Goal: Task Accomplishment & Management: Use online tool/utility

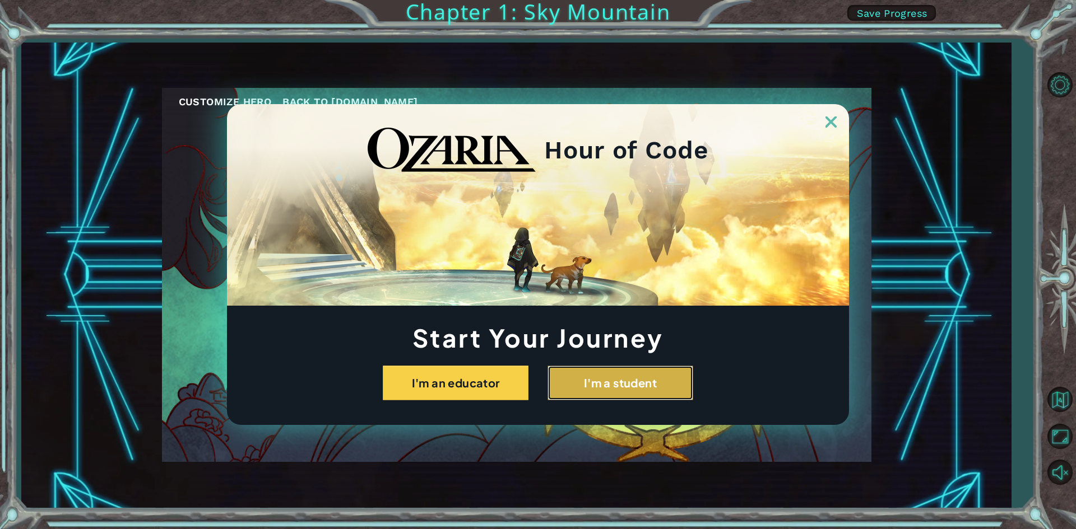
click at [596, 391] on button "I'm a student" at bounding box center [620, 383] width 146 height 35
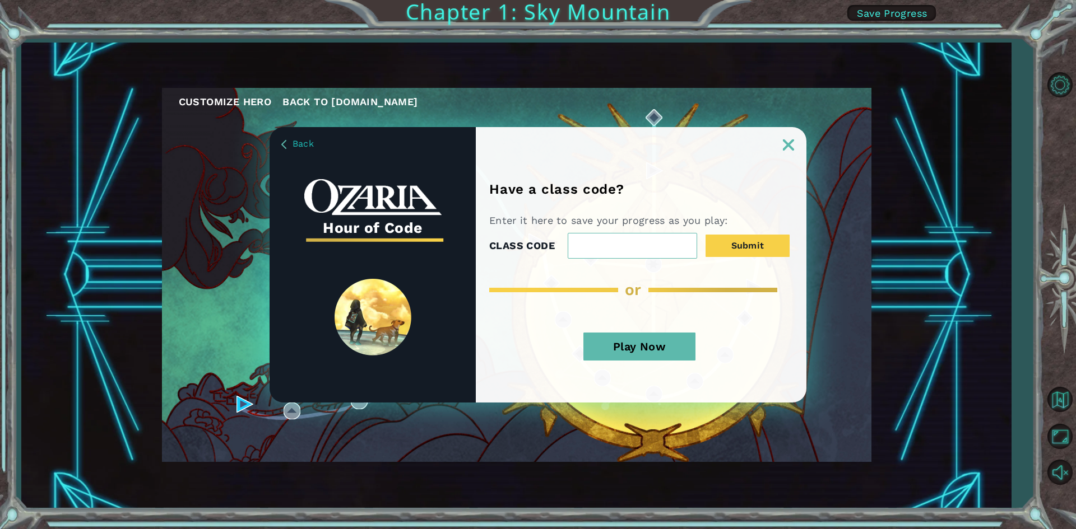
click at [662, 356] on button "Play Now" at bounding box center [639, 347] width 112 height 28
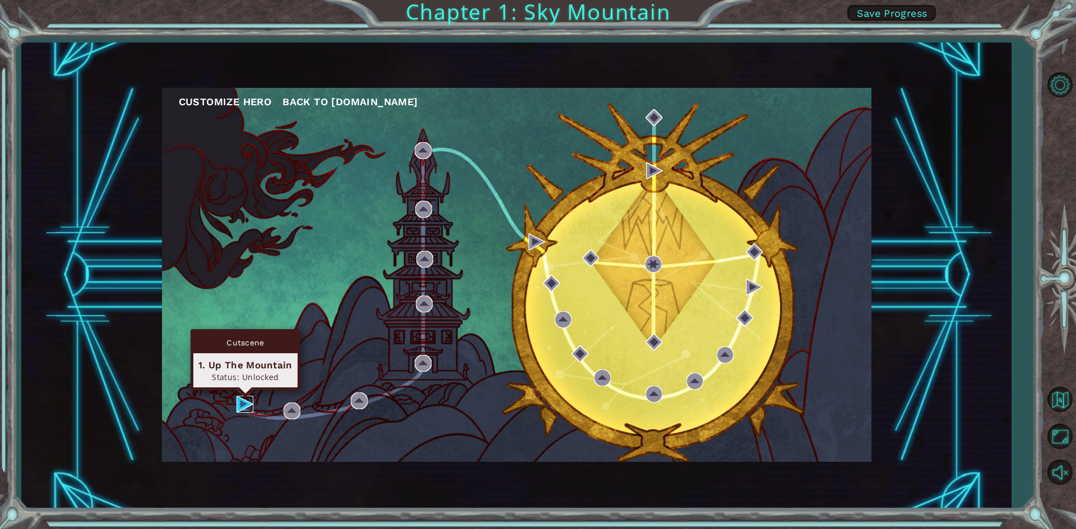
click at [246, 399] on img at bounding box center [244, 404] width 17 height 17
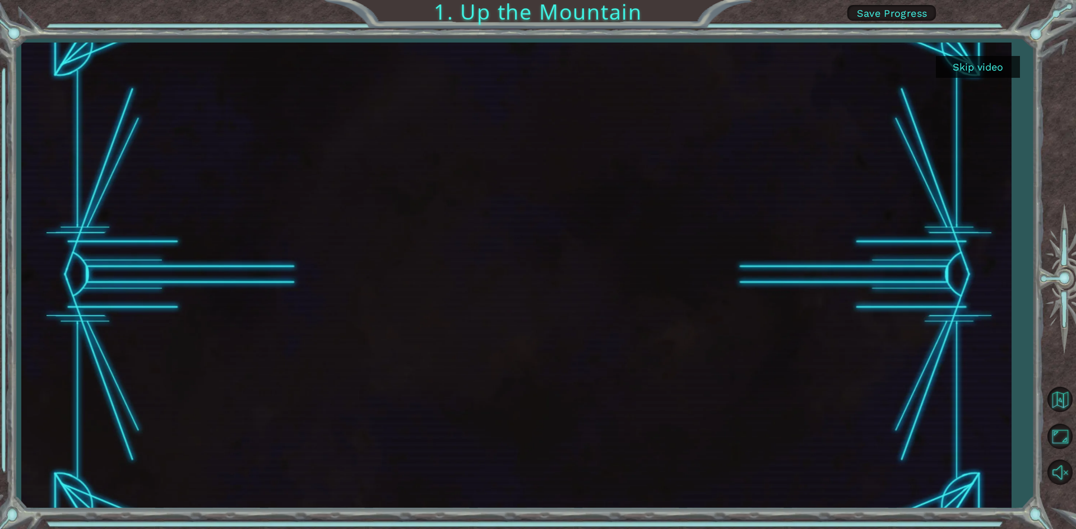
click at [968, 68] on button "Skip video" at bounding box center [977, 67] width 84 height 22
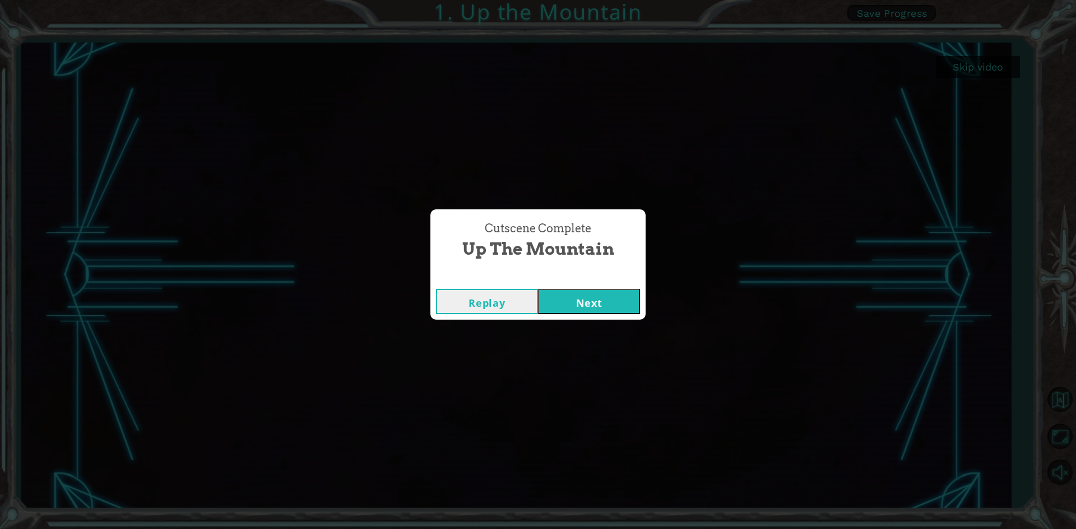
click at [886, 322] on div "Cutscene Complete Up the Mountain Replay Next" at bounding box center [538, 264] width 1076 height 529
click at [510, 292] on button "Replay" at bounding box center [487, 301] width 102 height 25
click at [607, 296] on button "Next" at bounding box center [589, 301] width 102 height 25
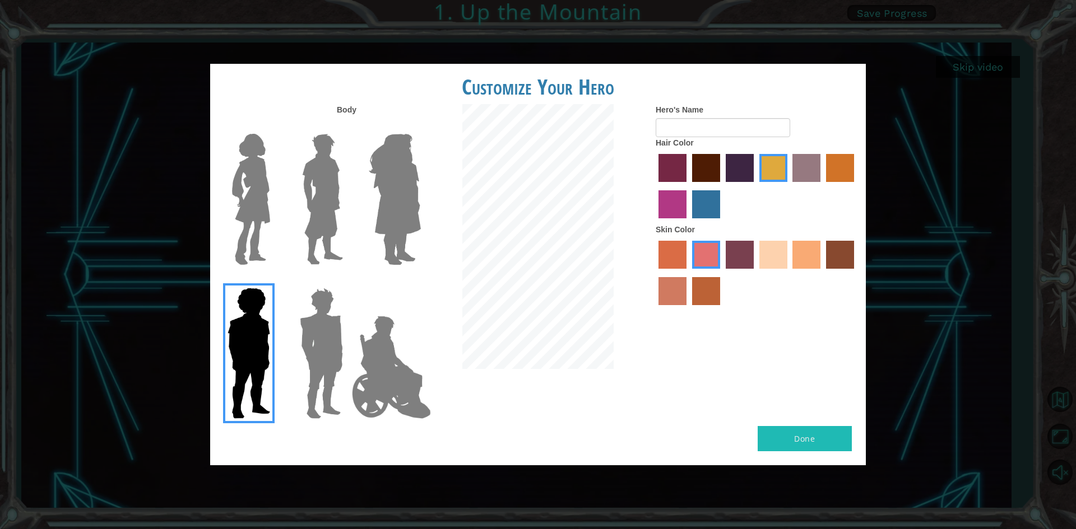
click at [328, 304] on img at bounding box center [321, 353] width 52 height 140
click at [347, 281] on input "Hero Garnet" at bounding box center [347, 281] width 0 height 0
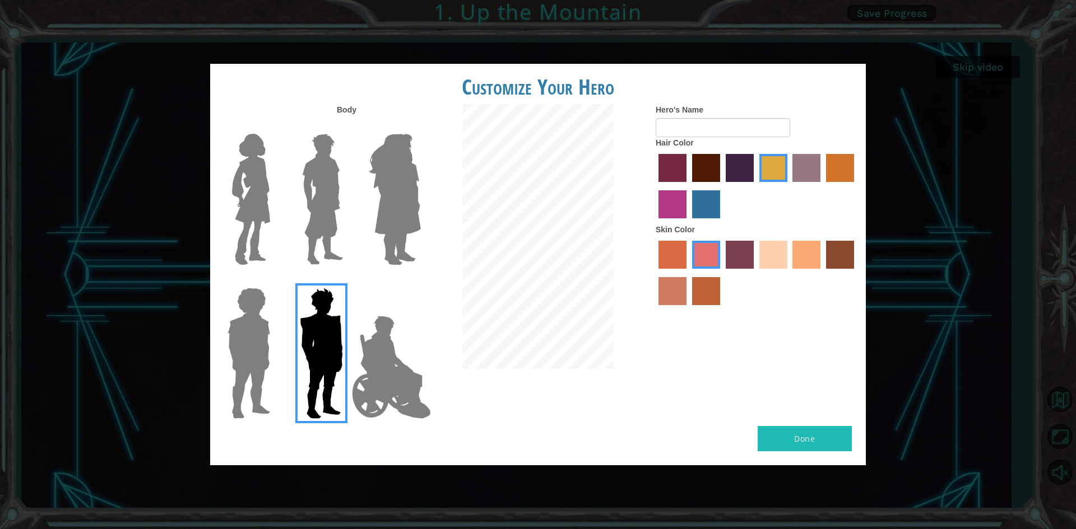
click at [696, 173] on label "maroon hair color" at bounding box center [706, 168] width 28 height 28
click at [688, 186] on input "maroon hair color" at bounding box center [688, 186] width 0 height 0
click at [677, 246] on label "sorbus skin color" at bounding box center [672, 255] width 28 height 28
click at [654, 273] on input "sorbus skin color" at bounding box center [654, 273] width 0 height 0
click at [358, 366] on img at bounding box center [391, 367] width 88 height 112
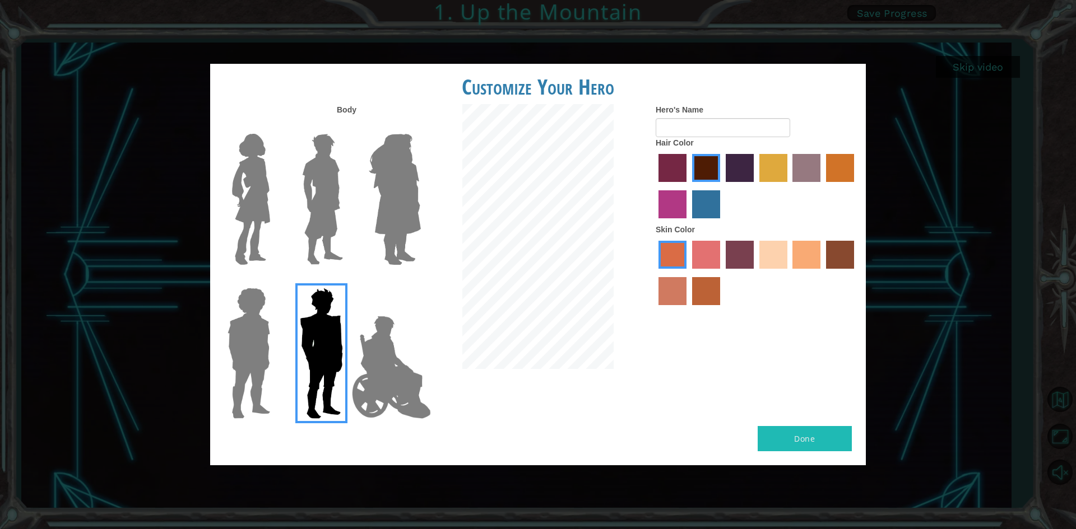
click at [420, 281] on input "Hero Jamie" at bounding box center [420, 281] width 0 height 0
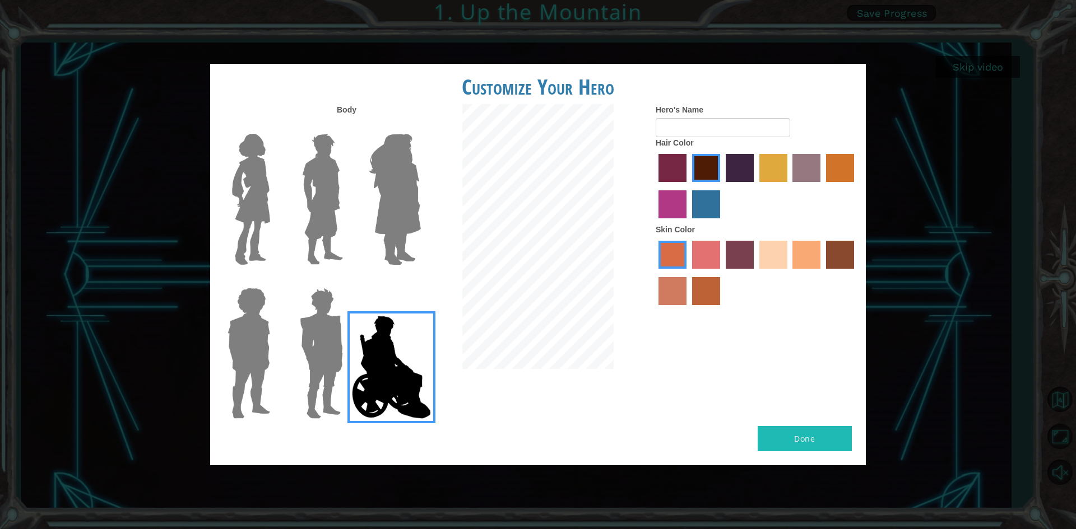
click at [309, 195] on img at bounding box center [322, 199] width 50 height 140
click at [347, 127] on input "Hero Lars" at bounding box center [347, 127] width 0 height 0
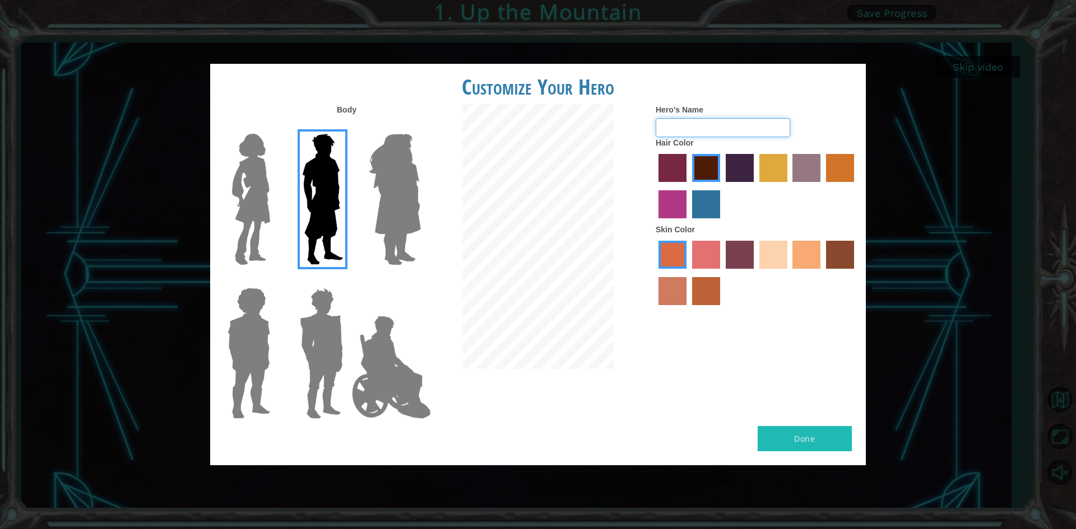
click at [655, 131] on input "Hero's Name" at bounding box center [722, 127] width 134 height 19
click at [397, 380] on img at bounding box center [391, 367] width 88 height 112
click at [420, 281] on input "Hero Jamie" at bounding box center [420, 281] width 0 height 0
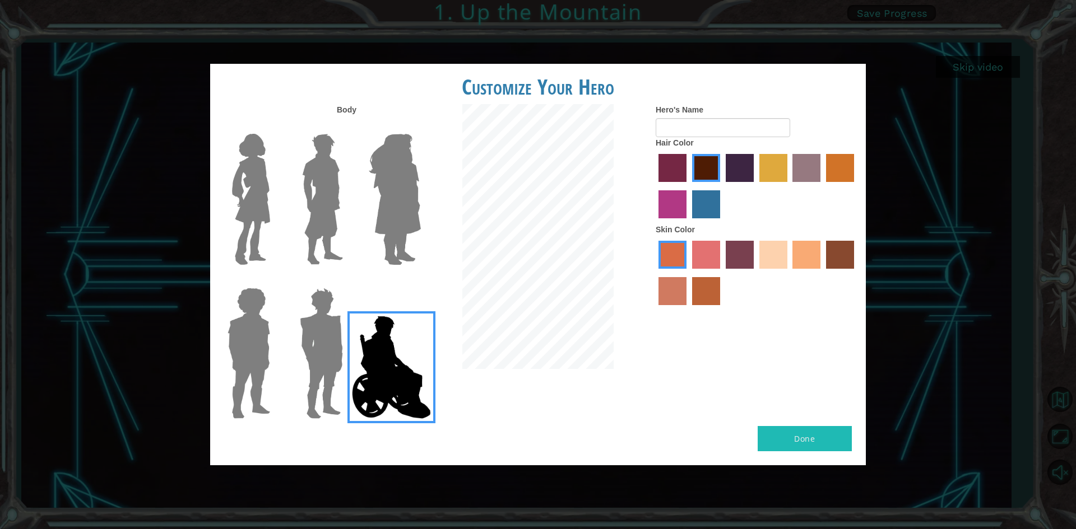
click at [767, 254] on label "sandy beach skin color" at bounding box center [773, 255] width 28 height 28
click at [755, 273] on input "sandy beach skin color" at bounding box center [755, 273] width 0 height 0
click at [710, 198] on label "lachmara hair color" at bounding box center [706, 204] width 28 height 28
click at [688, 222] on input "lachmara hair color" at bounding box center [688, 222] width 0 height 0
click at [687, 164] on div at bounding box center [756, 187] width 202 height 73
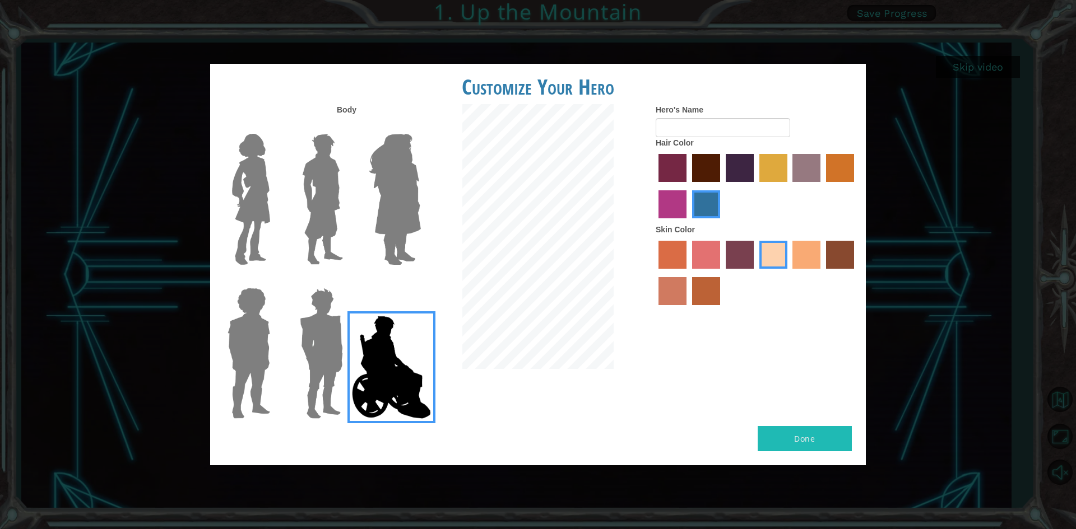
click at [679, 172] on label "paprika hair color" at bounding box center [672, 168] width 28 height 28
click at [654, 186] on input "paprika hair color" at bounding box center [654, 186] width 0 height 0
click at [670, 199] on label "medium red violet hair color" at bounding box center [672, 204] width 28 height 28
click at [855, 186] on input "medium red violet hair color" at bounding box center [855, 186] width 0 height 0
click at [669, 122] on input "Hero's Name" at bounding box center [722, 127] width 134 height 19
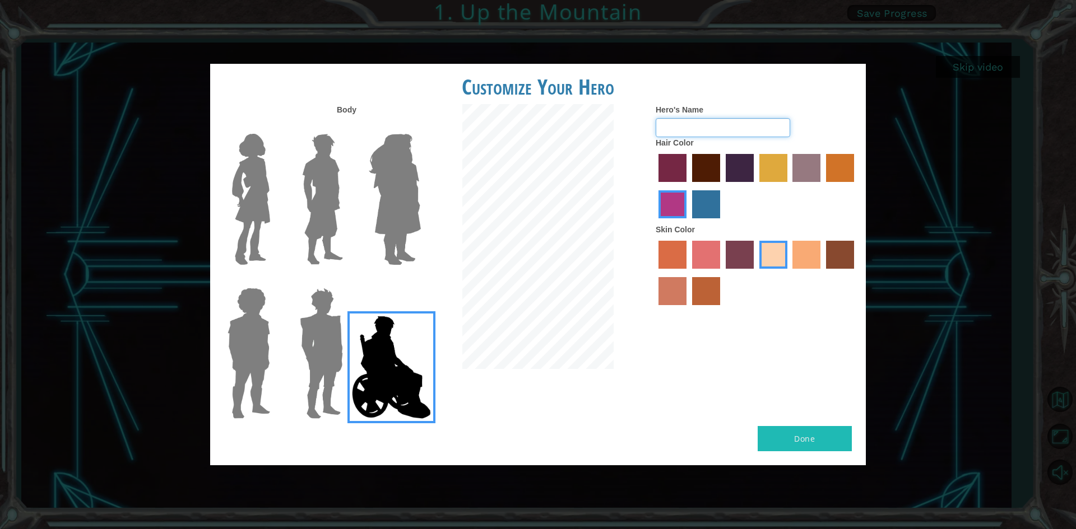
type input "DidyMizer"
click at [806, 441] on button "Done" at bounding box center [804, 438] width 94 height 25
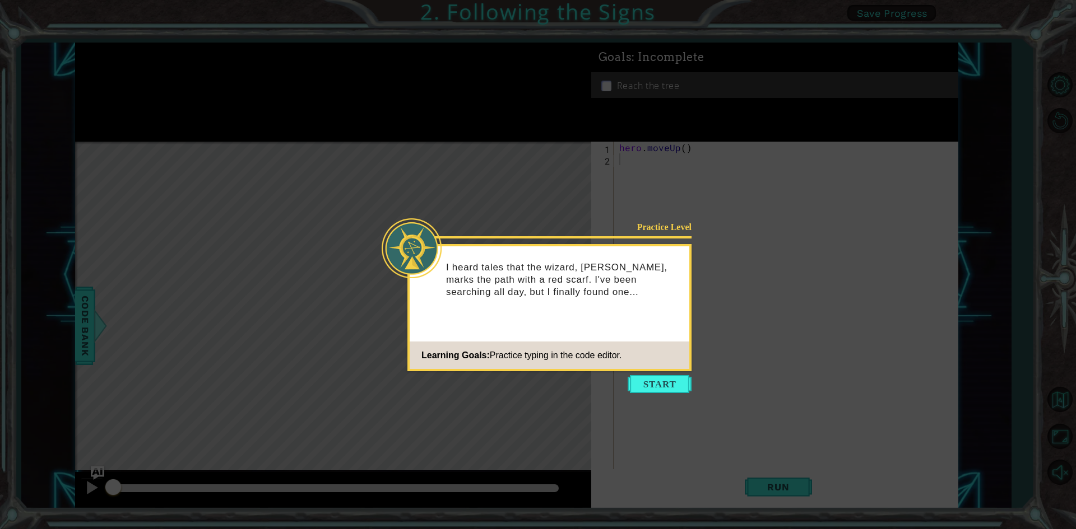
drag, startPoint x: 640, startPoint y: 375, endPoint x: 635, endPoint y: 379, distance: 6.4
click at [635, 379] on button "Start" at bounding box center [659, 384] width 64 height 18
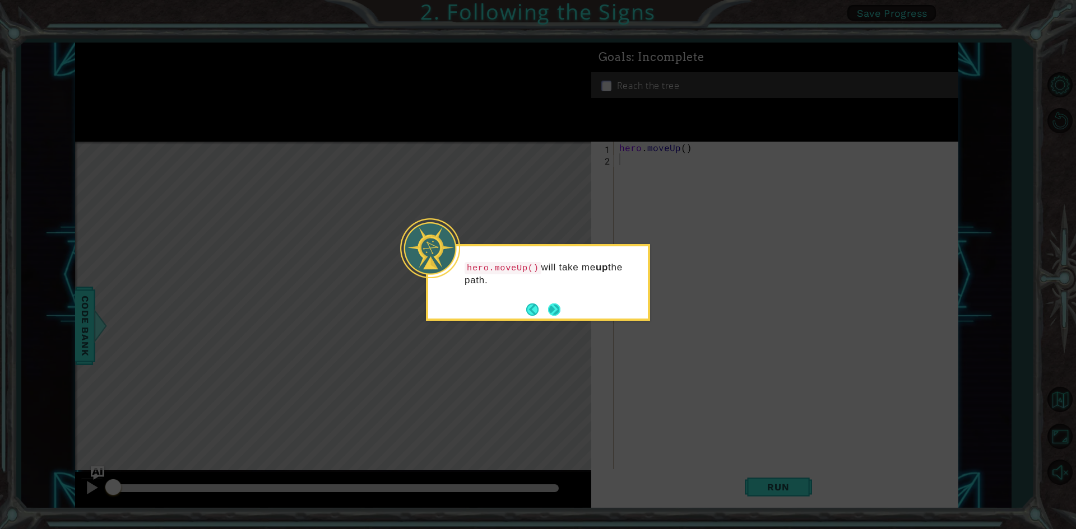
click at [551, 311] on button "Next" at bounding box center [554, 310] width 12 height 12
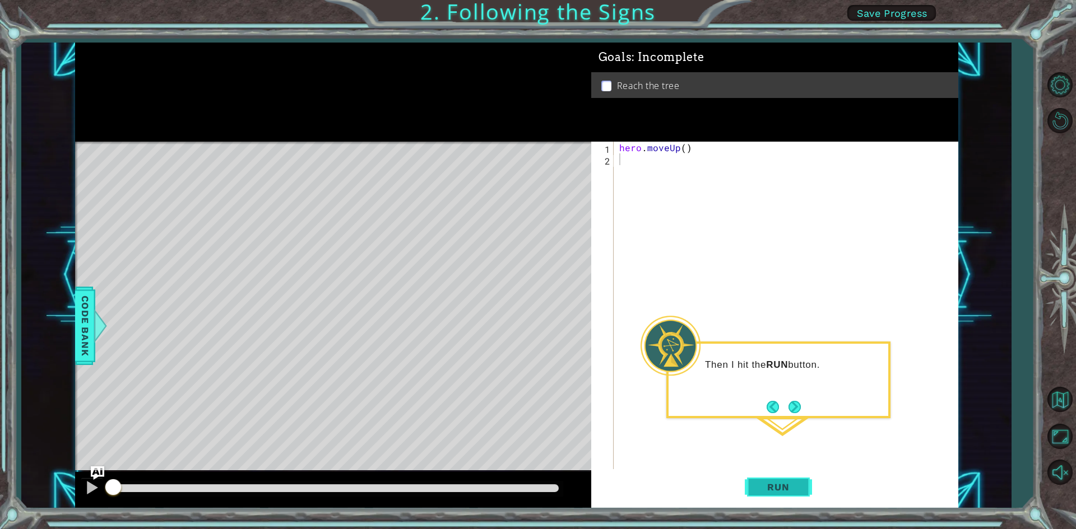
click at [780, 486] on span "Run" at bounding box center [778, 487] width 44 height 11
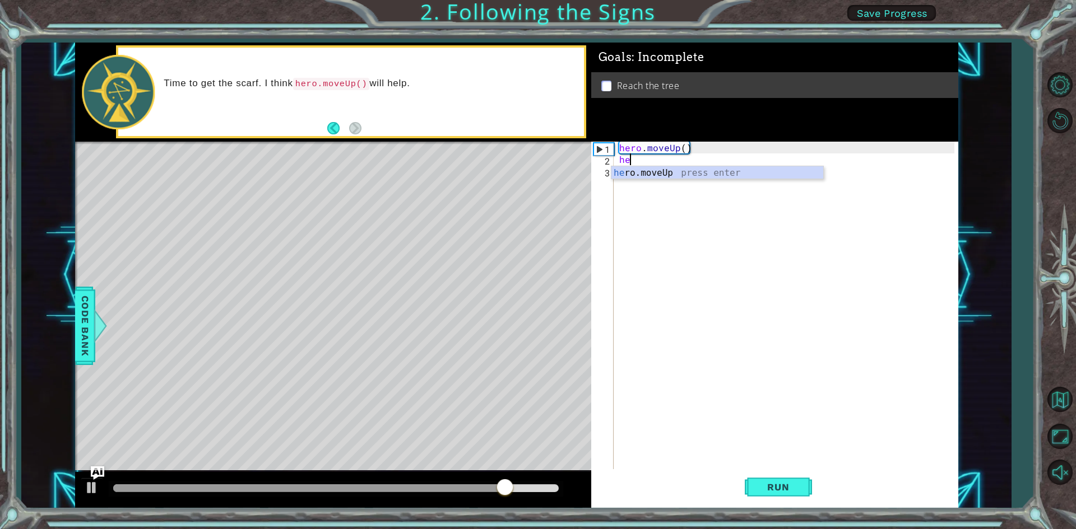
type textarea "hero"
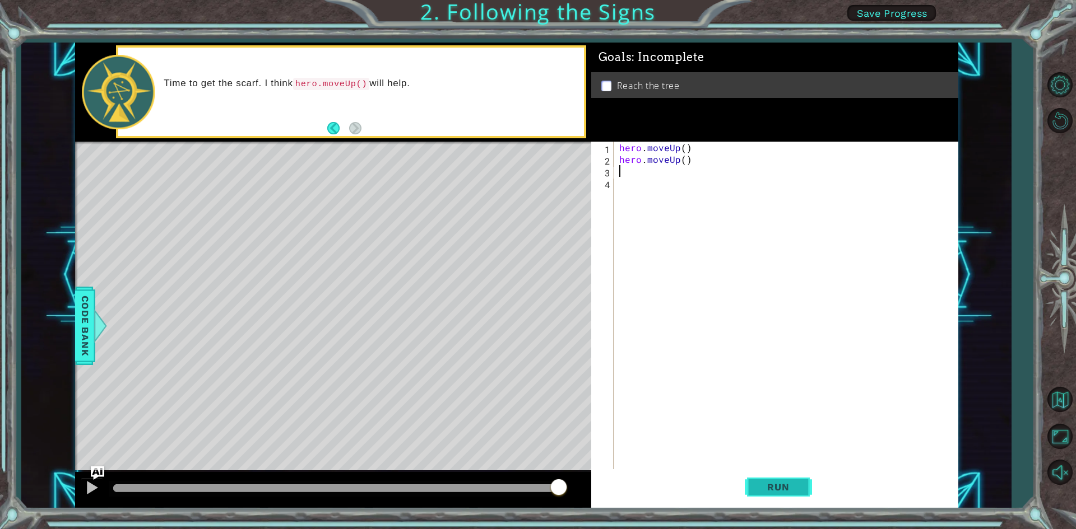
drag, startPoint x: 779, startPoint y: 486, endPoint x: 776, endPoint y: 481, distance: 5.8
click at [776, 481] on button "Run" at bounding box center [777, 487] width 67 height 36
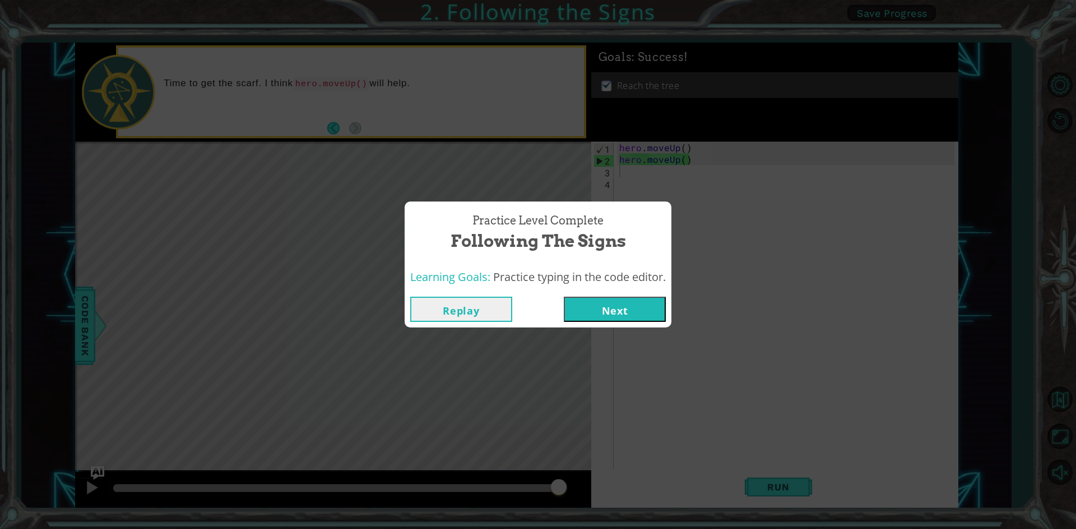
click at [636, 306] on button "Next" at bounding box center [615, 309] width 102 height 25
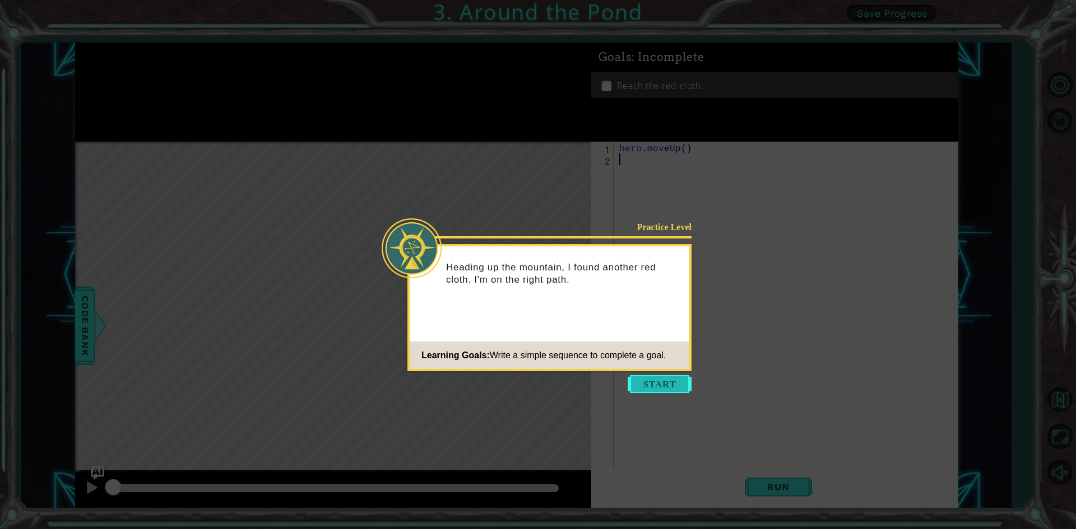
click at [676, 379] on button "Start" at bounding box center [659, 384] width 64 height 18
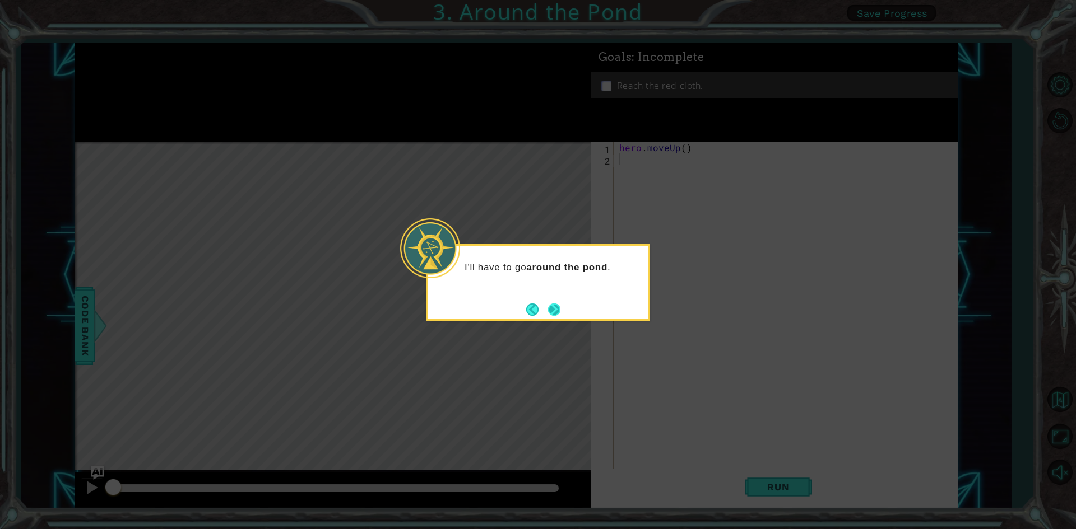
click at [550, 307] on button "Next" at bounding box center [554, 309] width 13 height 13
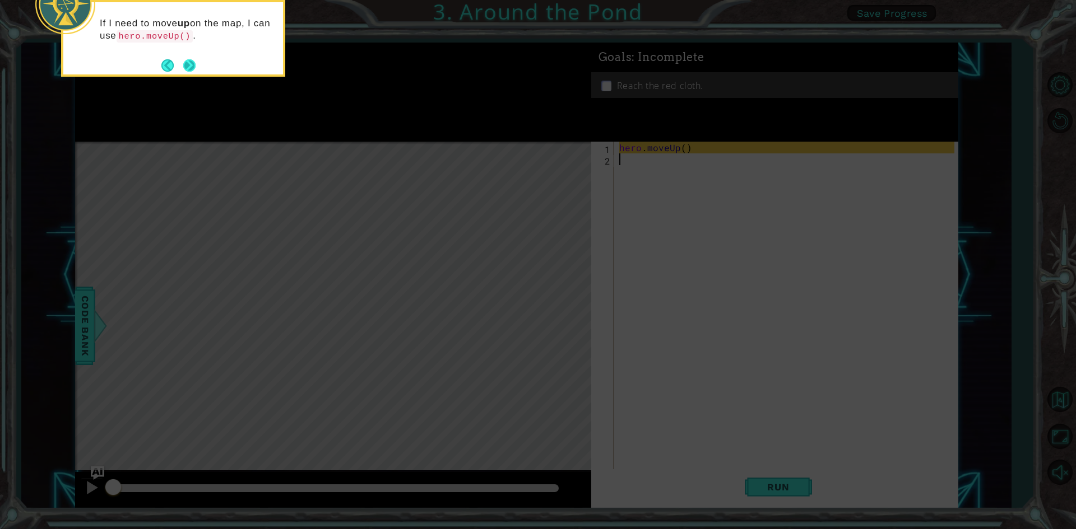
click at [190, 68] on button "Next" at bounding box center [189, 65] width 14 height 14
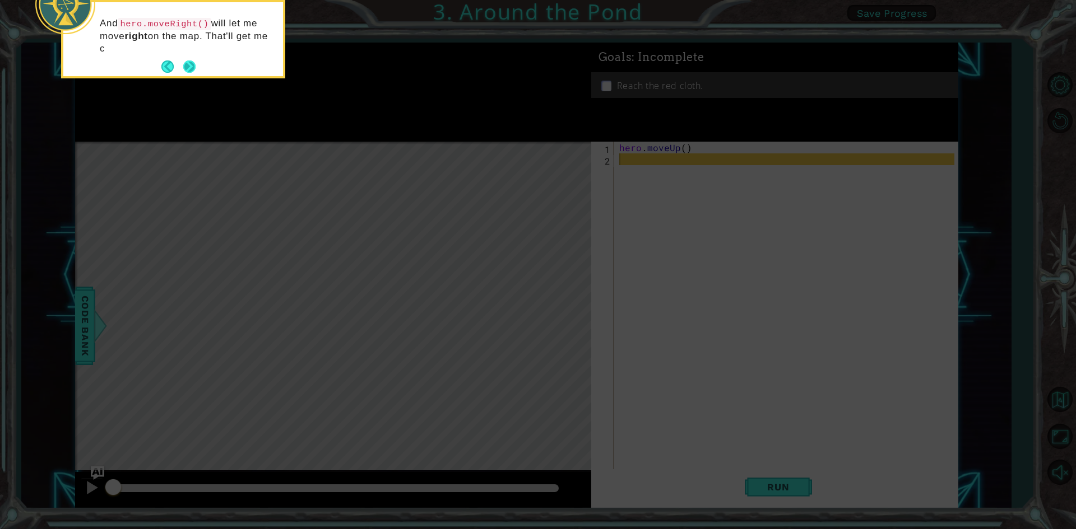
click at [193, 60] on button "Next" at bounding box center [189, 66] width 13 height 13
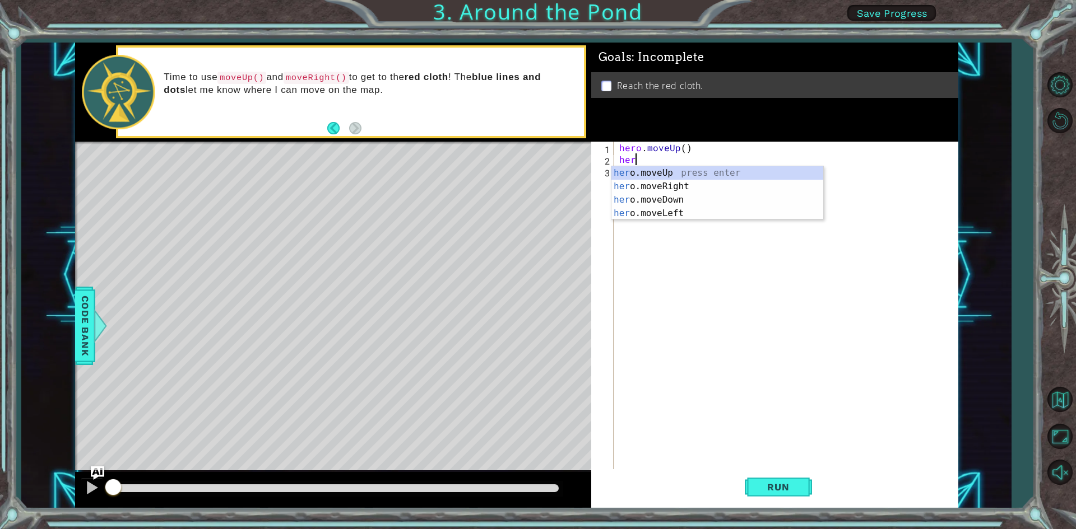
type textarea "hero"
click at [643, 173] on div "hero .moveUp press enter hero .moveRight press enter hero .moveDown press enter…" at bounding box center [717, 206] width 212 height 81
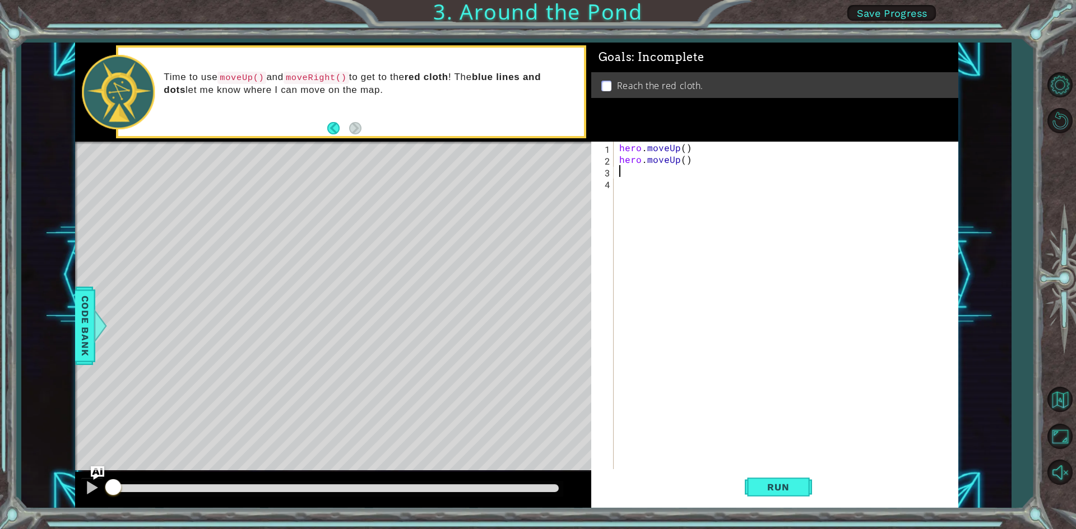
scroll to position [0, 0]
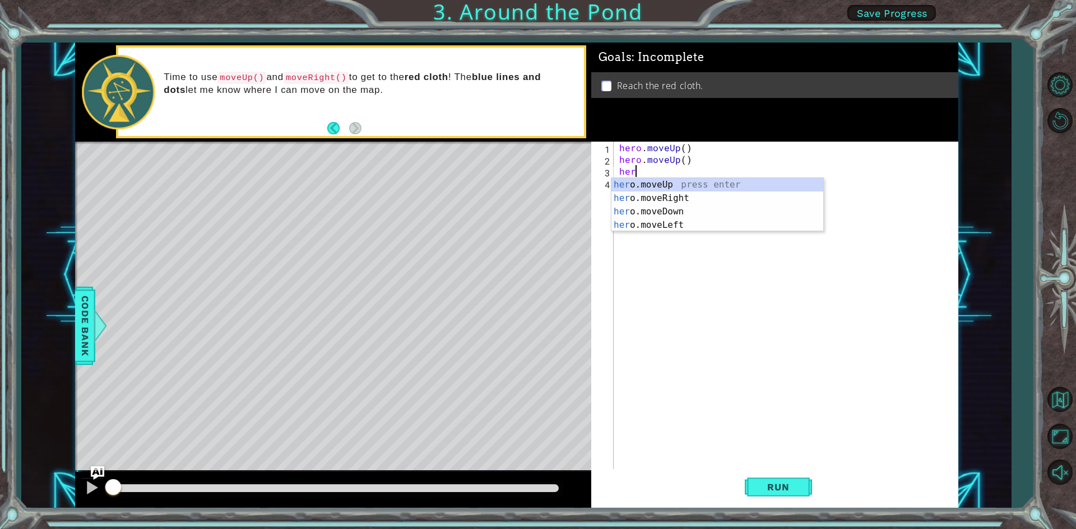
type textarea "hero"
click at [664, 195] on div "hero .moveUp press enter hero .moveRight press enter hero .moveDown press enter…" at bounding box center [717, 218] width 212 height 81
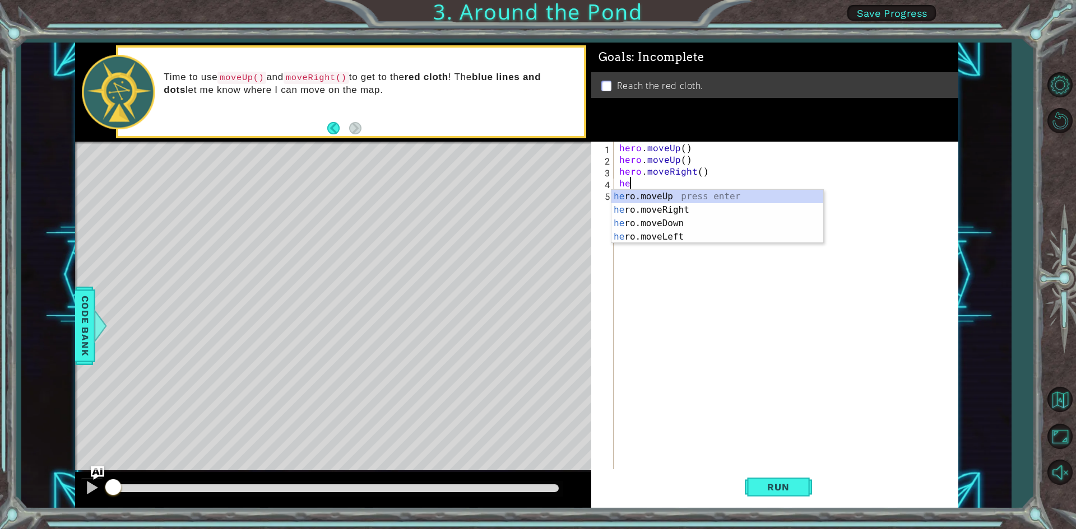
type textarea "hero"
click at [653, 197] on div "hero .moveUp press enter hero .moveRight press enter hero .moveDown press enter…" at bounding box center [717, 230] width 212 height 81
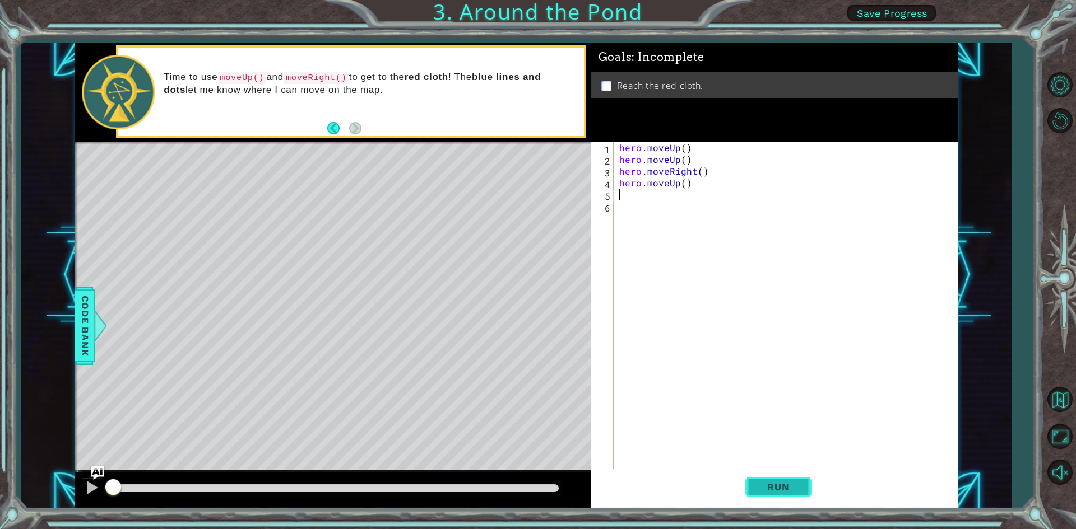
click at [797, 487] on span "Run" at bounding box center [778, 487] width 44 height 11
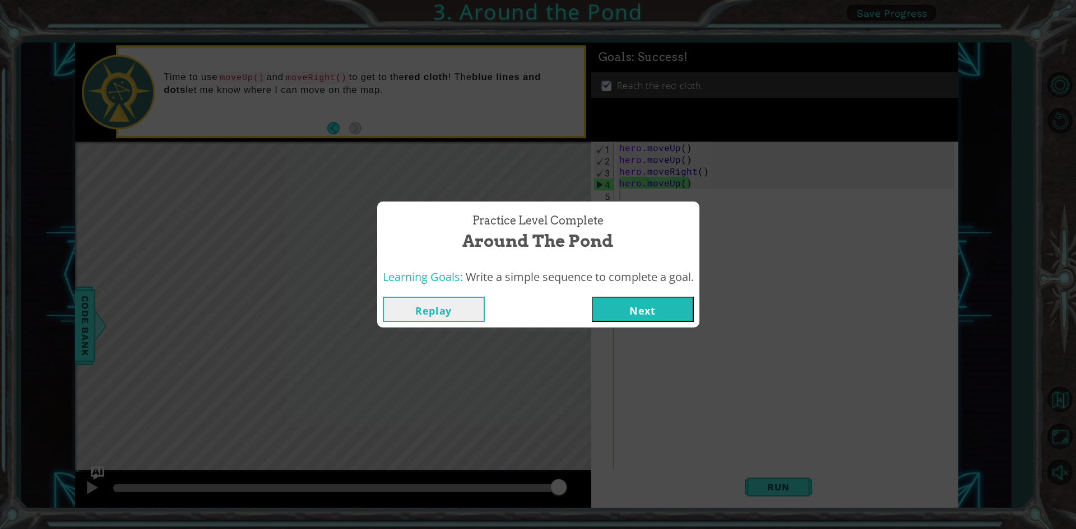
click at [629, 308] on button "Next" at bounding box center [643, 309] width 102 height 25
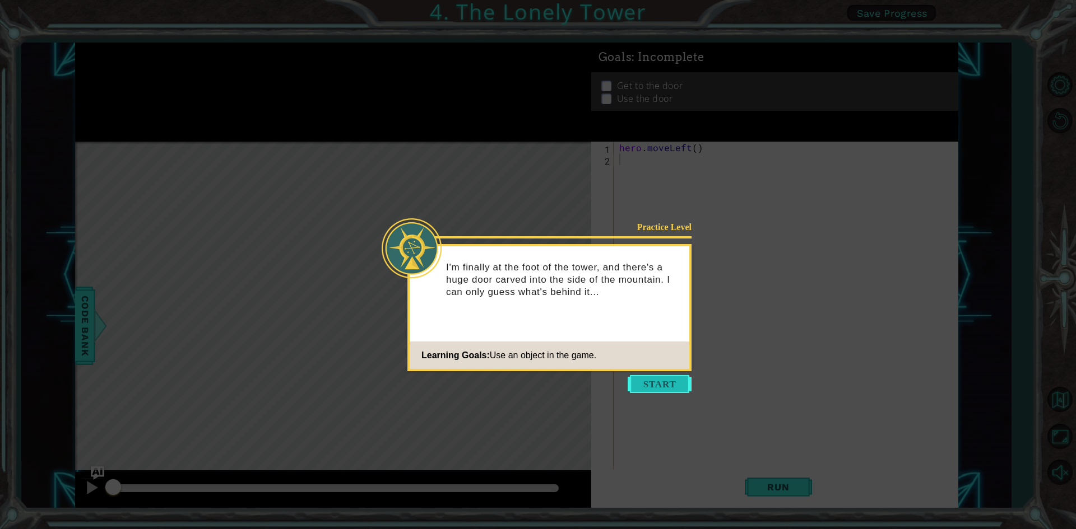
click at [649, 385] on button "Start" at bounding box center [659, 384] width 64 height 18
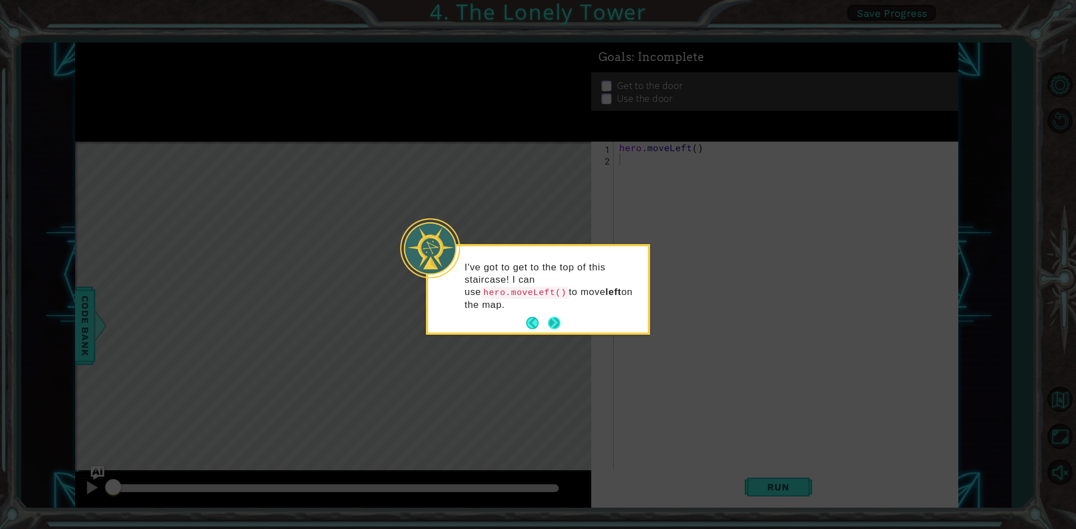
click at [560, 317] on button "Next" at bounding box center [553, 323] width 13 height 13
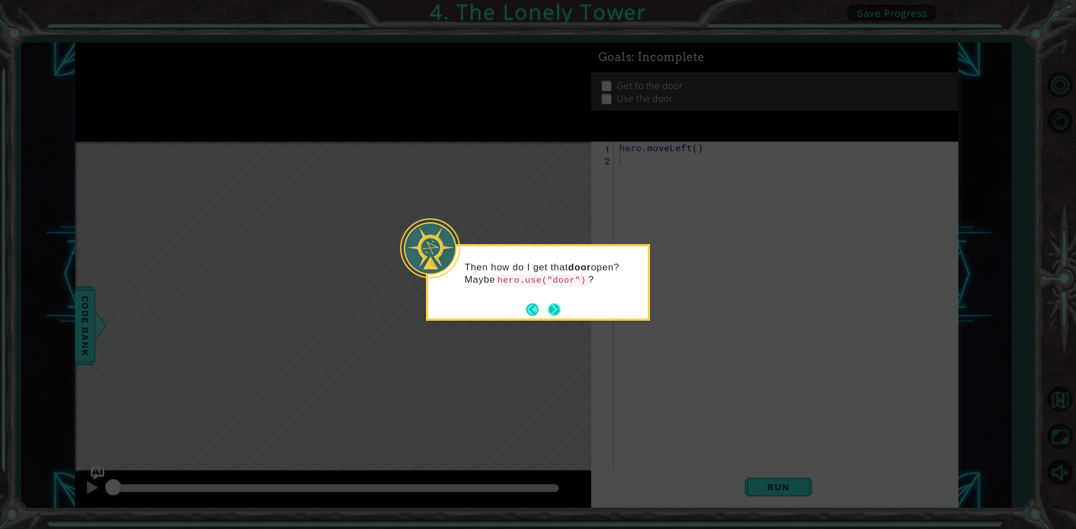
click at [551, 307] on button "Next" at bounding box center [554, 309] width 13 height 13
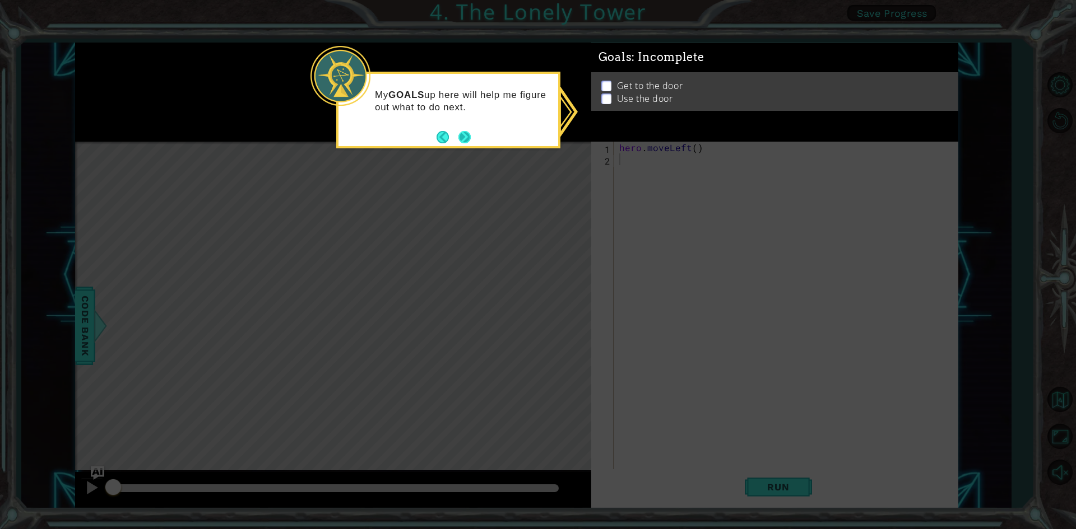
click at [464, 132] on button "Next" at bounding box center [464, 137] width 12 height 12
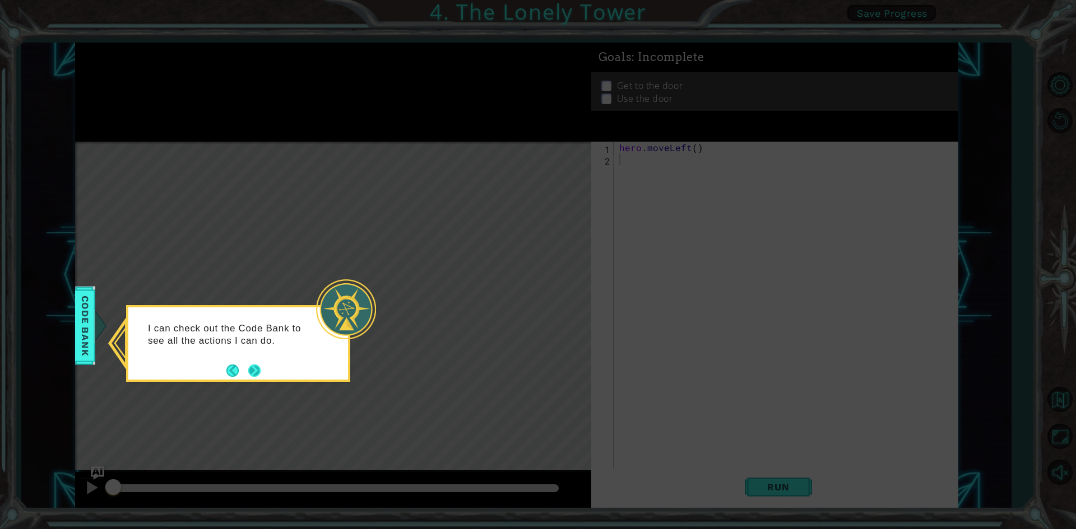
click at [254, 371] on button "Next" at bounding box center [254, 371] width 12 height 12
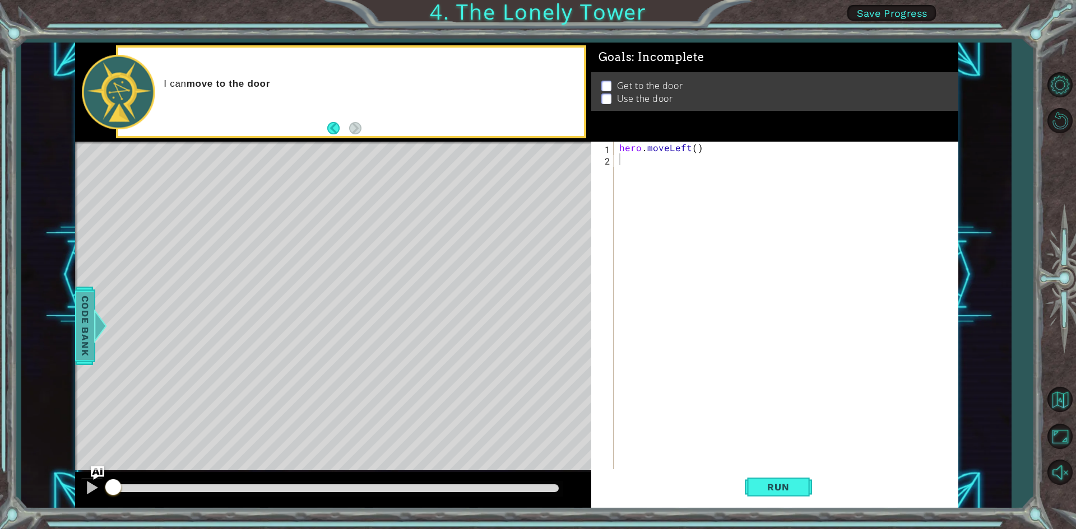
click at [85, 318] on span "Code Bank" at bounding box center [82, 325] width 18 height 68
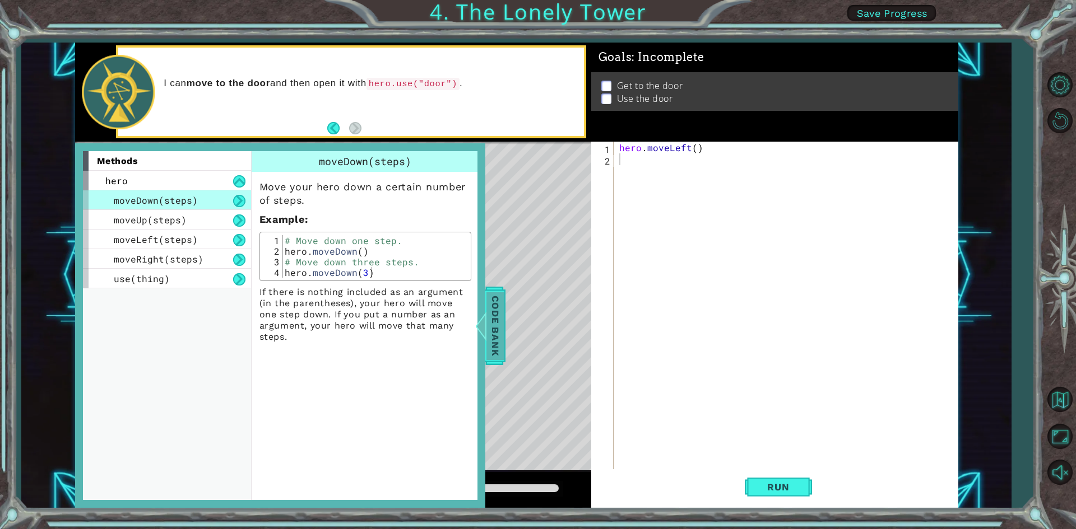
click at [485, 310] on div at bounding box center [480, 326] width 14 height 34
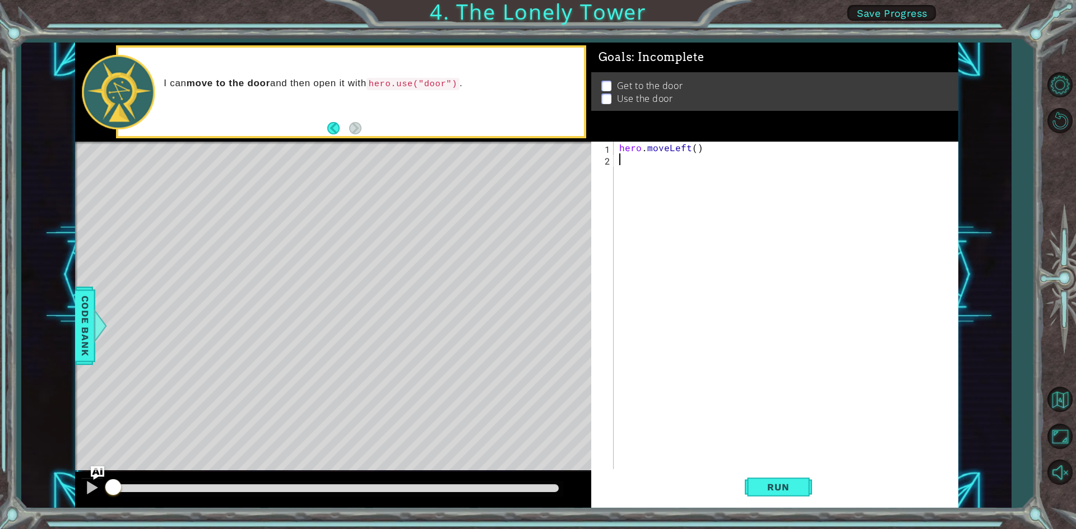
click at [653, 166] on div "hero . moveLeft ( )" at bounding box center [788, 318] width 343 height 353
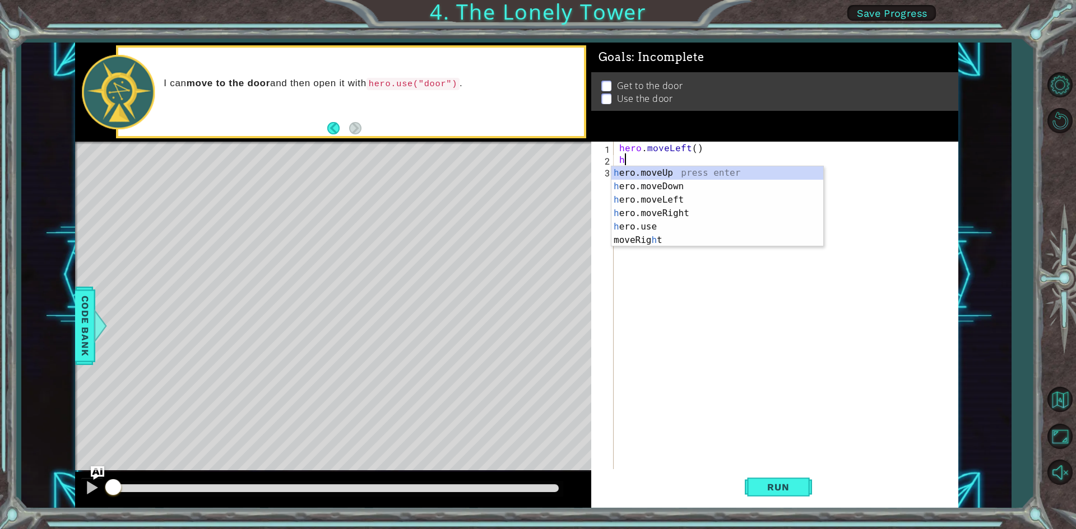
type textarea "hero"
click at [668, 196] on div "hero .moveUp press enter hero .moveDown press enter hero .moveLeft press enter …" at bounding box center [717, 213] width 212 height 94
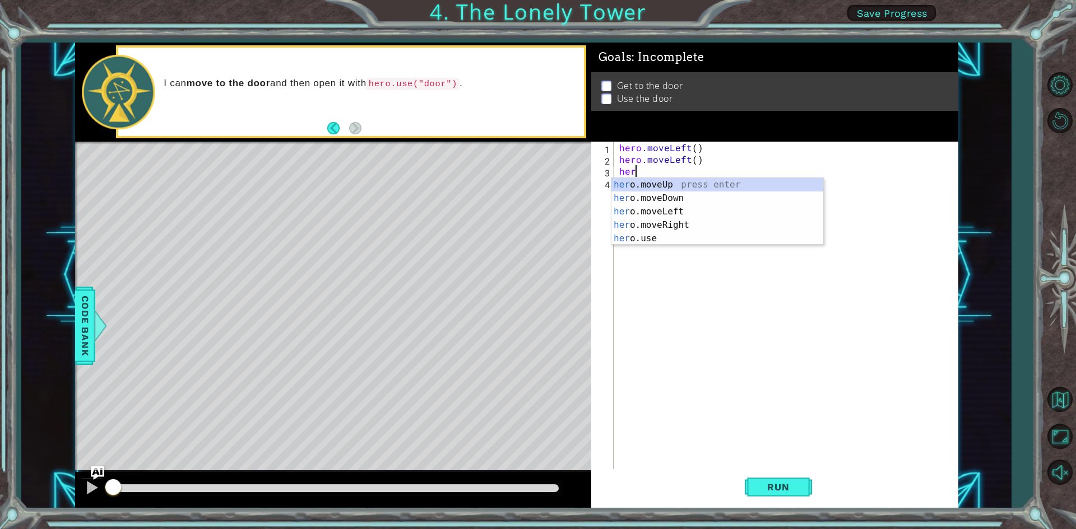
type textarea "hero"
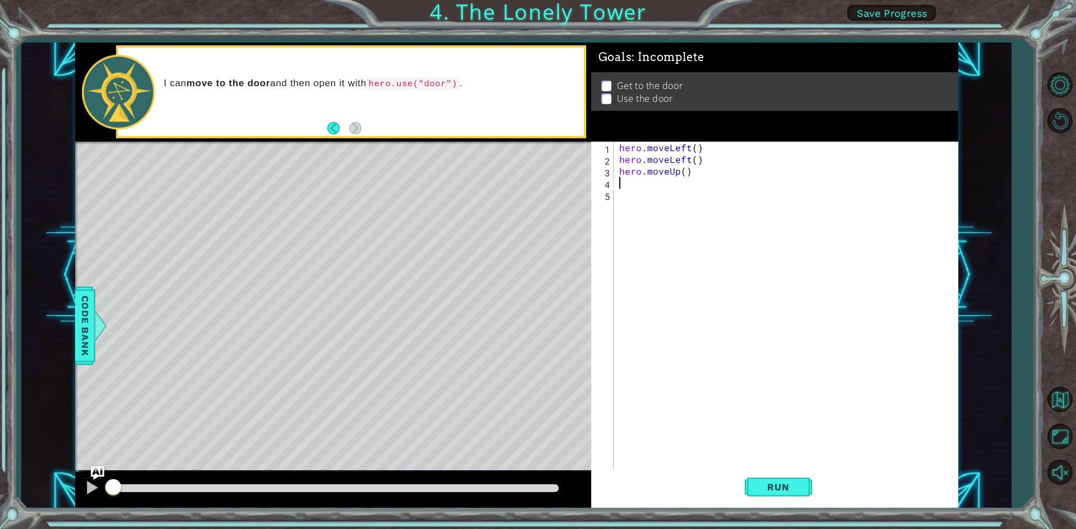
click at [621, 180] on div "hero . moveLeft ( ) hero . moveLeft ( ) hero . moveUp ( )" at bounding box center [788, 318] width 343 height 353
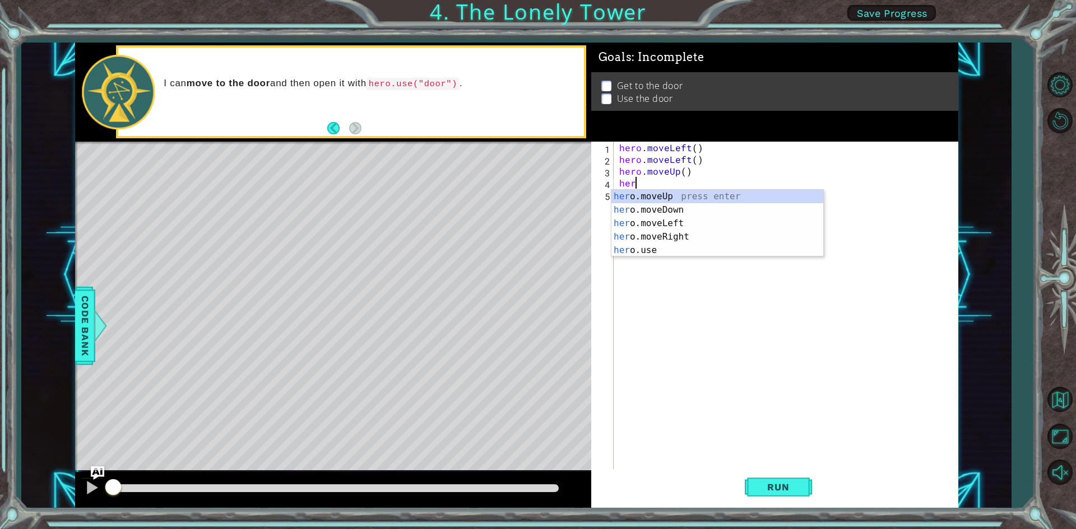
type textarea "hero"
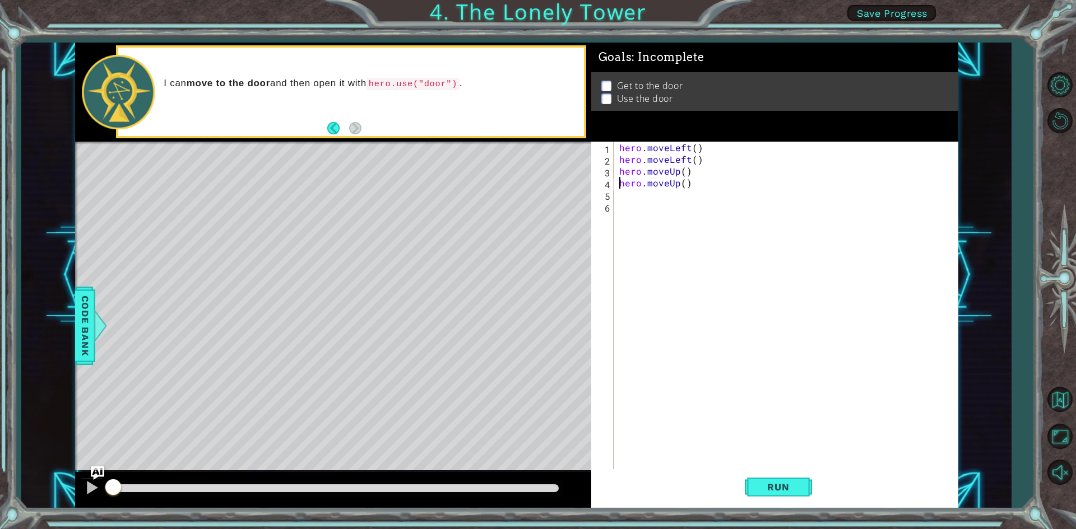
click at [621, 185] on div "hero . moveLeft ( ) hero . moveLeft ( ) hero . moveUp ( ) hero . moveUp ( )" at bounding box center [788, 318] width 343 height 353
type textarea "hero.moveUp()"
click at [637, 192] on div "hero . moveLeft ( ) hero . moveLeft ( ) hero . moveUp ( ) hero . moveUp ( )" at bounding box center [788, 318] width 343 height 353
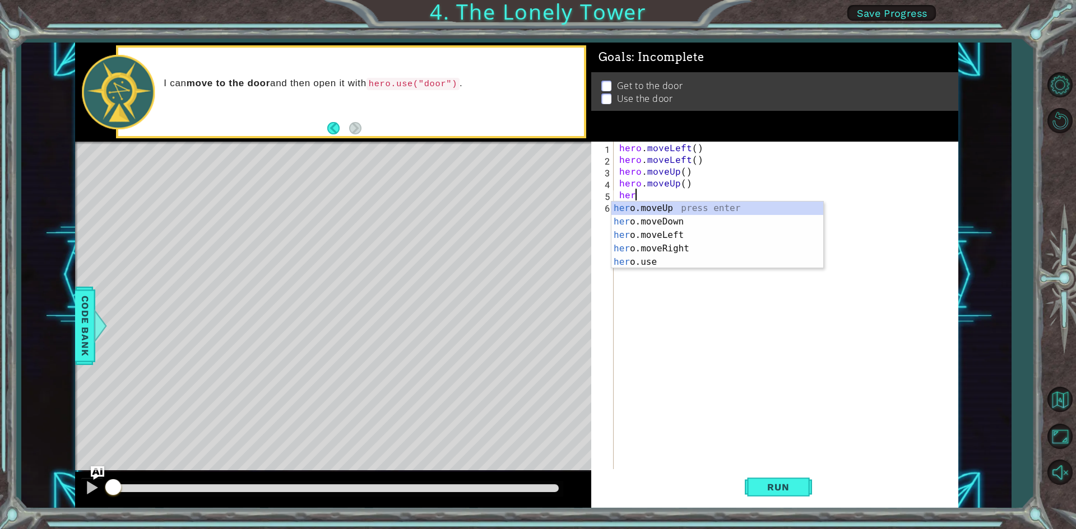
type textarea "hero"
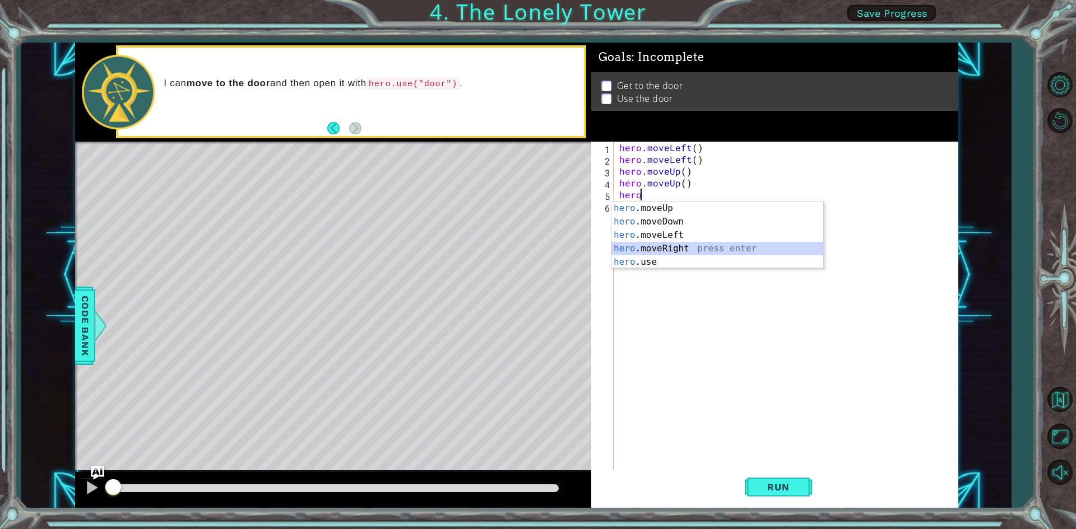
click at [654, 245] on div "hero .moveUp press enter hero .moveDown press enter hero .moveLeft press enter …" at bounding box center [717, 249] width 212 height 94
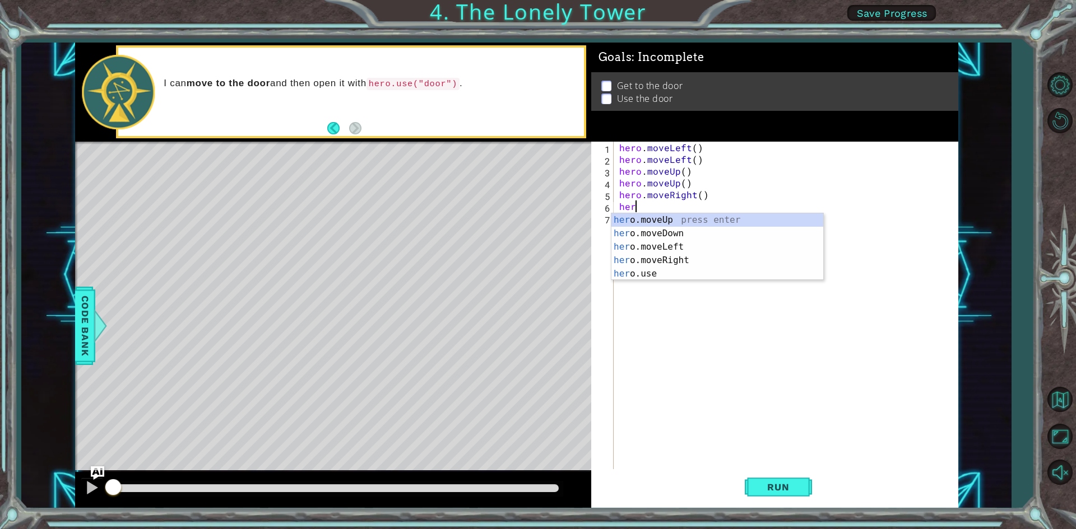
type textarea "hero"
click at [632, 258] on div "hero .moveUp press enter hero .moveDown press enter hero .moveLeft press enter …" at bounding box center [717, 260] width 212 height 94
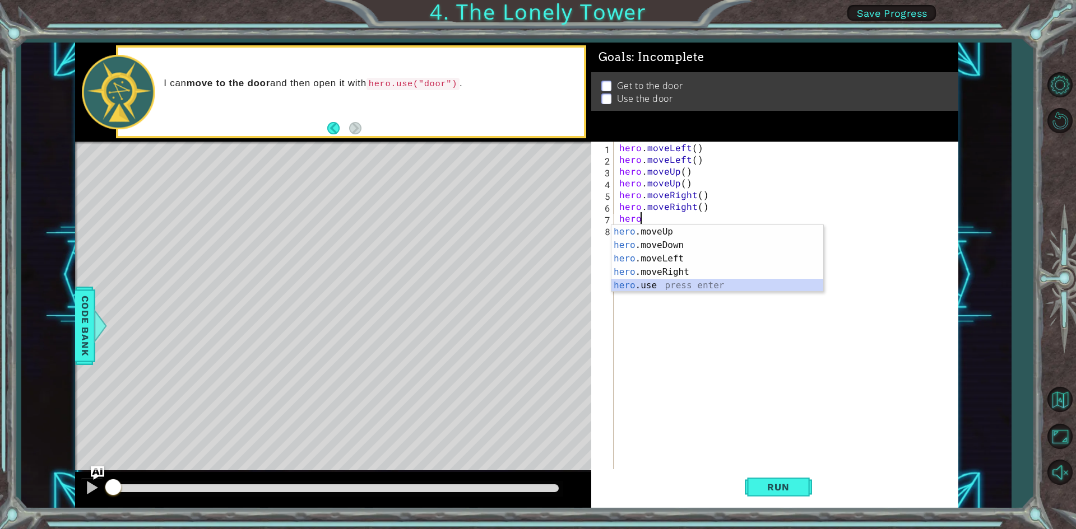
click at [645, 288] on div "hero .moveUp press enter hero .moveDown press enter hero .moveLeft press enter …" at bounding box center [717, 272] width 212 height 94
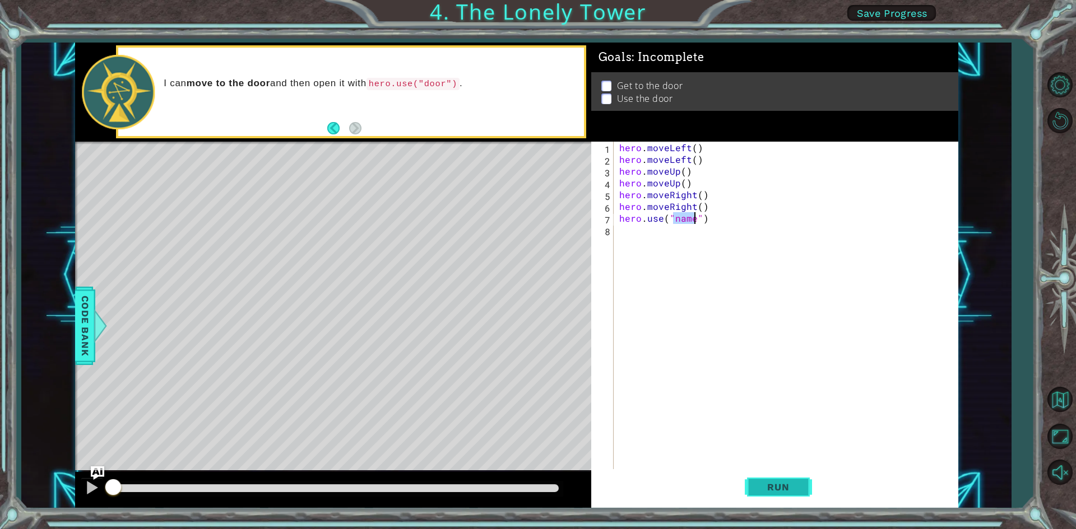
click at [768, 487] on span "Run" at bounding box center [778, 487] width 44 height 11
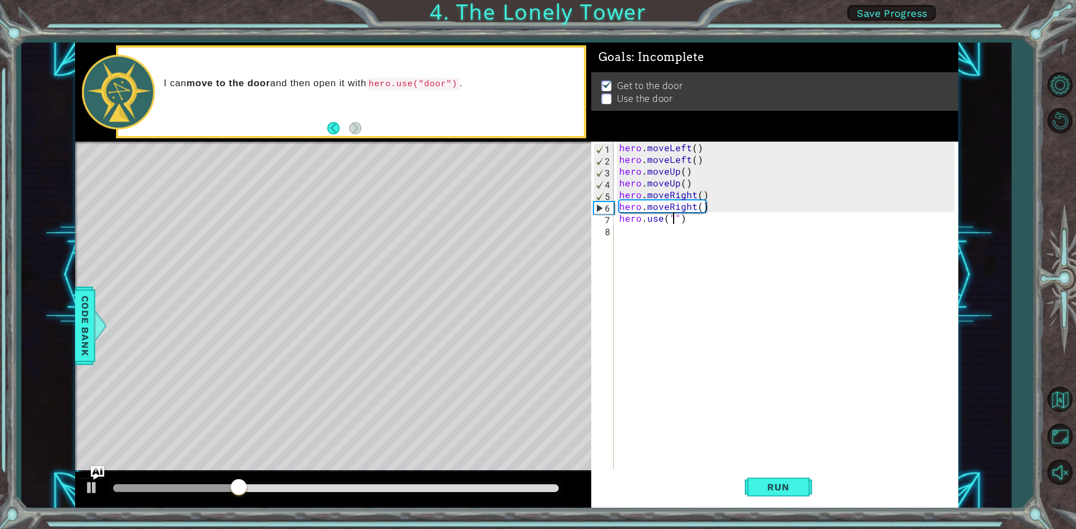
scroll to position [0, 4]
type textarea "hero.use("door")"
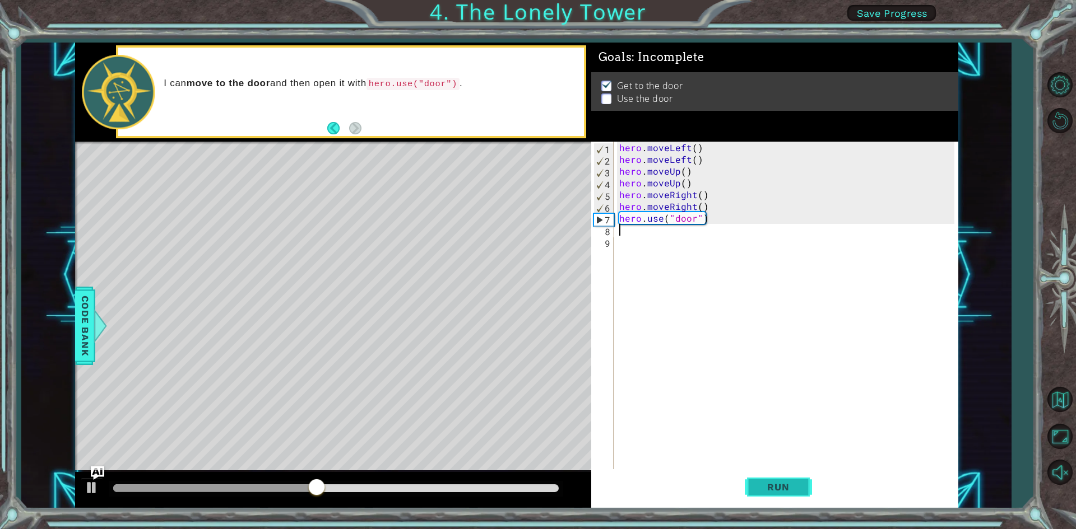
click at [770, 477] on button "Run" at bounding box center [777, 487] width 67 height 36
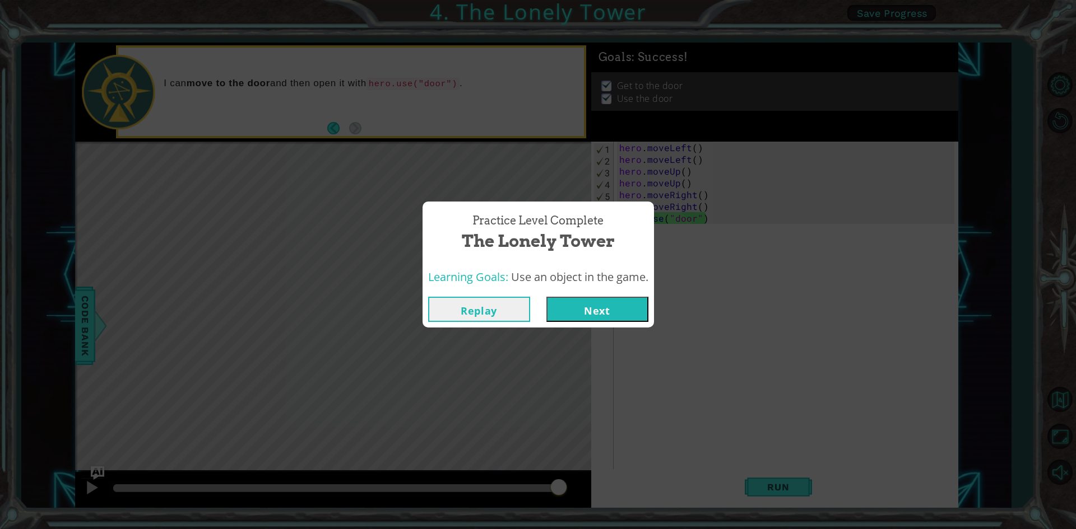
click at [567, 309] on button "Next" at bounding box center [597, 309] width 102 height 25
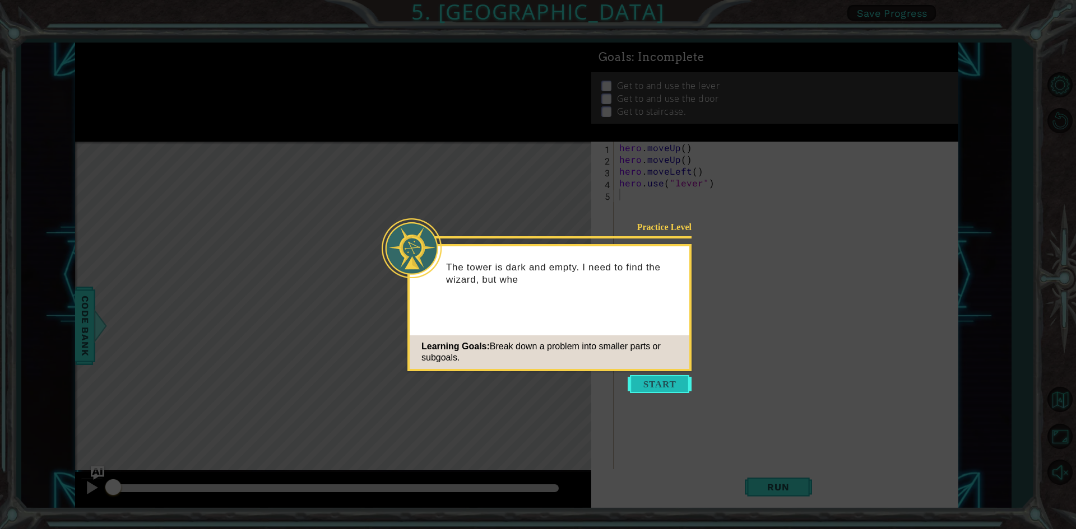
click at [661, 388] on button "Start" at bounding box center [659, 384] width 64 height 18
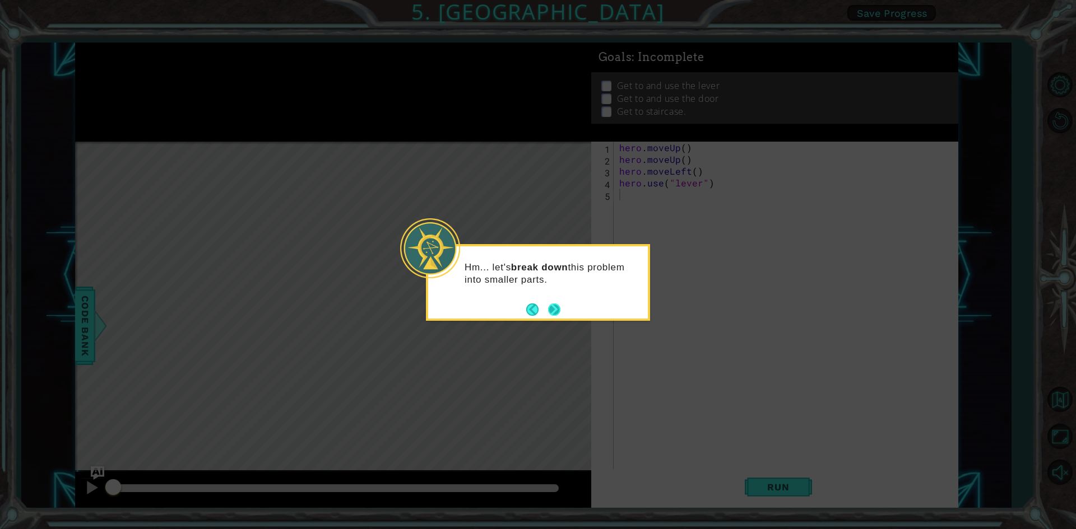
click at [551, 308] on button "Next" at bounding box center [554, 309] width 13 height 13
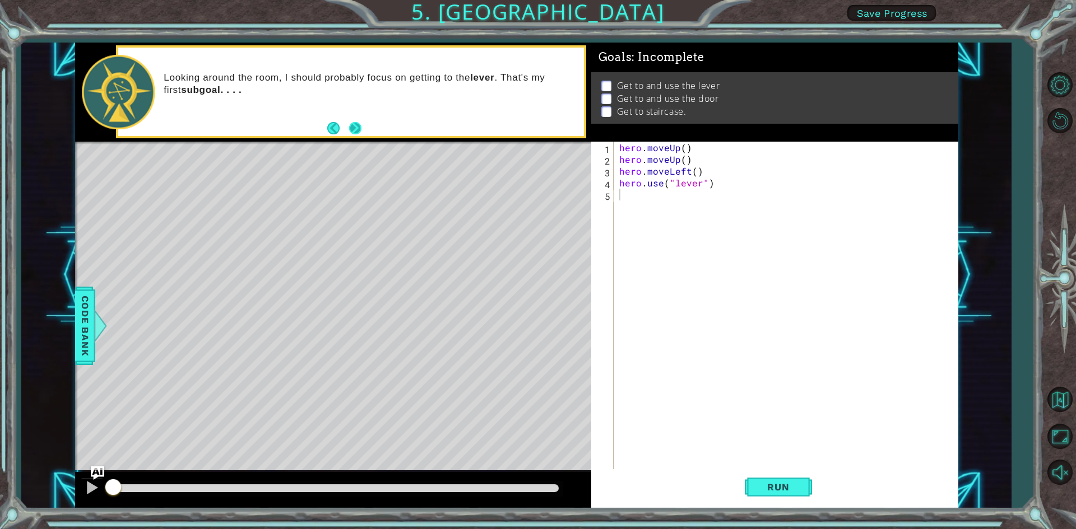
click at [355, 129] on button "Next" at bounding box center [355, 128] width 12 height 12
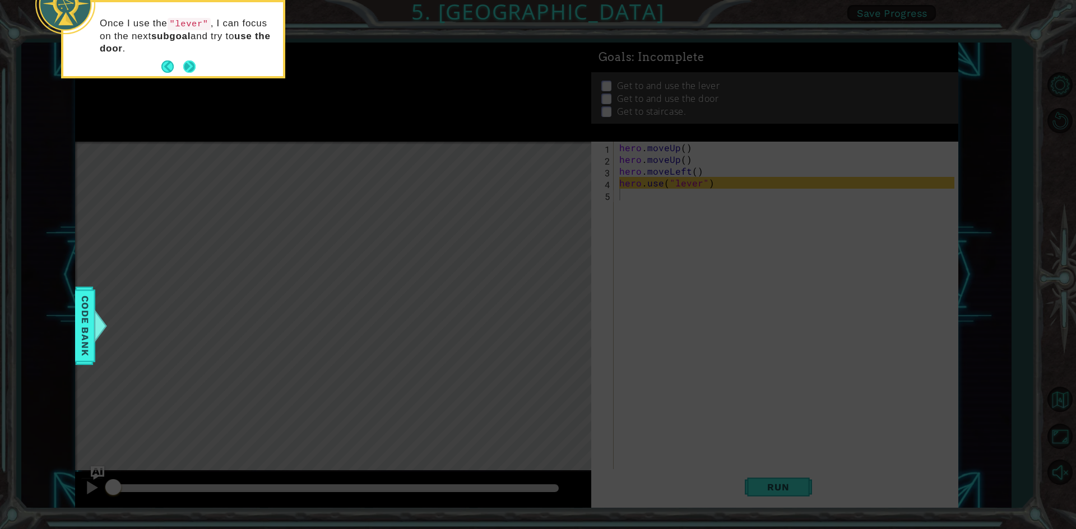
click at [192, 64] on button "Next" at bounding box center [189, 66] width 12 height 12
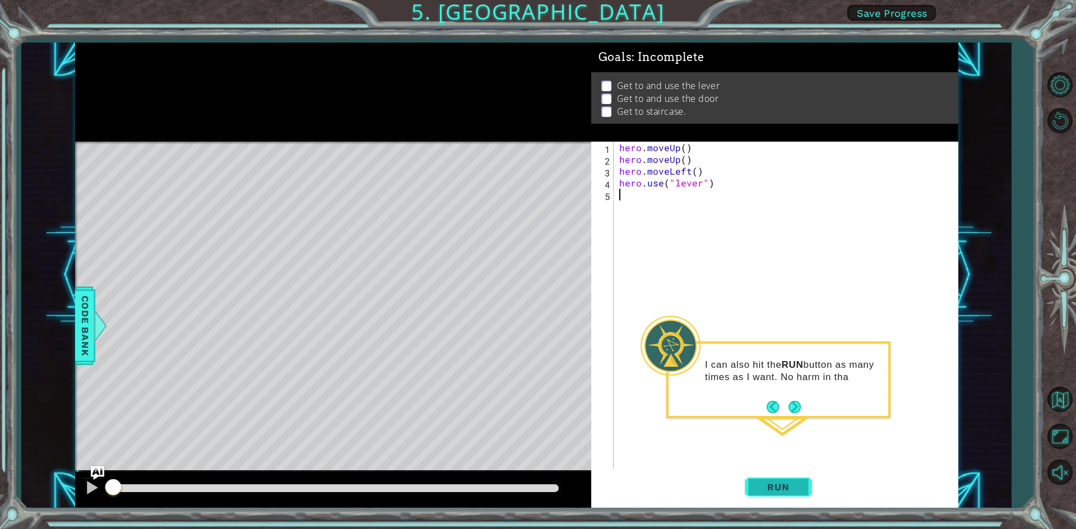
click at [784, 481] on button "Run" at bounding box center [777, 487] width 67 height 36
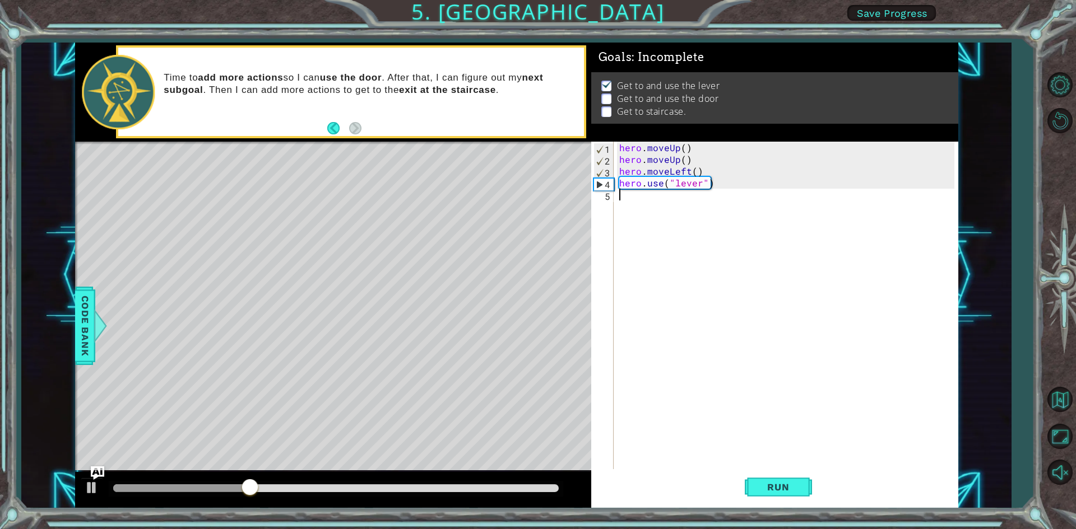
click at [627, 198] on div "hero . moveUp ( ) hero . moveUp ( ) hero . moveLeft ( ) hero . use ( "lever" )" at bounding box center [788, 318] width 343 height 353
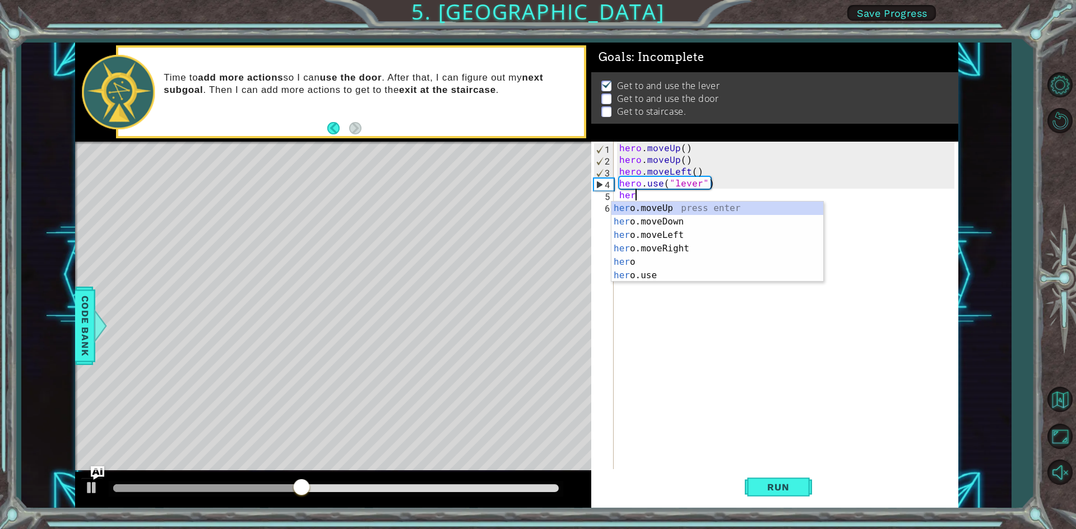
type textarea "hero"
click at [662, 256] on div "hero press enter hero .moveUp press enter hero .moveDown press enter hero .move…" at bounding box center [717, 256] width 212 height 108
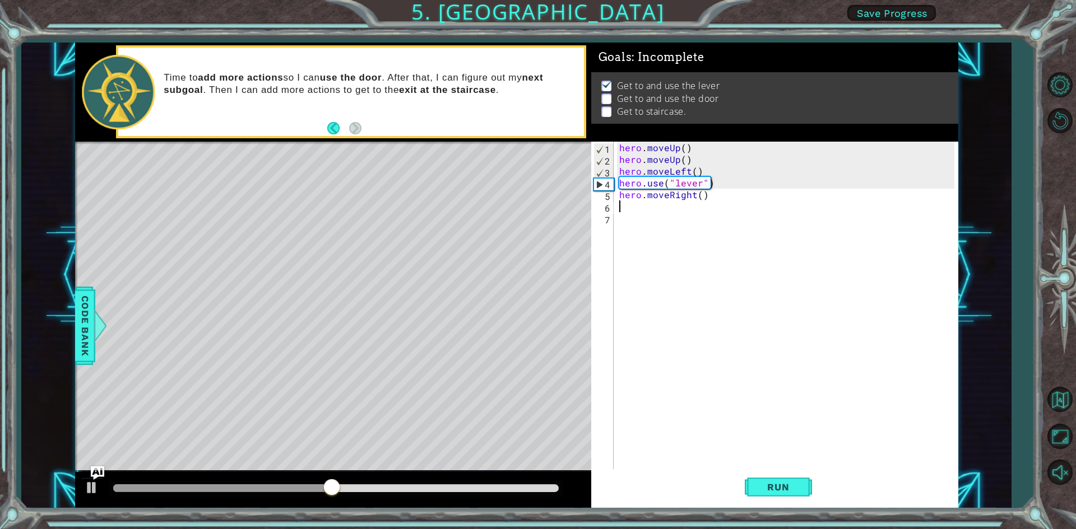
scroll to position [0, 0]
drag, startPoint x: 618, startPoint y: 194, endPoint x: 715, endPoint y: 199, distance: 97.6
click at [715, 199] on div "hero . moveUp ( ) hero . moveUp ( ) hero . moveLeft ( ) hero . use ( "lever" ) …" at bounding box center [788, 318] width 343 height 353
type textarea "hero.moveRight()"
click at [645, 208] on div "hero . moveUp ( ) hero . moveUp ( ) hero . moveLeft ( ) hero . use ( "lever" ) …" at bounding box center [788, 318] width 343 height 353
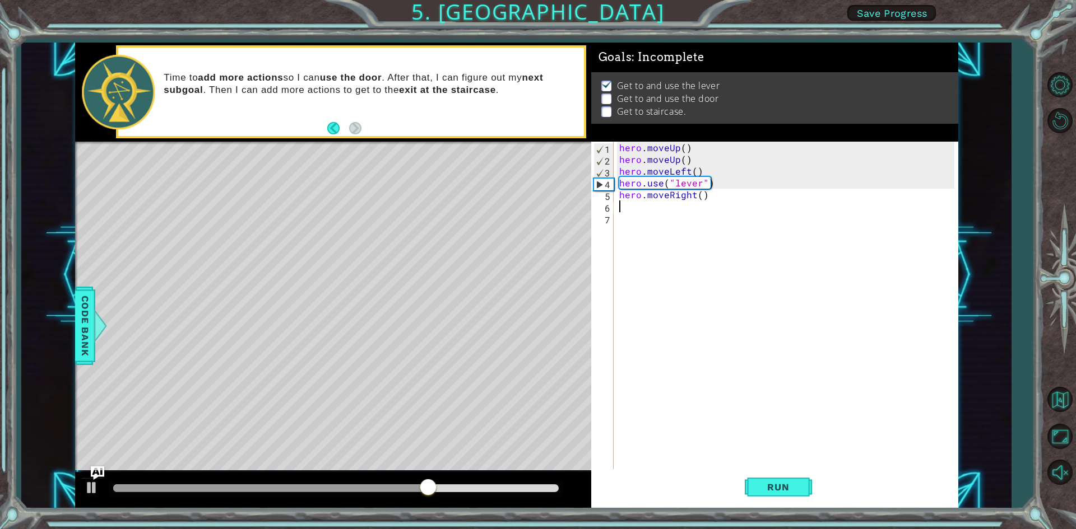
paste textarea "hero.moveRight()"
type textarea "hero.moveRight()"
click at [644, 220] on div "hero . moveUp ( ) hero . moveUp ( ) hero . moveLeft ( ) hero . use ( "lever" ) …" at bounding box center [788, 318] width 343 height 353
paste textarea "hero.moveRight()"
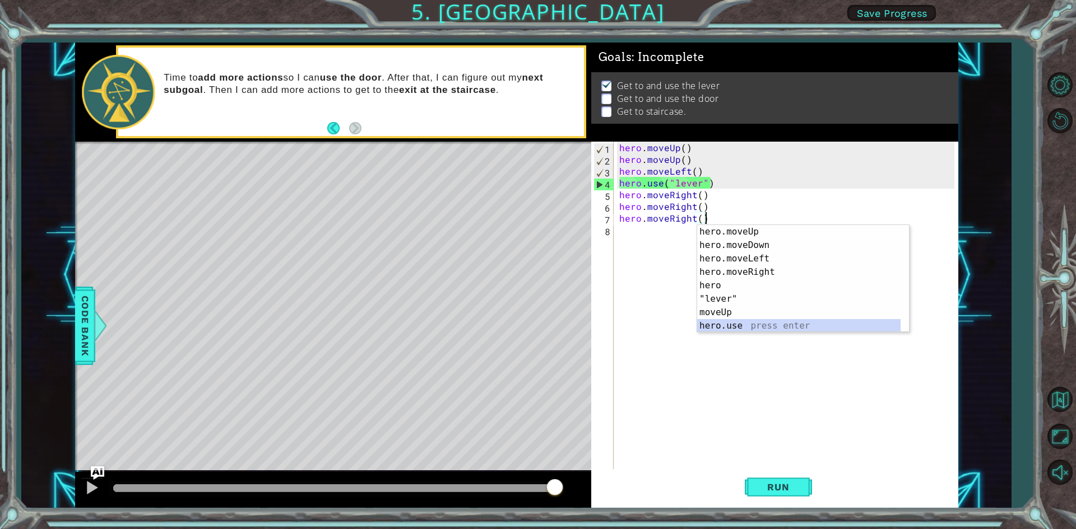
click at [737, 329] on div "hero.moveUp press enter hero.moveDown press enter hero.moveLeft press enter her…" at bounding box center [798, 292] width 203 height 134
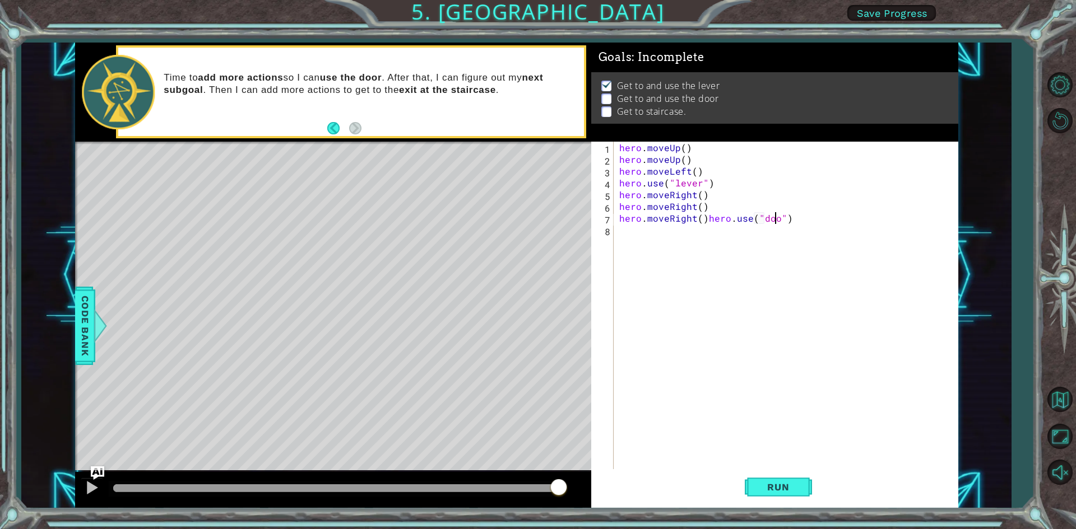
scroll to position [0, 10]
type textarea "hero.moveRight()hero.use("door")"
click at [774, 486] on span "Run" at bounding box center [778, 487] width 44 height 11
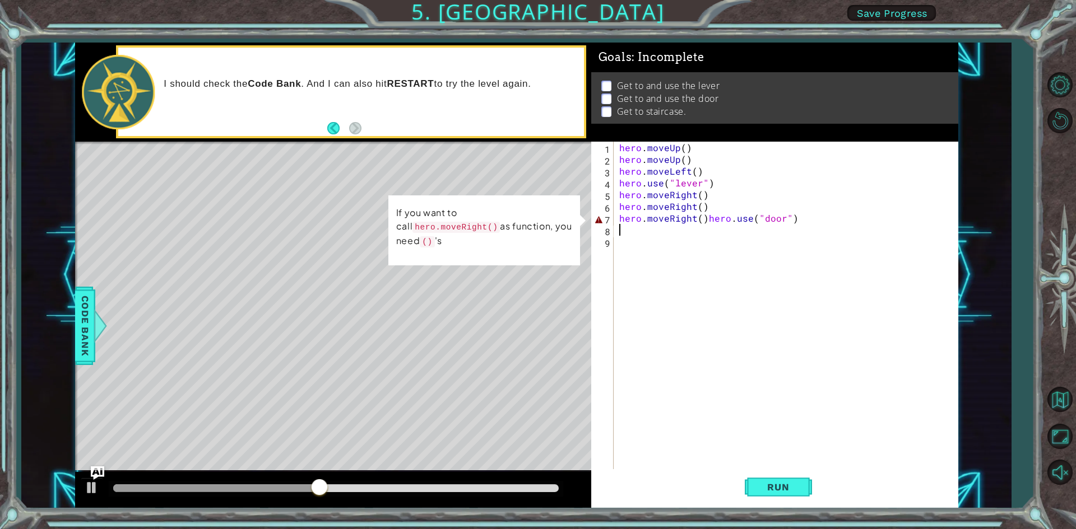
click at [702, 218] on div "hero . moveUp ( ) hero . moveUp ( ) hero . moveLeft ( ) hero . use ( "lever" ) …" at bounding box center [788, 318] width 343 height 353
type textarea "hero.use("door")"
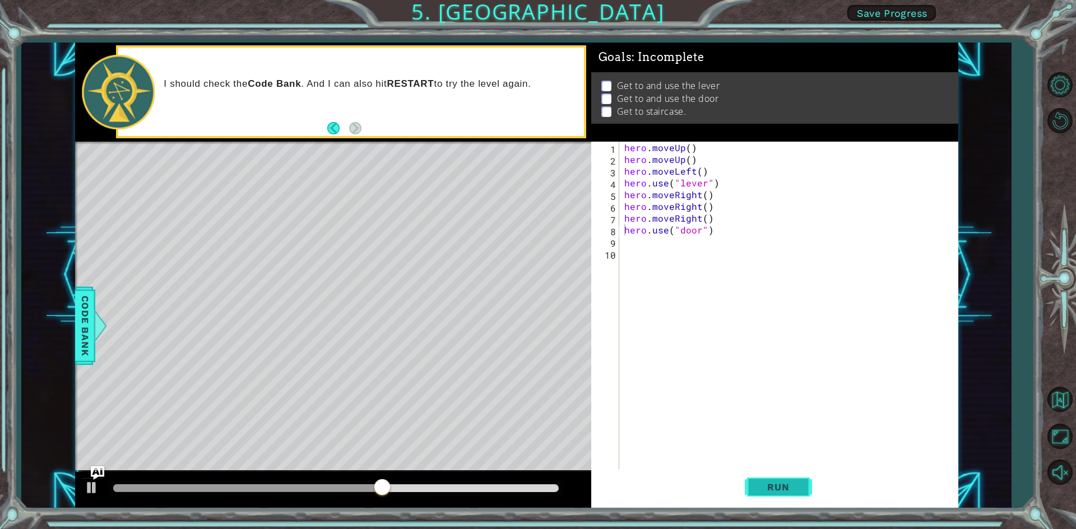
click at [767, 489] on span "Run" at bounding box center [778, 487] width 44 height 11
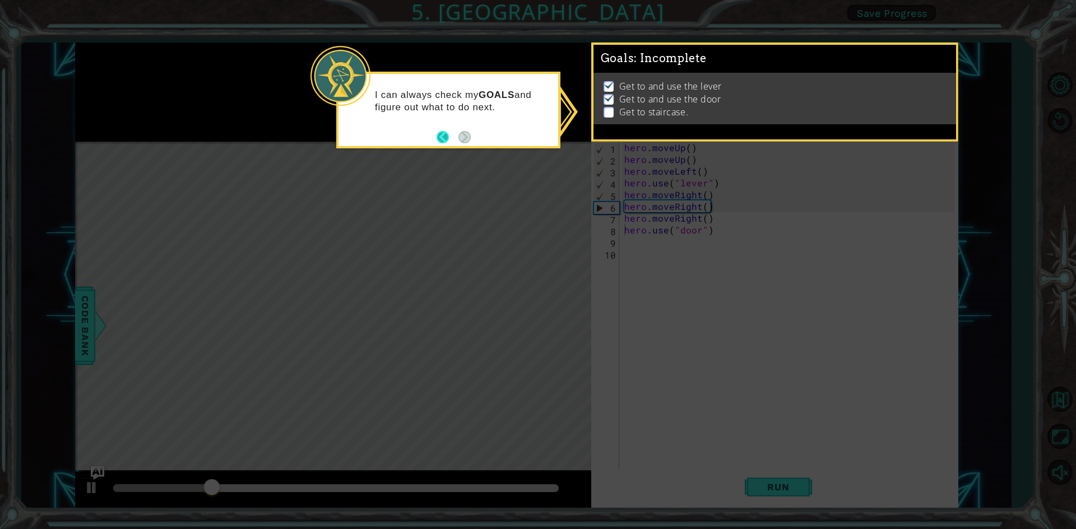
click at [443, 138] on button "Back" at bounding box center [447, 137] width 22 height 12
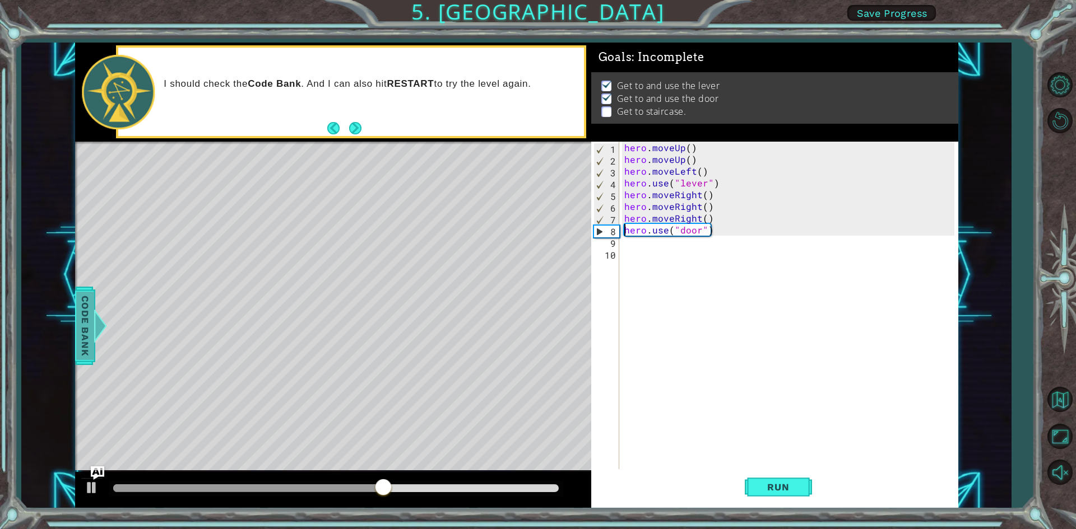
click at [87, 333] on span "Code Bank" at bounding box center [85, 325] width 18 height 68
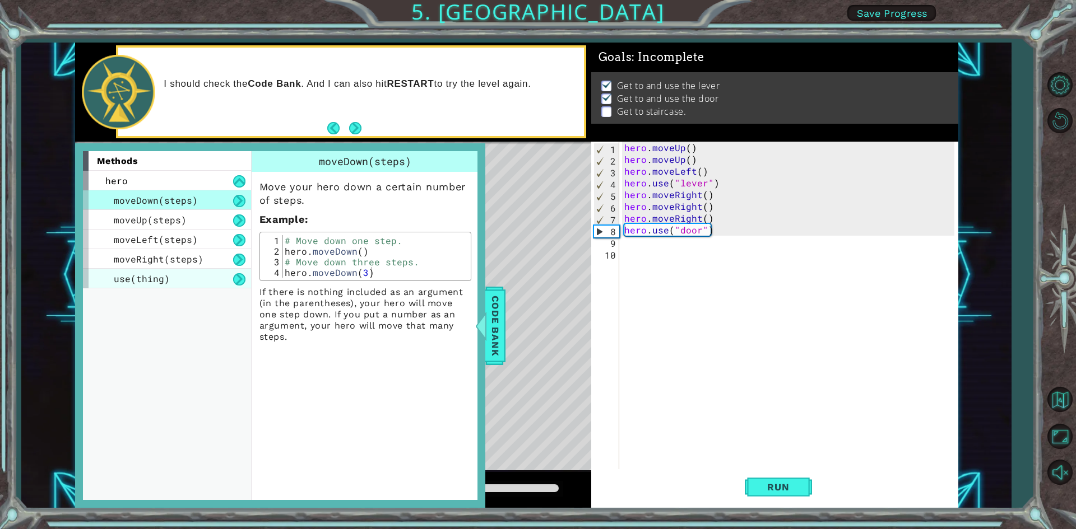
click at [152, 278] on span "use(thing)" at bounding box center [142, 279] width 56 height 12
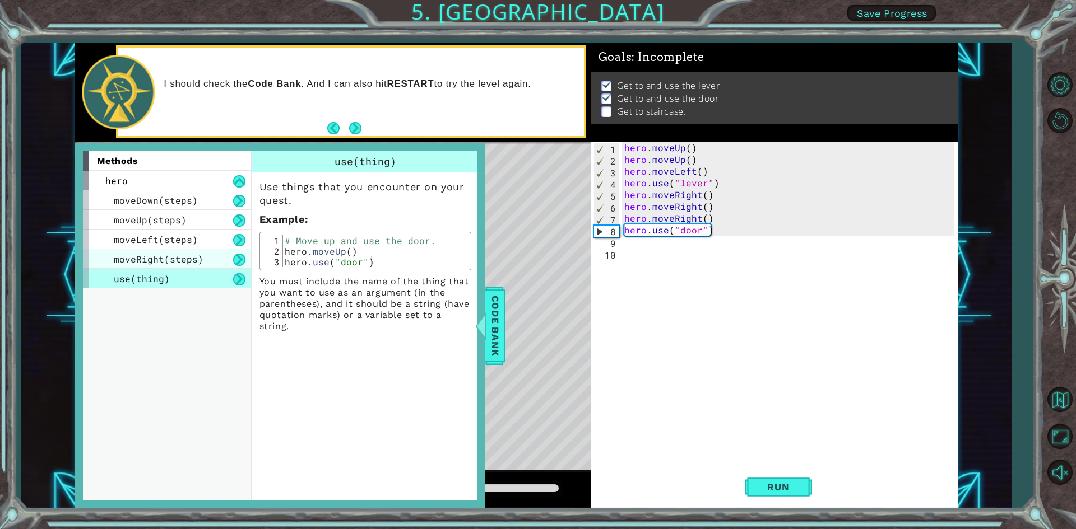
click at [152, 264] on span "moveRight(steps)" at bounding box center [159, 259] width 90 height 12
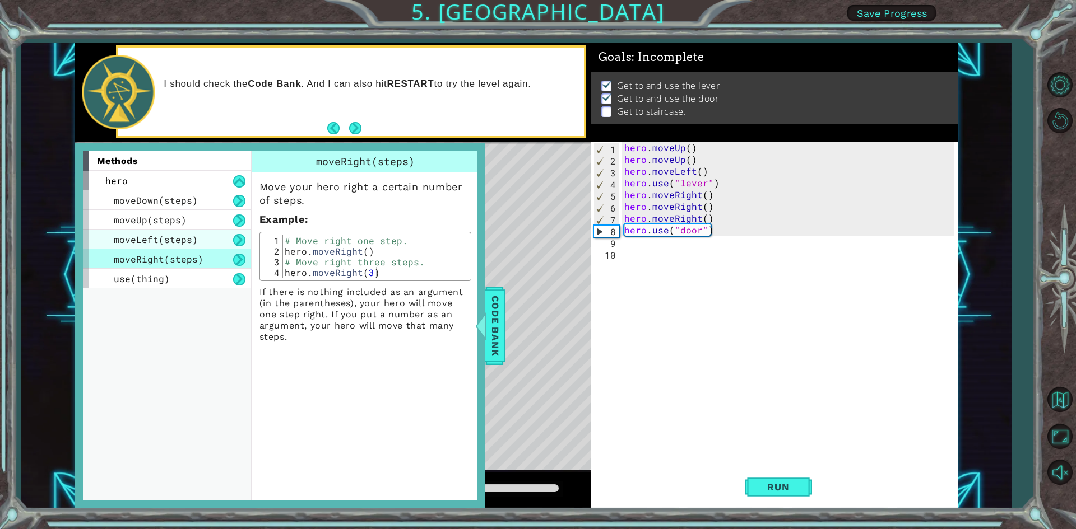
click at [146, 243] on span "moveLeft(steps)" at bounding box center [156, 240] width 84 height 12
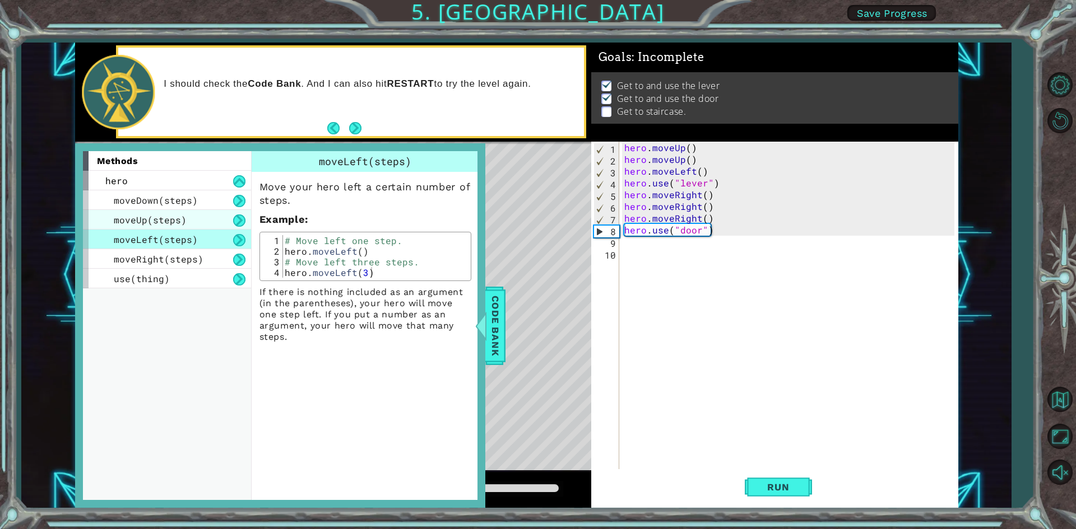
click at [147, 214] on span "moveUp(steps)" at bounding box center [150, 220] width 73 height 12
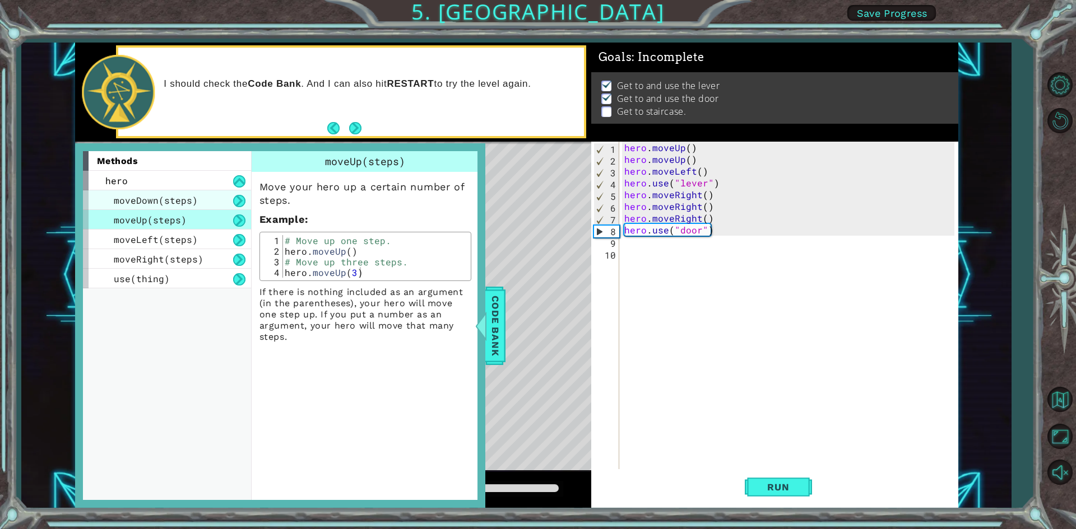
click at [149, 202] on span "moveDown(steps)" at bounding box center [156, 200] width 84 height 12
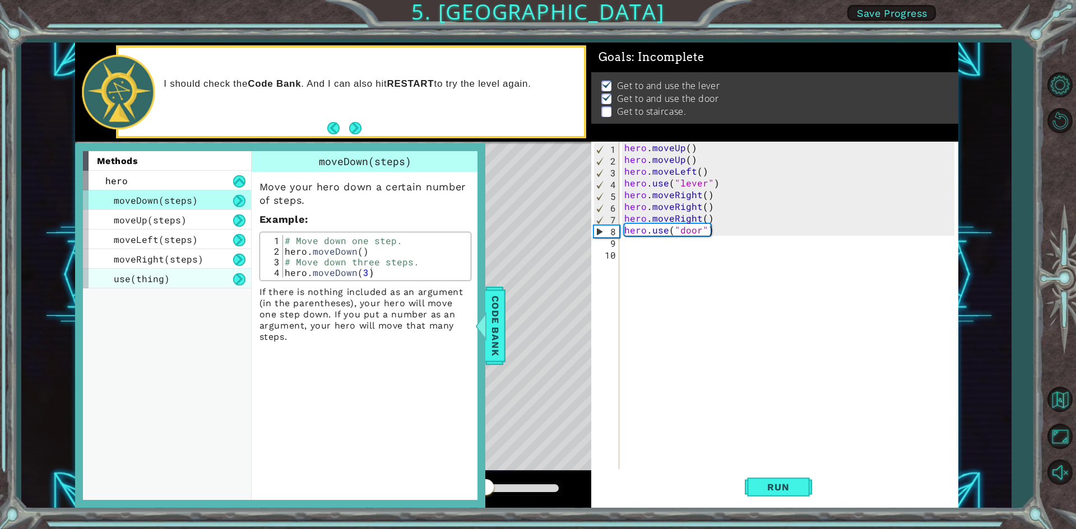
click at [165, 276] on span "use(thing)" at bounding box center [142, 279] width 56 height 12
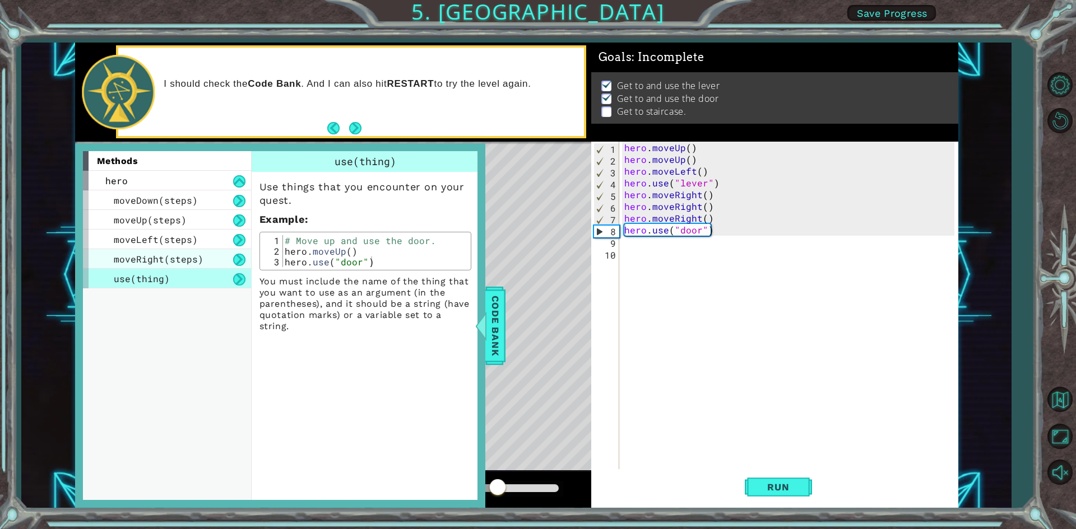
click at [164, 256] on span "moveRight(steps)" at bounding box center [159, 259] width 90 height 12
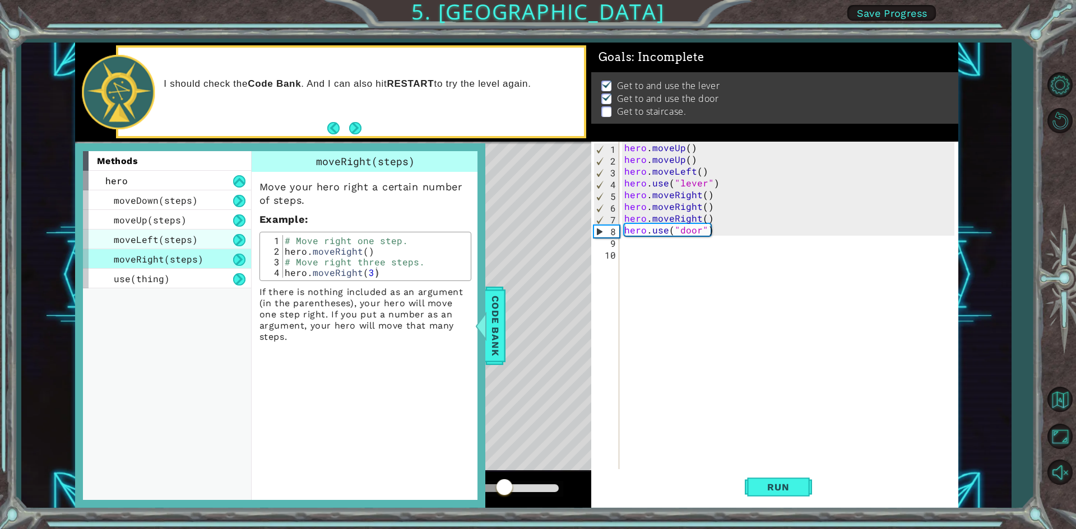
click at [157, 241] on span "moveLeft(steps)" at bounding box center [156, 240] width 84 height 12
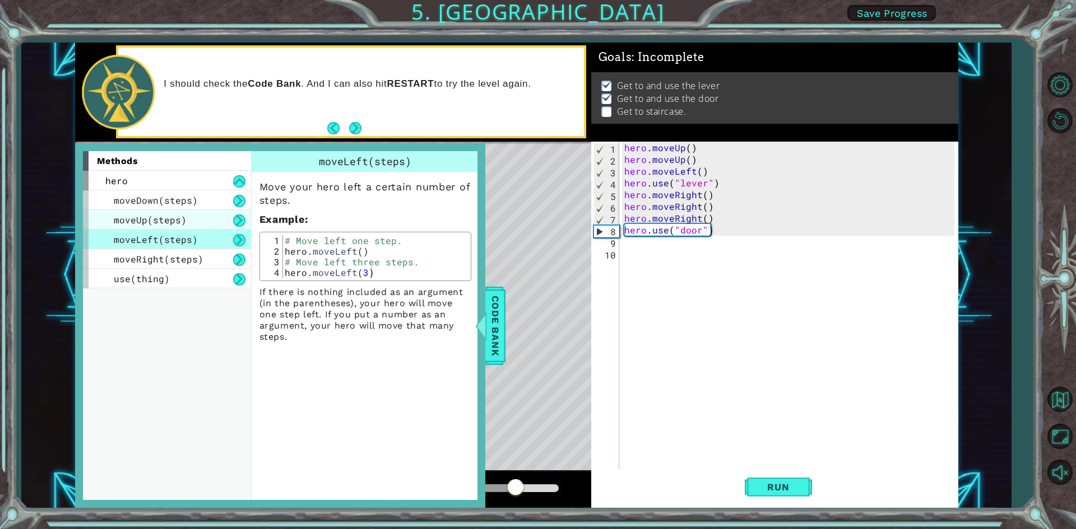
click at [156, 226] on div "moveUp(steps)" at bounding box center [167, 220] width 168 height 20
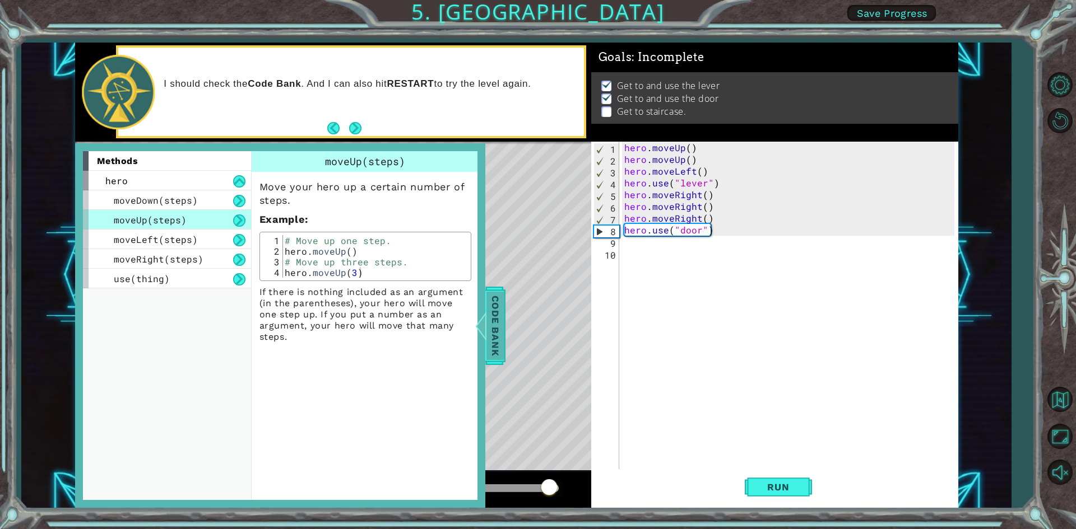
click at [504, 314] on span "Code Bank" at bounding box center [495, 325] width 18 height 68
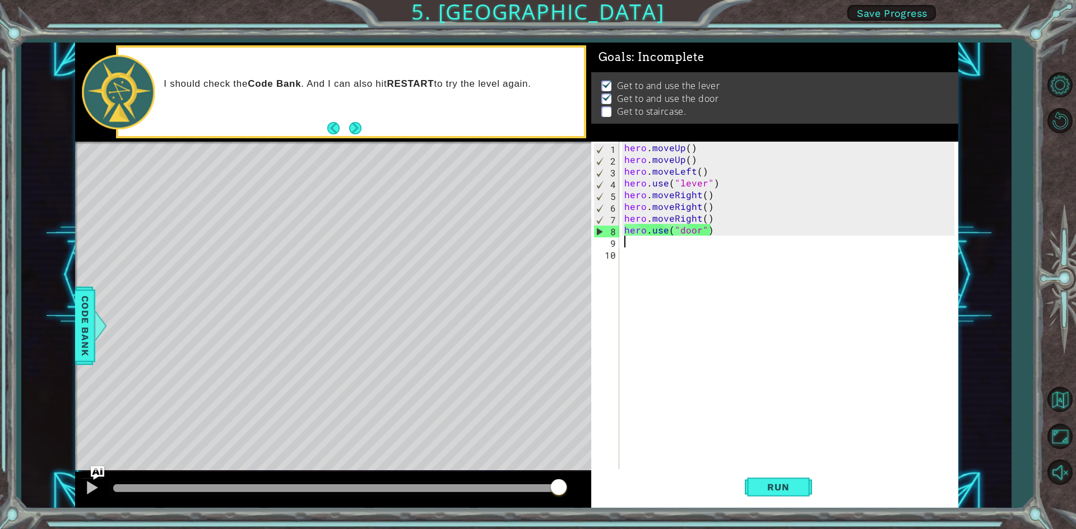
click at [628, 243] on div "hero . moveUp ( ) hero . moveUp ( ) hero . moveLeft ( ) hero . use ( "lever" ) …" at bounding box center [791, 318] width 338 height 353
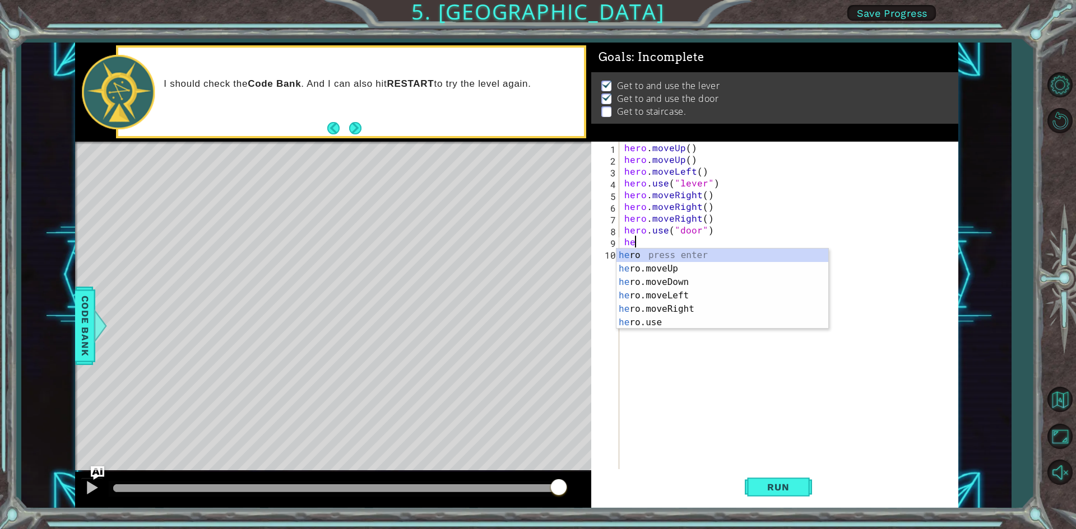
type textarea "hero"
click at [669, 265] on div "hero press enter hero .moveUp press enter hero .moveDown press enter hero .move…" at bounding box center [722, 303] width 212 height 108
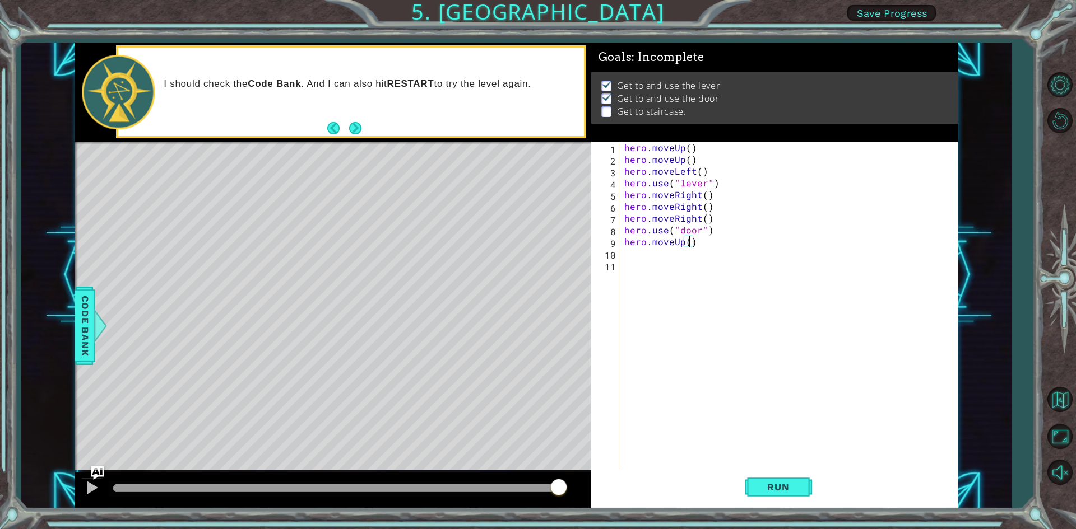
click at [687, 241] on div "hero . moveUp ( ) hero . moveUp ( ) hero . moveLeft ( ) hero . use ( "lever" ) …" at bounding box center [791, 318] width 338 height 353
type textarea "hero.moveUp(2)"
click at [657, 260] on div "hero . moveUp ( ) hero . moveUp ( ) hero . moveLeft ( ) hero . use ( "lever" ) …" at bounding box center [791, 318] width 338 height 353
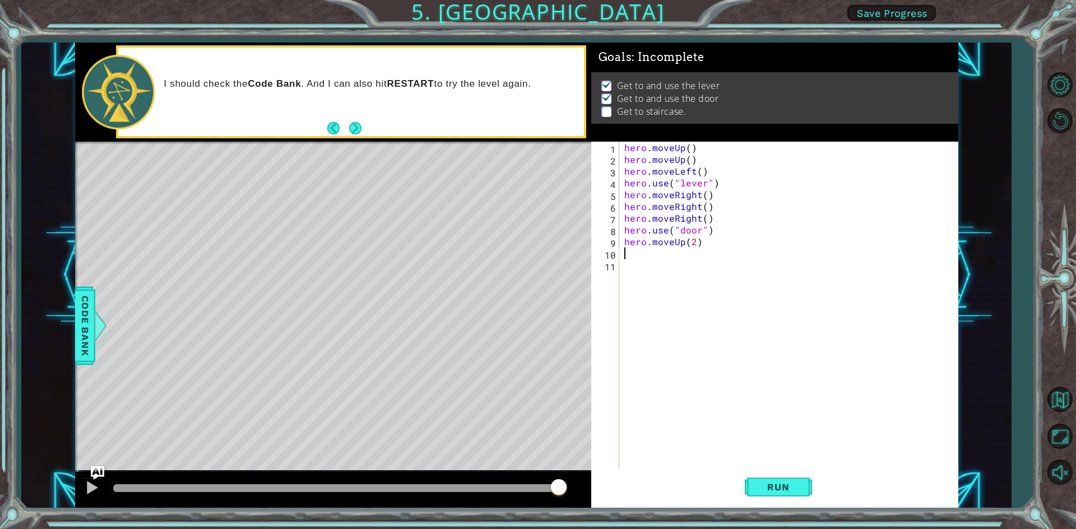
click at [656, 257] on div "hero . moveUp ( ) hero . moveUp ( ) hero . moveLeft ( ) hero . use ( "lever" ) …" at bounding box center [791, 318] width 338 height 353
type textarea "m"
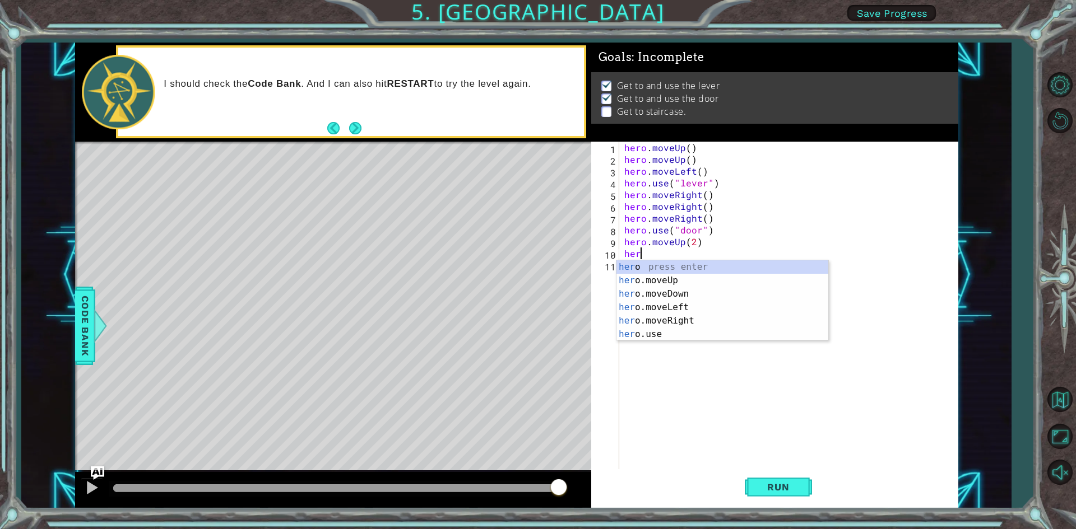
type textarea "hero"
click at [657, 302] on div "hero press enter hero .moveUp press enter hero .moveDown press enter hero .move…" at bounding box center [722, 314] width 212 height 108
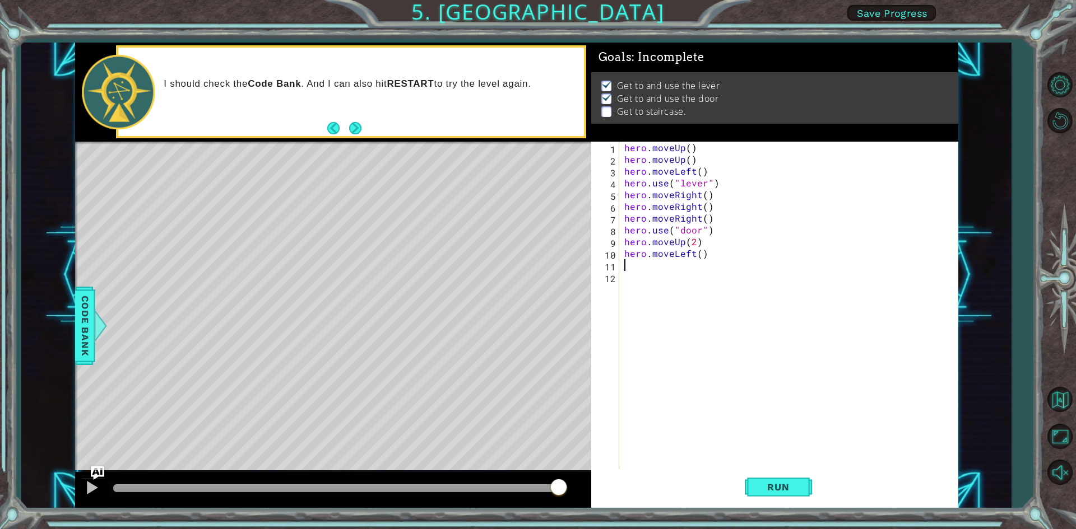
click at [697, 255] on div "hero . moveUp ( ) hero . moveUp ( ) hero . moveLeft ( ) hero . use ( "lever" ) …" at bounding box center [791, 318] width 338 height 353
type textarea "hero.moveLeft(4)"
click at [762, 480] on button "Run" at bounding box center [777, 487] width 67 height 36
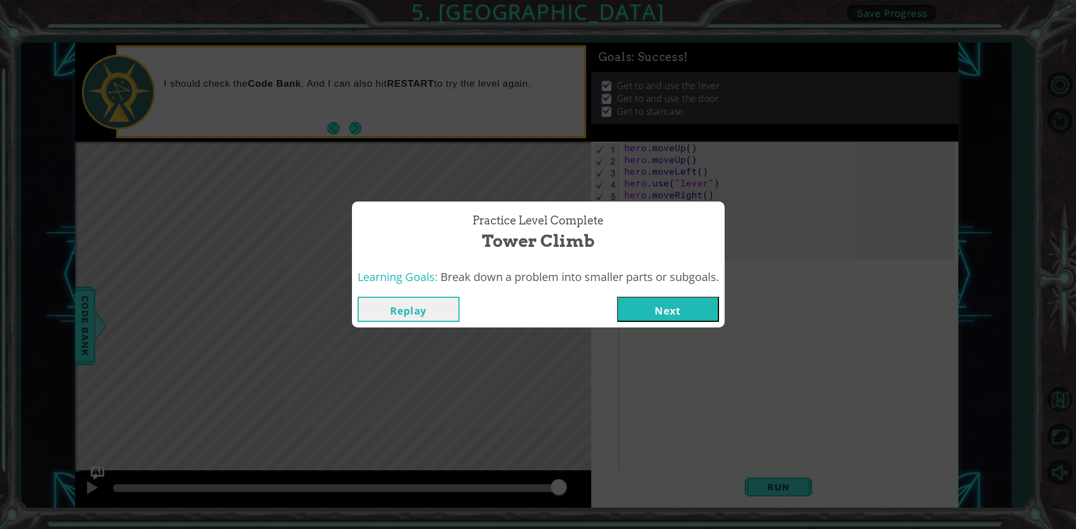
drag, startPoint x: 638, startPoint y: 294, endPoint x: 643, endPoint y: 308, distance: 15.2
click at [637, 294] on div "Replay Next" at bounding box center [538, 309] width 373 height 36
click at [643, 308] on button "Next" at bounding box center [668, 309] width 102 height 25
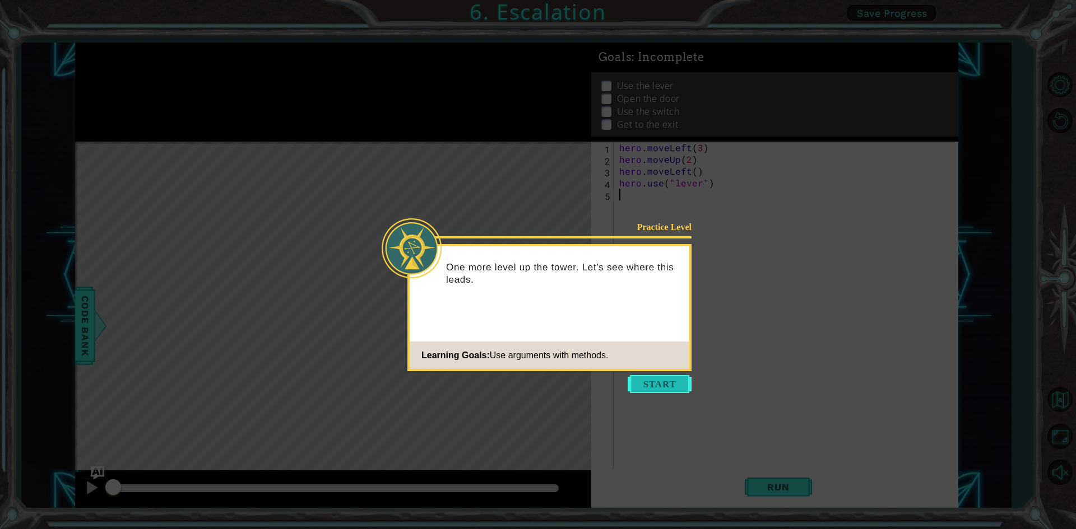
click at [643, 384] on button "Start" at bounding box center [659, 384] width 64 height 18
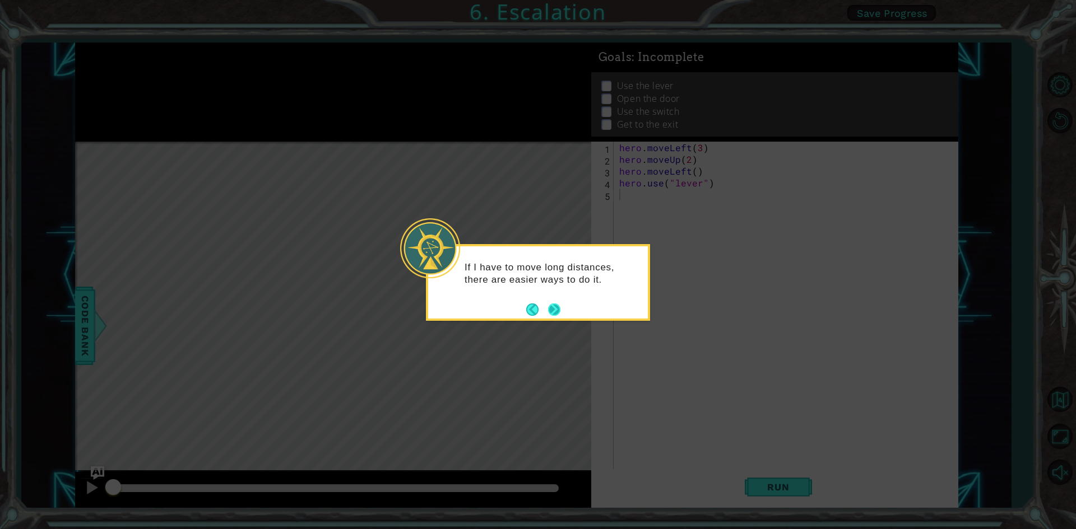
click at [553, 308] on button "Next" at bounding box center [554, 310] width 12 height 12
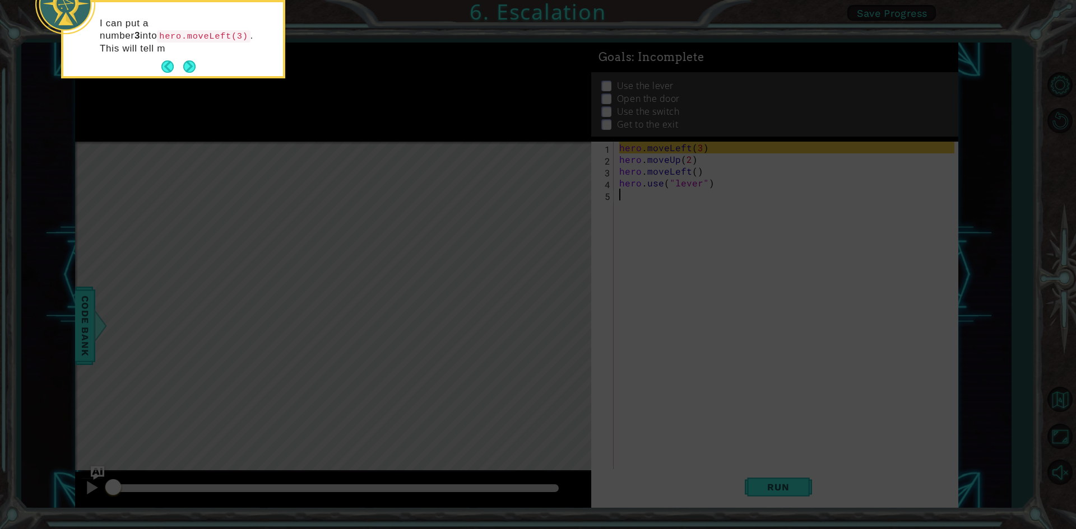
click at [184, 63] on button "Next" at bounding box center [189, 66] width 12 height 12
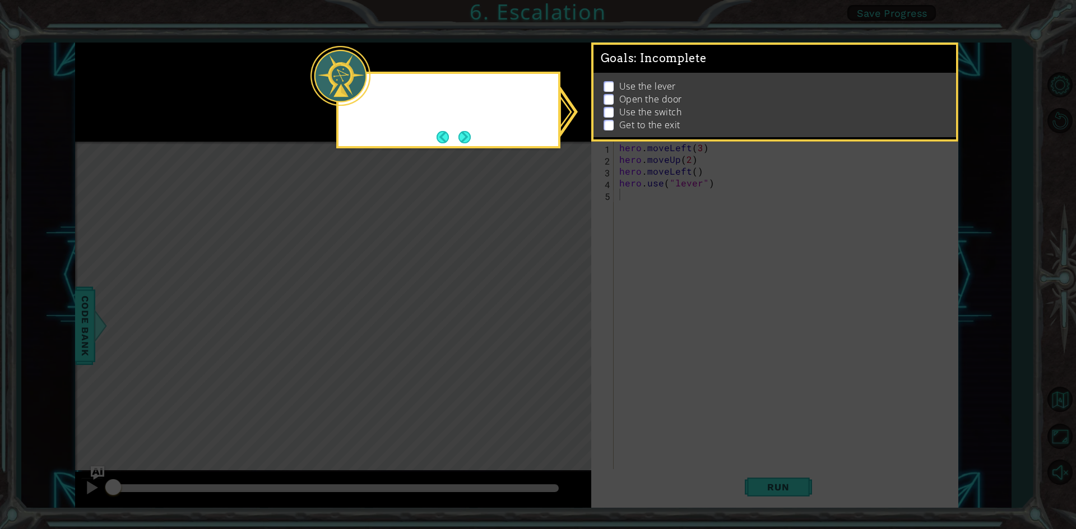
click at [183, 65] on icon at bounding box center [538, 264] width 1076 height 529
click at [458, 134] on button "Next" at bounding box center [464, 137] width 12 height 12
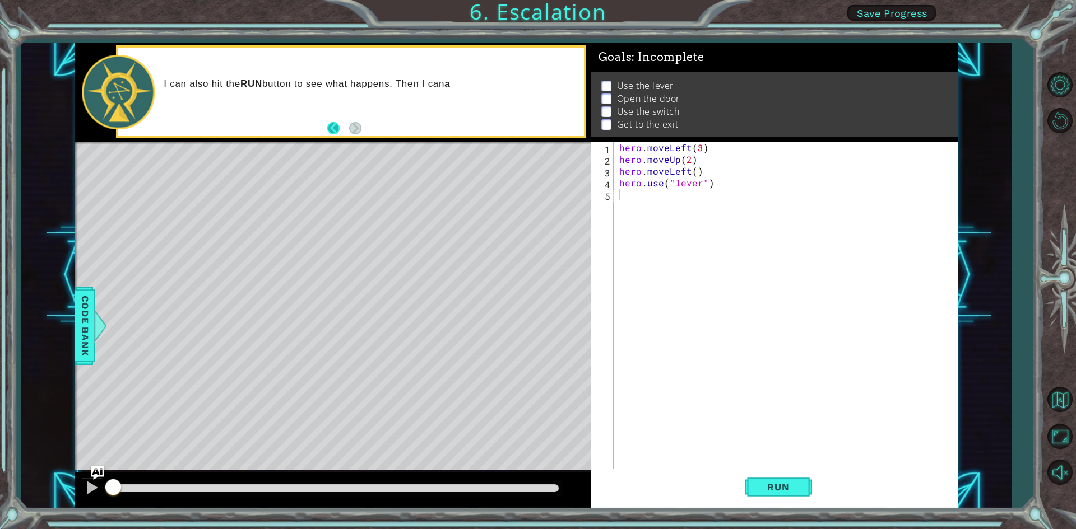
click at [334, 129] on button "Back" at bounding box center [338, 128] width 22 height 12
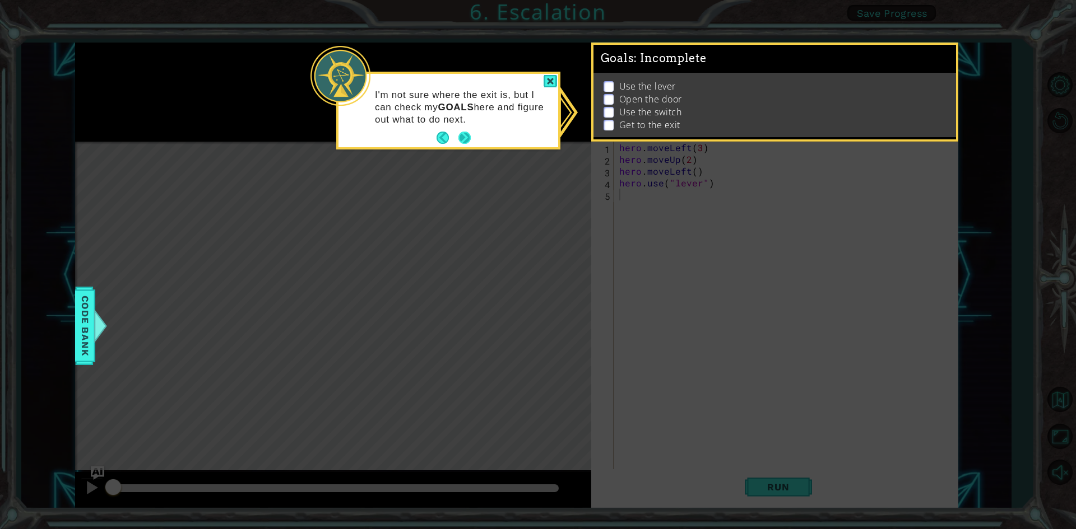
click at [466, 139] on button "Next" at bounding box center [464, 138] width 13 height 13
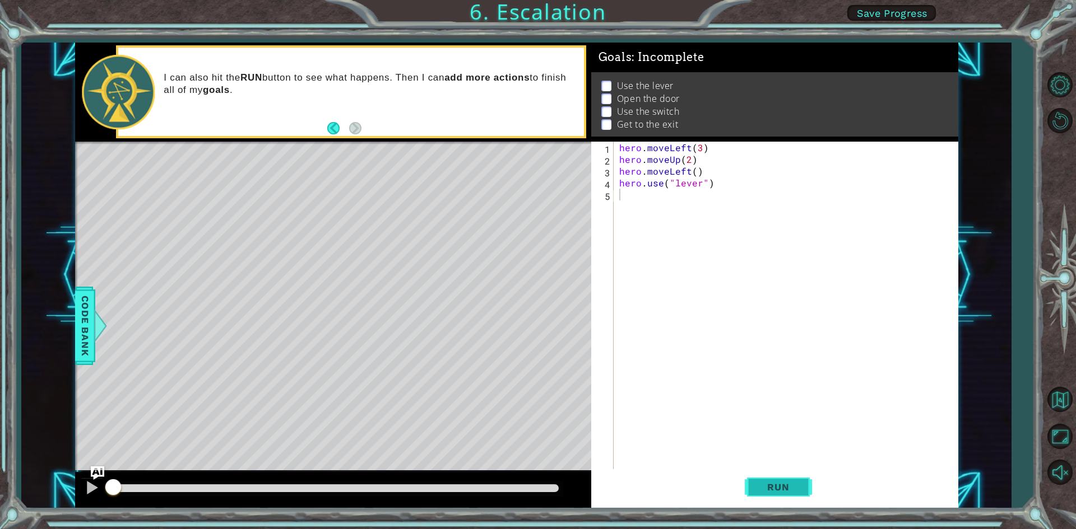
click at [760, 488] on span "Run" at bounding box center [778, 487] width 44 height 11
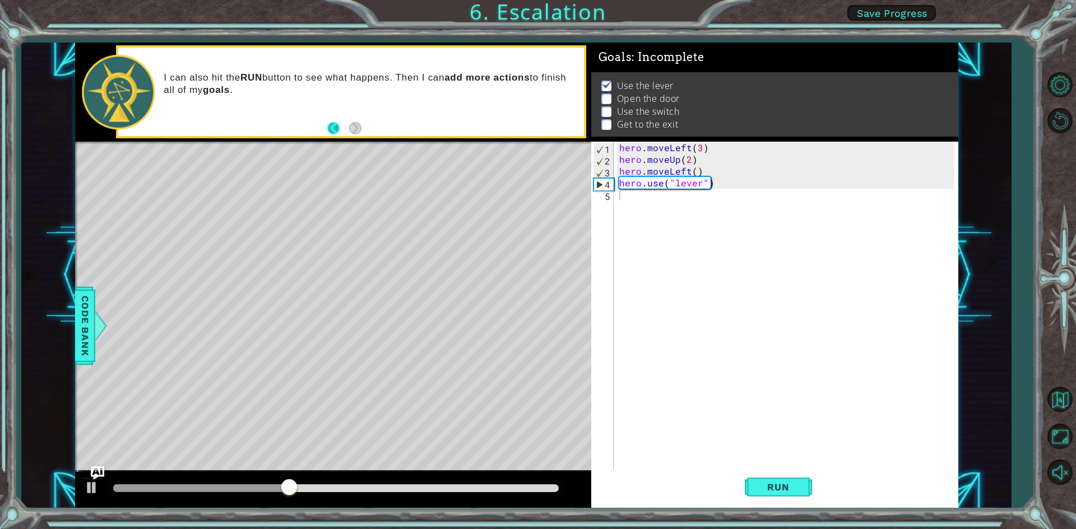
click at [332, 127] on button "Back" at bounding box center [338, 128] width 22 height 12
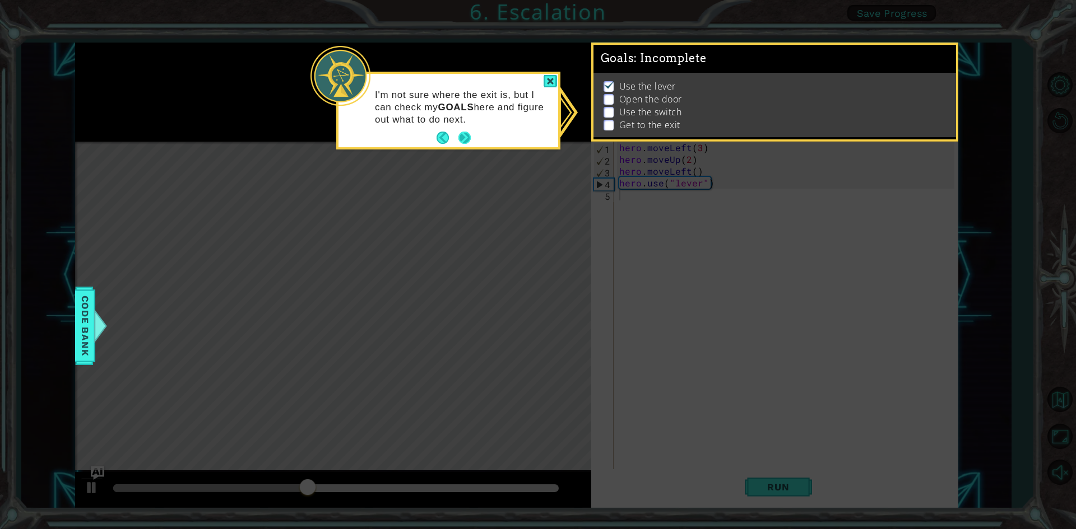
click at [466, 133] on button "Next" at bounding box center [464, 138] width 12 height 12
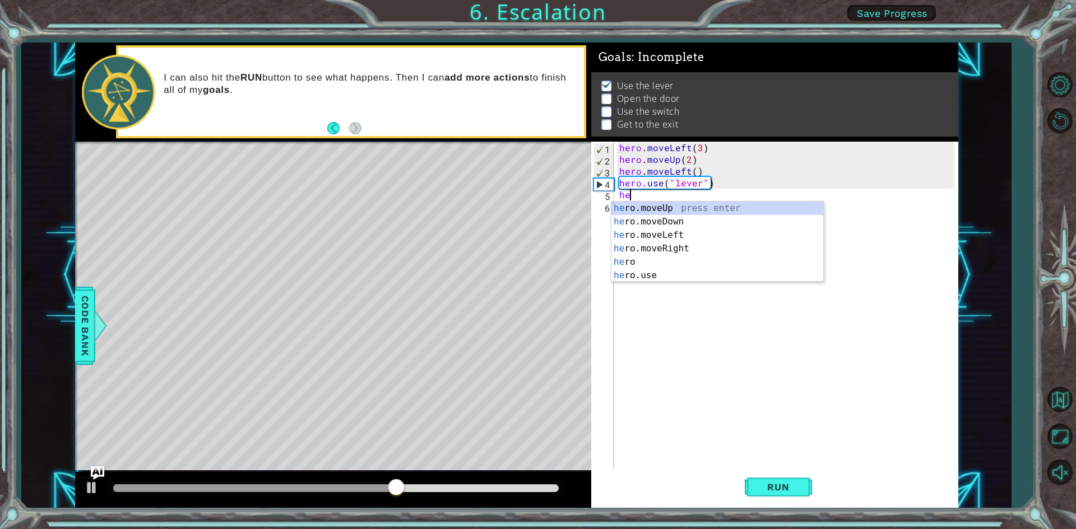
scroll to position [0, 1]
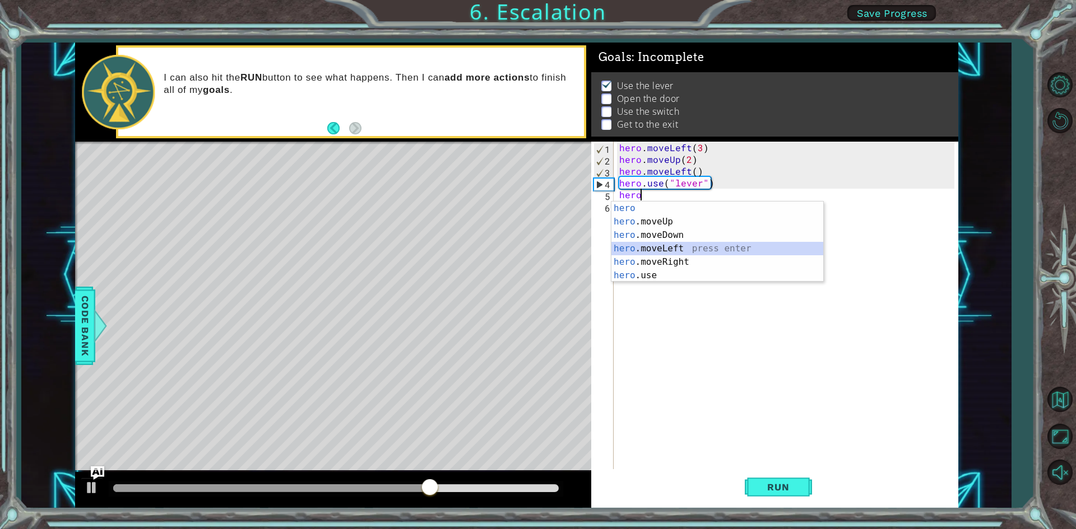
click at [653, 245] on div "hero press enter hero .moveUp press enter hero .moveDown press enter hero .move…" at bounding box center [717, 256] width 212 height 108
type textarea "hero.moveLeft(1)"
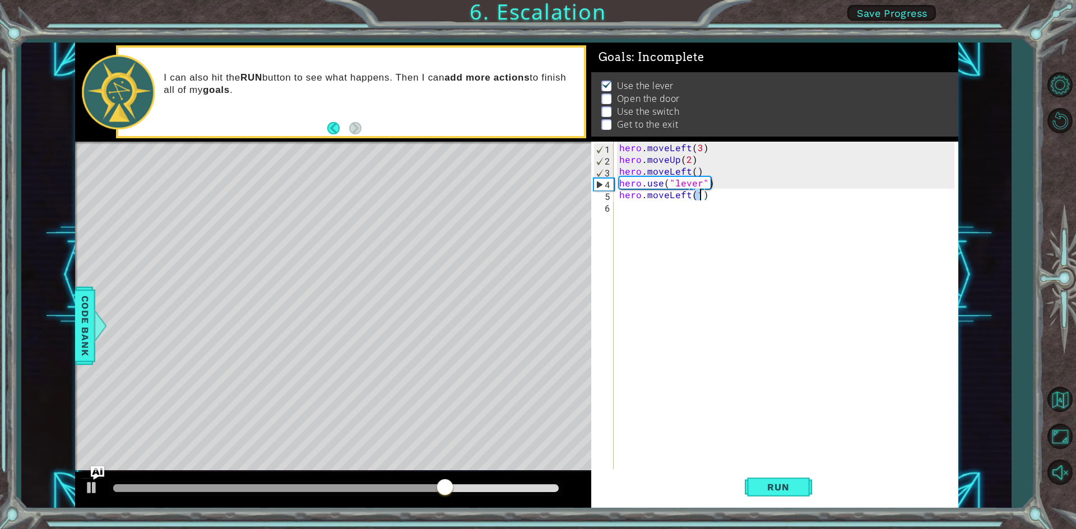
click at [631, 205] on div "hero . moveLeft ( 3 ) hero . moveUp ( 2 ) hero . moveLeft ( ) hero . use ( "lev…" at bounding box center [788, 318] width 343 height 353
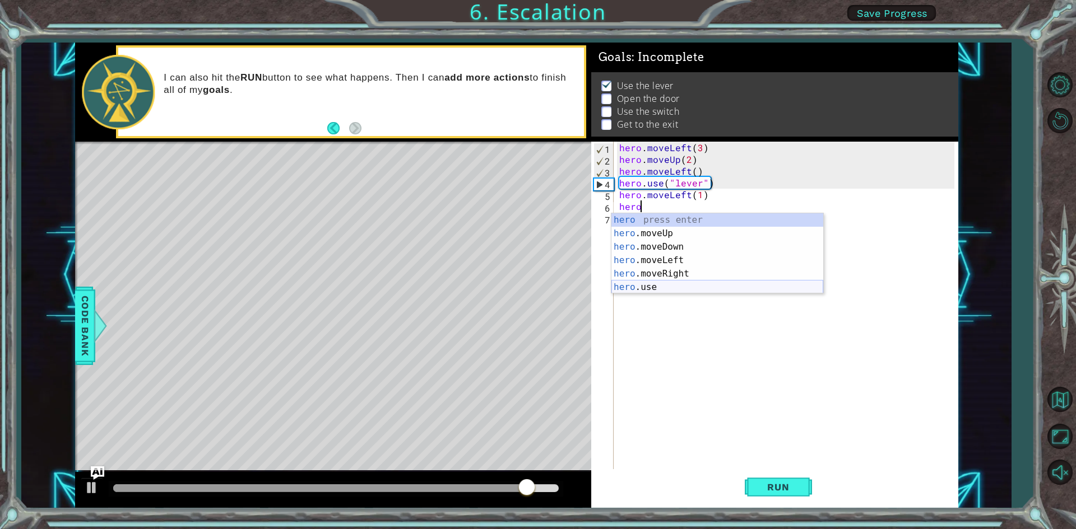
click at [652, 287] on div "hero press enter hero .moveUp press enter hero .moveDown press enter hero .move…" at bounding box center [717, 267] width 212 height 108
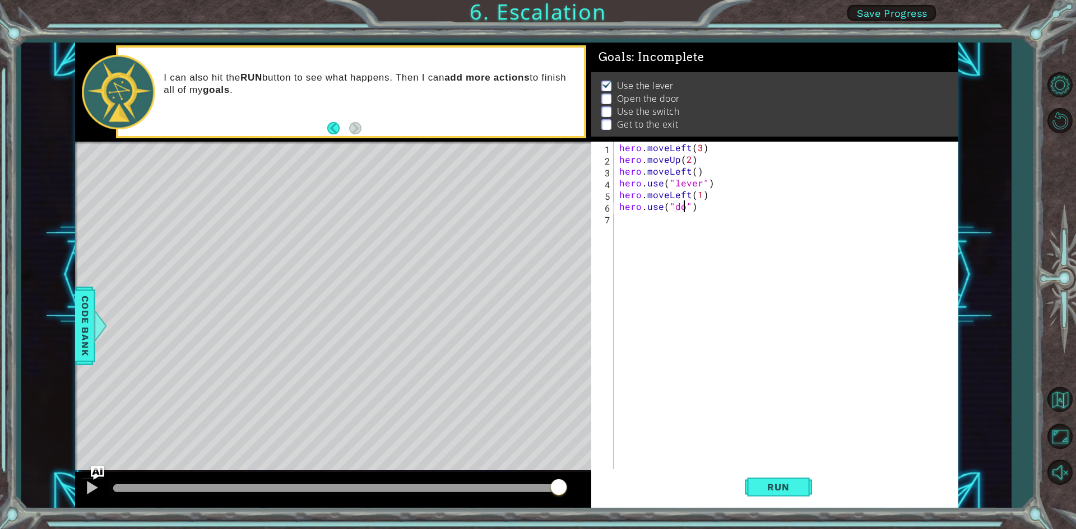
type textarea "hero.use("door")"
click at [775, 488] on span "Run" at bounding box center [778, 487] width 44 height 11
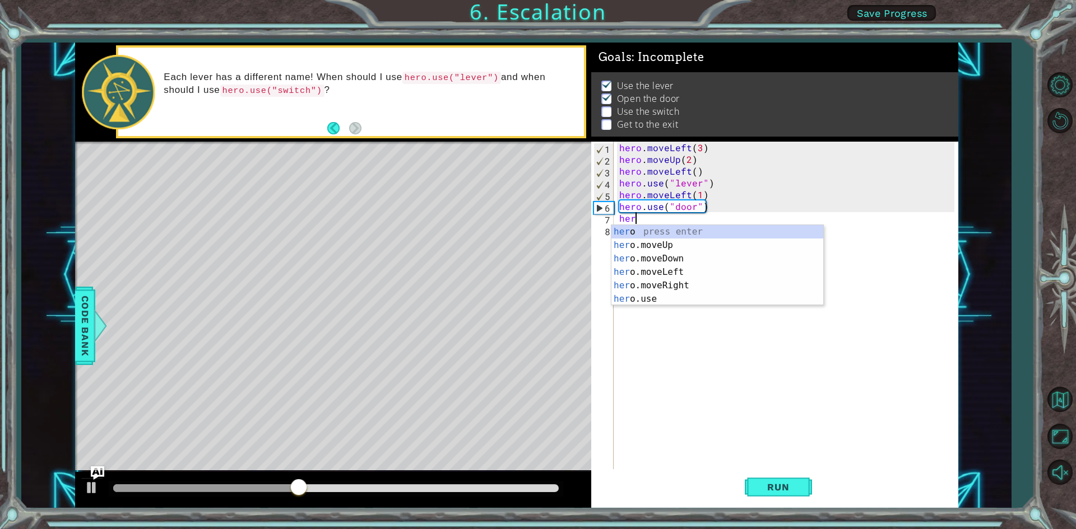
scroll to position [0, 1]
click at [620, 246] on div "hero press enter hero .moveUp press enter hero .moveDown press enter hero .move…" at bounding box center [717, 279] width 212 height 108
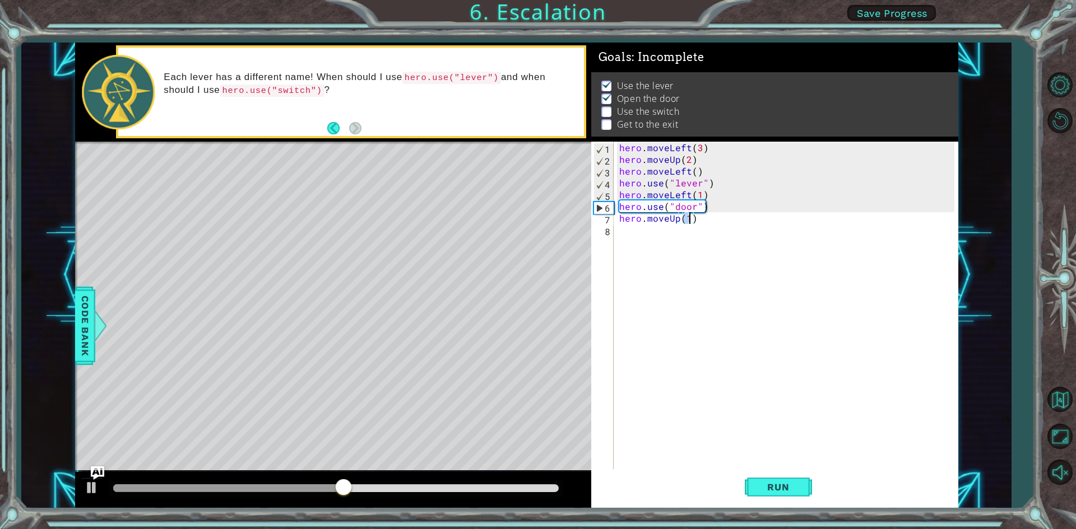
type textarea "hero.moveUp(2)"
click at [649, 234] on div "hero . moveLeft ( 3 ) hero . moveUp ( 2 ) hero . moveLeft ( ) hero . use ( "lev…" at bounding box center [788, 318] width 343 height 353
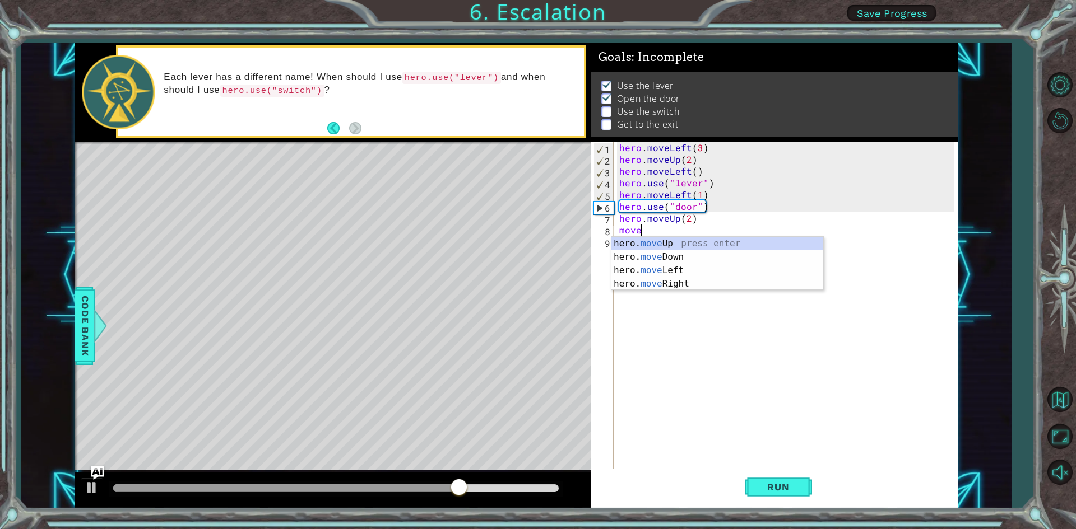
scroll to position [0, 1]
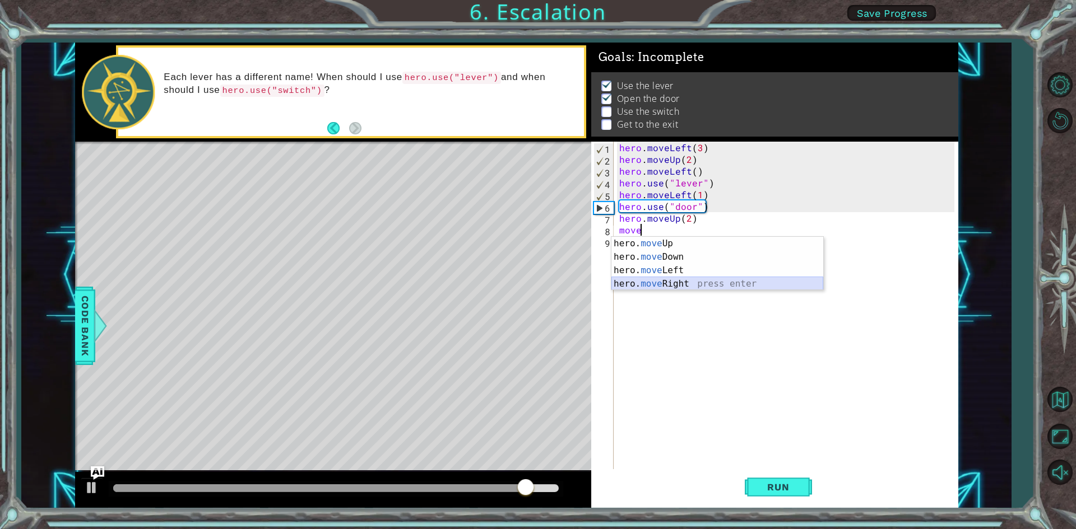
drag, startPoint x: 684, startPoint y: 283, endPoint x: 678, endPoint y: 282, distance: 5.6
click at [678, 282] on div "hero. move Up press enter hero. move Down press enter hero. move Left press ent…" at bounding box center [717, 277] width 212 height 81
type textarea "hero.moveRight(1)"
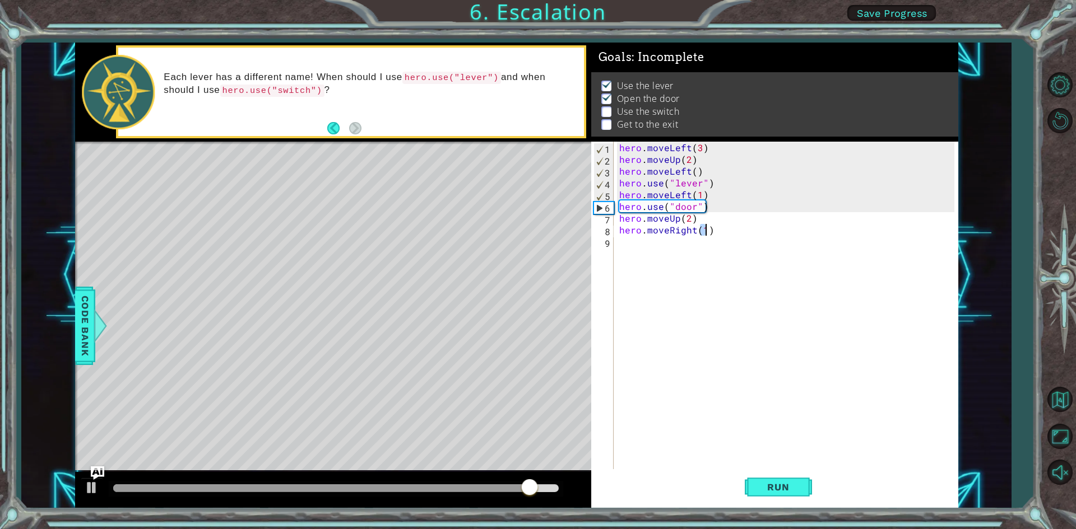
click at [678, 282] on div "hero . moveLeft ( 3 ) hero . moveUp ( 2 ) hero . moveLeft ( ) hero . use ( "lev…" at bounding box center [788, 318] width 343 height 353
click at [702, 229] on div "hero . moveLeft ( 3 ) hero . moveUp ( 2 ) hero . moveLeft ( ) hero . use ( "lev…" at bounding box center [788, 318] width 343 height 353
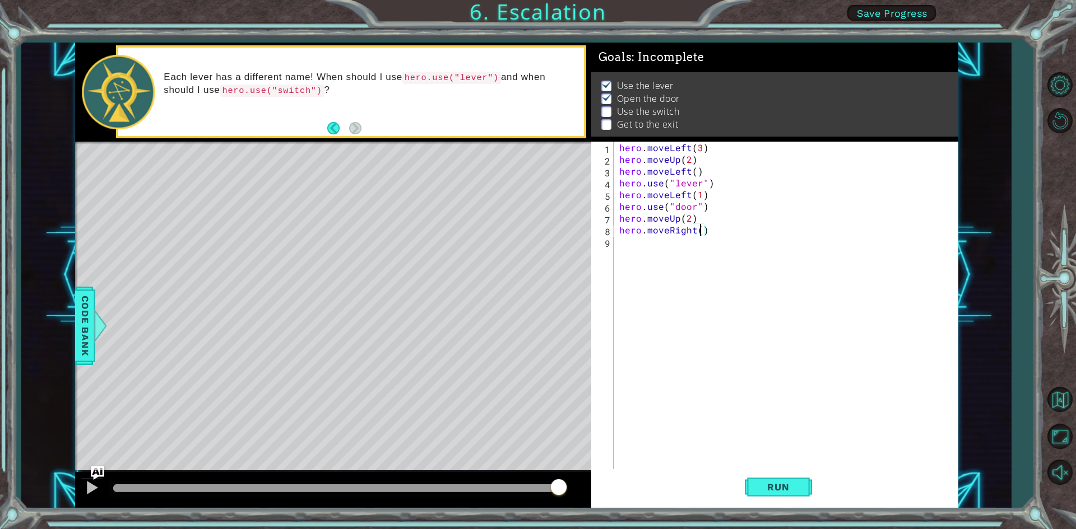
type textarea "hero.moveRight(2)"
click at [643, 243] on div "hero . moveLeft ( 3 ) hero . moveUp ( 2 ) hero . moveLeft ( ) hero . use ( "lev…" at bounding box center [788, 318] width 343 height 353
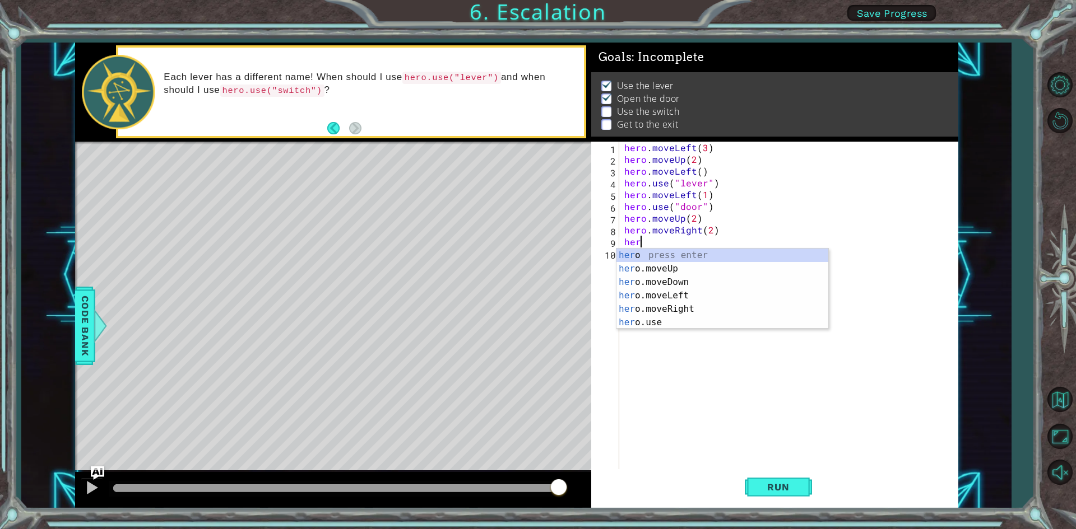
scroll to position [0, 1]
click at [644, 315] on div "hero press enter hero .moveUp press enter hero .moveDown press enter hero .move…" at bounding box center [722, 303] width 212 height 108
type textarea "hero.moveRight(1)"
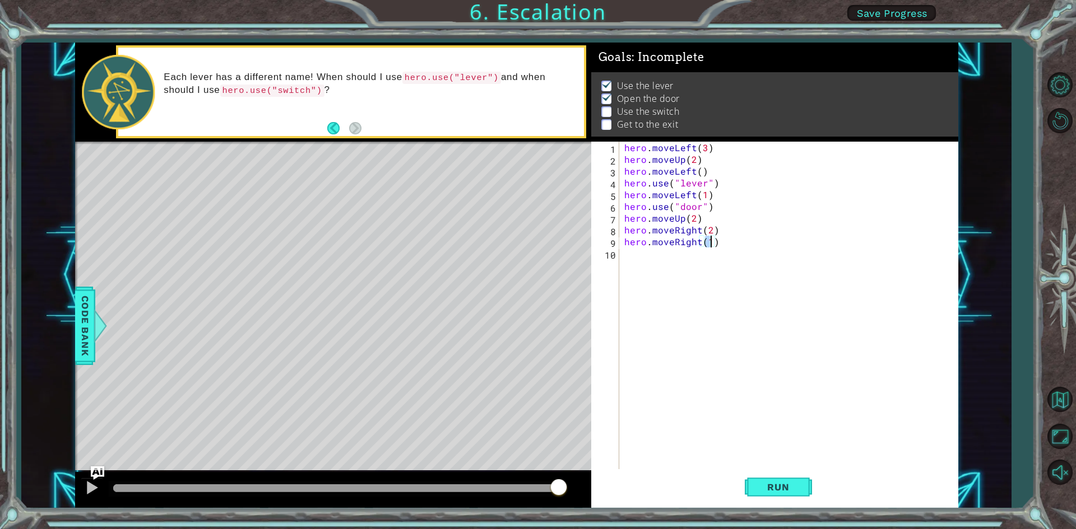
click at [643, 255] on div "hero . moveLeft ( 3 ) hero . moveUp ( 2 ) hero . moveLeft ( ) hero . use ( "lev…" at bounding box center [791, 318] width 338 height 353
click at [716, 244] on div "hero . moveLeft ( 3 ) hero . moveUp ( 2 ) hero . moveLeft ( ) hero . use ( "lev…" at bounding box center [791, 318] width 338 height 353
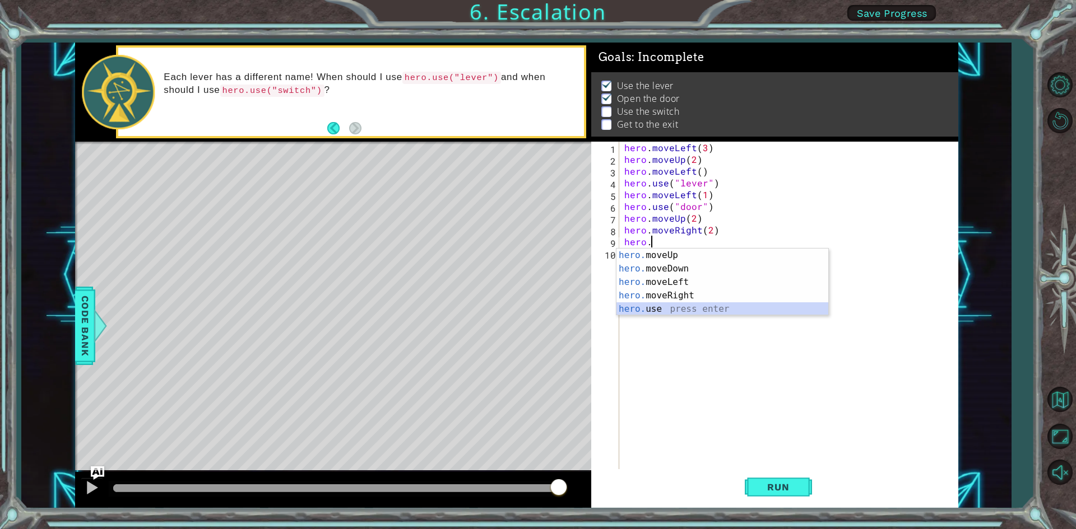
click at [678, 311] on div "hero. moveUp press enter hero. moveDown press enter hero. moveLeft press enter …" at bounding box center [722, 296] width 212 height 94
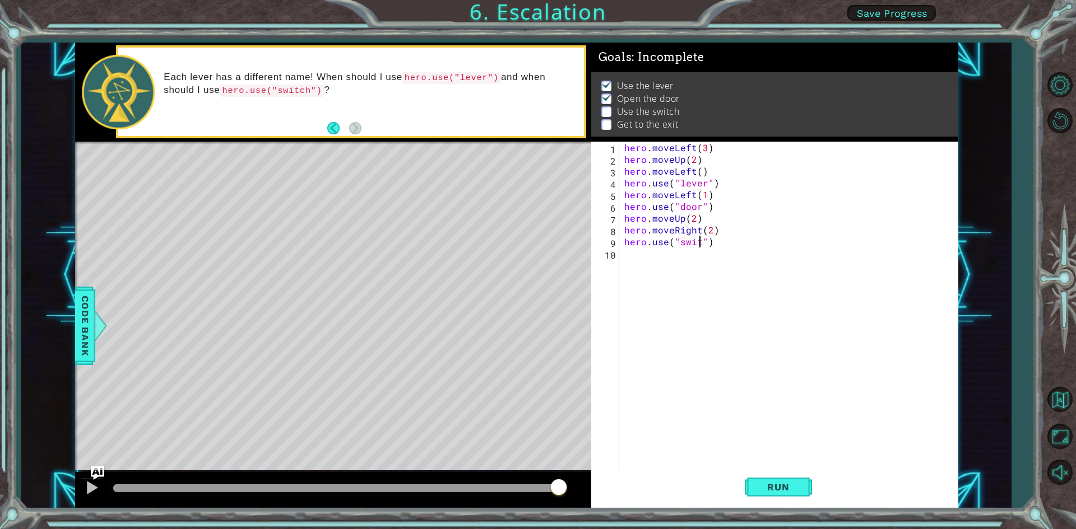
type textarea "hero.use("switch")"
click at [791, 486] on span "Run" at bounding box center [778, 487] width 44 height 11
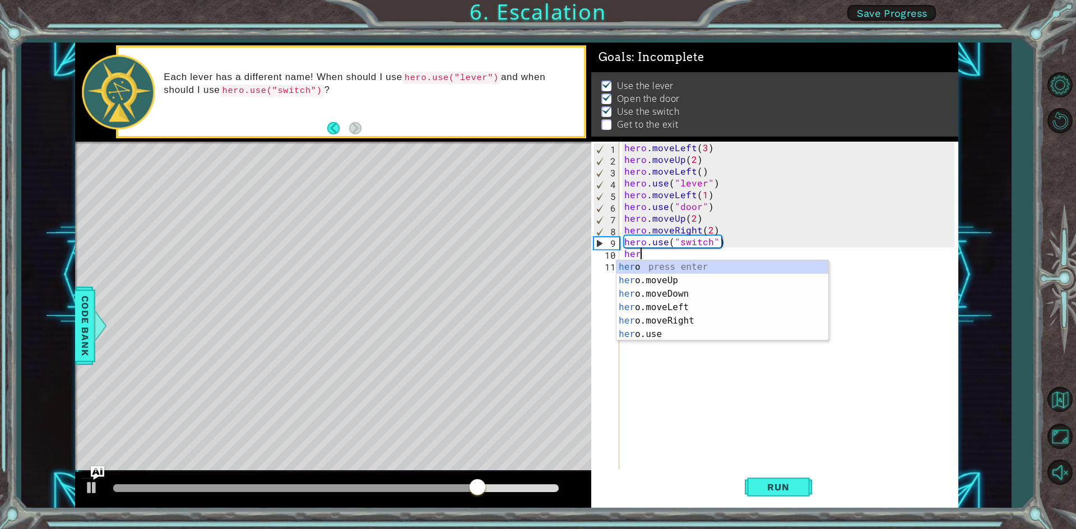
scroll to position [0, 1]
click at [648, 322] on div "hero press enter hero .moveUp press enter hero .moveDown press enter hero .move…" at bounding box center [722, 314] width 212 height 108
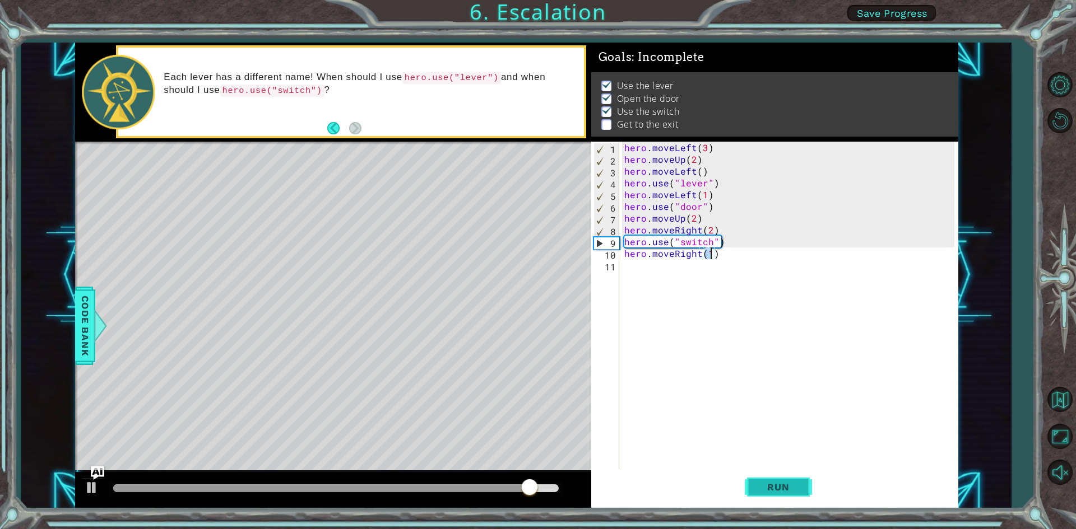
type textarea "hero.moveRight(1)"
click at [788, 486] on span "Run" at bounding box center [778, 487] width 44 height 11
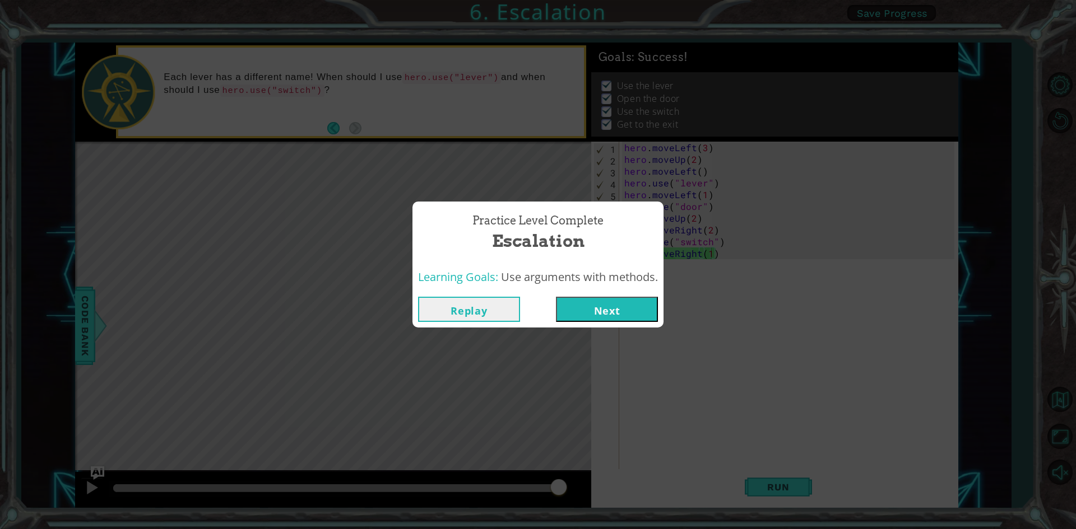
drag, startPoint x: 192, startPoint y: 488, endPoint x: 587, endPoint y: 457, distance: 396.7
click at [587, 462] on body "1 ההההההההההההההההההההההההההההההההההההההההההההההההההההההההההההההההההההההההההההה…" at bounding box center [538, 264] width 1076 height 529
click at [599, 313] on button "Next" at bounding box center [607, 309] width 102 height 25
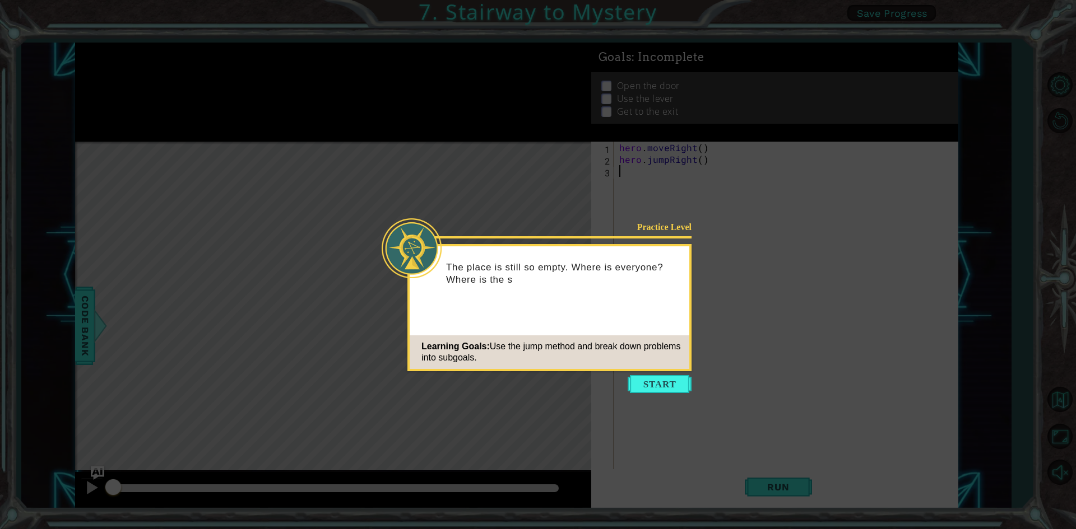
click at [679, 374] on icon at bounding box center [538, 264] width 1076 height 529
click at [674, 385] on button "Start" at bounding box center [659, 384] width 64 height 18
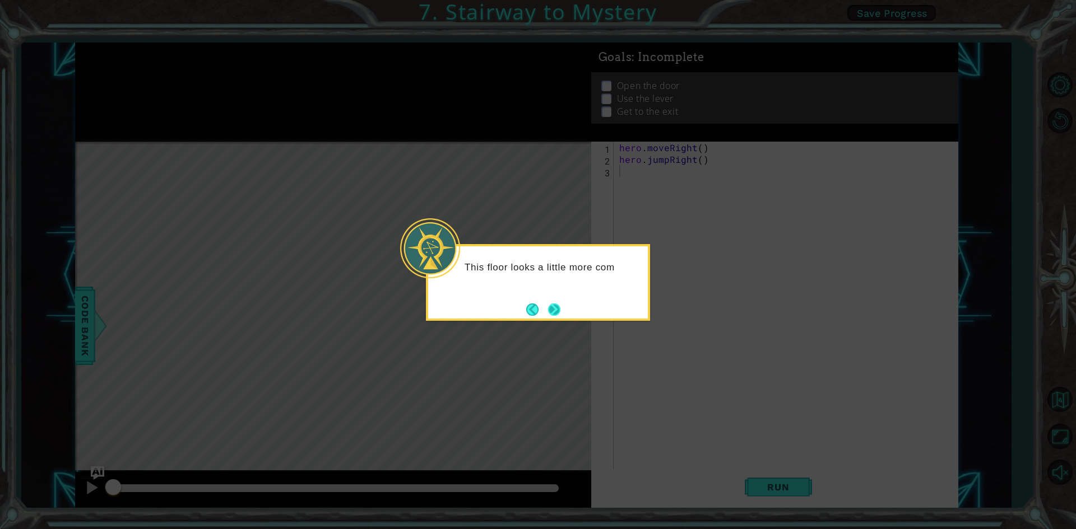
click at [560, 312] on button "Next" at bounding box center [554, 309] width 13 height 13
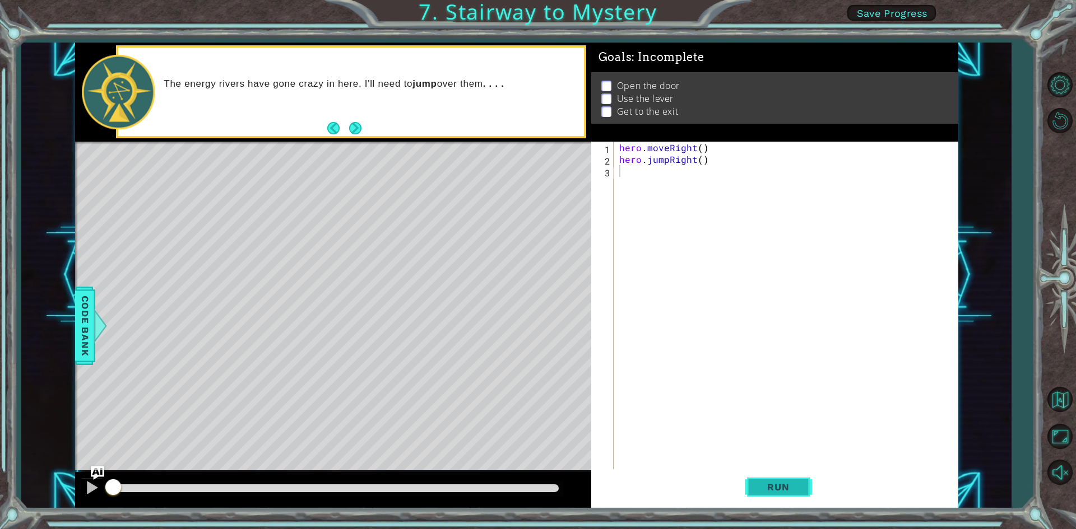
click at [781, 490] on span "Run" at bounding box center [778, 487] width 44 height 11
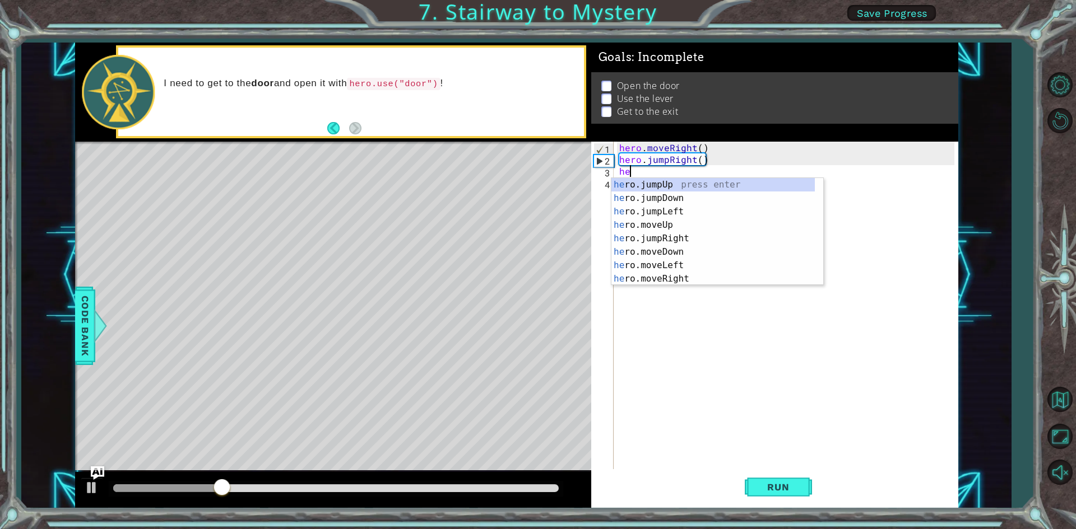
scroll to position [0, 1]
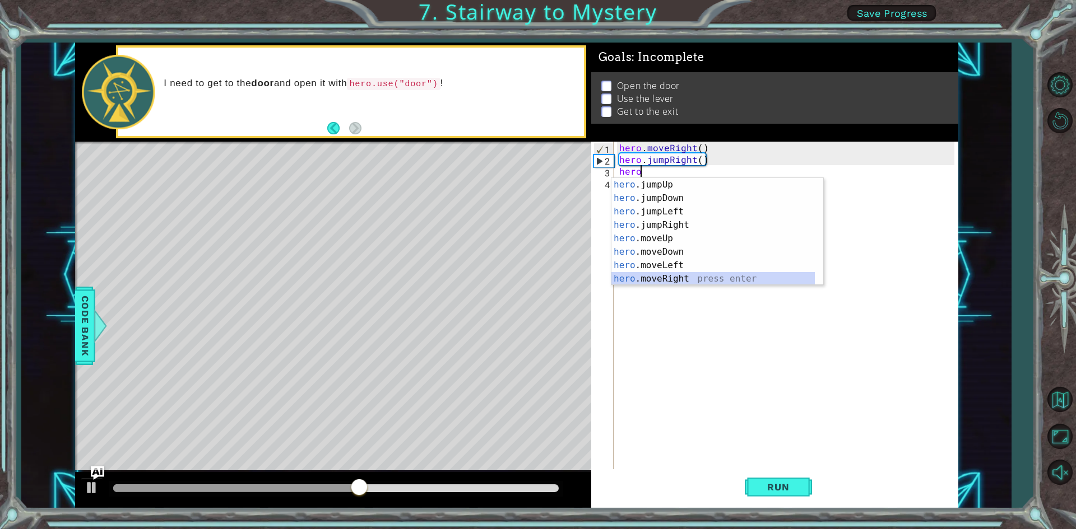
click at [674, 277] on div "hero .jumpUp press enter hero .jumpDown press enter hero .jumpLeft press enter …" at bounding box center [712, 245] width 203 height 134
type textarea "hero.moveRight(1)"
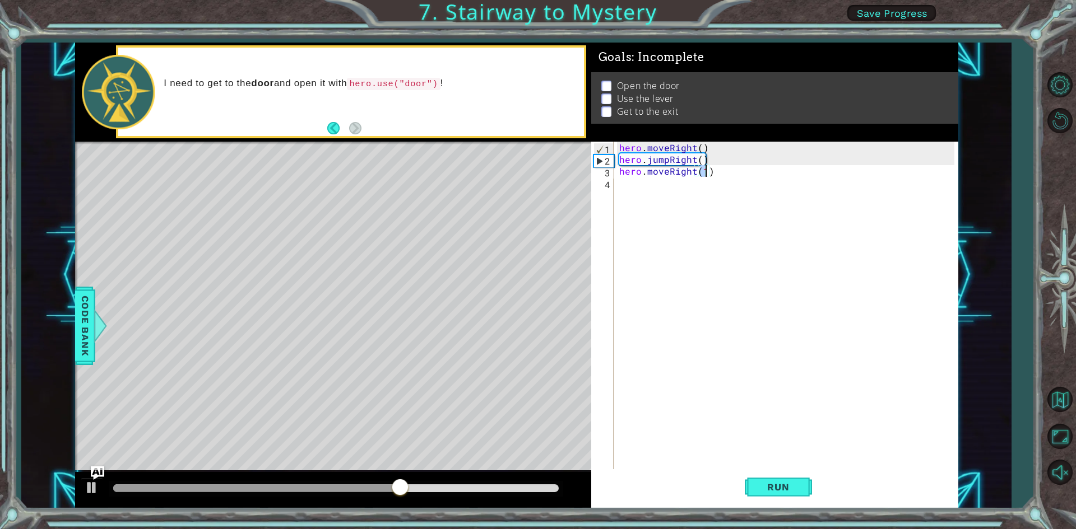
click at [645, 188] on div "hero . moveRight ( ) hero . jumpRight ( ) hero . moveRight ( 1 )" at bounding box center [788, 318] width 343 height 353
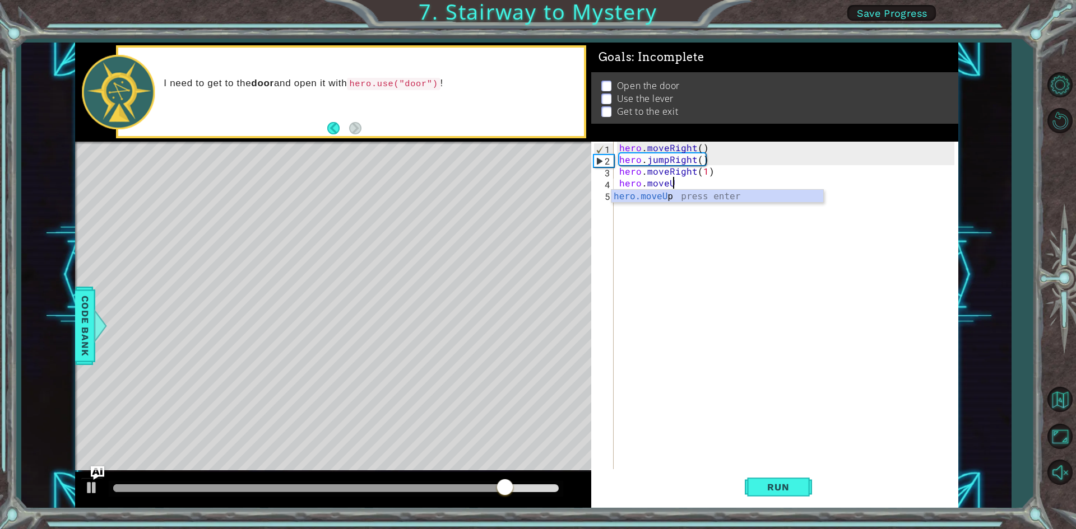
scroll to position [0, 3]
click at [648, 197] on div "hero.moveUp press enter" at bounding box center [717, 210] width 212 height 40
type textarea "hero.moveUp(1)"
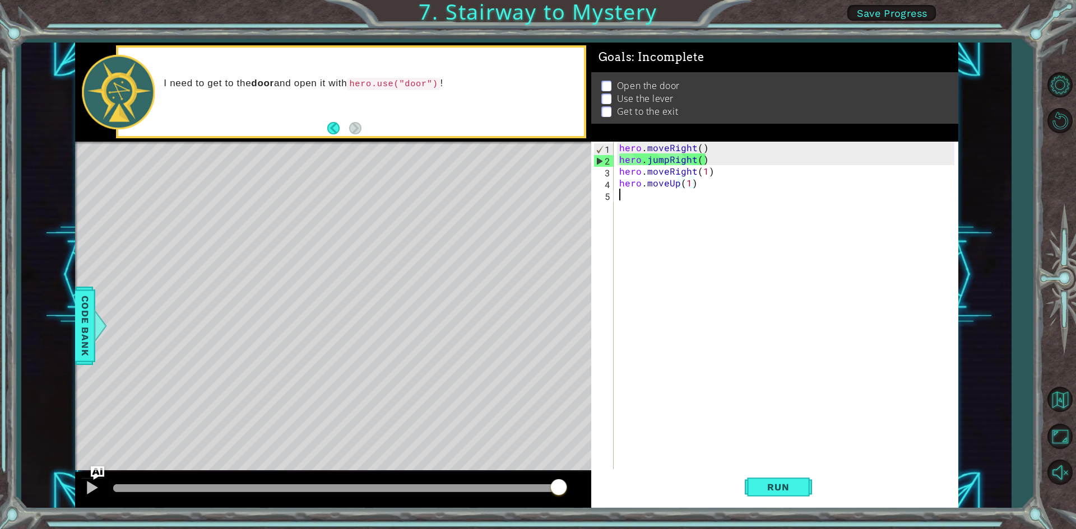
click at [646, 201] on div "hero . moveRight ( ) hero . jumpRight ( ) hero . moveRight ( 1 ) hero . moveUp …" at bounding box center [788, 318] width 343 height 353
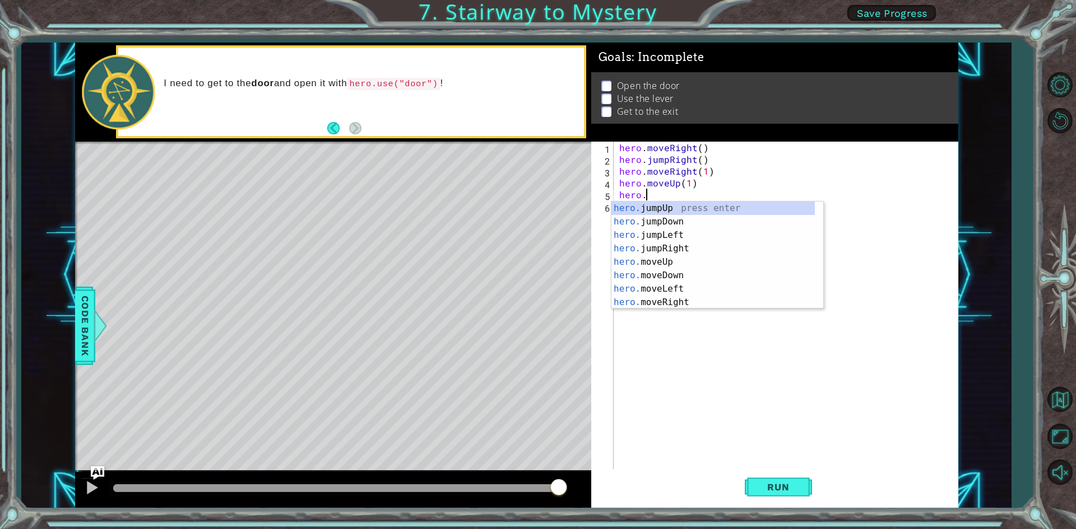
scroll to position [0, 2]
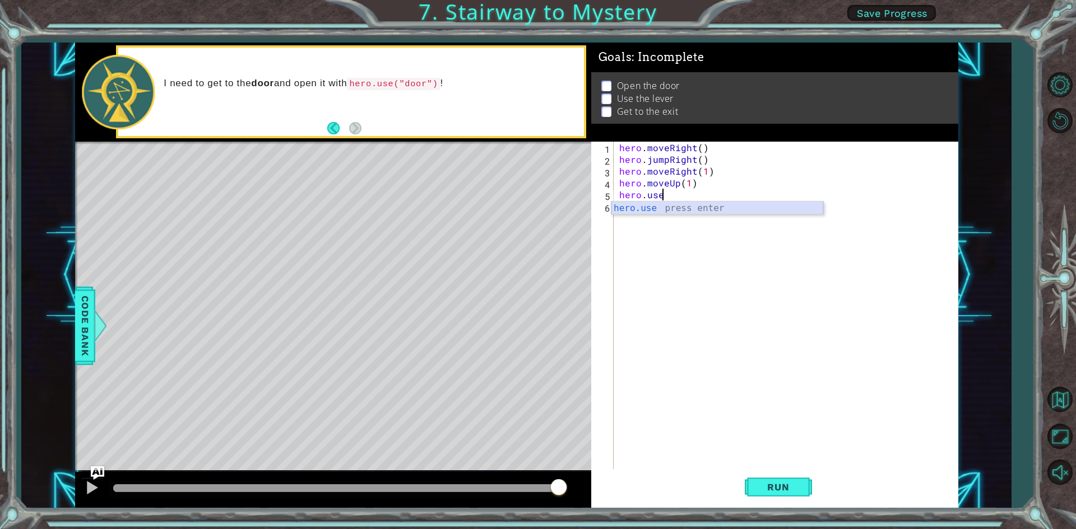
click at [645, 210] on div "hero.use press enter" at bounding box center [717, 222] width 212 height 40
type textarea "hero.use("door")"
click at [786, 476] on button "Run" at bounding box center [777, 487] width 67 height 36
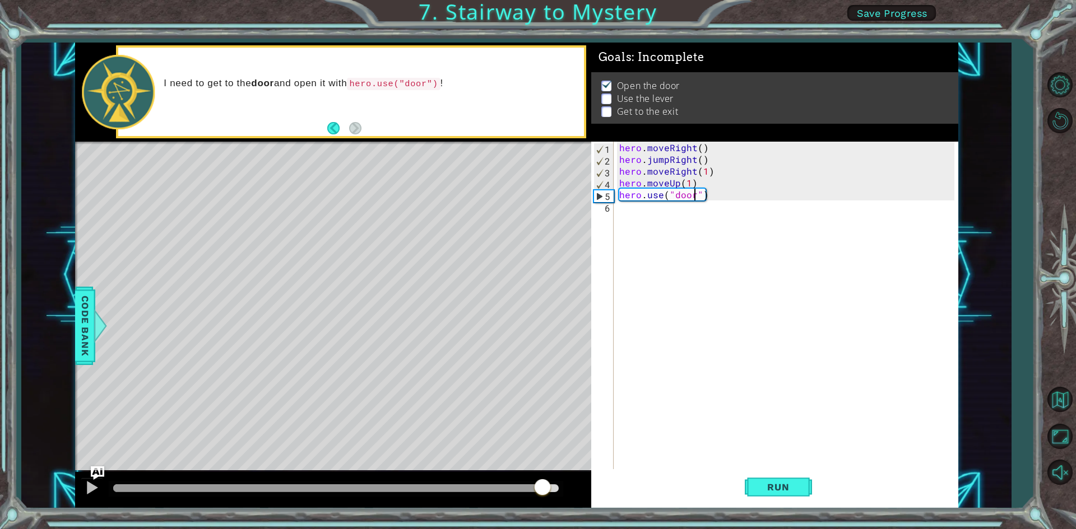
drag, startPoint x: 524, startPoint y: 490, endPoint x: 541, endPoint y: 486, distance: 17.1
click at [542, 487] on div at bounding box center [335, 489] width 445 height 8
click at [679, 211] on div "hero . moveRight ( ) hero . jumpRight ( ) hero . moveRight ( 1 ) hero . moveUp …" at bounding box center [788, 318] width 343 height 353
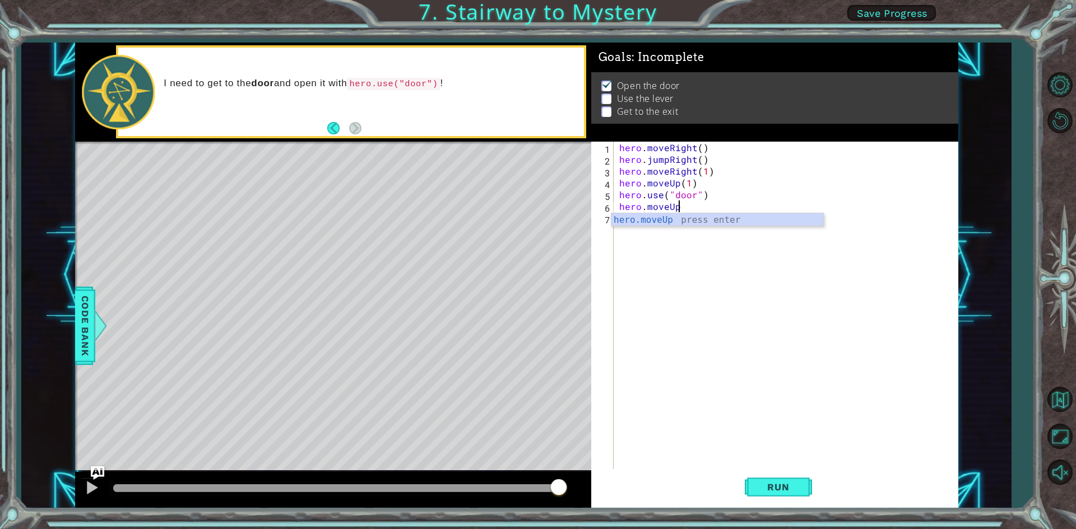
scroll to position [0, 3]
type textarea "hero.moveUp(2)"
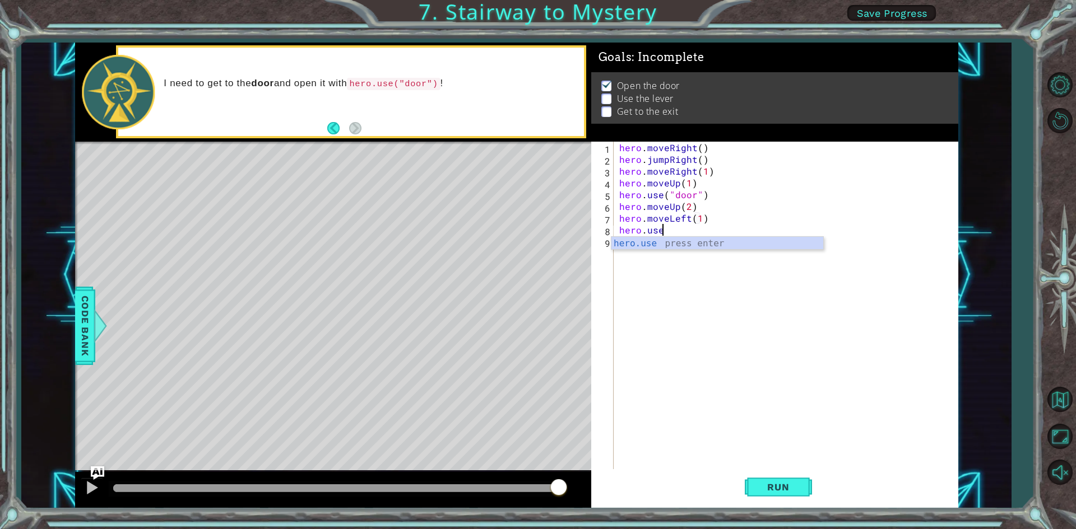
scroll to position [0, 2]
drag, startPoint x: 666, startPoint y: 242, endPoint x: 657, endPoint y: 244, distance: 9.1
click at [658, 244] on div "hero.use press enter" at bounding box center [717, 257] width 212 height 40
type textarea "hero.use("lever")"
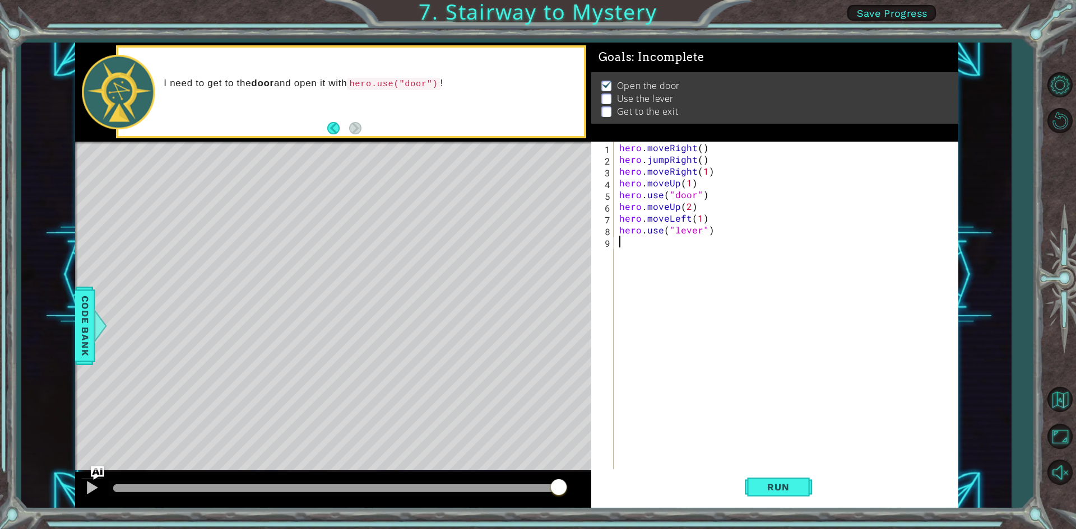
click at [631, 246] on div "hero . moveRight ( ) hero . jumpRight ( ) hero . moveRight ( 1 ) hero . moveUp …" at bounding box center [788, 318] width 343 height 353
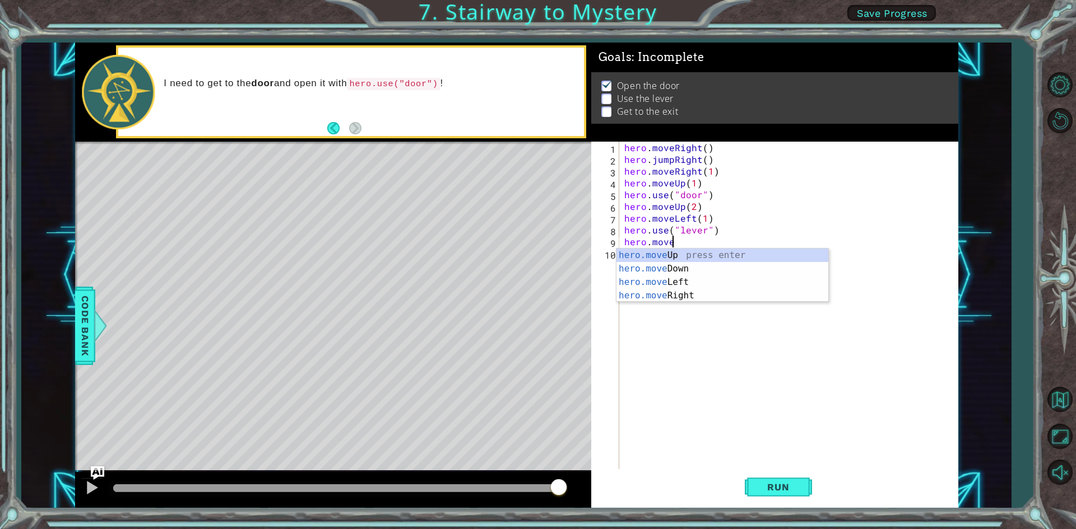
scroll to position [0, 2]
click at [683, 293] on div "hero.move Up press enter hero.move Down press enter hero.move Left press enter …" at bounding box center [722, 289] width 212 height 81
type textarea "hero.moveRight(2)"
click at [630, 254] on div "hero . moveRight ( ) hero . jumpRight ( ) hero . moveRight ( 1 ) hero . moveUp …" at bounding box center [791, 318] width 338 height 353
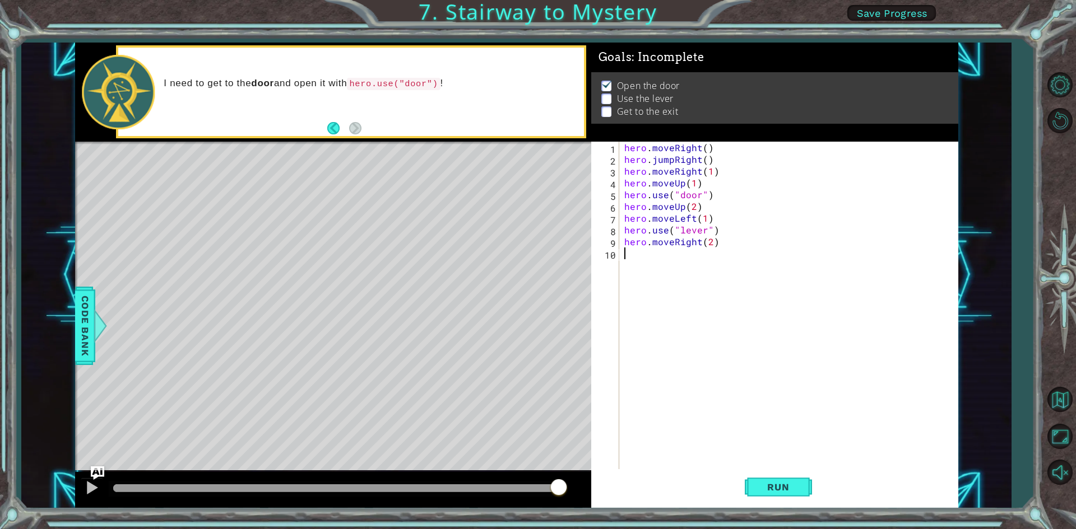
scroll to position [0, 0]
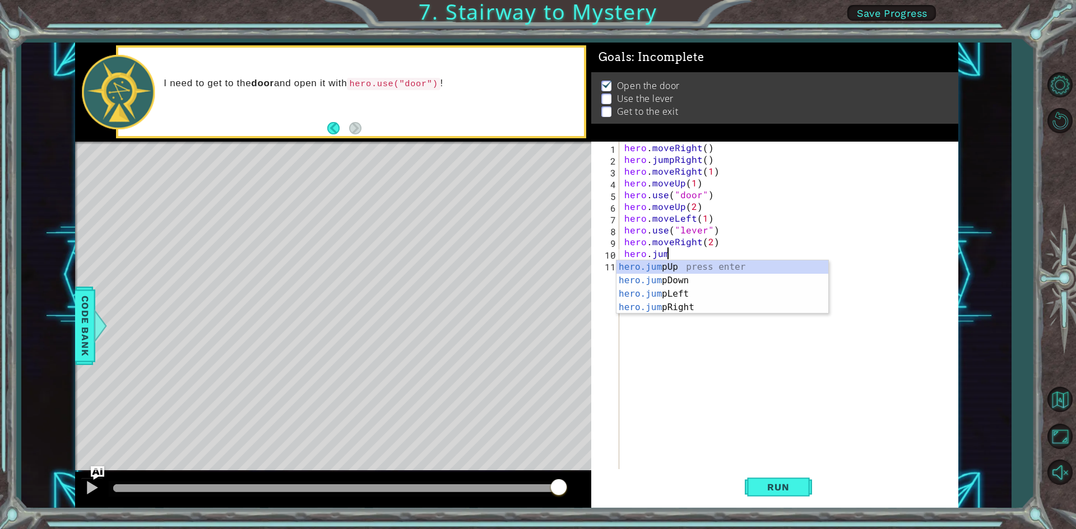
type textarea "hero.jump"
click at [654, 264] on div "hero.jump Up press enter hero.jump Down press enter hero.jump Left press enter …" at bounding box center [722, 300] width 212 height 81
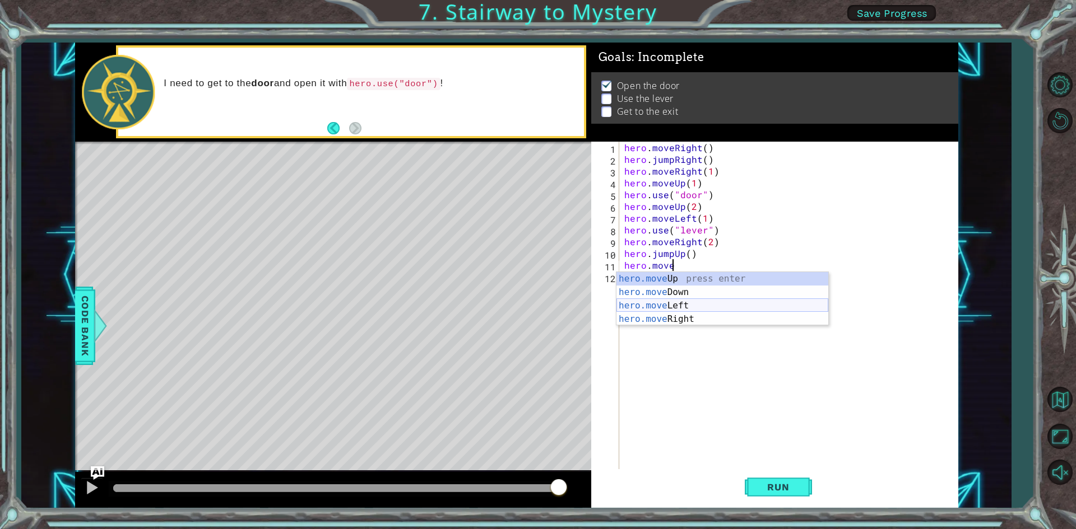
click at [669, 306] on div "hero.move Up press enter hero.move Down press enter hero.move Left press enter …" at bounding box center [722, 312] width 212 height 81
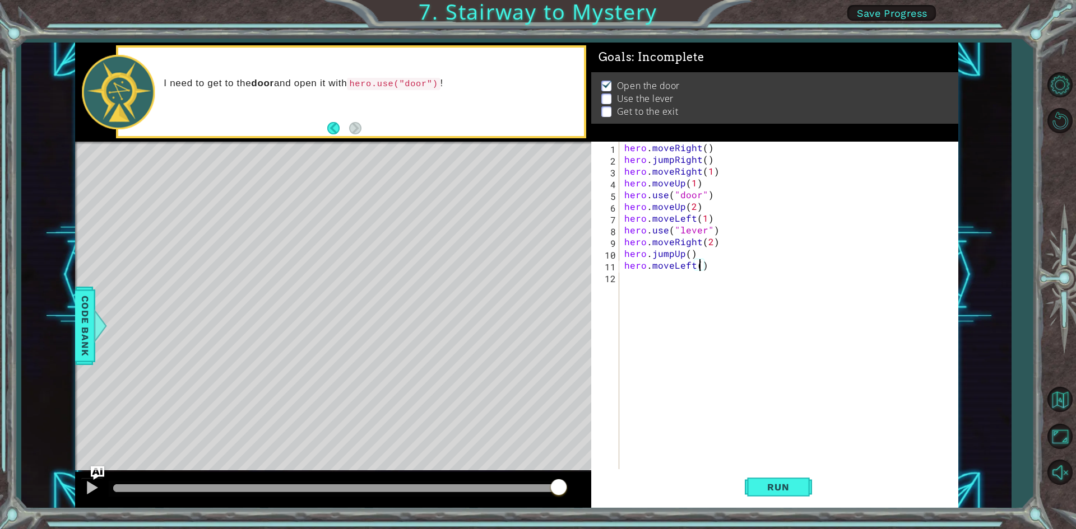
type textarea "hero.moveLeft(2)"
click at [799, 481] on button "Run" at bounding box center [777, 487] width 67 height 36
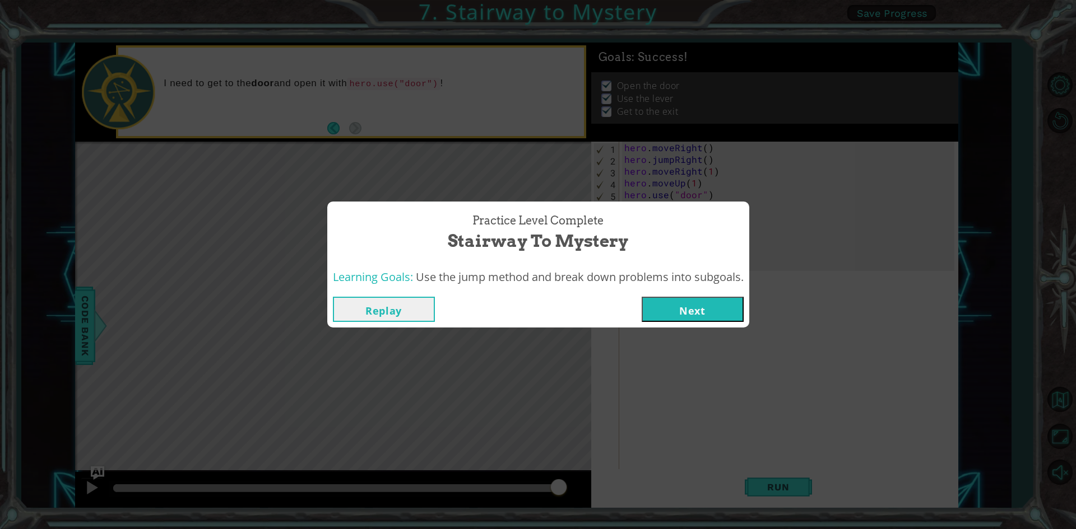
drag, startPoint x: 315, startPoint y: 491, endPoint x: 599, endPoint y: 448, distance: 287.9
click at [585, 443] on body "1 ההההההההההההההההההההההההההההההההההההההההההההההההההההההההההההההההההההההההההההה…" at bounding box center [538, 264] width 1076 height 529
drag, startPoint x: 653, startPoint y: 301, endPoint x: 654, endPoint y: 308, distance: 7.3
click at [654, 308] on button "Next" at bounding box center [692, 309] width 102 height 25
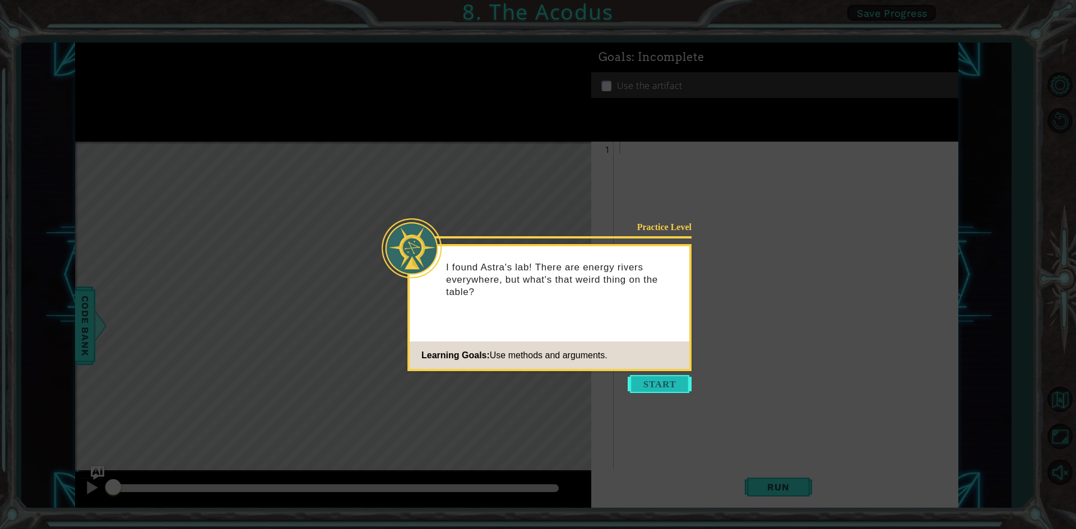
click at [640, 381] on button "Start" at bounding box center [659, 384] width 64 height 18
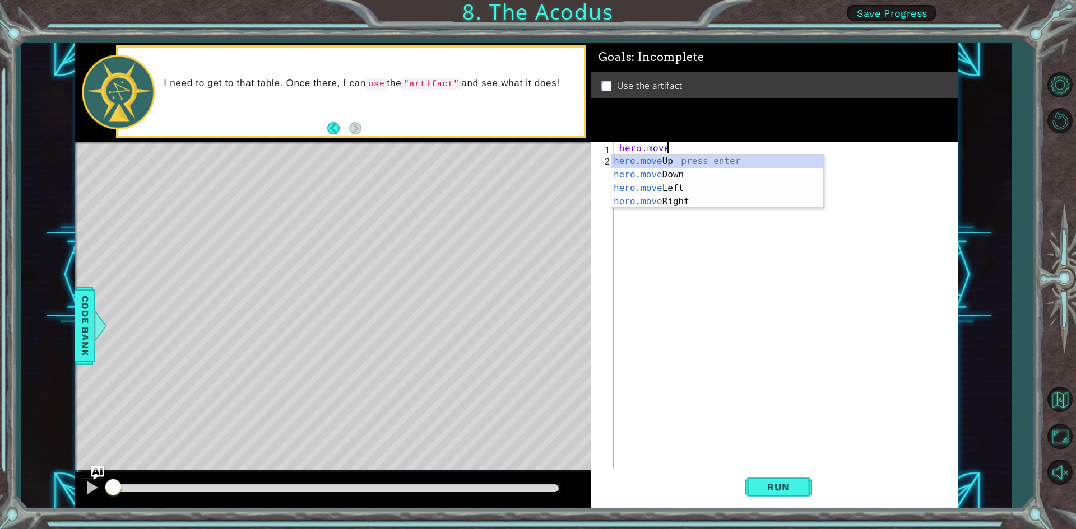
scroll to position [0, 3]
type textarea "hero.moveUp"
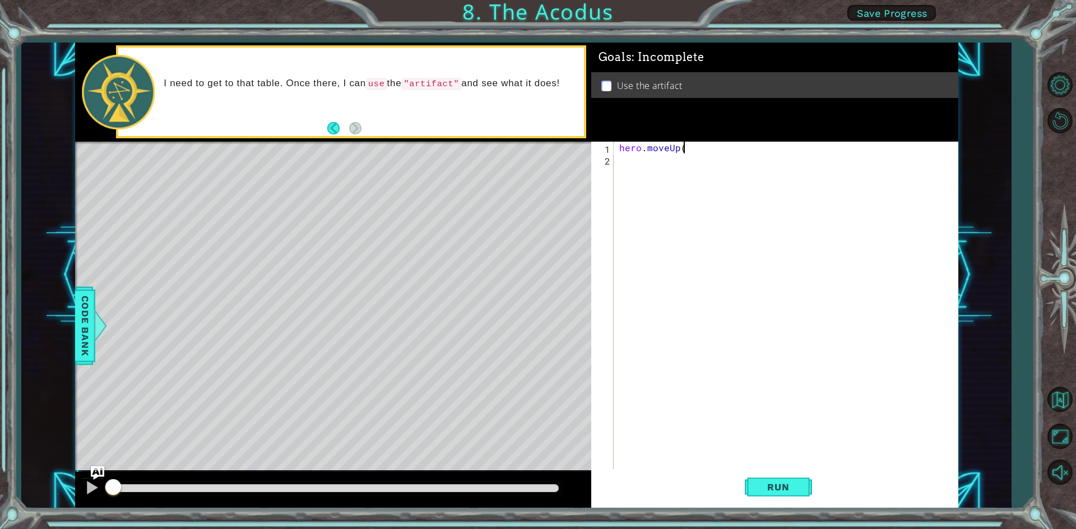
scroll to position [0, 3]
type textarea "hero.moveUp(2)"
type textarea "hero.moveRight()"
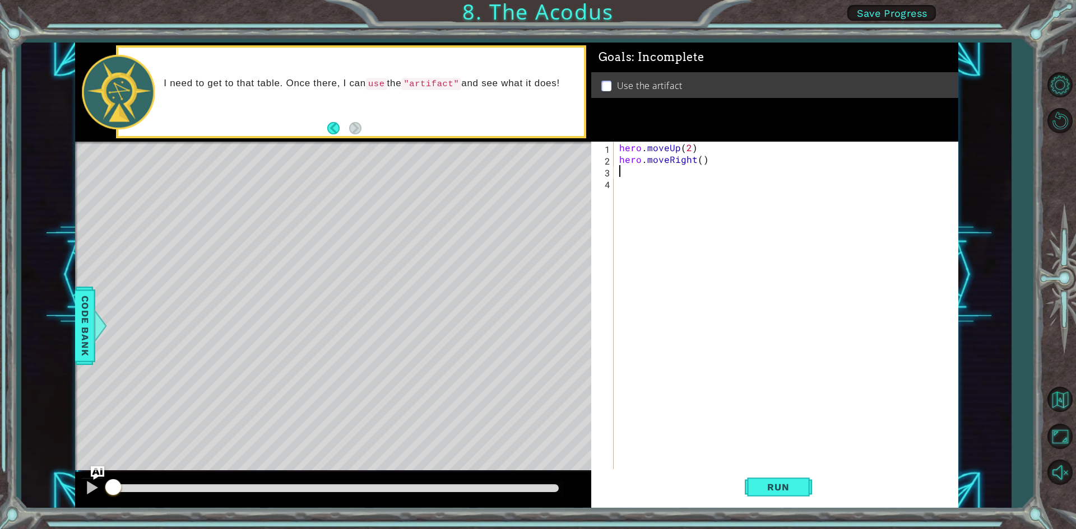
type textarea "H"
type textarea "hero.moveDown(2)"
type textarea "hero.jumpLeft()"
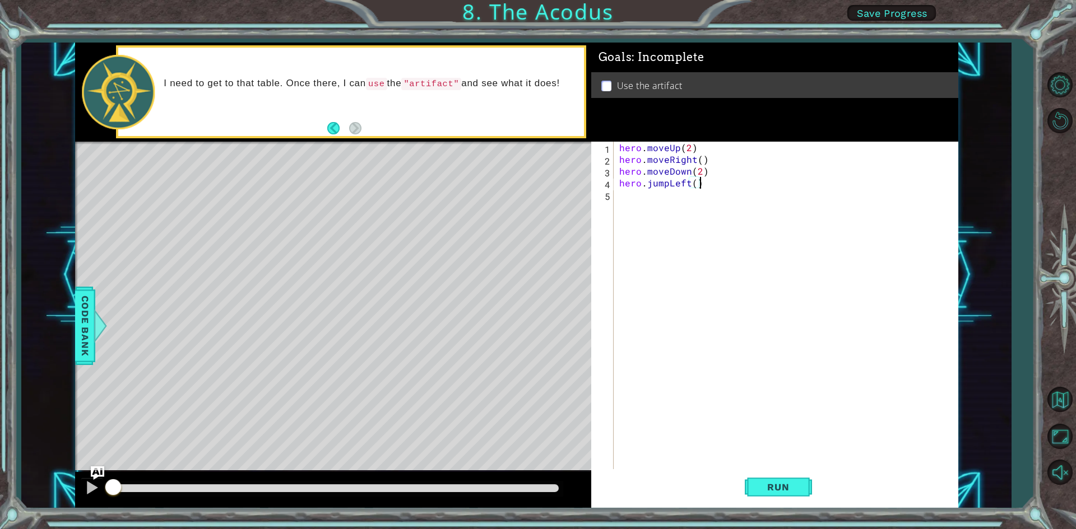
scroll to position [0, 0]
type textarea "H"
type textarea "hero.moveUp(2)"
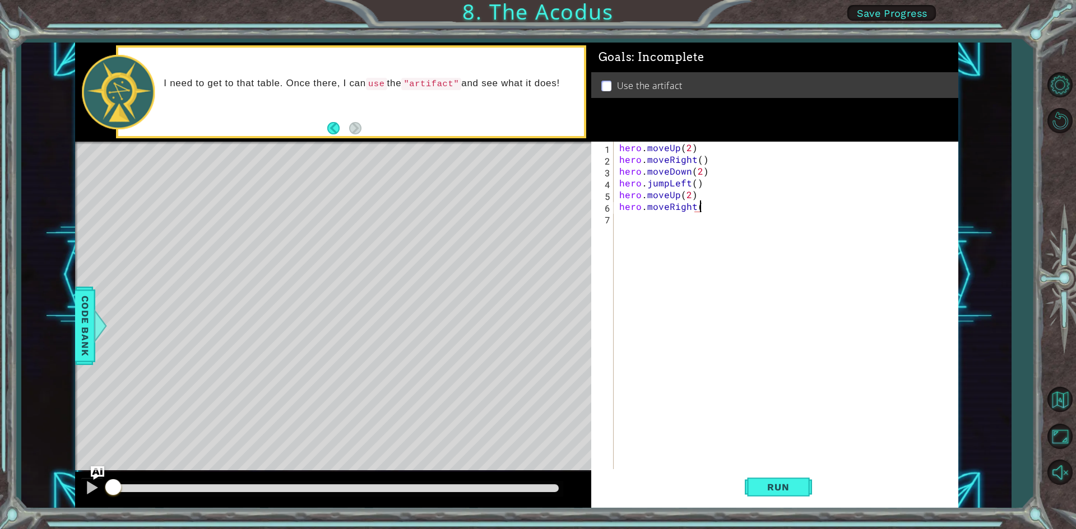
type textarea "hero.moveRight()"
type textarea "hero.use("artifact")"
click at [798, 482] on span "Run" at bounding box center [778, 487] width 44 height 11
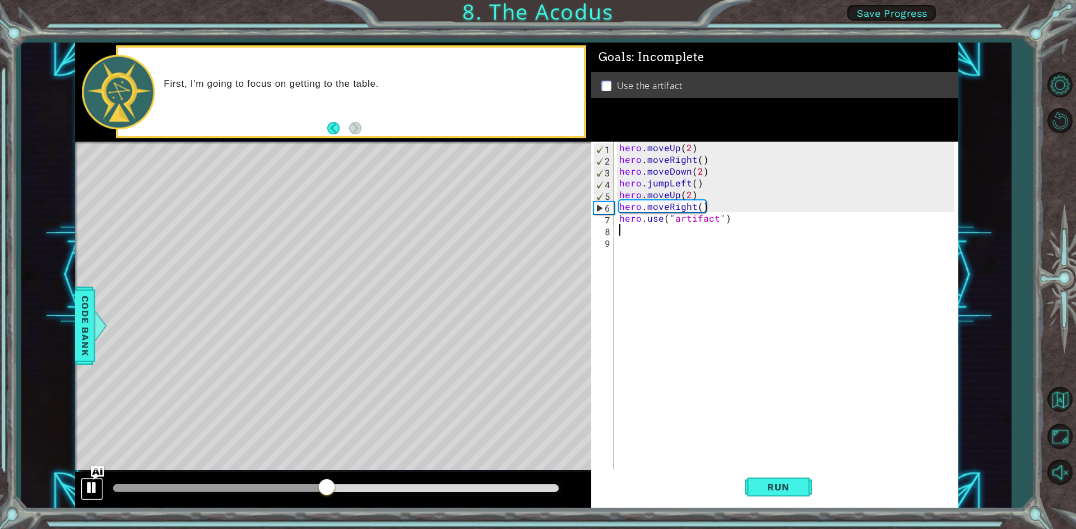
click at [86, 487] on div at bounding box center [92, 488] width 15 height 15
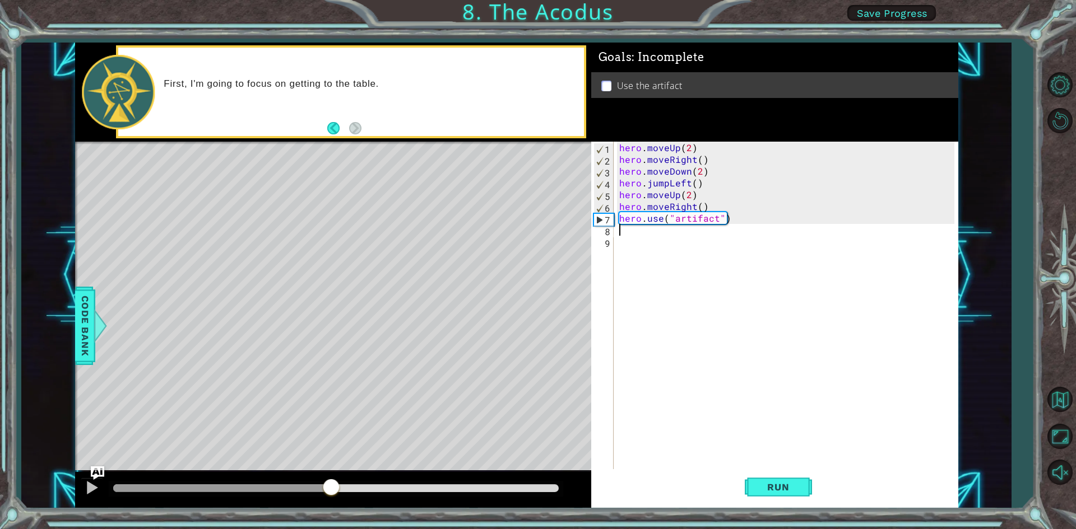
click at [672, 160] on div "hero . moveUp ( 2 ) hero . moveRight ( ) hero . moveDown ( 2 ) hero . jumpLeft …" at bounding box center [788, 318] width 343 height 353
click at [692, 162] on div "hero . moveUp ( 2 ) hero . moveRight ( ) hero . moveDown ( 2 ) hero . jumpLeft …" at bounding box center [788, 318] width 343 height 353
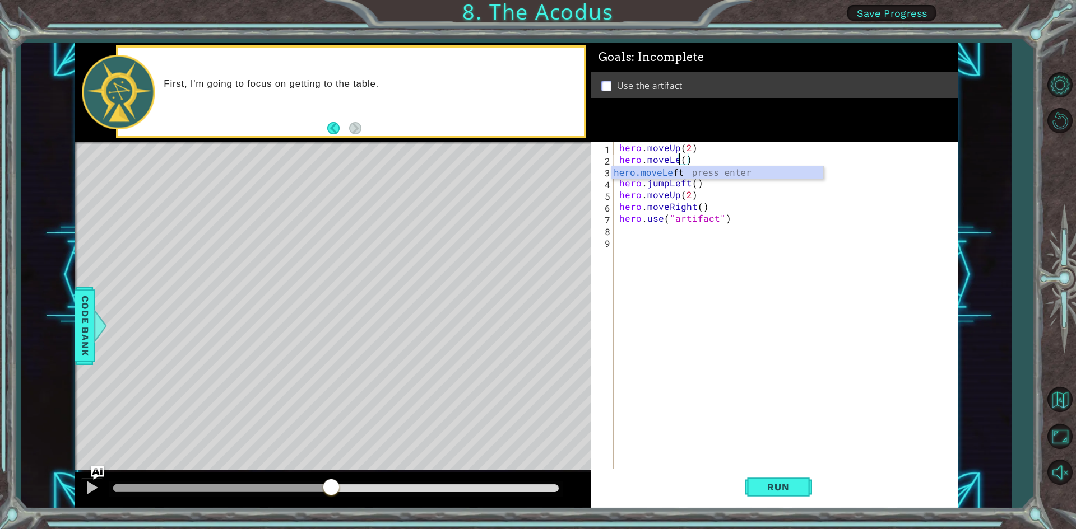
scroll to position [0, 4]
type textarea "hero.moveLeft(1)"
click at [94, 490] on div at bounding box center [92, 488] width 15 height 15
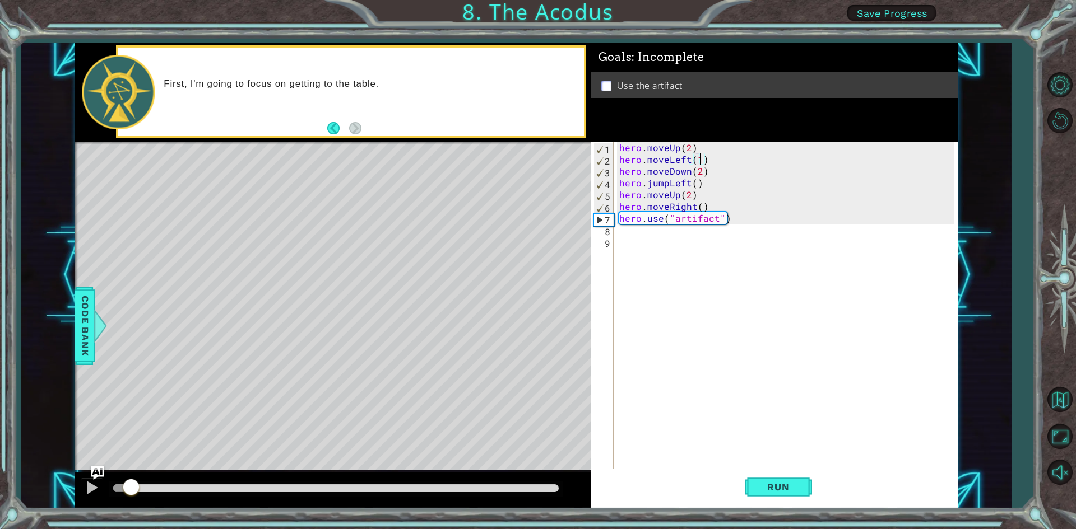
drag, startPoint x: 361, startPoint y: 484, endPoint x: -52, endPoint y: 485, distance: 413.4
click at [0, 485] on html "1 ההההההההההההההההההההההההההההההההההההההההההההההההההההההההההההההההההההההההההההה…" at bounding box center [538, 264] width 1076 height 529
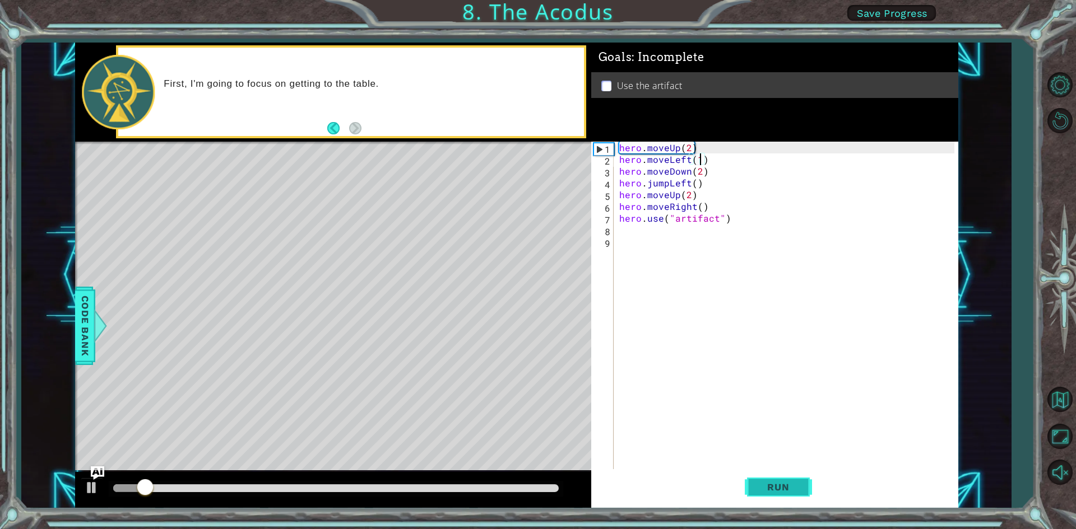
click at [756, 481] on button "Run" at bounding box center [777, 487] width 67 height 36
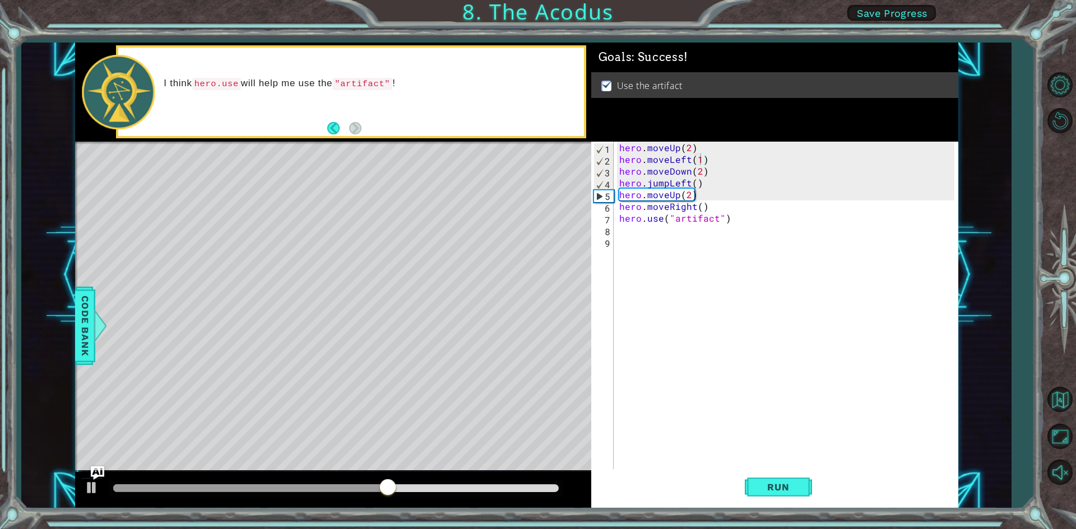
drag, startPoint x: 408, startPoint y: 481, endPoint x: 476, endPoint y: 482, distance: 67.2
click at [476, 482] on div at bounding box center [336, 489] width 454 height 16
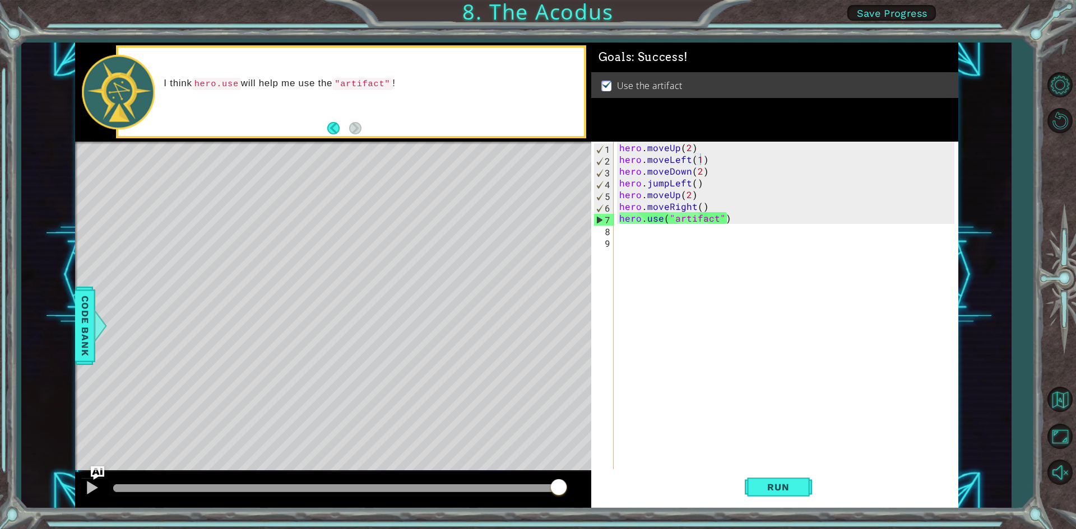
drag, startPoint x: 423, startPoint y: 487, endPoint x: 655, endPoint y: 495, distance: 232.0
click at [638, 495] on div "1 ההההההההההההההההההההההההההההההההההההההההההההההההההההההההההההההההההההההההההההה…" at bounding box center [516, 276] width 883 height 466
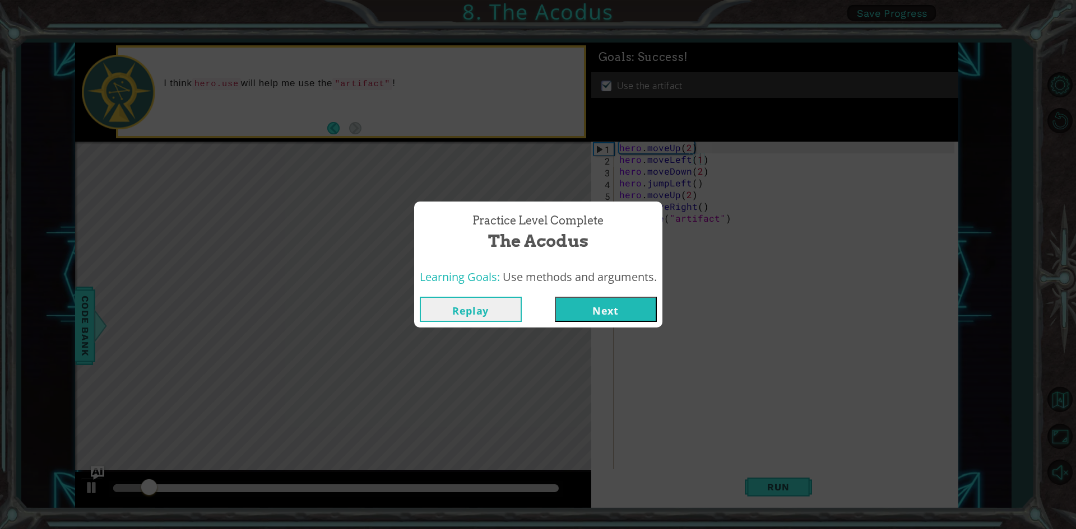
click at [603, 310] on button "Next" at bounding box center [606, 309] width 102 height 25
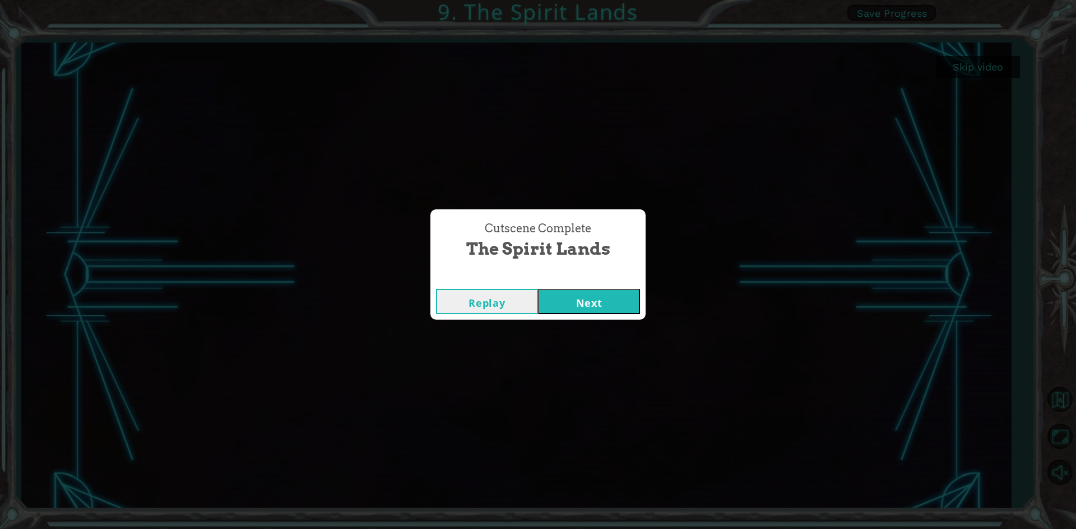
click at [611, 308] on button "Next" at bounding box center [589, 301] width 102 height 25
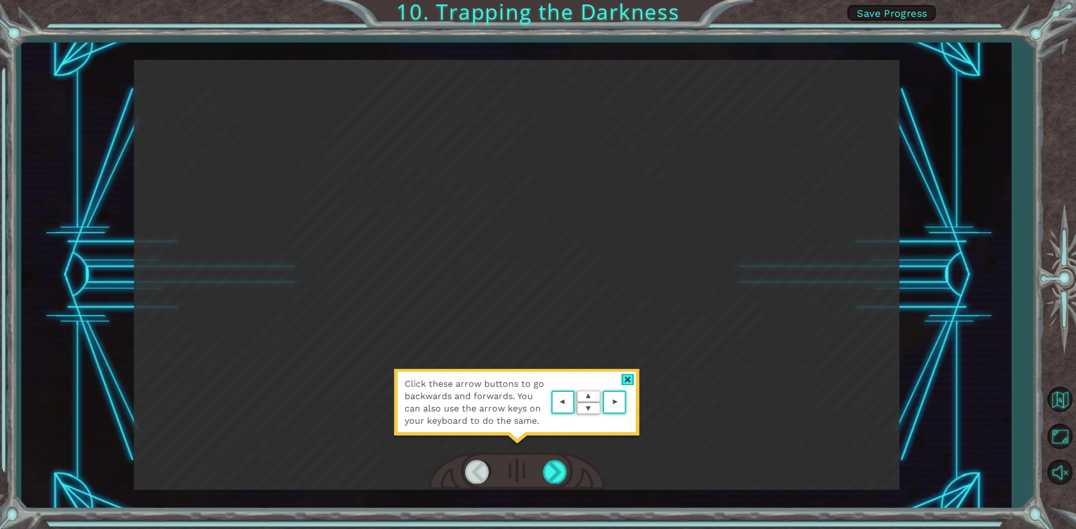
click at [629, 403] on area at bounding box center [629, 403] width 0 height 0
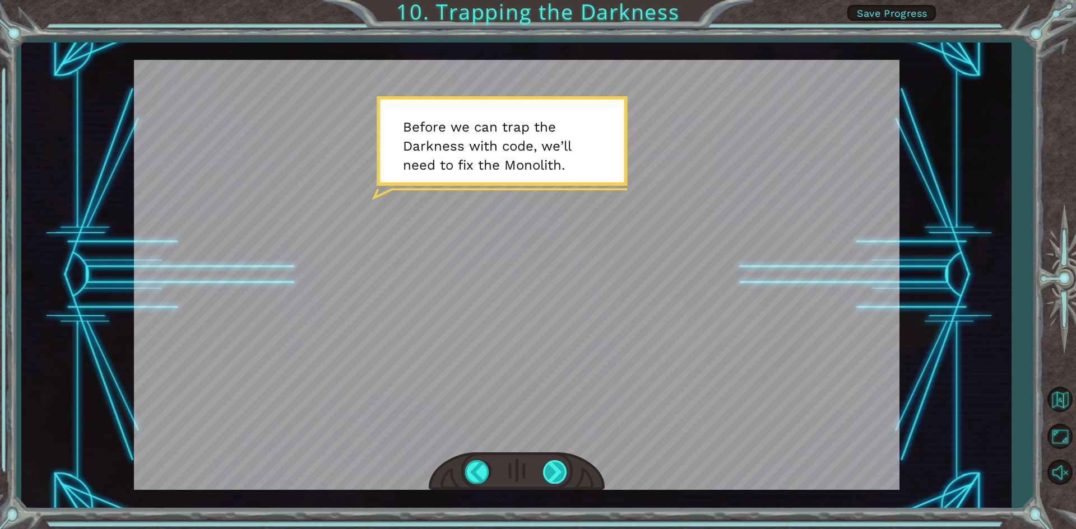
click at [553, 469] on div at bounding box center [555, 471] width 25 height 23
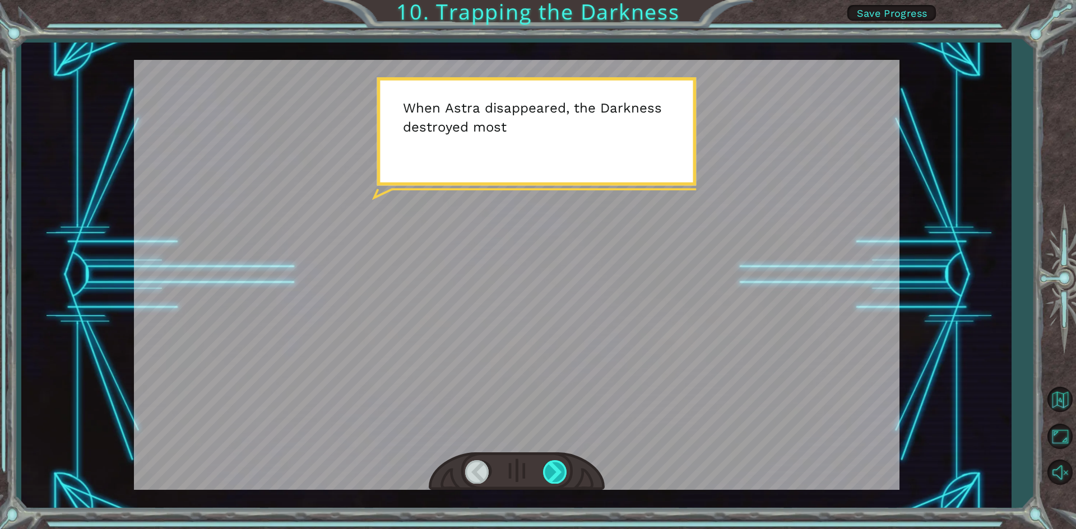
click at [557, 468] on div at bounding box center [555, 471] width 25 height 23
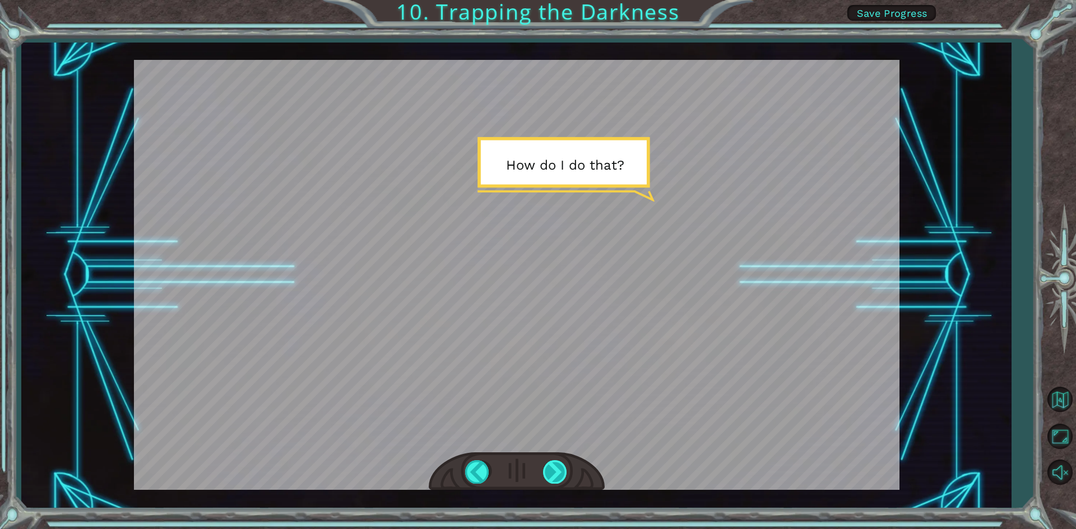
click at [558, 468] on div at bounding box center [555, 471] width 25 height 23
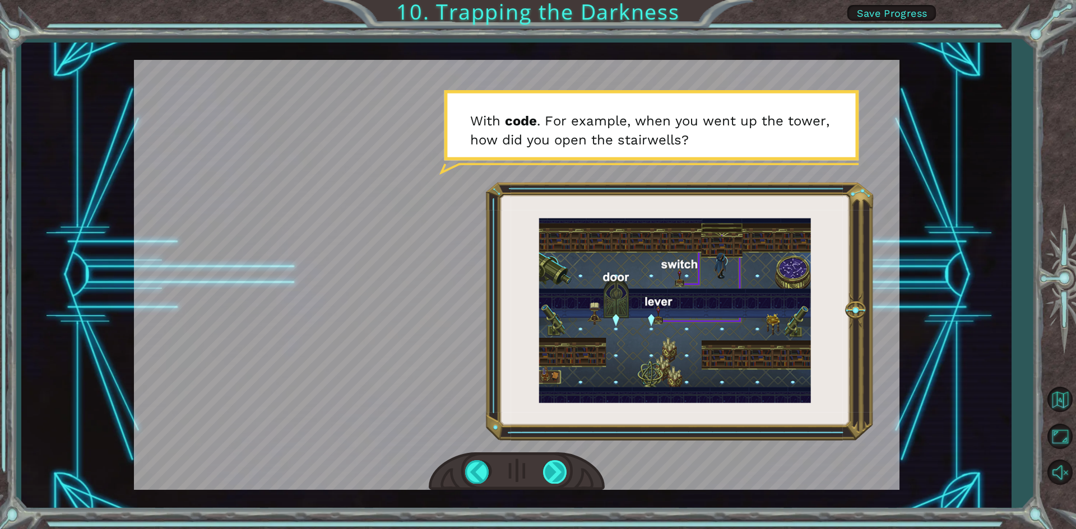
click at [550, 477] on div at bounding box center [555, 471] width 25 height 23
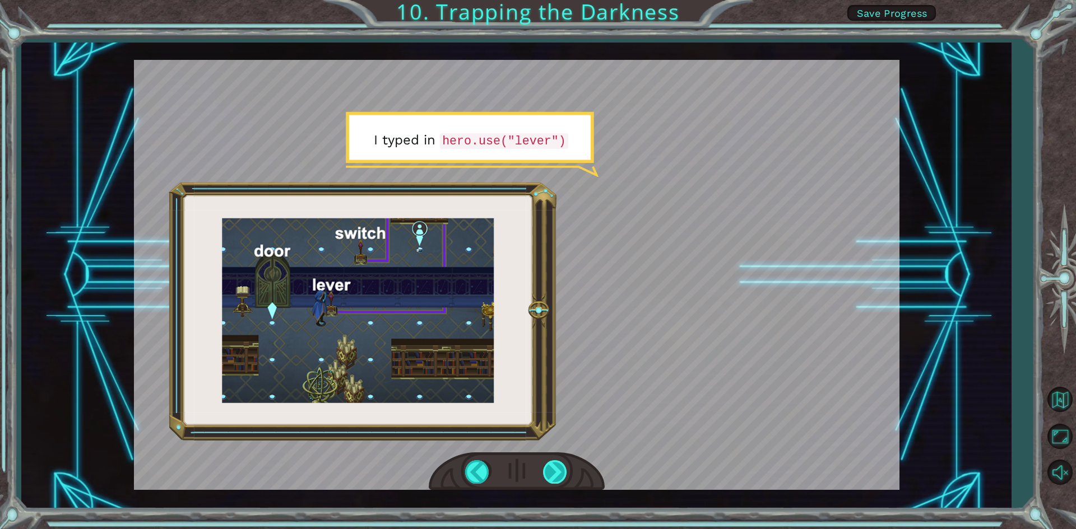
click at [560, 471] on div at bounding box center [555, 471] width 25 height 23
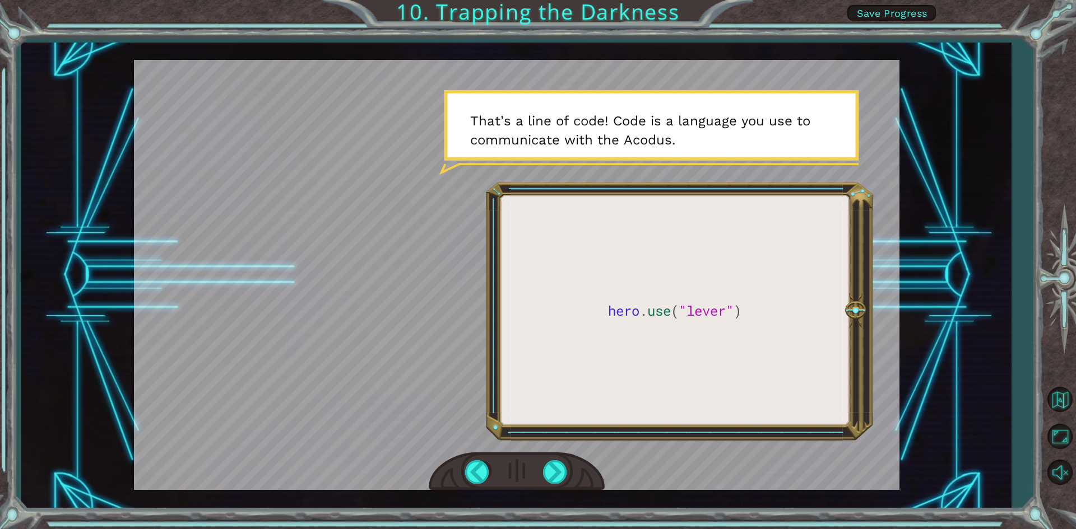
click at [551, 485] on div at bounding box center [517, 472] width 176 height 39
click at [550, 480] on div at bounding box center [555, 471] width 25 height 23
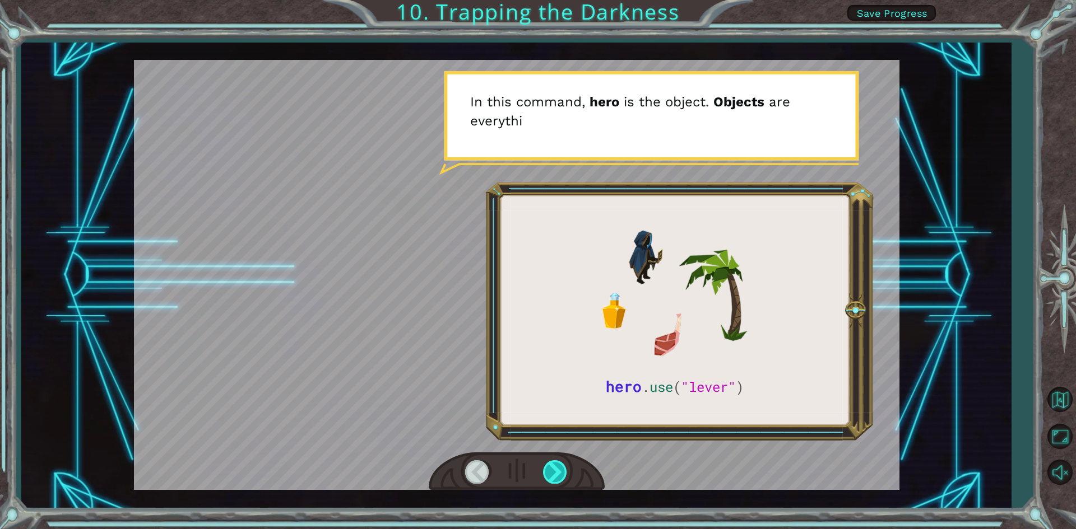
click at [560, 469] on div at bounding box center [555, 471] width 25 height 23
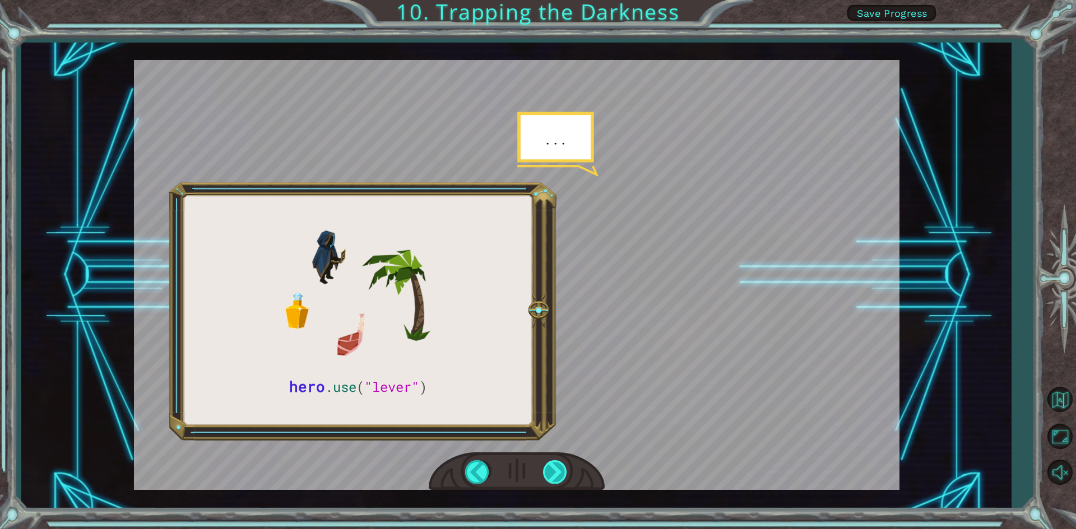
click at [561, 473] on div at bounding box center [555, 471] width 25 height 23
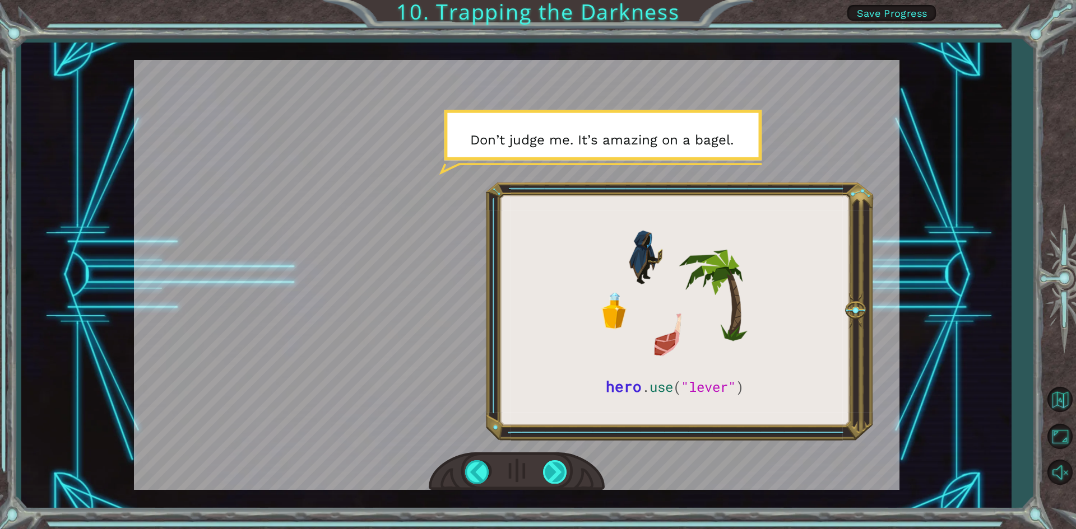
click at [565, 481] on div at bounding box center [555, 471] width 25 height 23
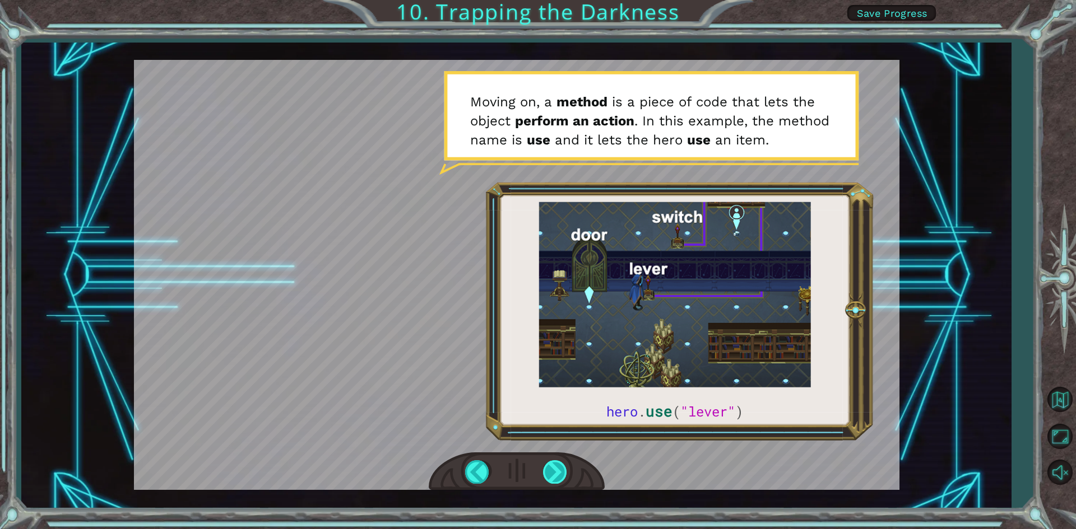
click at [549, 476] on div at bounding box center [555, 471] width 25 height 23
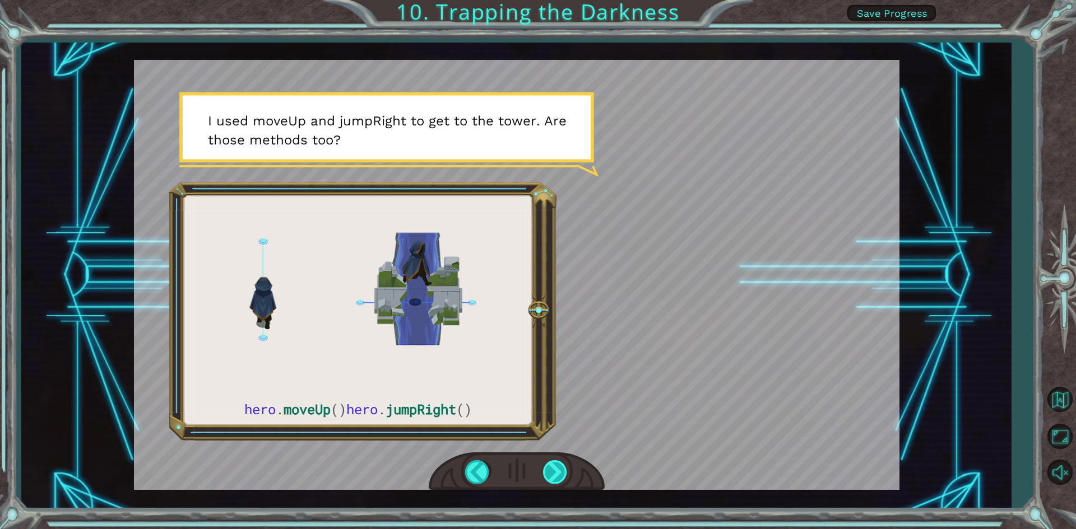
click at [556, 477] on div at bounding box center [555, 471] width 25 height 23
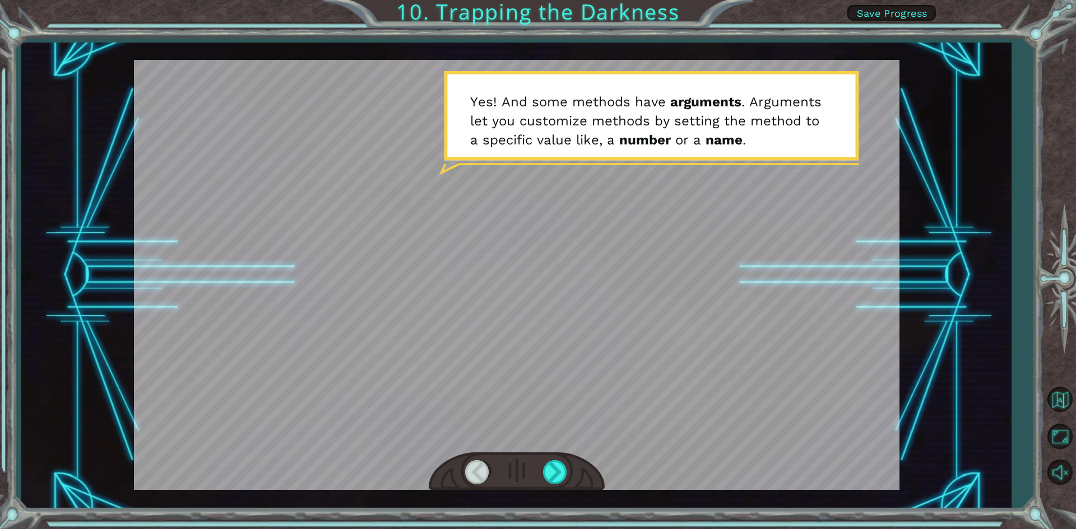
click at [556, 488] on div at bounding box center [517, 472] width 176 height 39
click at [547, 470] on div at bounding box center [555, 471] width 25 height 23
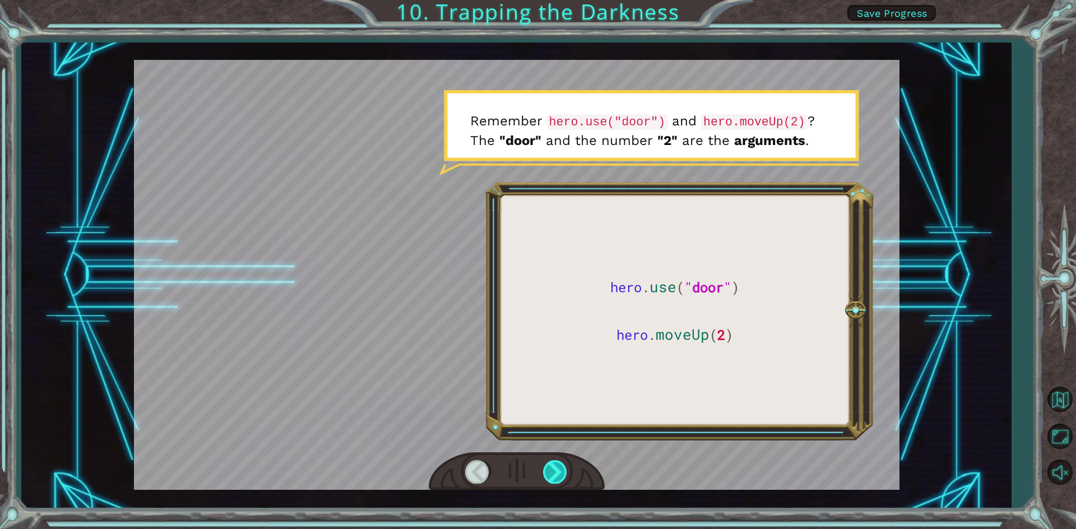
click at [556, 466] on div at bounding box center [555, 471] width 25 height 23
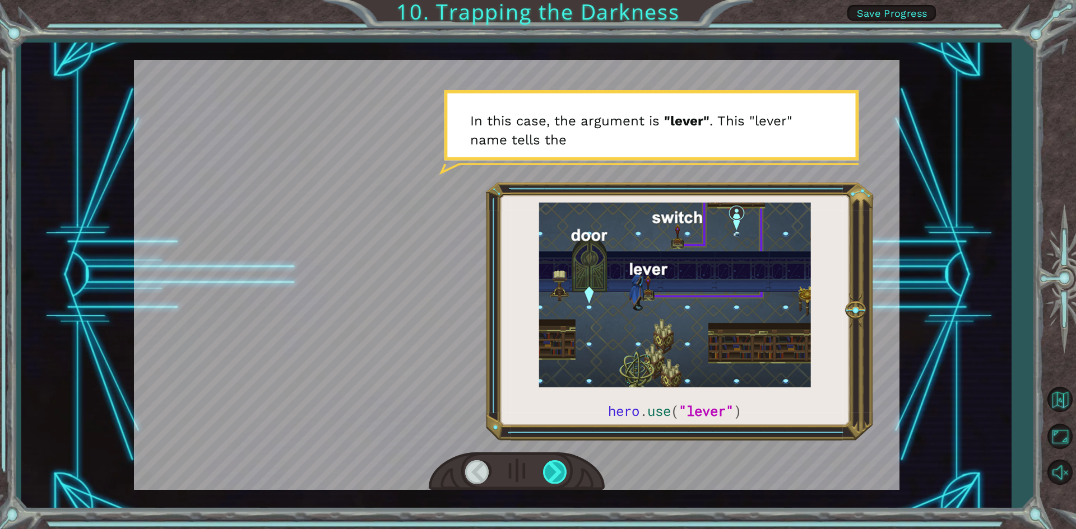
click at [557, 469] on div at bounding box center [555, 471] width 25 height 23
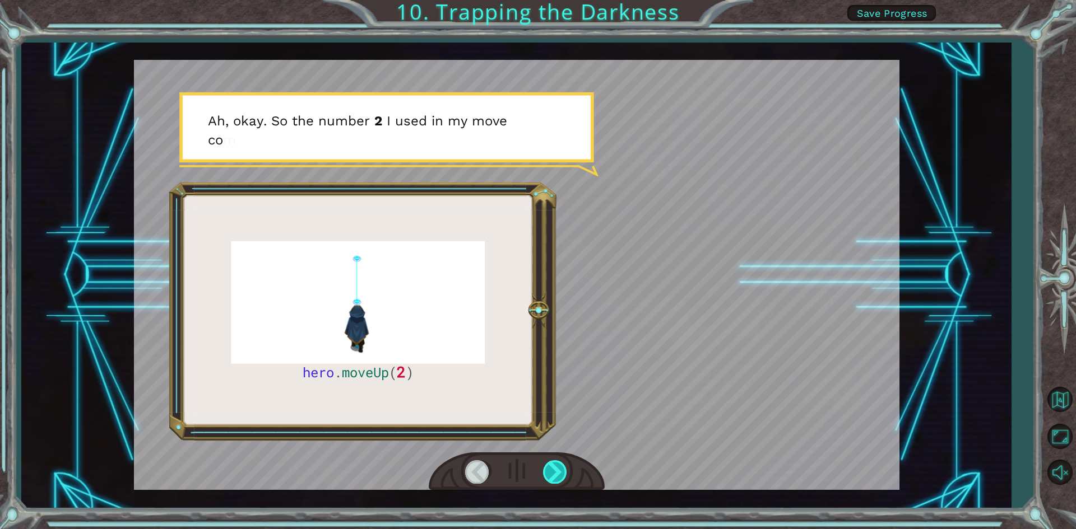
click at [557, 469] on div at bounding box center [555, 471] width 25 height 23
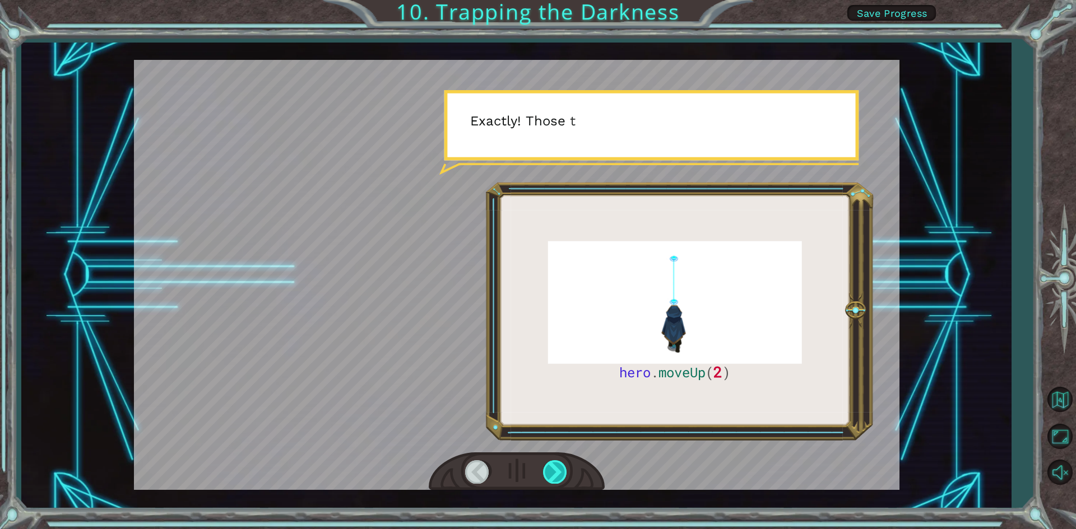
click at [557, 469] on div at bounding box center [555, 471] width 25 height 23
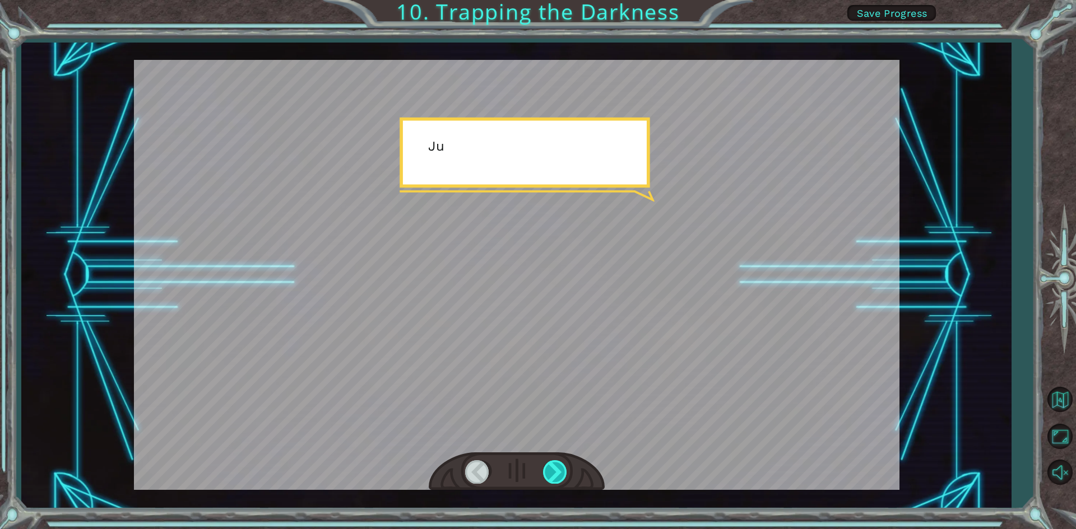
click at [557, 469] on div at bounding box center [555, 471] width 25 height 23
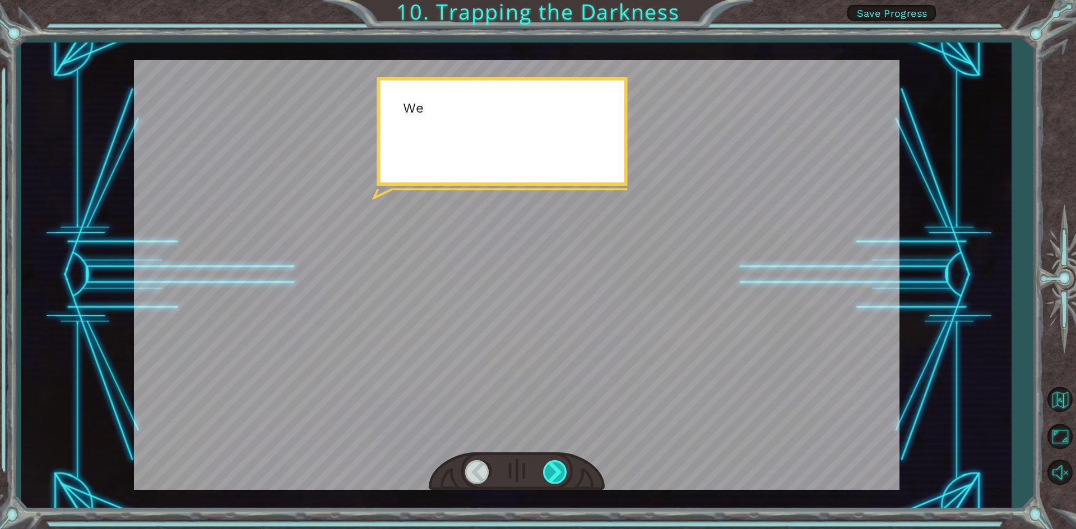
click at [557, 469] on div at bounding box center [555, 471] width 25 height 23
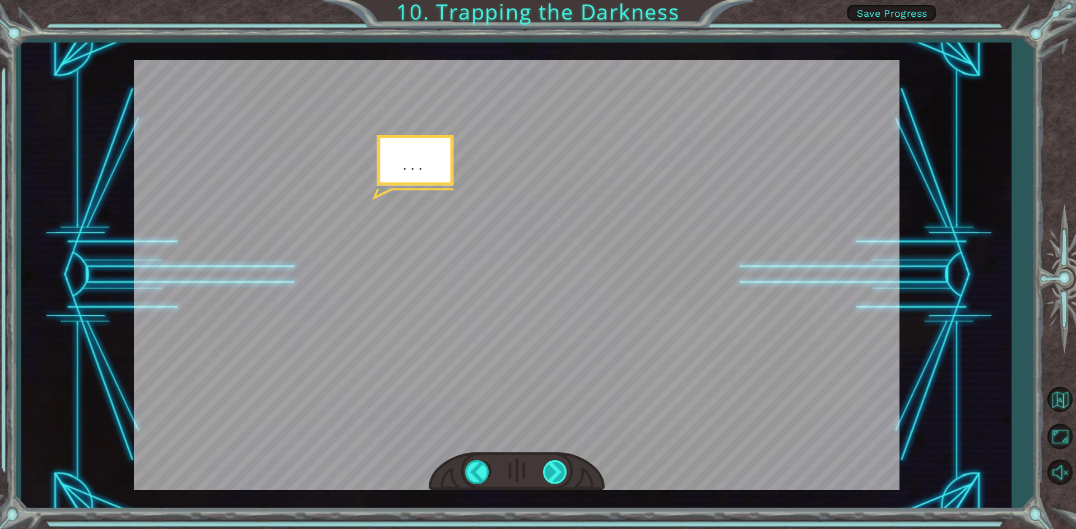
click at [562, 467] on div at bounding box center [555, 471] width 25 height 23
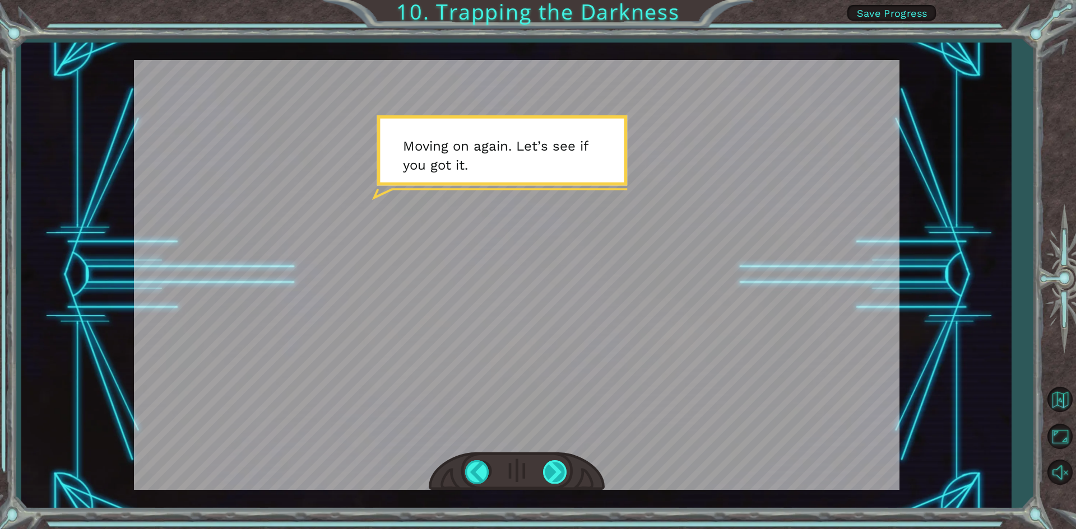
click at [552, 473] on div at bounding box center [555, 471] width 25 height 23
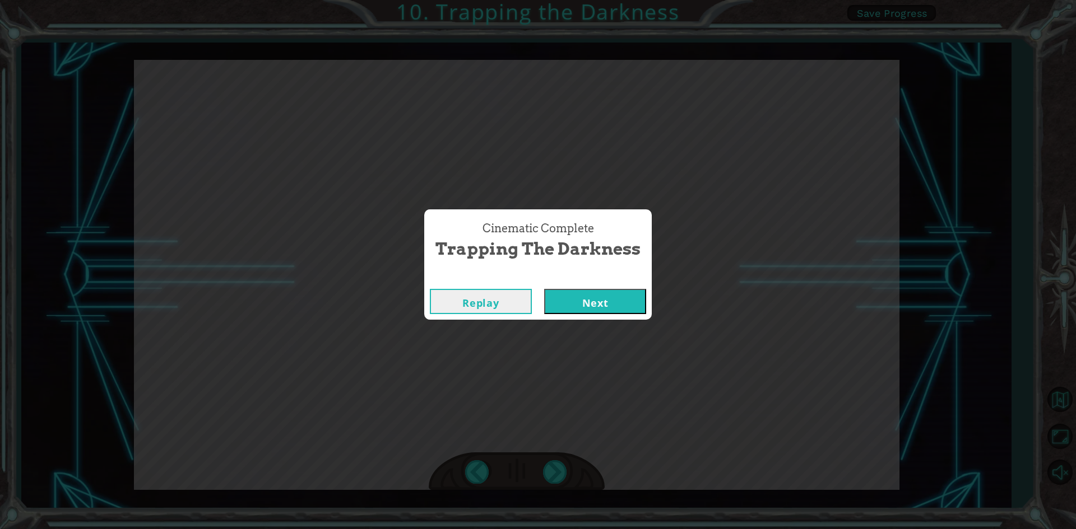
click at [568, 305] on button "Next" at bounding box center [595, 301] width 102 height 25
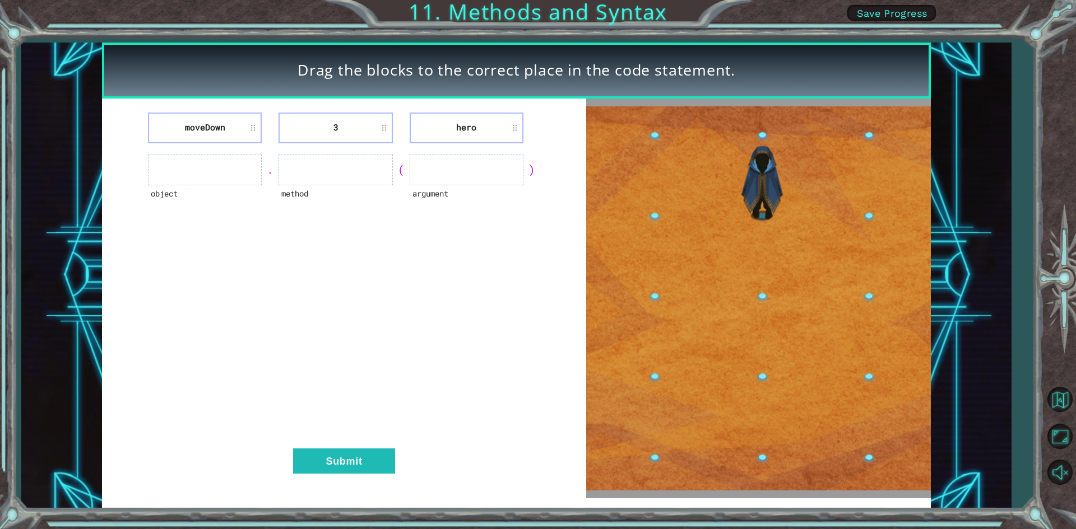
drag, startPoint x: 226, startPoint y: 173, endPoint x: 243, endPoint y: 183, distance: 20.1
click at [226, 172] on ul at bounding box center [205, 170] width 114 height 31
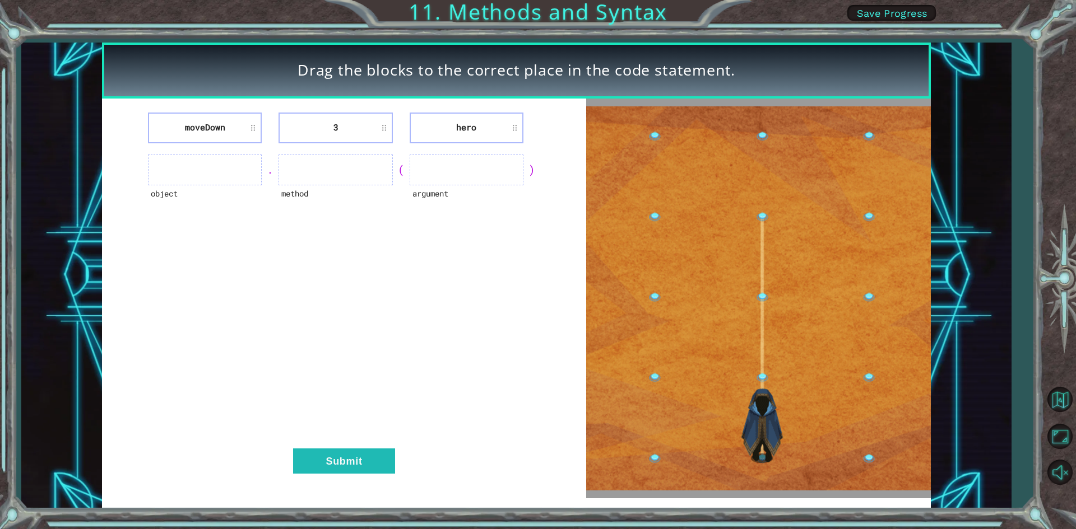
click at [775, 257] on img at bounding box center [758, 298] width 345 height 384
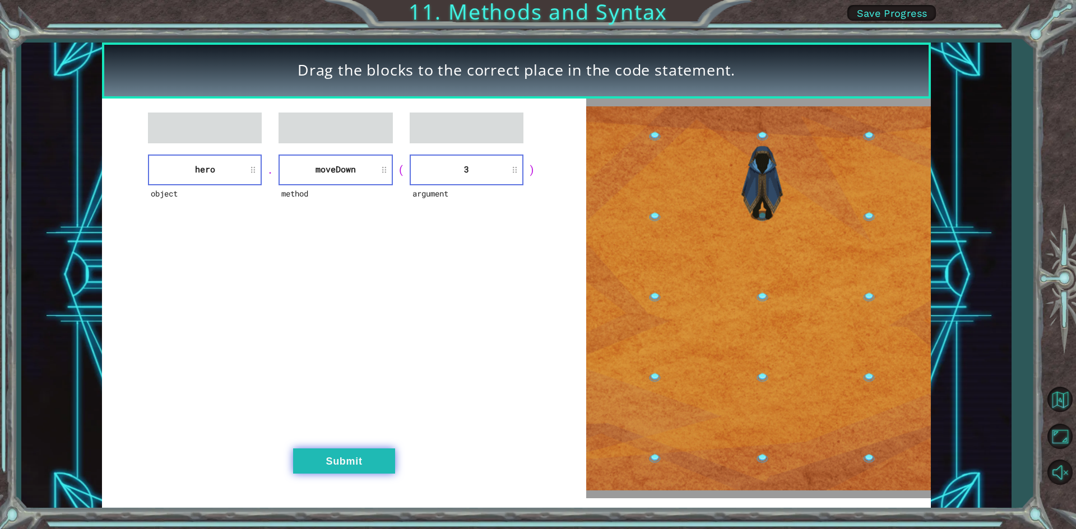
click at [380, 455] on button "Submit" at bounding box center [344, 461] width 102 height 25
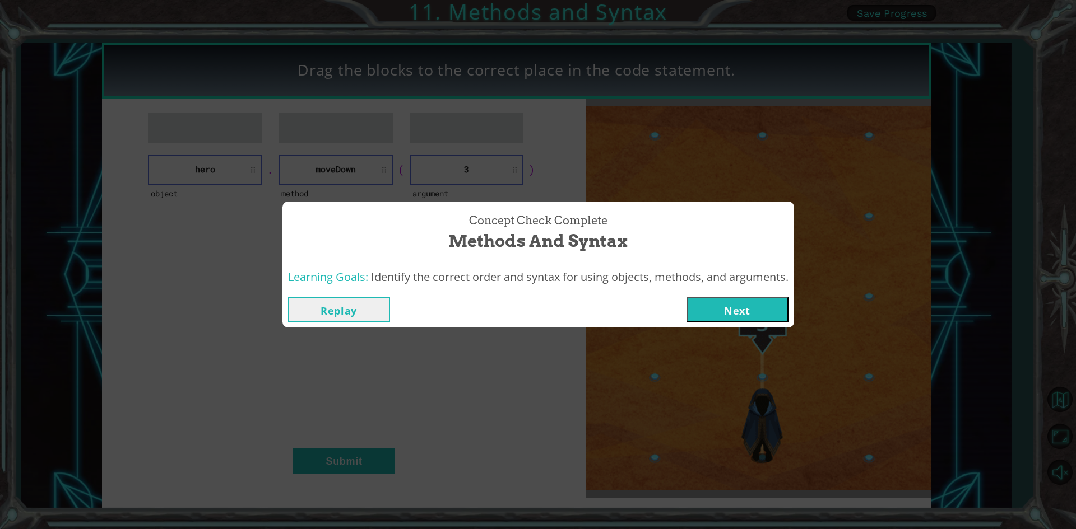
click at [756, 309] on button "Next" at bounding box center [737, 309] width 102 height 25
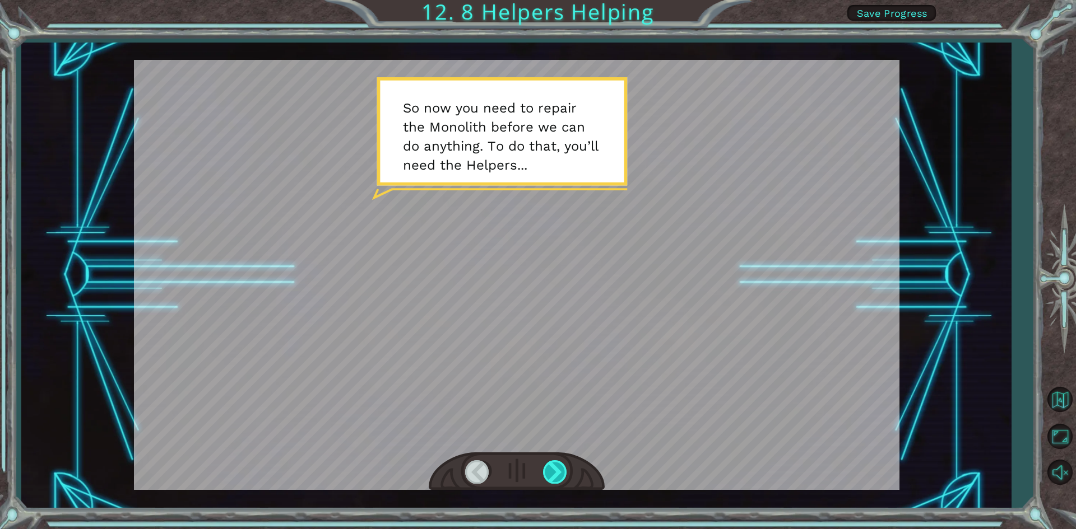
click at [551, 471] on div at bounding box center [555, 471] width 25 height 23
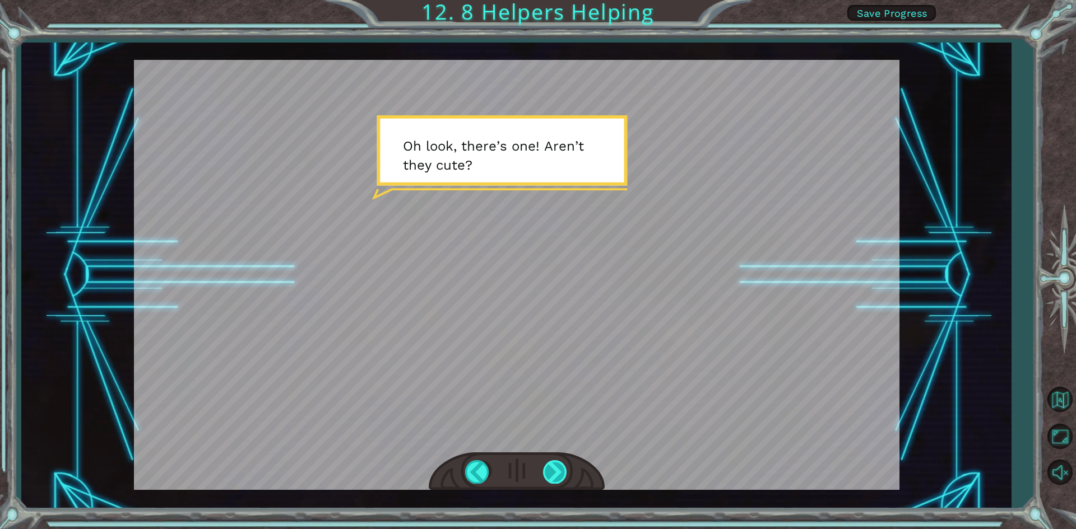
drag, startPoint x: 550, startPoint y: 471, endPoint x: 545, endPoint y: 468, distance: 6.1
click at [550, 472] on div at bounding box center [555, 471] width 25 height 23
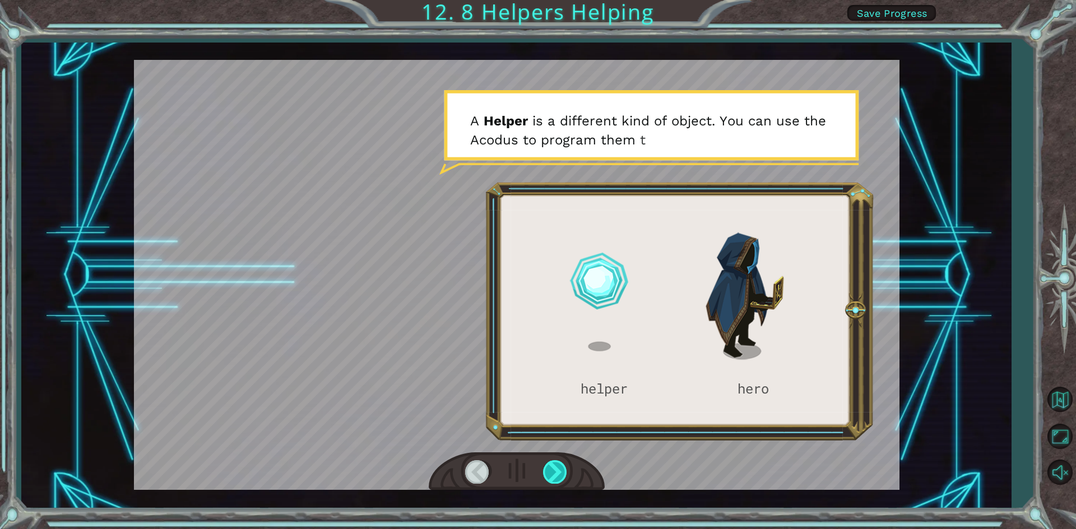
click at [547, 464] on div at bounding box center [555, 471] width 25 height 23
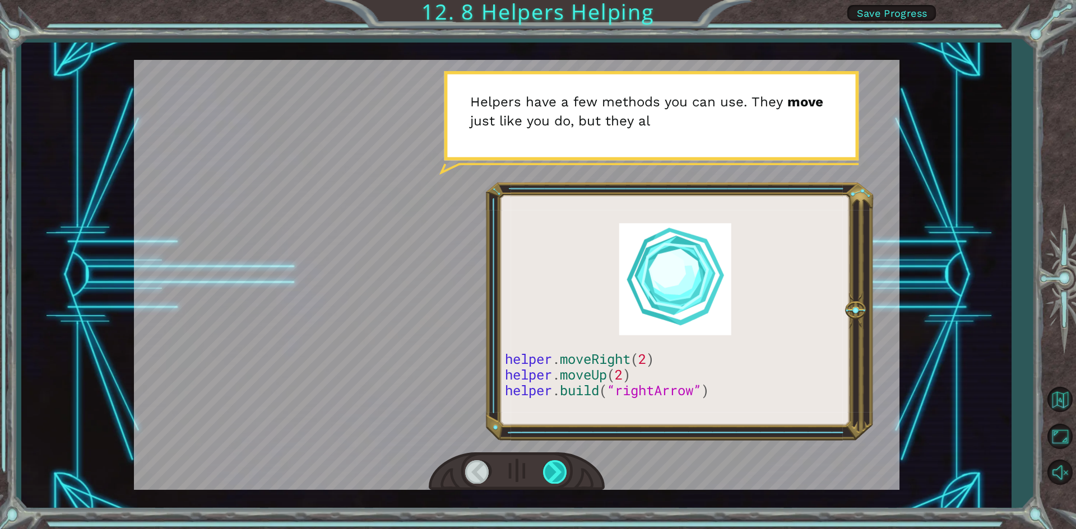
click at [553, 467] on div at bounding box center [555, 471] width 25 height 23
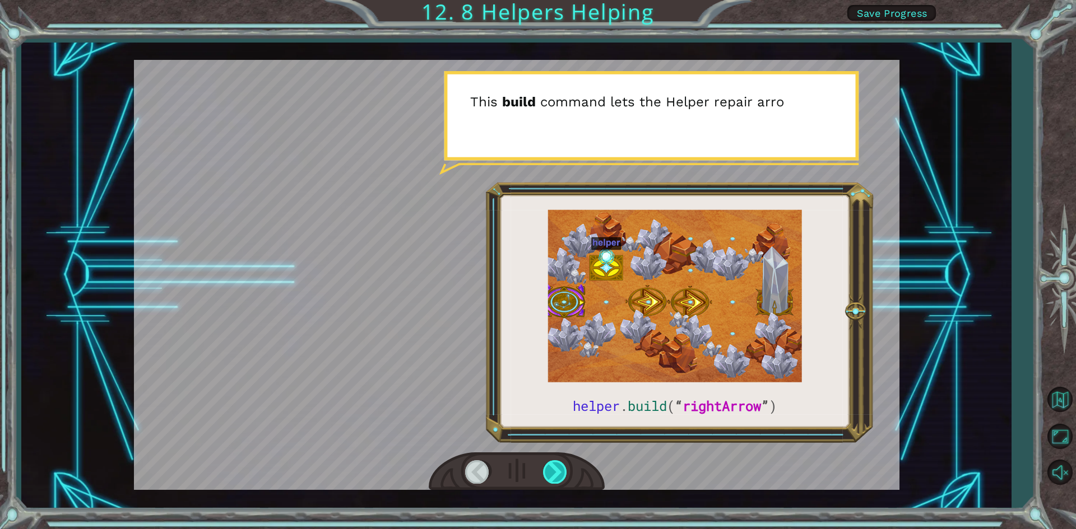
click at [551, 472] on div at bounding box center [555, 471] width 25 height 23
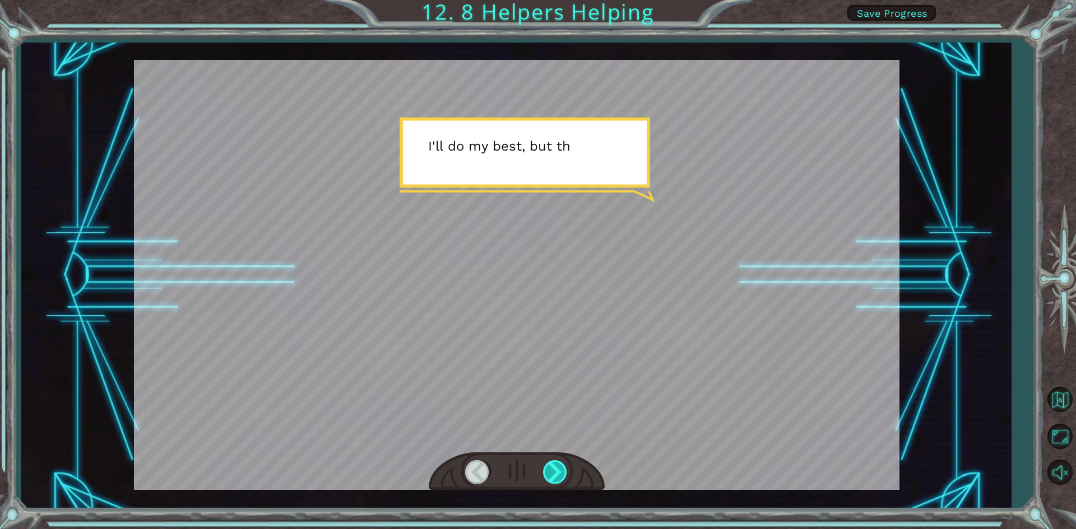
click at [548, 466] on div at bounding box center [555, 471] width 25 height 23
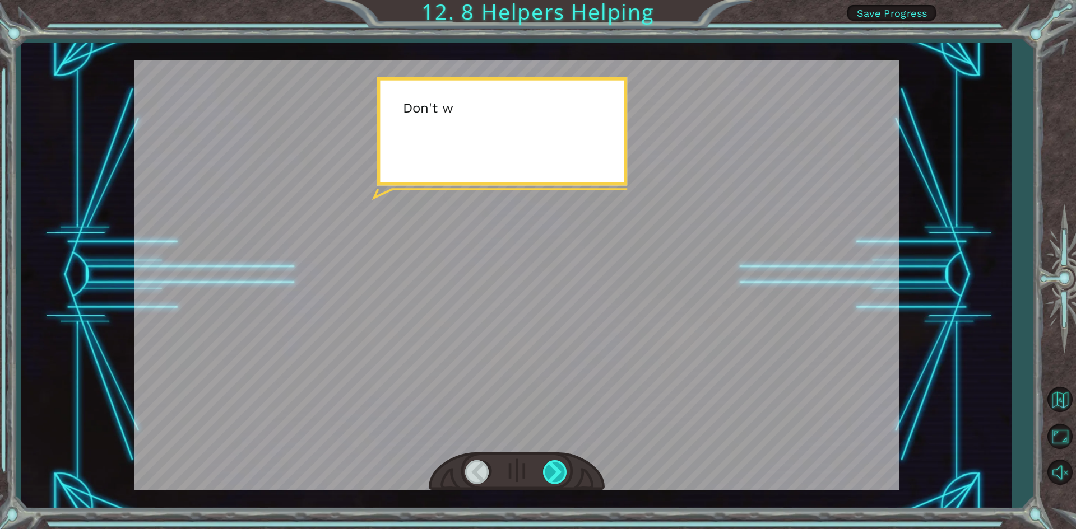
click at [548, 465] on div at bounding box center [555, 471] width 25 height 23
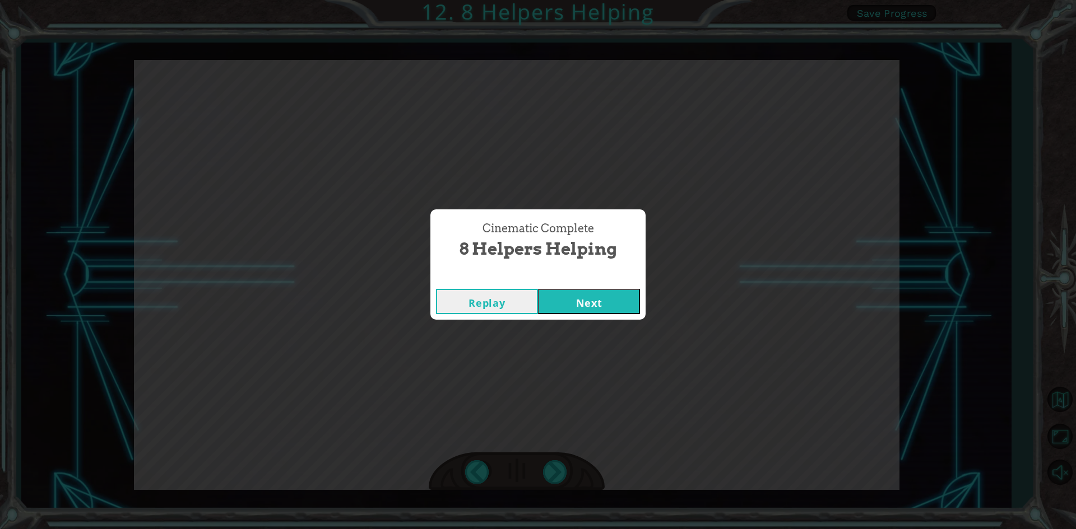
click at [567, 302] on button "Next" at bounding box center [589, 301] width 102 height 25
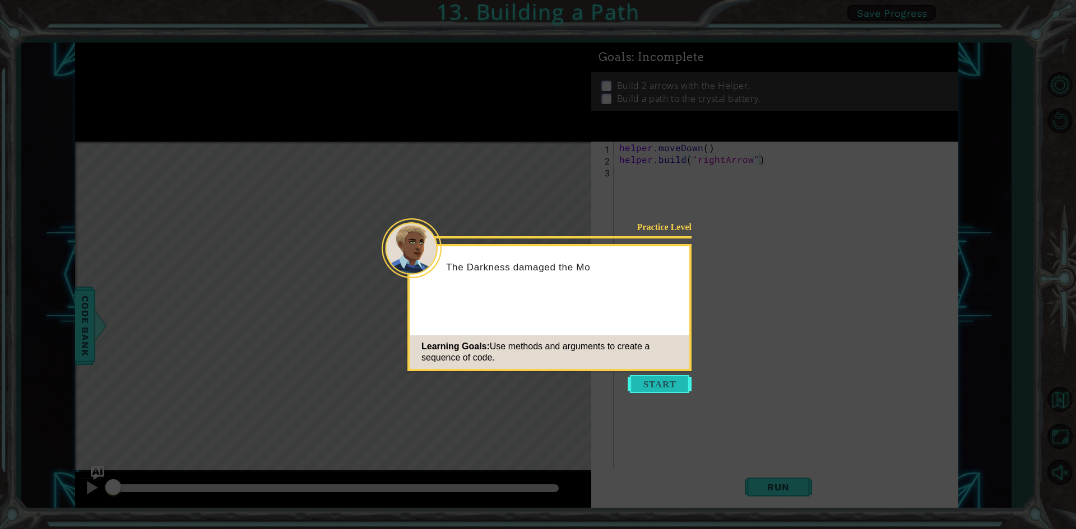
click at [653, 376] on button "Start" at bounding box center [659, 384] width 64 height 18
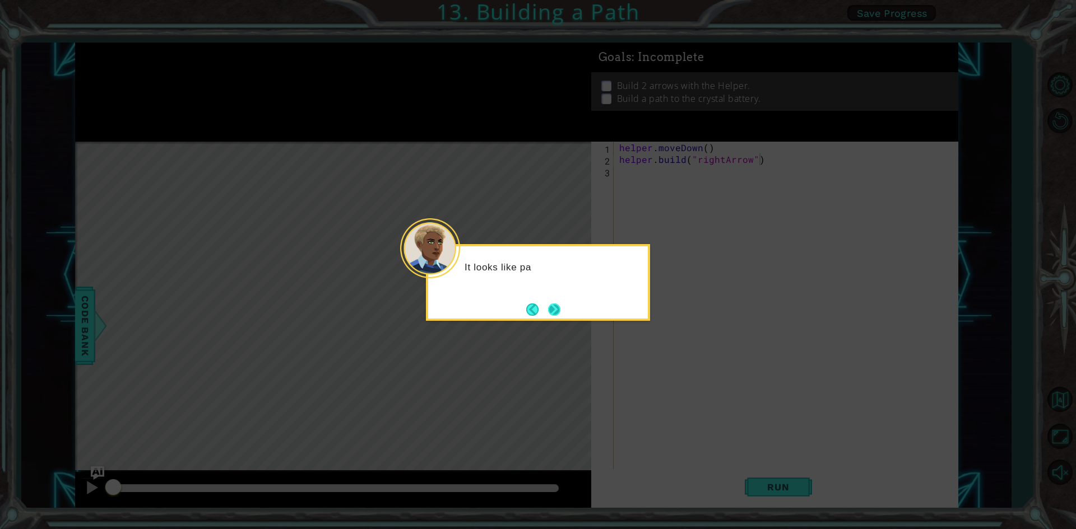
click at [560, 304] on button "Next" at bounding box center [554, 310] width 12 height 12
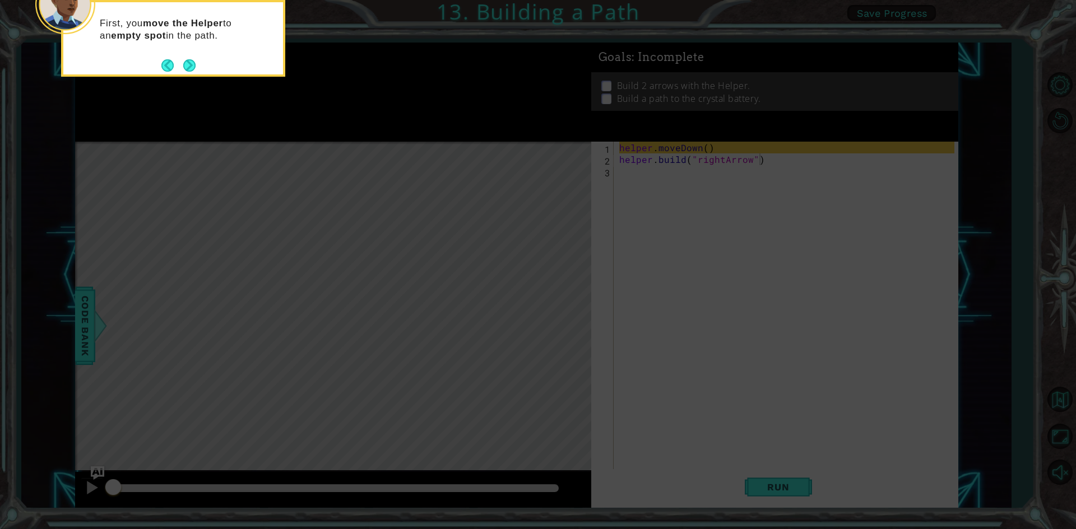
click at [191, 63] on button "Next" at bounding box center [189, 65] width 12 height 12
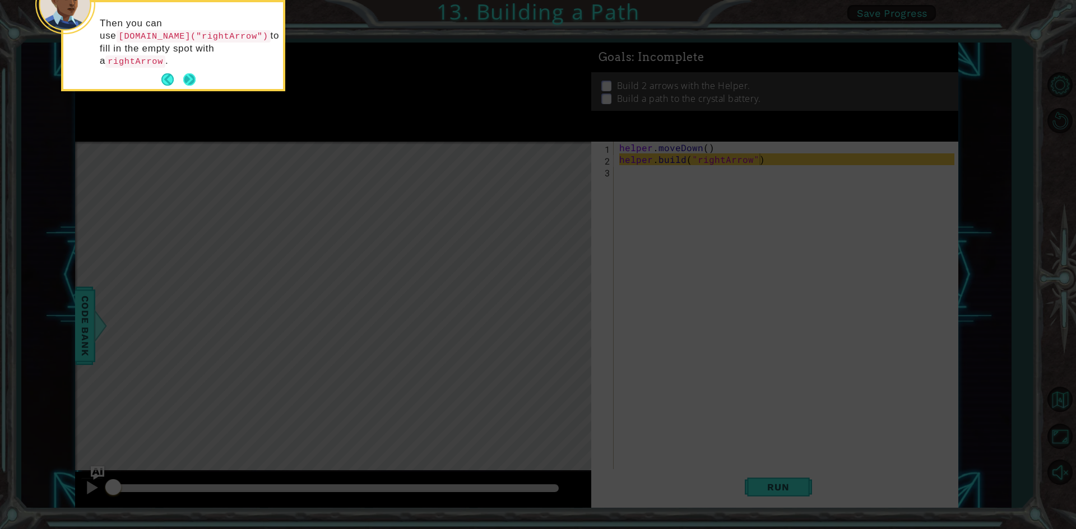
click at [185, 73] on button "Next" at bounding box center [189, 80] width 14 height 14
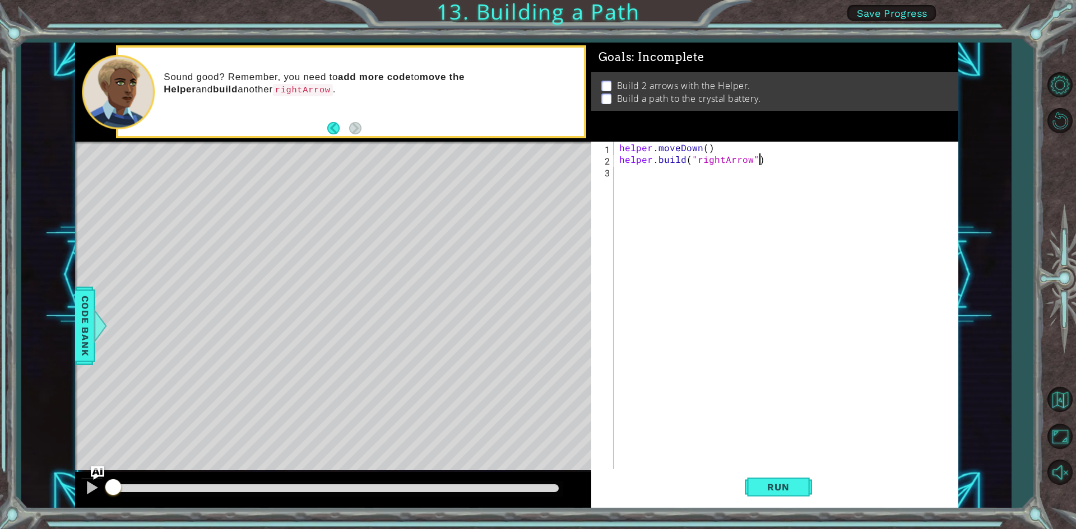
click at [630, 171] on div "helper . moveDown ( ) helper . build ( "rightArrow" )" at bounding box center [788, 318] width 343 height 353
click at [770, 487] on span "Run" at bounding box center [778, 487] width 44 height 11
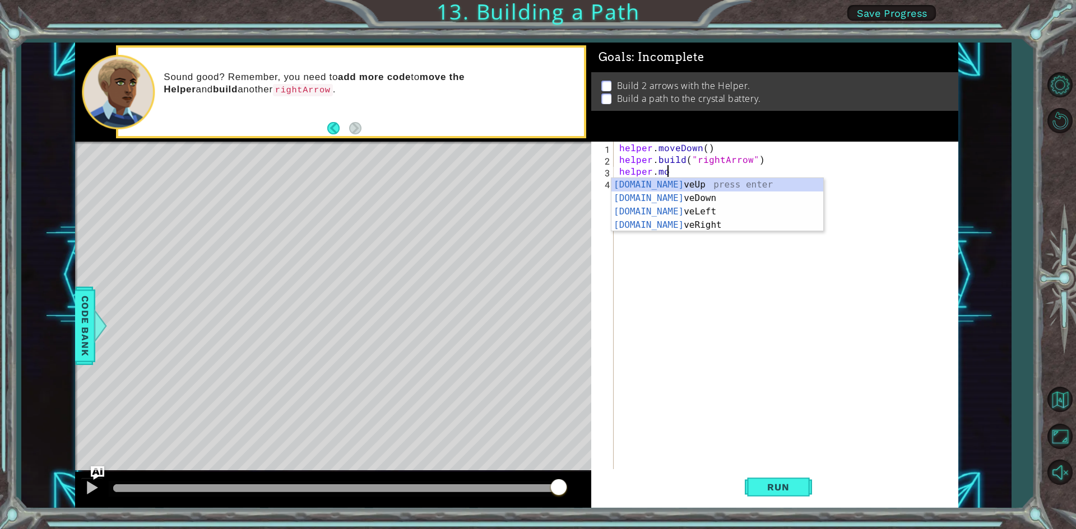
scroll to position [0, 3]
click at [688, 226] on div "helper.move Up press enter helper.move Down press enter helper.move Left press …" at bounding box center [717, 218] width 212 height 81
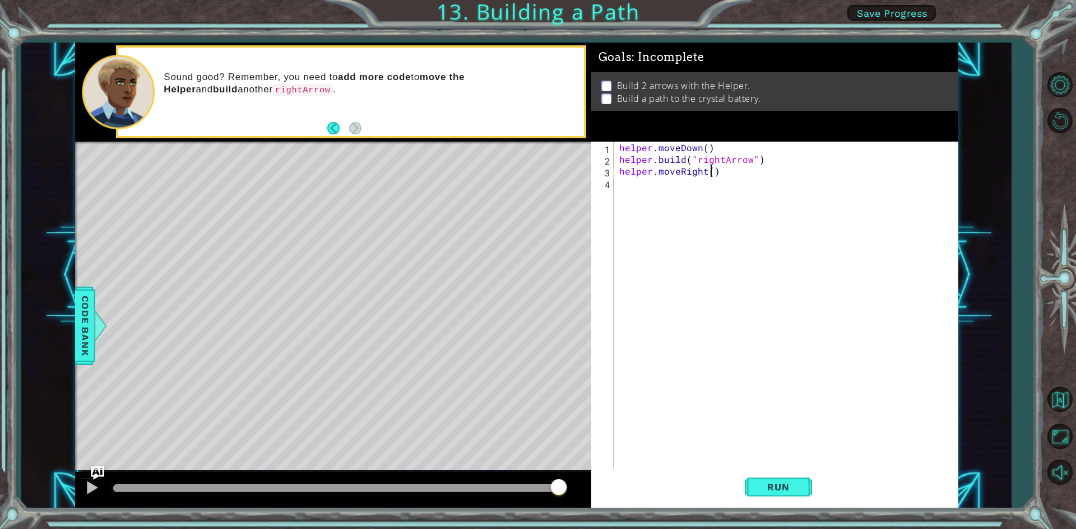
type textarea "helper.moveRight(3)"
click at [649, 187] on div "helper . moveDown ( ) helper . build ( "rightArrow" ) helper . moveRight ( 3 )" at bounding box center [788, 318] width 343 height 353
type textarea "[DOMAIN_NAME]("rightArrow")"
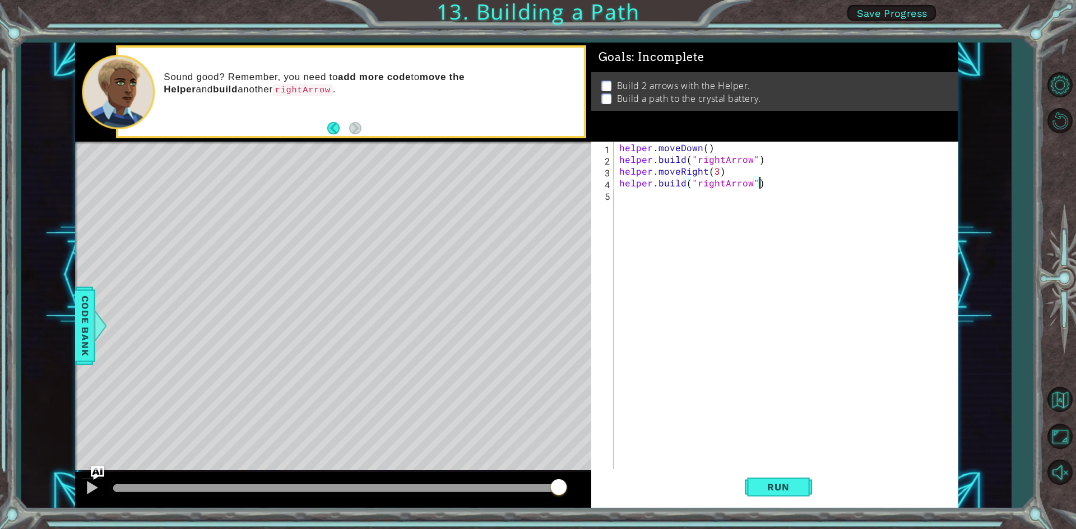
scroll to position [0, 0]
click at [783, 480] on button "Run" at bounding box center [777, 487] width 67 height 36
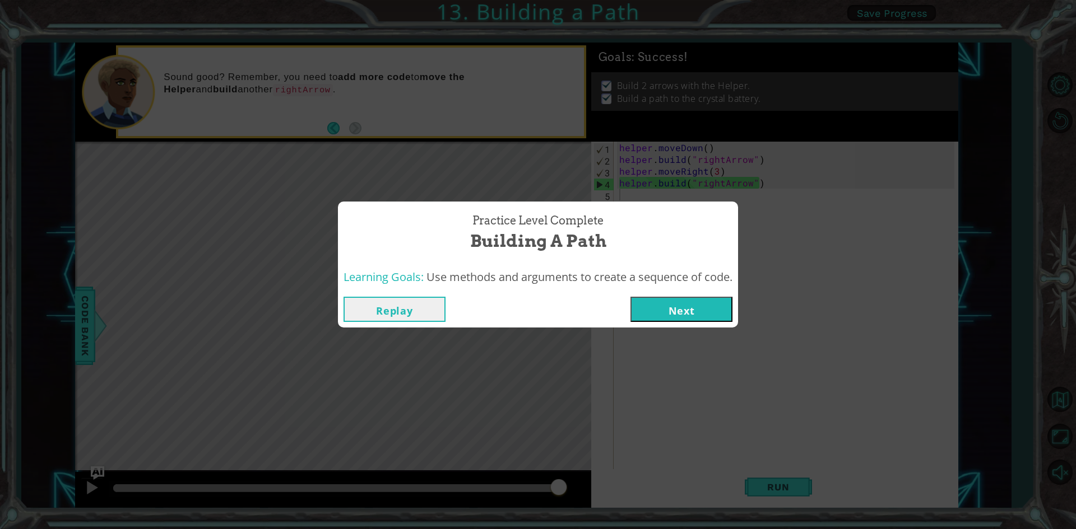
click at [698, 308] on button "Next" at bounding box center [681, 309] width 102 height 25
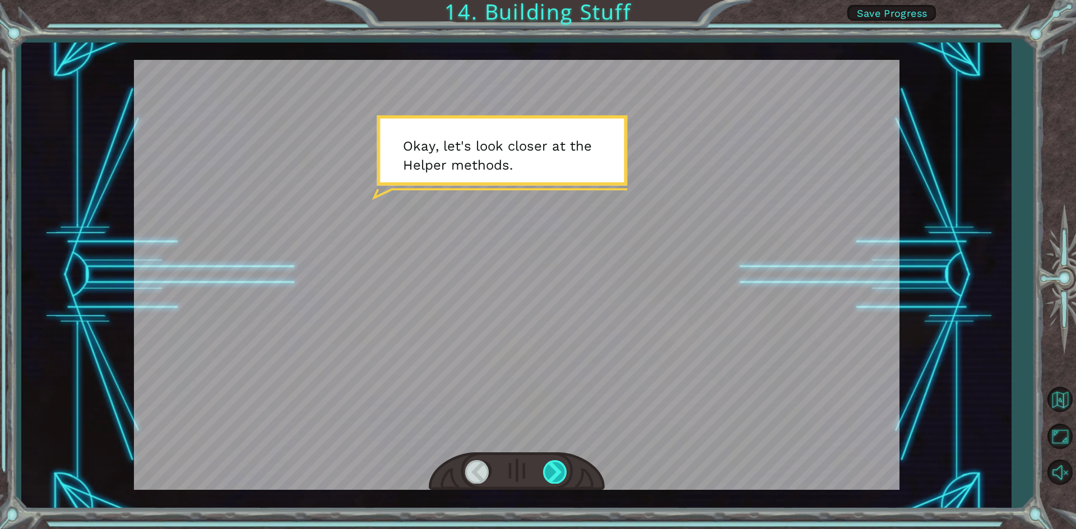
click at [558, 464] on div at bounding box center [555, 471] width 25 height 23
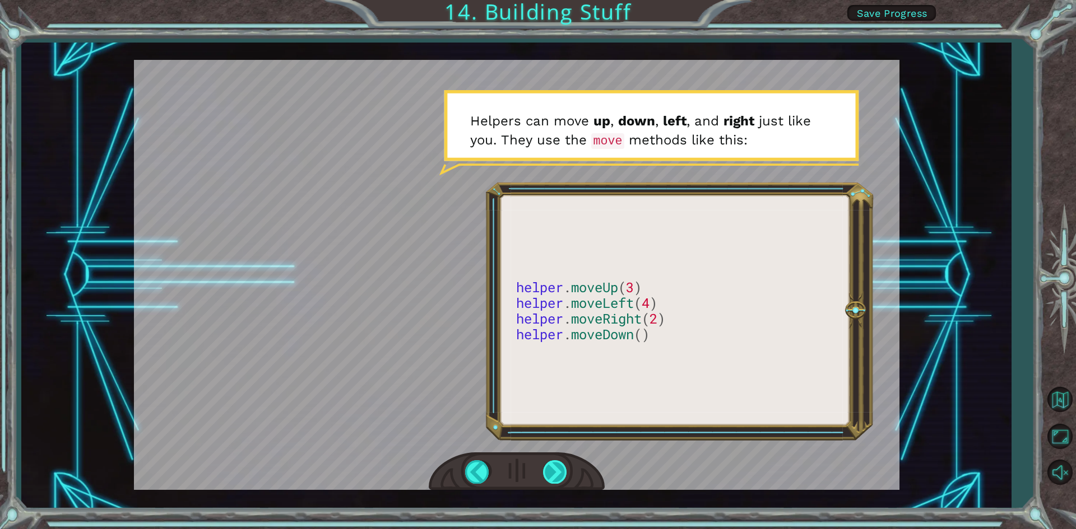
click at [548, 467] on div at bounding box center [555, 471] width 25 height 23
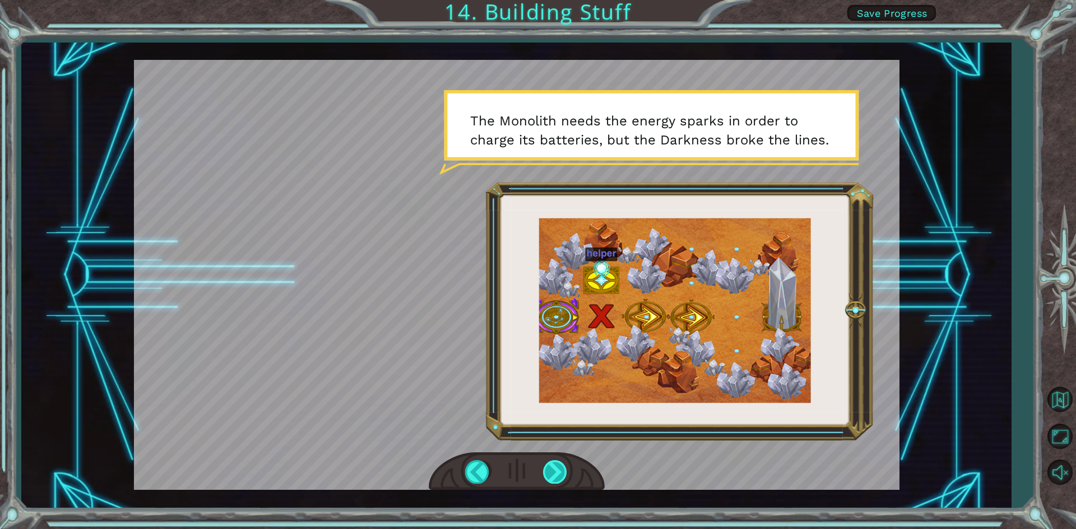
click at [551, 473] on div at bounding box center [555, 471] width 25 height 23
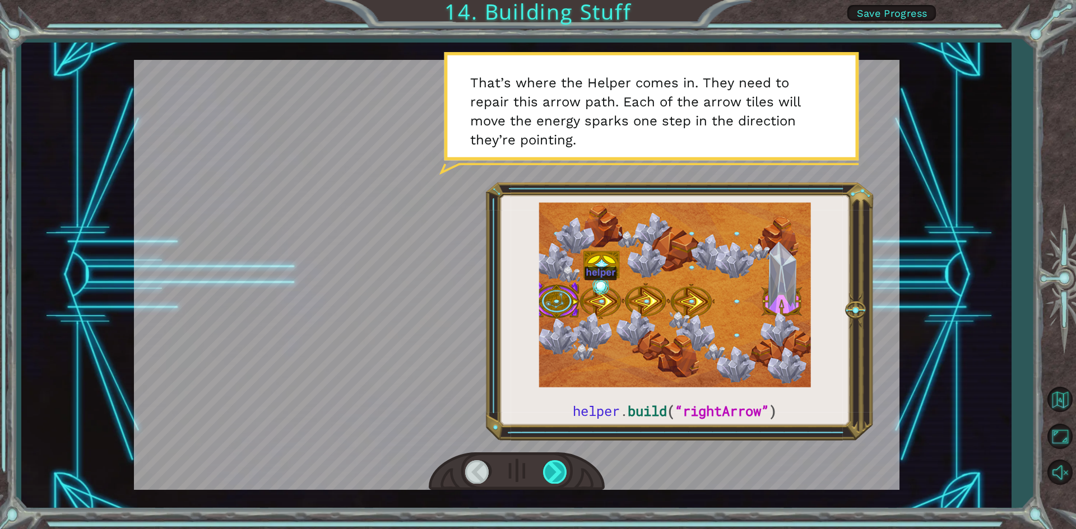
click at [561, 471] on div at bounding box center [555, 471] width 25 height 23
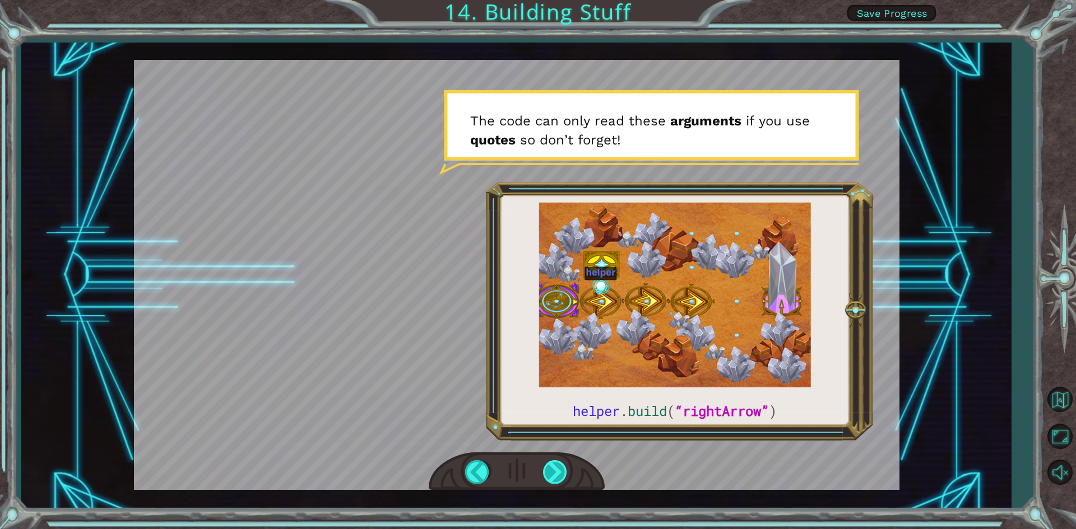
click at [543, 470] on div at bounding box center [555, 471] width 25 height 23
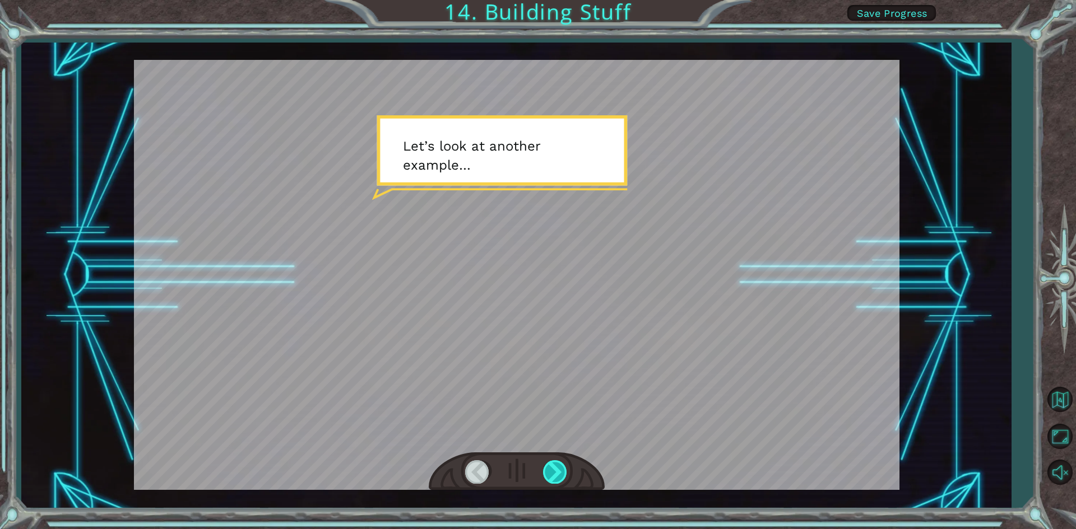
click at [546, 468] on div at bounding box center [555, 471] width 25 height 23
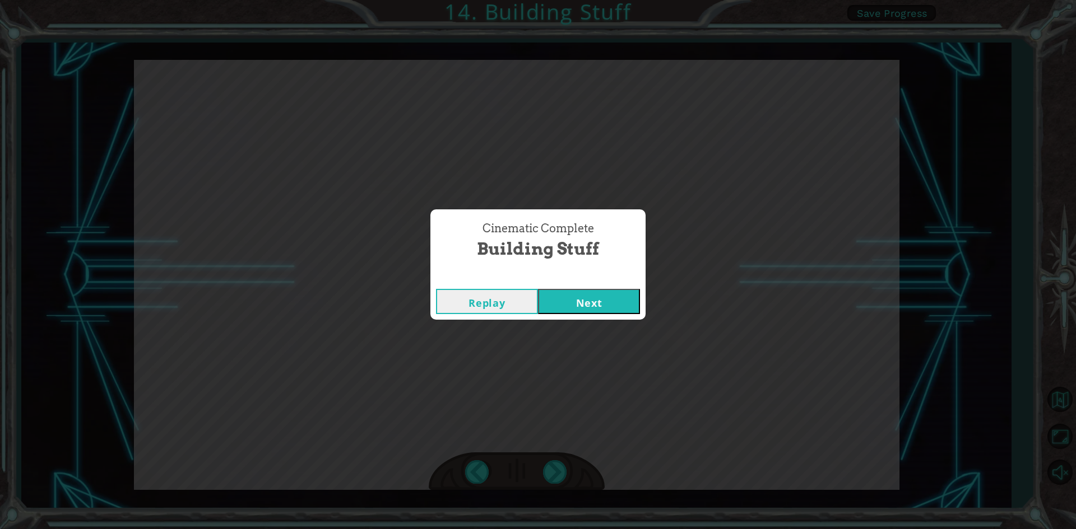
click at [567, 302] on button "Next" at bounding box center [589, 301] width 102 height 25
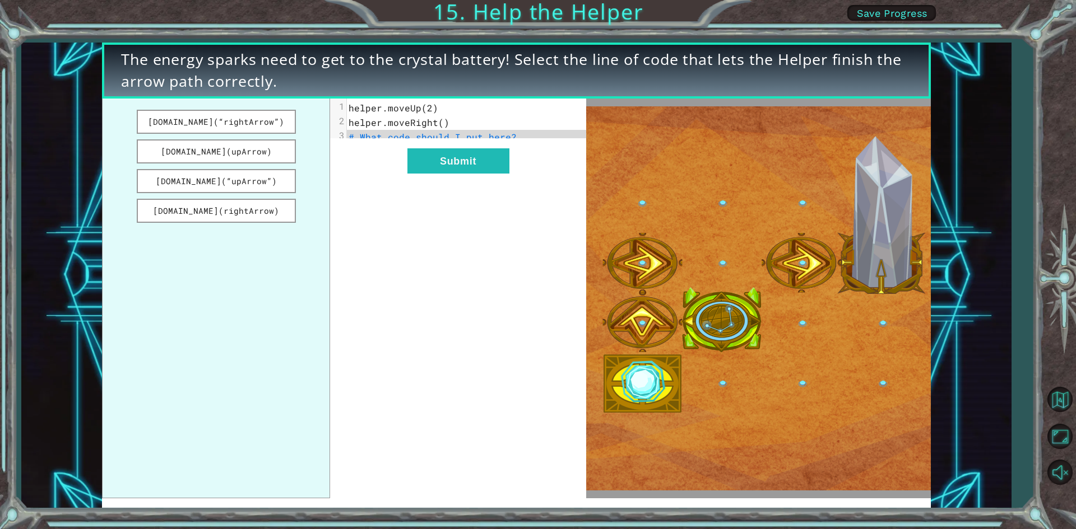
click at [245, 198] on ul "[DOMAIN_NAME](“rightArrow”) [DOMAIN_NAME](upArrow) [DOMAIN_NAME](“upArrow”) [DO…" at bounding box center [216, 299] width 228 height 400
click at [209, 220] on button "[DOMAIN_NAME](rightArrow)" at bounding box center [216, 211] width 159 height 24
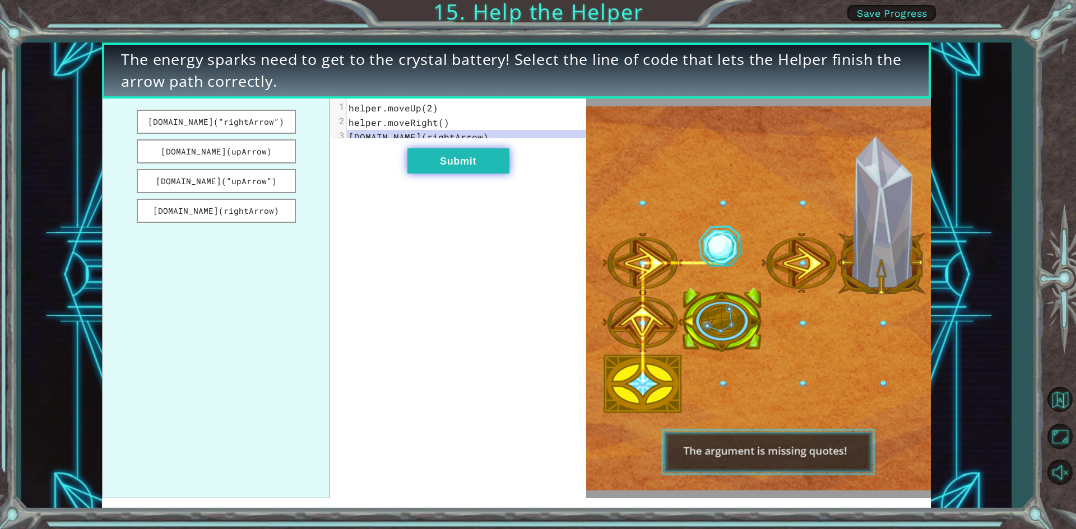
click at [432, 165] on button "Submit" at bounding box center [458, 160] width 102 height 25
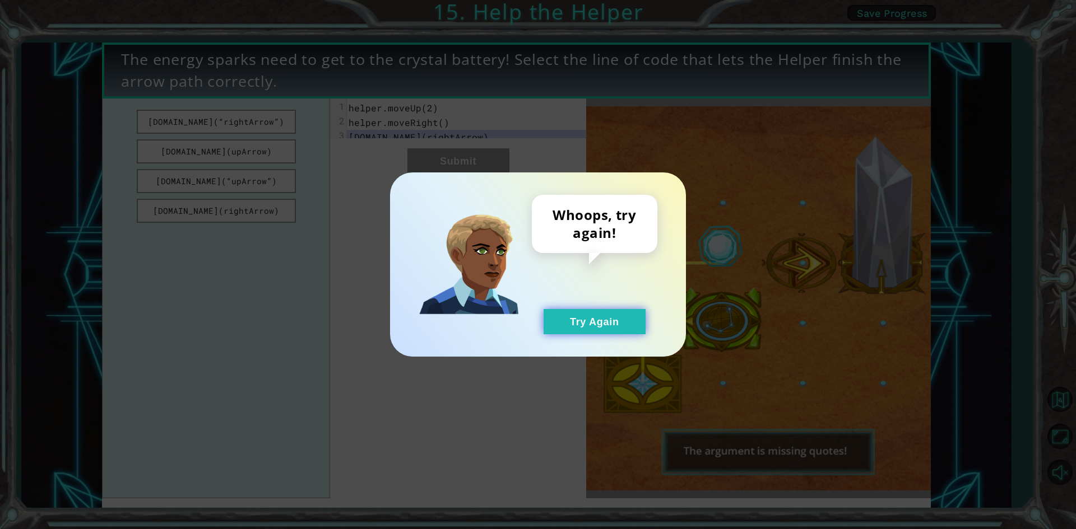
click at [570, 316] on button "Try Again" at bounding box center [594, 321] width 102 height 25
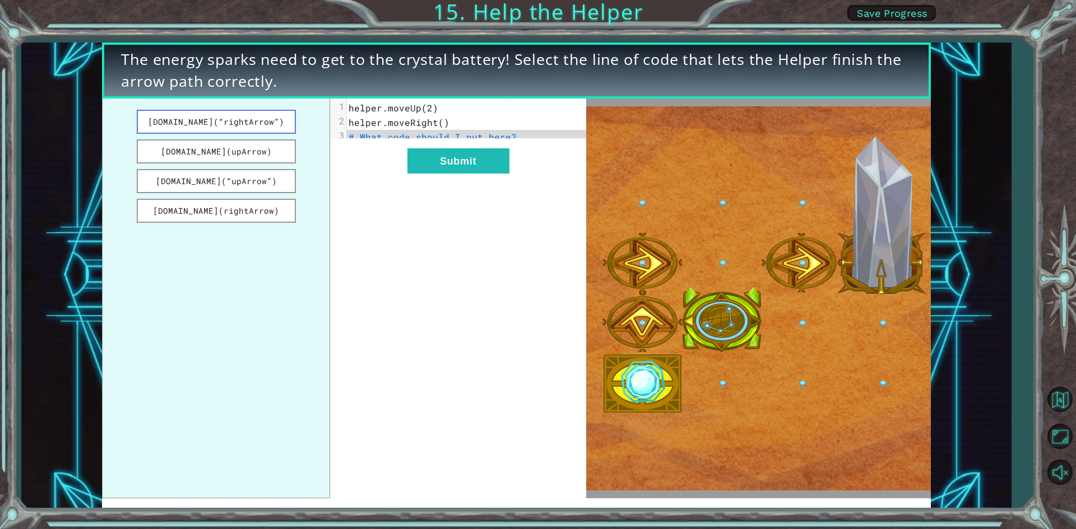
click at [250, 117] on button "[DOMAIN_NAME](“rightArrow”)" at bounding box center [216, 122] width 159 height 24
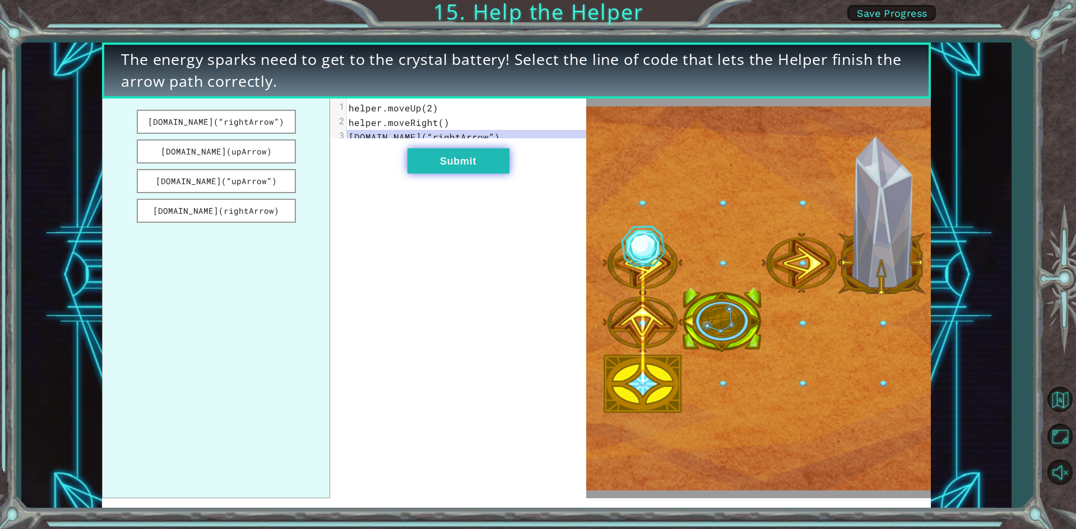
click at [482, 169] on button "Submit" at bounding box center [458, 160] width 102 height 25
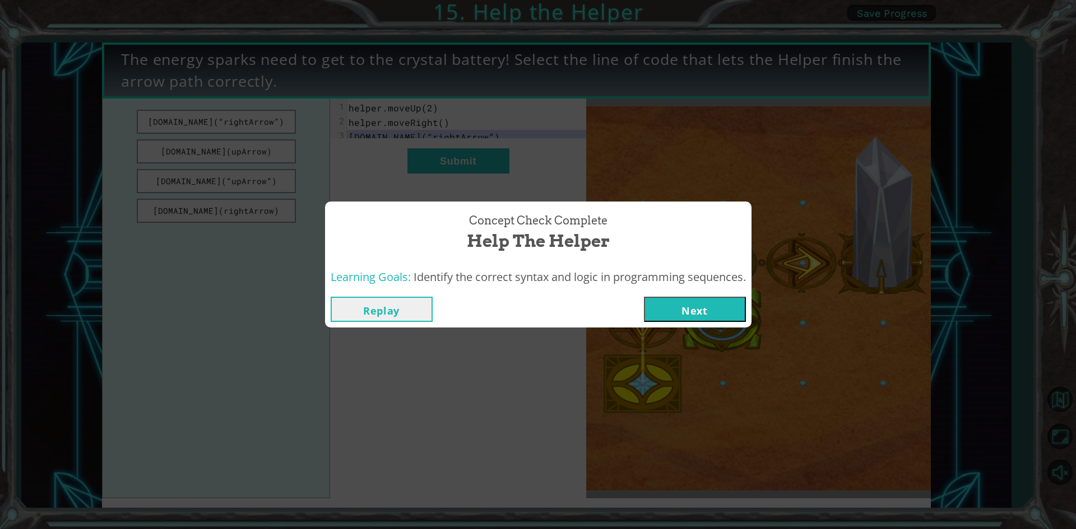
click at [691, 312] on button "Next" at bounding box center [695, 309] width 102 height 25
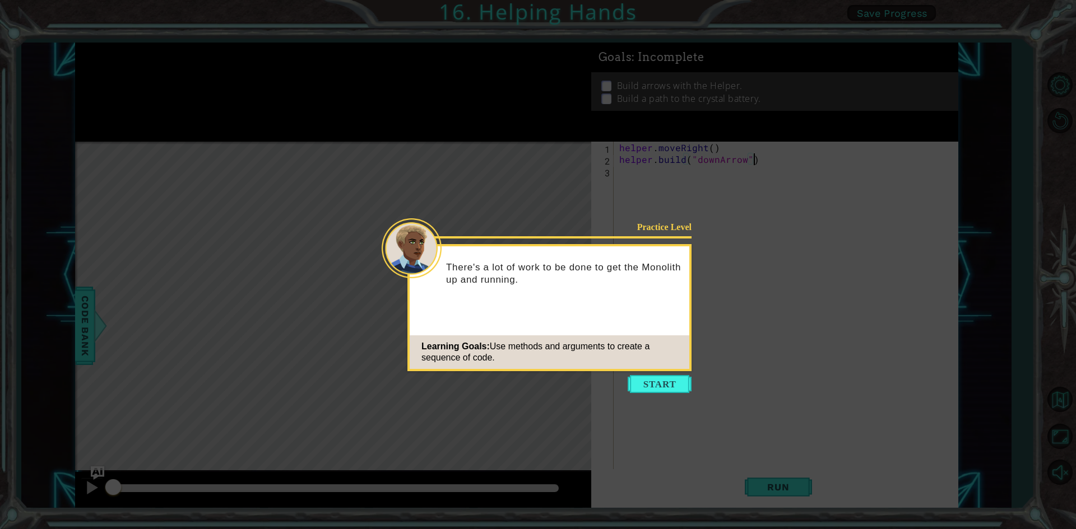
click at [672, 385] on button "Start" at bounding box center [659, 384] width 64 height 18
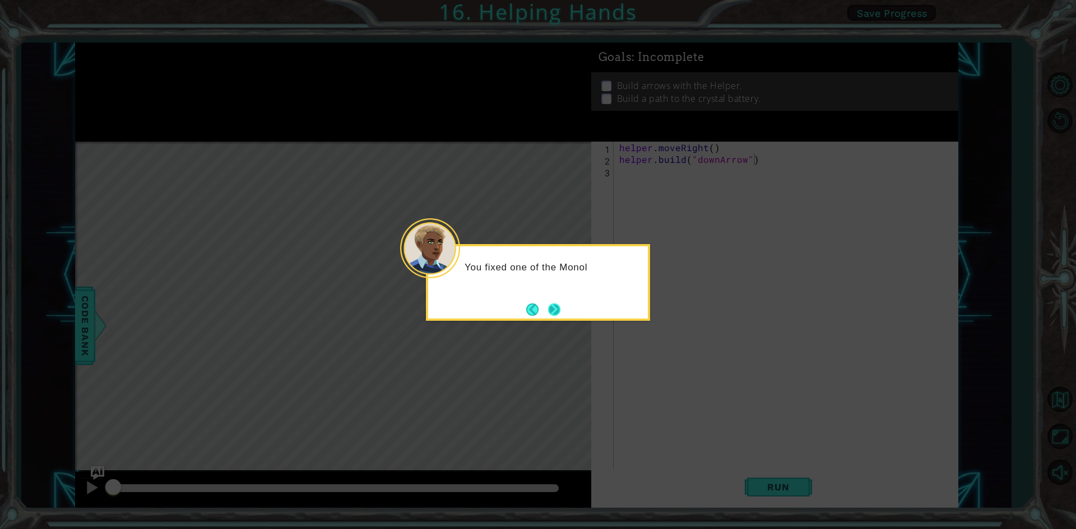
click at [560, 316] on button "Next" at bounding box center [554, 310] width 12 height 12
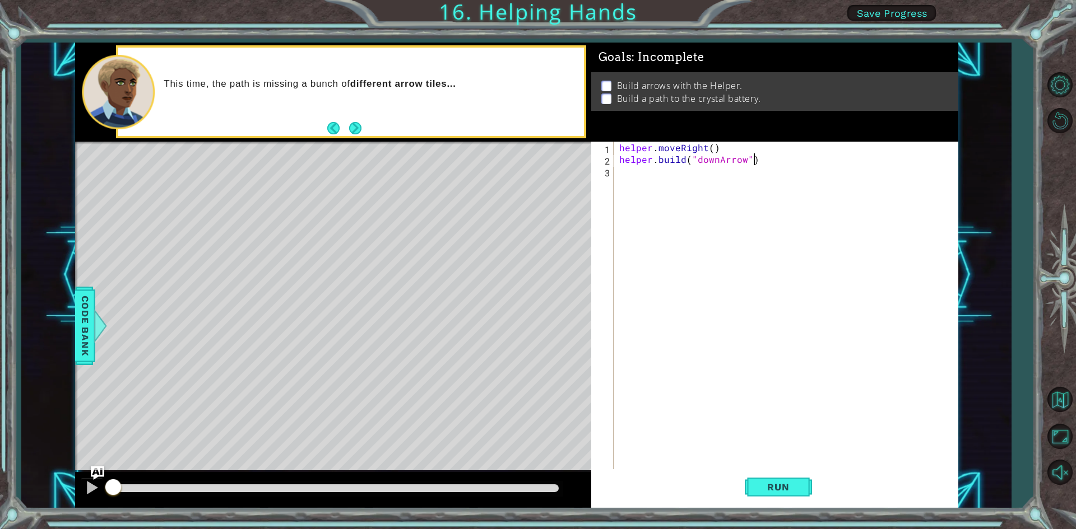
click at [623, 173] on div "helper . moveRight ( ) helper . build ( "downArrow" )" at bounding box center [788, 318] width 343 height 353
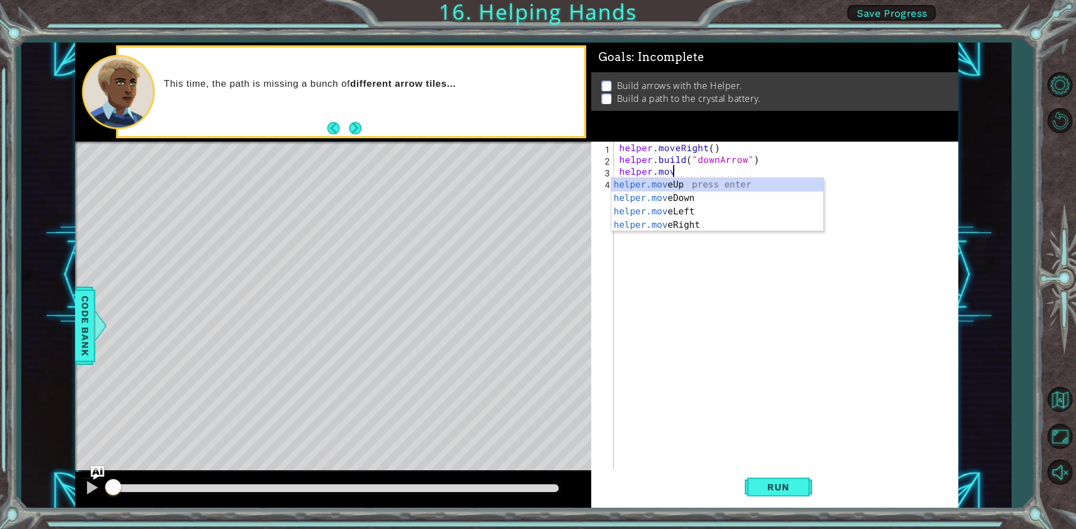
scroll to position [0, 3]
click at [668, 226] on div "helper.move Up press enter helper.move Down press enter helper.move Left press …" at bounding box center [717, 218] width 212 height 81
type textarea "helper.moveRight(1)"
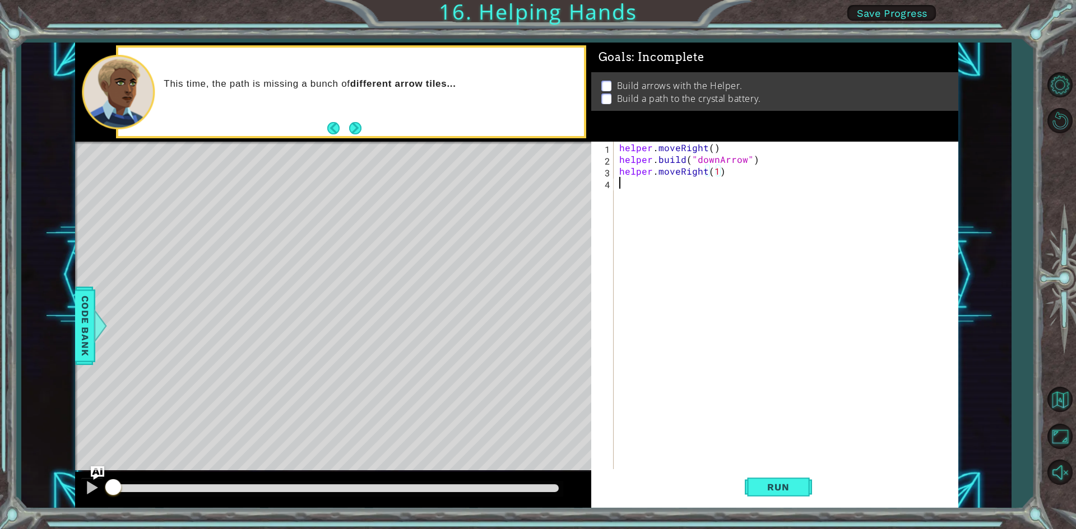
click at [626, 188] on div "helper . moveRight ( ) helper . build ( "downArrow" ) helper . moveRight ( 1 )" at bounding box center [788, 318] width 343 height 353
type textarea "[DOMAIN_NAME]("downArrow")"
type textarea "[DOMAIN_NAME]("rightArrow")"
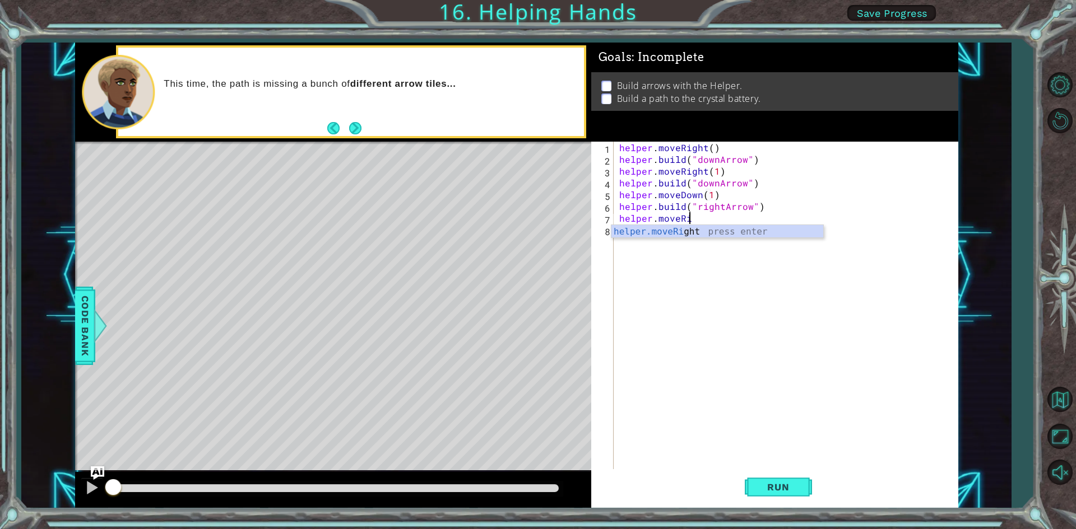
scroll to position [0, 4]
click at [799, 490] on span "Run" at bounding box center [778, 487] width 44 height 11
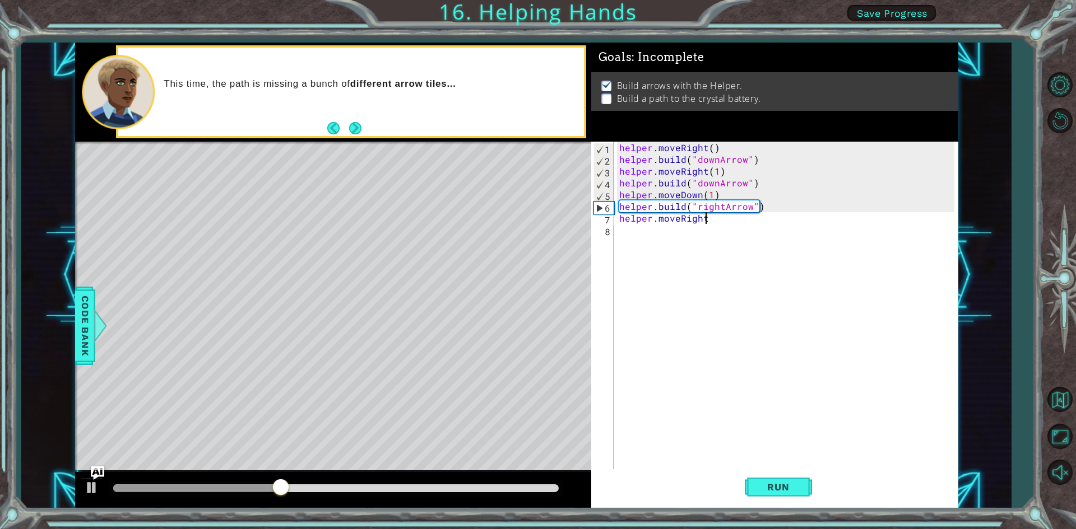
scroll to position [0, 5]
type textarea "helper.moveRight()"
click at [658, 235] on div "helper . moveRight ( ) helper . build ( "downArrow" ) helper . moveRight ( 1 ) …" at bounding box center [788, 318] width 343 height 353
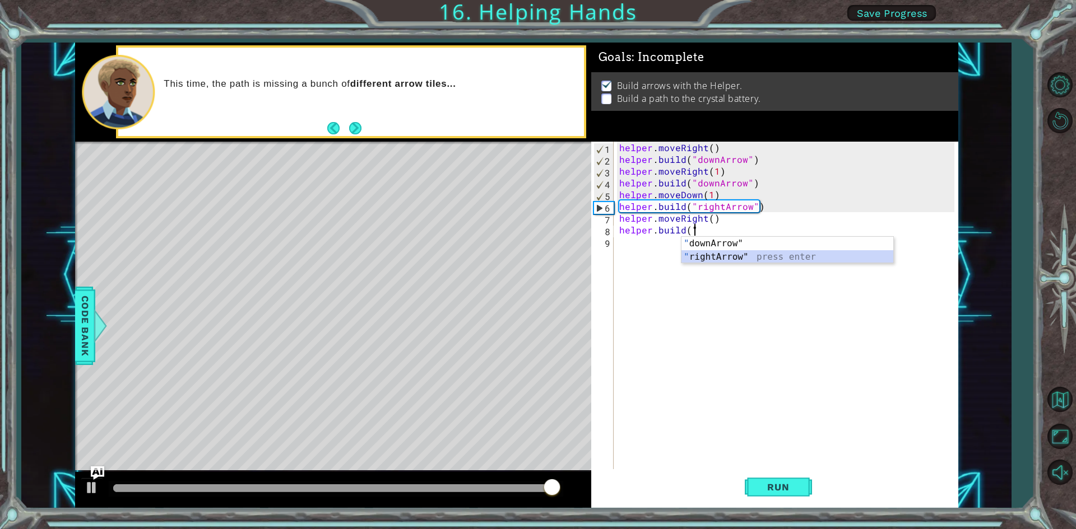
click at [718, 255] on div "" downArrow" press enter " rightArrow" press enter" at bounding box center [787, 264] width 212 height 54
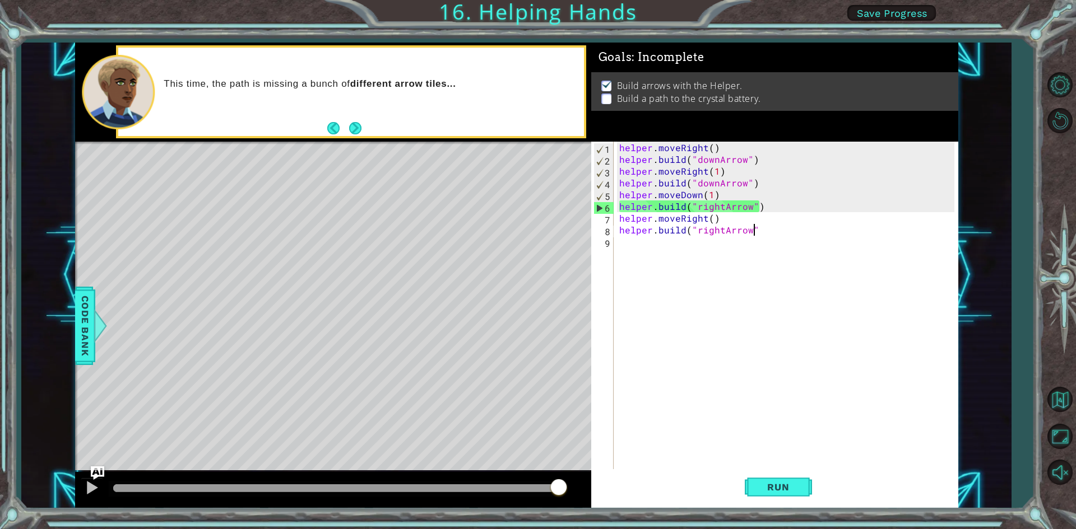
type textarea "[DOMAIN_NAME]("rightArrow")"
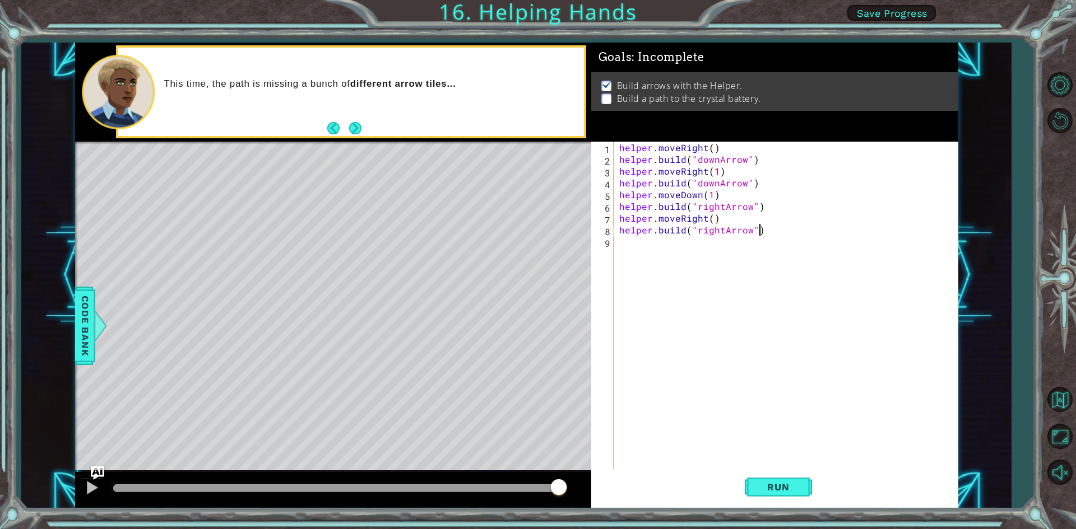
scroll to position [0, 8]
click at [659, 247] on div "helper . moveRight ( ) helper . build ( "downArrow" ) helper . moveRight ( 1 ) …" at bounding box center [788, 318] width 343 height 353
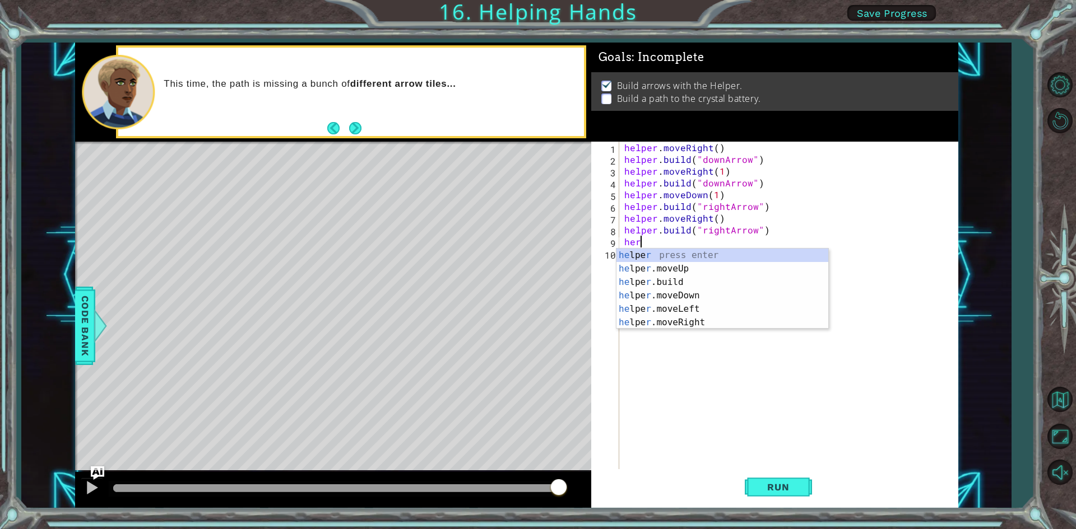
scroll to position [0, 1]
type textarea "her"
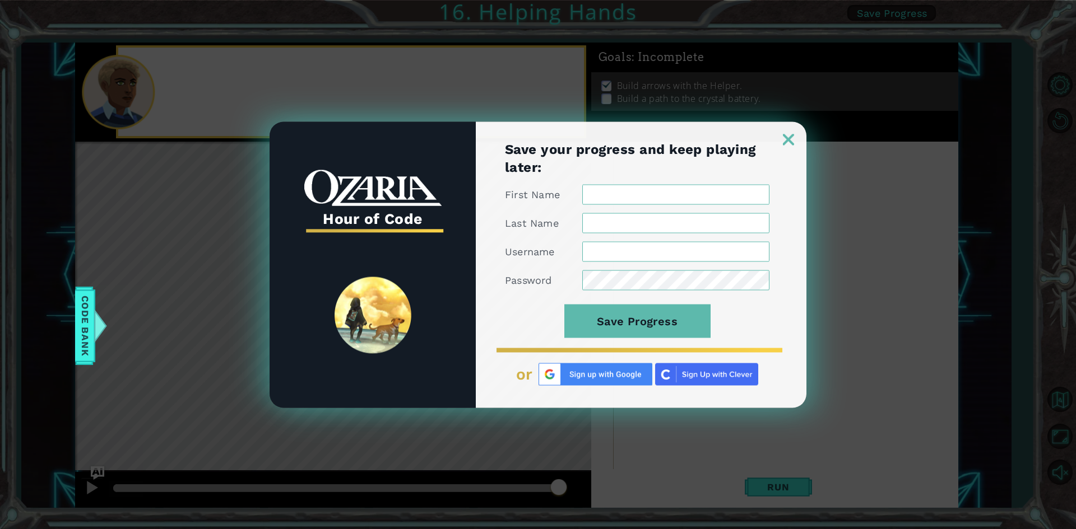
scroll to position [0, 0]
click at [783, 140] on img at bounding box center [788, 139] width 11 height 11
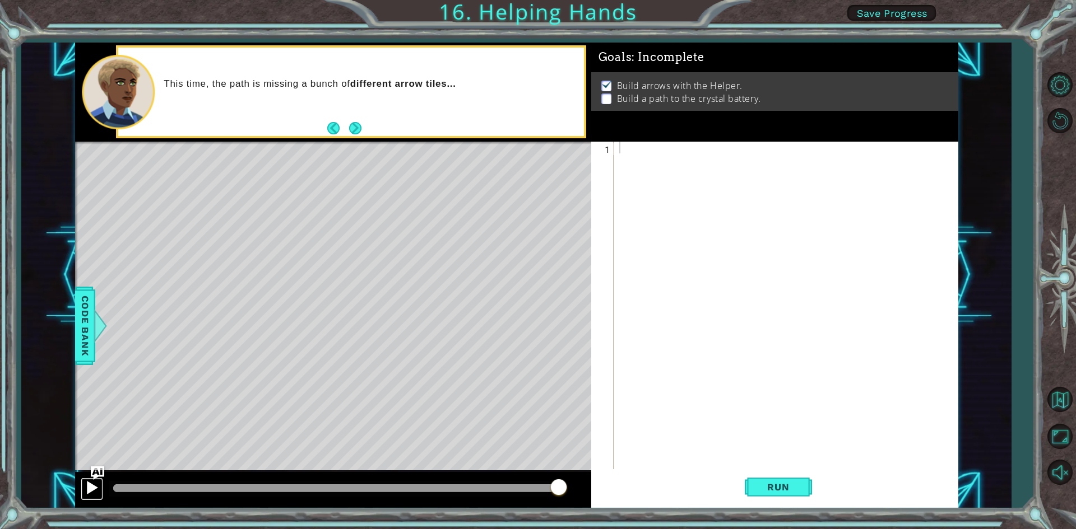
click at [83, 490] on button at bounding box center [92, 489] width 22 height 23
click at [590, 110] on div "This time, the path is missing a bunch of different arrow tiles..." at bounding box center [333, 92] width 516 height 99
click at [658, 148] on div at bounding box center [788, 318] width 343 height 353
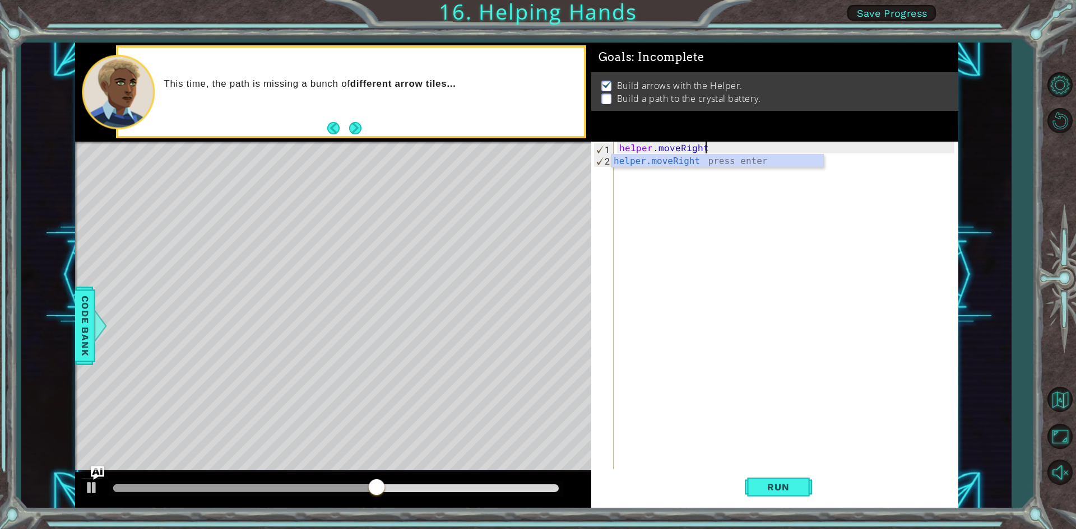
scroll to position [0, 5]
type textarea "helper.moveRight()"
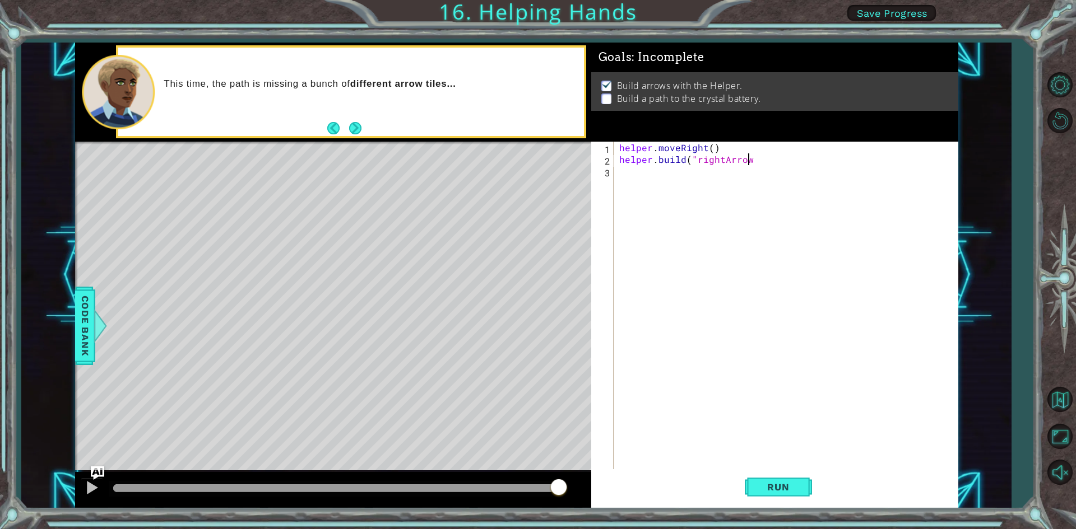
scroll to position [0, 8]
type textarea "[DOMAIN_NAME]("rightArrow")"
type textarea "helper.moveRight()"
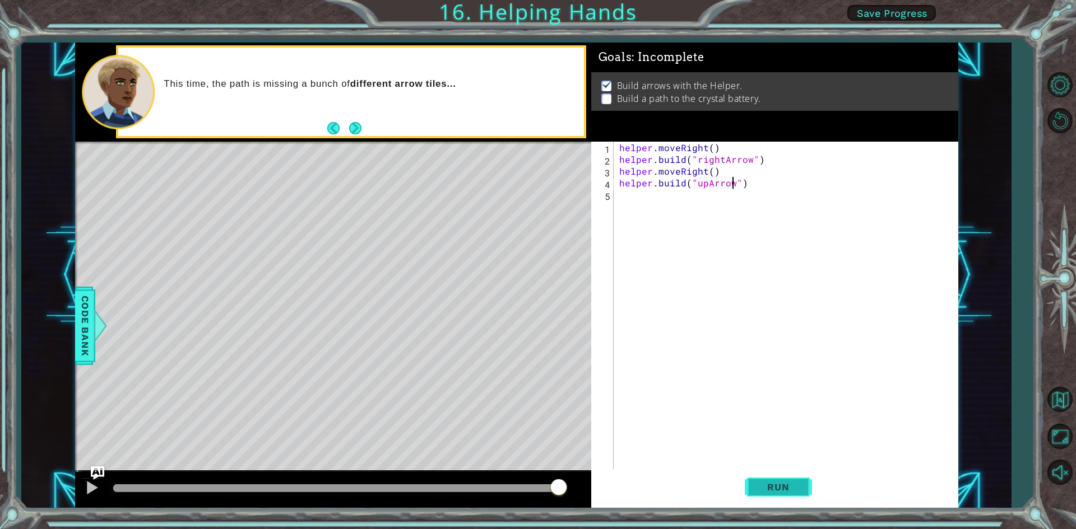
click at [775, 491] on span "Run" at bounding box center [778, 487] width 44 height 11
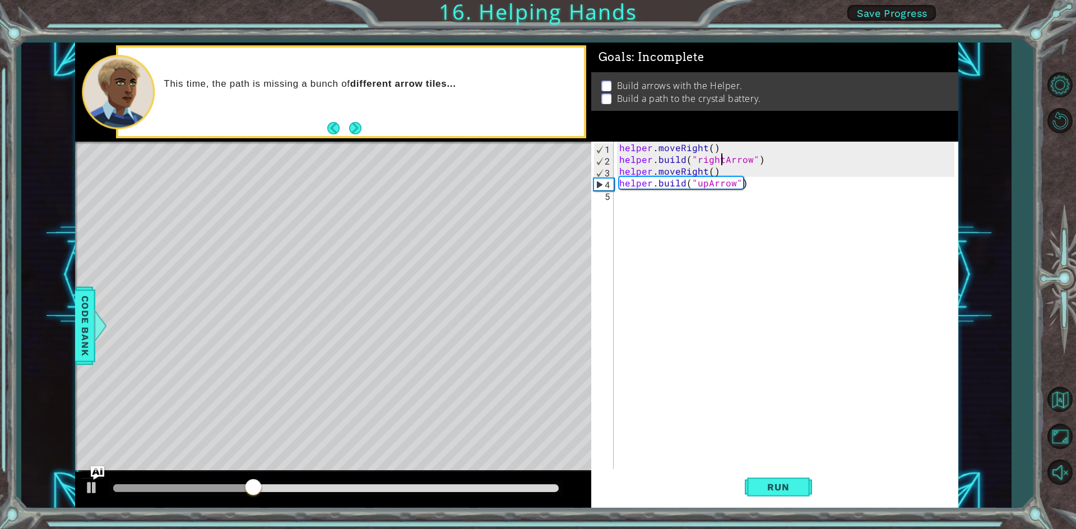
click at [720, 159] on div "helper . moveRight ( ) helper . build ( "rightArrow" ) helper . moveRight ( ) h…" at bounding box center [788, 318] width 343 height 353
click at [701, 171] on div "helper . moveRight ( ) helper . build ( "downArrow" ) helper . moveRight ( ) he…" at bounding box center [788, 318] width 343 height 353
click at [702, 172] on div "helper . moveRight ( ) helper . build ( "downArrow" ) helper . moveRight ( ) he…" at bounding box center [788, 318] width 343 height 353
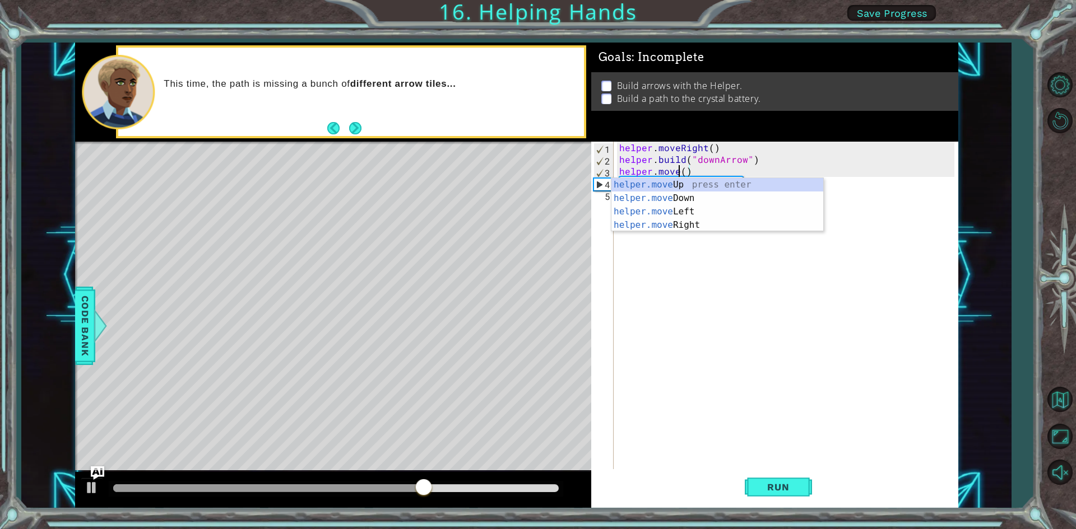
scroll to position [0, 3]
type textarea "helper.movedown()"
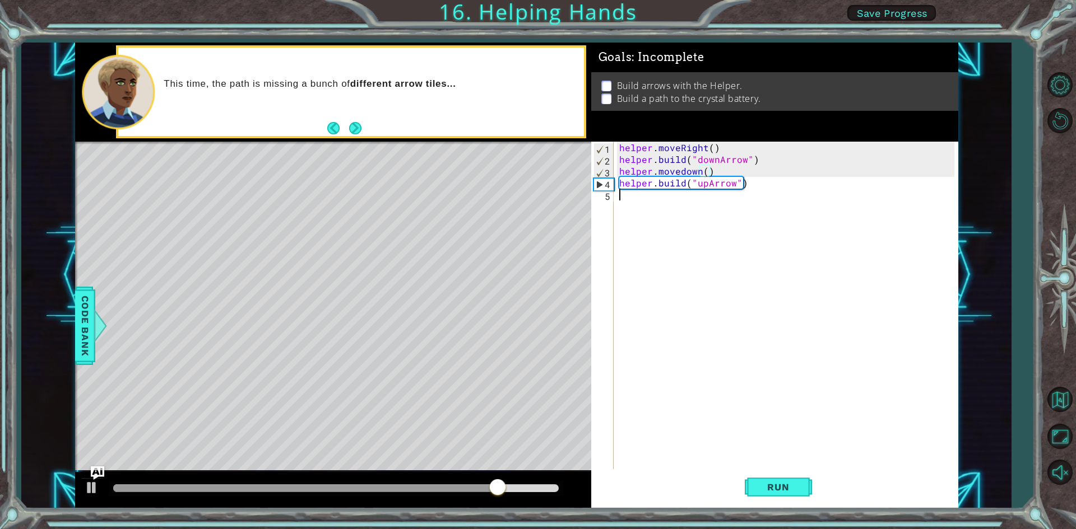
click at [662, 196] on div "helper . moveRight ( ) helper . build ( "downArrow" ) helper . movedown ( ) hel…" at bounding box center [788, 318] width 343 height 353
click at [684, 172] on div "helper . moveRight ( ) helper . build ( "downArrow" ) helper . movedown ( ) hel…" at bounding box center [788, 318] width 343 height 353
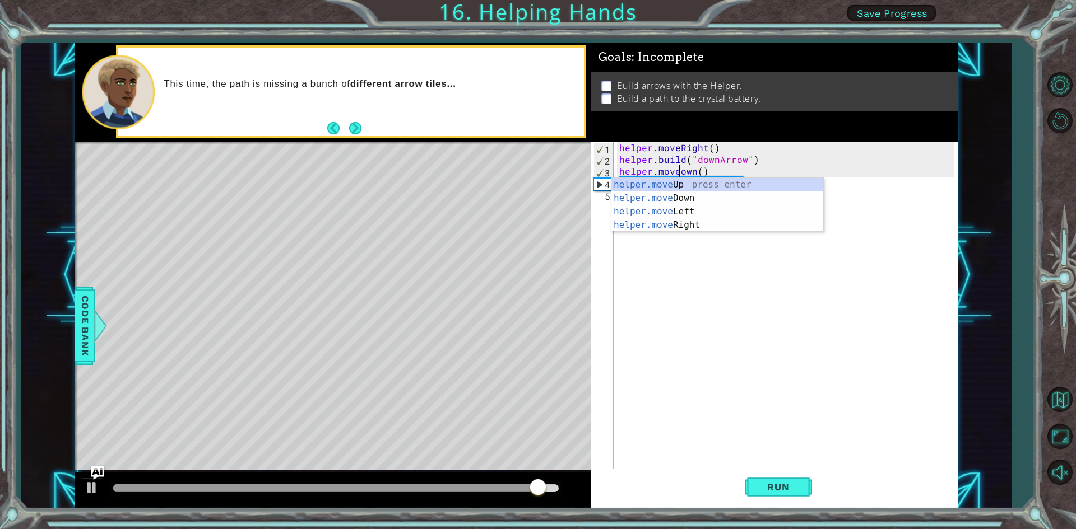
type textarea "helper.moveDown()"
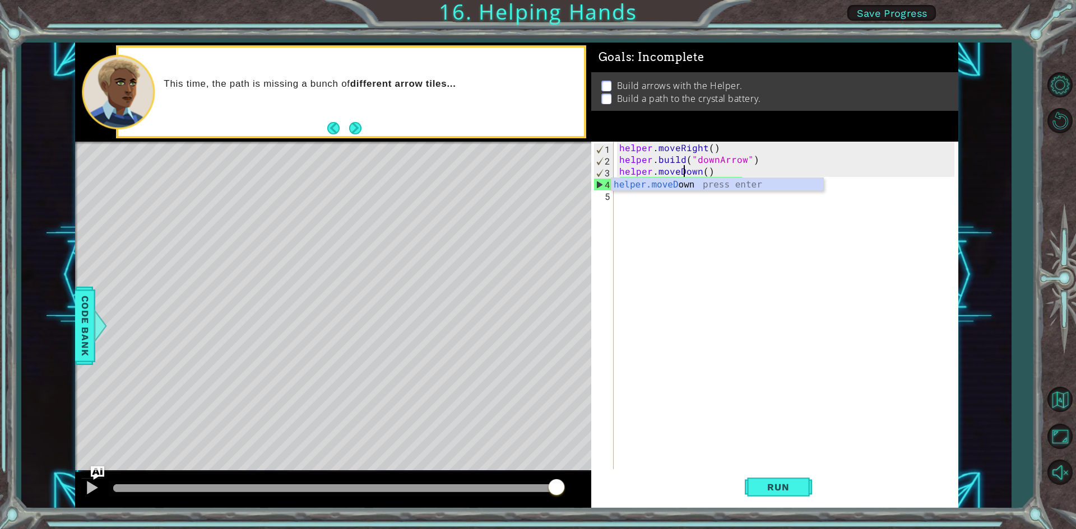
click at [711, 194] on div "helper . moveRight ( ) helper . build ( "downArrow" ) helper . moveDown ( ) hel…" at bounding box center [788, 318] width 343 height 353
click at [701, 183] on div "helper . moveRight ( ) helper . build ( "downArrow" ) helper . moveDown ( ) hel…" at bounding box center [788, 318] width 343 height 353
click at [705, 182] on div "helper . moveRight ( ) helper . build ( "downArrow" ) helper . moveDown ( ) hel…" at bounding box center [788, 318] width 343 height 353
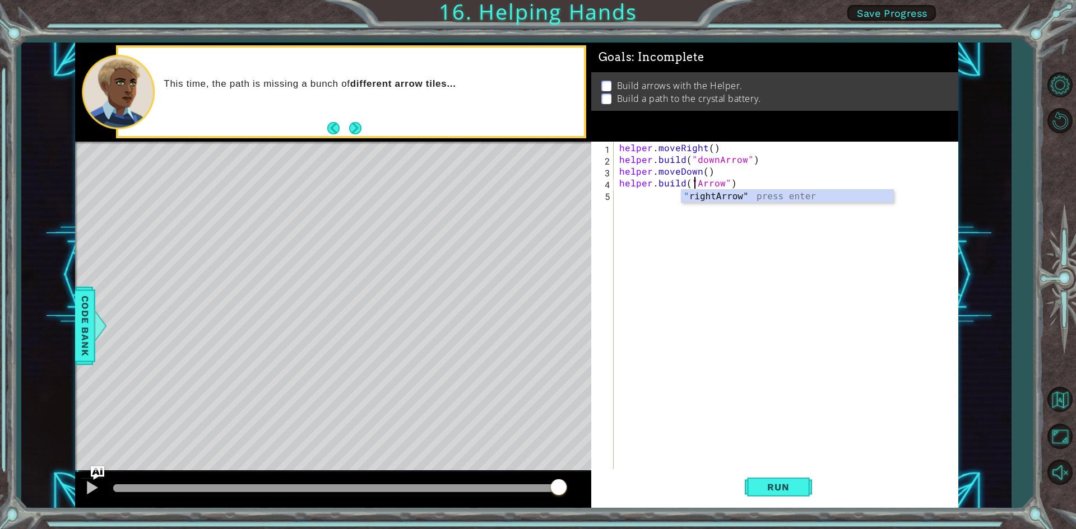
scroll to position [0, 5]
type textarea "[DOMAIN_NAME]("rightArrow")"
click at [651, 199] on div "helper . moveRight ( ) helper . build ( "downArrow" ) helper . moveDown ( ) hel…" at bounding box center [788, 318] width 343 height 353
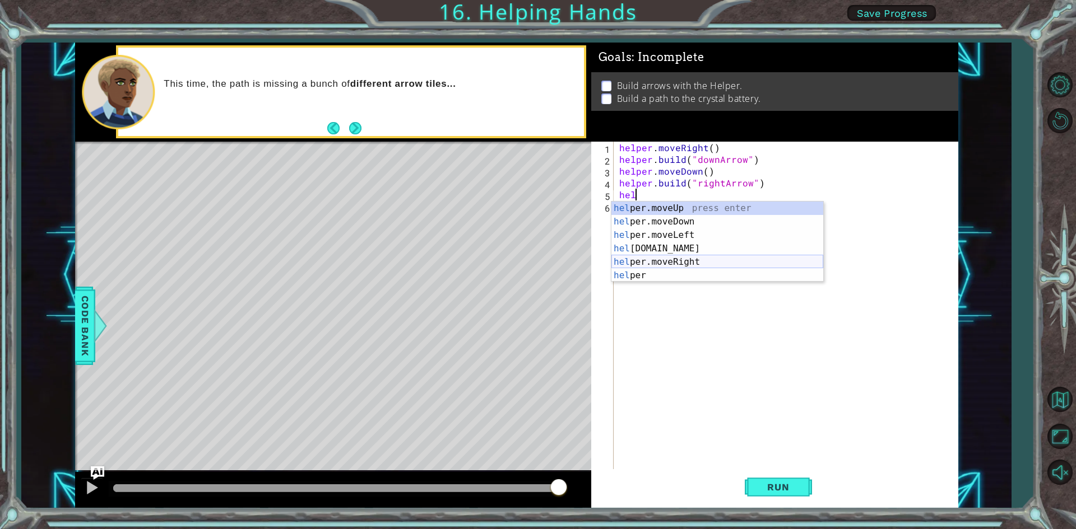
click at [646, 261] on div "hel per.moveUp press enter hel per.moveDown press enter hel per.moveLeft press …" at bounding box center [717, 256] width 212 height 108
type textarea "helper.moveRight(1)"
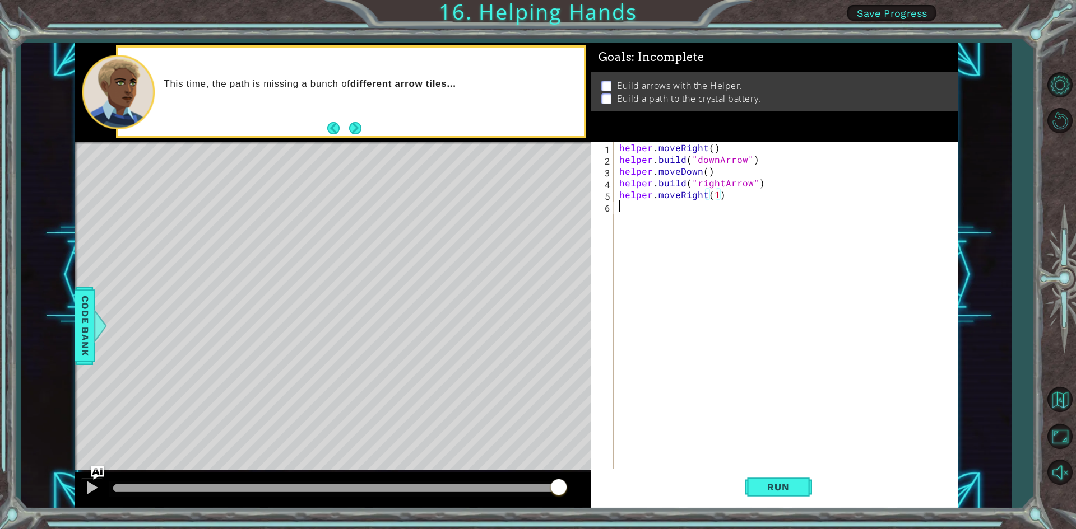
click at [637, 208] on div "helper . moveRight ( ) helper . build ( "downArrow" ) helper . moveDown ( ) hel…" at bounding box center [788, 318] width 343 height 353
type textarea "e"
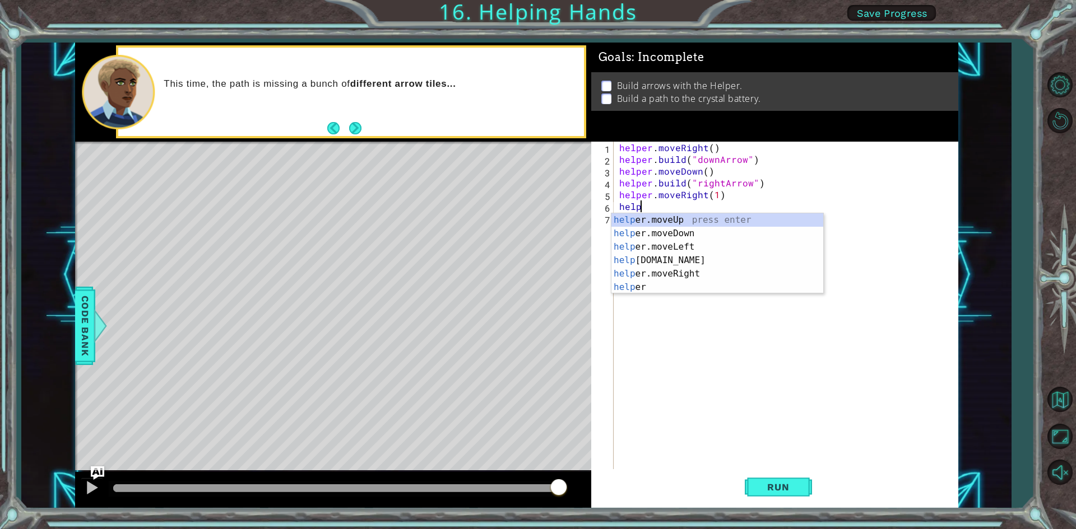
scroll to position [0, 1]
click at [655, 290] on div "helper press enter helper .moveUp press enter helper .moveDown press enter help…" at bounding box center [717, 267] width 212 height 108
type textarea "[DOMAIN_NAME]("rightArrow")"
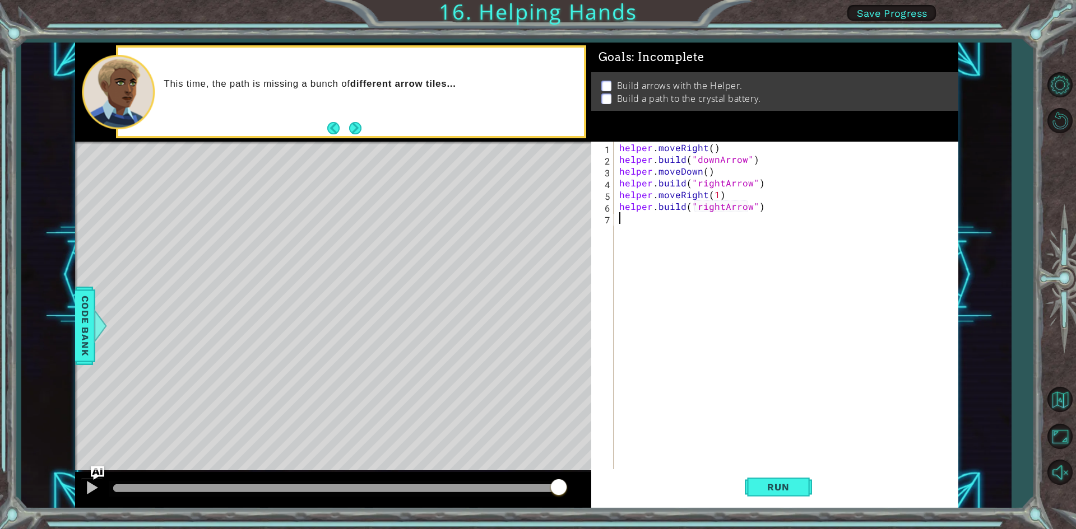
click at [673, 227] on div "helper . moveRight ( ) helper . build ( "downArrow" ) helper . moveDown ( ) hel…" at bounding box center [788, 318] width 343 height 353
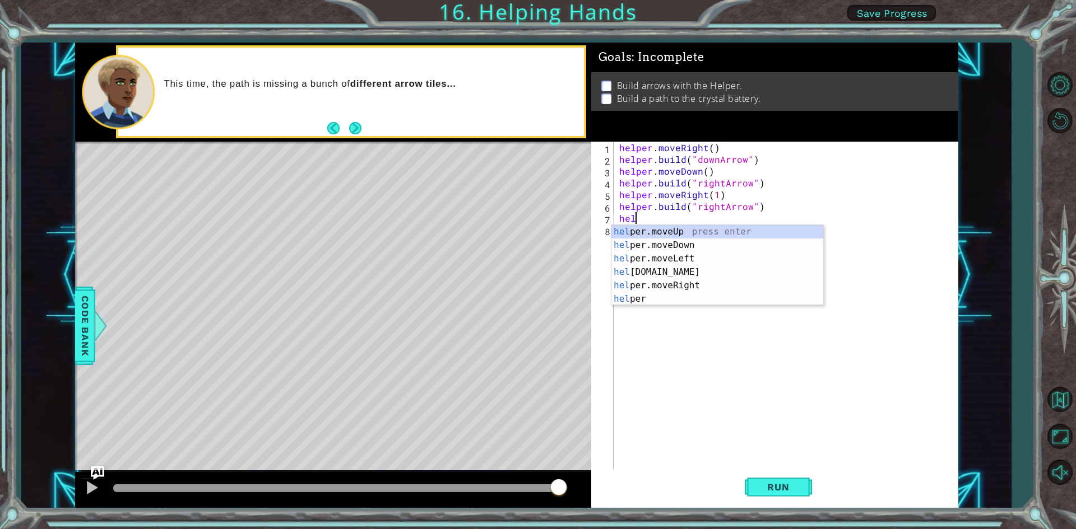
scroll to position [0, 1]
click at [684, 287] on div "help er.moveUp press enter help er.moveDown press enter help er.moveLeft press …" at bounding box center [717, 279] width 212 height 108
type textarea "helper.moveRight(1)"
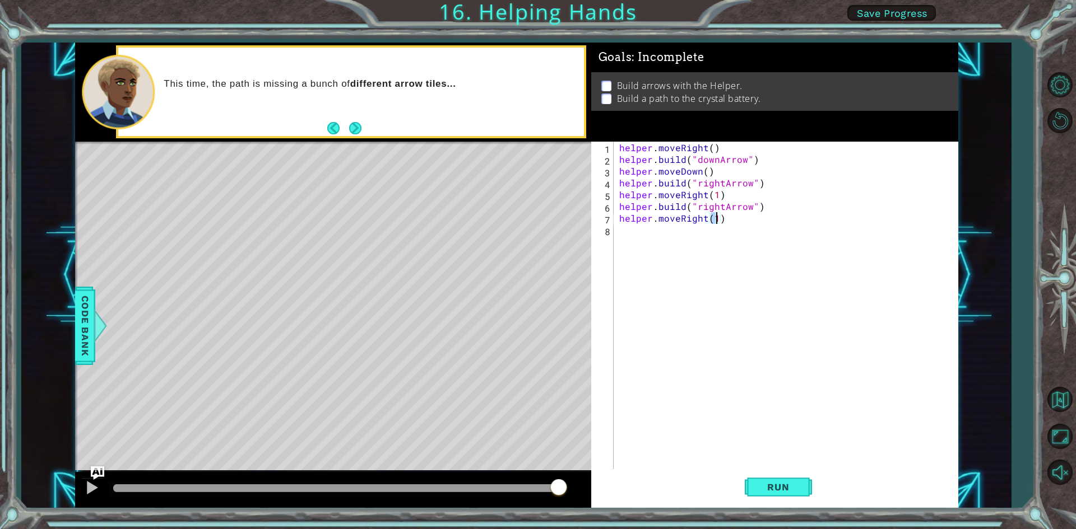
click at [640, 235] on div "helper . moveRight ( ) helper . build ( "downArrow" ) helper . moveDown ( ) hel…" at bounding box center [788, 318] width 343 height 353
type textarea "[DOMAIN_NAME]("upArrow")"
click at [775, 480] on button "Run" at bounding box center [777, 487] width 67 height 36
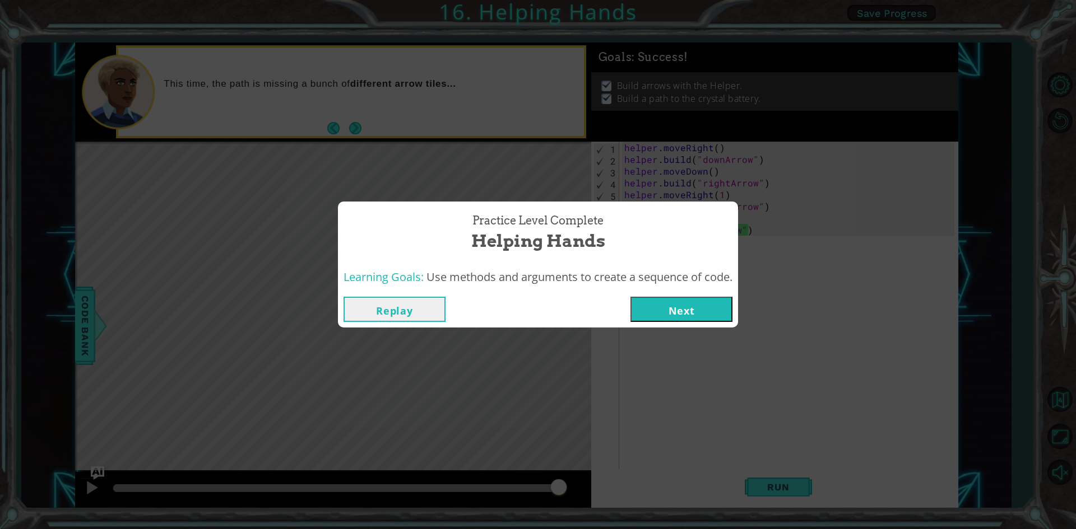
click at [686, 303] on button "Next" at bounding box center [681, 309] width 102 height 25
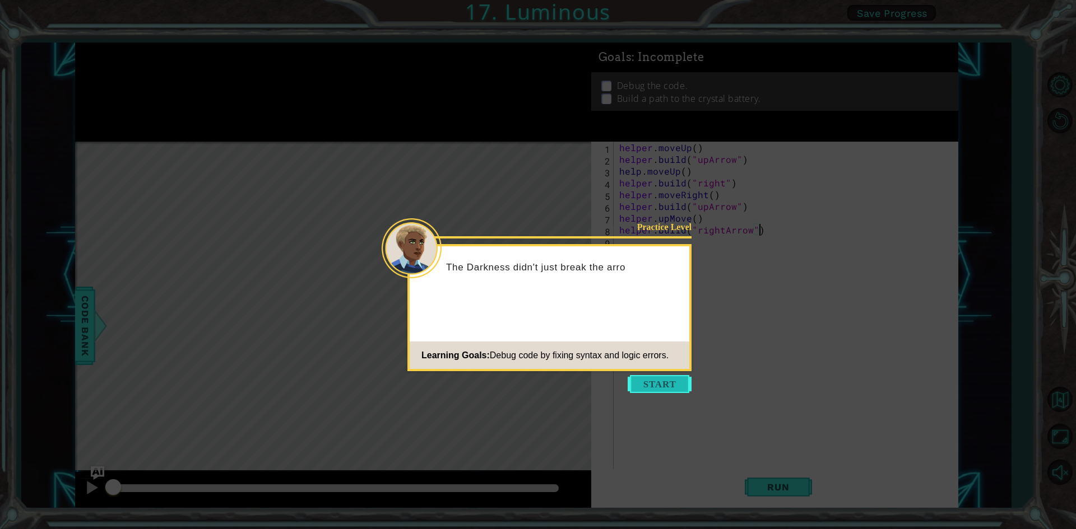
click at [656, 384] on button "Start" at bounding box center [659, 384] width 64 height 18
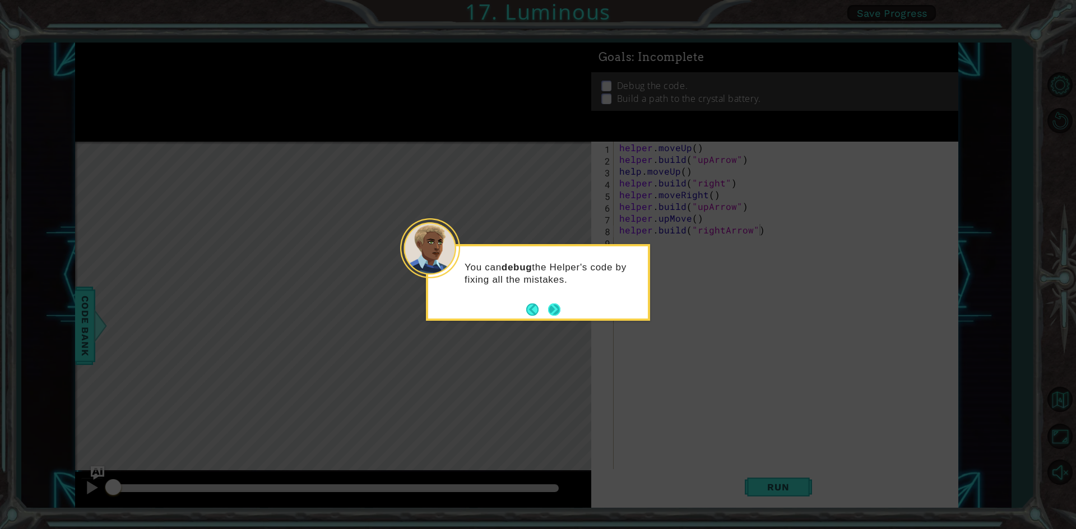
click at [552, 306] on button "Next" at bounding box center [554, 310] width 12 height 12
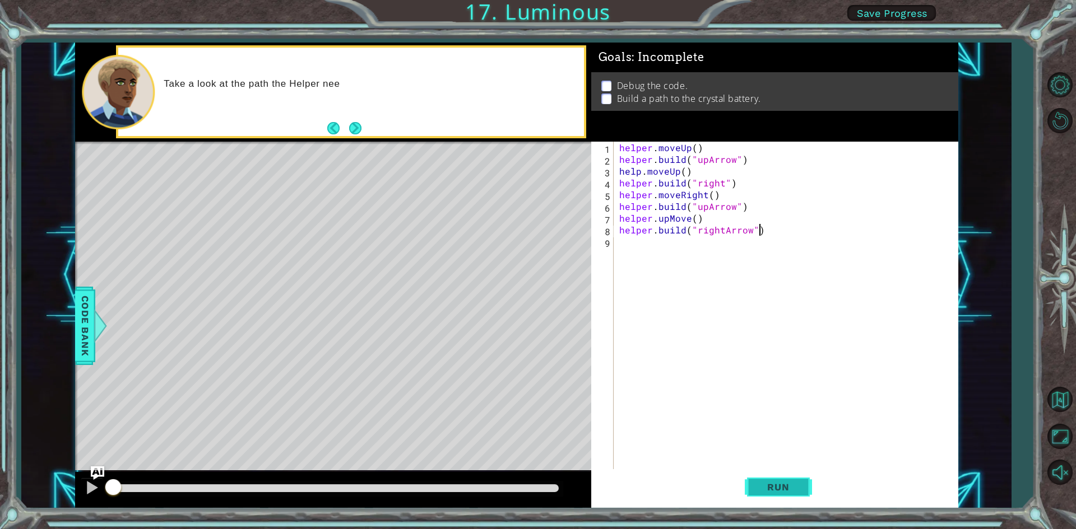
click at [793, 478] on button "Run" at bounding box center [777, 487] width 67 height 36
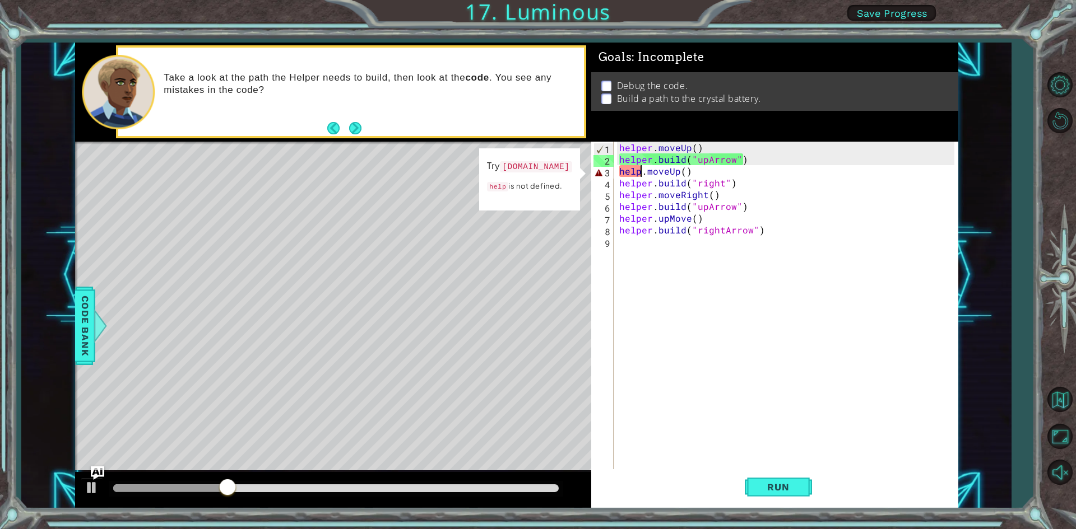
click at [639, 171] on div "helper . moveUp ( ) helper . build ( "upArrow" ) help . moveUp ( ) helper . bui…" at bounding box center [788, 318] width 343 height 353
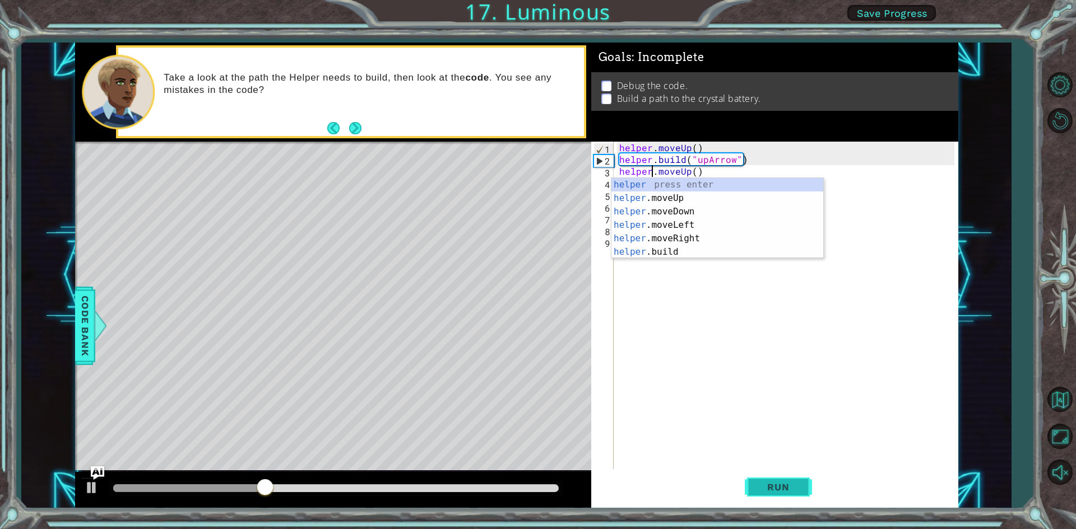
click at [775, 487] on span "Run" at bounding box center [778, 487] width 44 height 11
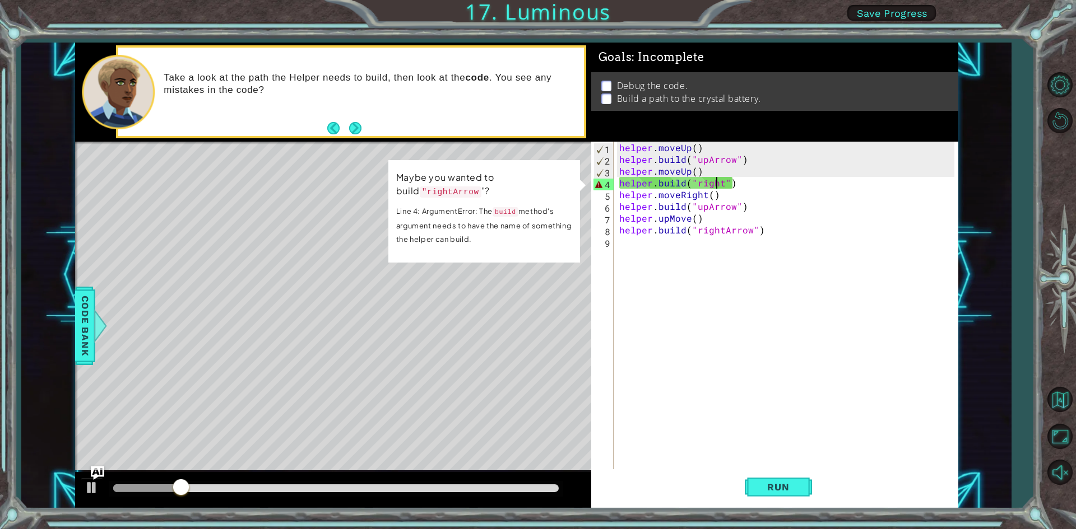
click at [718, 181] on div "helper . moveUp ( ) helper . build ( "upArrow" ) helper . moveUp ( ) helper . b…" at bounding box center [788, 318] width 343 height 353
click at [720, 182] on div "helper . moveUp ( ) helper . build ( "upArrow" ) helper . moveUp ( ) helper . b…" at bounding box center [788, 318] width 343 height 353
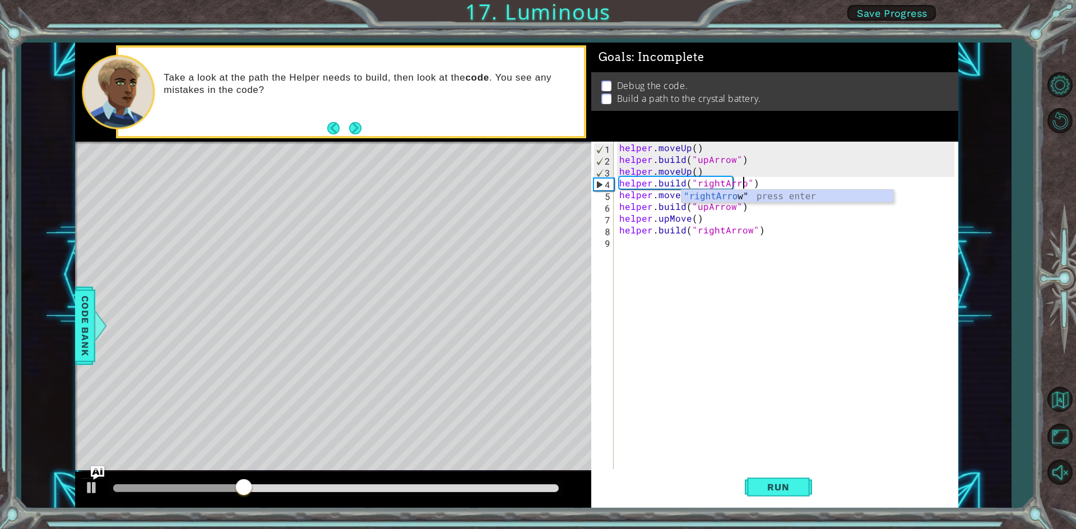
scroll to position [0, 8]
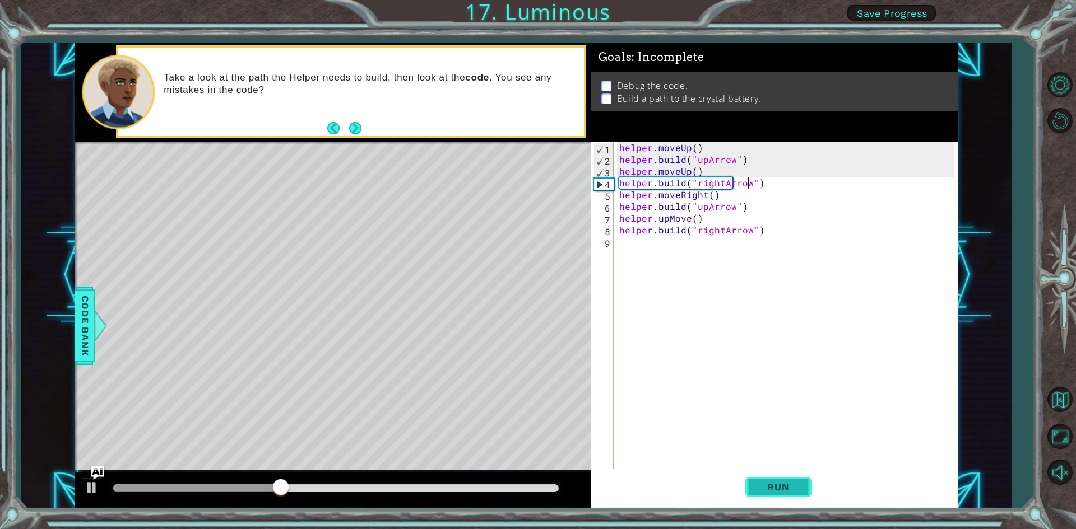
click at [792, 487] on span "Run" at bounding box center [778, 487] width 44 height 11
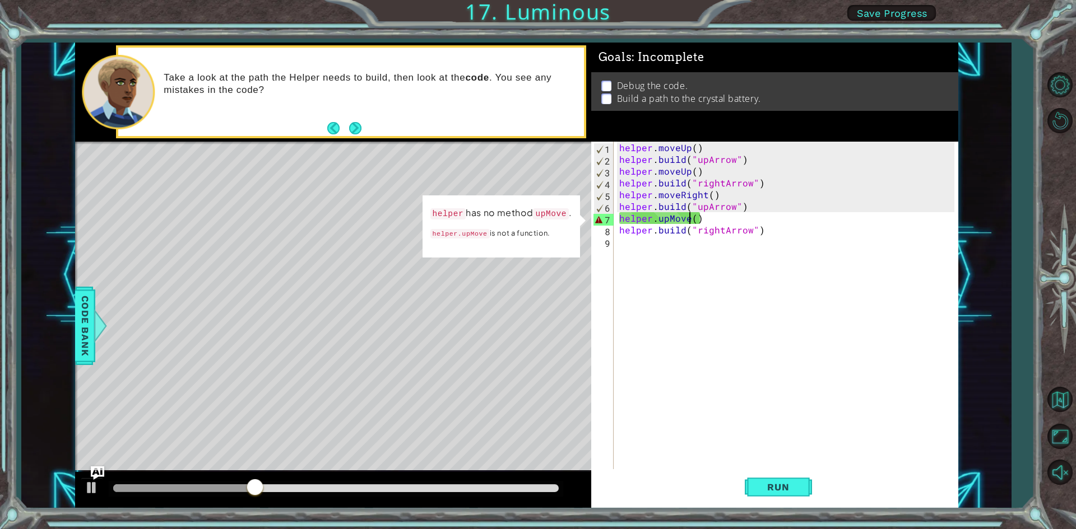
click at [688, 219] on div "helper . moveUp ( ) helper . build ( "upArrow" ) helper . moveUp ( ) helper . b…" at bounding box center [788, 318] width 343 height 353
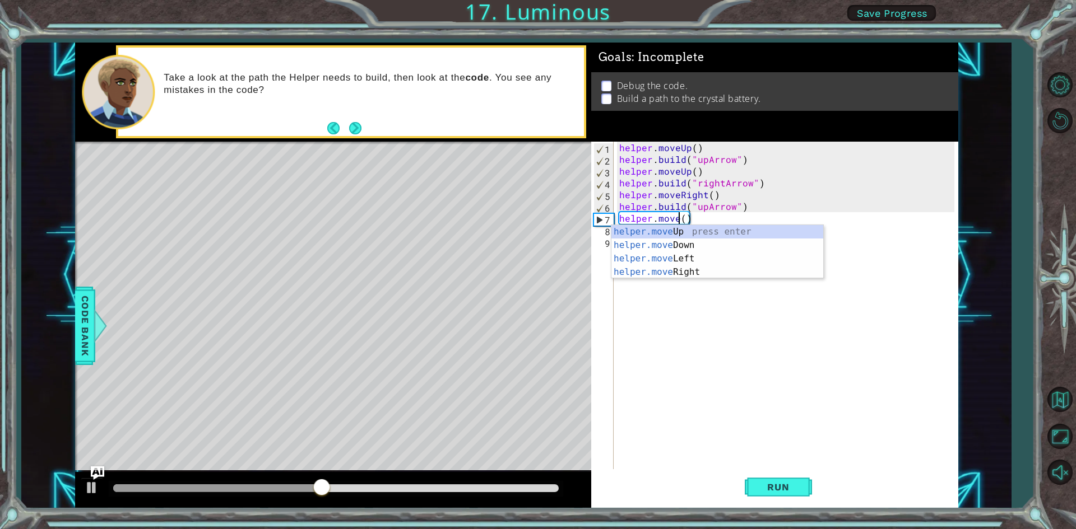
scroll to position [0, 4]
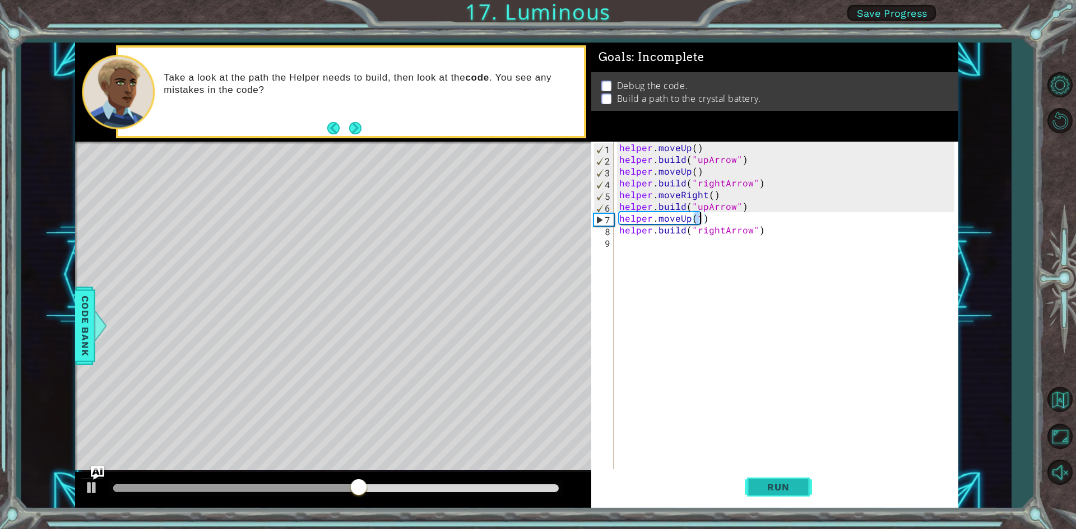
type textarea "helper.moveUp(1)"
click at [757, 481] on button "Run" at bounding box center [777, 487] width 67 height 36
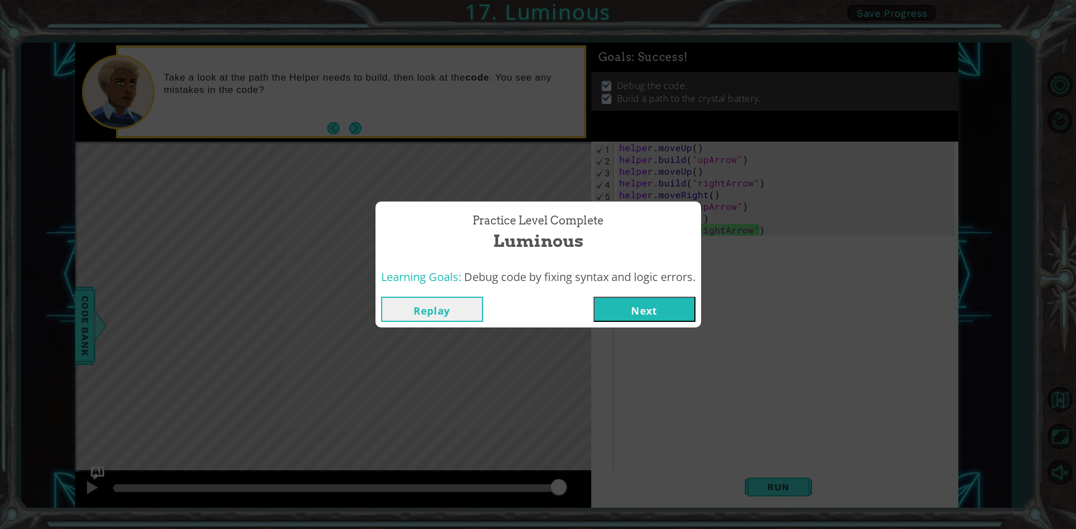
click at [643, 311] on button "Next" at bounding box center [644, 309] width 102 height 25
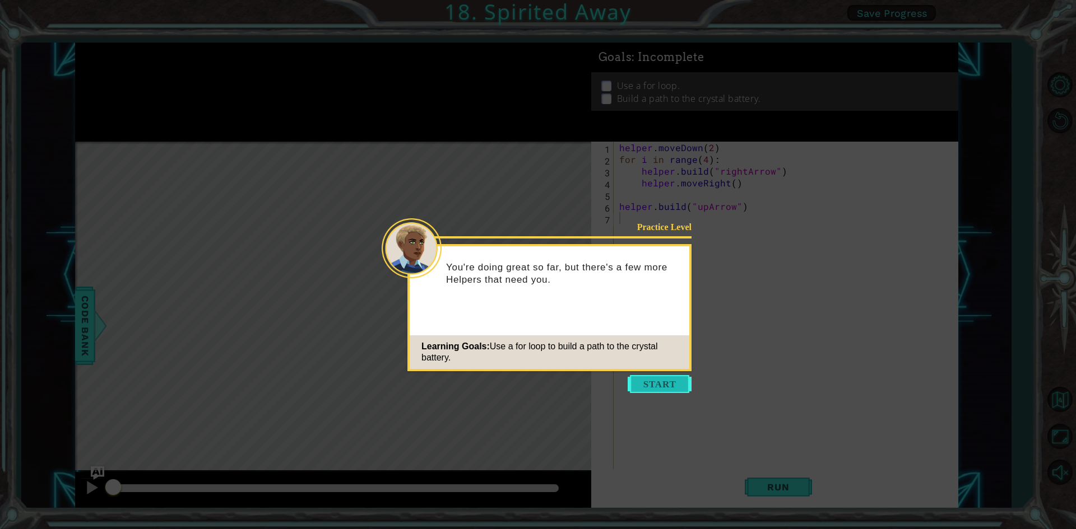
click at [660, 378] on button "Start" at bounding box center [659, 384] width 64 height 18
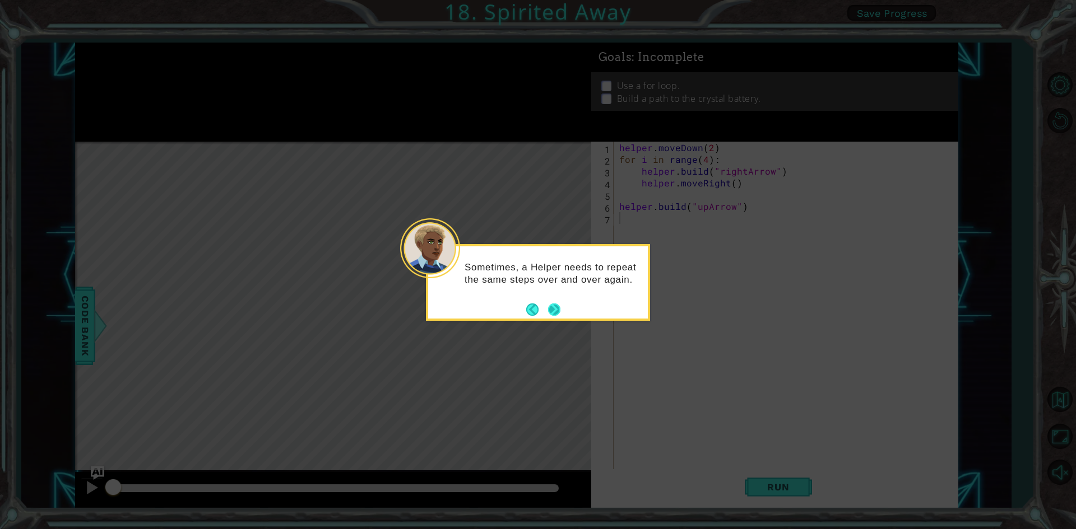
click at [558, 304] on button "Next" at bounding box center [554, 310] width 12 height 12
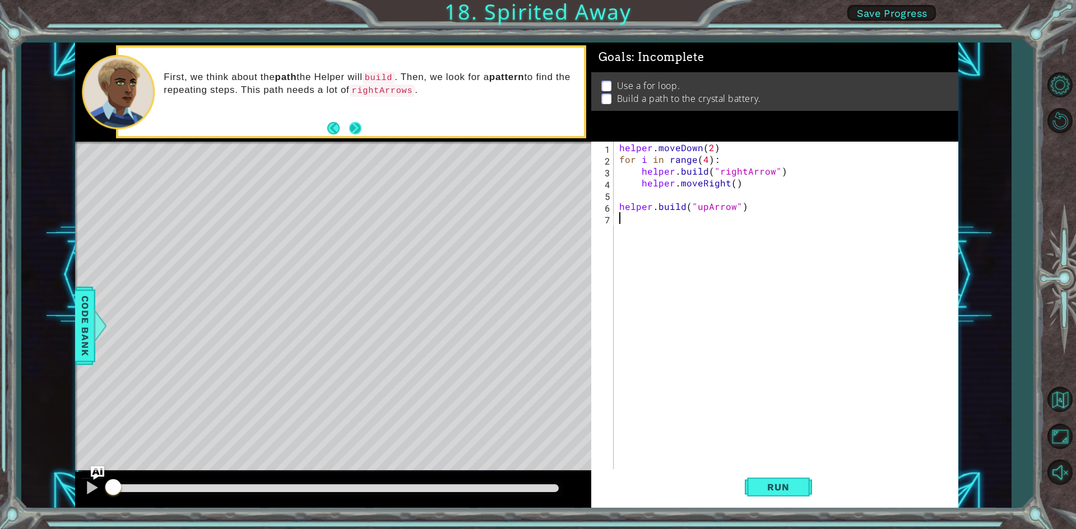
click at [355, 128] on button "Next" at bounding box center [355, 128] width 12 height 12
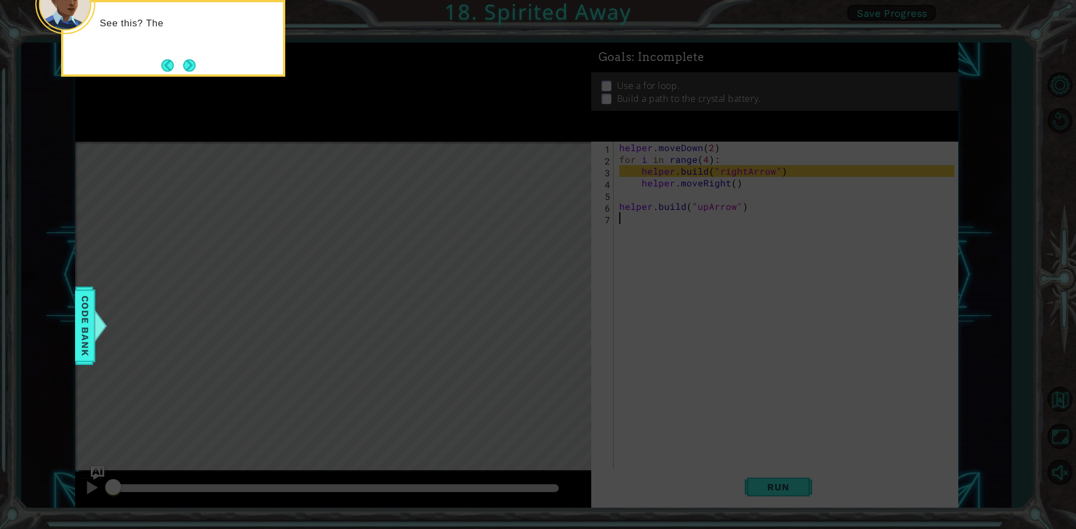
click at [455, 162] on icon at bounding box center [538, 79] width 1076 height 900
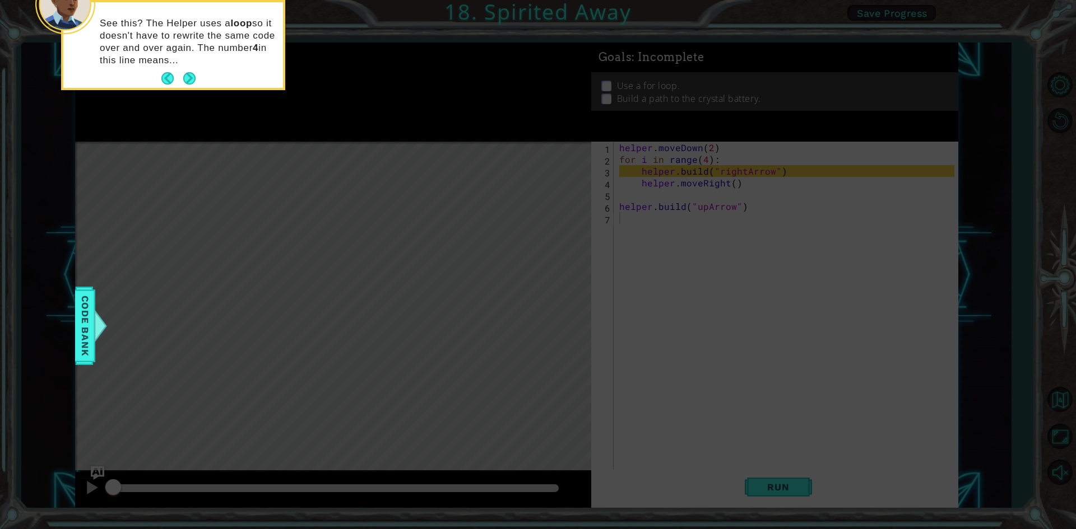
drag, startPoint x: 195, startPoint y: 65, endPoint x: 197, endPoint y: 82, distance: 16.9
click at [189, 82] on button "Next" at bounding box center [189, 78] width 12 height 12
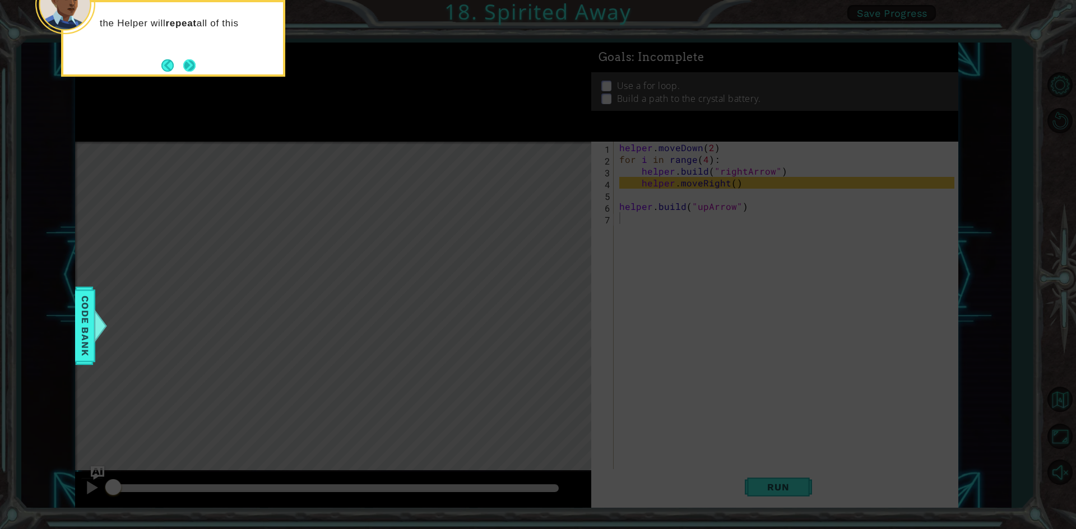
click at [191, 67] on button "Next" at bounding box center [189, 65] width 12 height 12
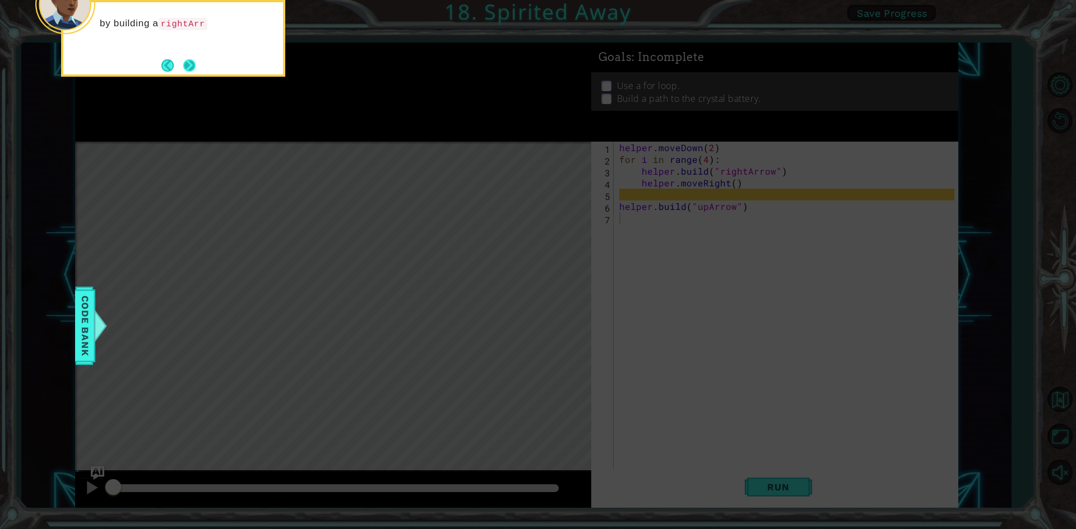
click at [192, 69] on button "Next" at bounding box center [189, 65] width 12 height 12
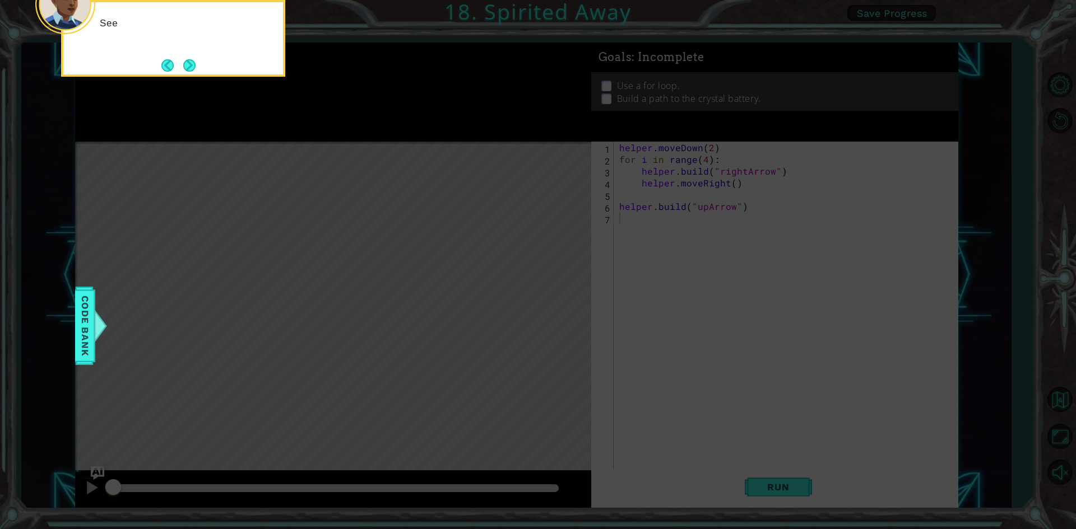
click at [193, 70] on button "Next" at bounding box center [189, 65] width 12 height 12
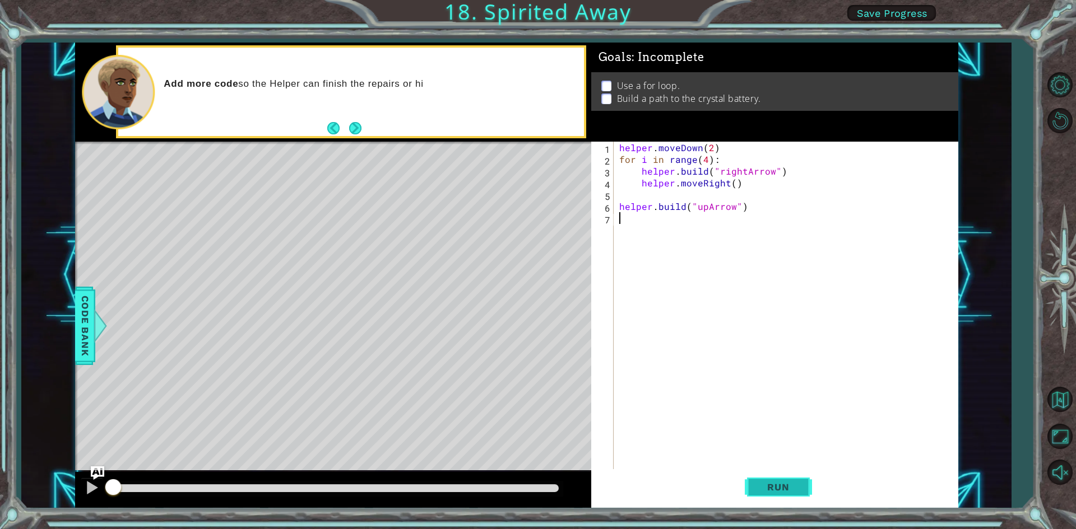
click at [793, 485] on span "Run" at bounding box center [778, 487] width 44 height 11
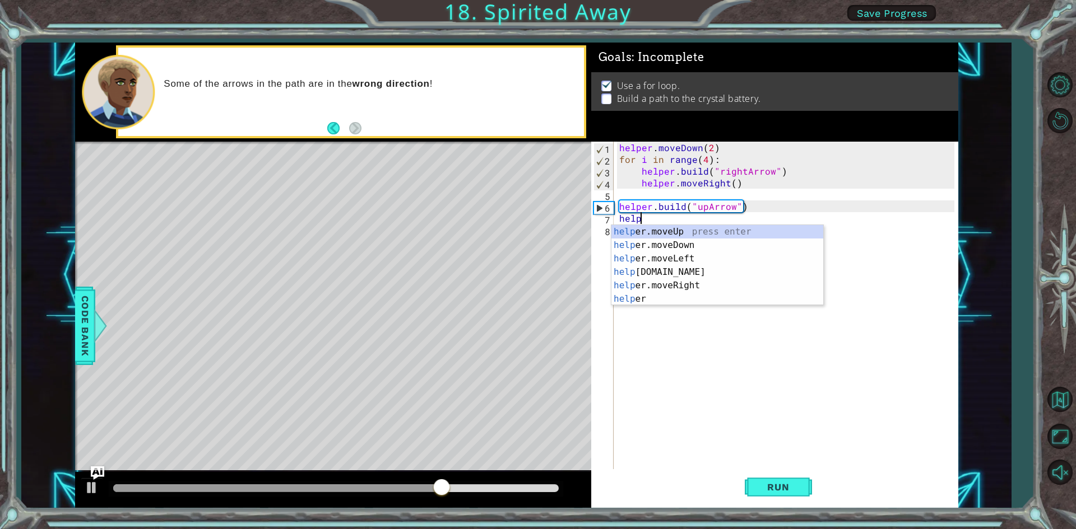
scroll to position [0, 1]
click at [708, 230] on div "help er.moveUp press enter help er.moveDown press enter help er.moveLeft press …" at bounding box center [717, 279] width 212 height 108
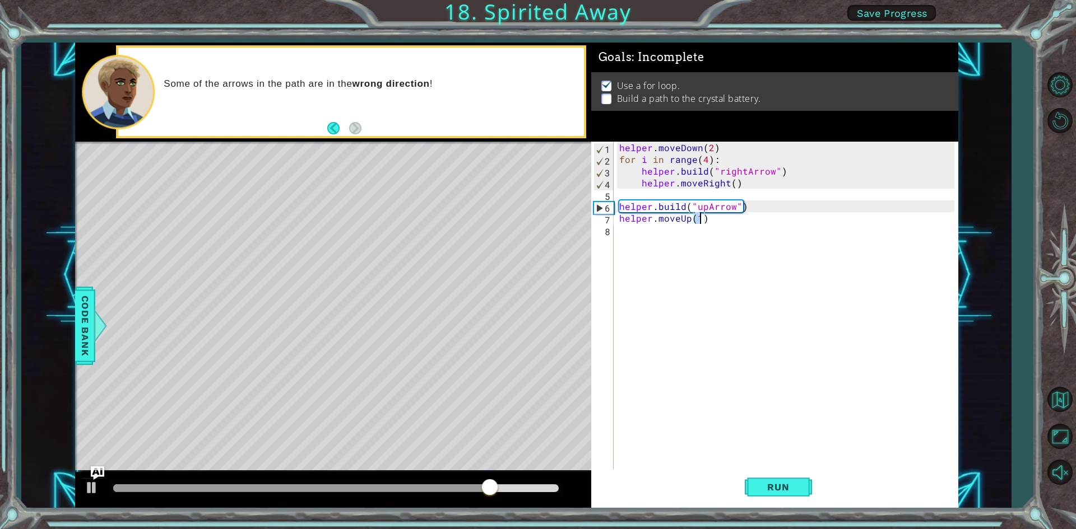
click at [640, 238] on div "helper . moveDown ( 2 ) for i in range ( 4 ) : helper . build ( "rightArrow" ) …" at bounding box center [788, 318] width 343 height 353
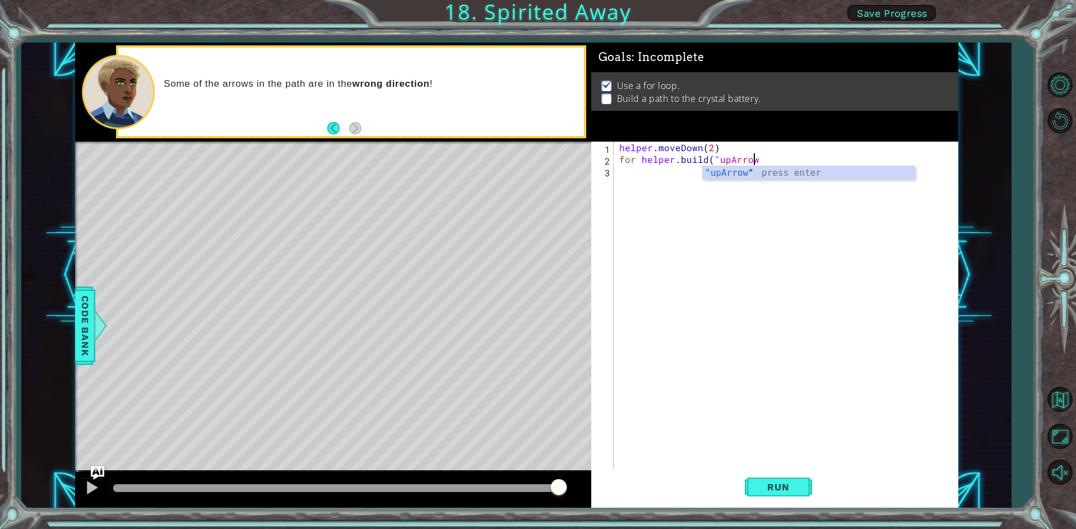
scroll to position [0, 8]
type textarea "for [DOMAIN_NAME]("upArrow")"
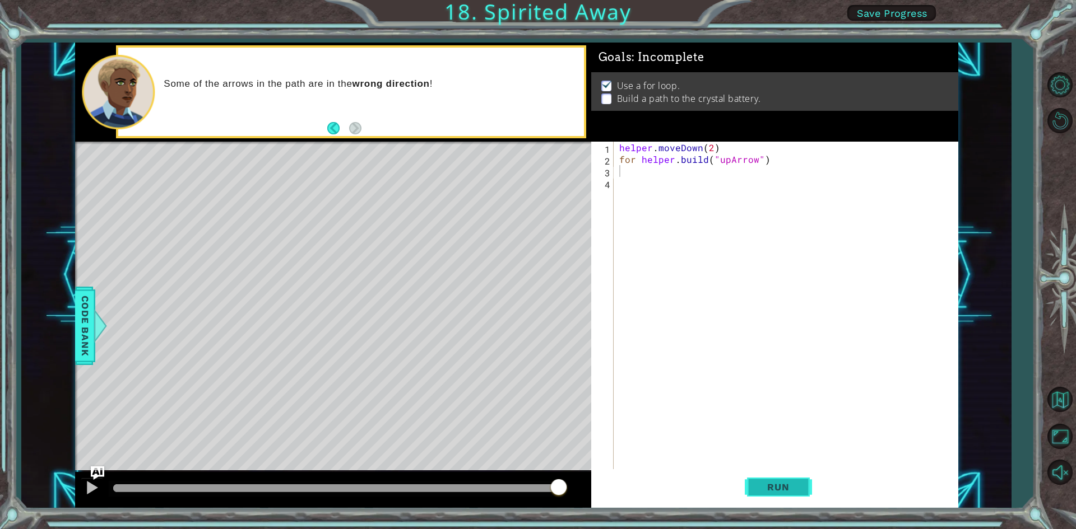
click at [781, 481] on button "Run" at bounding box center [777, 487] width 67 height 36
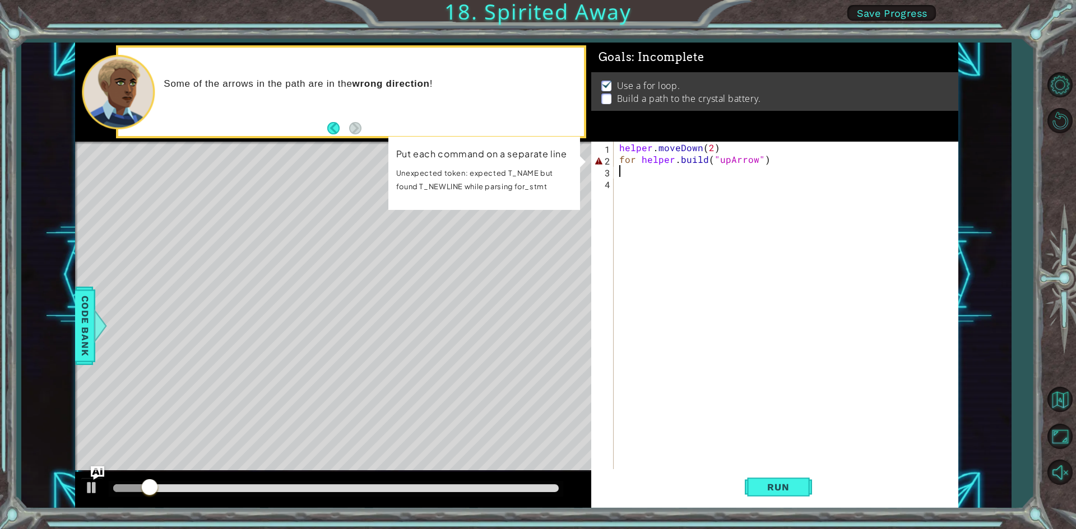
click at [635, 157] on div "helper . moveDown ( 2 ) for helper . build ( "upArrow" )" at bounding box center [788, 318] width 343 height 353
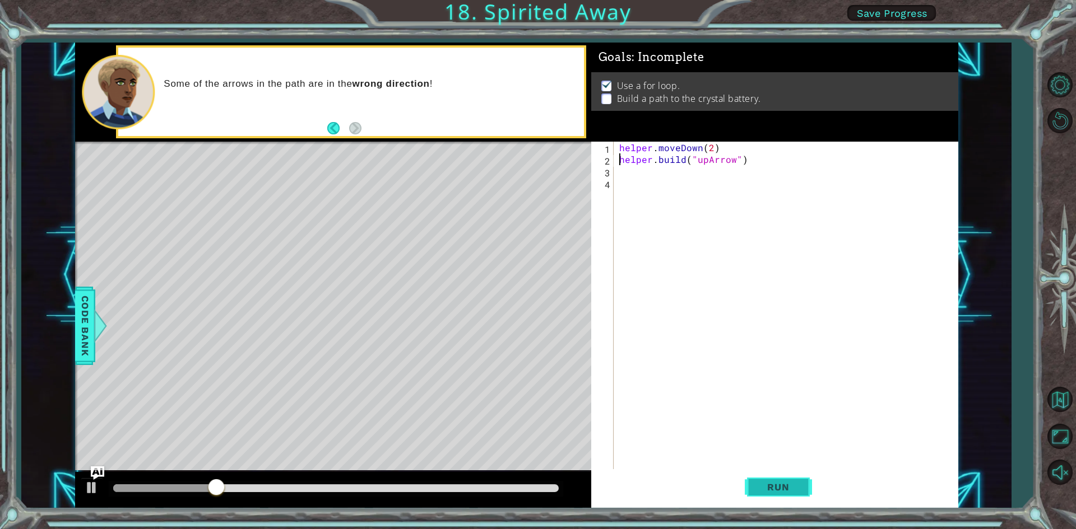
click at [761, 486] on span "Run" at bounding box center [778, 487] width 44 height 11
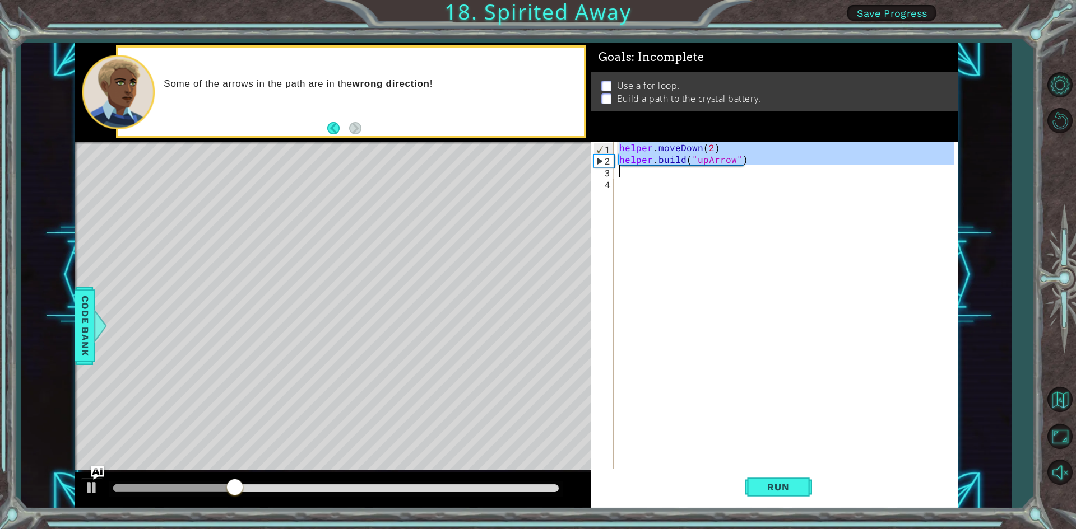
drag, startPoint x: 620, startPoint y: 144, endPoint x: 818, endPoint y: 169, distance: 199.9
click at [818, 169] on div "helper . moveDown ( 2 ) helper . build ( "upArrow" )" at bounding box center [788, 318] width 343 height 353
type textarea "[DOMAIN_NAME]("upArrow")"
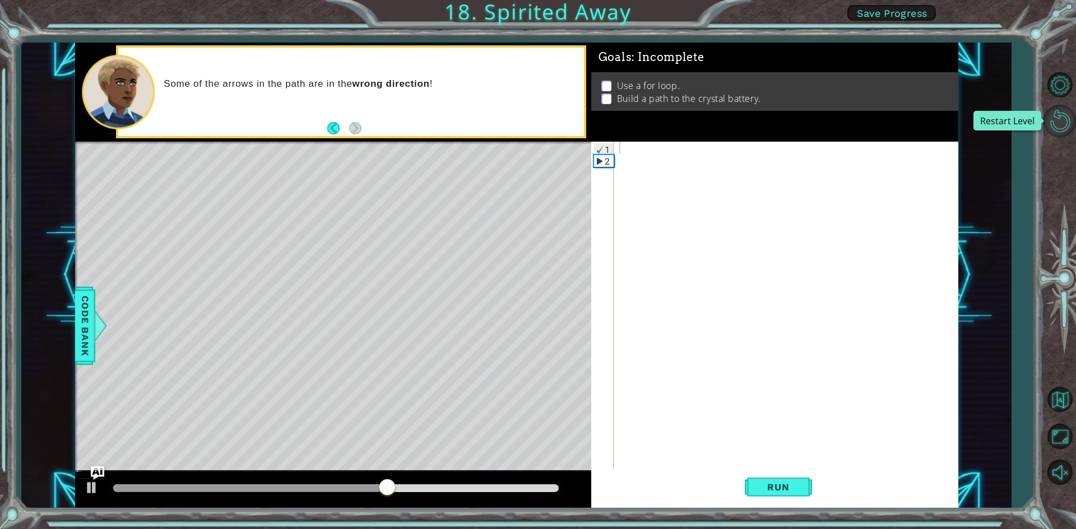
click at [1068, 113] on button "Restart Level" at bounding box center [1059, 121] width 32 height 32
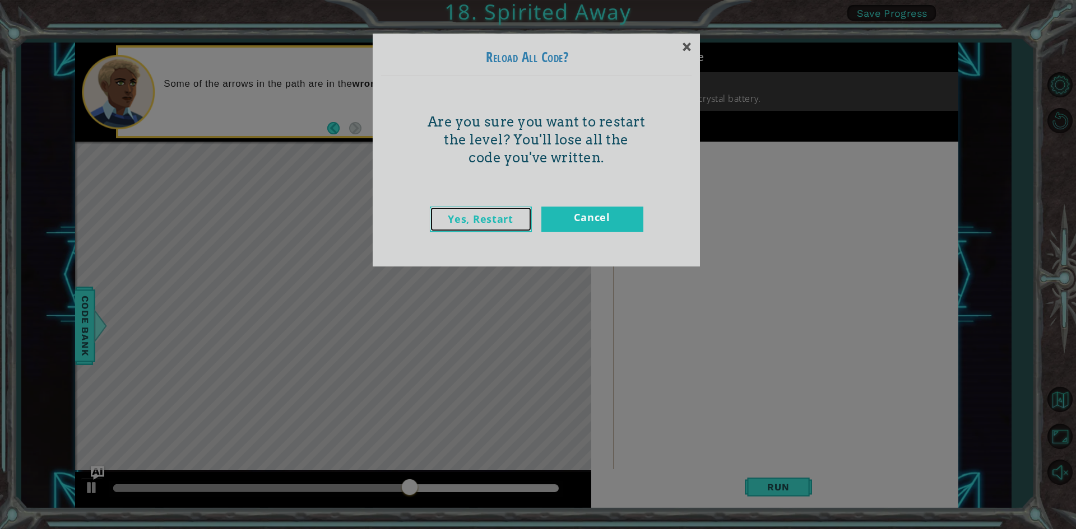
click at [463, 212] on link "Yes, Restart" at bounding box center [481, 219] width 102 height 25
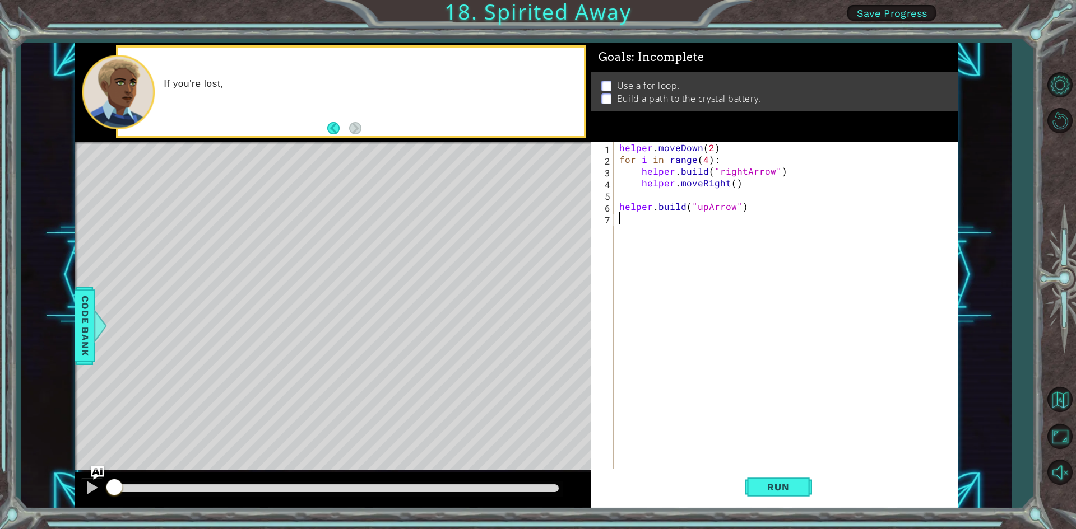
click at [698, 238] on div "helper . moveDown ( 2 ) for i in range ( 4 ) : helper . build ( "rightArrow" ) …" at bounding box center [788, 318] width 343 height 353
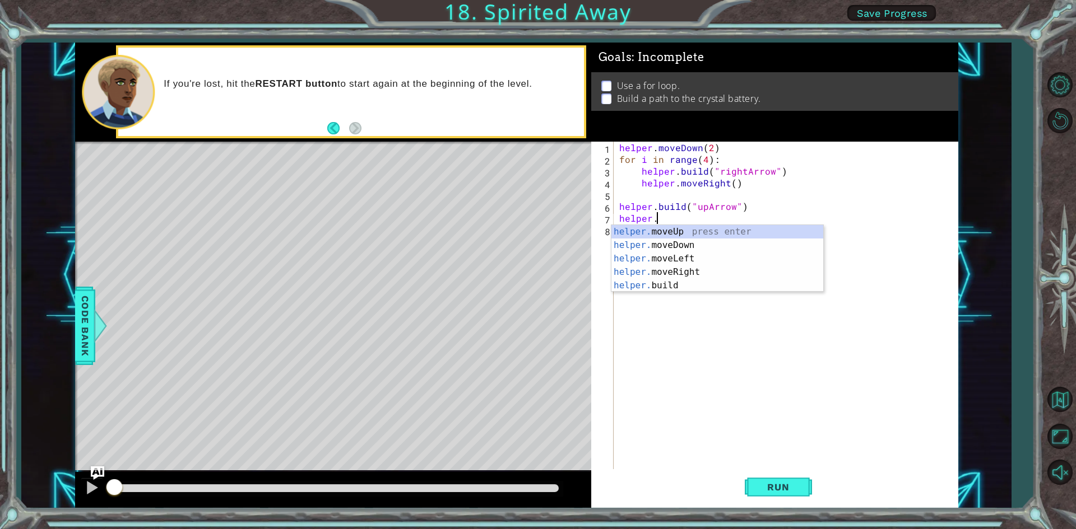
scroll to position [0, 2]
click at [629, 226] on div "helper. moveUp press enter helper. moveDown press enter helper. moveLeft press …" at bounding box center [717, 272] width 212 height 94
type textarea "helper.moveUp(1)"
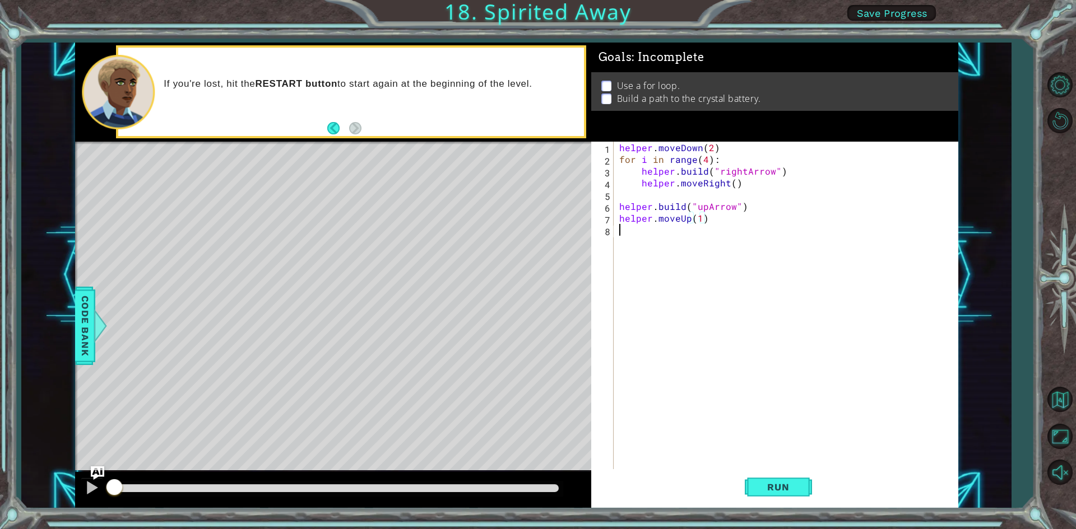
click at [626, 236] on div "helper . moveDown ( 2 ) for i in range ( 4 ) : helper . build ( "rightArrow" ) …" at bounding box center [788, 318] width 343 height 353
type textarea "[DOMAIN_NAME](""
click at [714, 250] on div "helper . moveDown ( 2 ) for i in range ( 4 ) : helper . build ( "rightArrow" ) …" at bounding box center [788, 318] width 343 height 353
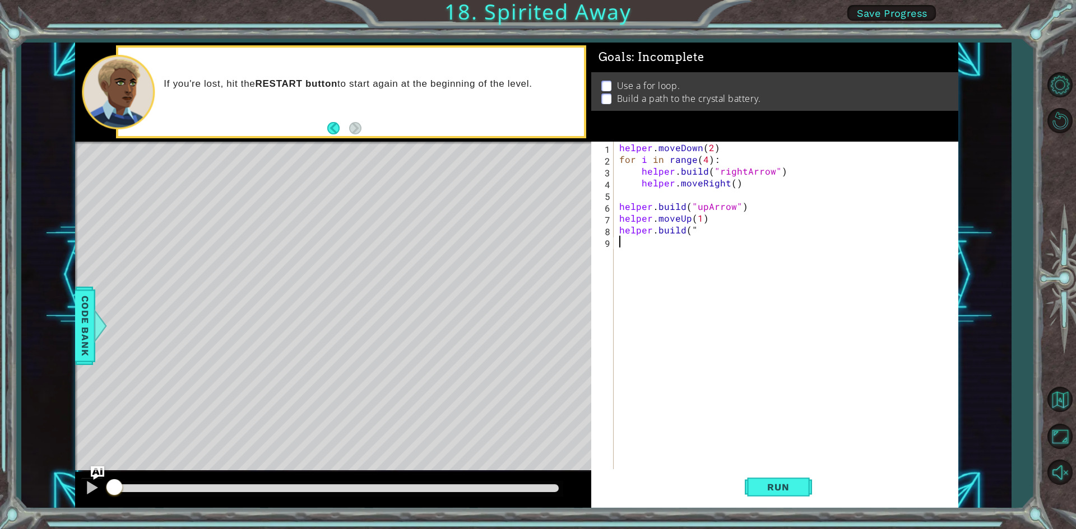
scroll to position [0, 0]
click at [695, 230] on div "helper . moveDown ( 2 ) for i in range ( 4 ) : helper . build ( "rightArrow" ) …" at bounding box center [788, 318] width 343 height 353
type textarea "[DOMAIN_NAME]("upArrow")"
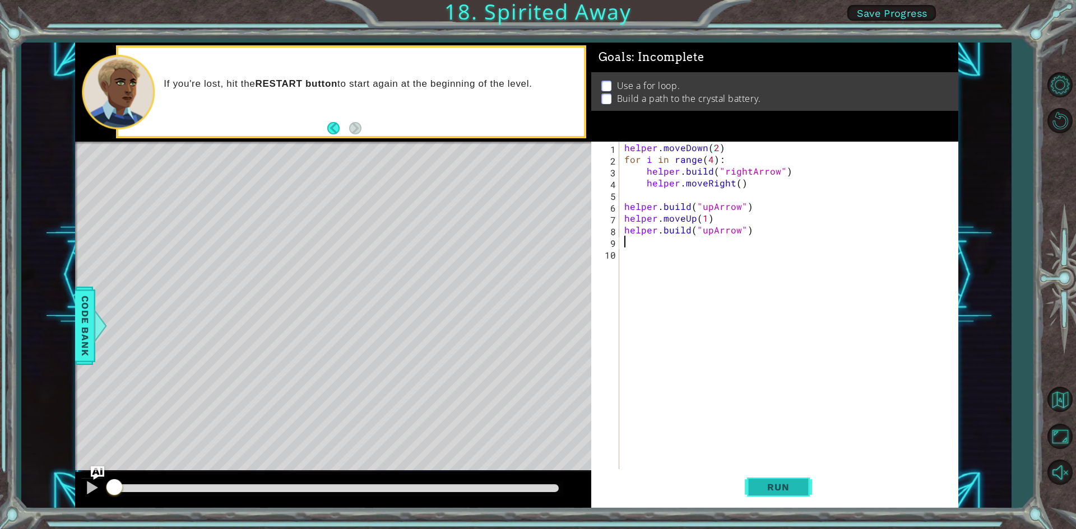
click at [788, 490] on span "Run" at bounding box center [778, 487] width 44 height 11
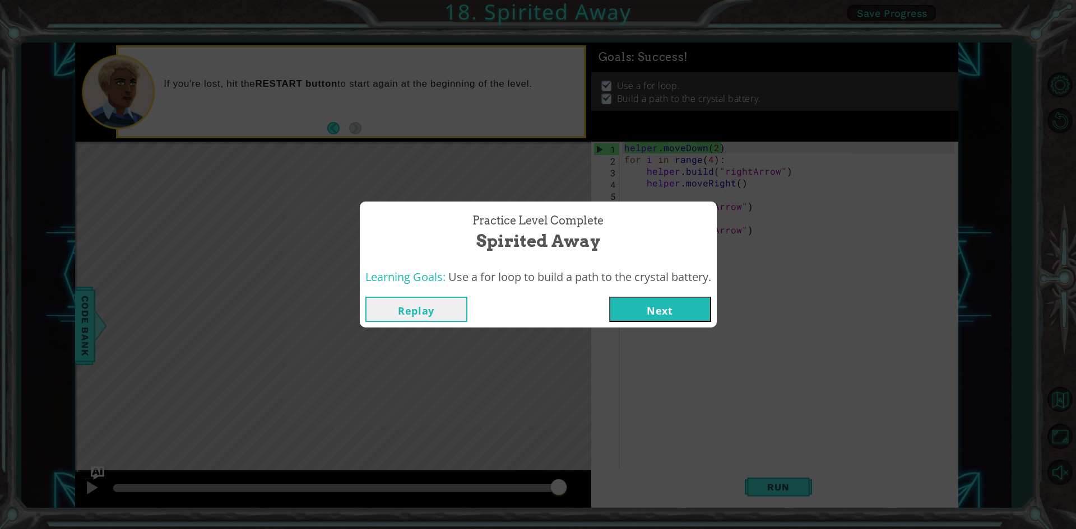
click at [645, 310] on button "Next" at bounding box center [660, 309] width 102 height 25
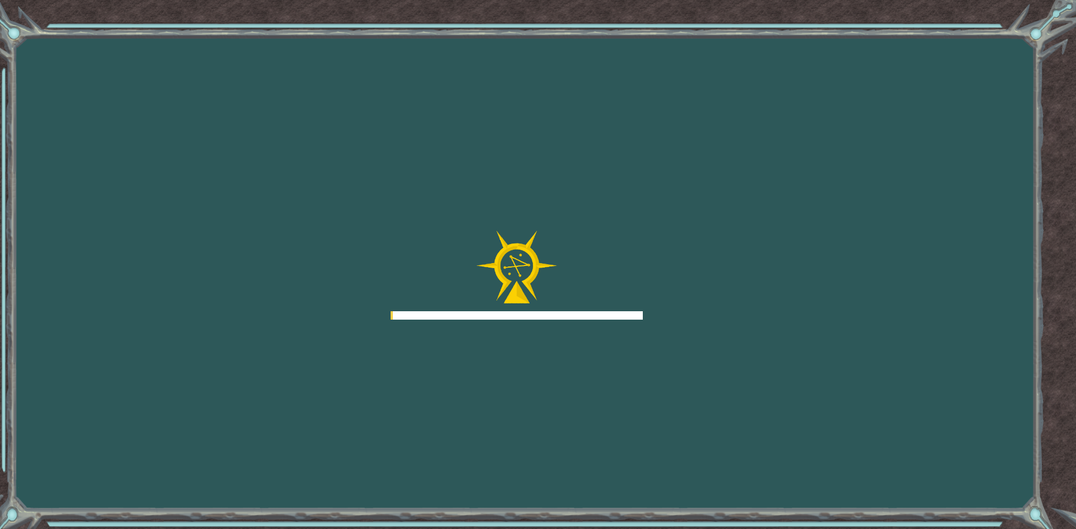
click at [645, 310] on div "Goals Error loading from server. Try refreshing the page. You'll need to join a…" at bounding box center [538, 264] width 1076 height 529
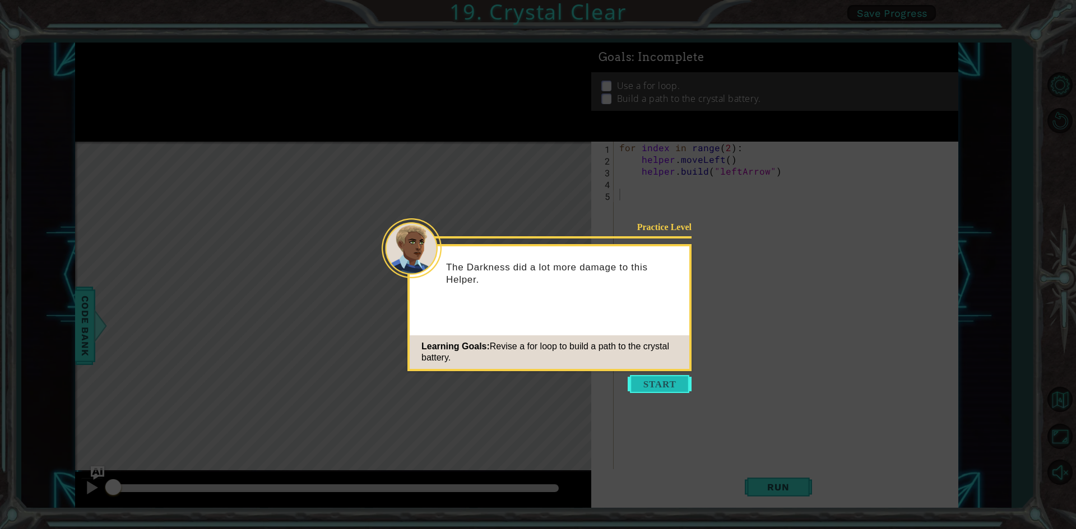
click at [663, 379] on button "Start" at bounding box center [659, 384] width 64 height 18
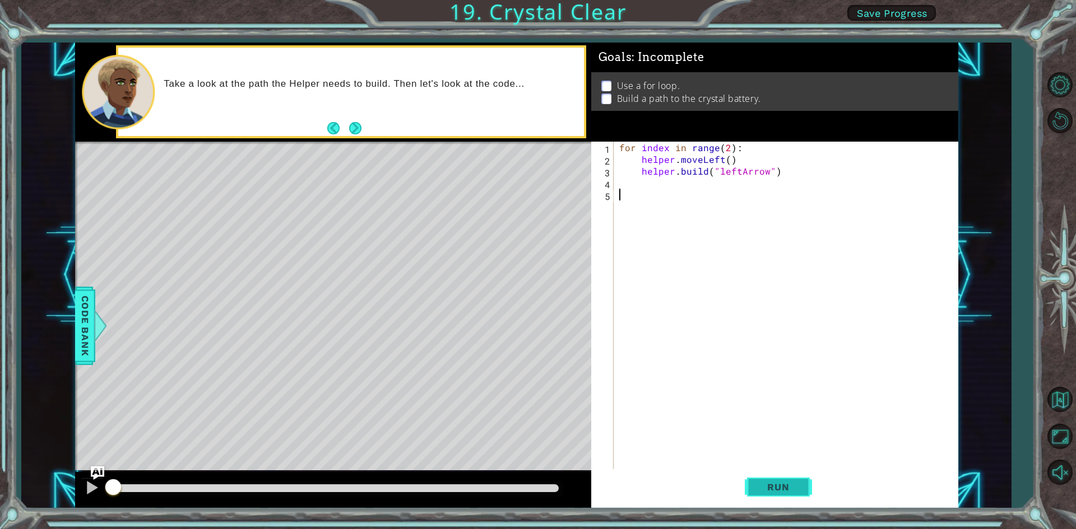
click at [769, 492] on span "Run" at bounding box center [778, 487] width 44 height 11
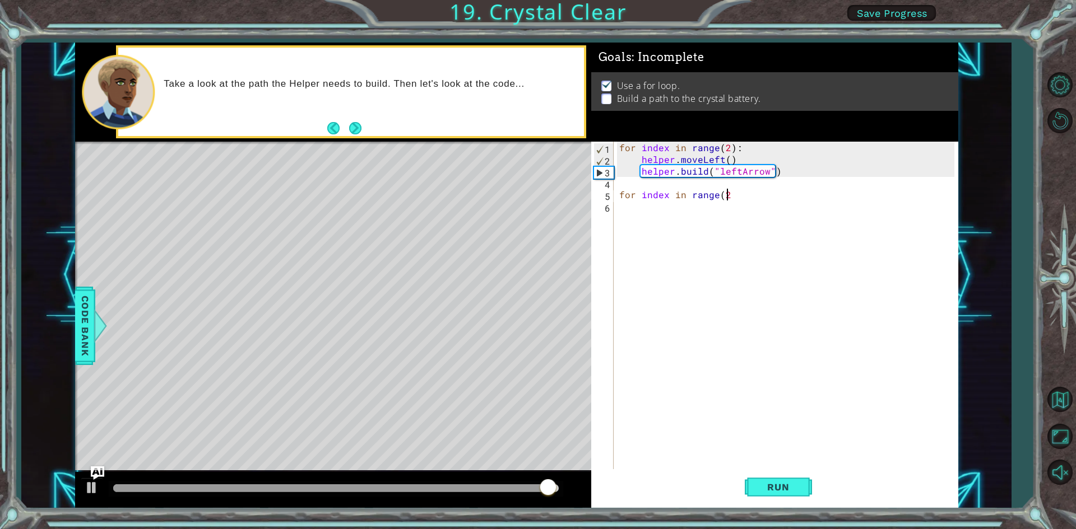
scroll to position [0, 6]
type textarea "for index in range(2)"
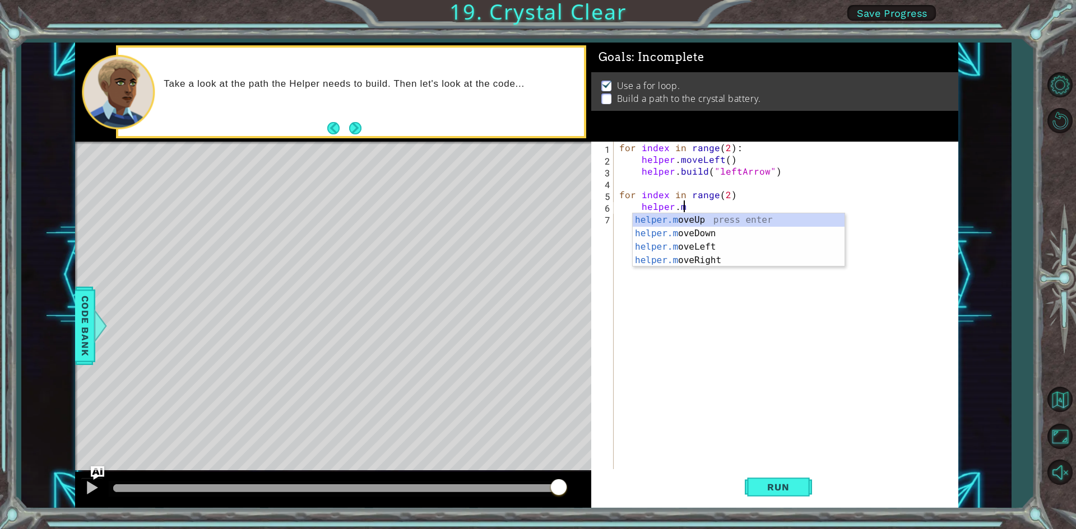
scroll to position [0, 3]
click at [682, 249] on div "[DOMAIN_NAME] veUp press enter [DOMAIN_NAME] veDown press enter [DOMAIN_NAME] v…" at bounding box center [738, 253] width 212 height 81
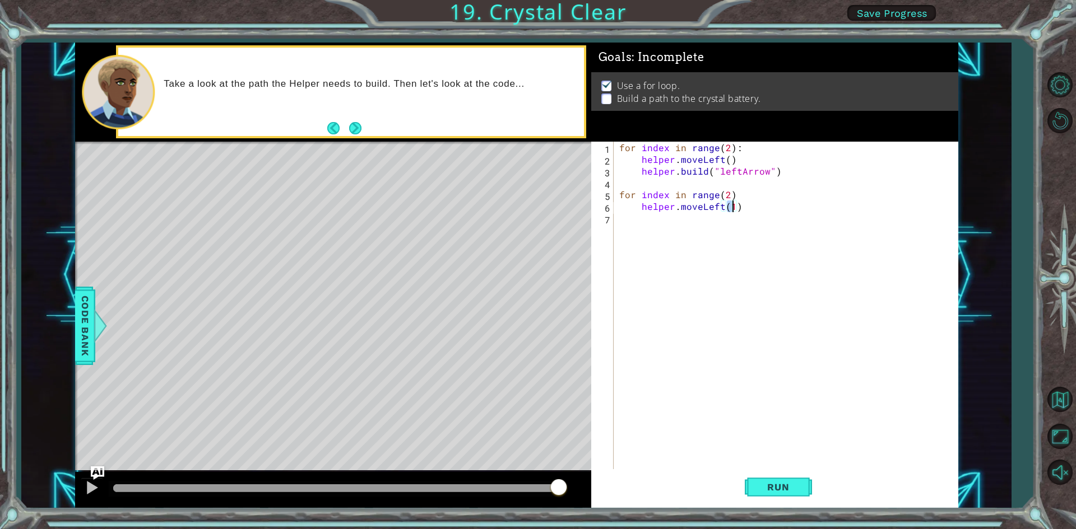
type textarea "helper.moveLeft()"
click at [644, 215] on div "for index in range ( 2 ) : helper . moveLeft ( ) helper . build ( "leftArrow" )…" at bounding box center [788, 318] width 343 height 353
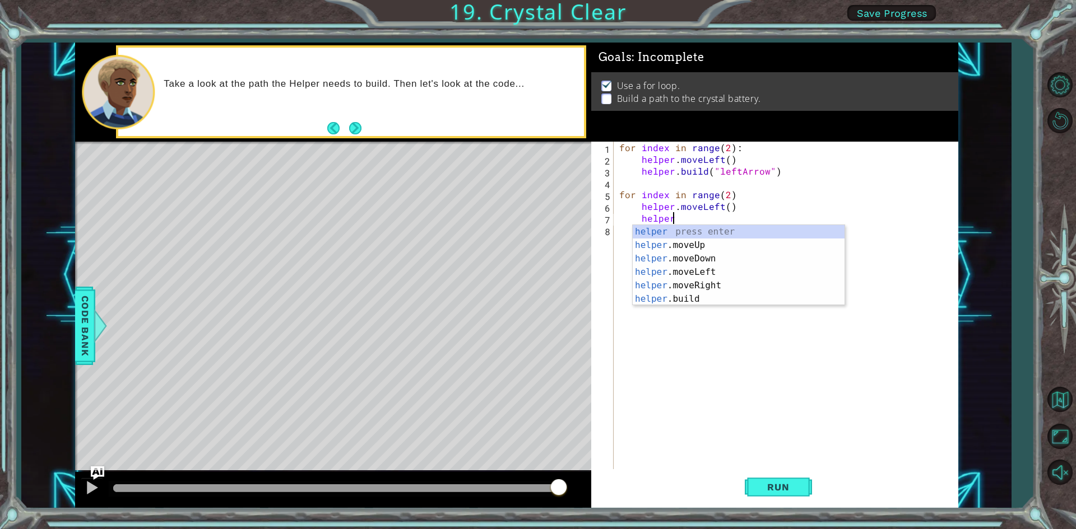
scroll to position [0, 2]
type textarea "h"
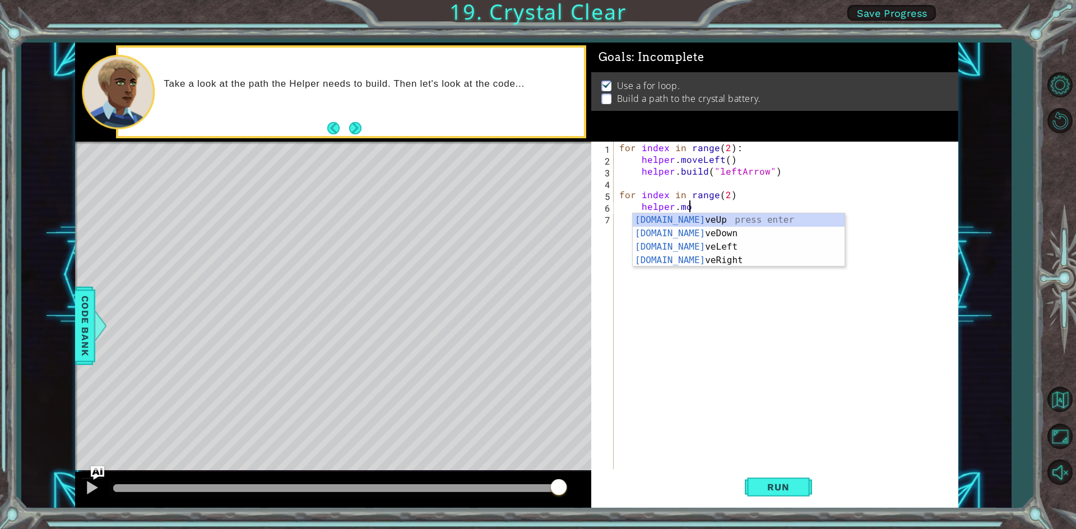
type textarea "h"
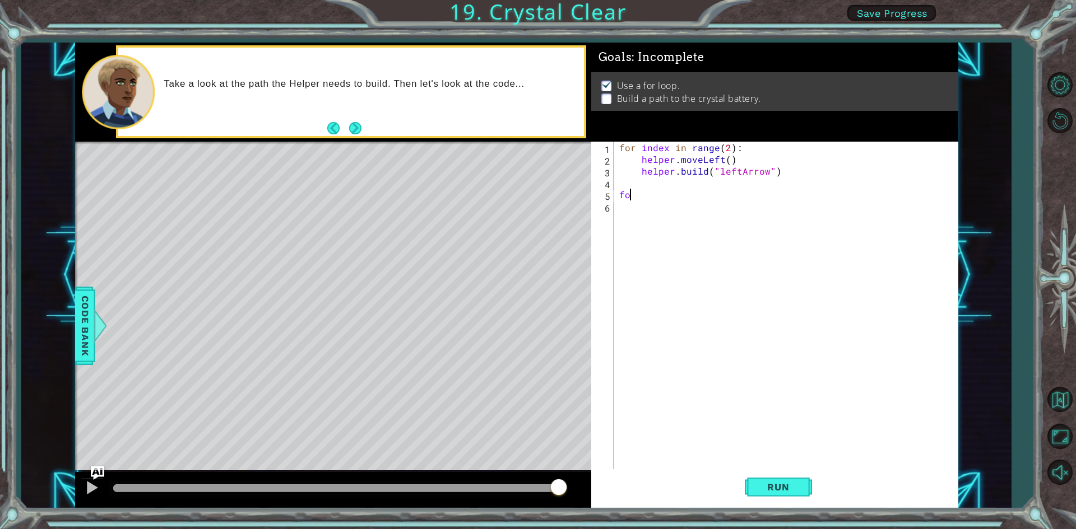
type textarea "f"
click at [724, 148] on div "for index in range ( 2 ) : helper . moveLeft ( ) helper . build ( "leftArrow" )" at bounding box center [788, 318] width 343 height 353
click at [728, 151] on div "for index in range ( 2 ) : helper . moveLeft ( ) helper . build ( "leftArrow" )" at bounding box center [788, 318] width 343 height 353
drag, startPoint x: 748, startPoint y: 143, endPoint x: 747, endPoint y: 148, distance: 5.7
click at [748, 143] on div "for index in range ( 4 ) : helper . moveLeft ( ) helper . build ( "leftArrow" )" at bounding box center [788, 318] width 343 height 353
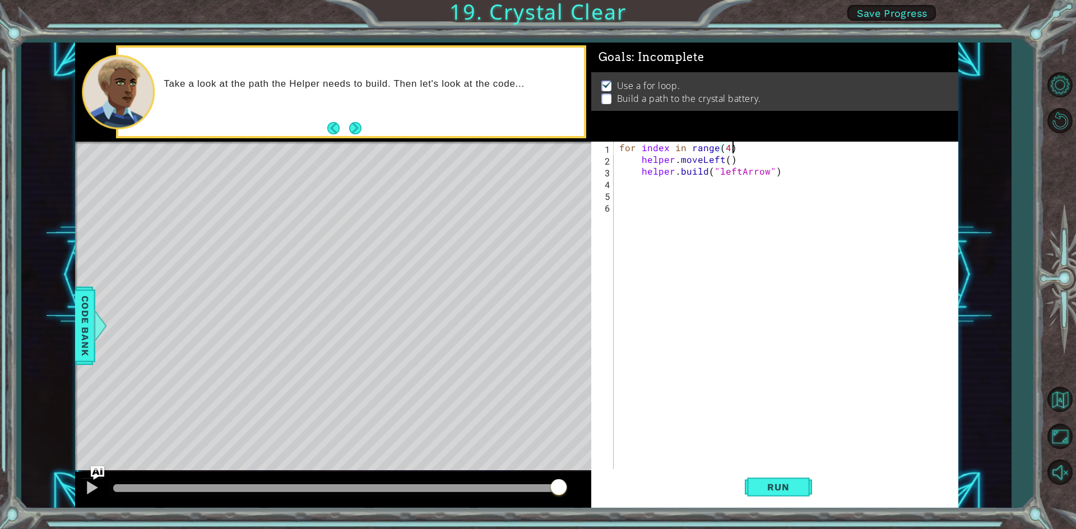
scroll to position [0, 7]
type textarea "for index in range(4):"
click at [799, 492] on span "Run" at bounding box center [778, 487] width 44 height 11
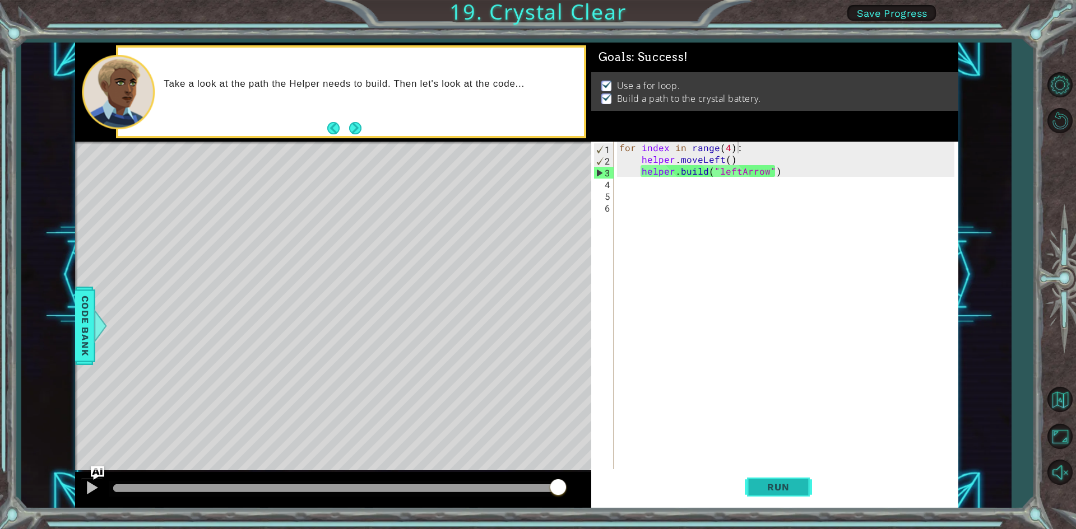
click at [0, 0] on div "Practice Level Complete Crystal Clear Learning Goals: Revise a for loop to buil…" at bounding box center [0, 0] width 0 height 0
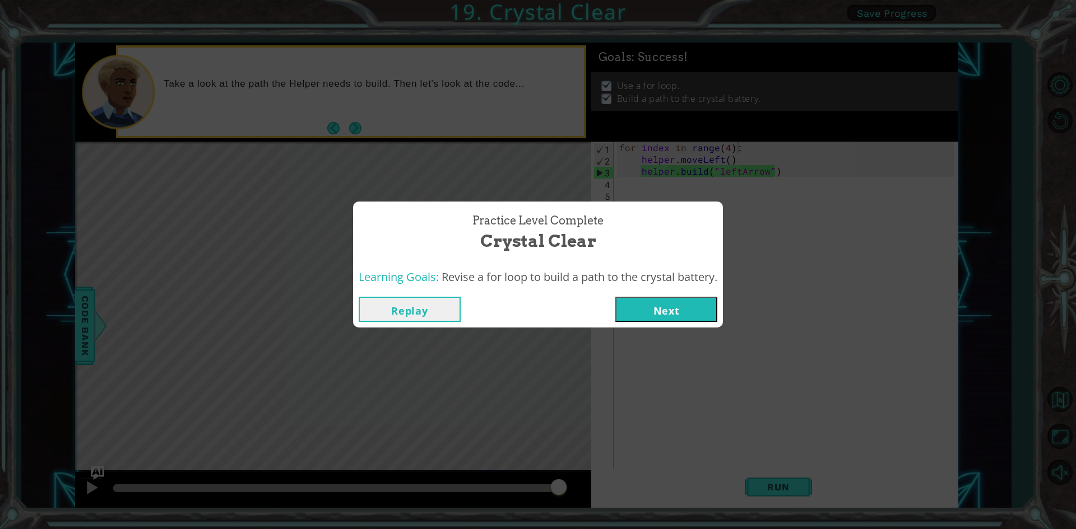
click at [653, 312] on button "Next" at bounding box center [666, 309] width 102 height 25
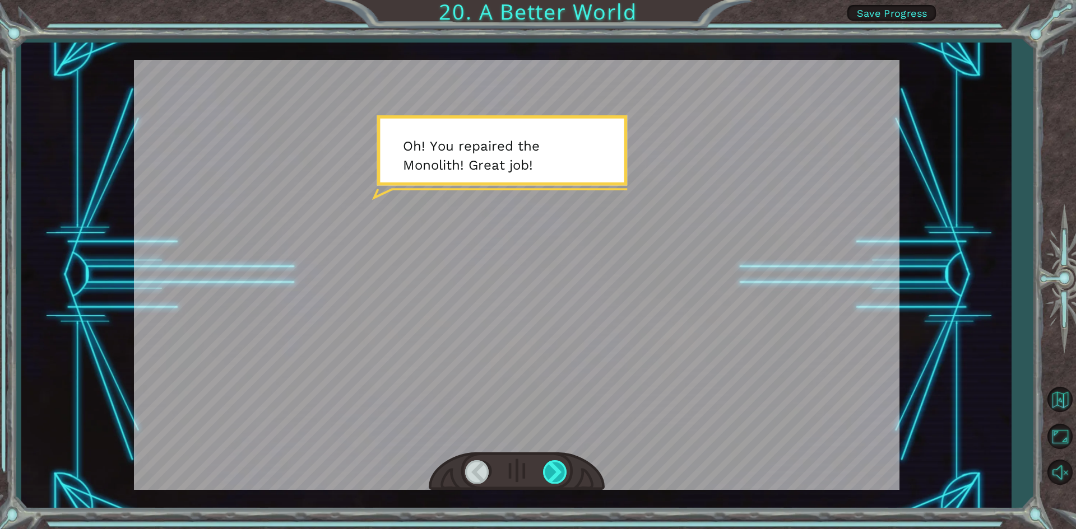
click at [551, 462] on div at bounding box center [555, 471] width 25 height 23
click at [555, 477] on div at bounding box center [555, 471] width 25 height 23
click at [555, 478] on div at bounding box center [555, 471] width 25 height 23
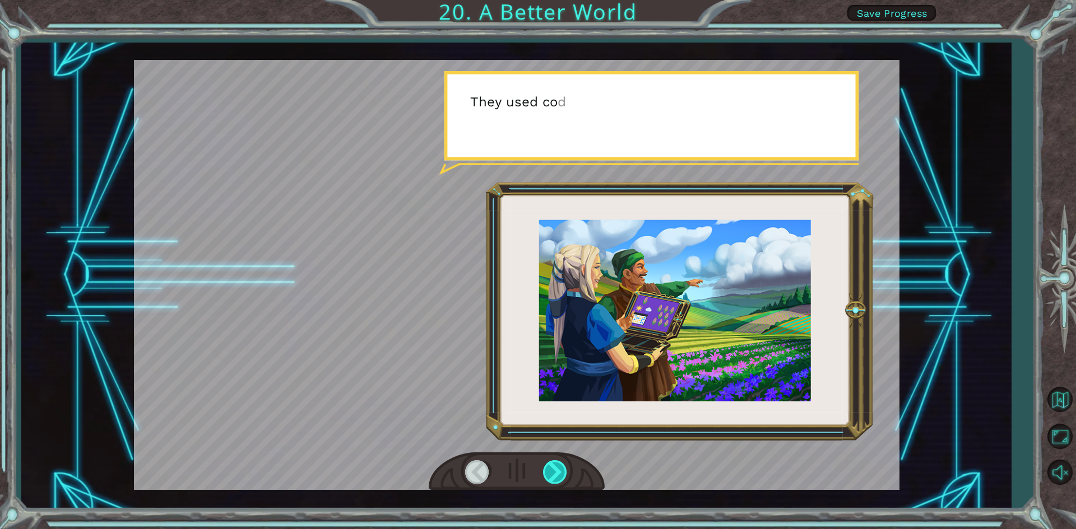
click at [553, 478] on div at bounding box center [555, 471] width 25 height 23
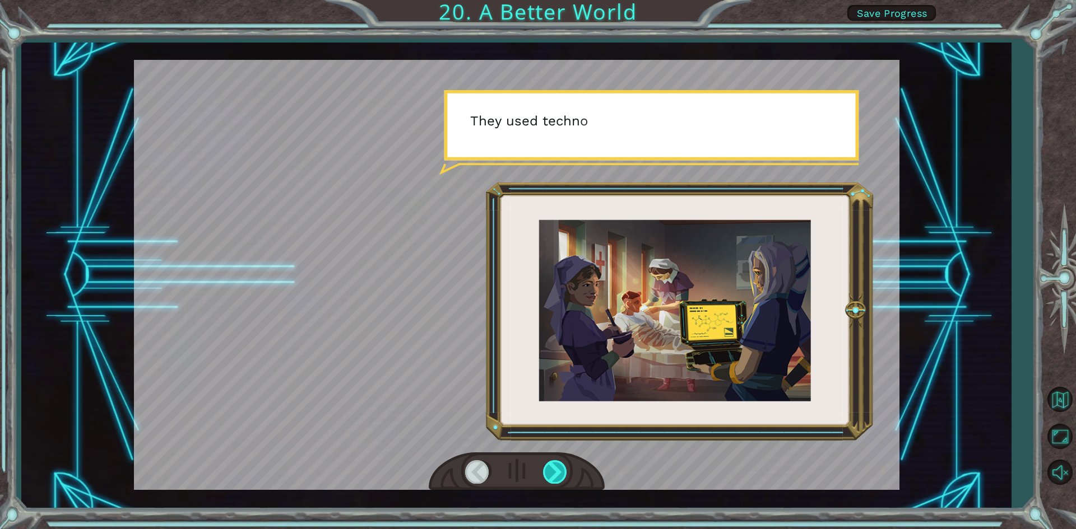
click at [553, 478] on div at bounding box center [555, 471] width 25 height 23
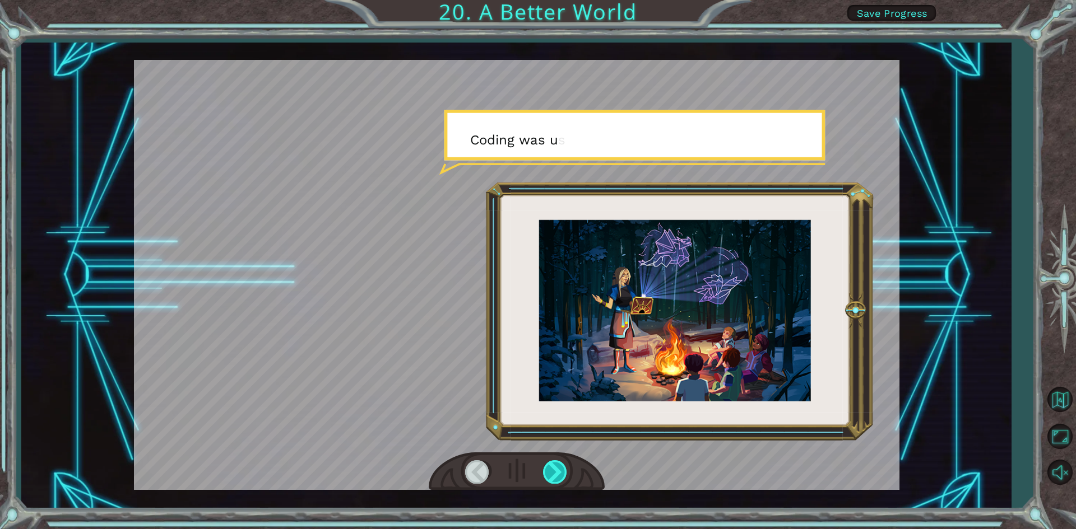
click at [553, 478] on div at bounding box center [555, 471] width 25 height 23
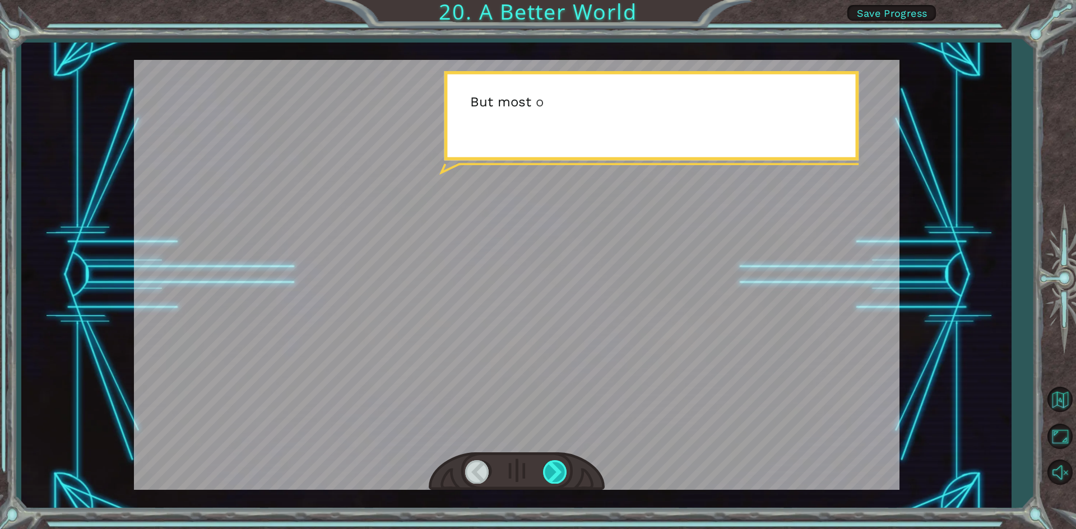
click at [553, 478] on div at bounding box center [555, 471] width 25 height 23
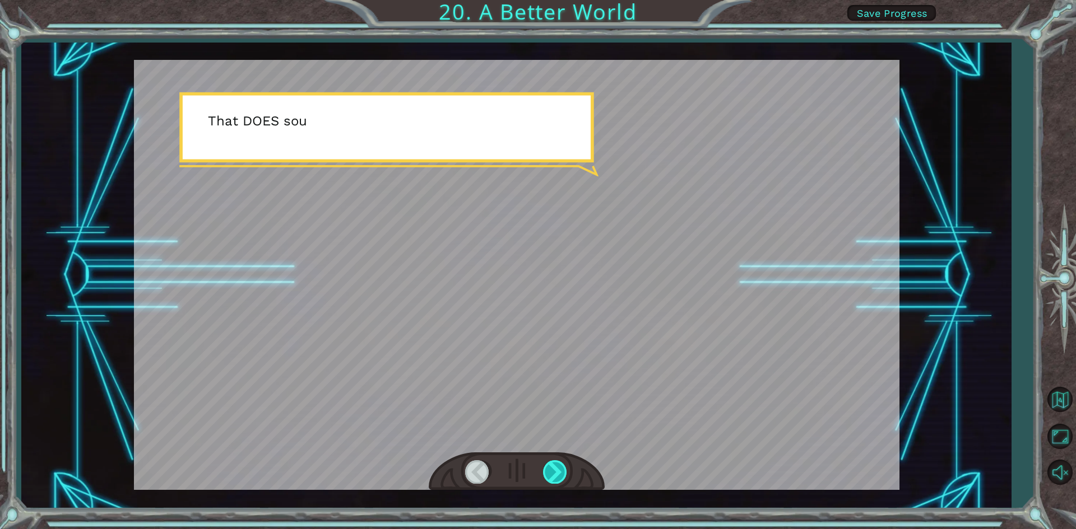
click at [553, 478] on div at bounding box center [555, 471] width 25 height 23
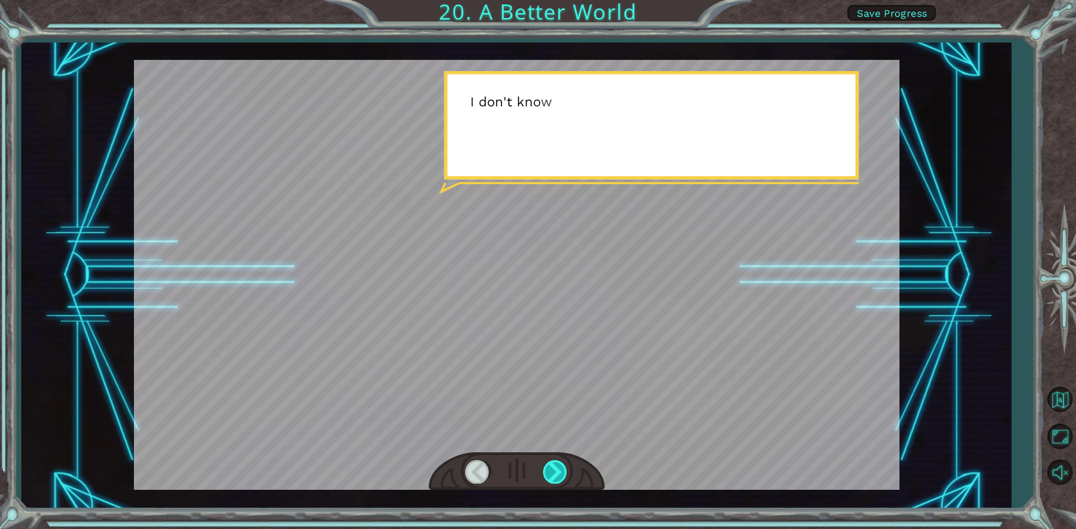
click at [553, 478] on div at bounding box center [555, 471] width 25 height 23
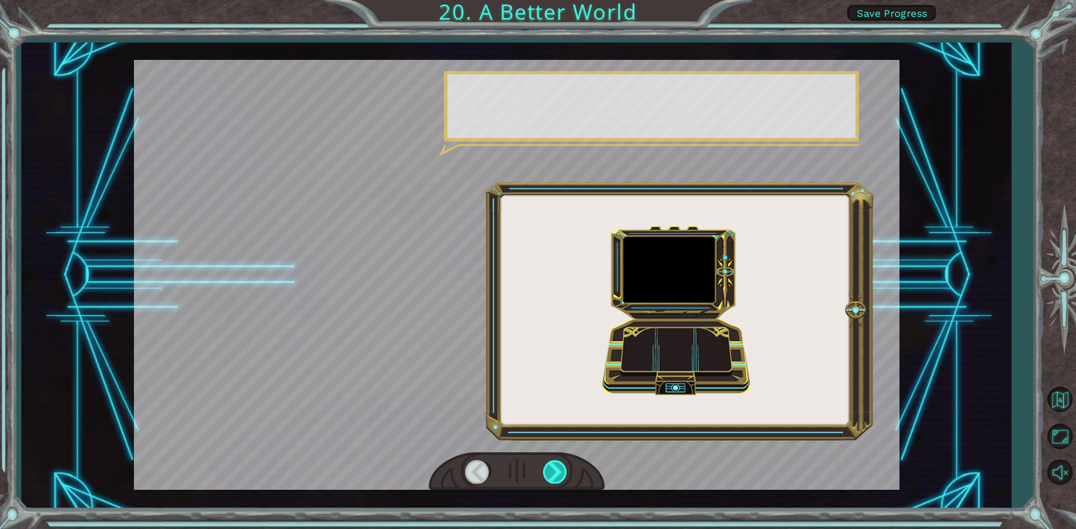
click at [553, 478] on div at bounding box center [555, 471] width 25 height 23
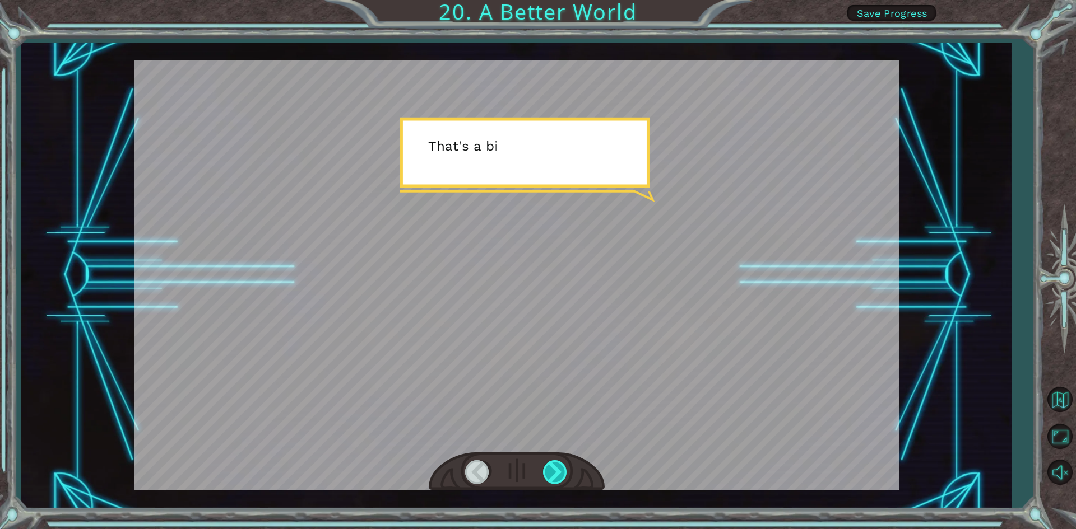
click at [556, 468] on div at bounding box center [555, 471] width 25 height 23
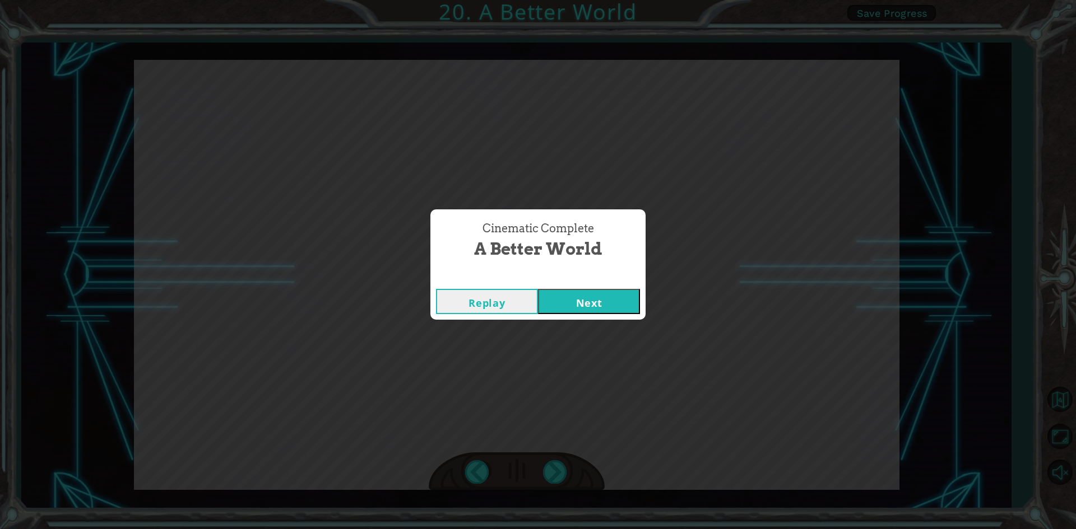
click at [580, 316] on div "Replay Next" at bounding box center [537, 301] width 215 height 36
click at [580, 309] on button "Next" at bounding box center [589, 301] width 102 height 25
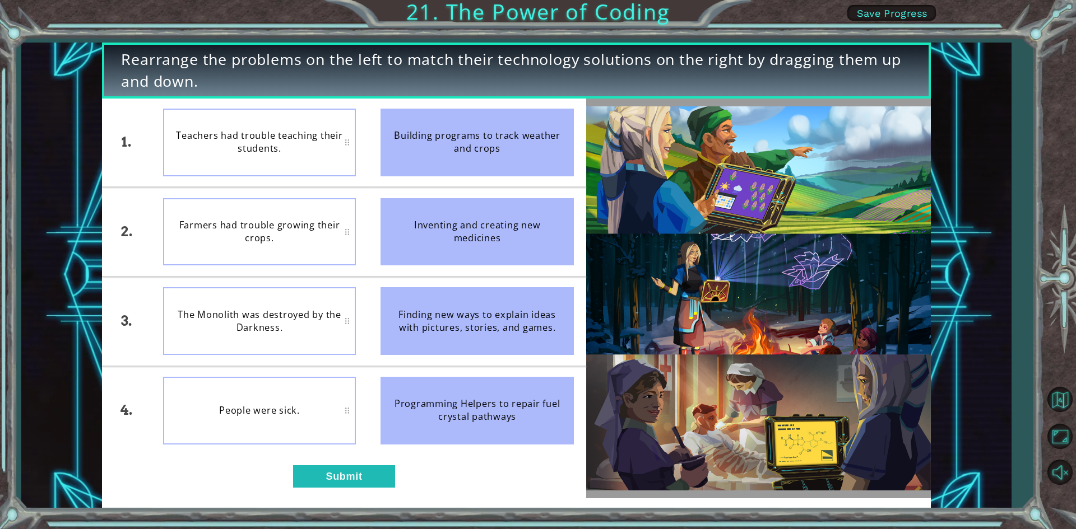
drag, startPoint x: 505, startPoint y: 150, endPoint x: 355, endPoint y: 281, distance: 199.3
click at [327, 319] on div "1. 2. 3. 4. Teachers had trouble teaching their students. Farmers had trouble g…" at bounding box center [343, 277] width 483 height 357
click at [437, 137] on div "Building programs to track weather and crops" at bounding box center [476, 143] width 193 height 68
drag, startPoint x: 451, startPoint y: 137, endPoint x: 453, endPoint y: 277, distance: 140.1
click at [455, 277] on ul "Building programs to track weather and crops Inventing and creating new medicin…" at bounding box center [477, 277] width 218 height 357
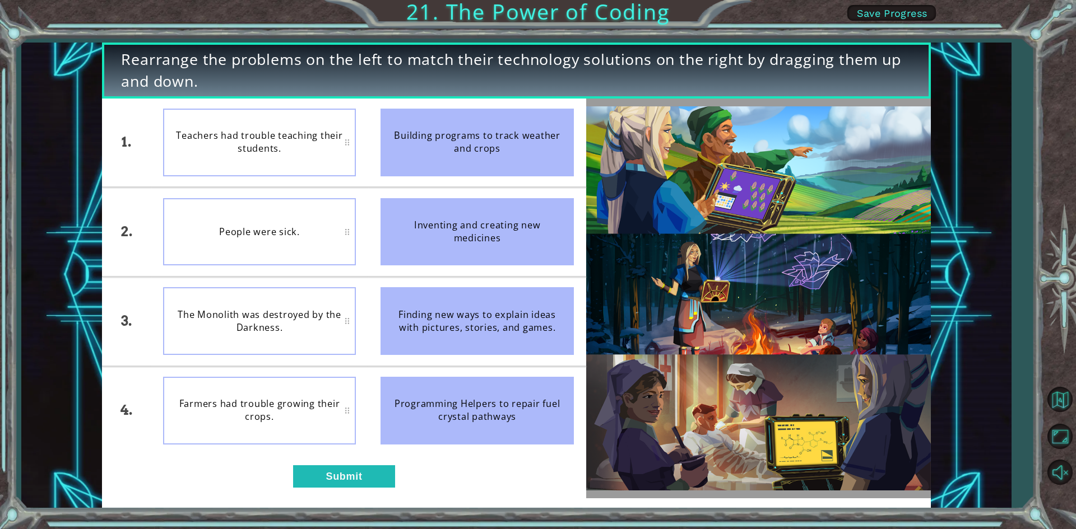
click at [252, 332] on div "The Monolith was destroyed by the Darkness." at bounding box center [259, 321] width 193 height 68
click at [349, 463] on div "1. 2. 3. 4. Farmers had trouble growing their crops. People were sick. Teachers…" at bounding box center [343, 299] width 483 height 400
click at [356, 471] on button "Submit" at bounding box center [344, 477] width 102 height 22
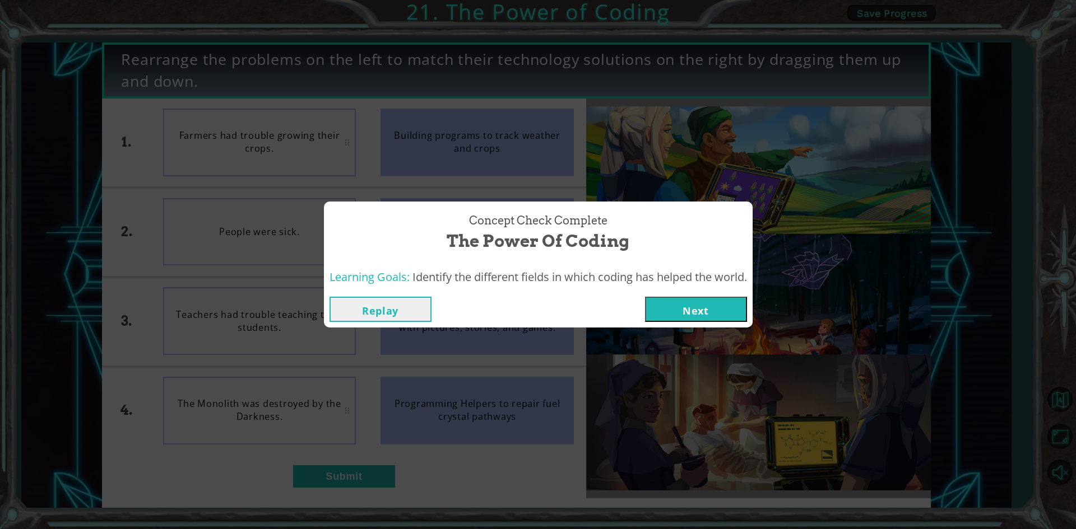
click at [710, 303] on button "Next" at bounding box center [696, 309] width 102 height 25
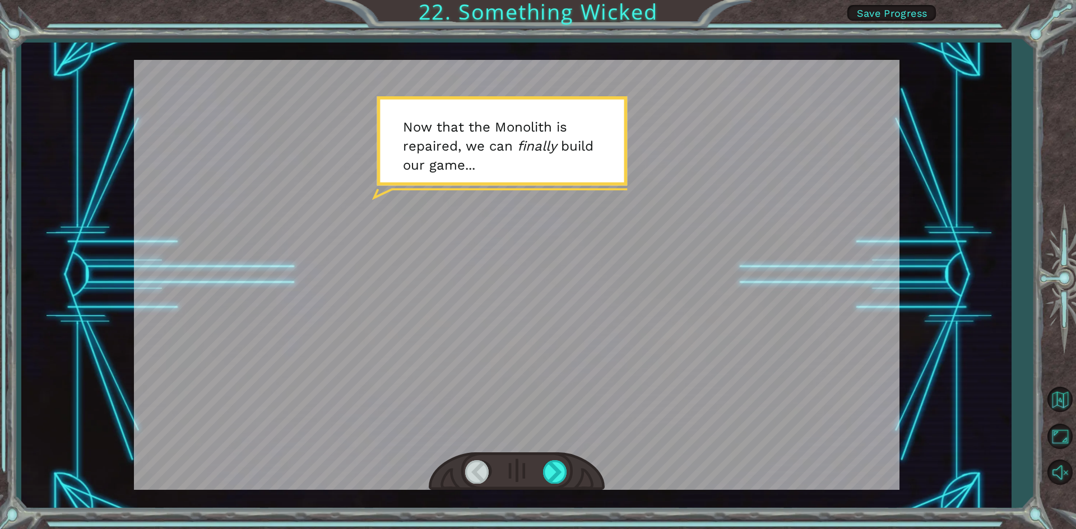
click at [536, 467] on div at bounding box center [517, 472] width 176 height 39
click at [553, 472] on div at bounding box center [555, 471] width 25 height 23
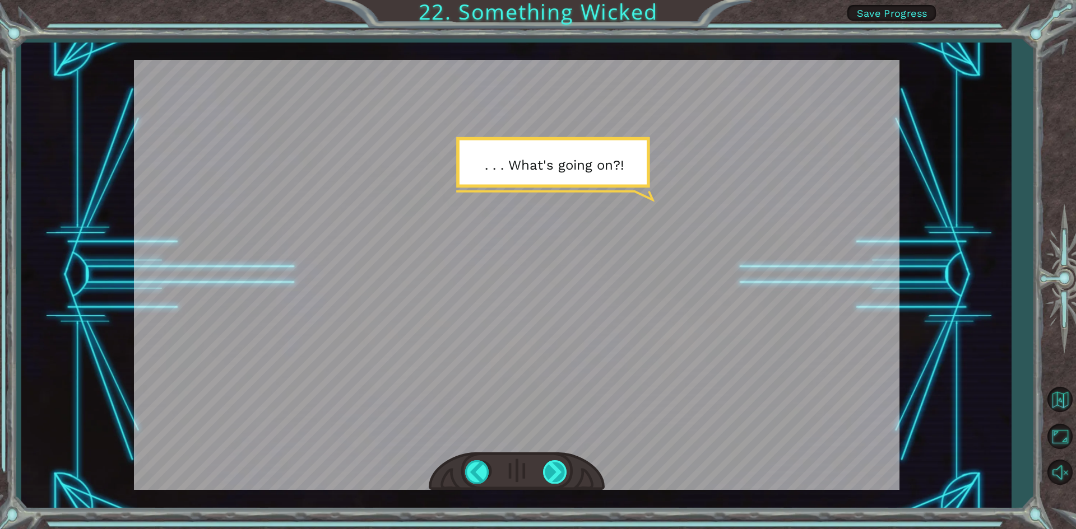
click at [564, 468] on div at bounding box center [555, 471] width 25 height 23
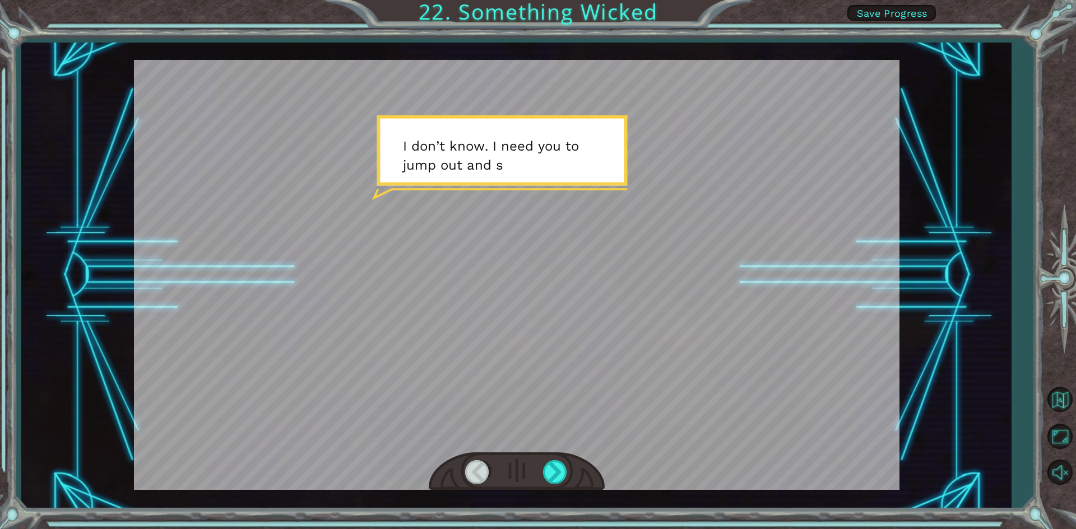
click at [540, 469] on div at bounding box center [517, 472] width 176 height 39
click at [546, 469] on div at bounding box center [555, 471] width 25 height 23
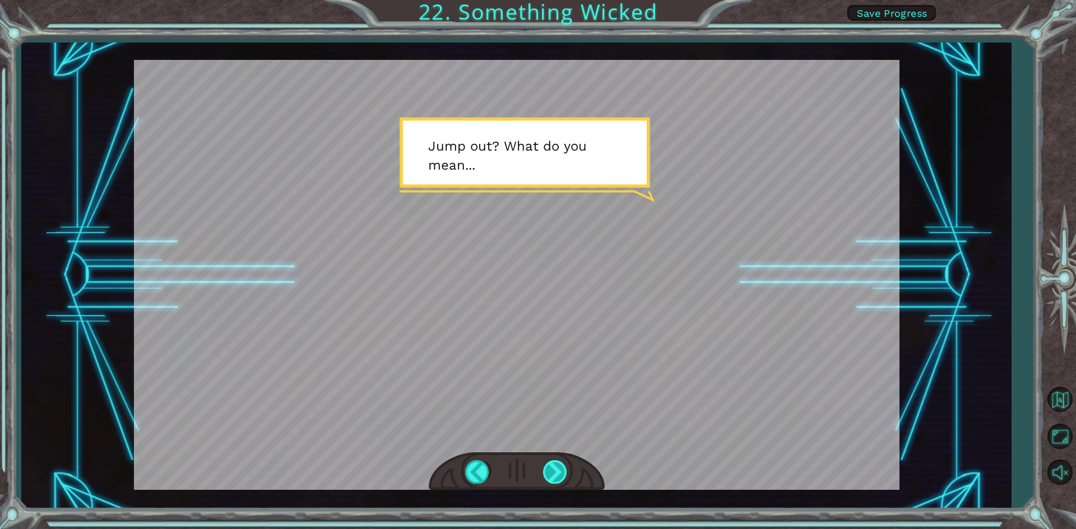
click at [558, 470] on div at bounding box center [555, 471] width 25 height 23
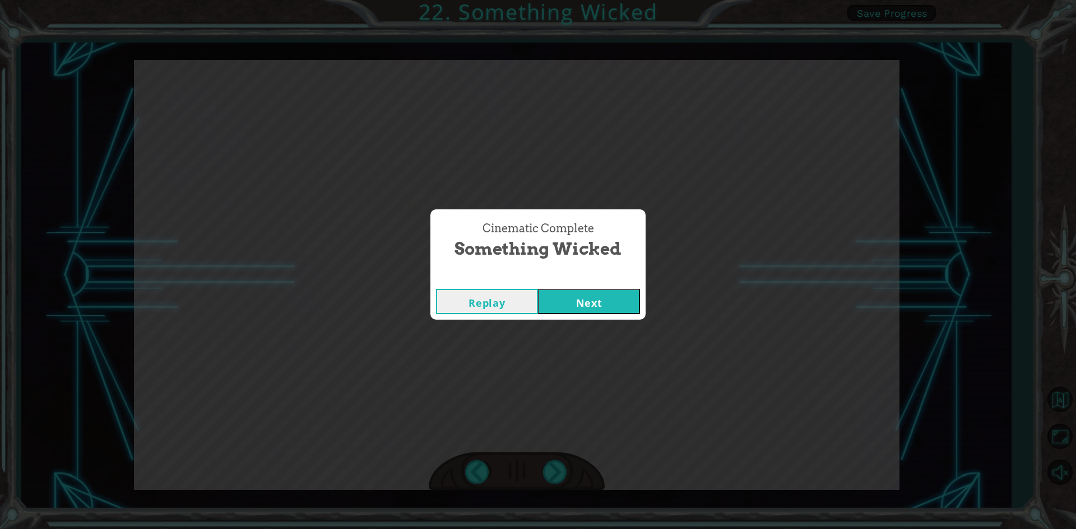
click at [607, 291] on button "Next" at bounding box center [589, 301] width 102 height 25
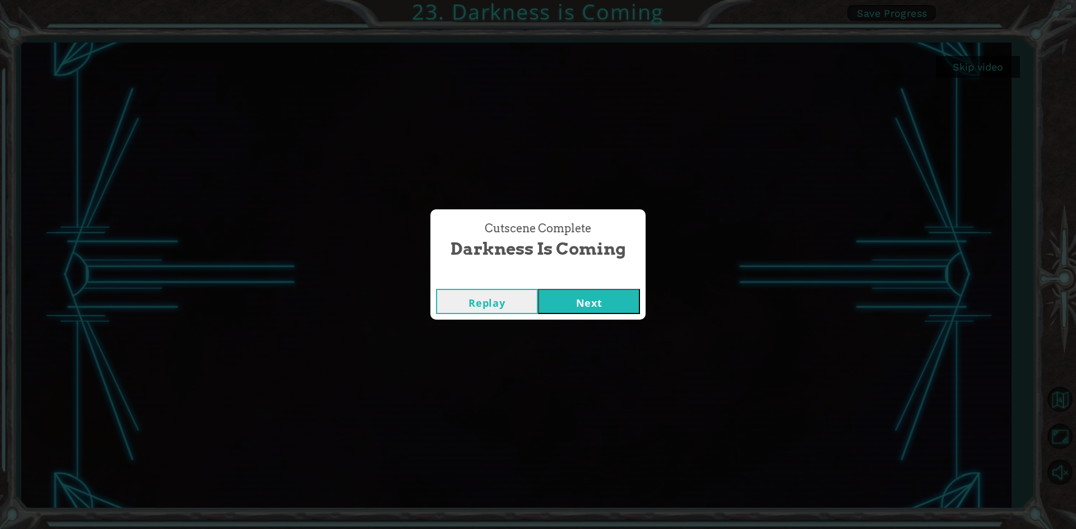
click at [587, 308] on button "Next" at bounding box center [589, 301] width 102 height 25
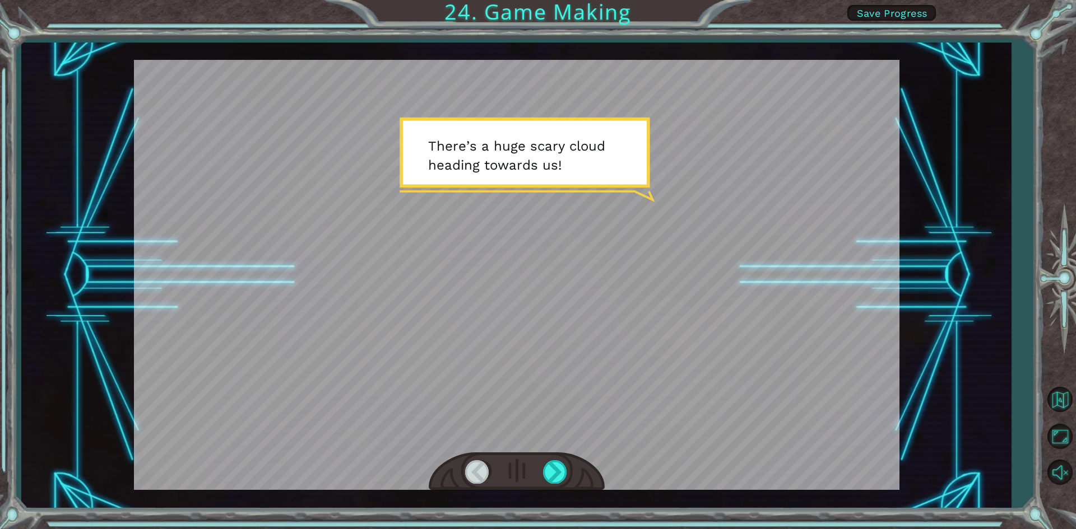
drag, startPoint x: 148, startPoint y: 250, endPoint x: 132, endPoint y: 254, distance: 16.2
drag, startPoint x: 132, startPoint y: 254, endPoint x: 415, endPoint y: 166, distance: 296.2
click at [415, 166] on div at bounding box center [516, 275] width 765 height 430
click at [559, 466] on div at bounding box center [555, 471] width 25 height 23
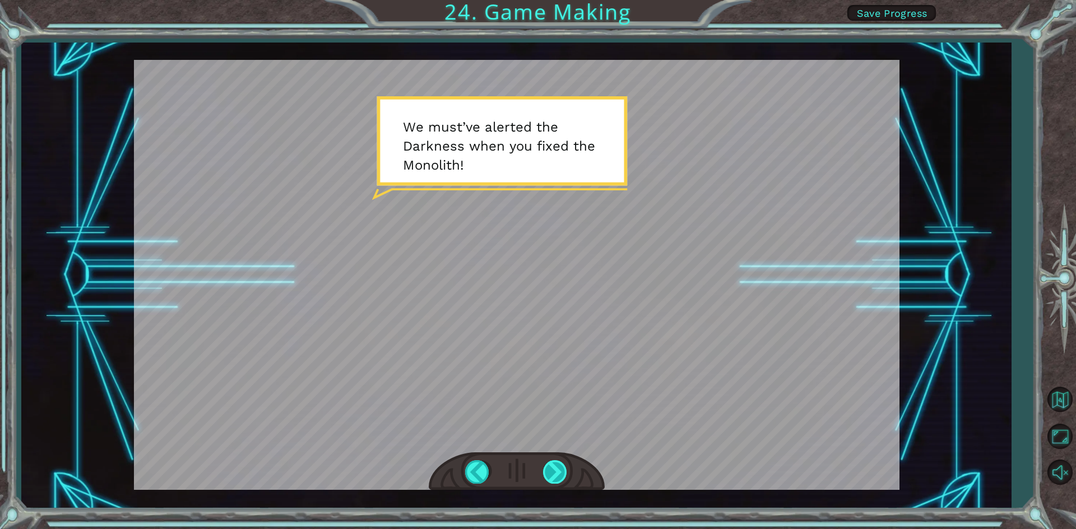
click at [564, 473] on div at bounding box center [555, 471] width 25 height 23
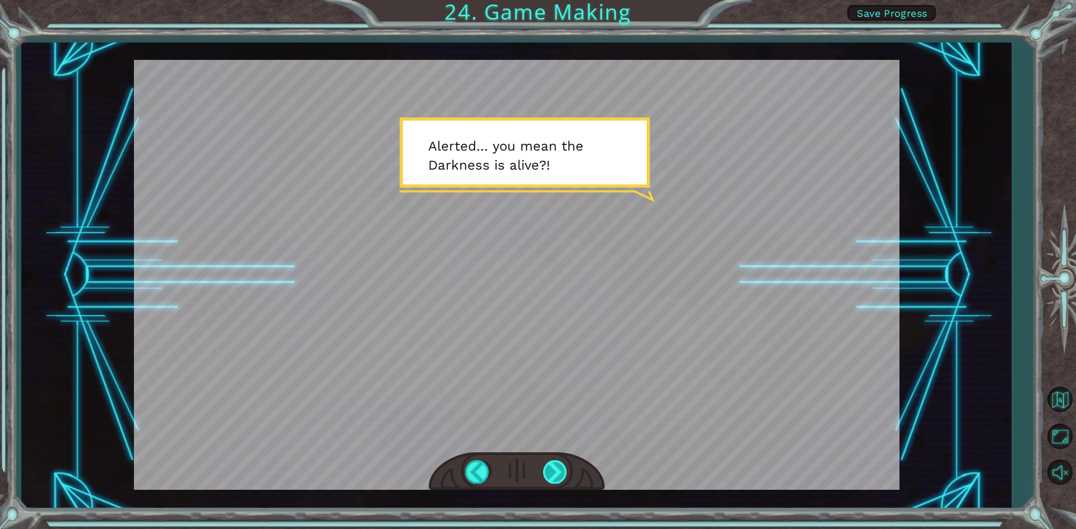
click at [548, 463] on div at bounding box center [555, 471] width 25 height 23
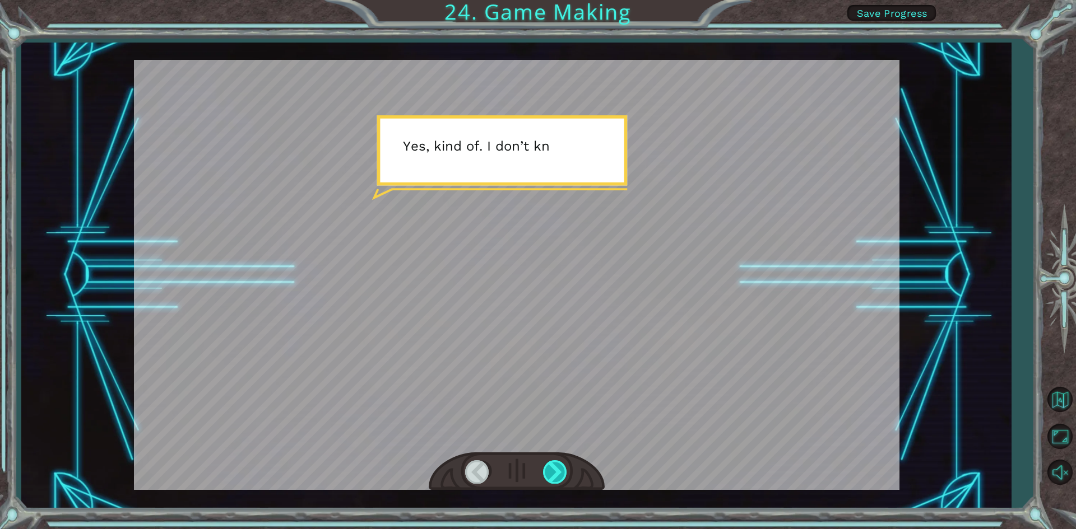
click at [548, 465] on div at bounding box center [555, 471] width 25 height 23
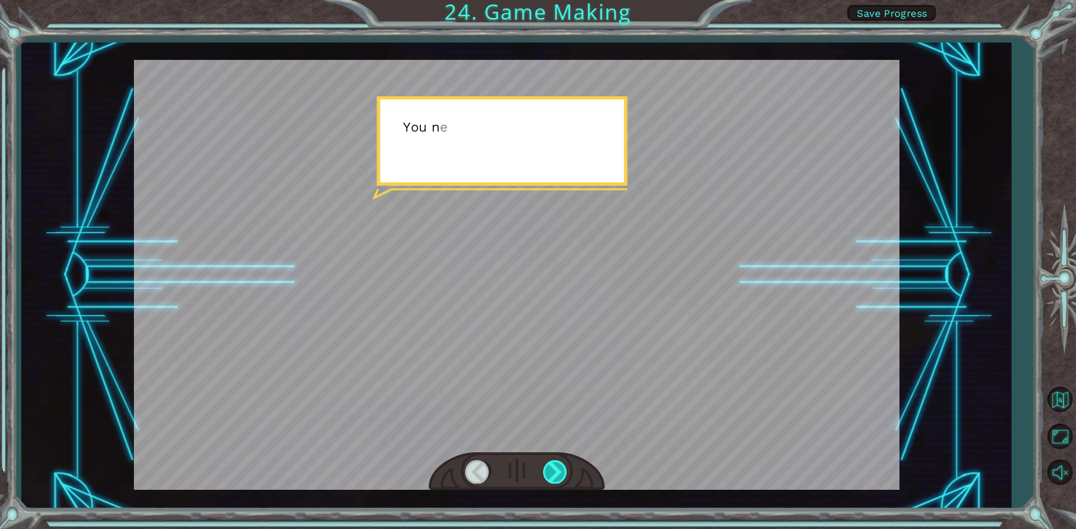
click at [548, 465] on div at bounding box center [555, 471] width 25 height 23
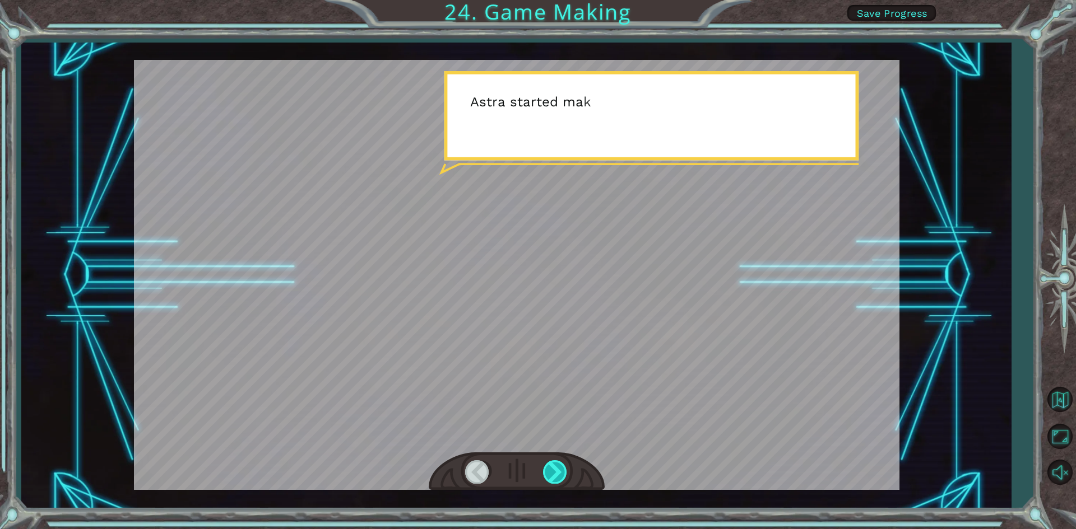
click at [544, 464] on div at bounding box center [555, 471] width 25 height 23
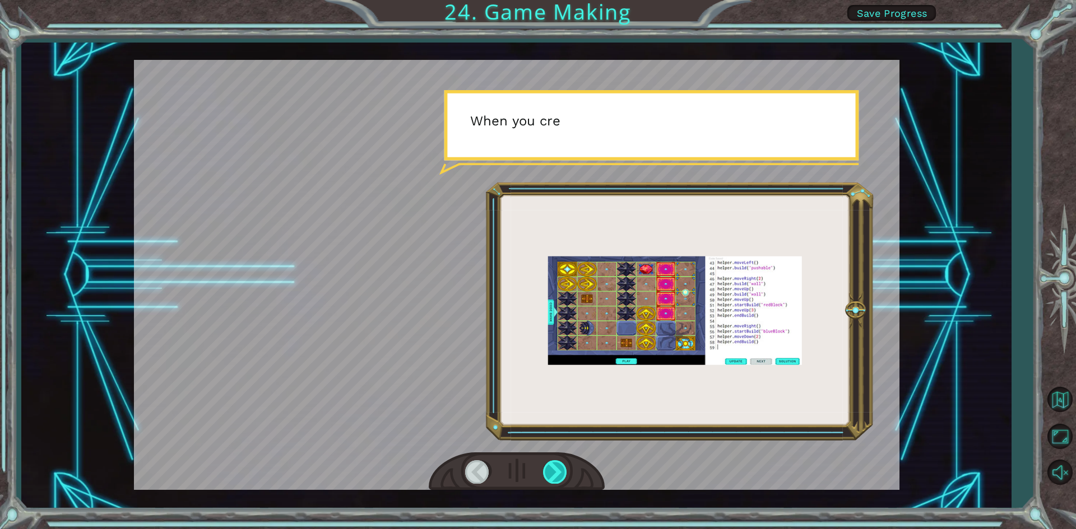
click at [545, 464] on div at bounding box center [555, 471] width 25 height 23
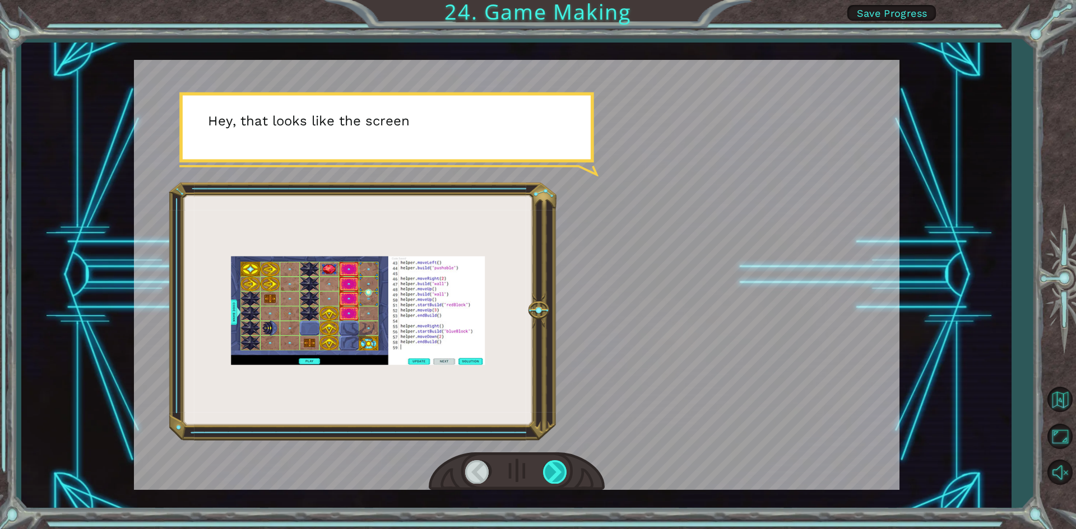
click at [545, 464] on div at bounding box center [555, 471] width 25 height 23
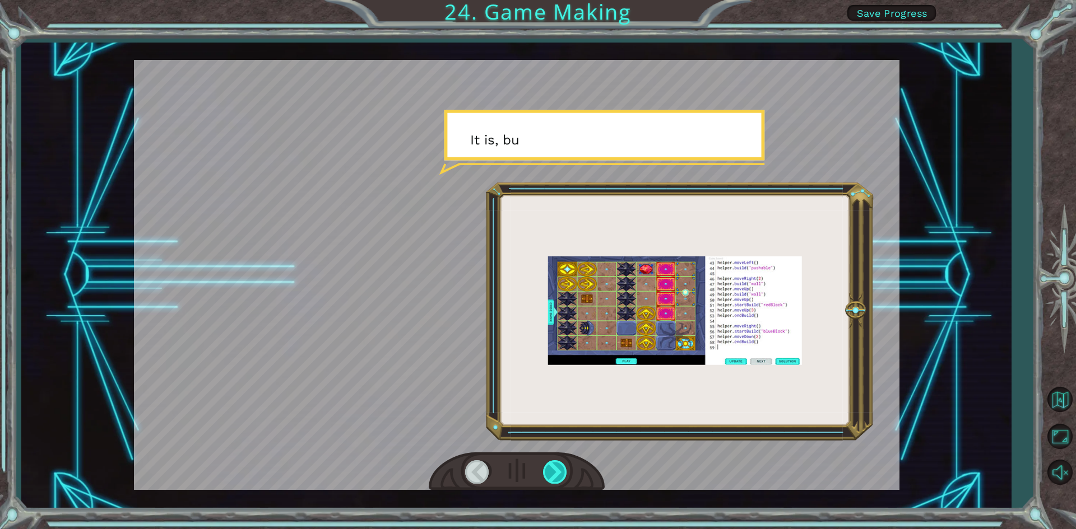
click at [545, 464] on div at bounding box center [555, 471] width 25 height 23
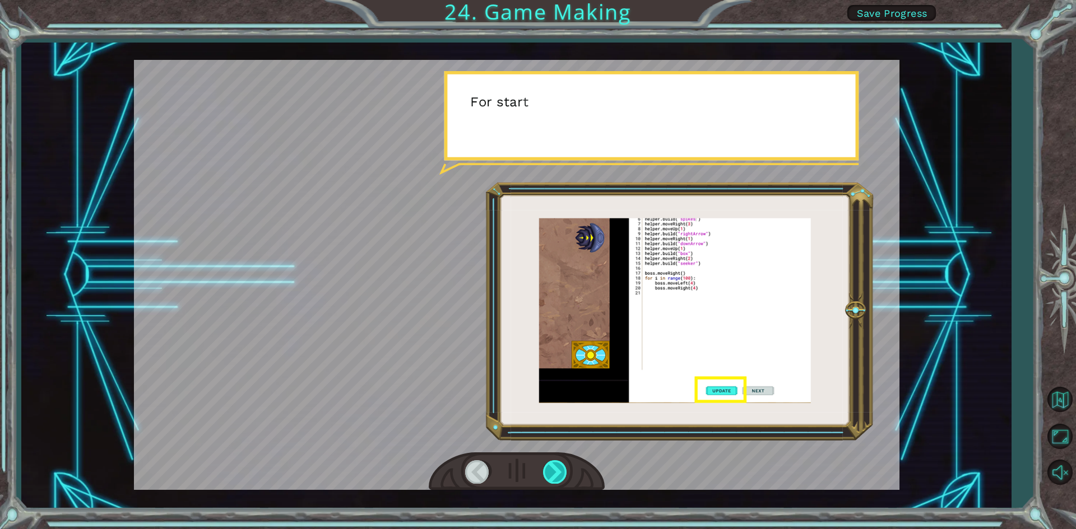
click at [545, 464] on div at bounding box center [555, 471] width 25 height 23
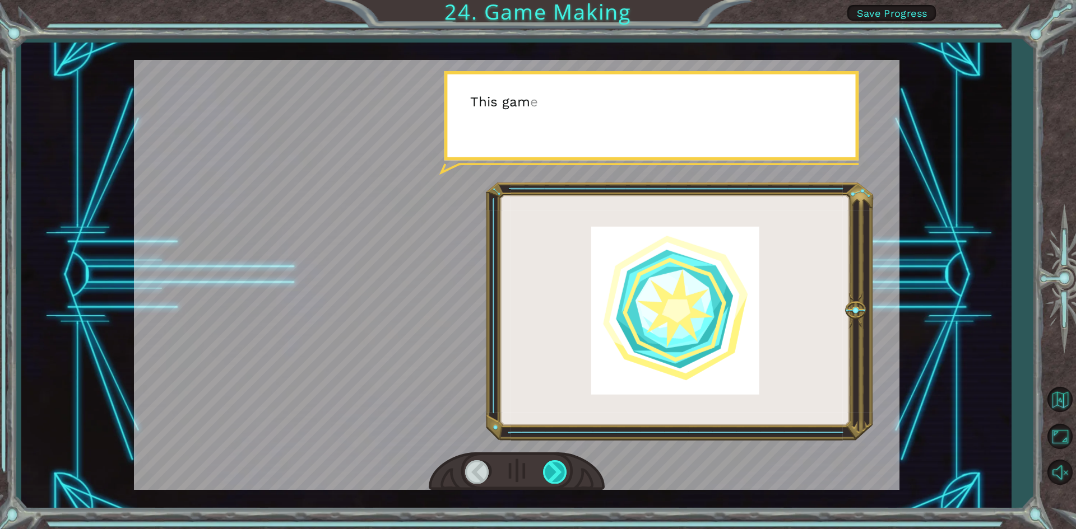
click at [545, 464] on div at bounding box center [555, 471] width 25 height 23
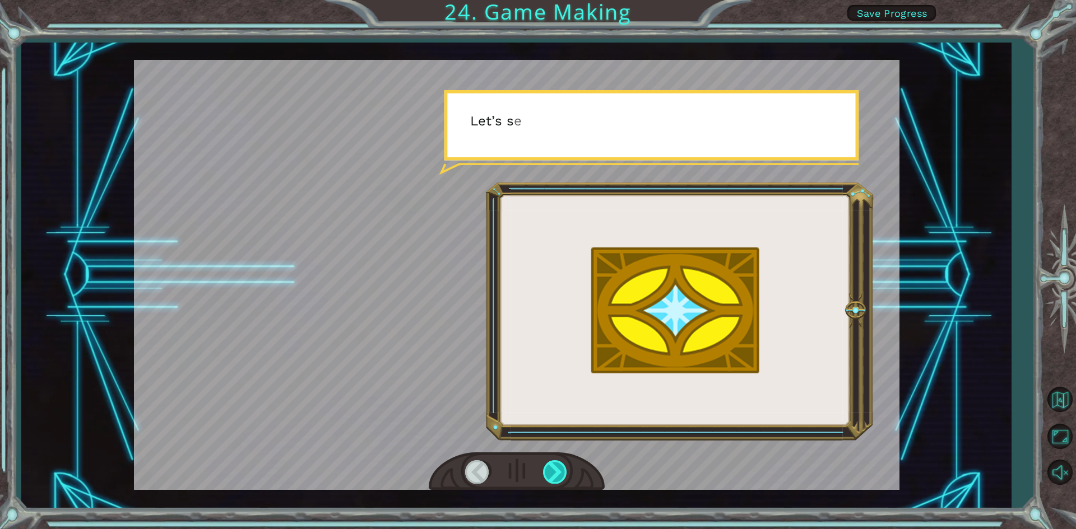
click at [545, 464] on div at bounding box center [555, 471] width 25 height 23
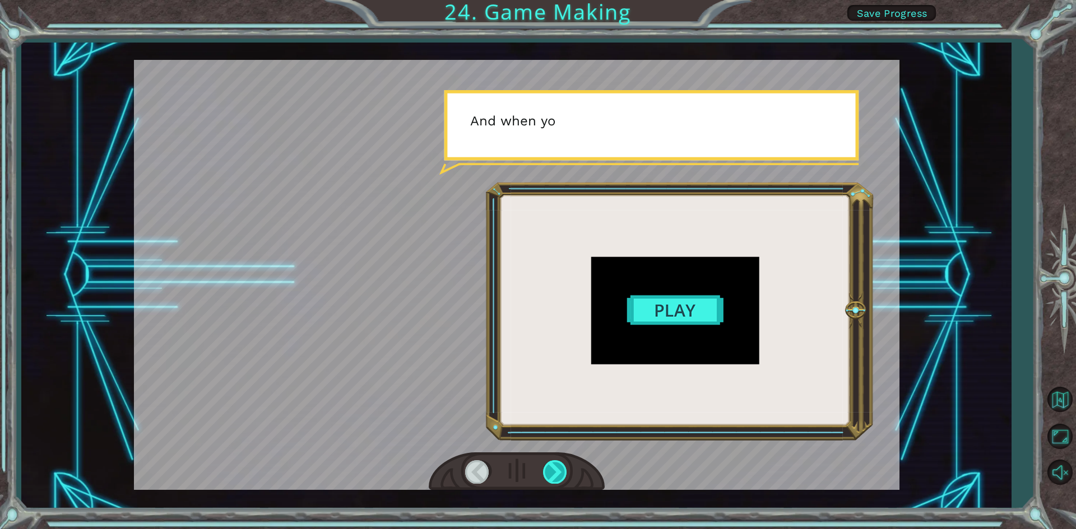
click at [545, 464] on div at bounding box center [555, 471] width 25 height 23
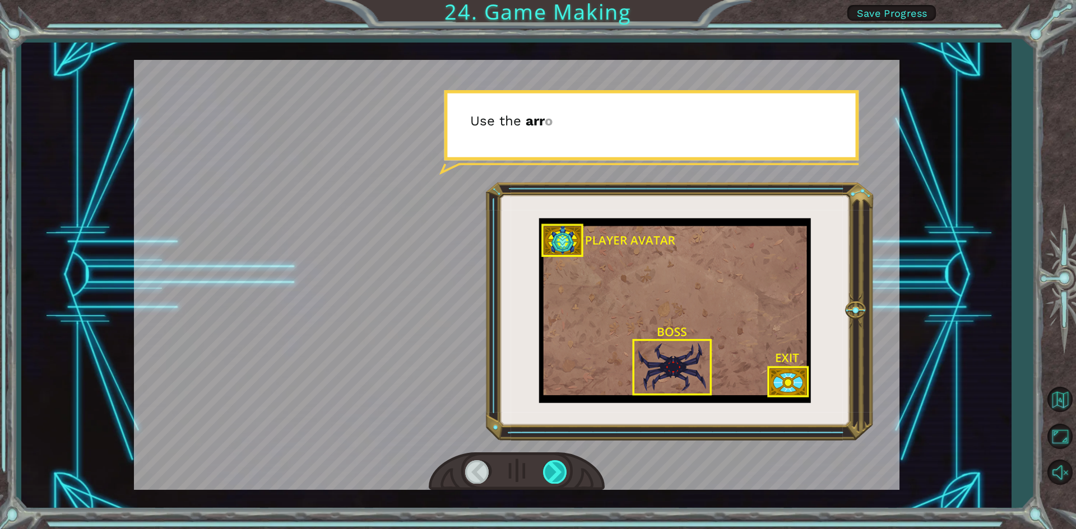
click at [545, 464] on div at bounding box center [555, 471] width 25 height 23
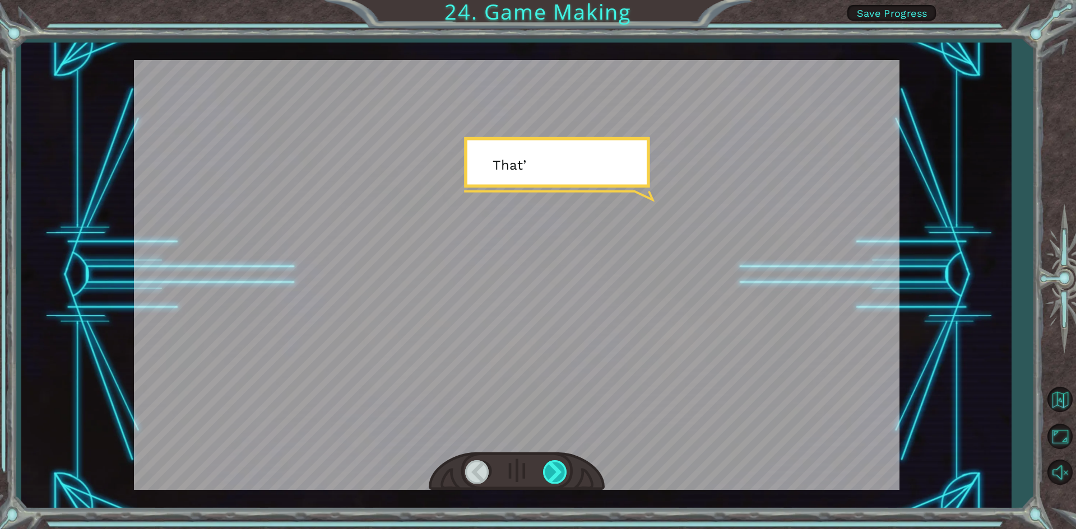
click at [545, 464] on div at bounding box center [555, 471] width 25 height 23
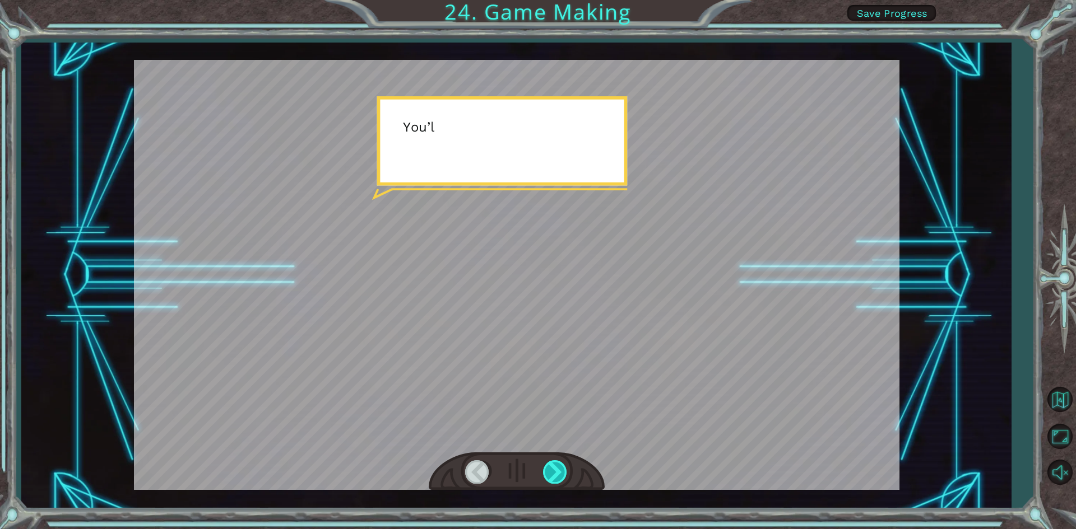
click at [545, 464] on div at bounding box center [555, 471] width 25 height 23
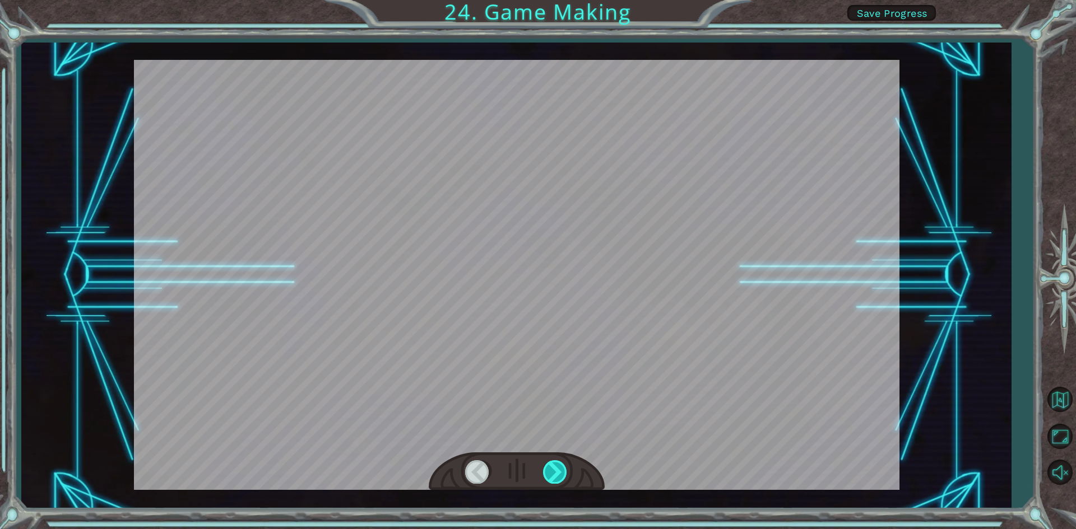
click at [545, 464] on div at bounding box center [555, 471] width 25 height 23
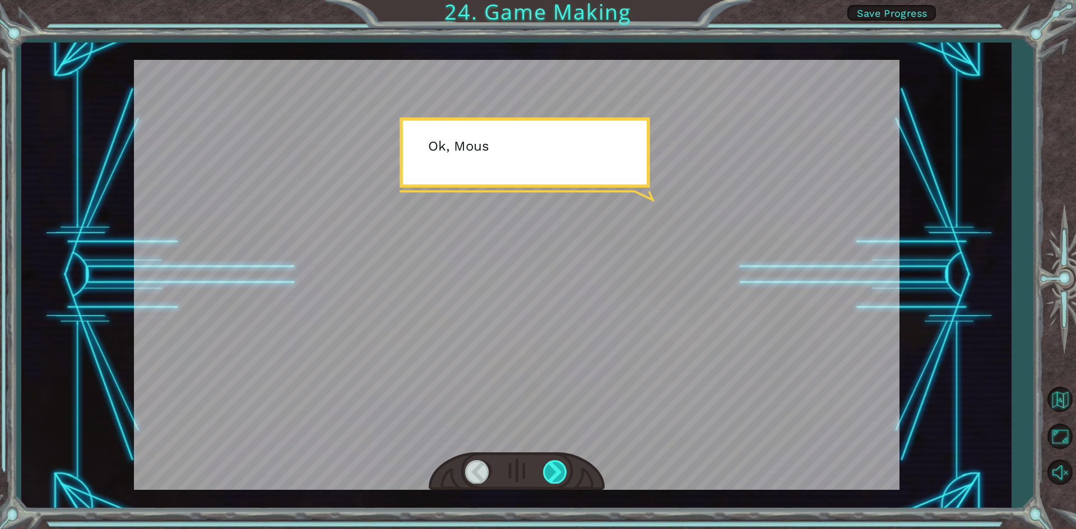
click at [545, 464] on div at bounding box center [555, 471] width 25 height 23
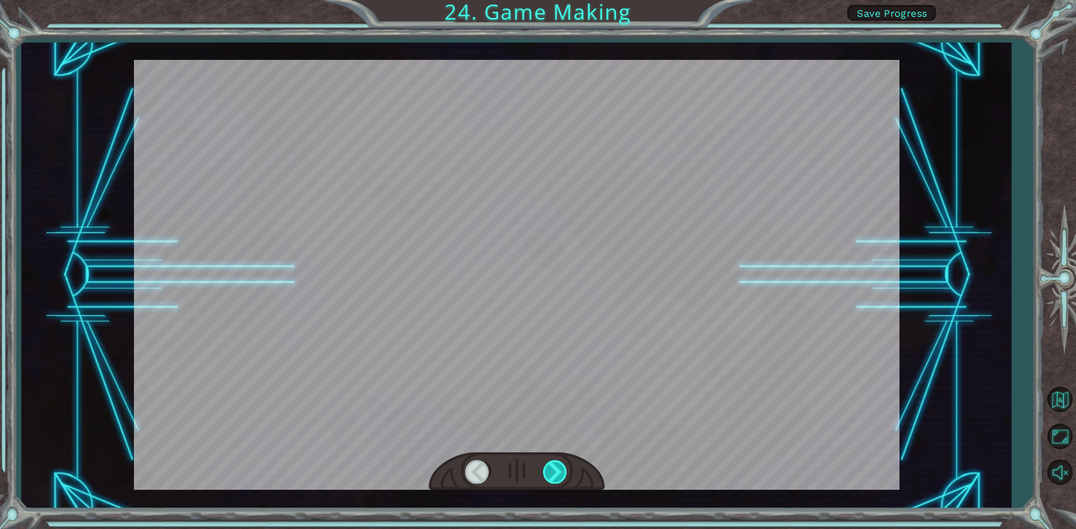
click at [545, 464] on div at bounding box center [555, 471] width 25 height 23
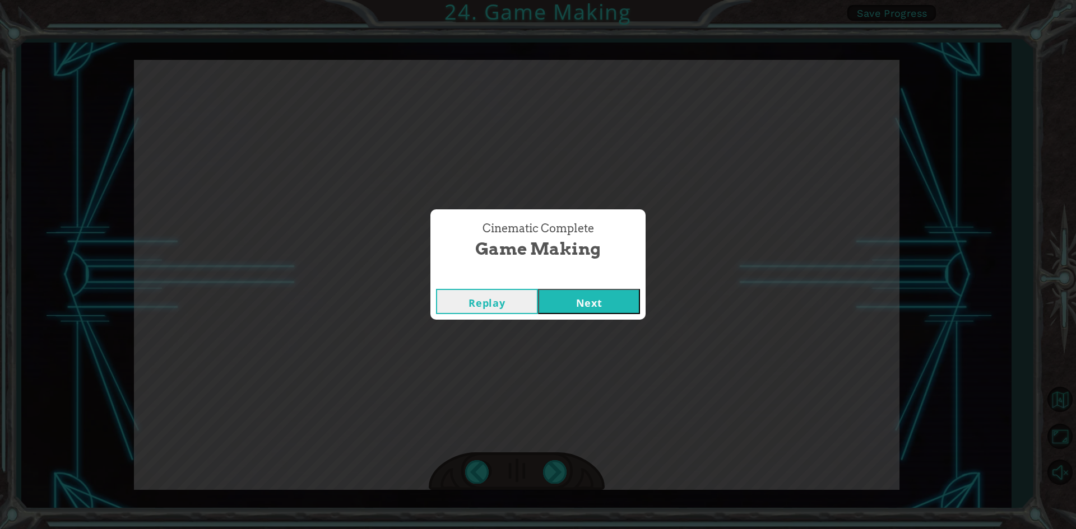
click at [608, 296] on button "Next" at bounding box center [589, 301] width 102 height 25
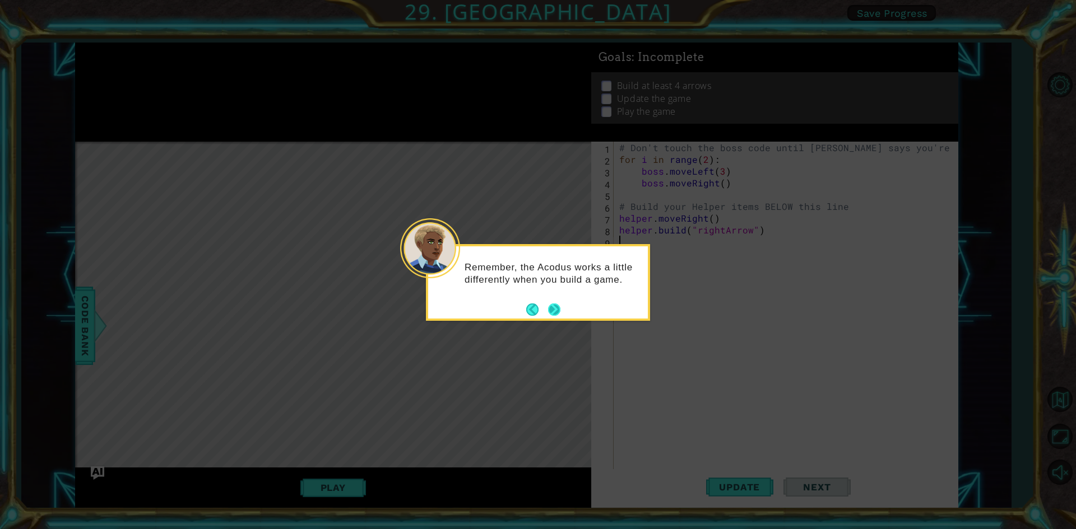
click at [553, 313] on button "Next" at bounding box center [554, 309] width 13 height 13
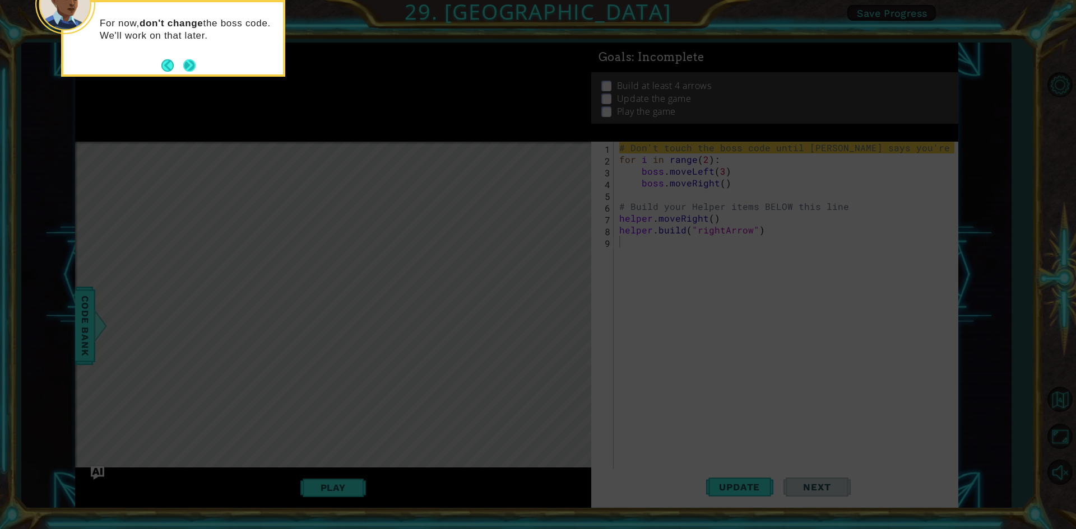
click at [184, 62] on button "Next" at bounding box center [189, 65] width 13 height 13
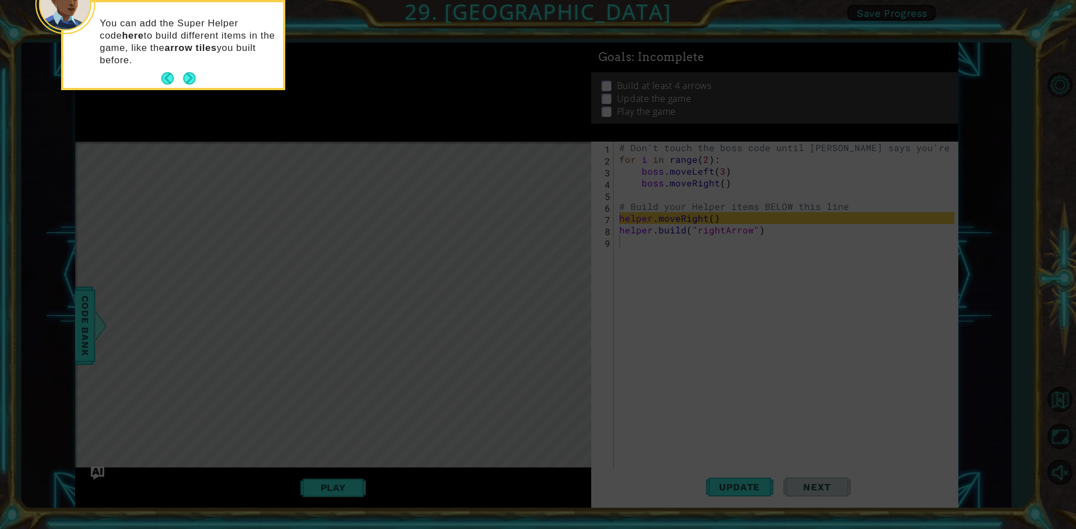
drag, startPoint x: 138, startPoint y: 80, endPoint x: 142, endPoint y: 90, distance: 11.3
click at [138, 80] on div "You can add the Super Helper code here to build different items in the game, li…" at bounding box center [173, 47] width 220 height 81
click at [155, 134] on icon at bounding box center [538, 79] width 1076 height 900
drag, startPoint x: 155, startPoint y: 135, endPoint x: 160, endPoint y: 154, distance: 19.6
click at [160, 153] on icon at bounding box center [538, 79] width 1076 height 900
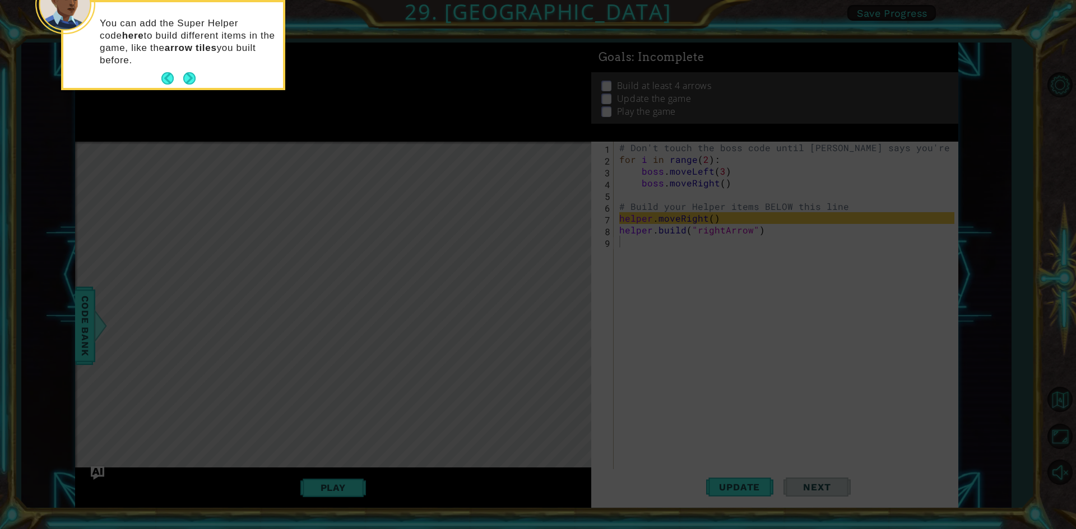
click at [154, 190] on icon at bounding box center [538, 79] width 1076 height 900
drag, startPoint x: 192, startPoint y: 82, endPoint x: 246, endPoint y: 68, distance: 55.4
click at [251, 72] on div "You can add the Super Helper code here to build different items in the game, li…" at bounding box center [173, 45] width 220 height 86
click at [189, 79] on button "Next" at bounding box center [189, 78] width 13 height 13
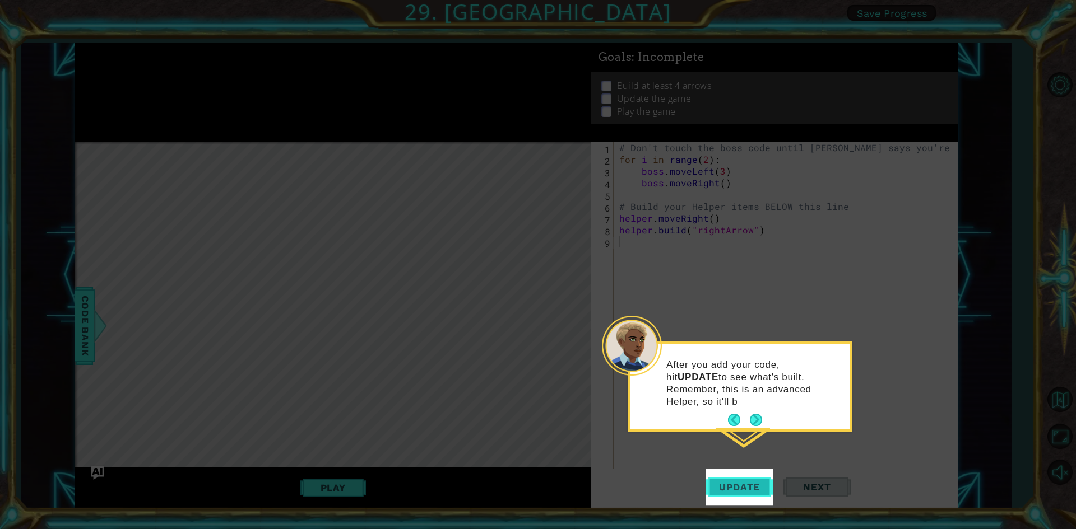
click at [728, 486] on span "Update" at bounding box center [738, 487] width 63 height 11
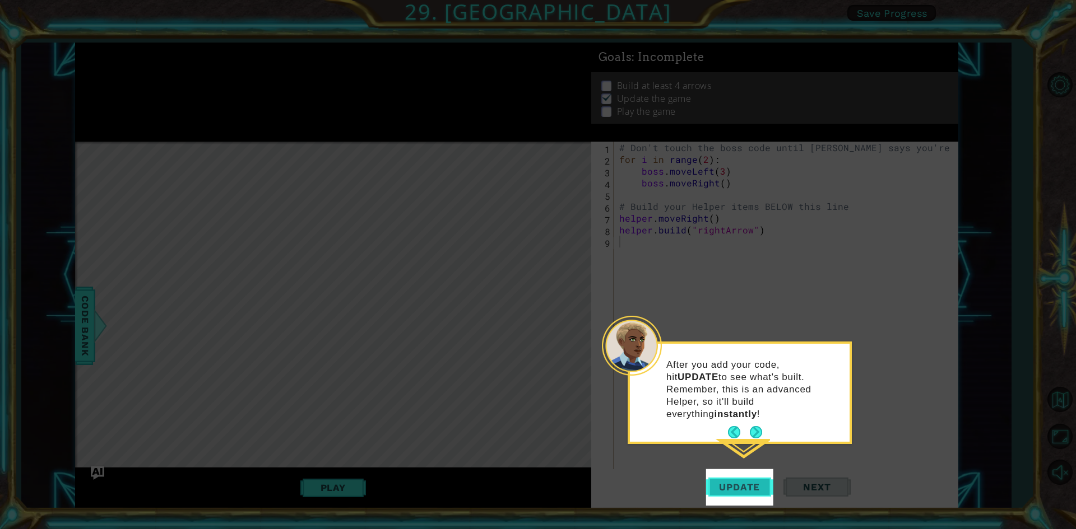
click at [728, 486] on span "Update" at bounding box center [738, 487] width 63 height 11
click at [728, 485] on span "Update" at bounding box center [738, 487] width 63 height 11
click at [758, 426] on button "Next" at bounding box center [756, 432] width 13 height 13
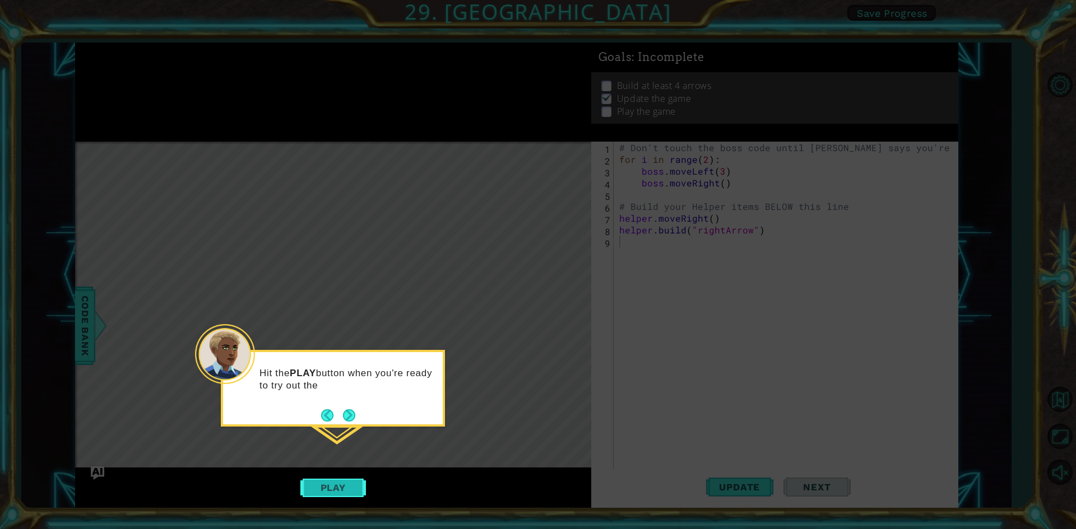
click at [339, 496] on button "Play" at bounding box center [333, 487] width 66 height 21
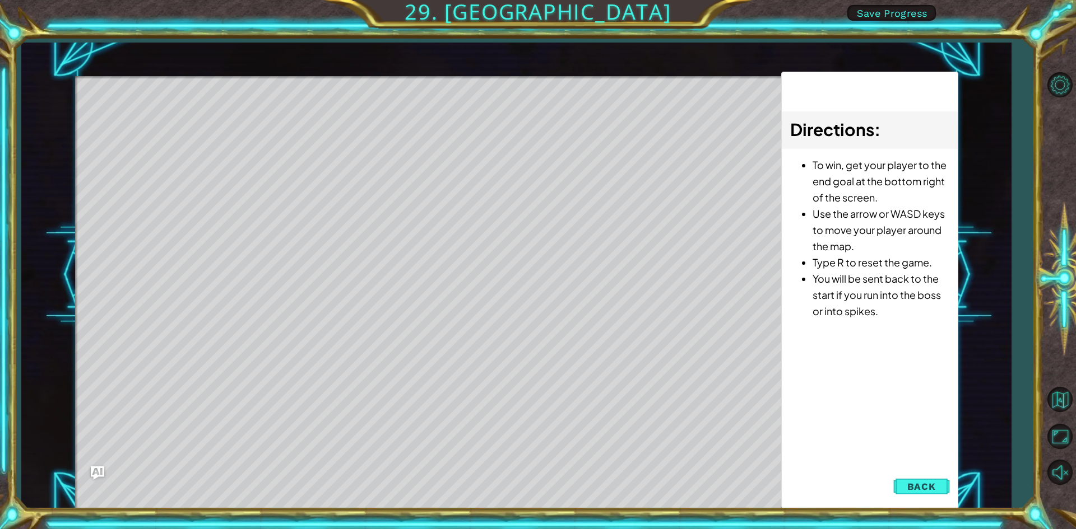
drag, startPoint x: 339, startPoint y: 496, endPoint x: 527, endPoint y: 371, distance: 225.4
click at [527, 371] on div "Level Map" at bounding box center [334, 241] width 518 height 330
drag, startPoint x: 143, startPoint y: 132, endPoint x: 218, endPoint y: 127, distance: 75.3
click at [218, 127] on div "Level Map" at bounding box center [334, 241] width 518 height 330
click at [243, 131] on div "Level Map" at bounding box center [334, 241] width 518 height 330
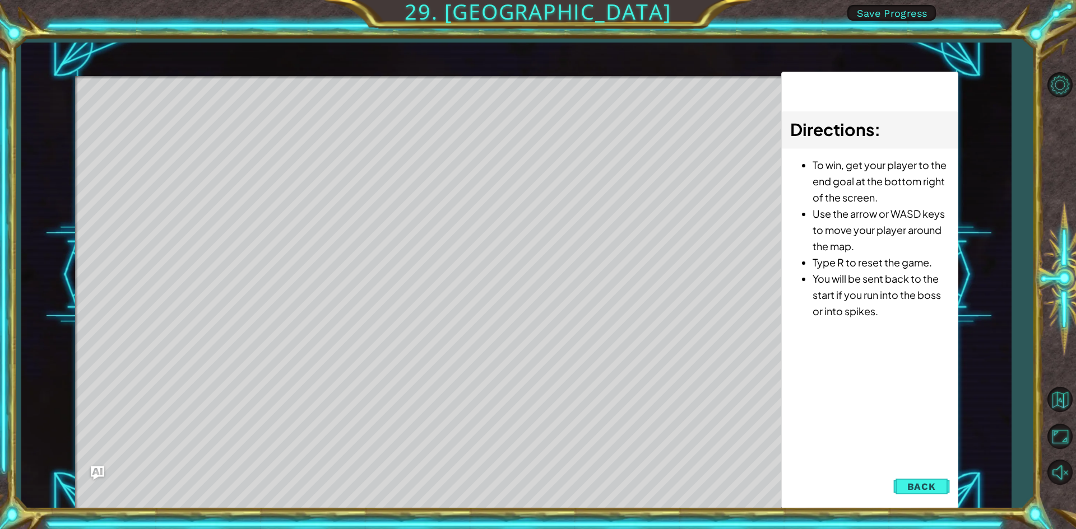
click at [243, 133] on div "Level Map" at bounding box center [334, 241] width 518 height 330
drag, startPoint x: 245, startPoint y: 141, endPoint x: 267, endPoint y: 150, distance: 23.1
click at [254, 150] on div "Level Map" at bounding box center [334, 241] width 518 height 330
click at [166, 134] on div "Level Map" at bounding box center [334, 241] width 518 height 330
drag, startPoint x: 181, startPoint y: 129, endPoint x: 291, endPoint y: 144, distance: 110.3
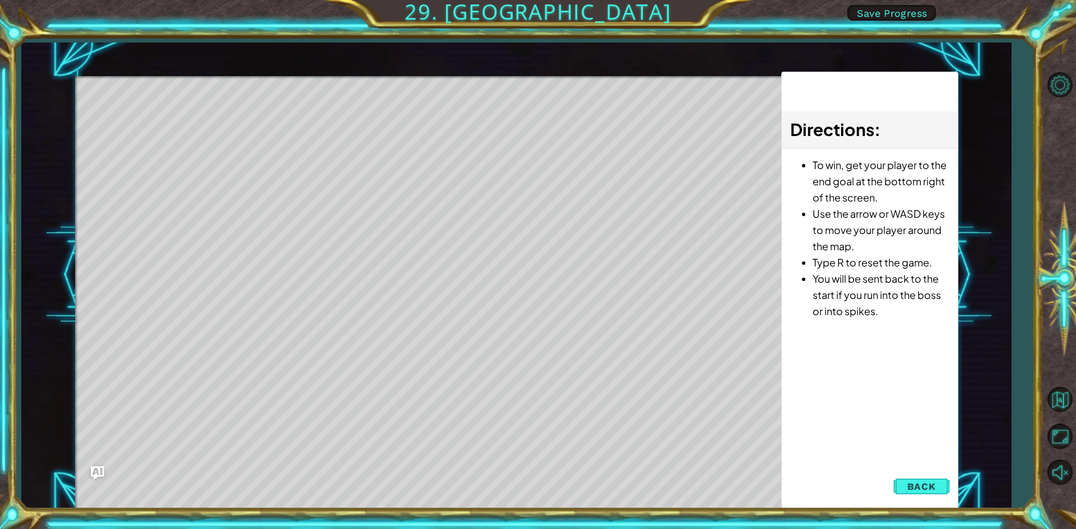
click at [192, 135] on div "Level Map" at bounding box center [334, 241] width 518 height 330
drag, startPoint x: 928, startPoint y: 483, endPoint x: 925, endPoint y: 478, distance: 6.1
click at [928, 482] on span "Back" at bounding box center [921, 486] width 29 height 11
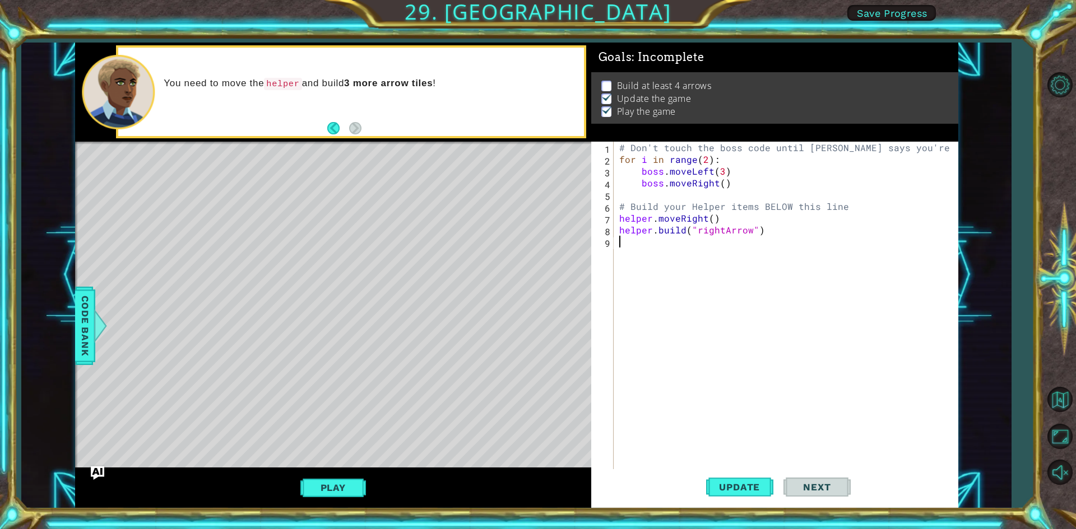
click at [643, 238] on div "# Don't touch the boss code until [PERSON_NAME] says you're ready! for i in ran…" at bounding box center [788, 318] width 343 height 353
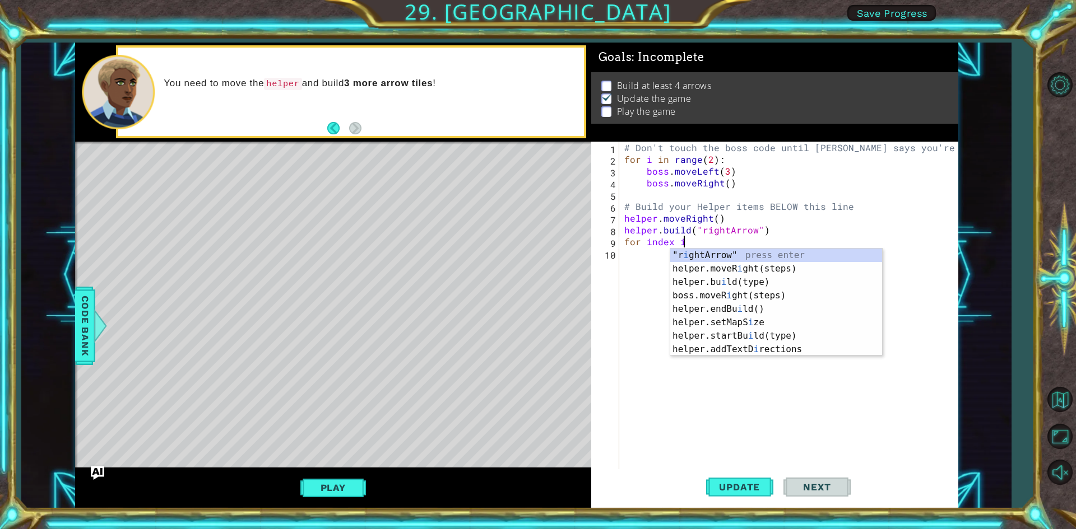
scroll to position [0, 3]
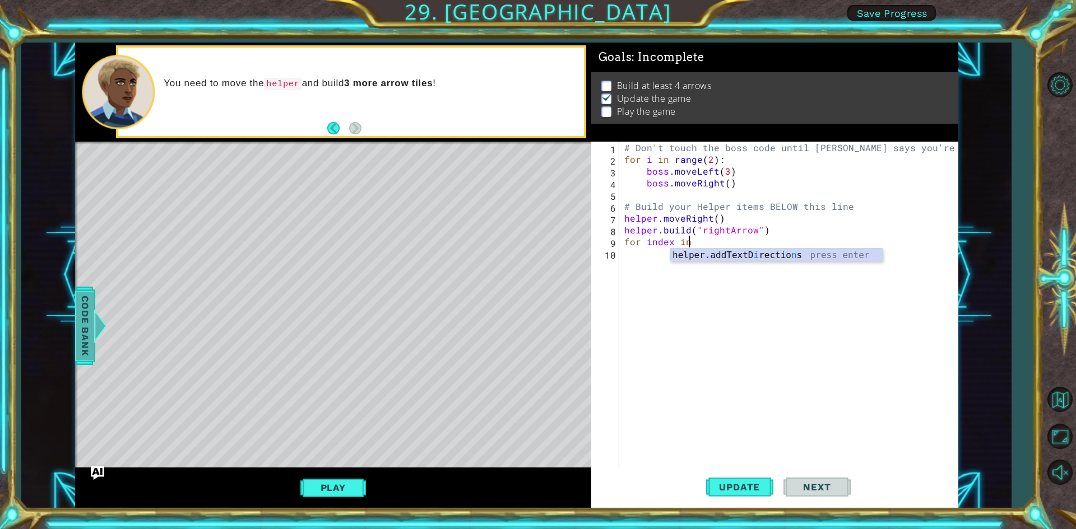
type textarea "for index in"
click at [79, 325] on span "Code Bank" at bounding box center [85, 325] width 18 height 68
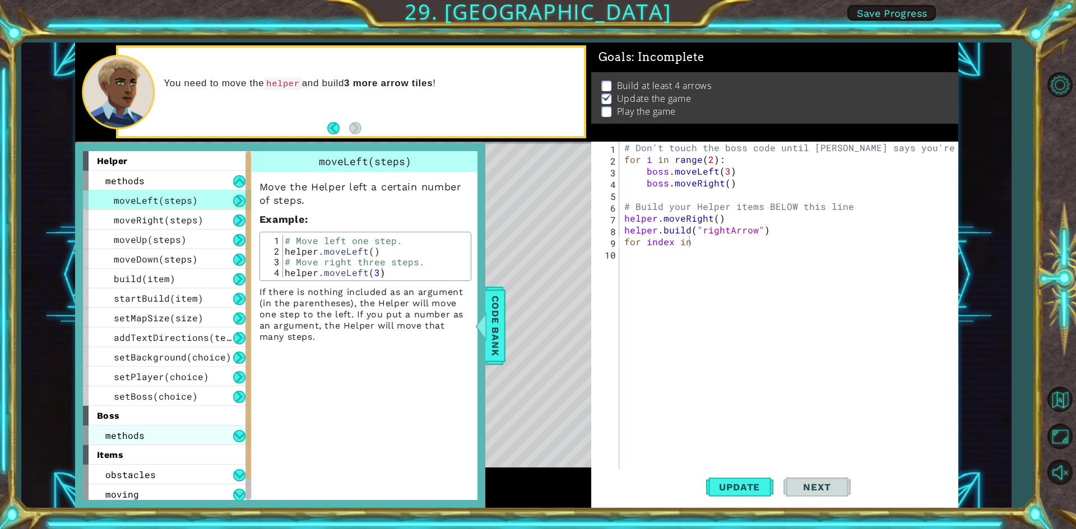
click at [143, 431] on div "methods" at bounding box center [167, 436] width 168 height 20
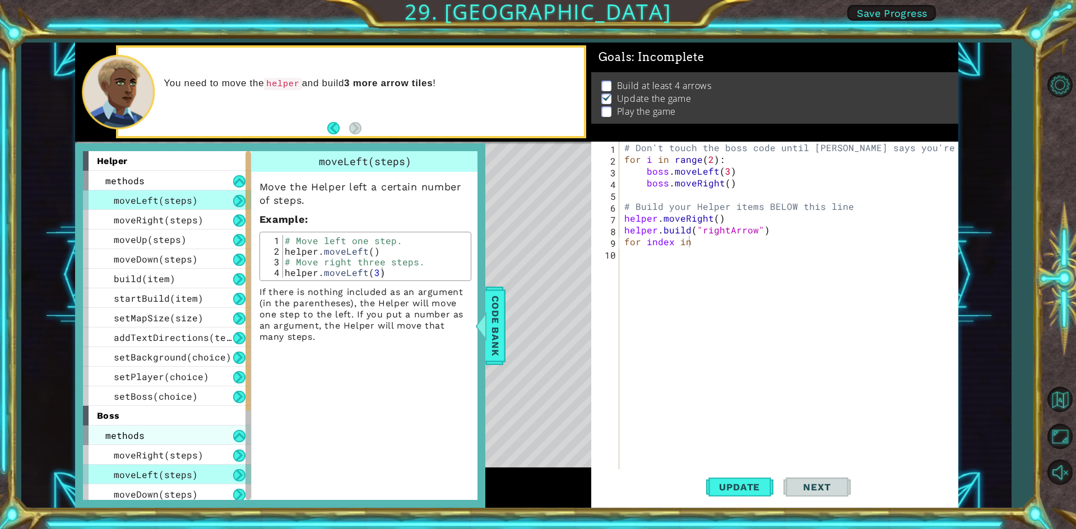
click at [142, 434] on span "methods" at bounding box center [124, 436] width 39 height 12
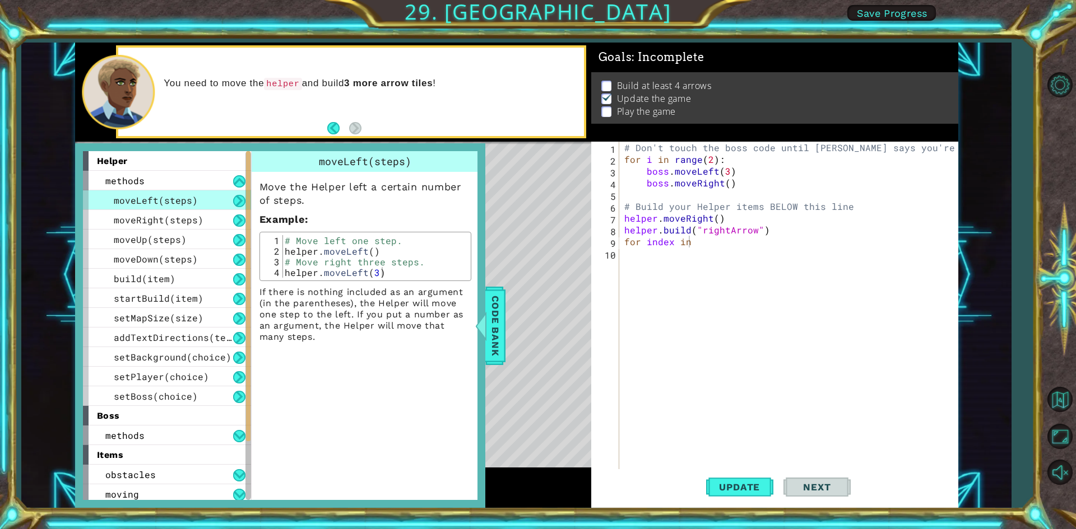
scroll to position [43, 0]
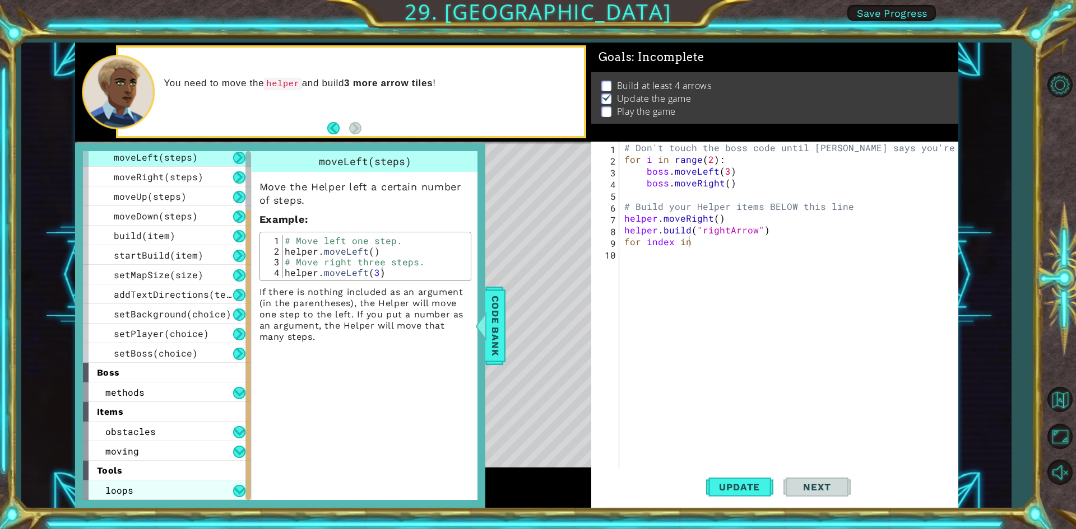
click at [130, 498] on div "loops" at bounding box center [167, 491] width 168 height 20
click at [159, 491] on div "loops" at bounding box center [167, 491] width 168 height 20
click at [159, 487] on div "loops" at bounding box center [167, 491] width 168 height 20
drag, startPoint x: 174, startPoint y: 159, endPoint x: 568, endPoint y: 316, distance: 424.3
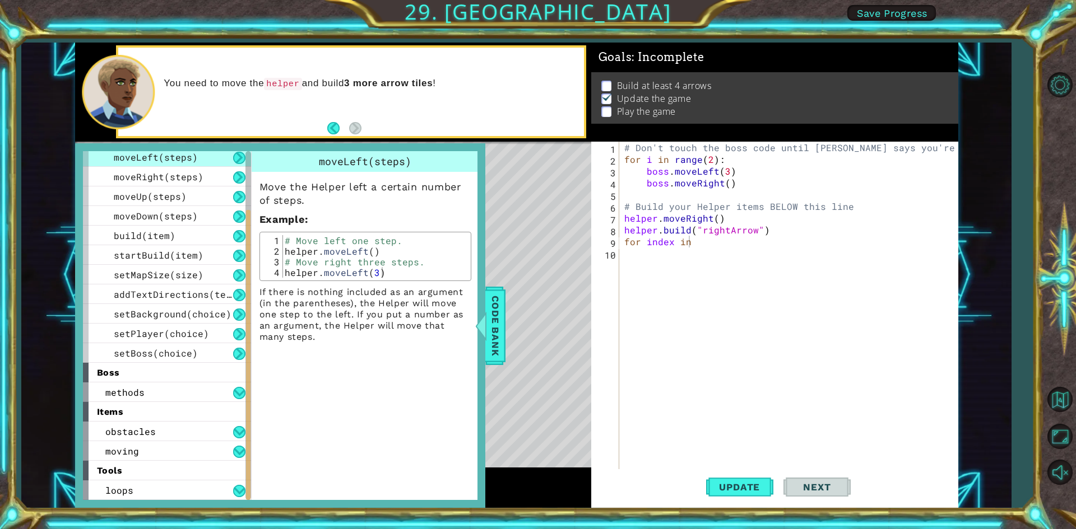
click at [568, 316] on div "Level Map" at bounding box center [334, 307] width 518 height 330
click at [179, 481] on div "loops" at bounding box center [167, 491] width 168 height 20
click at [238, 494] on button at bounding box center [239, 491] width 12 height 12
click at [242, 486] on button at bounding box center [239, 491] width 12 height 12
click at [706, 241] on div "# Don't touch the boss code until [PERSON_NAME] says you're ready! for i in ran…" at bounding box center [791, 318] width 338 height 353
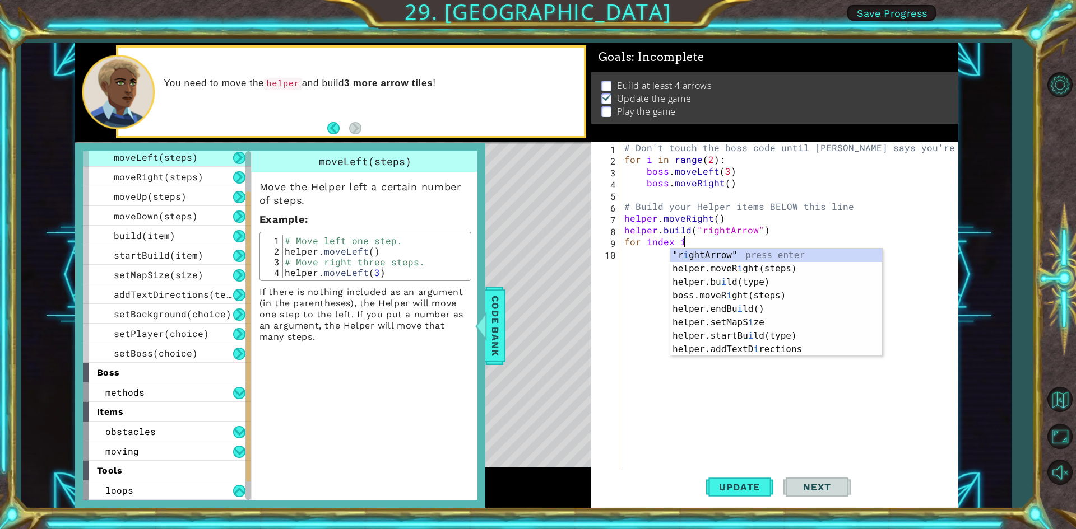
scroll to position [0, 3]
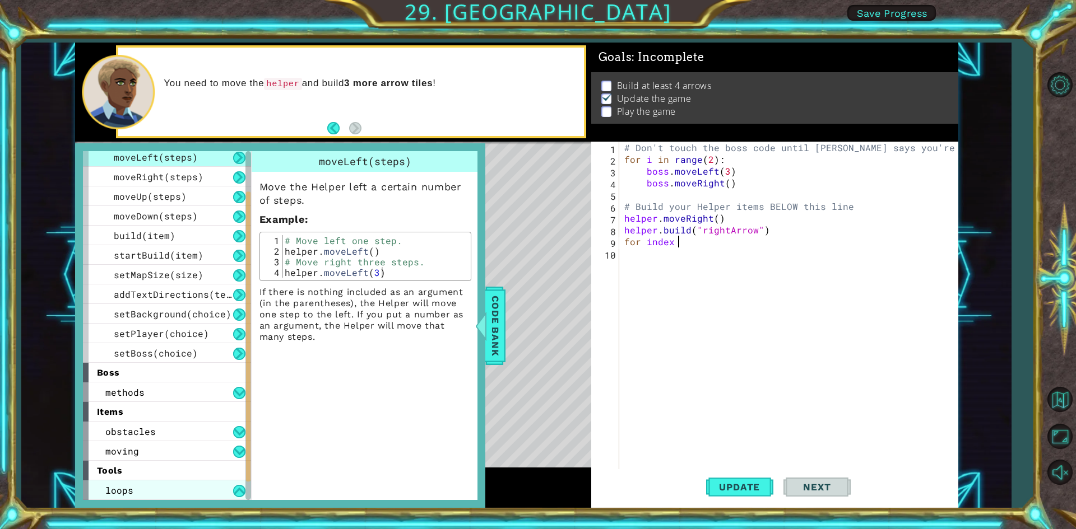
click at [220, 488] on div "loops" at bounding box center [167, 491] width 168 height 20
click at [221, 488] on div "loops" at bounding box center [167, 491] width 168 height 20
click at [225, 491] on div "loops" at bounding box center [167, 491] width 168 height 20
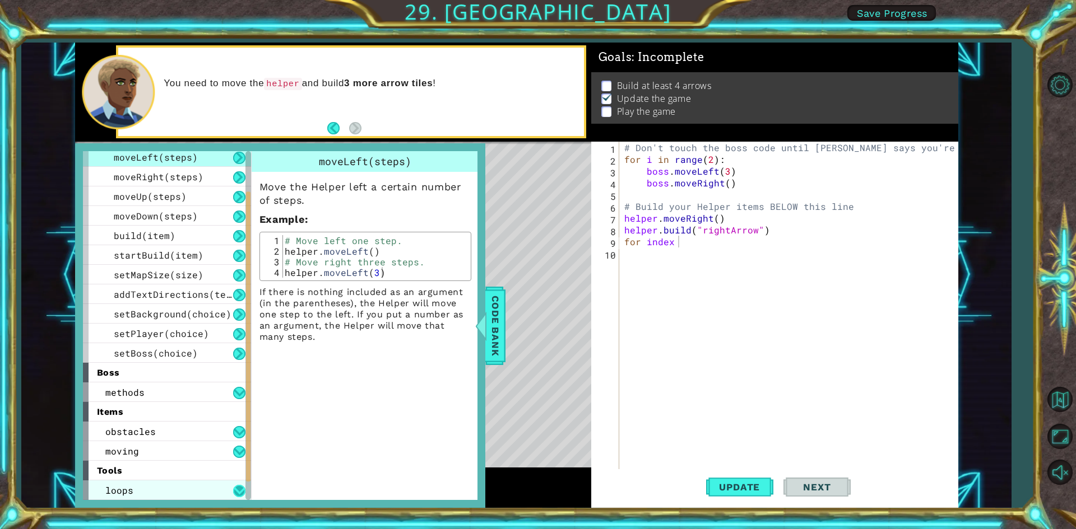
click at [229, 492] on div "loops" at bounding box center [167, 491] width 168 height 20
click at [234, 494] on button at bounding box center [239, 491] width 12 height 12
click at [232, 490] on div "loops" at bounding box center [167, 491] width 168 height 20
click at [231, 490] on div "loops" at bounding box center [167, 491] width 168 height 20
click at [225, 491] on div "loops" at bounding box center [167, 491] width 168 height 20
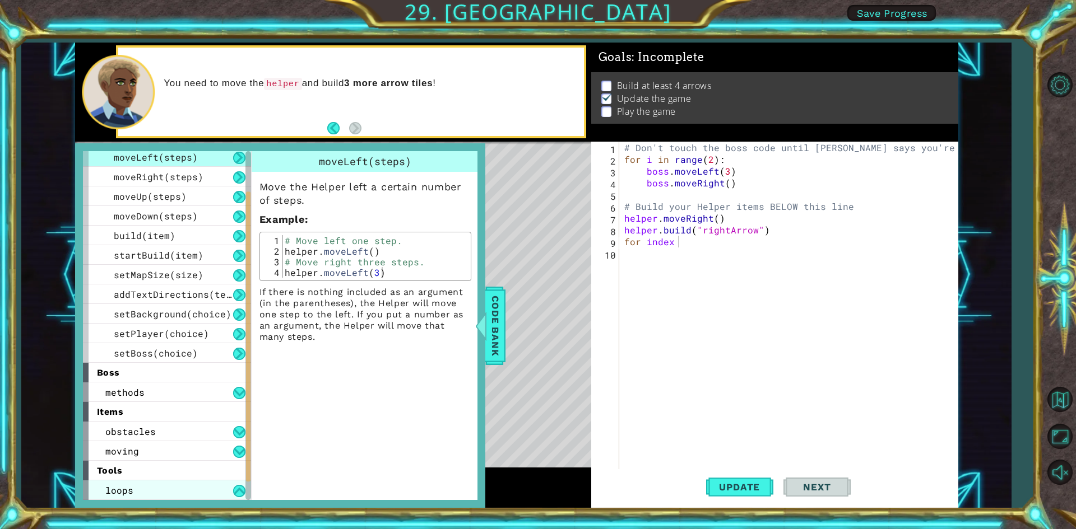
click at [221, 490] on div "loops" at bounding box center [167, 491] width 168 height 20
click at [224, 494] on div "loops" at bounding box center [167, 491] width 168 height 20
click at [225, 492] on div "loops" at bounding box center [167, 491] width 168 height 20
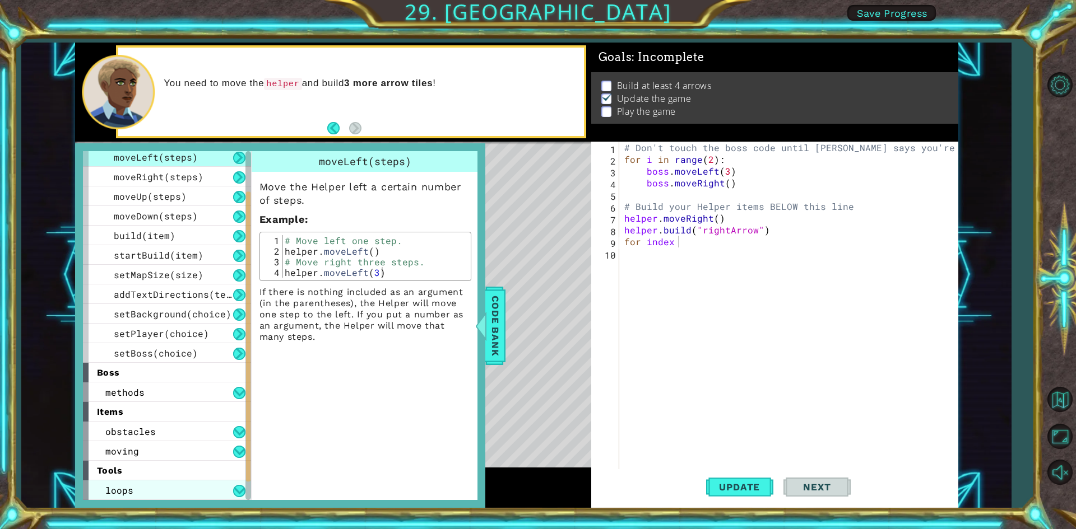
click at [225, 489] on div "loops" at bounding box center [167, 491] width 168 height 20
click at [211, 478] on div "tools" at bounding box center [167, 471] width 168 height 20
click at [208, 490] on div "loops" at bounding box center [167, 491] width 168 height 20
click at [207, 488] on div "loops" at bounding box center [167, 491] width 168 height 20
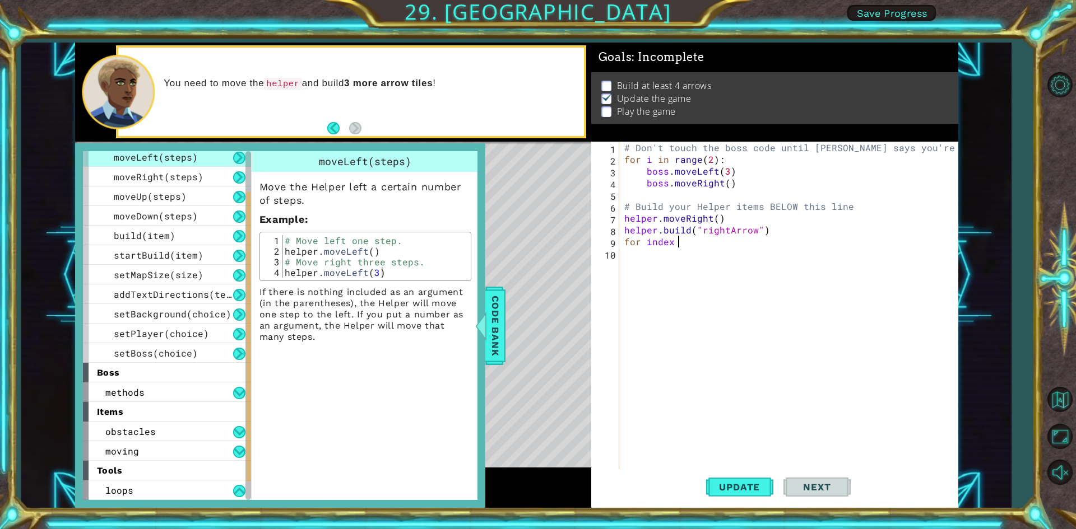
click at [681, 241] on div "# Don't touch the boss code until [PERSON_NAME] says you're ready! for i in ran…" at bounding box center [791, 318] width 338 height 353
drag, startPoint x: 173, startPoint y: 475, endPoint x: 172, endPoint y: 481, distance: 6.3
click at [172, 481] on div "helper methods moveLeft(steps) moveRight(steps) moveUp(steps) moveDown(steps) b…" at bounding box center [171, 325] width 176 height 349
click at [173, 481] on div "loops" at bounding box center [167, 491] width 168 height 20
click at [175, 483] on div "loops" at bounding box center [167, 491] width 168 height 20
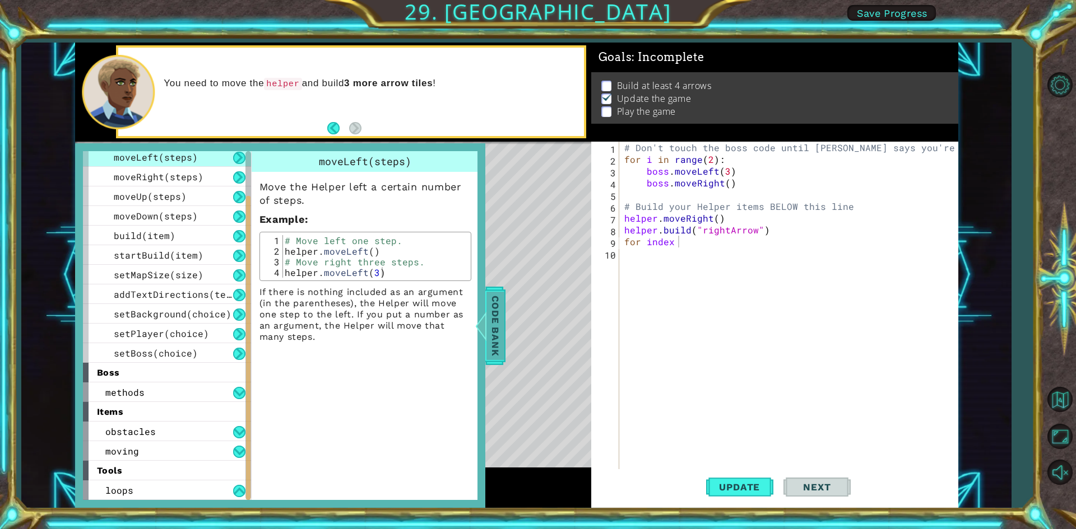
click at [489, 340] on span "Code Bank" at bounding box center [495, 325] width 18 height 68
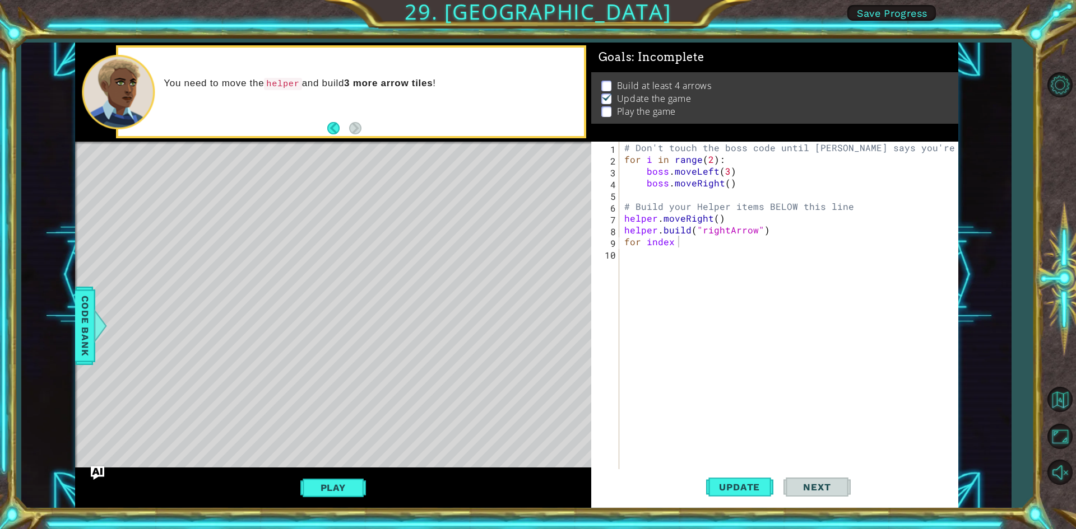
click at [673, 243] on div "# Don't touch the boss code until [PERSON_NAME] says you're ready! for i in ran…" at bounding box center [791, 318] width 338 height 353
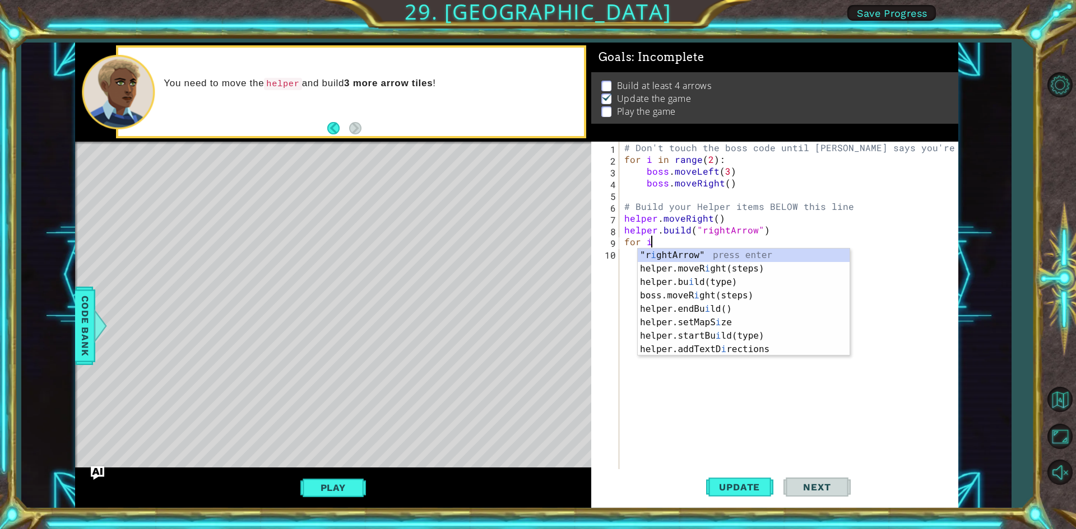
scroll to position [0, 1]
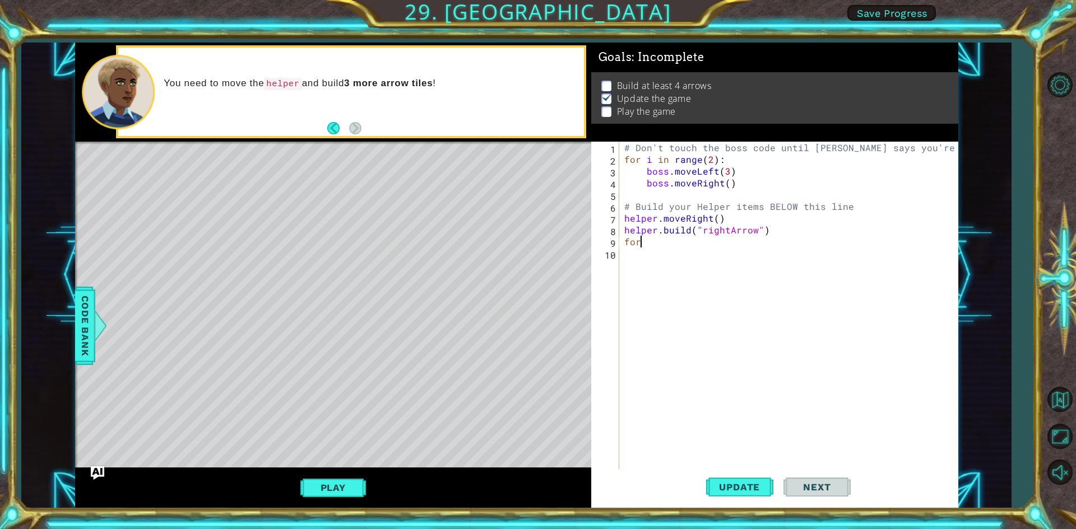
type textarea "f"
type textarea "move"
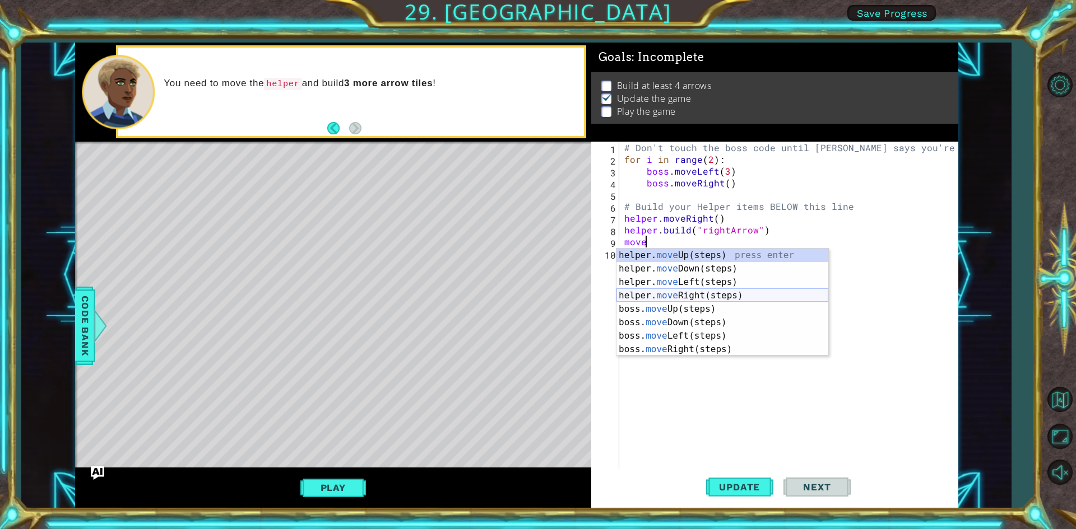
click at [626, 291] on div "helper. move Up(steps) press enter helper. move Down(steps) press enter helper.…" at bounding box center [722, 316] width 212 height 134
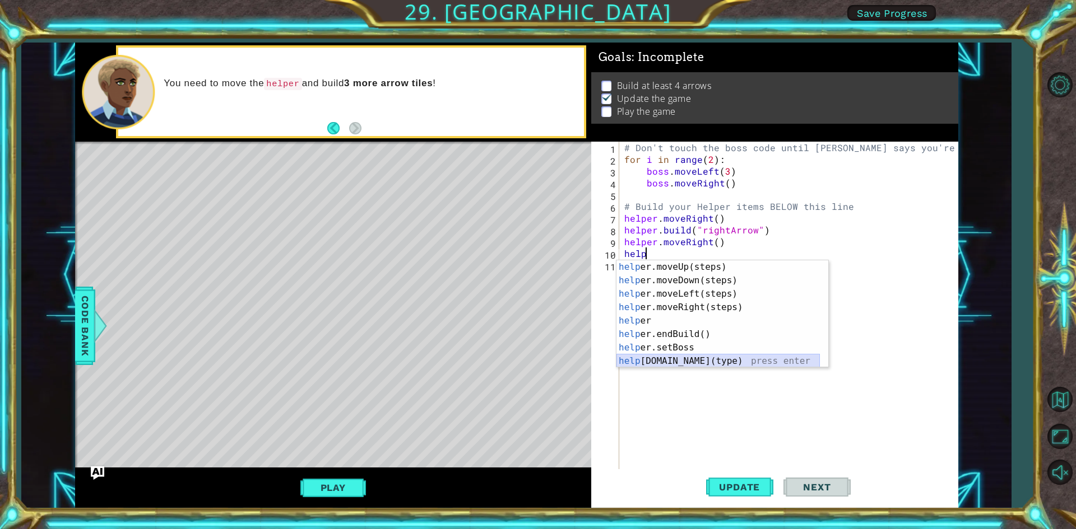
click at [677, 360] on div "help er.moveUp(steps) press enter help er.moveDown(steps) press enter help er.m…" at bounding box center [717, 327] width 203 height 134
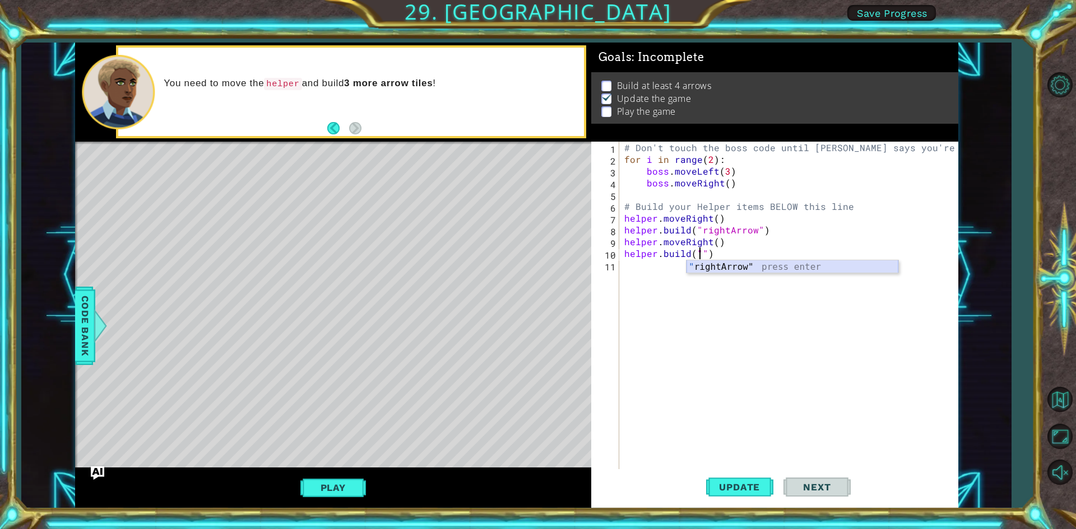
click at [713, 262] on div "" rightArrow" press enter" at bounding box center [792, 280] width 212 height 40
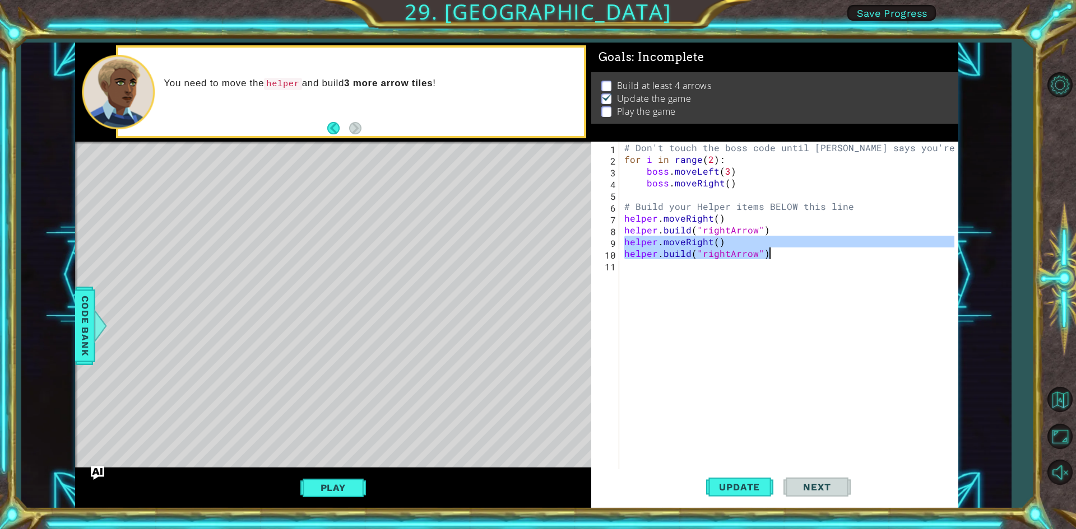
drag, startPoint x: 623, startPoint y: 239, endPoint x: 783, endPoint y: 257, distance: 161.3
click at [783, 257] on div "# Don't touch the boss code until [PERSON_NAME] says you're ready! for i in ran…" at bounding box center [791, 318] width 338 height 353
type textarea "helper.moveRight() [DOMAIN_NAME]("rightArrow")"
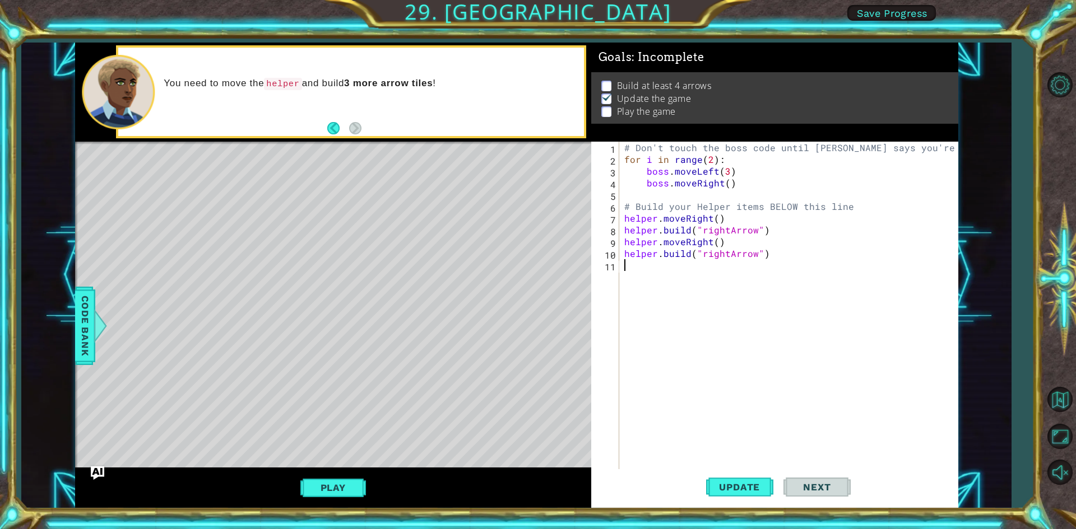
click at [634, 263] on div "# Don't touch the boss code until [PERSON_NAME] says you're ready! for i in ran…" at bounding box center [791, 318] width 338 height 353
paste textarea "[DOMAIN_NAME]("rightArrow")"
type textarea "[DOMAIN_NAME]("rightArrow")"
click at [645, 291] on div "# Don't touch the boss code until [PERSON_NAME] says you're ready! for i in ran…" at bounding box center [791, 318] width 338 height 353
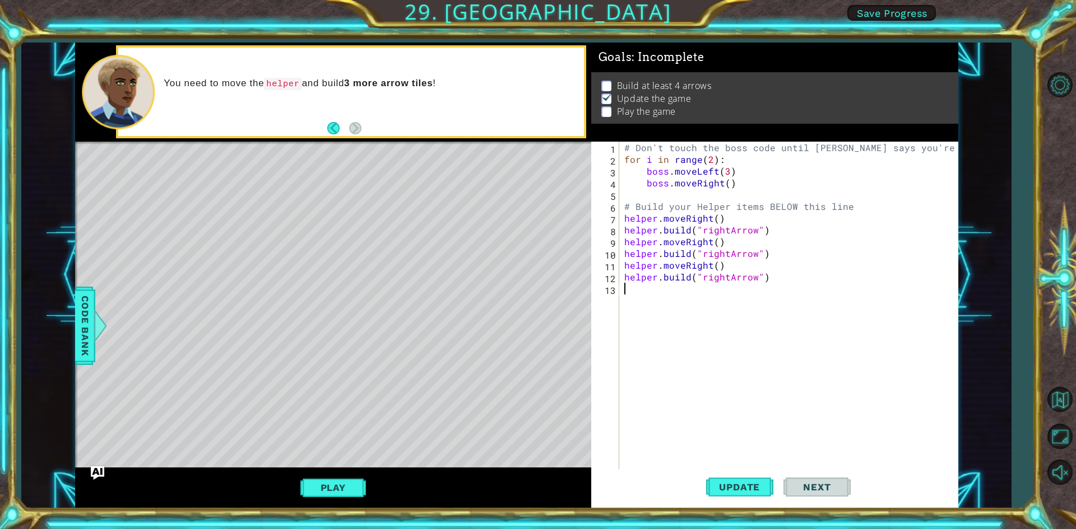
paste textarea "[DOMAIN_NAME]("rightArrow")"
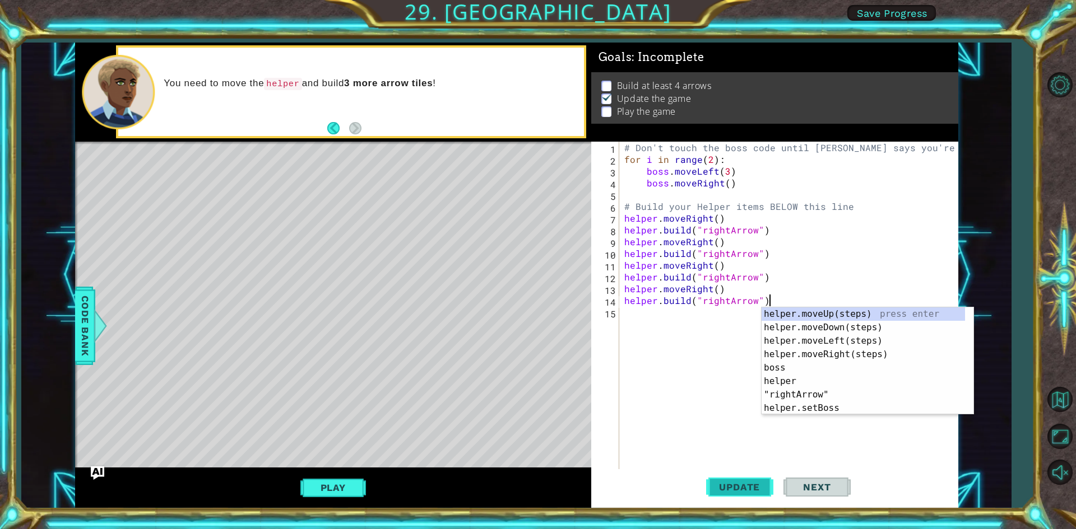
type textarea "[DOMAIN_NAME]("rightArrow")"
click at [757, 483] on span "Update" at bounding box center [738, 487] width 63 height 11
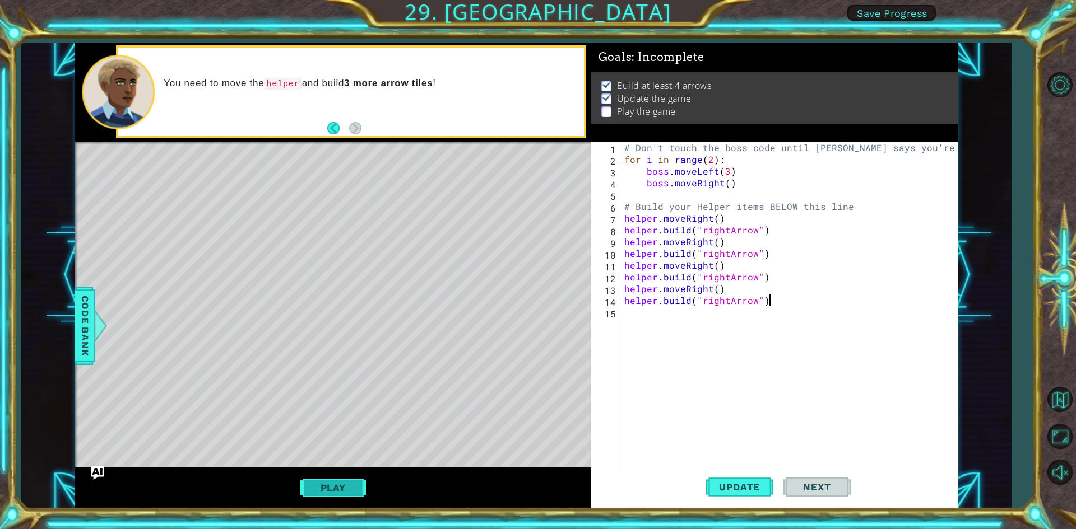
click at [306, 494] on button "Play" at bounding box center [333, 487] width 66 height 21
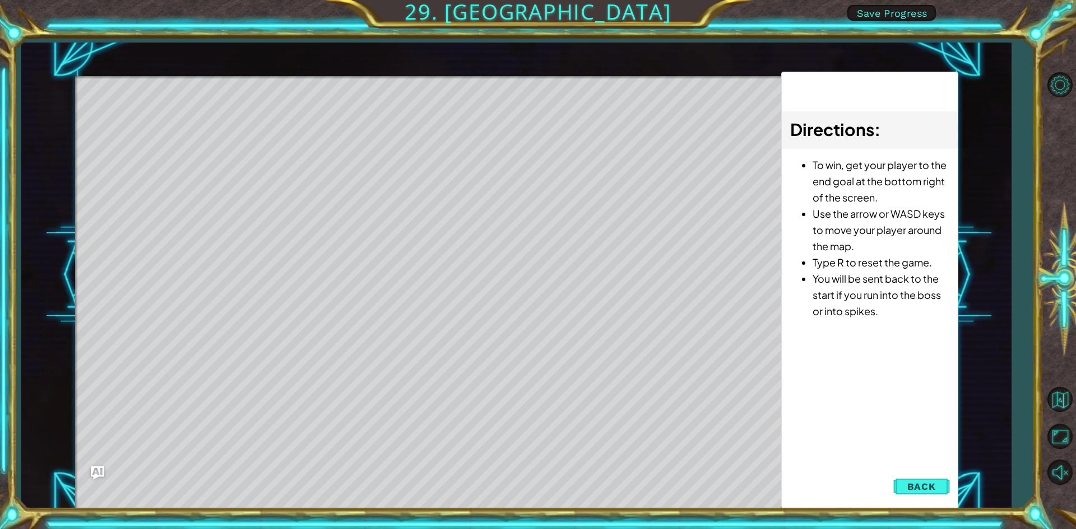
drag, startPoint x: 162, startPoint y: 157, endPoint x: 249, endPoint y: 140, distance: 88.4
click at [249, 140] on div "Level Map" at bounding box center [334, 241] width 518 height 330
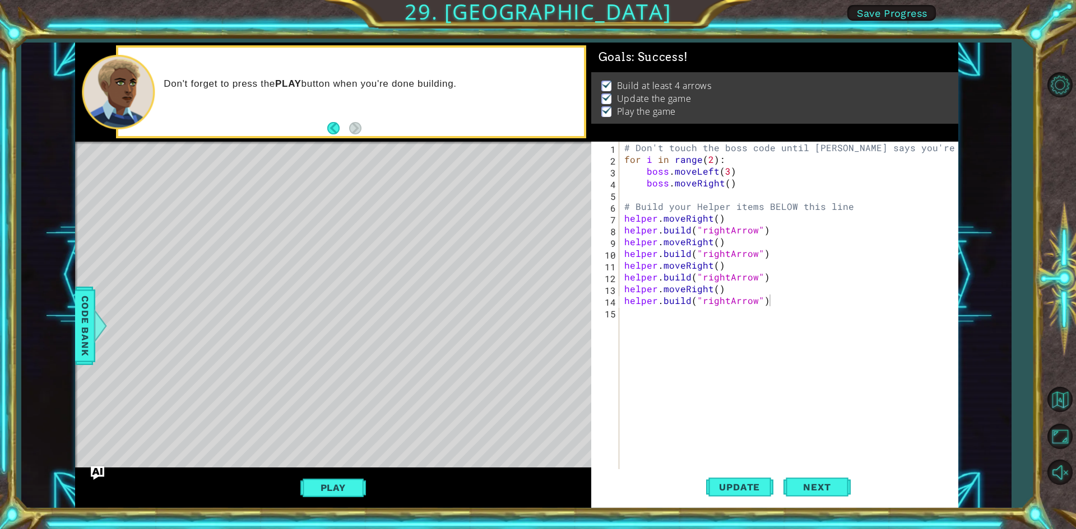
click at [635, 319] on div "# Don't touch the boss code until [PERSON_NAME] says you're ready! for i in ran…" at bounding box center [791, 318] width 338 height 353
paste textarea "[DOMAIN_NAME]("rightArrow")"
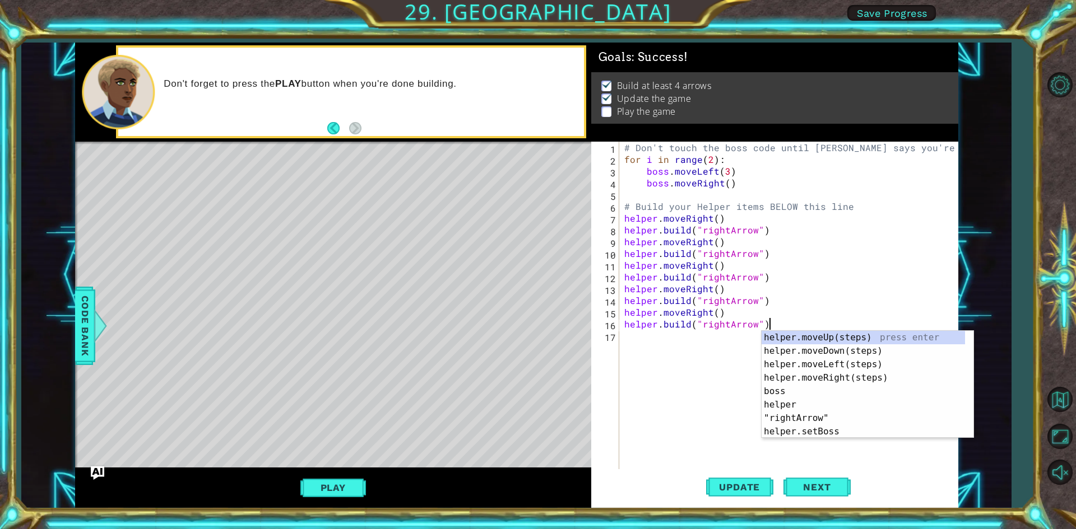
paste textarea "Code Area"
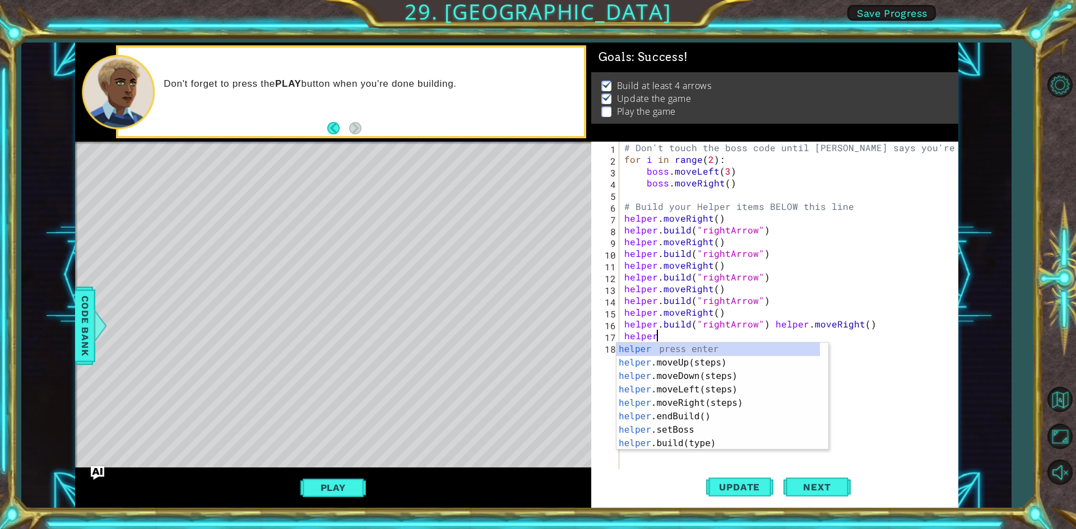
type textarea "h"
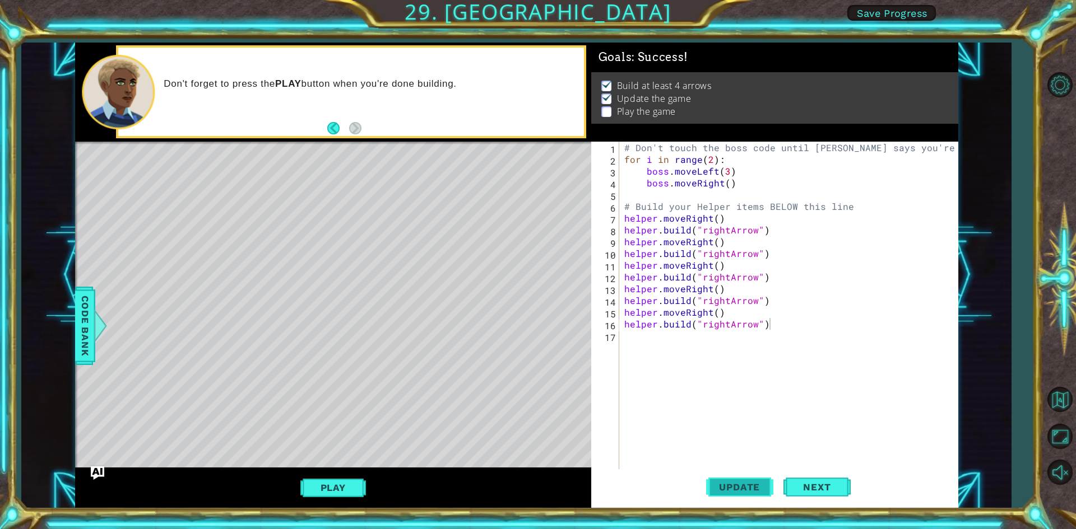
click at [736, 486] on span "Update" at bounding box center [738, 487] width 63 height 11
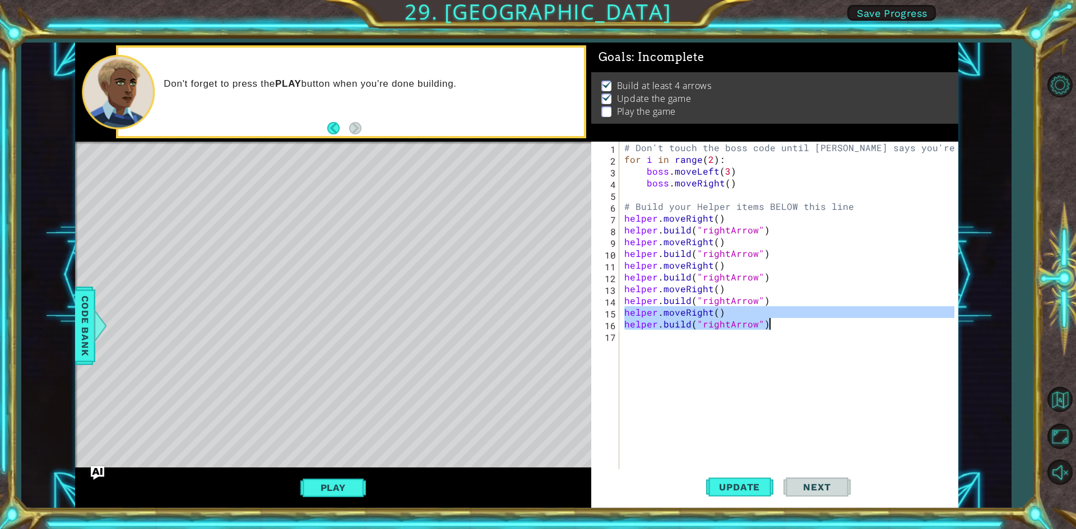
drag, startPoint x: 623, startPoint y: 315, endPoint x: 790, endPoint y: 327, distance: 167.3
click at [790, 327] on div "# Don't touch the boss code until [PERSON_NAME] says you're ready! for i in ran…" at bounding box center [791, 318] width 338 height 353
type textarea "helper.moveRight() [DOMAIN_NAME]("rightArrow")"
click at [663, 333] on div "# Don't touch the boss code until [PERSON_NAME] says you're ready! for i in ran…" at bounding box center [791, 318] width 338 height 353
paste textarea "[DOMAIN_NAME]("rightArrow")"
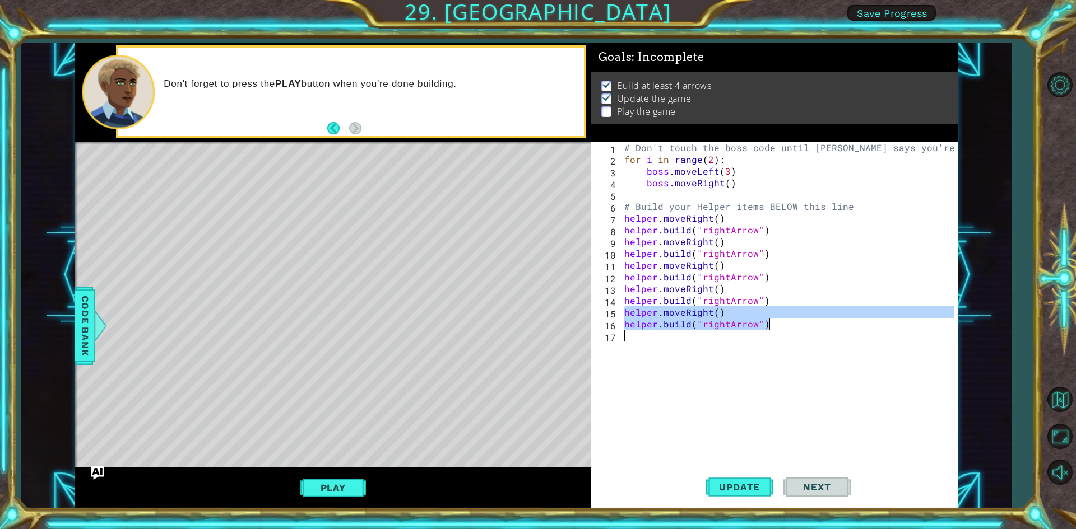
type textarea "[DOMAIN_NAME]("rightArrow")"
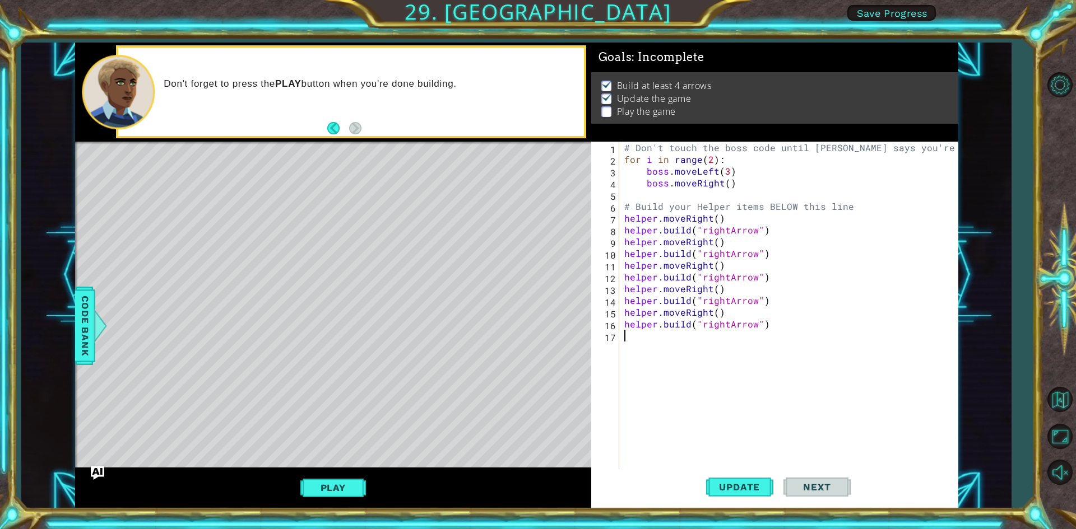
drag, startPoint x: 702, startPoint y: 352, endPoint x: 696, endPoint y: 346, distance: 8.3
click at [697, 349] on div "# Don't touch the boss code until [PERSON_NAME] says you're ready! for i in ran…" at bounding box center [791, 318] width 338 height 353
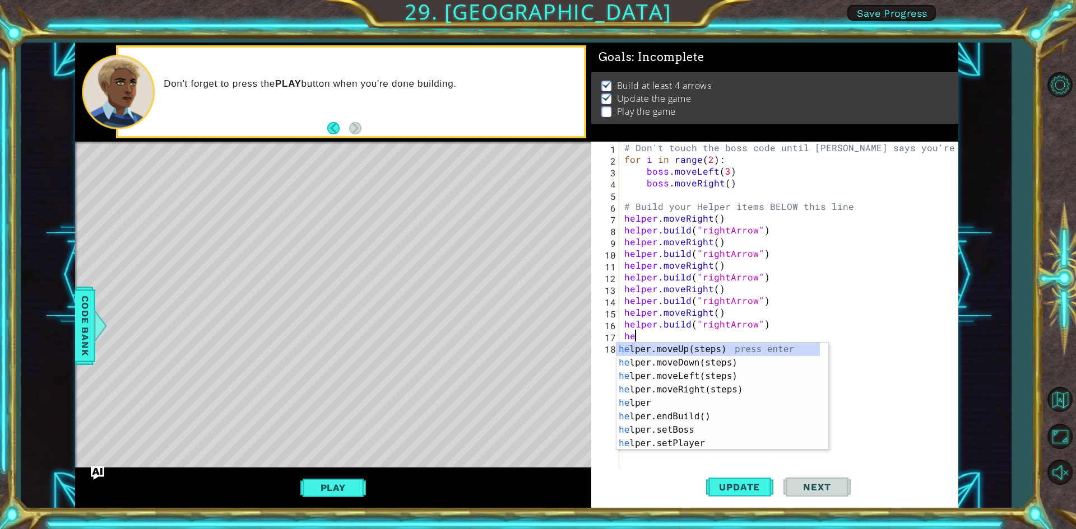
type textarea "h"
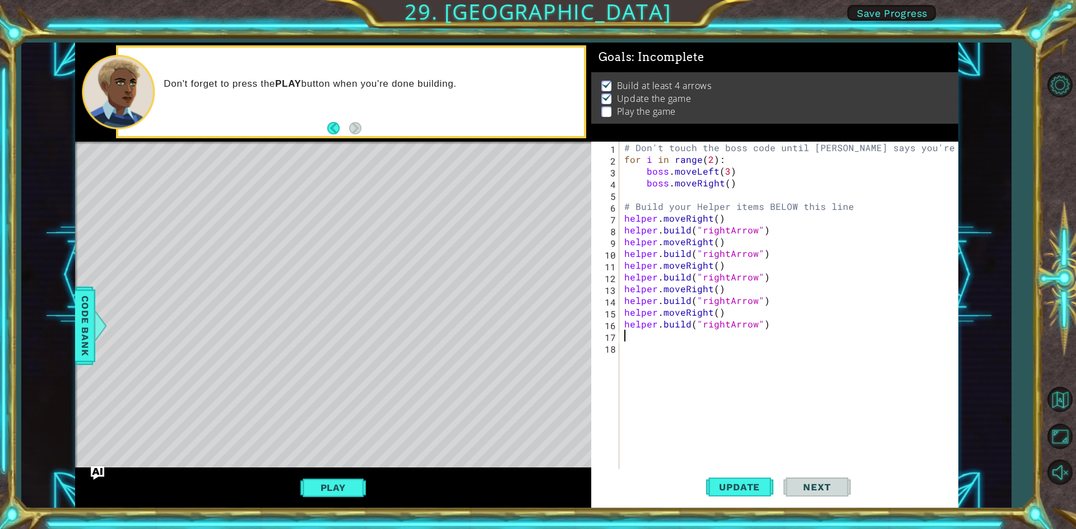
click at [723, 324] on div "# Don't touch the boss code until [PERSON_NAME] says you're ready! for i in ran…" at bounding box center [791, 318] width 338 height 353
click at [724, 327] on div "# Don't touch the boss code until [PERSON_NAME] says you're ready! for i in ran…" at bounding box center [791, 318] width 338 height 353
type textarea "[DOMAIN_NAME]("downArrow")"
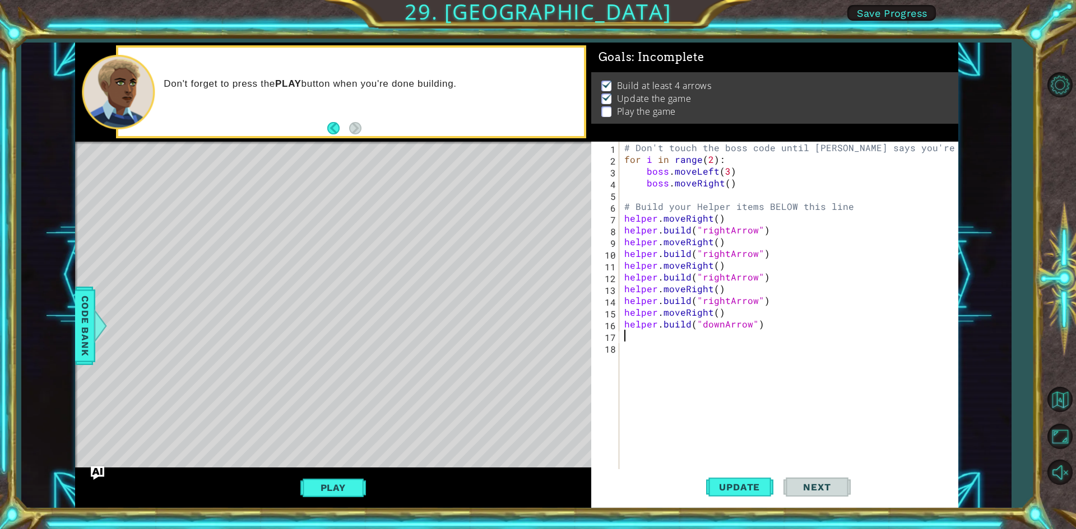
click at [625, 336] on div "# Don't touch the boss code until [PERSON_NAME] says you're ready! for i in ran…" at bounding box center [791, 318] width 338 height 353
type textarea "helper.moveDown"
click at [792, 355] on div "helper.moveDown (steps) press enter" at bounding box center [722, 363] width 212 height 40
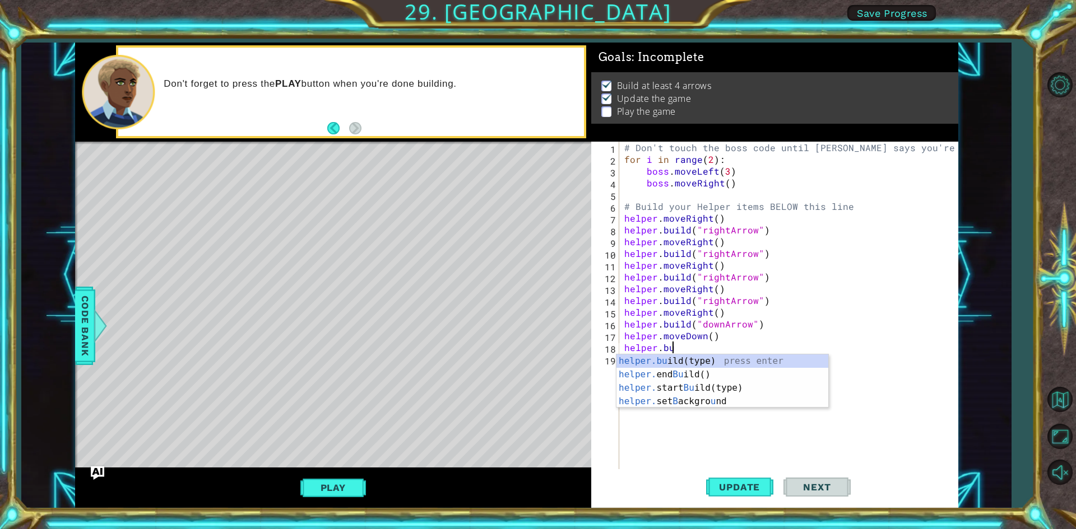
scroll to position [0, 3]
click at [626, 353] on body "1 ההההההההההההההההההההההההההההההההההההההההההההההההההההההההההההההההההההההההההההה…" at bounding box center [538, 264] width 1076 height 529
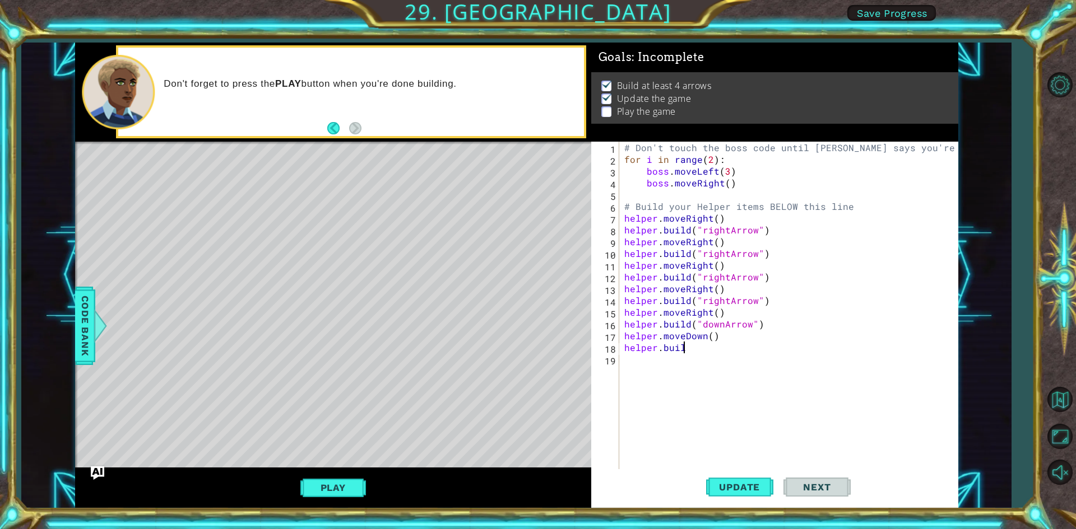
click at [709, 347] on div "# Don't touch the boss code until [PERSON_NAME] says you're ready! for i in ran…" at bounding box center [791, 318] width 338 height 353
click at [669, 358] on div "[DOMAIN_NAME] (type) press enter helper. end Build () press enter helper. start…" at bounding box center [722, 388] width 212 height 67
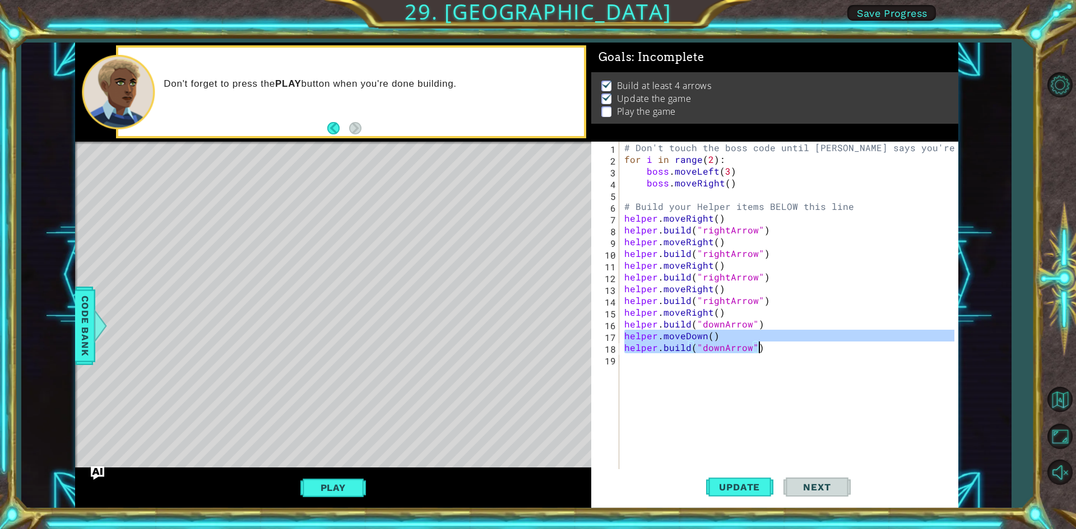
drag, startPoint x: 623, startPoint y: 336, endPoint x: 783, endPoint y: 350, distance: 160.3
click at [783, 350] on div "# Don't touch the boss code until [PERSON_NAME] says you're ready! for i in ran…" at bounding box center [791, 318] width 338 height 353
type textarea "helper.moveDown() [DOMAIN_NAME]("downArrow")"
click at [636, 366] on div "# Don't touch the boss code until [PERSON_NAME] says you're ready! for i in ran…" at bounding box center [791, 318] width 338 height 353
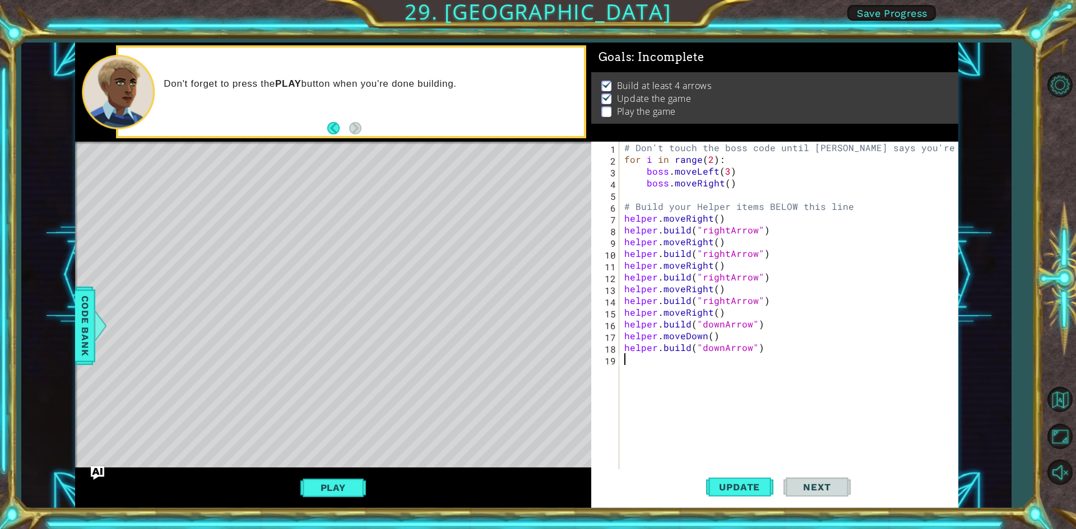
scroll to position [0, 0]
paste textarea "[DOMAIN_NAME]("downArrow")"
type textarea "[DOMAIN_NAME]("downArrow")"
click at [636, 387] on div "# Don't touch the boss code until [PERSON_NAME] says you're ready! for i in ran…" at bounding box center [791, 318] width 338 height 353
paste textarea "[DOMAIN_NAME]("downArrow")"
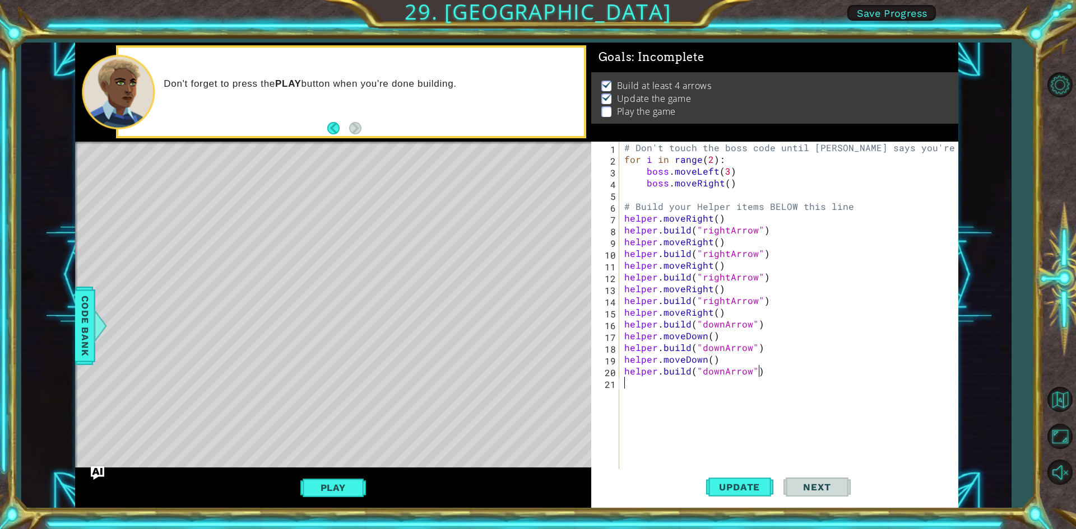
type textarea "[DOMAIN_NAME]("downArrow")"
click at [629, 395] on div "# Don't touch the boss code until [PERSON_NAME] says you're ready! for i in ran…" at bounding box center [791, 318] width 338 height 353
paste textarea "[DOMAIN_NAME]("downArrow")"
type textarea "[DOMAIN_NAME]("downArrow")"
click at [629, 409] on div "# Don't touch the boss code until [PERSON_NAME] says you're ready! for i in ran…" at bounding box center [791, 318] width 338 height 353
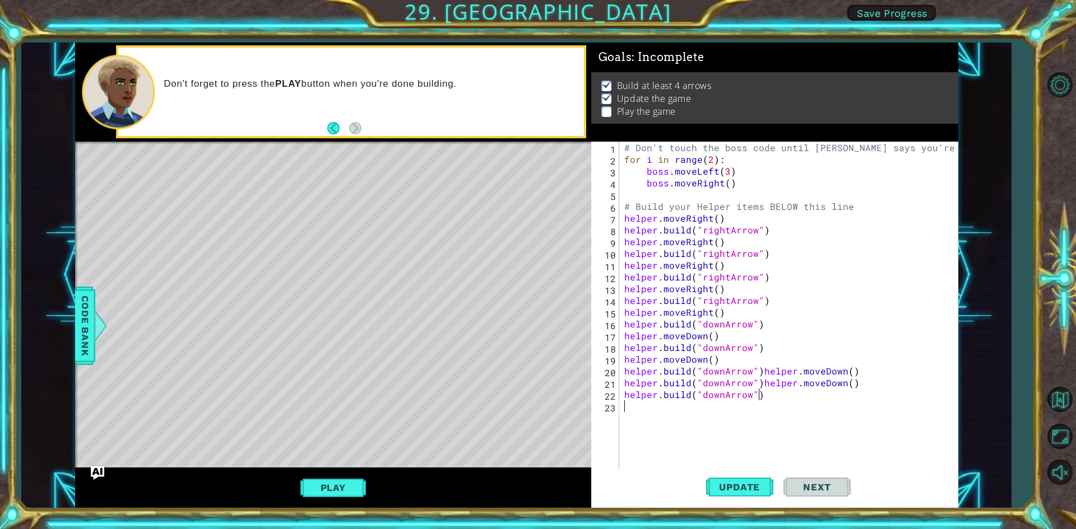
paste textarea "[DOMAIN_NAME]("downArrow")"
click at [722, 486] on span "Update" at bounding box center [738, 487] width 63 height 11
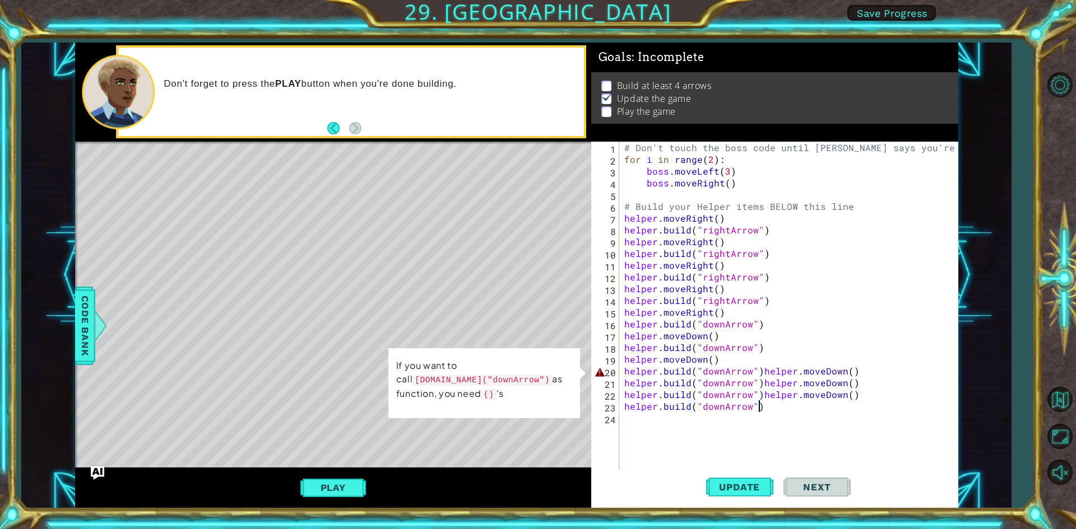
click at [757, 371] on div "# Don't touch the boss code until [PERSON_NAME] says you're ready! for i in ran…" at bounding box center [791, 318] width 338 height 353
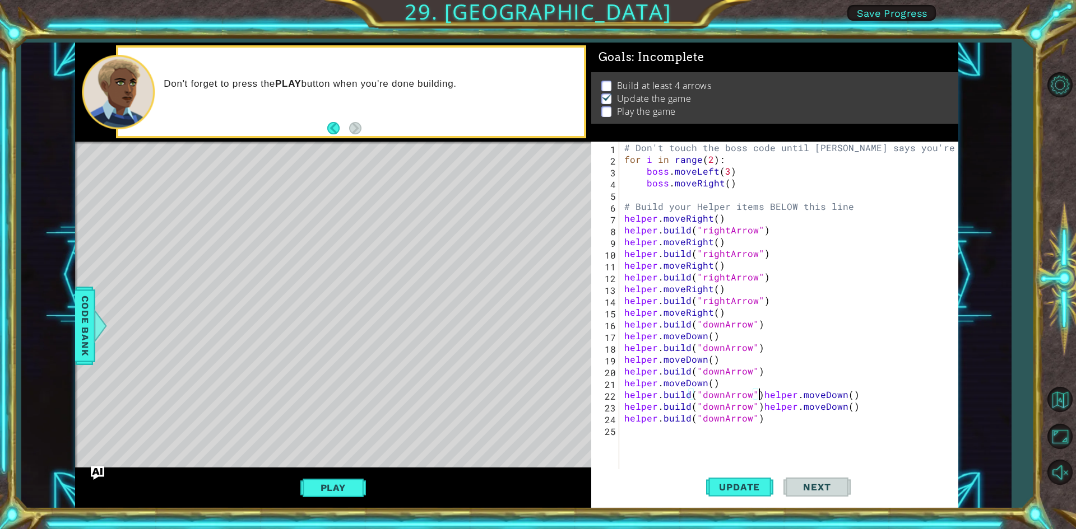
click at [757, 393] on div "# Don't touch the boss code until [PERSON_NAME] says you're ready! for i in ran…" at bounding box center [791, 318] width 338 height 353
click at [759, 418] on div "# Don't touch the boss code until [PERSON_NAME] says you're ready! for i in ran…" at bounding box center [791, 318] width 338 height 353
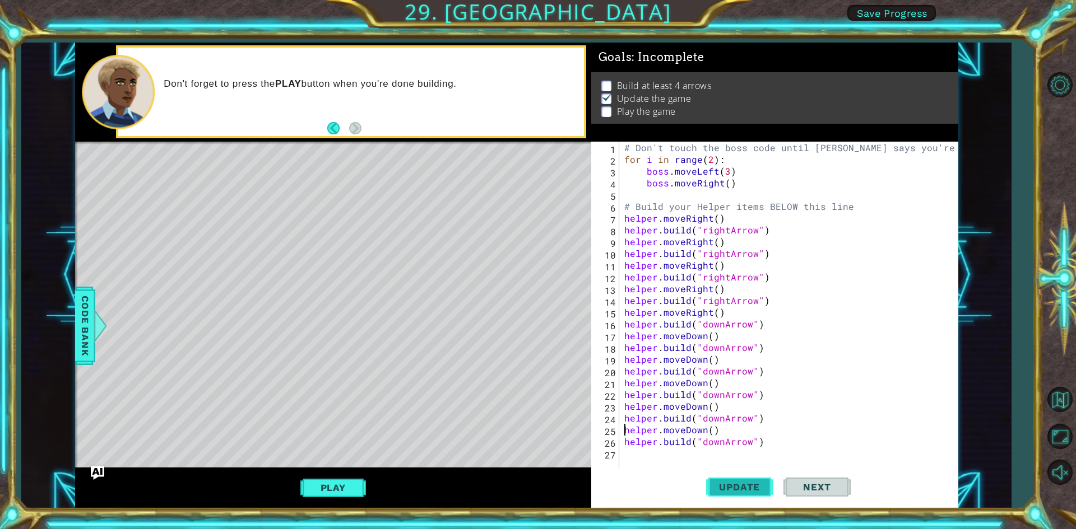
click at [761, 482] on span "Update" at bounding box center [738, 487] width 63 height 11
click at [723, 442] on div "# Don't touch the boss code until [PERSON_NAME] says you're ready! for i in ran…" at bounding box center [791, 318] width 338 height 353
type textarea "[DOMAIN_NAME]("rightArrow")"
drag, startPoint x: 747, startPoint y: 490, endPoint x: 628, endPoint y: 522, distance: 123.4
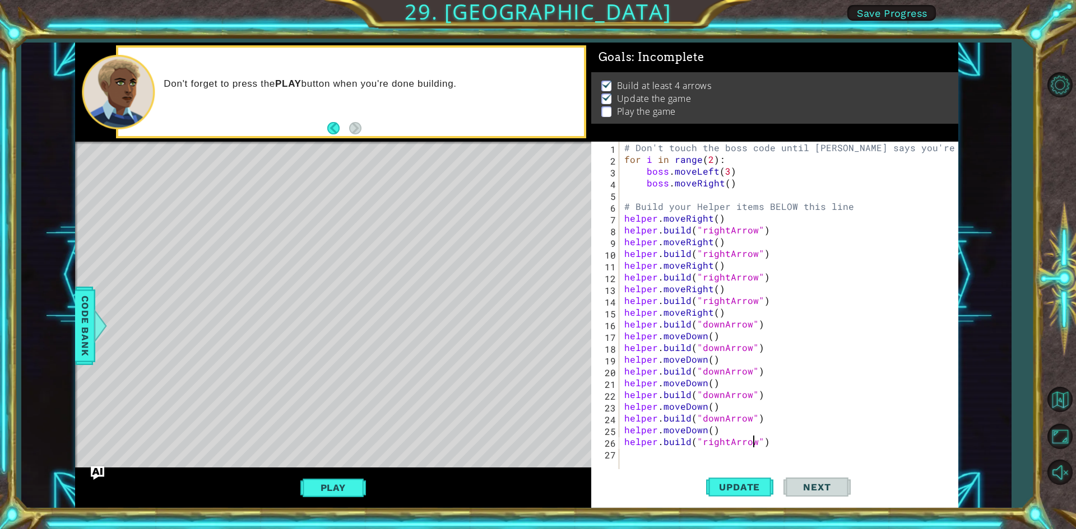
click at [744, 490] on span "Update" at bounding box center [738, 487] width 63 height 11
click at [341, 488] on button "Play" at bounding box center [333, 487] width 66 height 21
click at [827, 487] on span "Next" at bounding box center [817, 488] width 50 height 11
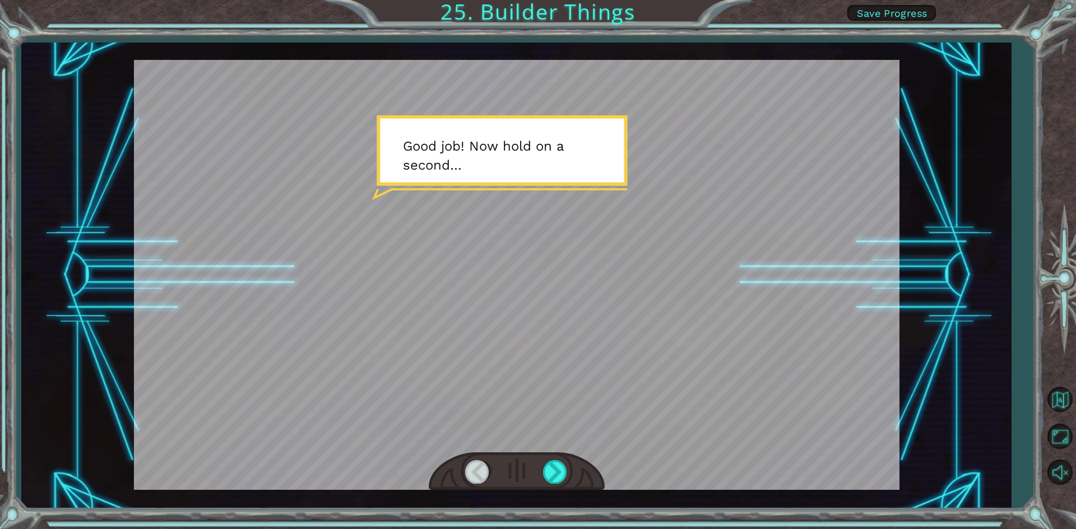
drag, startPoint x: 522, startPoint y: 217, endPoint x: 518, endPoint y: 222, distance: 6.7
drag, startPoint x: 518, startPoint y: 222, endPoint x: 557, endPoint y: 469, distance: 250.2
click at [557, 469] on div at bounding box center [555, 471] width 25 height 23
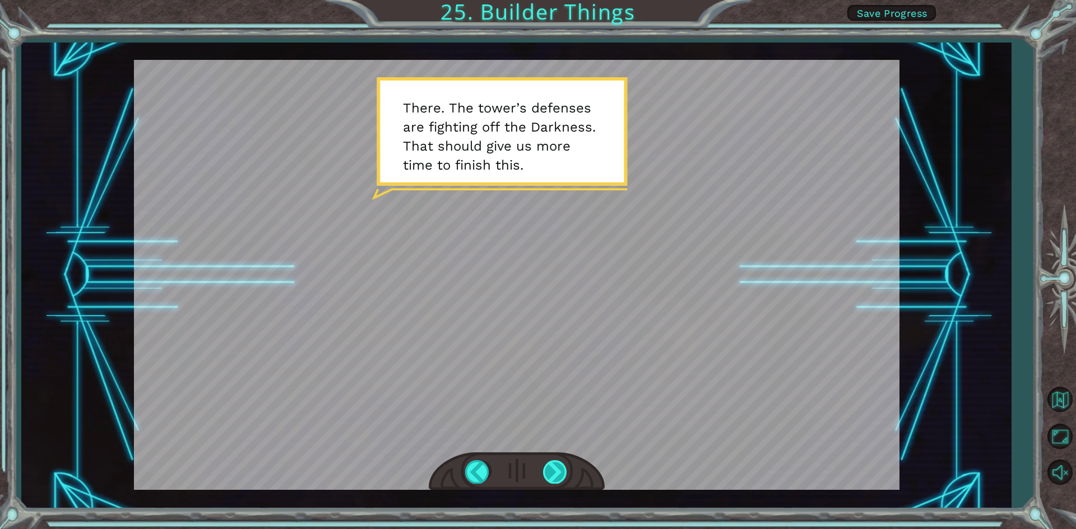
click at [551, 464] on div at bounding box center [555, 471] width 25 height 23
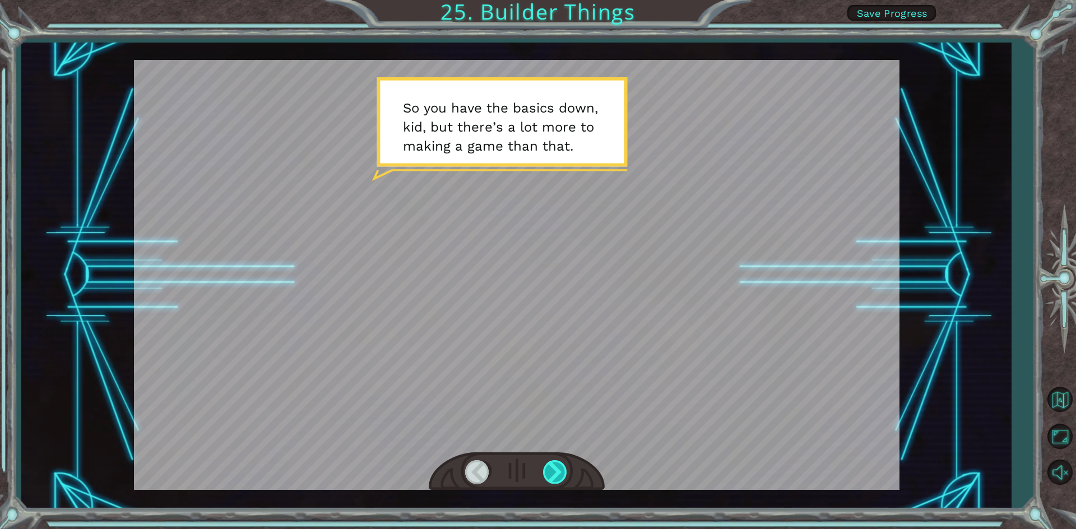
click at [557, 460] on div at bounding box center [555, 471] width 25 height 23
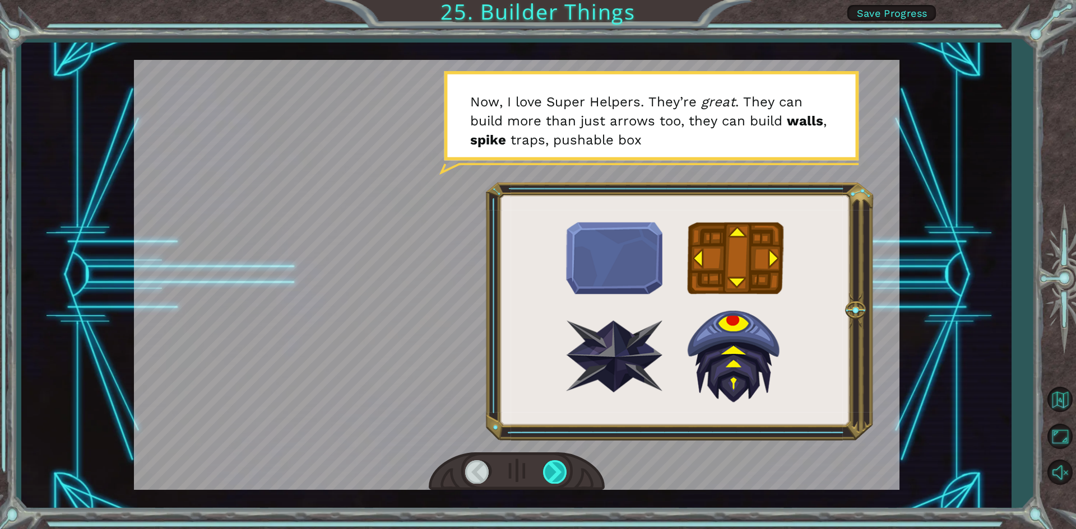
click at [565, 470] on div at bounding box center [555, 471] width 25 height 23
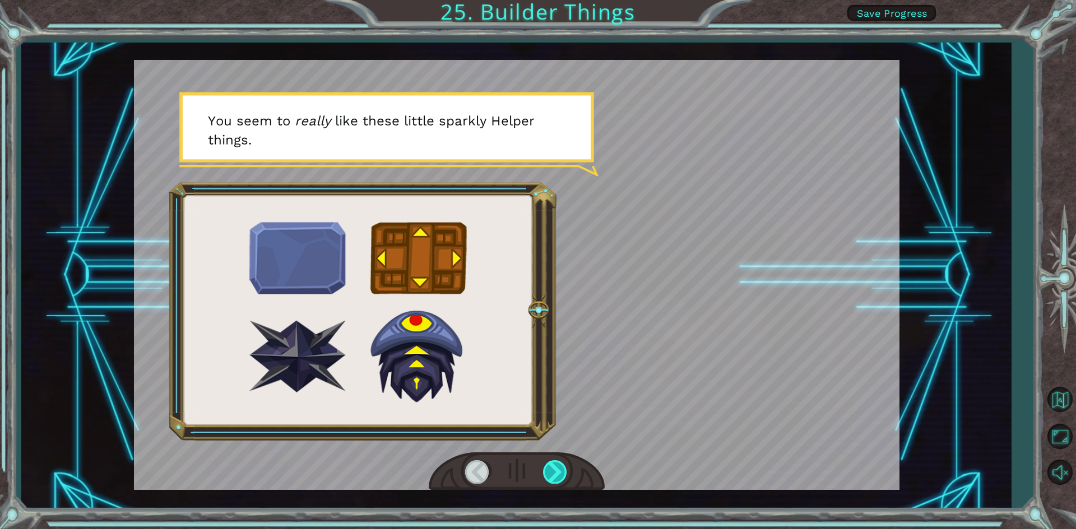
click at [561, 471] on div at bounding box center [555, 471] width 25 height 23
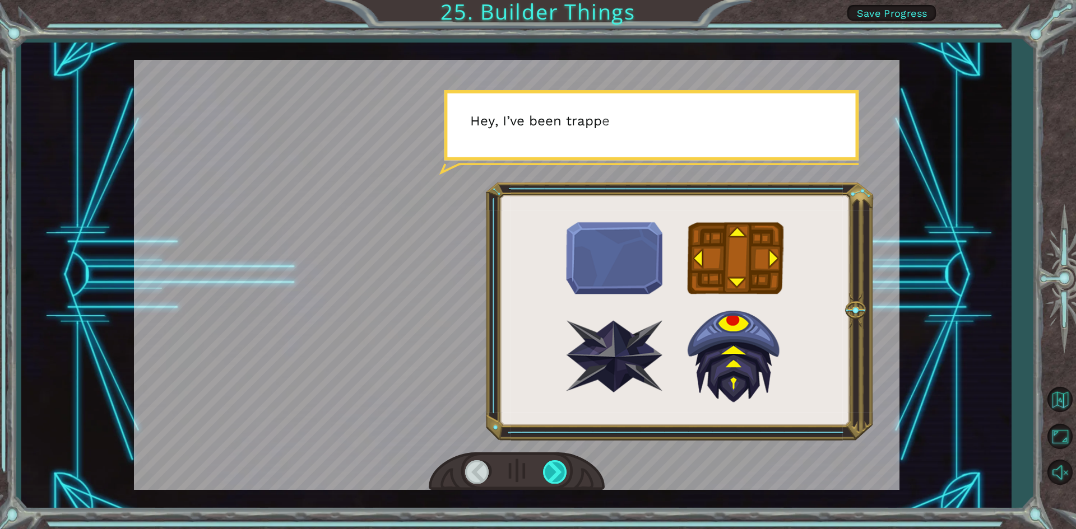
click at [561, 471] on div at bounding box center [555, 471] width 25 height 23
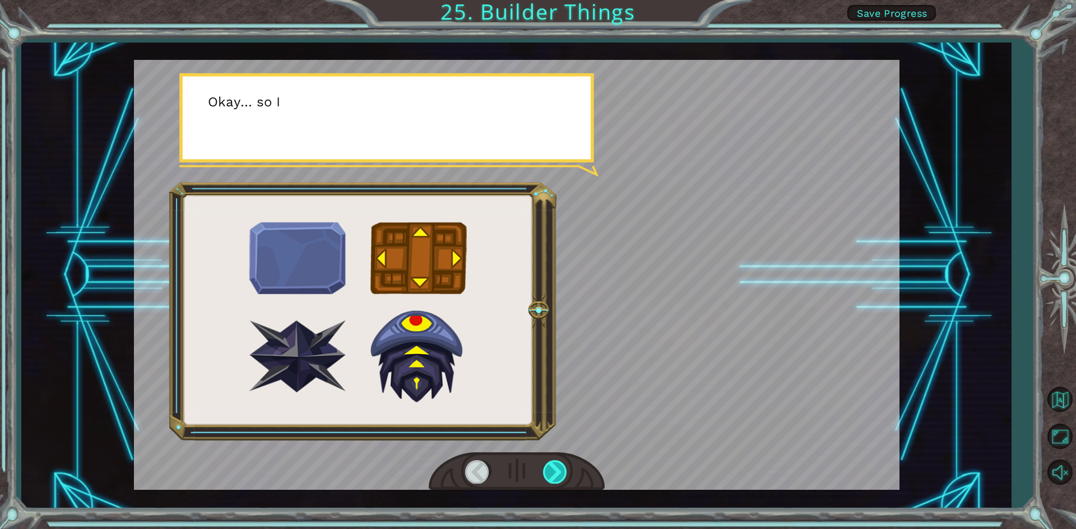
click at [561, 471] on div at bounding box center [555, 471] width 25 height 23
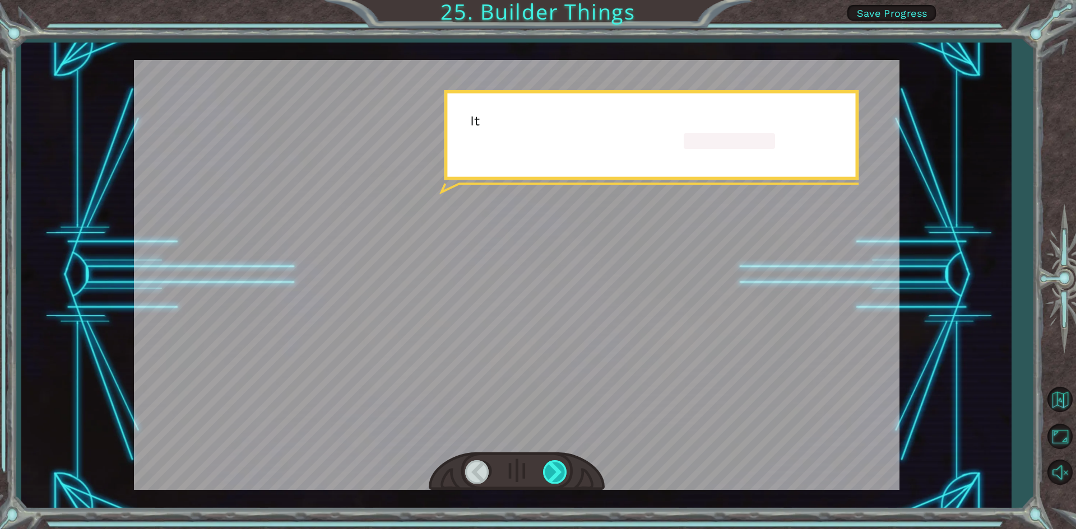
click at [561, 471] on div at bounding box center [555, 471] width 25 height 23
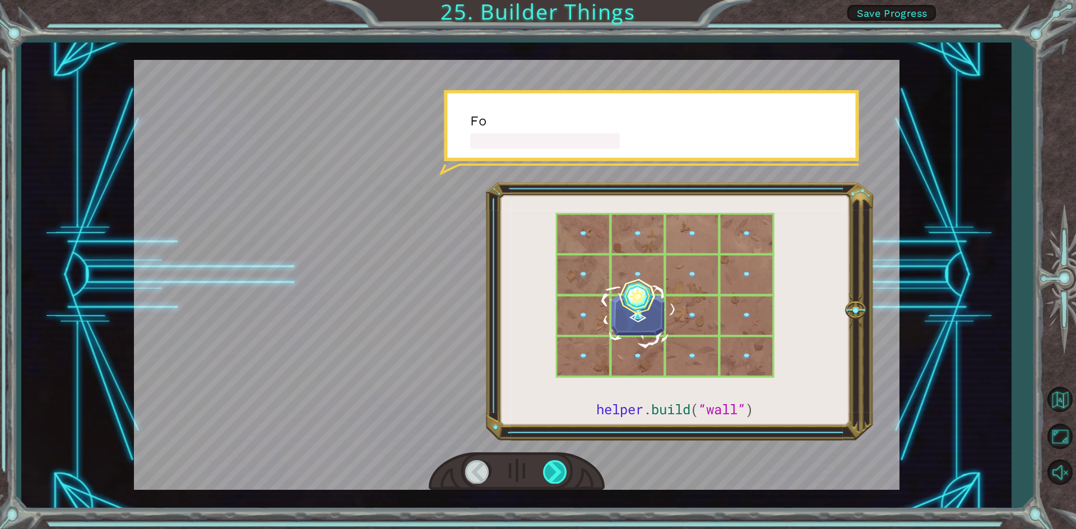
click at [560, 471] on div at bounding box center [555, 471] width 25 height 23
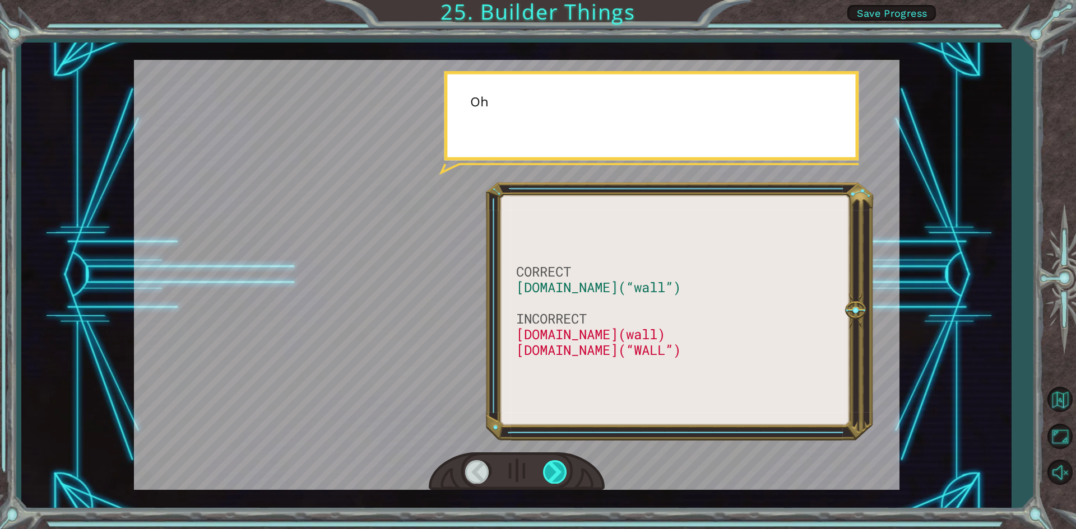
click at [560, 471] on div at bounding box center [555, 471] width 25 height 23
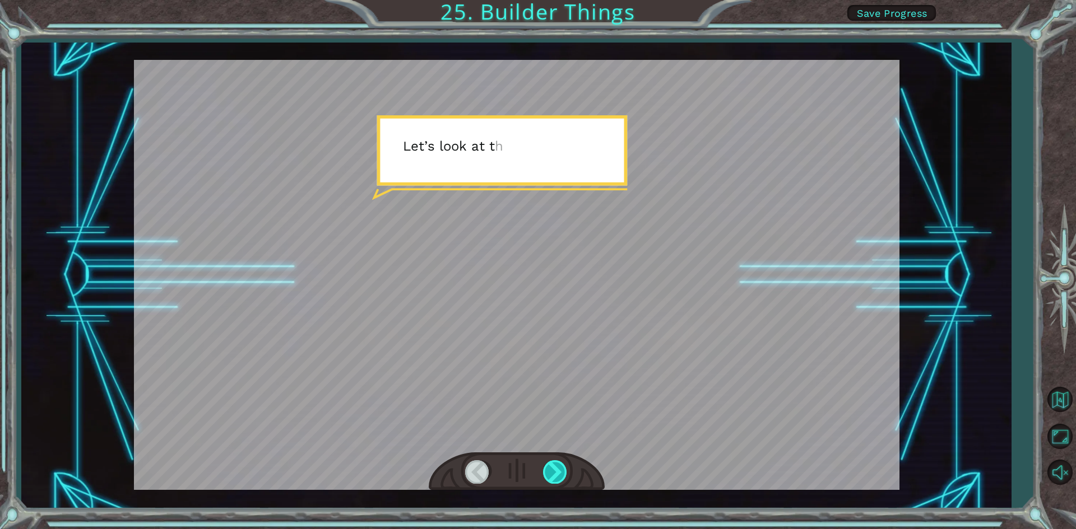
click at [560, 0] on div "CORRECT [DOMAIN_NAME](“wall”) INCORRECT [DOMAIN_NAME](wall) [DOMAIN_NAME](“WALL…" at bounding box center [538, 0] width 1076 height 0
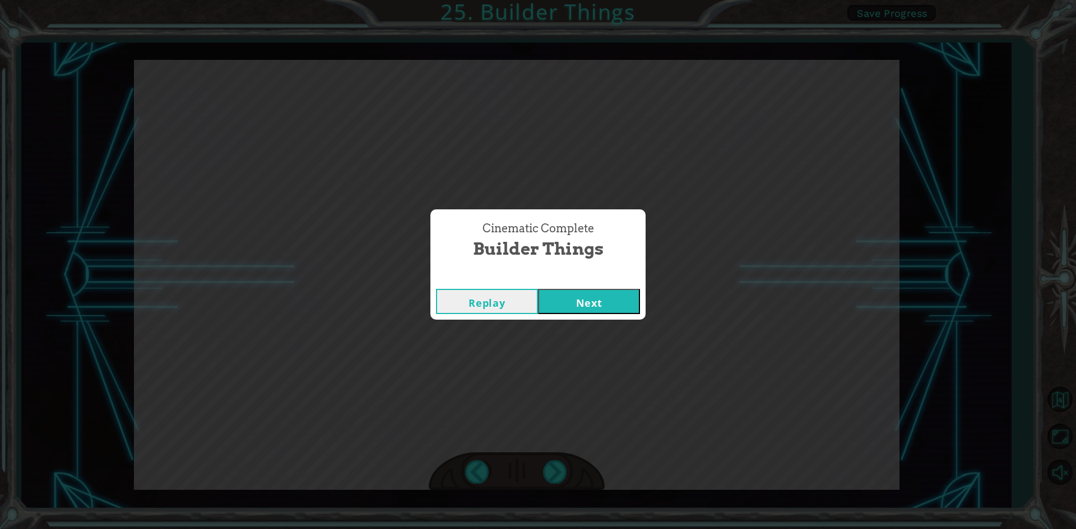
click at [570, 310] on button "Next" at bounding box center [589, 301] width 102 height 25
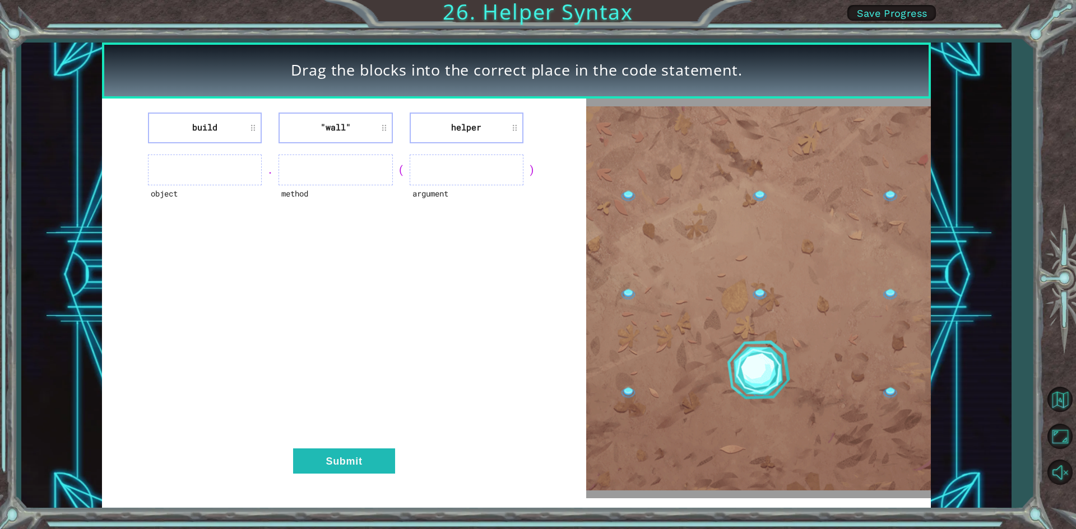
drag, startPoint x: 246, startPoint y: 141, endPoint x: 318, endPoint y: 125, distance: 74.1
click at [318, 124] on li ""wall"" at bounding box center [335, 128] width 114 height 31
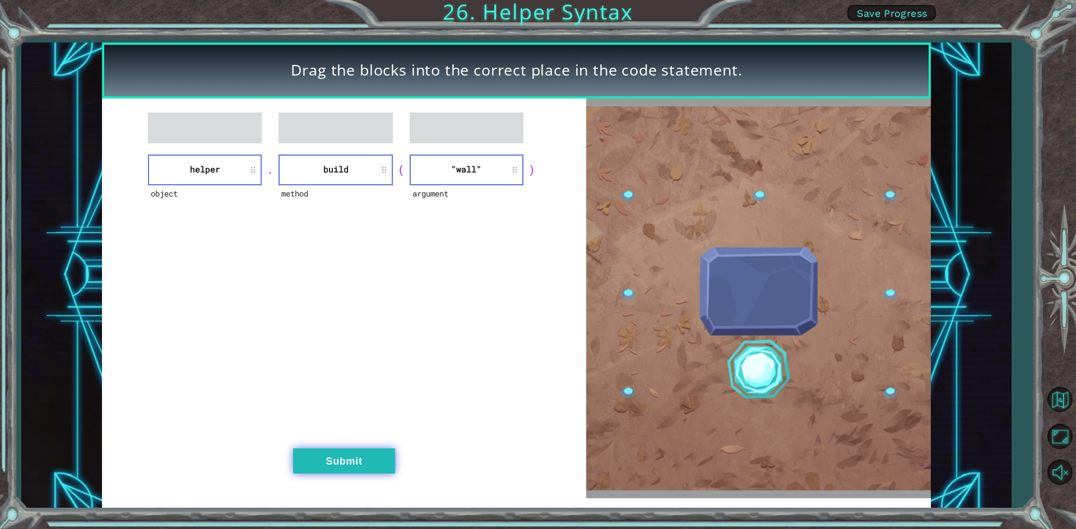
click at [316, 455] on button "Submit" at bounding box center [344, 461] width 102 height 25
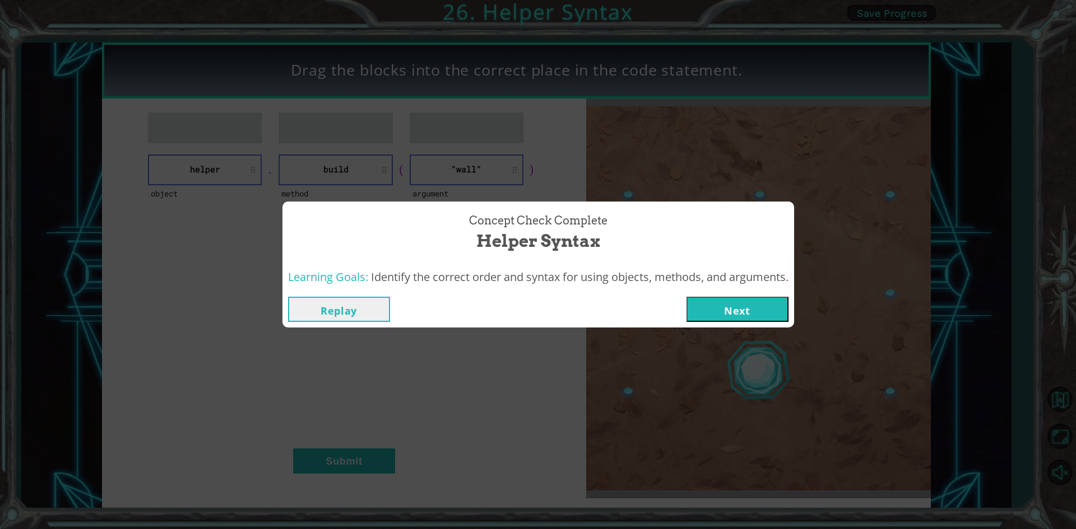
click at [756, 305] on button "Next" at bounding box center [737, 309] width 102 height 25
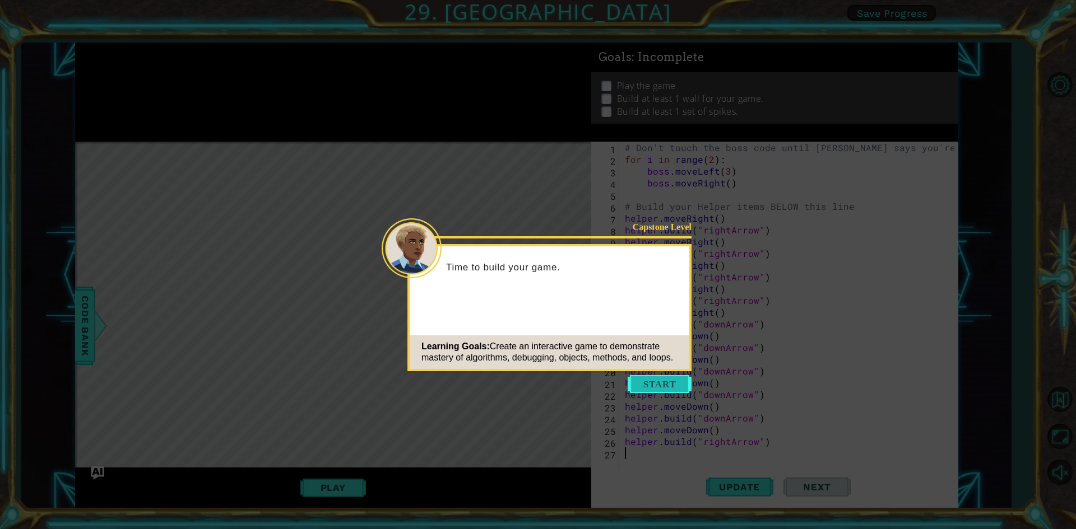
click at [664, 384] on button "Start" at bounding box center [659, 384] width 64 height 18
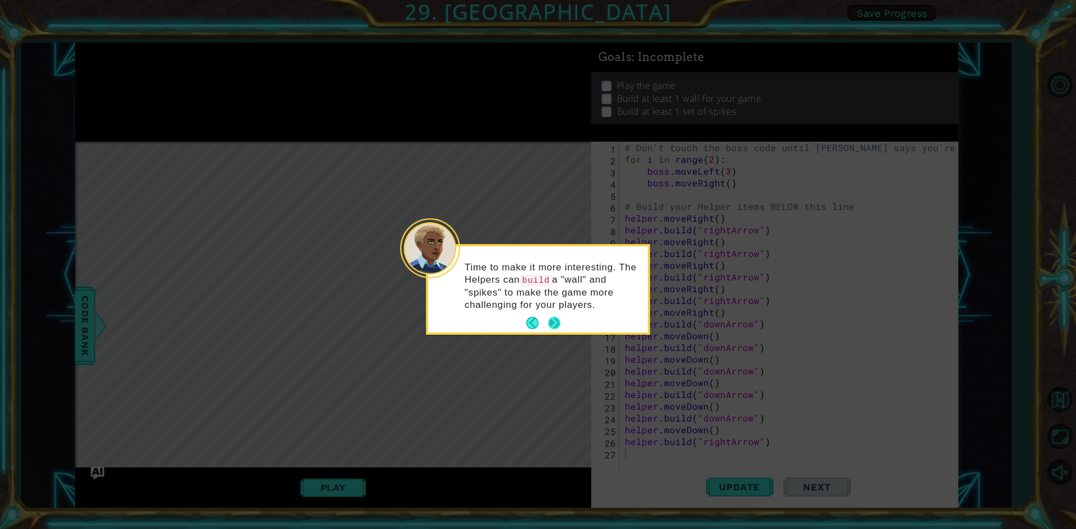
click at [558, 320] on button "Next" at bounding box center [554, 323] width 12 height 12
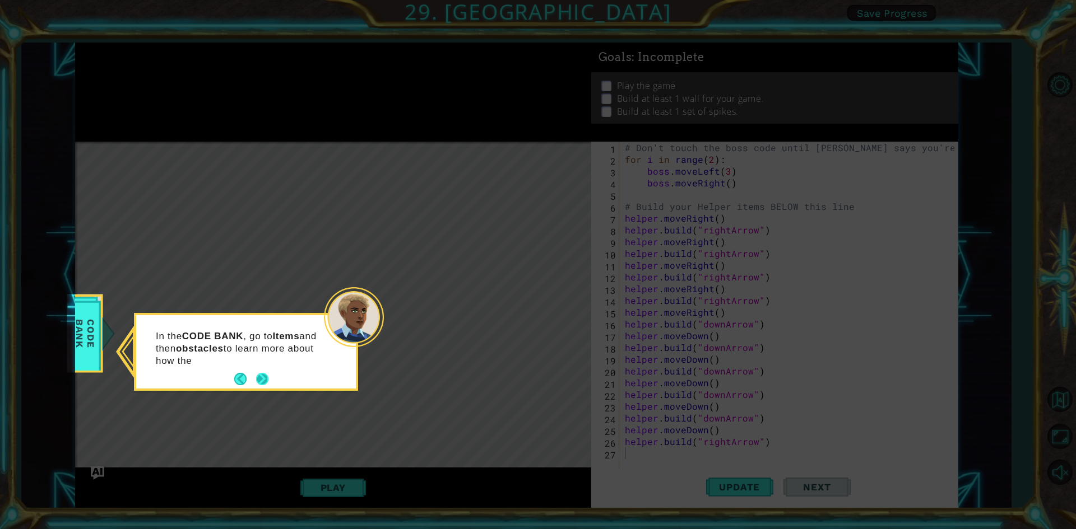
click at [268, 379] on button "Next" at bounding box center [262, 379] width 12 height 12
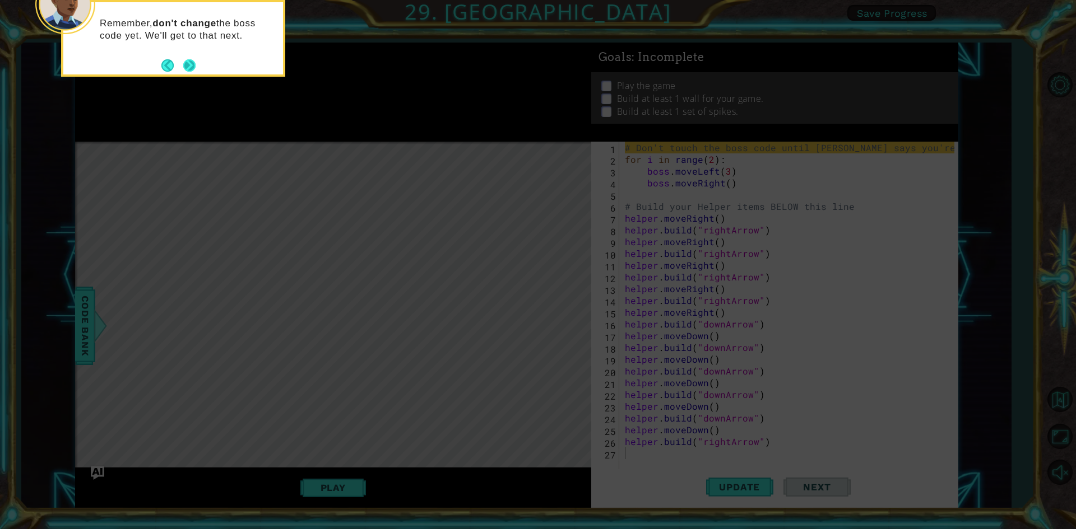
click at [188, 65] on button "Next" at bounding box center [189, 65] width 13 height 13
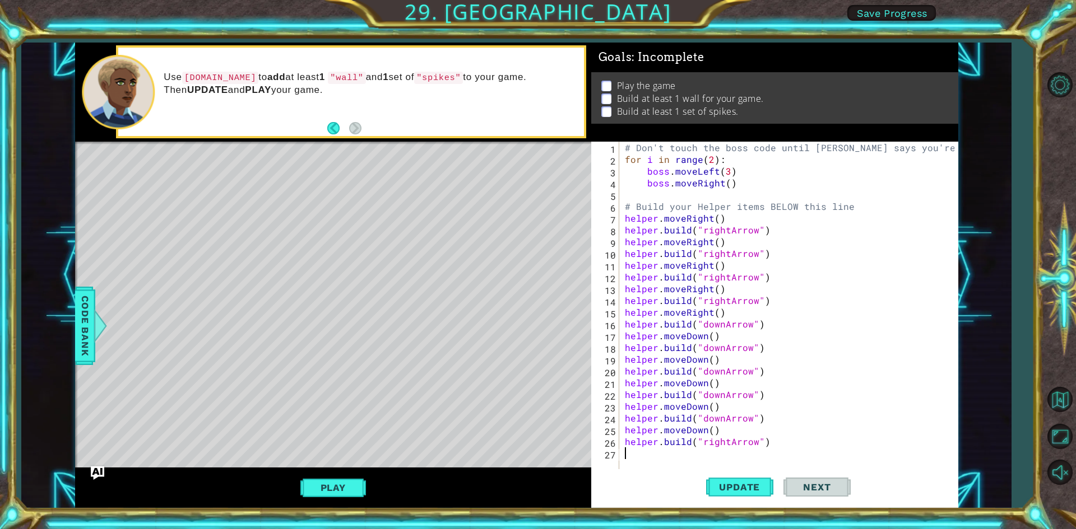
click at [626, 453] on div "# Don't touch the boss code until [PERSON_NAME] says you're ready! for i in ran…" at bounding box center [790, 318] width 337 height 353
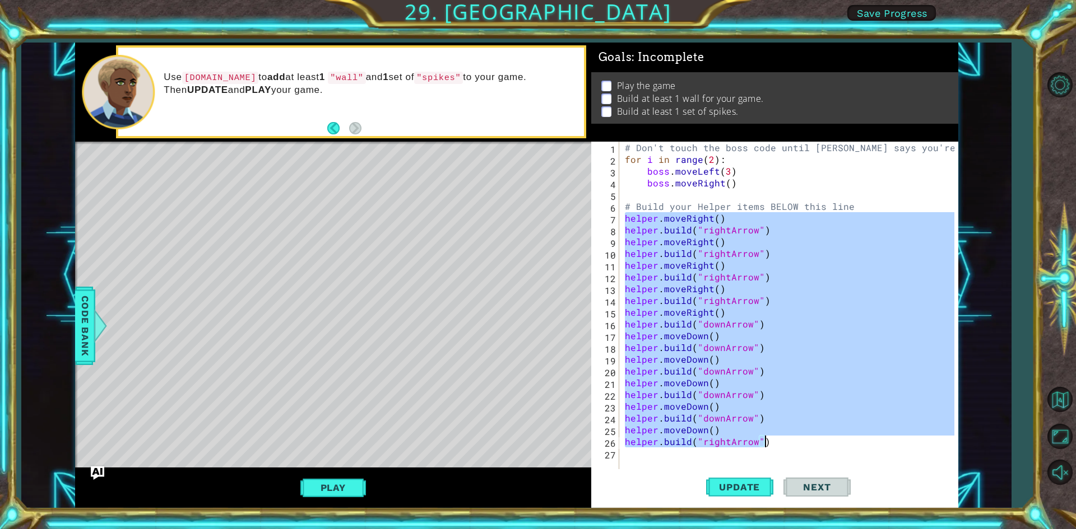
drag, startPoint x: 622, startPoint y: 218, endPoint x: 788, endPoint y: 456, distance: 289.3
click at [788, 456] on div "# Don't touch the boss code until [PERSON_NAME] says you're ready! for i in ran…" at bounding box center [790, 318] width 337 height 353
type textarea "[DOMAIN_NAME]("rightArrow")"
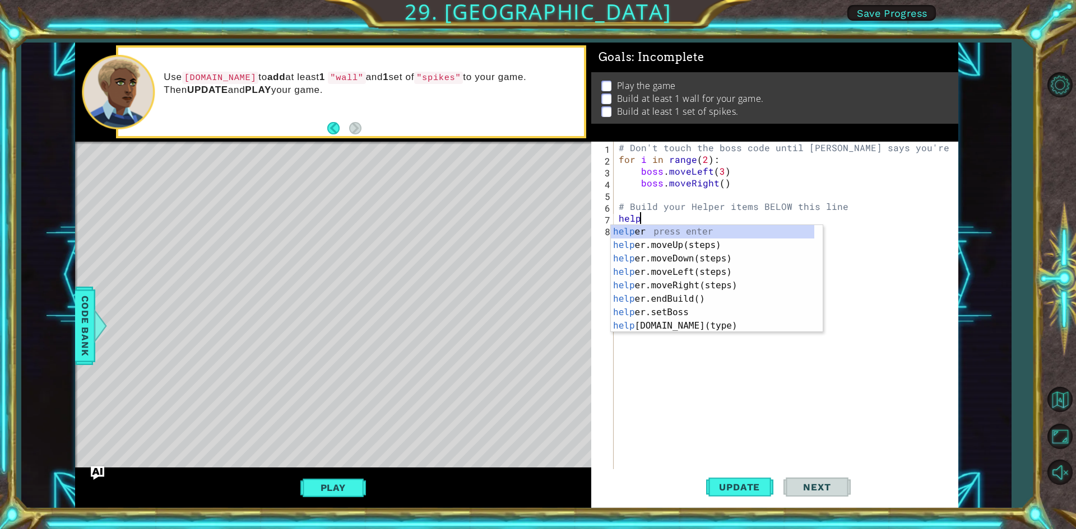
scroll to position [0, 1]
type textarea "helper"
click at [668, 290] on div "helper press enter helper .moveUp(steps) press enter helper .moveDown(steps) pr…" at bounding box center [712, 292] width 203 height 134
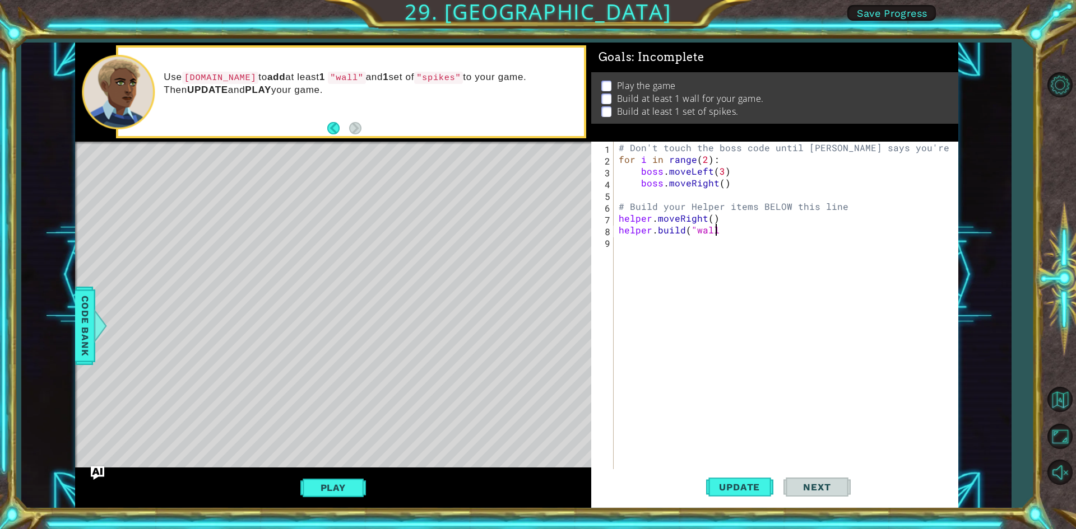
scroll to position [0, 6]
type textarea "[DOMAIN_NAME]("wall")"
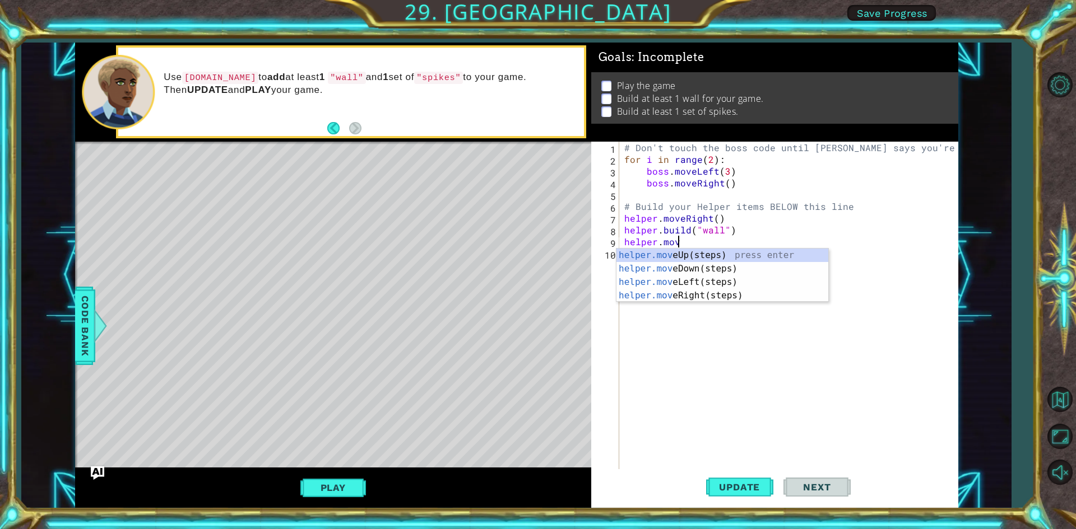
scroll to position [0, 3]
type textarea "helper.move"
click at [694, 269] on div "helper.move Up(steps) press enter helper.move Down(steps) press enter helper.mo…" at bounding box center [722, 289] width 212 height 81
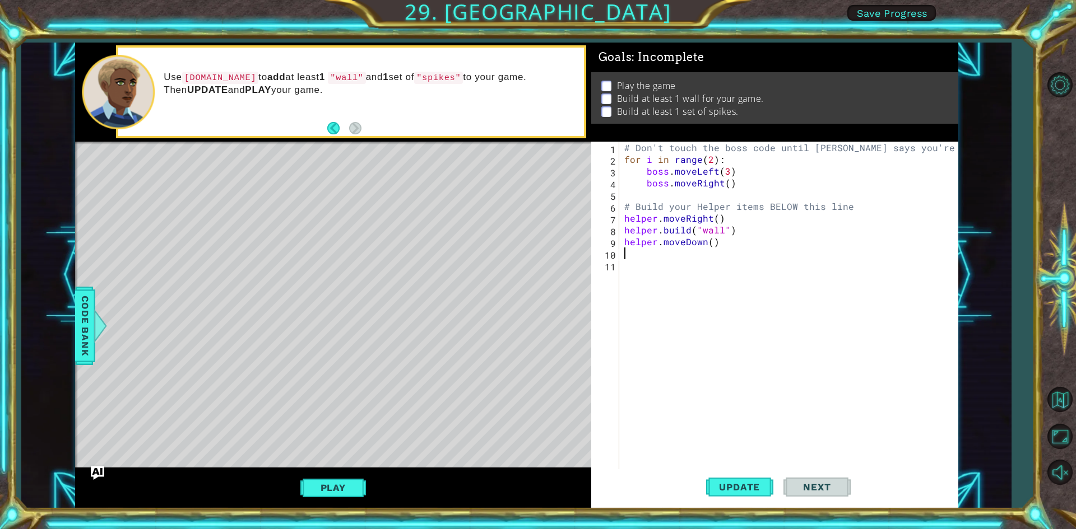
click at [661, 258] on div "# Don't touch the boss code until [PERSON_NAME] says you're ready! for i in ran…" at bounding box center [791, 318] width 338 height 353
type textarea "[DOMAIN_NAME]("spikes")"
click at [739, 490] on span "Update" at bounding box center [738, 487] width 63 height 11
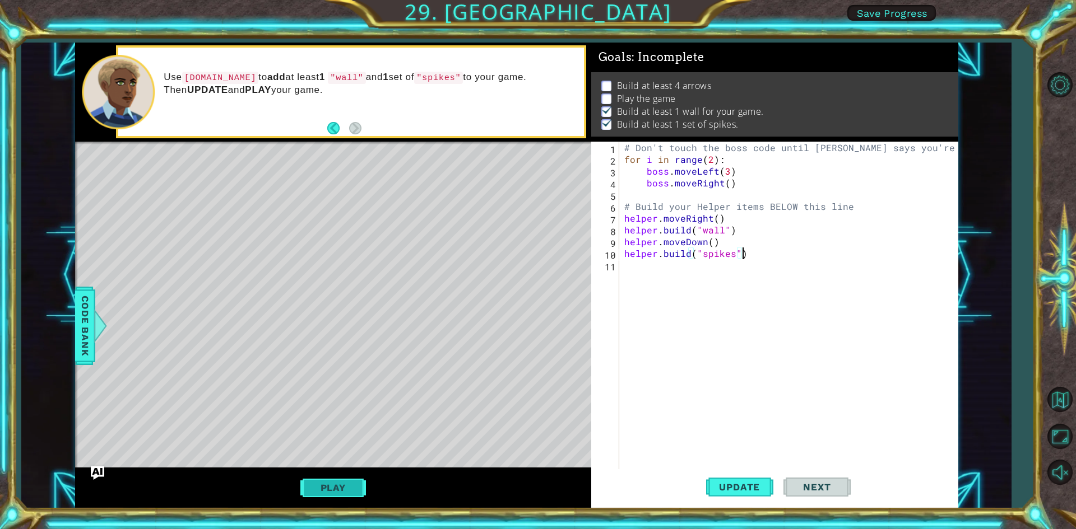
click at [326, 494] on button "Play" at bounding box center [333, 487] width 66 height 21
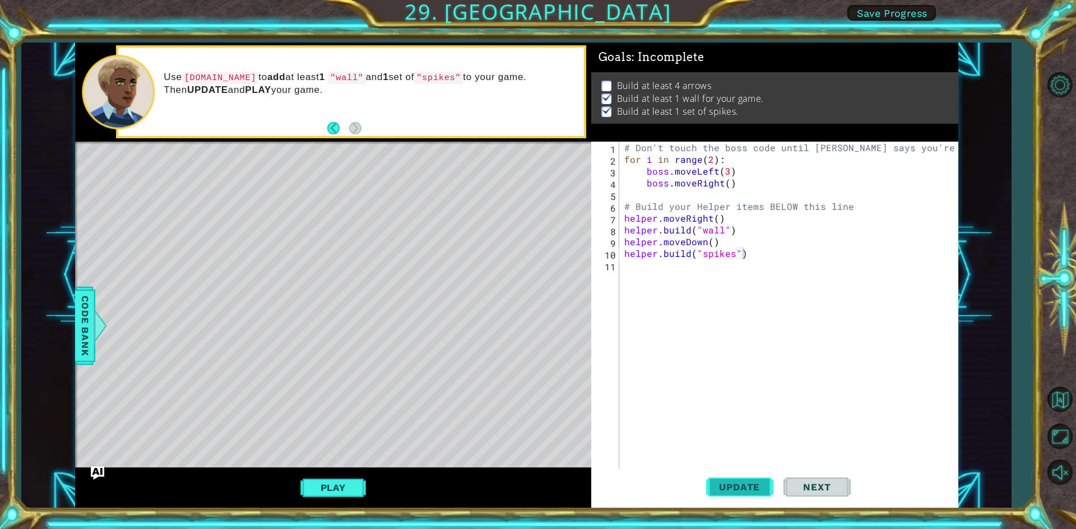
click at [718, 481] on button "Update" at bounding box center [739, 487] width 67 height 36
click at [327, 489] on button "Play" at bounding box center [333, 487] width 66 height 21
click at [819, 483] on span "Next" at bounding box center [817, 487] width 50 height 11
click at [734, 491] on span "Update" at bounding box center [738, 487] width 63 height 11
click at [7, 202] on div "1 ההההההההההההההההההההההההההההההההההההההההההההההההההההההההההההההההההההההההההההה…" at bounding box center [538, 264] width 1076 height 529
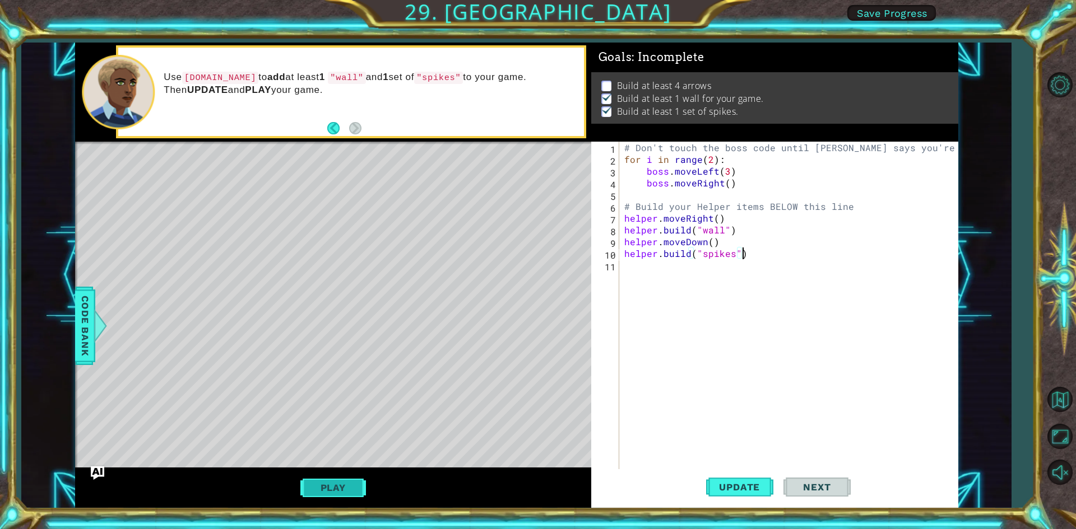
click at [325, 494] on button "Play" at bounding box center [333, 487] width 66 height 21
click at [749, 254] on div "# Don't touch the boss code until [PERSON_NAME] says you're ready! for i in ran…" at bounding box center [791, 318] width 338 height 353
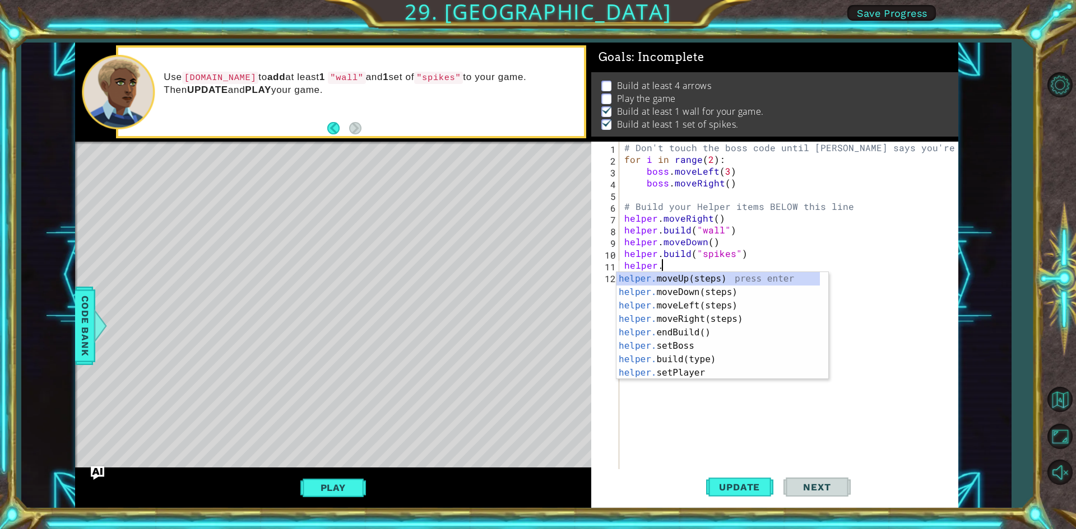
scroll to position [0, 2]
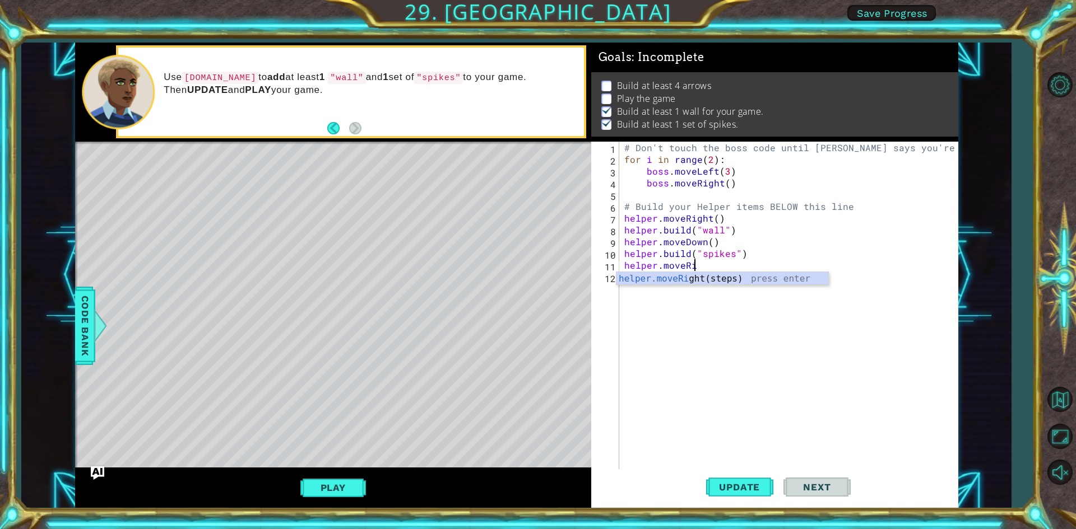
type textarea "helper.moveRight"
click at [714, 277] on div "helper.moveRight (steps) press enter" at bounding box center [722, 292] width 212 height 40
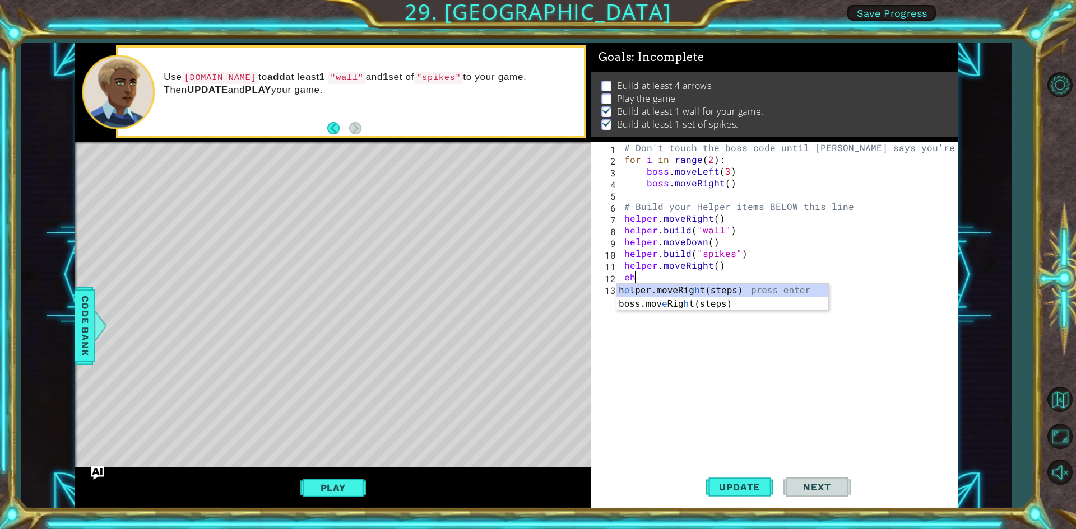
scroll to position [0, 0]
type textarea "e"
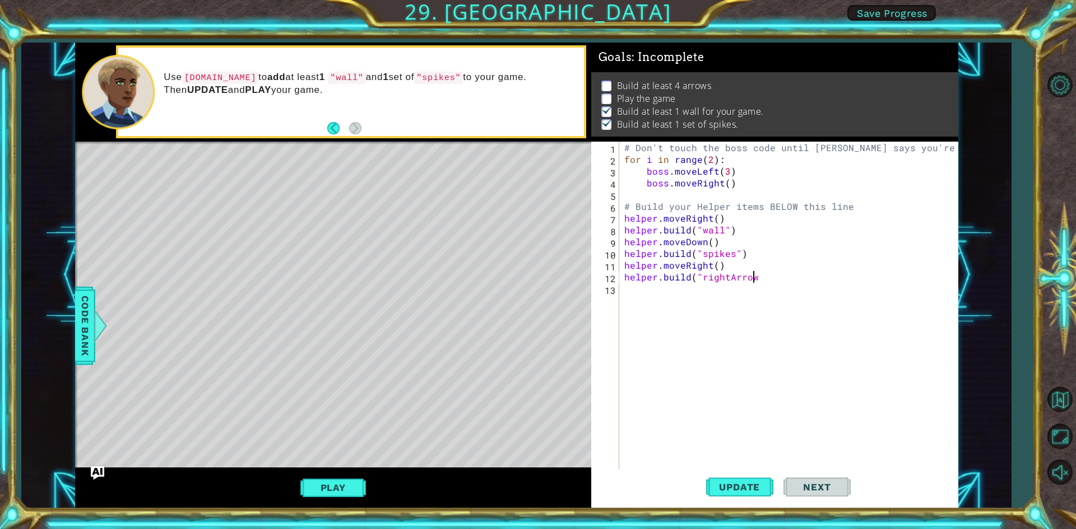
scroll to position [0, 8]
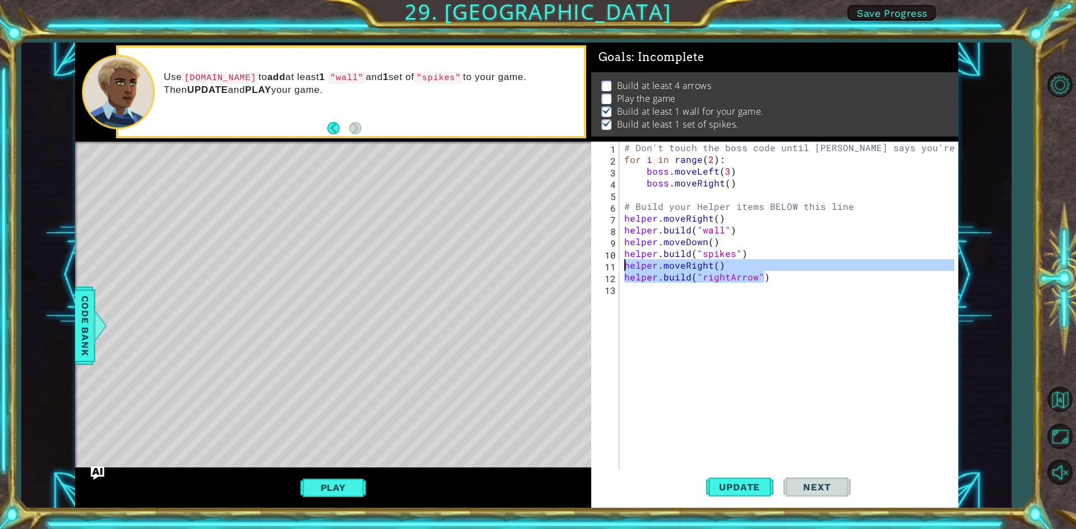
drag, startPoint x: 776, startPoint y: 276, endPoint x: 616, endPoint y: 264, distance: 161.2
click at [616, 264] on div "[DOMAIN_NAME]("rightArrow") 1 2 3 4 5 6 7 8 9 10 11 12 13 # Don't touch the bos…" at bounding box center [772, 306] width 363 height 329
type textarea "helper.moveRight() [DOMAIN_NAME]("rightArrow")"
click at [631, 288] on div "# Don't touch the boss code until [PERSON_NAME] says you're ready! for i in ran…" at bounding box center [791, 318] width 338 height 353
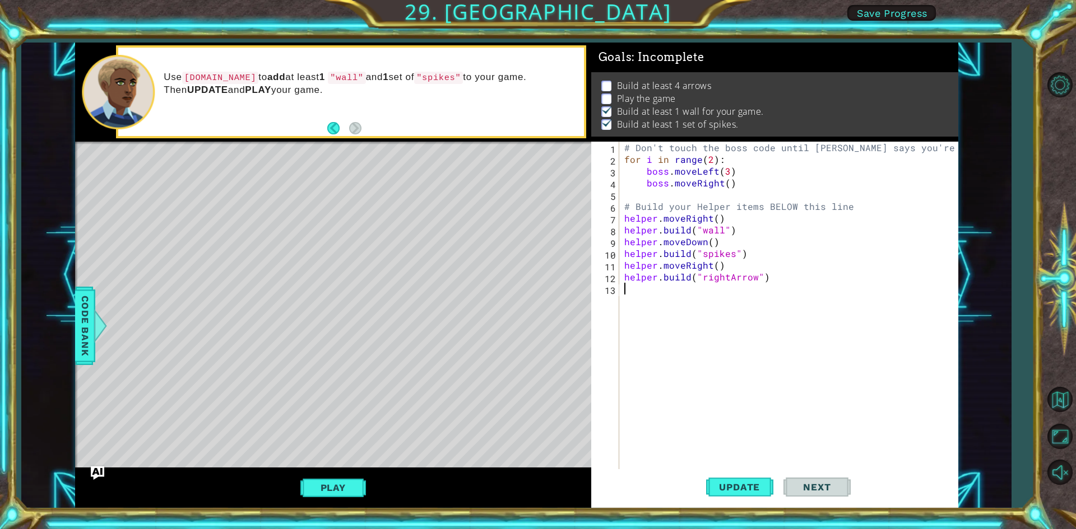
scroll to position [0, 0]
paste textarea "[DOMAIN_NAME]("rightArrow")"
type textarea "[DOMAIN_NAME]("rightArrow")"
click at [661, 315] on div "# Don't touch the boss code until [PERSON_NAME] says you're ready! for i in ran…" at bounding box center [791, 318] width 338 height 353
paste textarea "[DOMAIN_NAME]("rightArrow")"
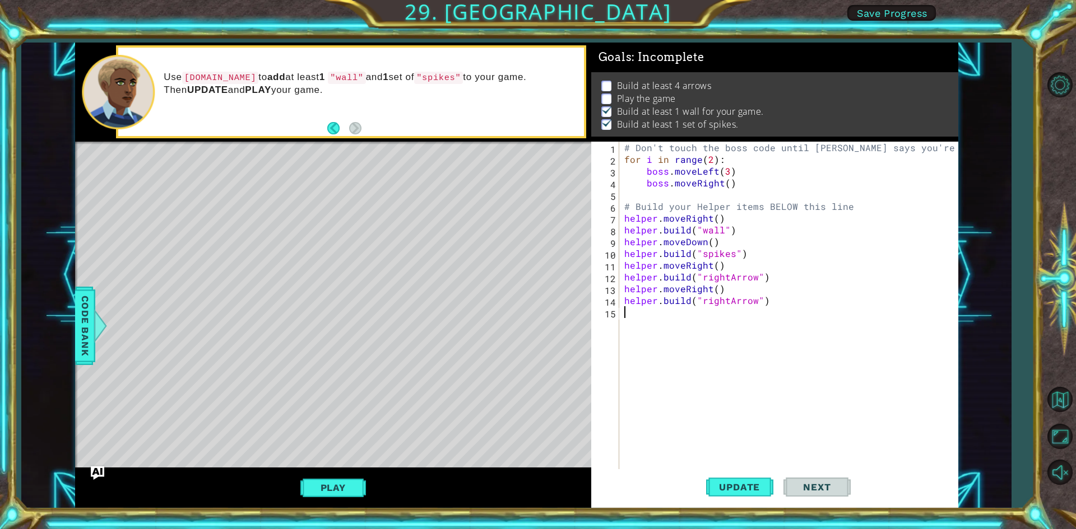
type textarea "[DOMAIN_NAME]("rightArrow")"
click at [630, 337] on div "# Don't touch the boss code until [PERSON_NAME] says you're ready! for i in ran…" at bounding box center [791, 318] width 338 height 353
paste textarea "[DOMAIN_NAME]("rightArrow")"
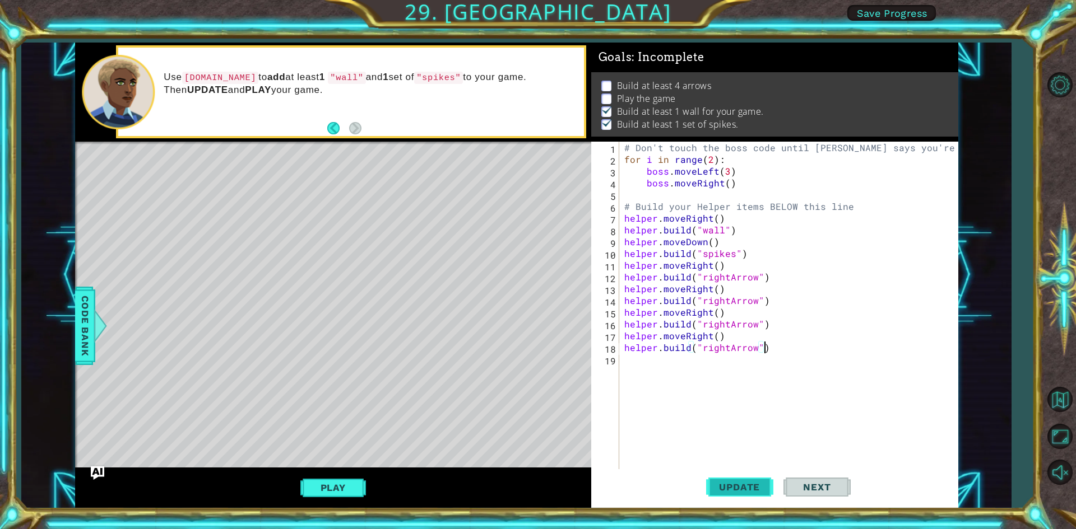
type textarea "[DOMAIN_NAME]("rightArrow")"
click at [750, 488] on span "Update" at bounding box center [738, 487] width 63 height 11
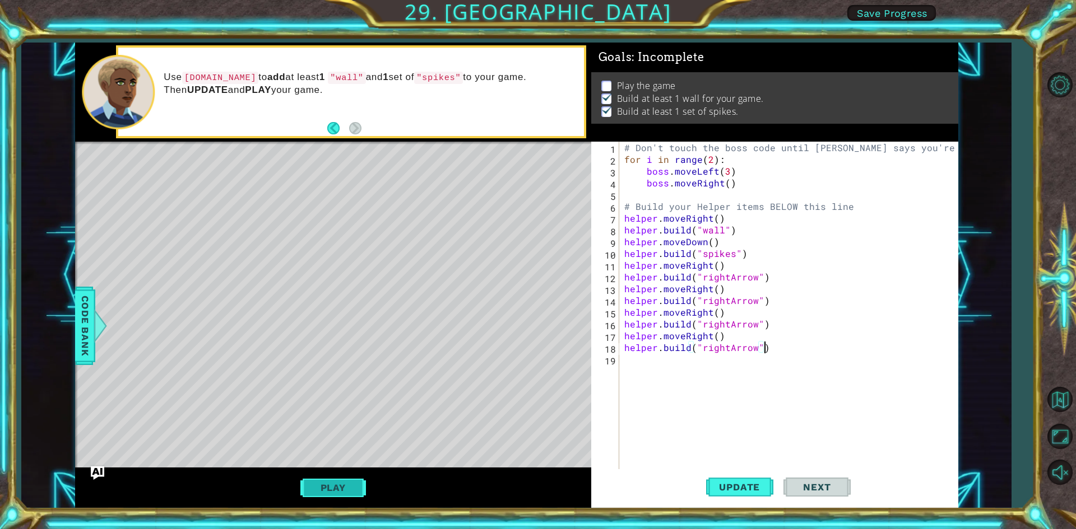
click at [326, 487] on button "Play" at bounding box center [333, 487] width 66 height 21
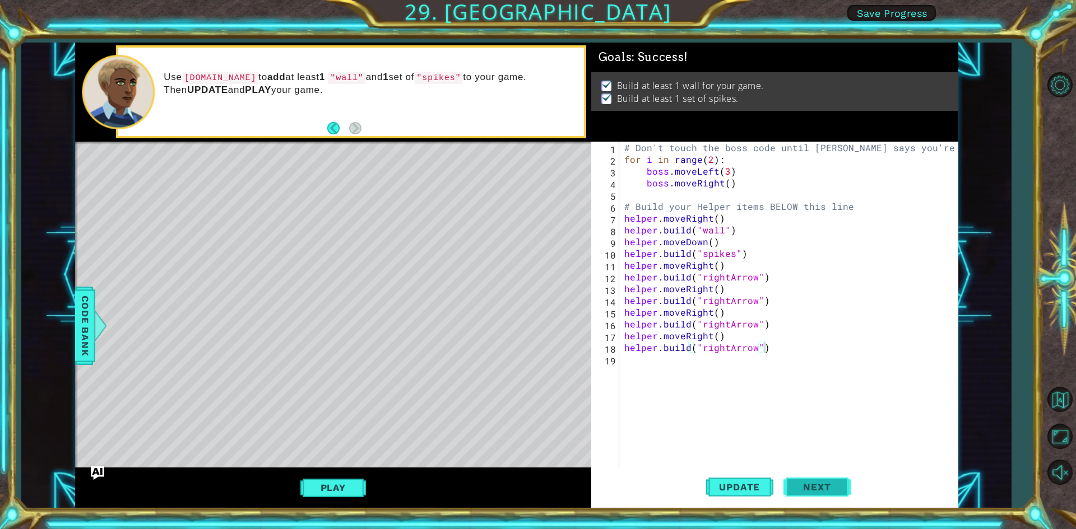
click at [831, 486] on span "Next" at bounding box center [817, 488] width 50 height 11
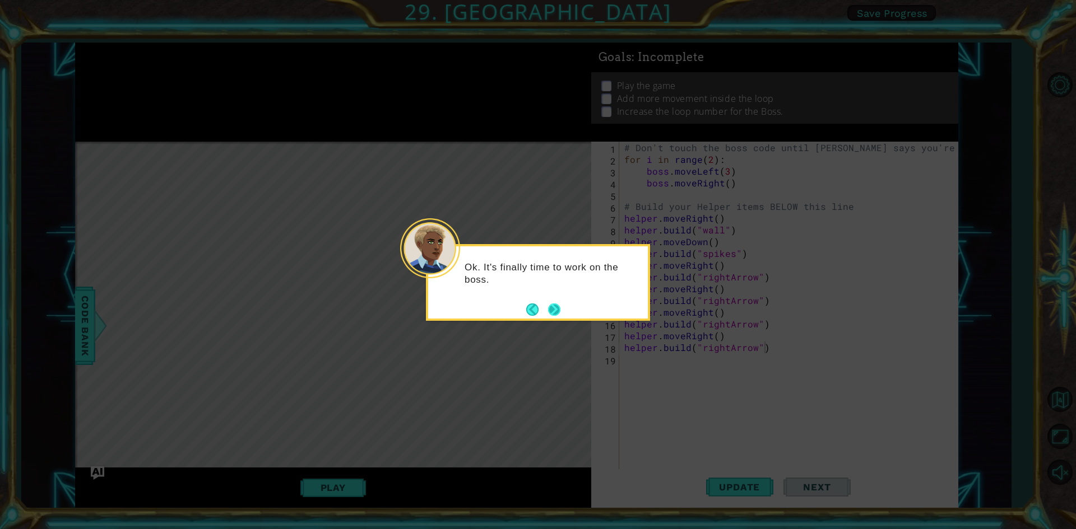
click at [559, 309] on button "Next" at bounding box center [554, 310] width 12 height 12
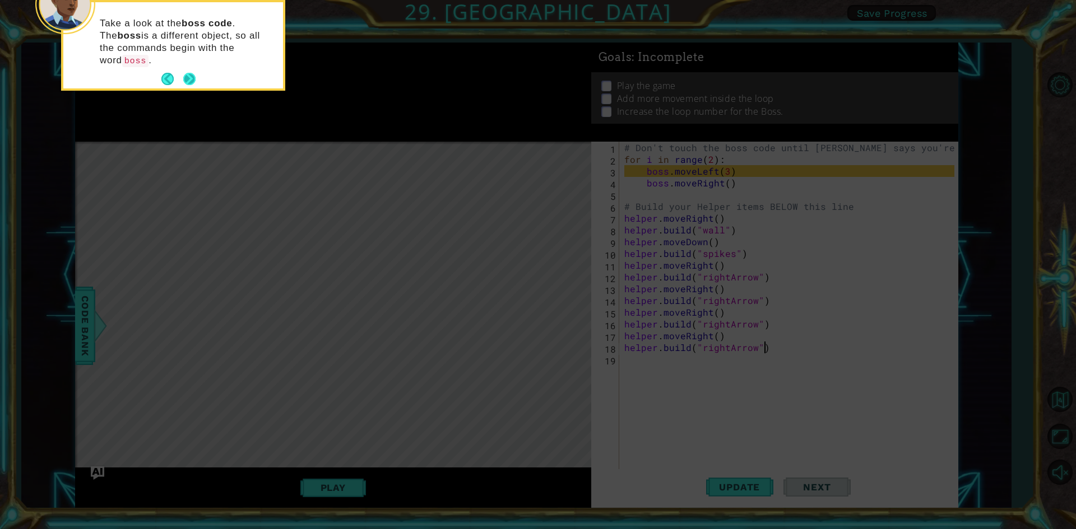
click at [189, 73] on button "Next" at bounding box center [189, 79] width 12 height 12
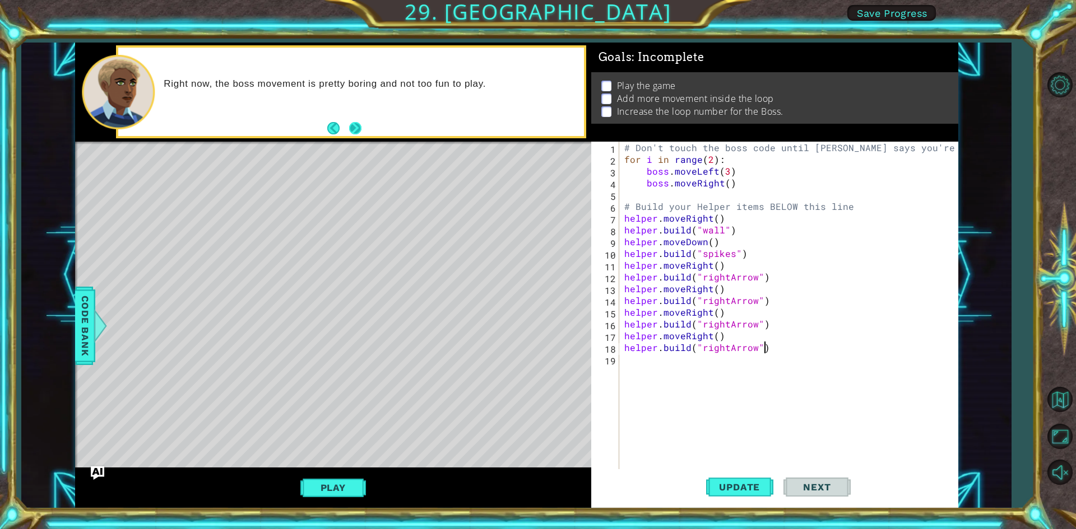
click at [353, 129] on button "Next" at bounding box center [355, 128] width 12 height 12
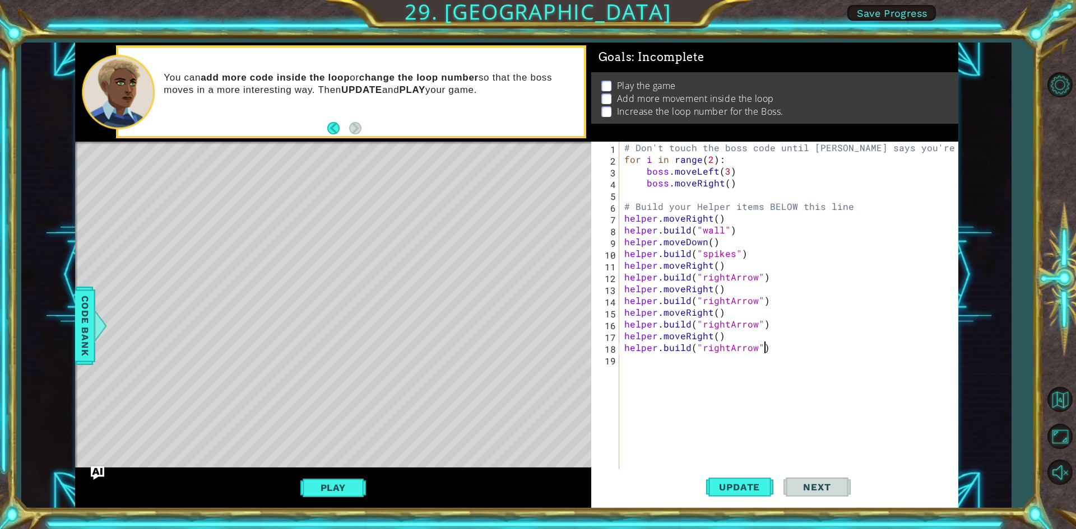
click at [665, 197] on div "# Don't touch the boss code until [PERSON_NAME] says you're ready! for i in ran…" at bounding box center [791, 318] width 338 height 353
click at [681, 193] on div "# Don't touch the boss code until [PERSON_NAME] says you're ready! for i in ran…" at bounding box center [791, 318] width 338 height 353
type textarea "boss.moveUp(2)"
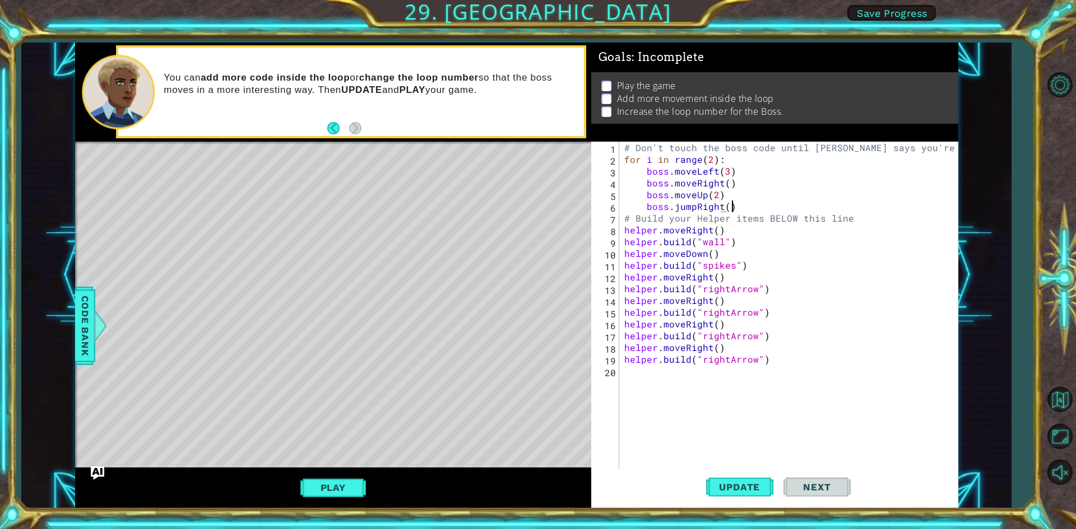
scroll to position [0, 6]
click at [710, 161] on div "# Don't touch the boss code until [PERSON_NAME] says you're ready! for i in ran…" at bounding box center [791, 318] width 338 height 353
click at [728, 485] on span "Update" at bounding box center [738, 487] width 63 height 11
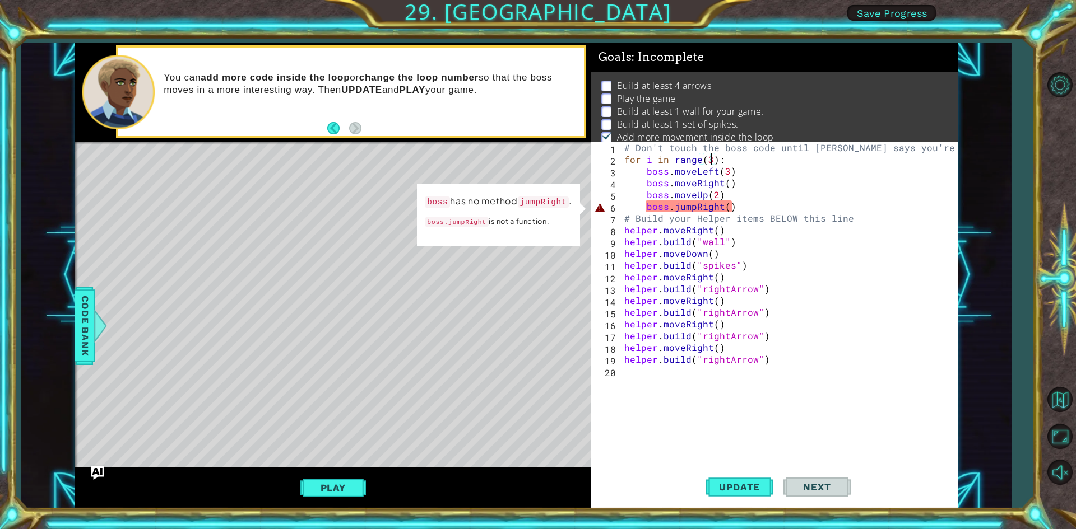
click at [719, 209] on div "# Don't touch the boss code until [PERSON_NAME] says you're ready! for i in ran…" at bounding box center [791, 318] width 338 height 353
type textarea "boss.jumpRight()"
drag, startPoint x: 746, startPoint y: 206, endPoint x: 636, endPoint y: 210, distance: 109.9
click at [636, 210] on div "# Don't touch the boss code until [PERSON_NAME] says you're ready! for i in ran…" at bounding box center [791, 318] width 338 height 353
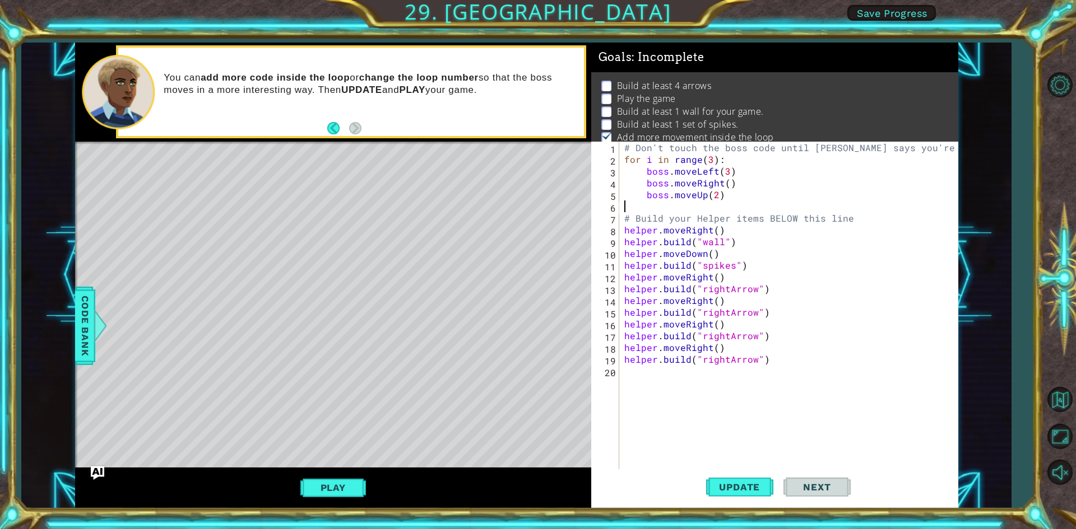
type textarea "boss.moveUp(2)"
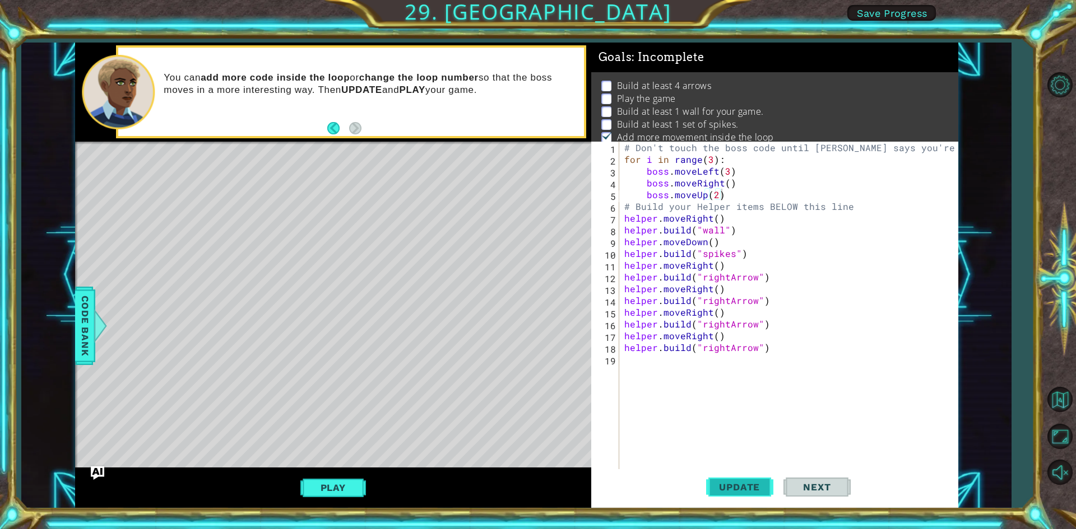
click at [757, 486] on span "Update" at bounding box center [738, 487] width 63 height 11
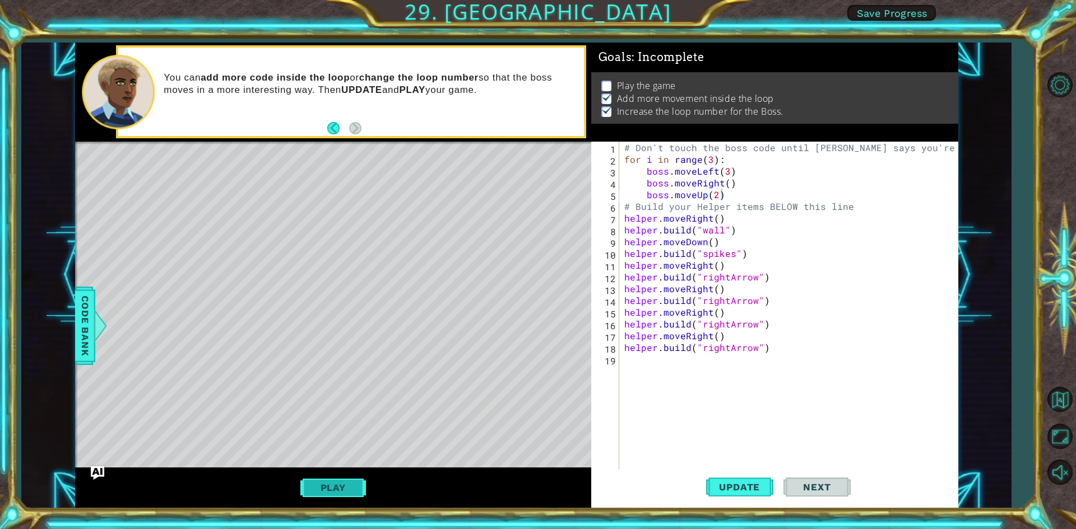
click at [356, 494] on button "Play" at bounding box center [333, 487] width 66 height 21
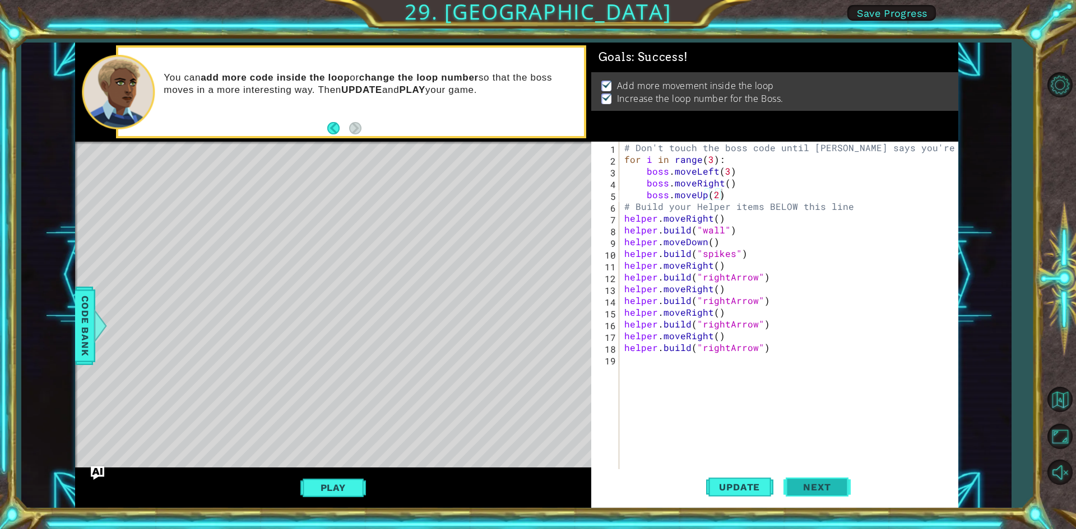
click at [804, 483] on span "Next" at bounding box center [817, 488] width 50 height 11
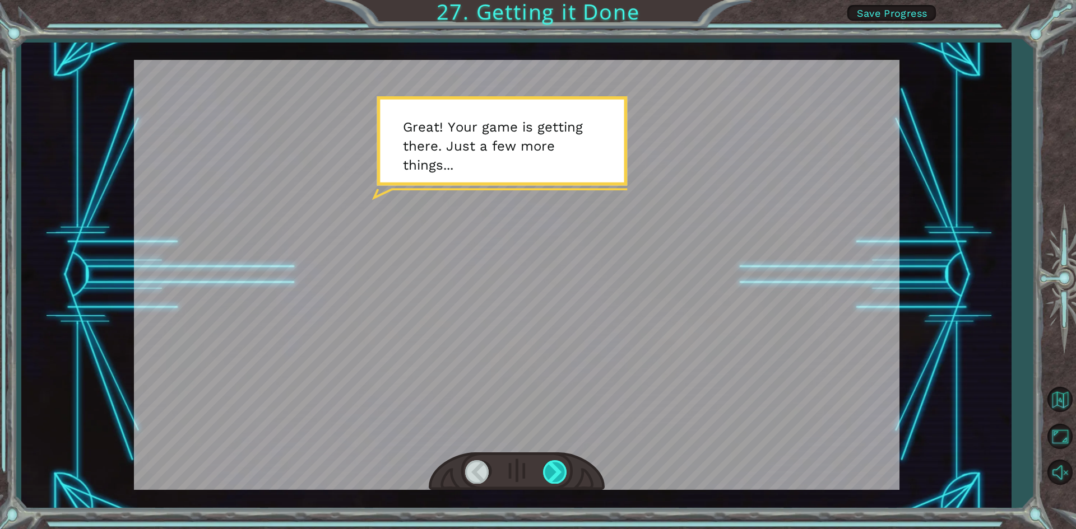
click at [550, 476] on div at bounding box center [555, 471] width 25 height 23
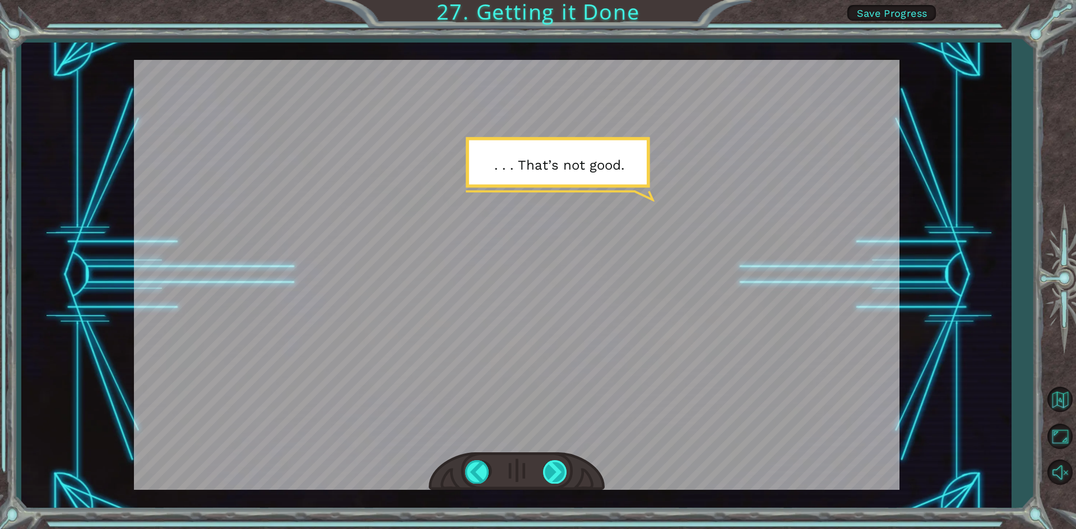
click at [558, 476] on div at bounding box center [555, 471] width 25 height 23
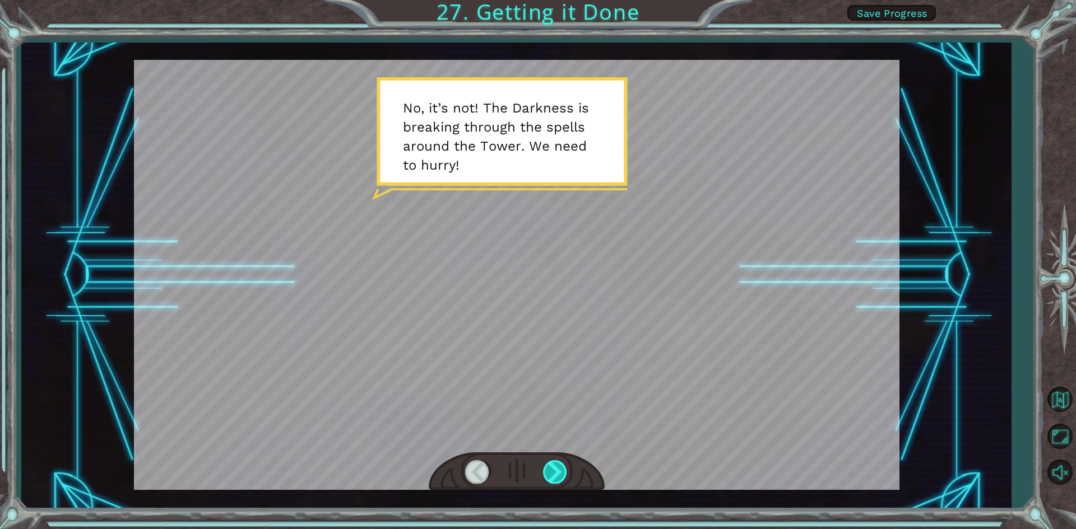
click at [557, 473] on div at bounding box center [555, 471] width 25 height 23
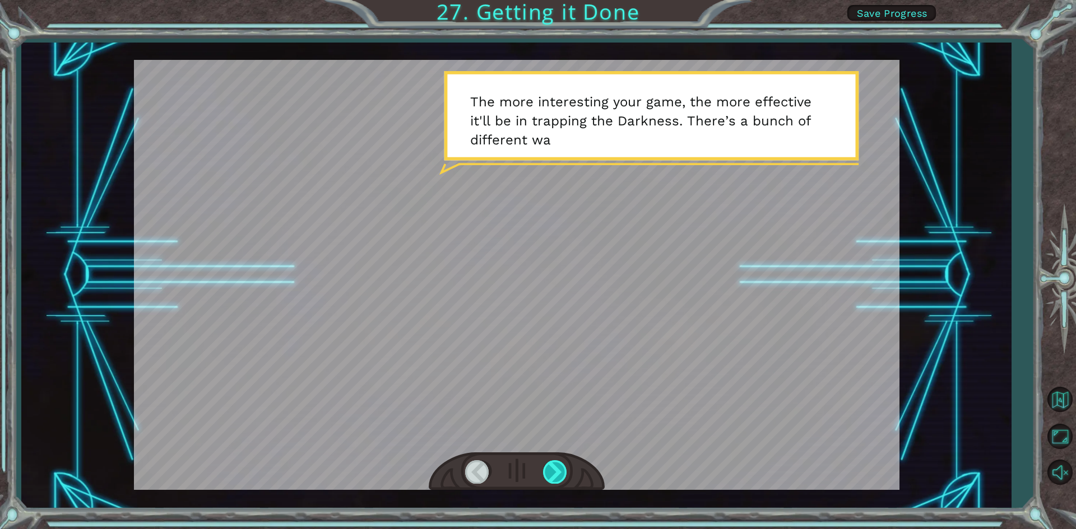
drag, startPoint x: 557, startPoint y: 473, endPoint x: 547, endPoint y: 467, distance: 12.0
click at [547, 467] on div at bounding box center [555, 471] width 25 height 23
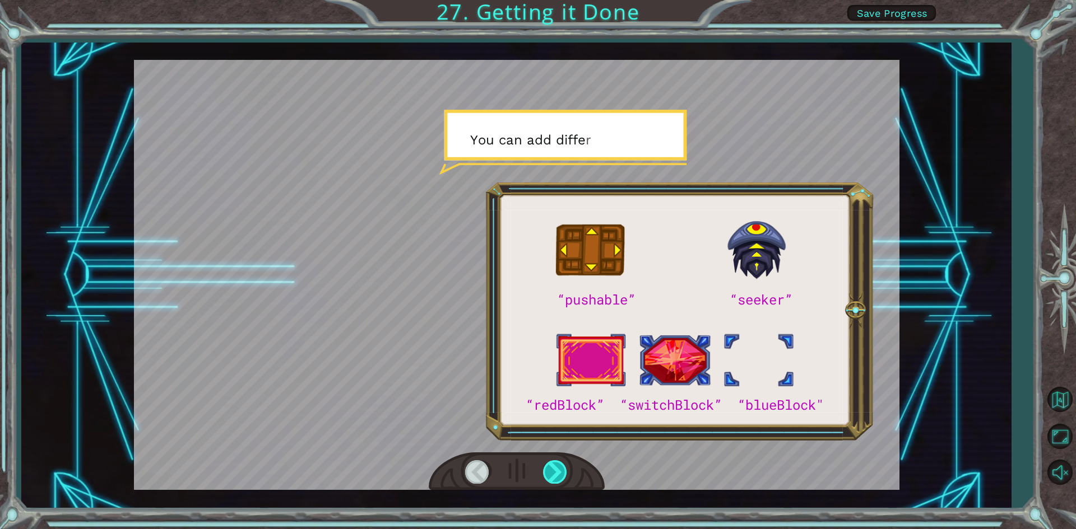
click at [547, 467] on div at bounding box center [555, 471] width 25 height 23
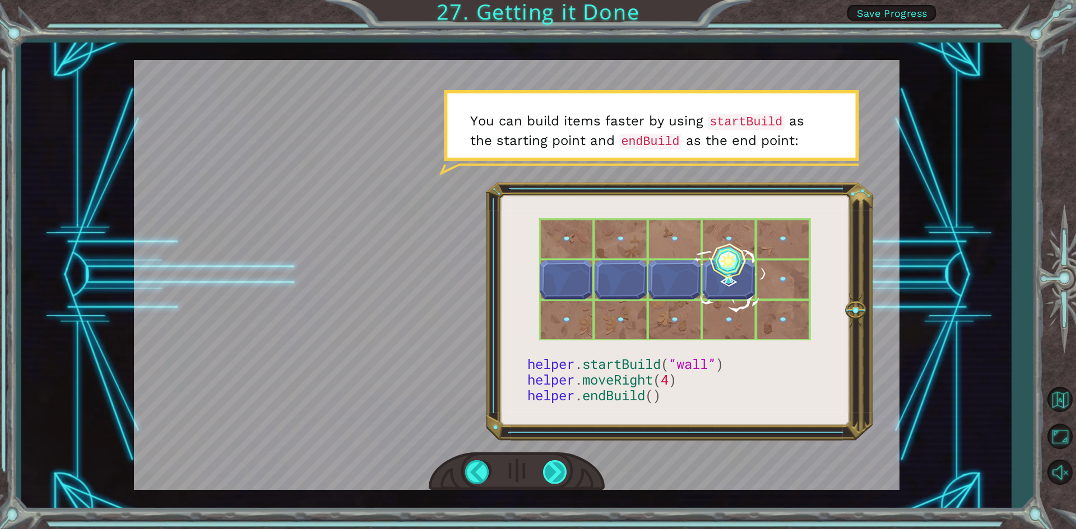
click at [550, 468] on div at bounding box center [555, 471] width 25 height 23
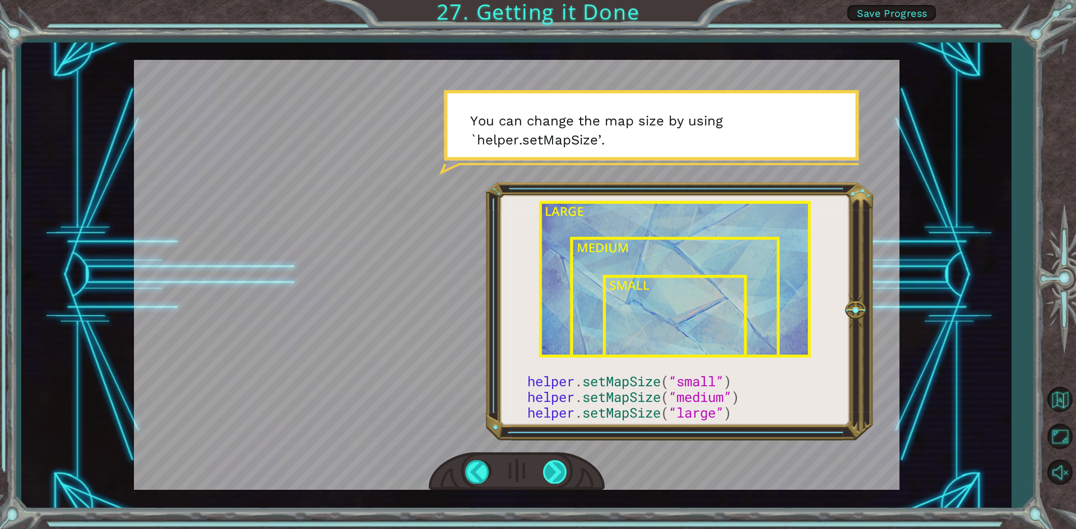
click at [552, 464] on div at bounding box center [555, 471] width 25 height 23
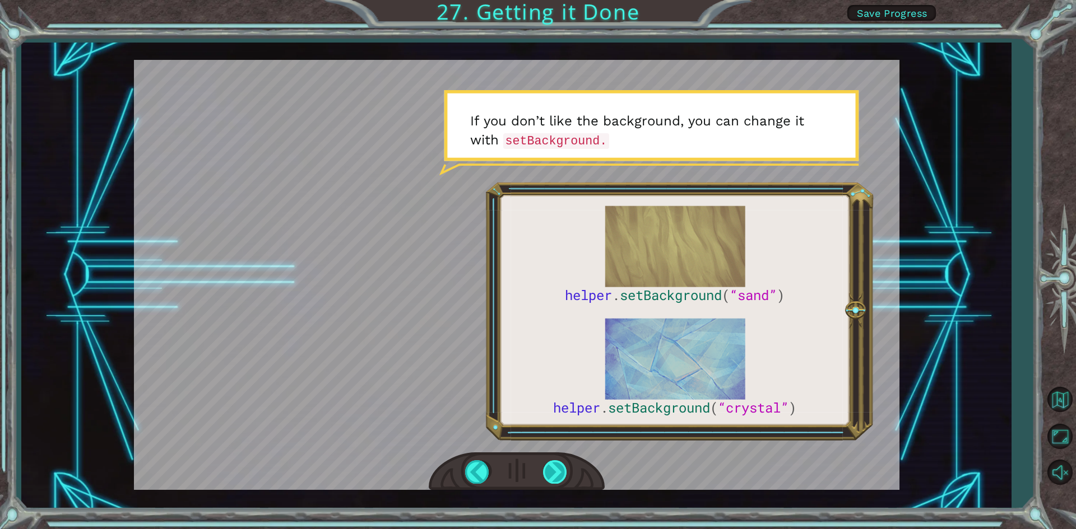
click at [556, 462] on div at bounding box center [555, 471] width 25 height 23
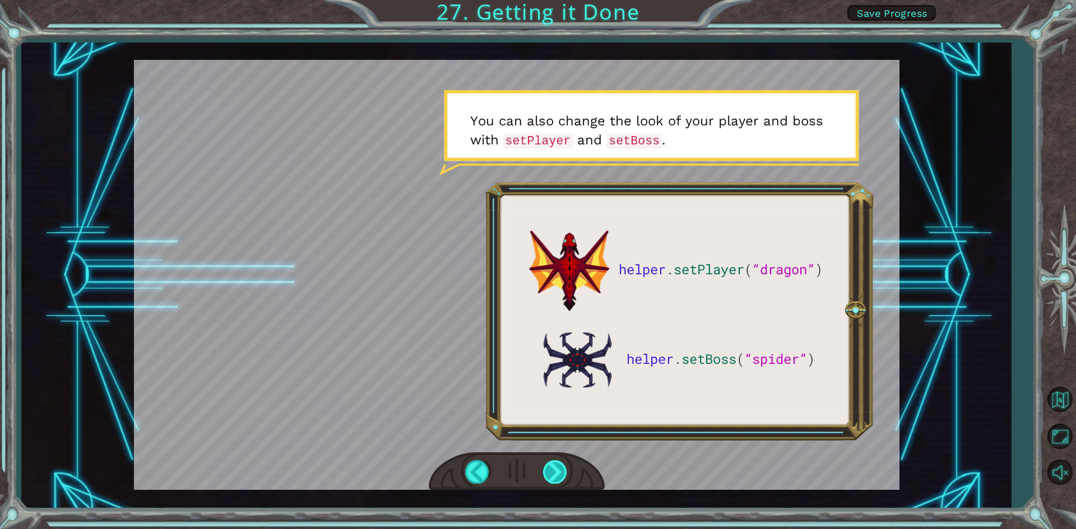
click at [554, 465] on div at bounding box center [555, 471] width 25 height 23
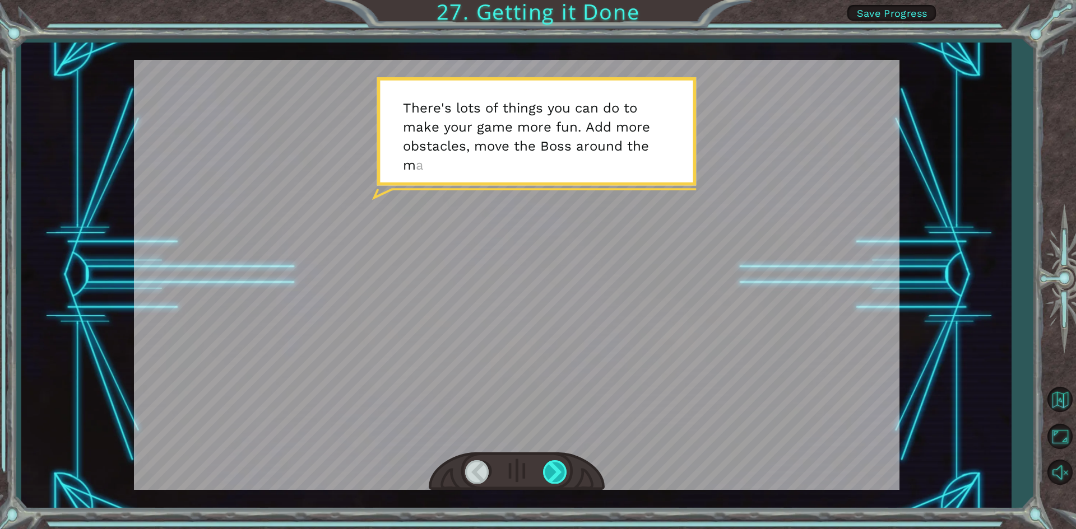
click at [552, 463] on div at bounding box center [555, 471] width 25 height 23
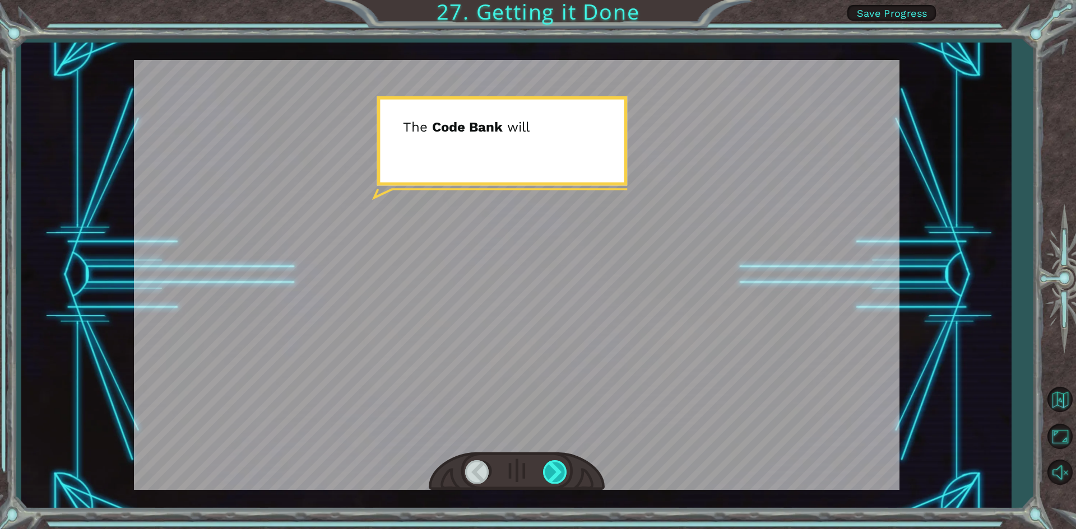
click at [552, 463] on div at bounding box center [555, 471] width 25 height 23
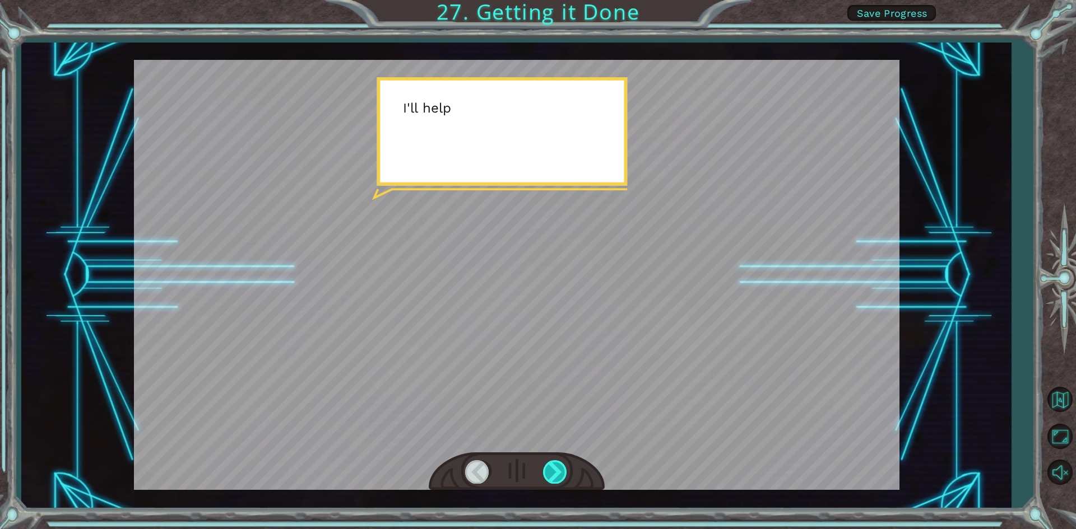
click at [552, 463] on div at bounding box center [555, 471] width 25 height 23
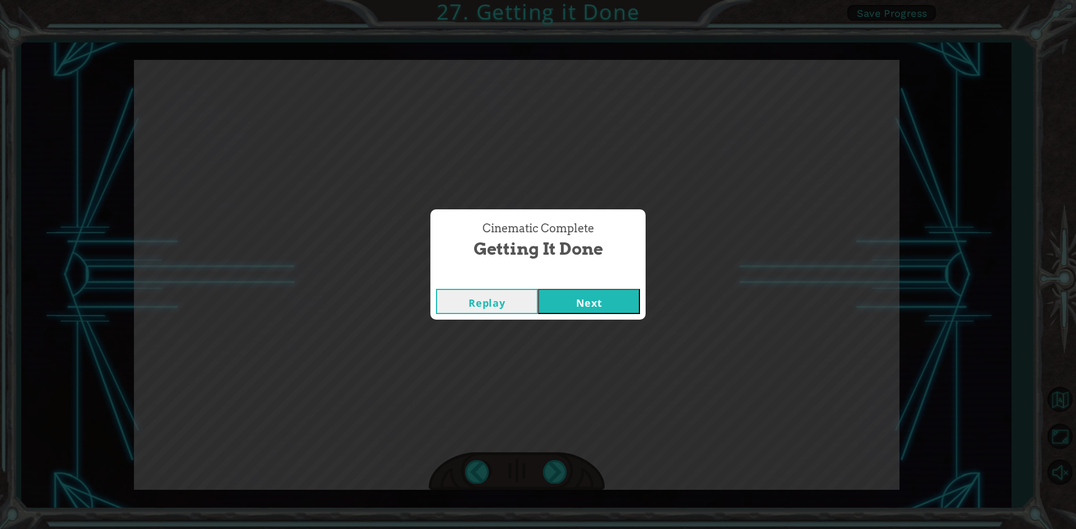
click at [579, 296] on button "Next" at bounding box center [589, 301] width 102 height 25
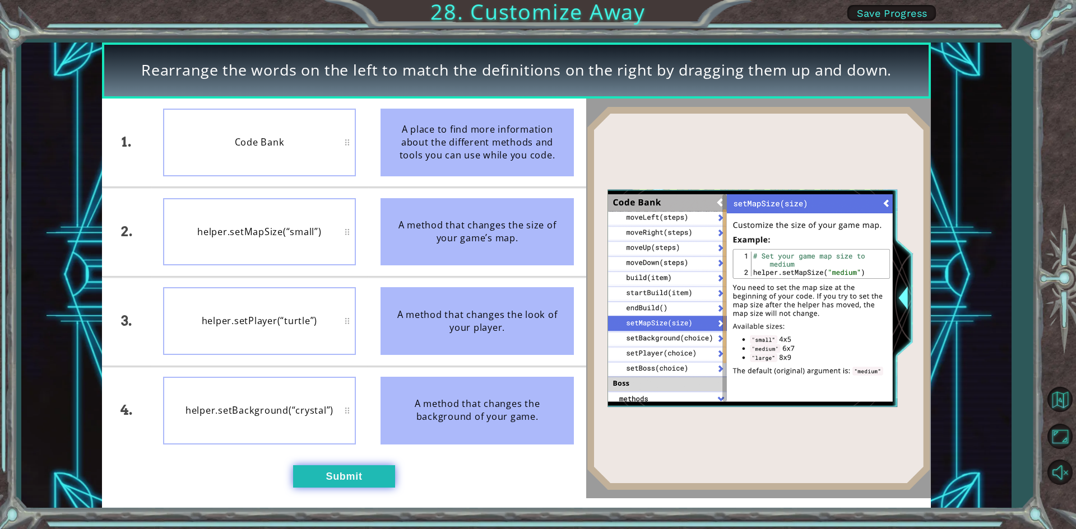
click at [360, 472] on button "Submit" at bounding box center [344, 477] width 102 height 22
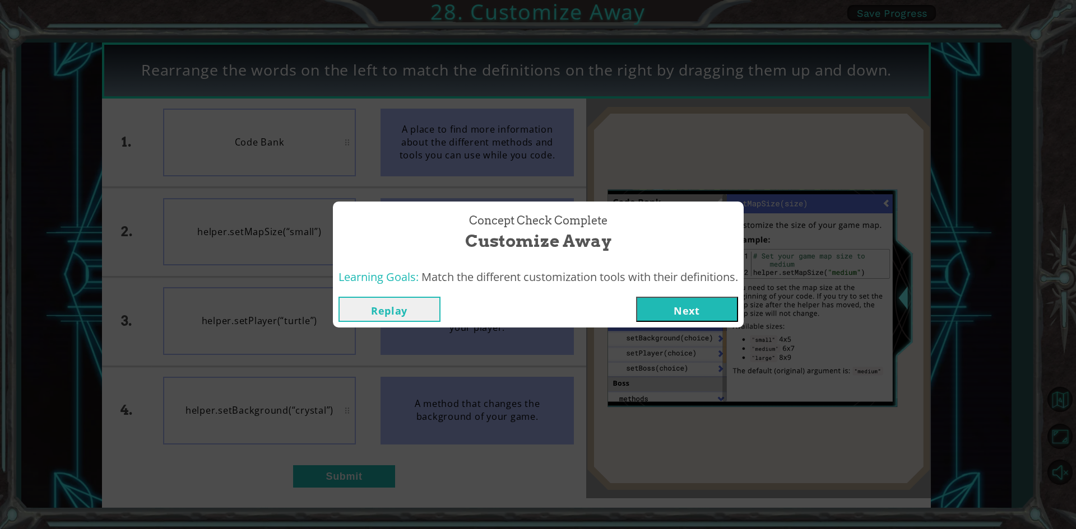
click at [672, 315] on button "Next" at bounding box center [687, 309] width 102 height 25
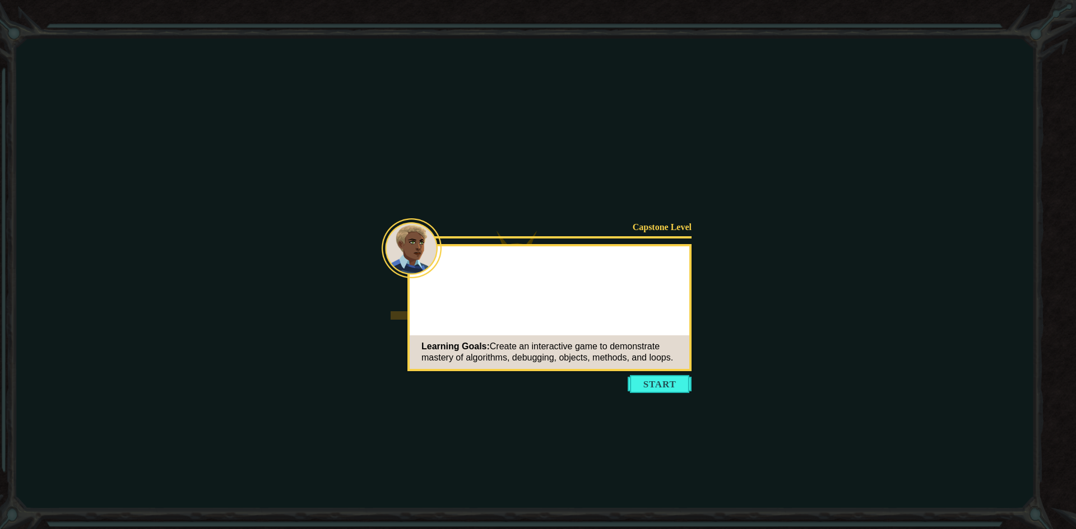
click at [662, 384] on button "Start" at bounding box center [659, 384] width 64 height 18
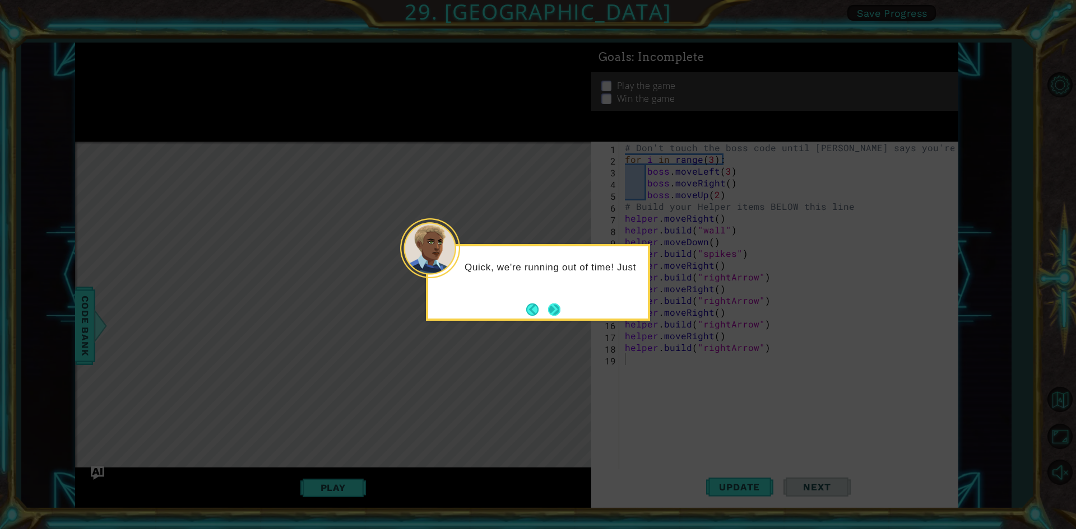
click at [559, 307] on button "Next" at bounding box center [554, 310] width 12 height 12
click at [557, 302] on footer at bounding box center [543, 309] width 34 height 17
click at [557, 309] on button "Next" at bounding box center [554, 310] width 12 height 12
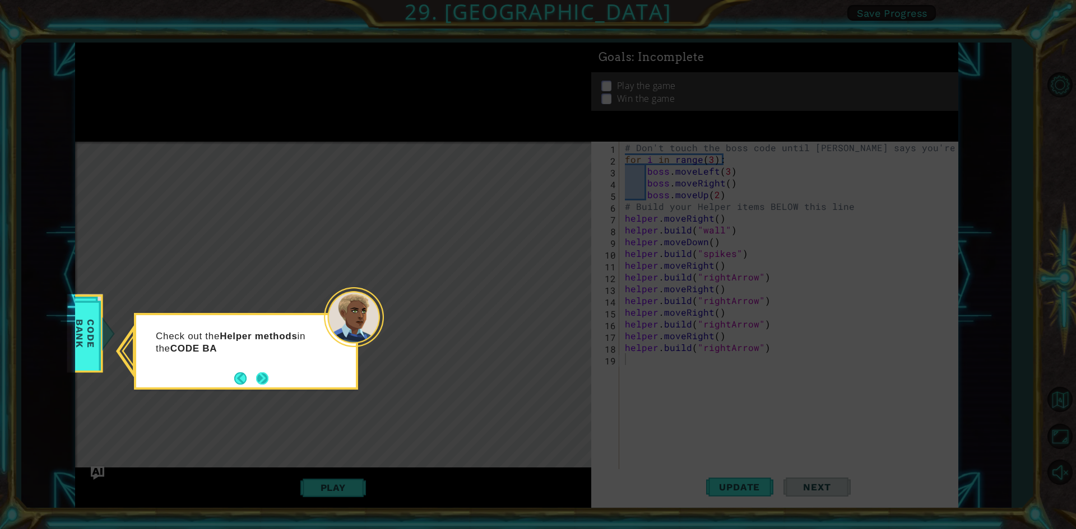
click at [261, 381] on button "Next" at bounding box center [262, 379] width 12 height 12
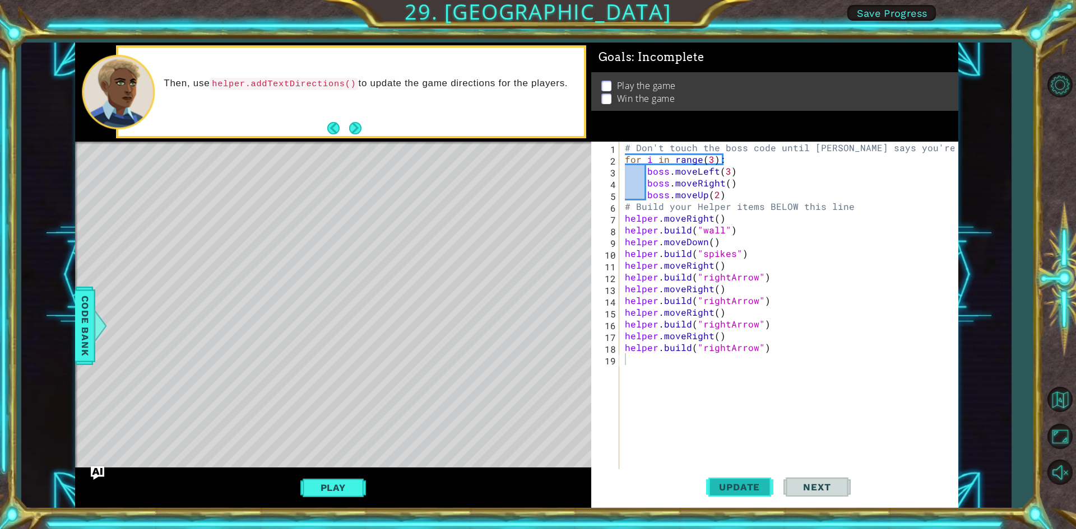
click at [747, 487] on span "Update" at bounding box center [738, 487] width 63 height 11
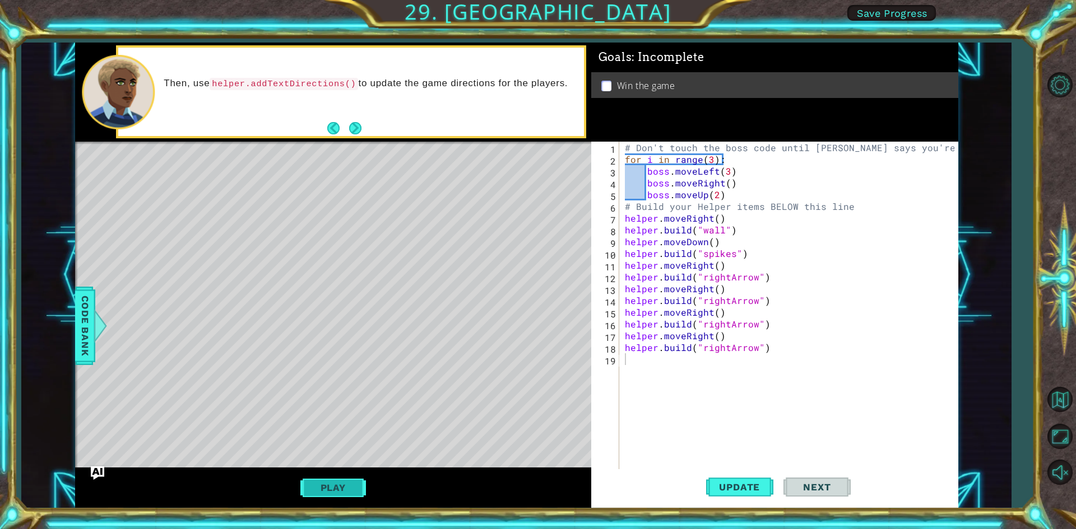
click at [359, 486] on button "Play" at bounding box center [333, 487] width 66 height 21
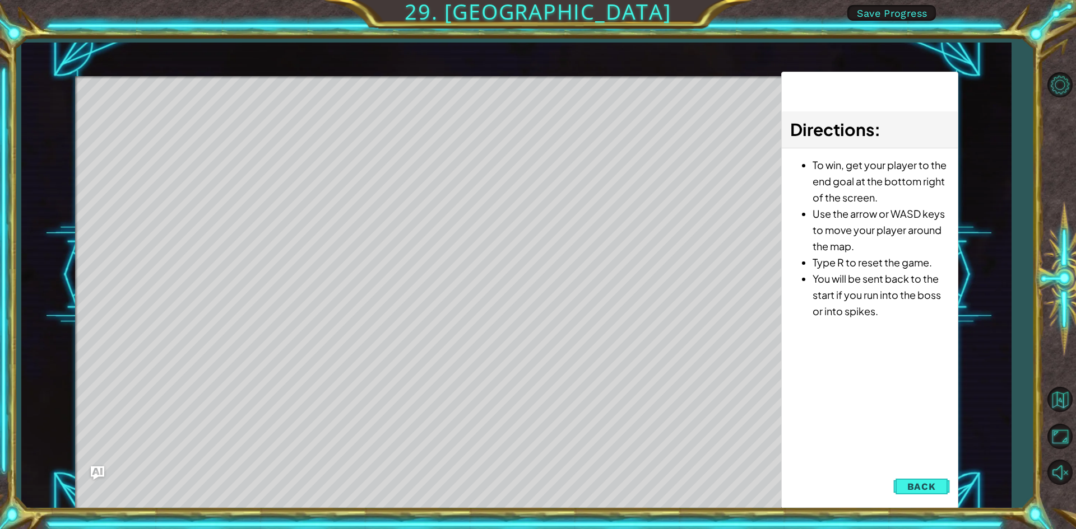
click at [947, 488] on button "Back" at bounding box center [921, 487] width 57 height 22
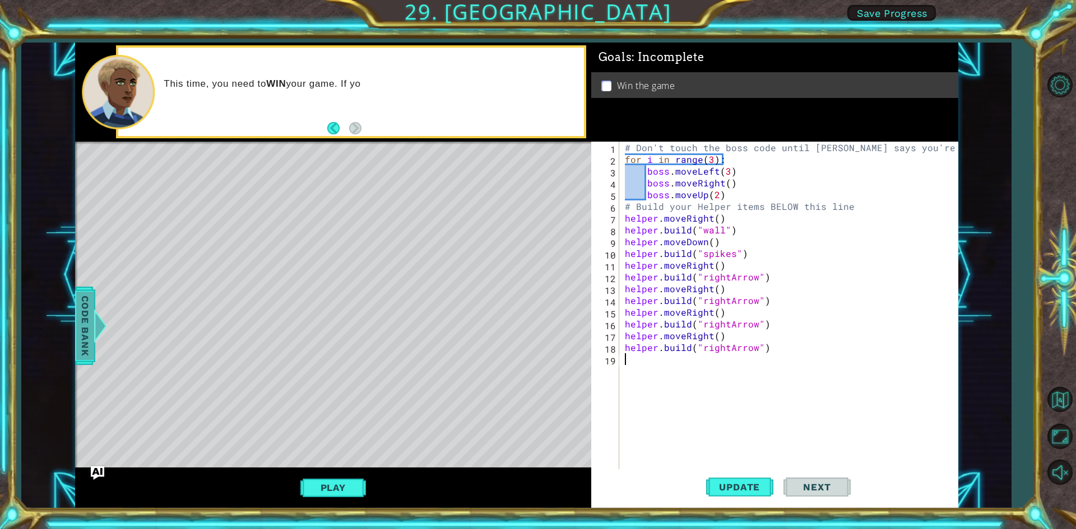
click at [75, 316] on div "Code Bank" at bounding box center [85, 326] width 20 height 78
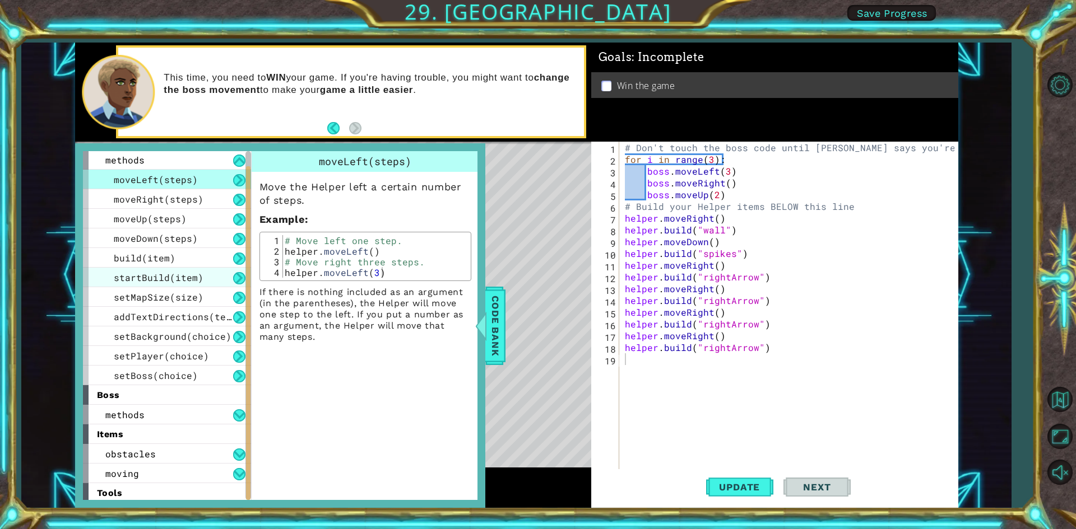
scroll to position [43, 0]
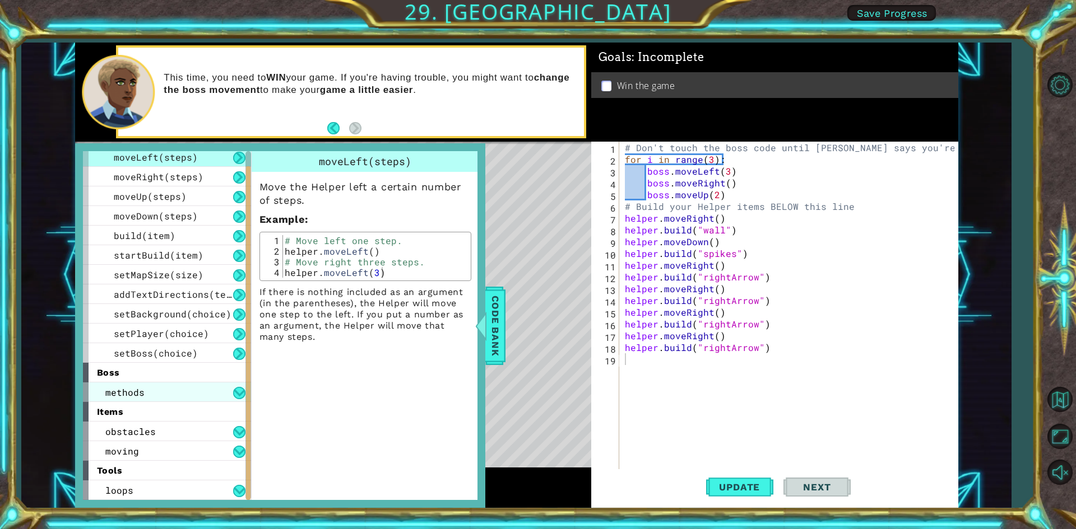
click at [169, 397] on div "methods" at bounding box center [167, 393] width 168 height 20
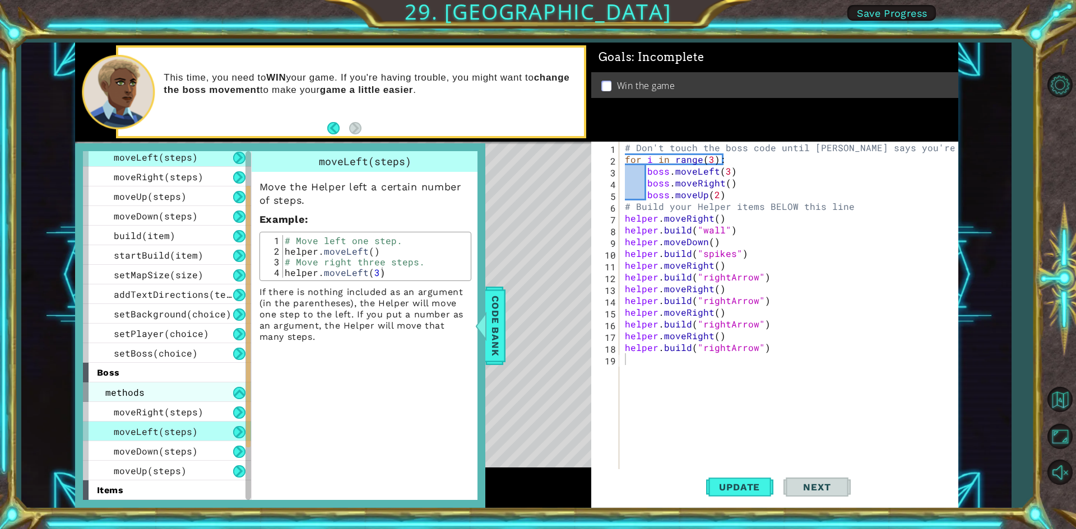
click at [185, 397] on div "methods" at bounding box center [167, 393] width 168 height 20
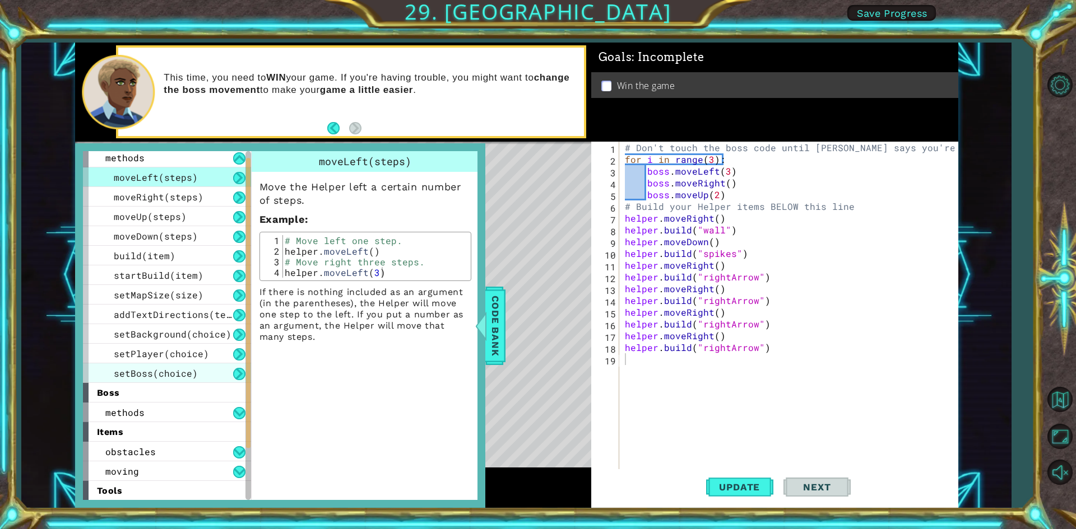
scroll to position [0, 0]
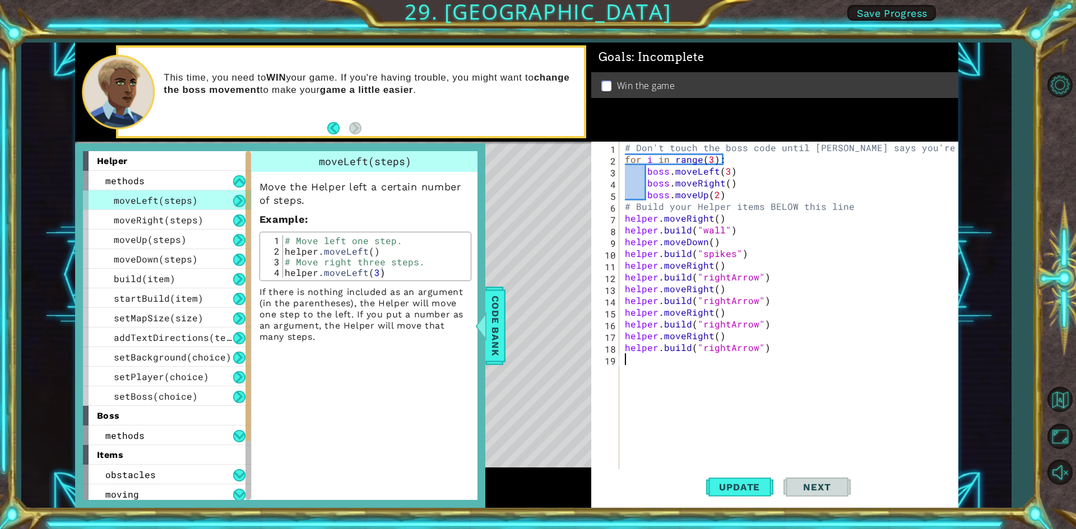
click at [634, 360] on div "# Don't touch the boss code until [PERSON_NAME] says you're ready! for i in ran…" at bounding box center [790, 318] width 337 height 353
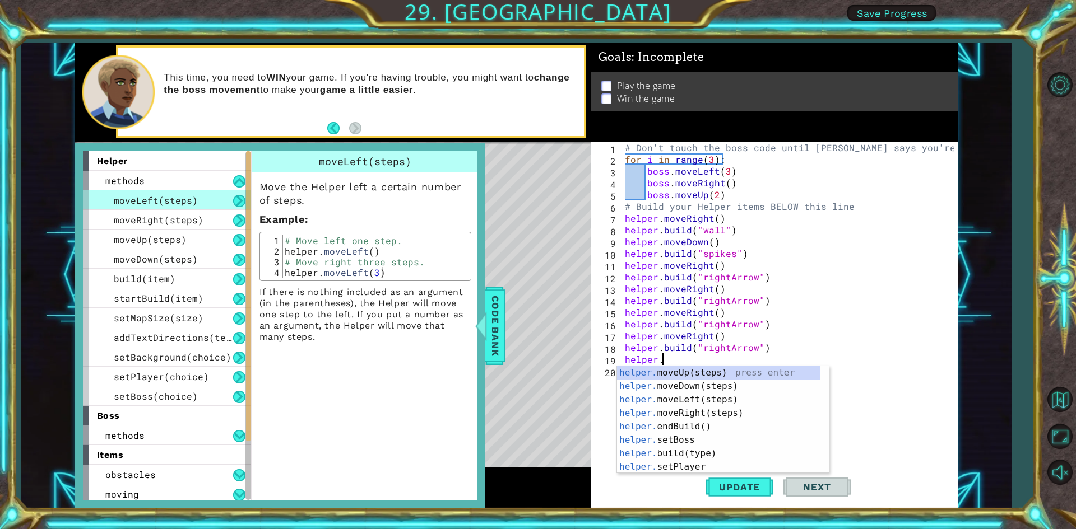
scroll to position [0, 2]
click at [736, 483] on span "Update" at bounding box center [738, 487] width 63 height 11
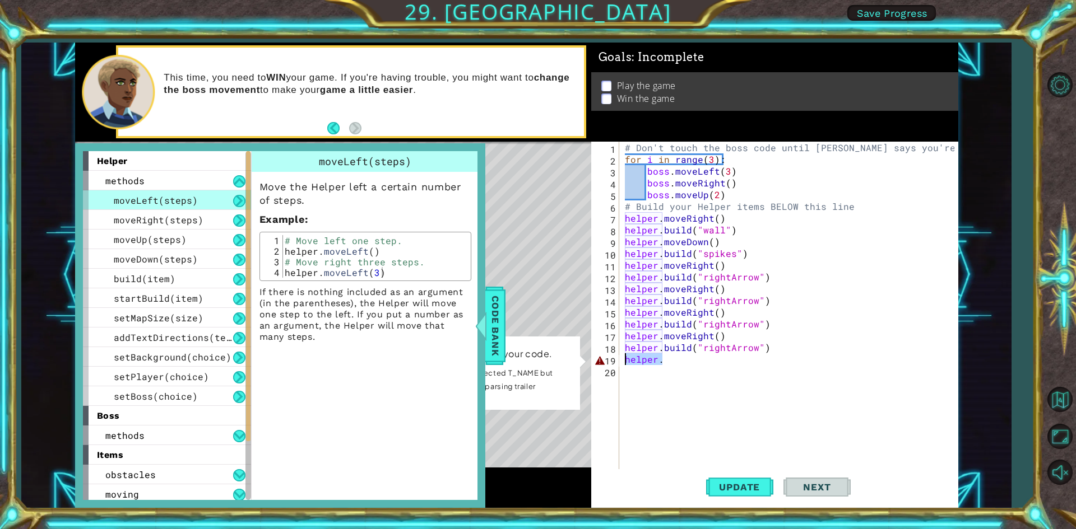
drag, startPoint x: 657, startPoint y: 361, endPoint x: 625, endPoint y: 356, distance: 32.3
click at [625, 356] on div "# Don't touch the boss code until [PERSON_NAME] says you're ready! for i in ran…" at bounding box center [790, 318] width 337 height 353
click at [494, 346] on span "Code Bank" at bounding box center [495, 325] width 18 height 68
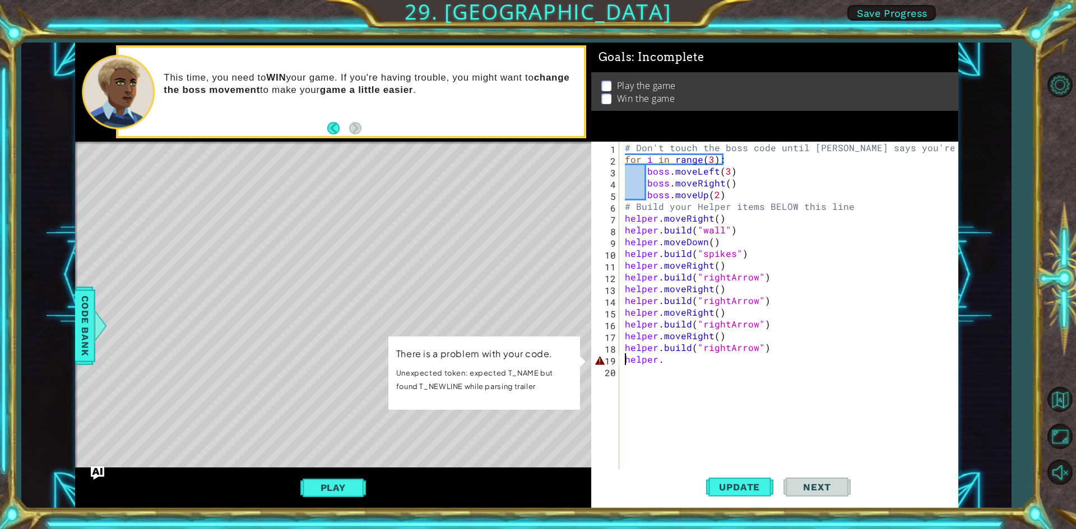
click at [669, 357] on div "# Don't touch the boss code until [PERSON_NAME] says you're ready! for i in ran…" at bounding box center [790, 318] width 337 height 353
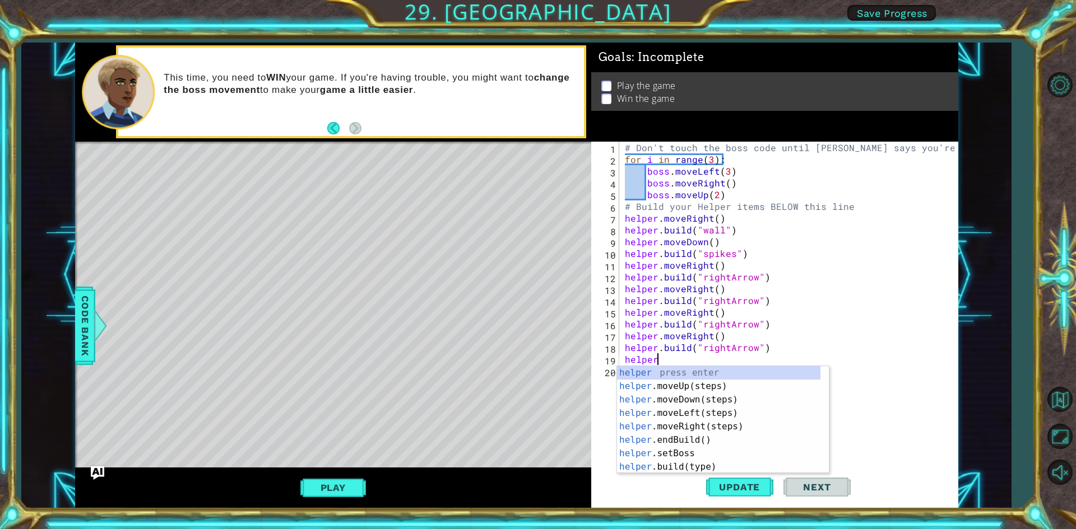
scroll to position [0, 0]
type textarea "h"
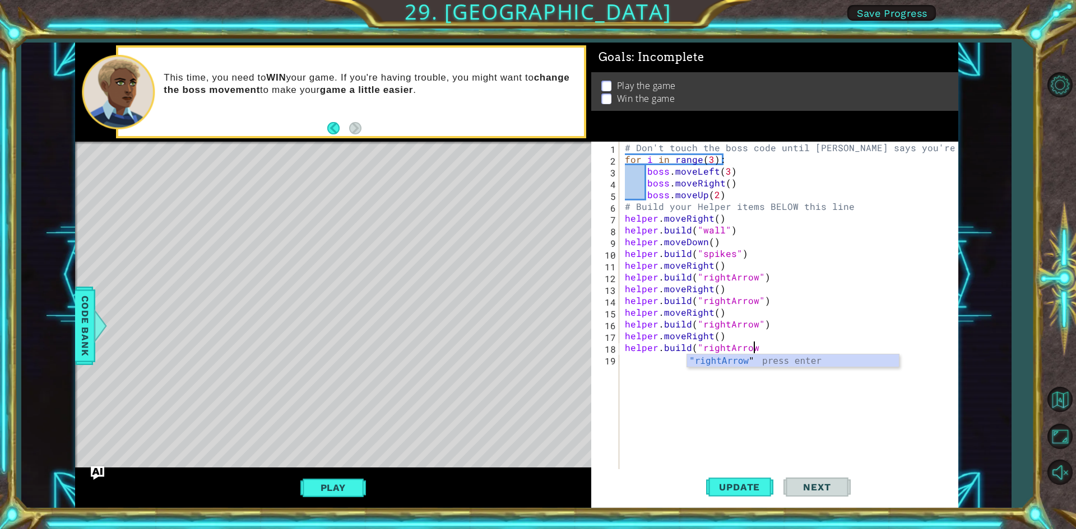
scroll to position [0, 8]
type textarea "[DOMAIN_NAME]("rightArrow")"
click at [757, 487] on span "Update" at bounding box center [738, 487] width 63 height 11
click at [348, 486] on button "Play" at bounding box center [333, 487] width 66 height 21
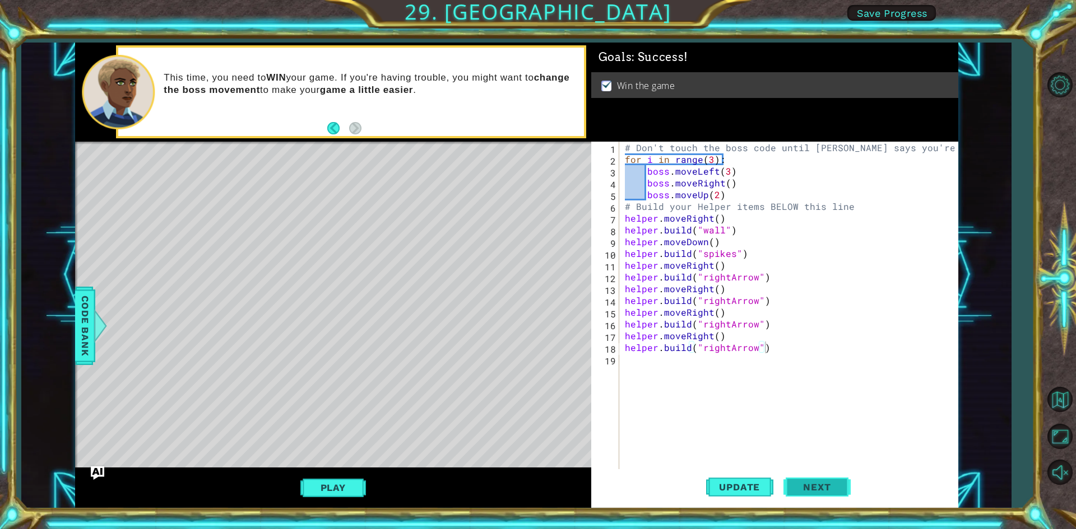
click at [810, 483] on span "Next" at bounding box center [817, 488] width 50 height 11
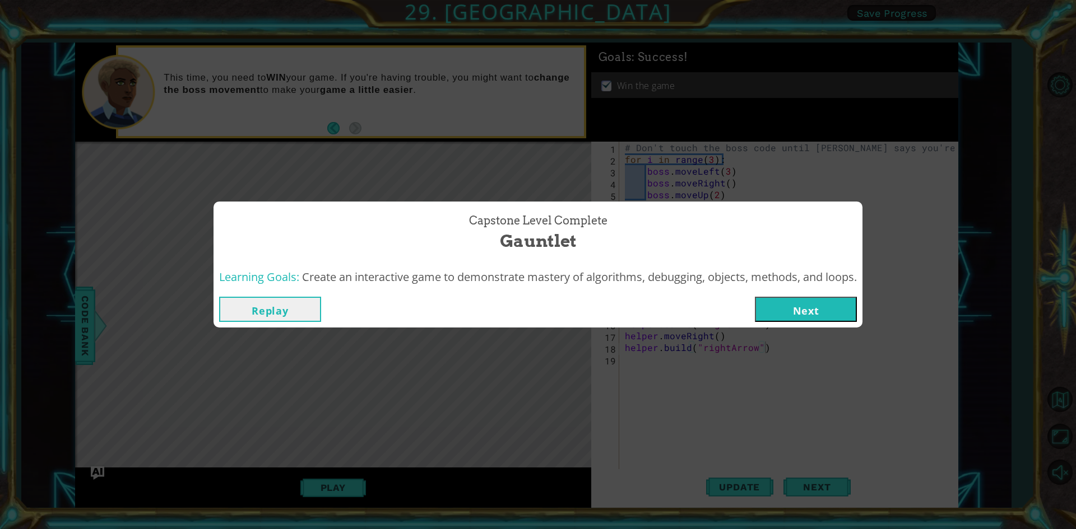
click at [812, 305] on button "Next" at bounding box center [806, 309] width 102 height 25
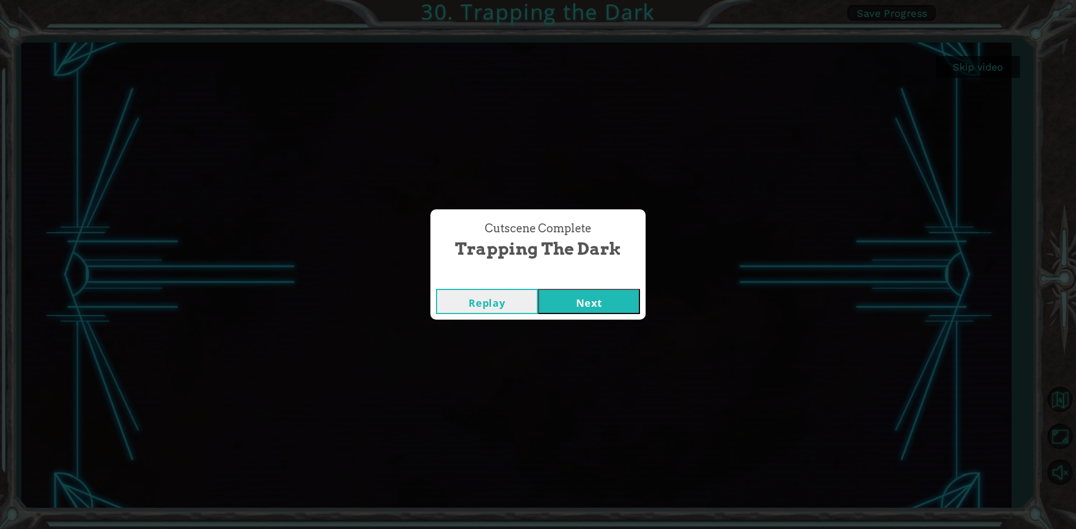
click at [597, 301] on button "Next" at bounding box center [589, 301] width 102 height 25
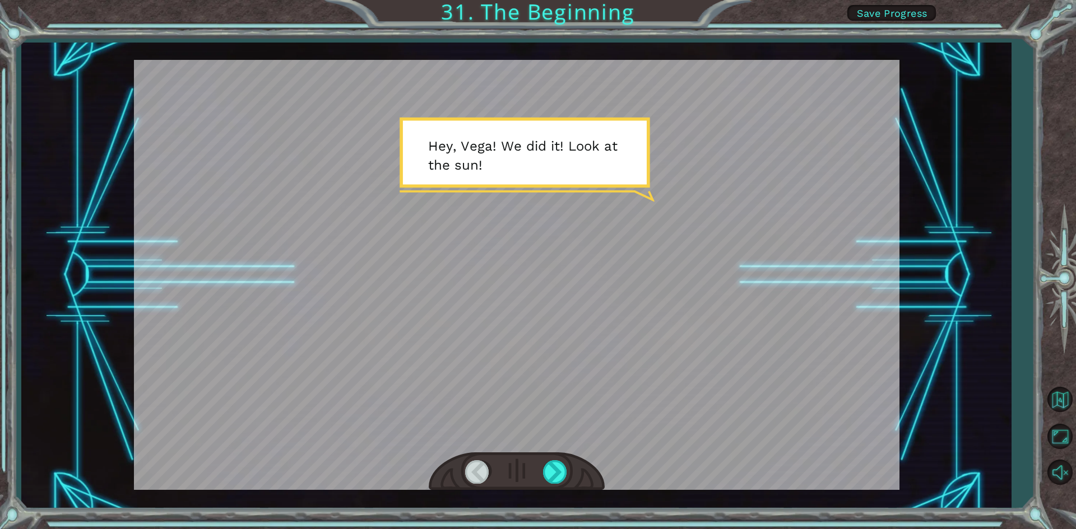
click at [539, 463] on div at bounding box center [517, 472] width 176 height 39
click at [552, 466] on div at bounding box center [555, 471] width 25 height 23
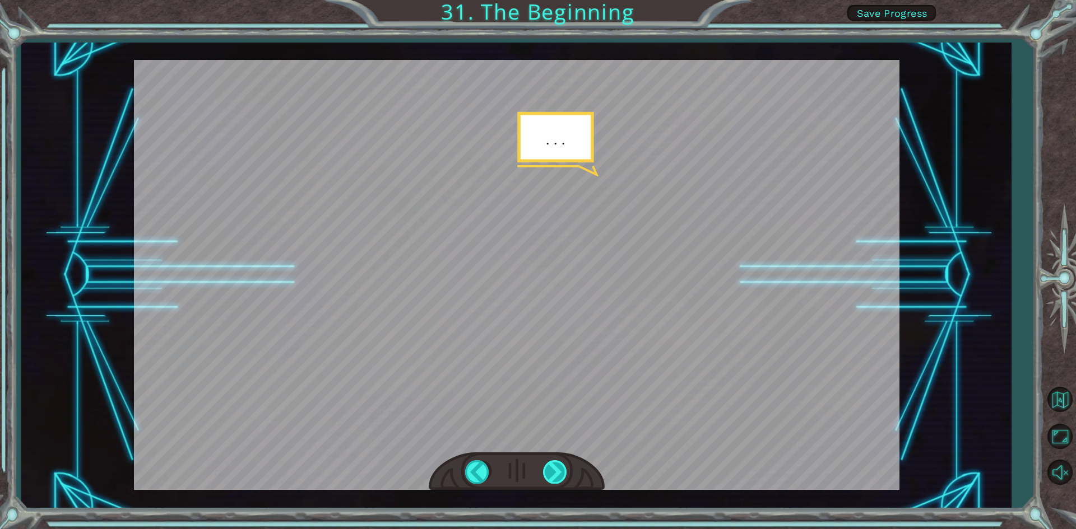
click at [548, 473] on div at bounding box center [555, 471] width 25 height 23
click at [551, 474] on div at bounding box center [555, 471] width 25 height 23
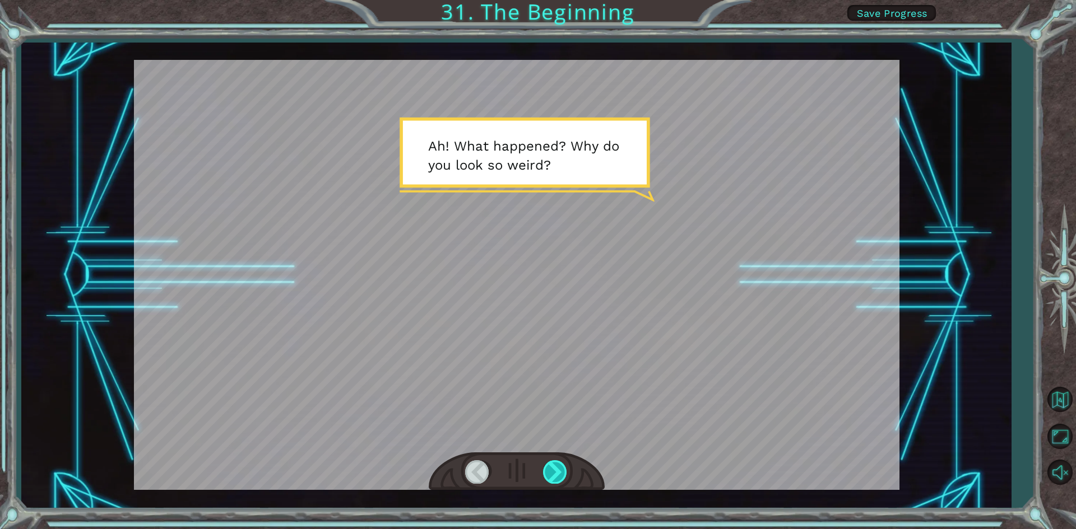
click at [551, 474] on div at bounding box center [555, 471] width 25 height 23
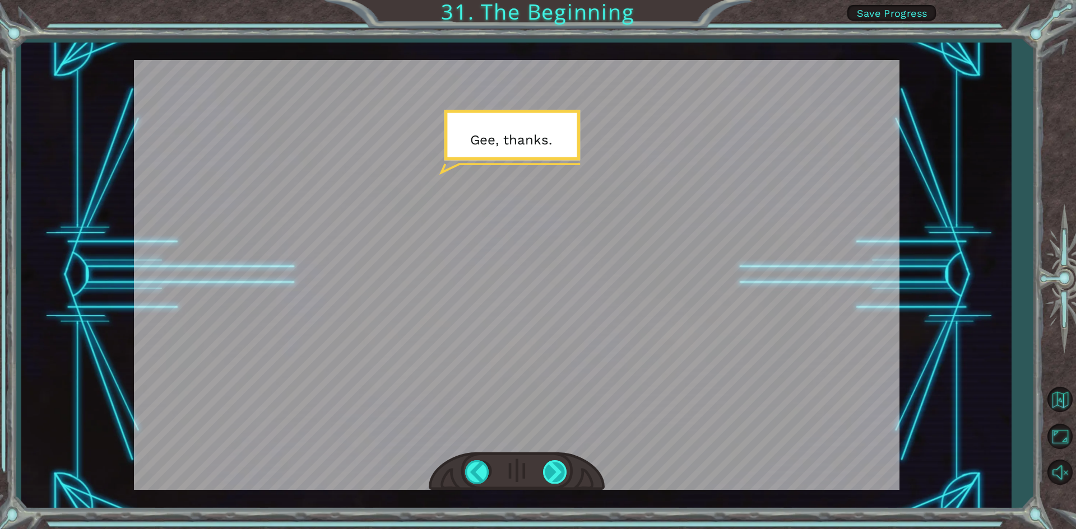
click at [550, 474] on div at bounding box center [555, 471] width 25 height 23
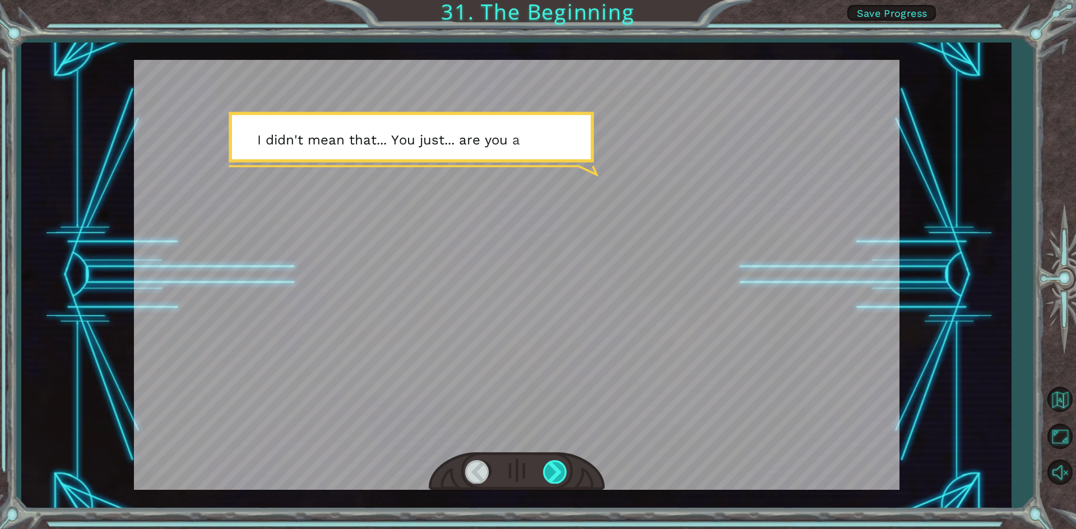
click at [550, 474] on div at bounding box center [555, 471] width 25 height 23
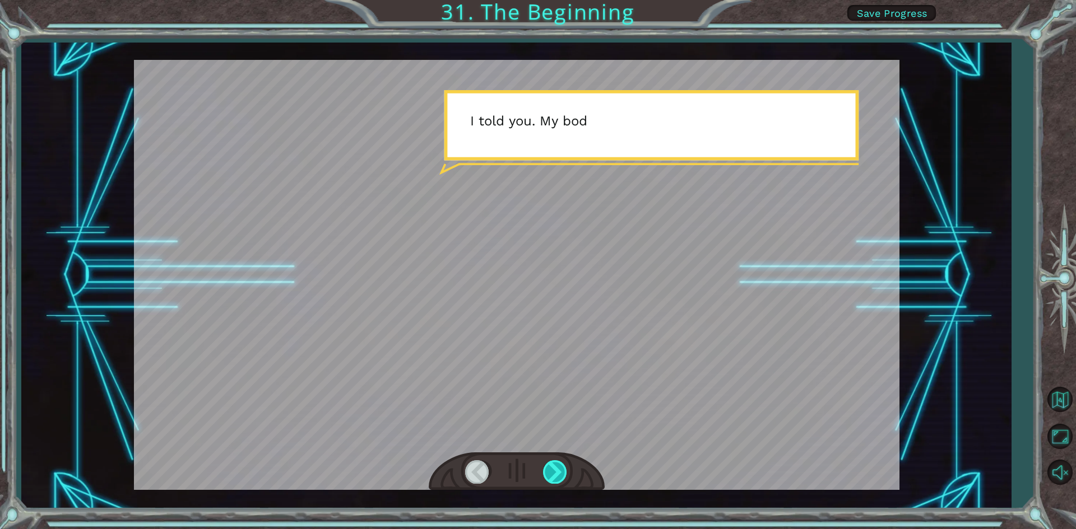
click at [550, 474] on div at bounding box center [555, 471] width 25 height 23
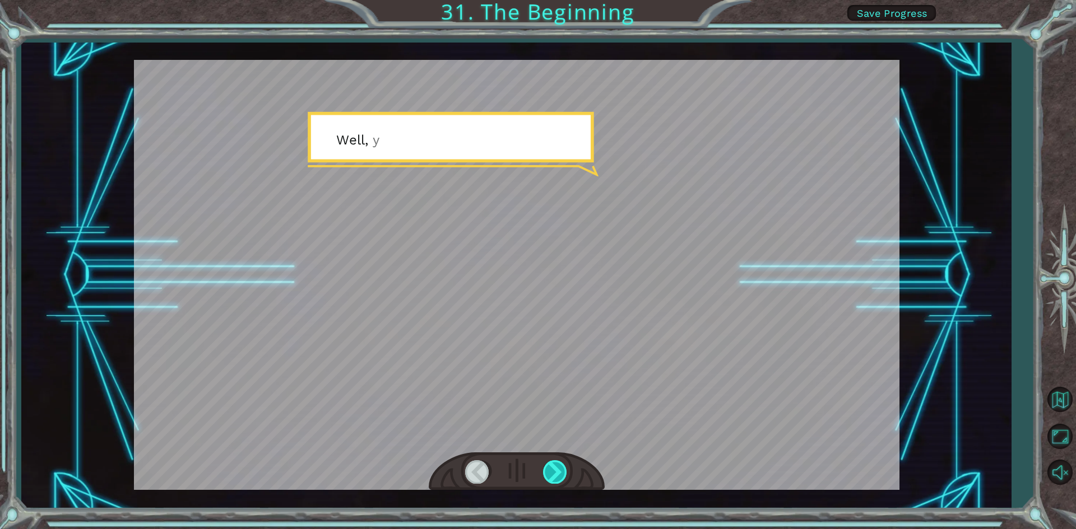
click at [550, 474] on div at bounding box center [555, 471] width 25 height 23
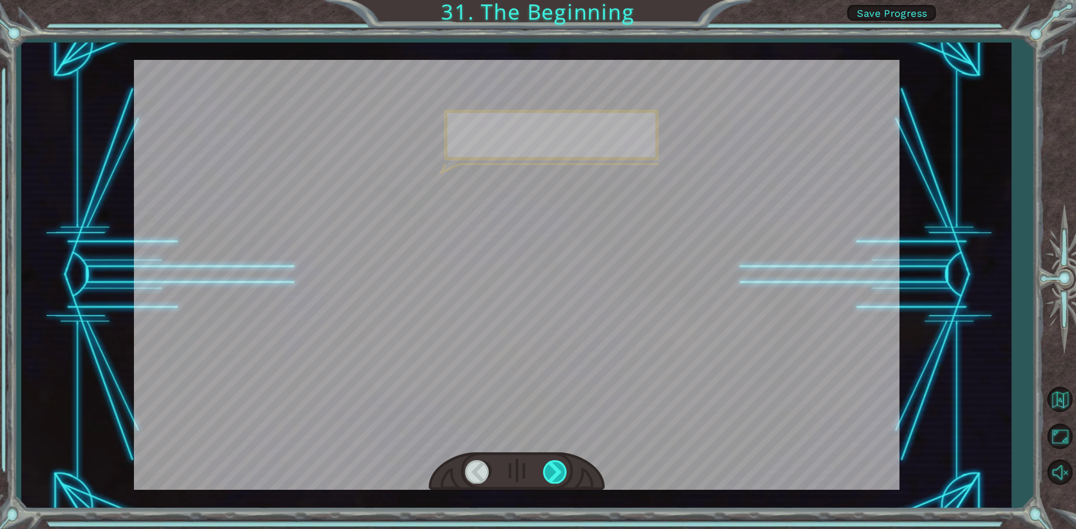
click at [548, 473] on div at bounding box center [555, 471] width 25 height 23
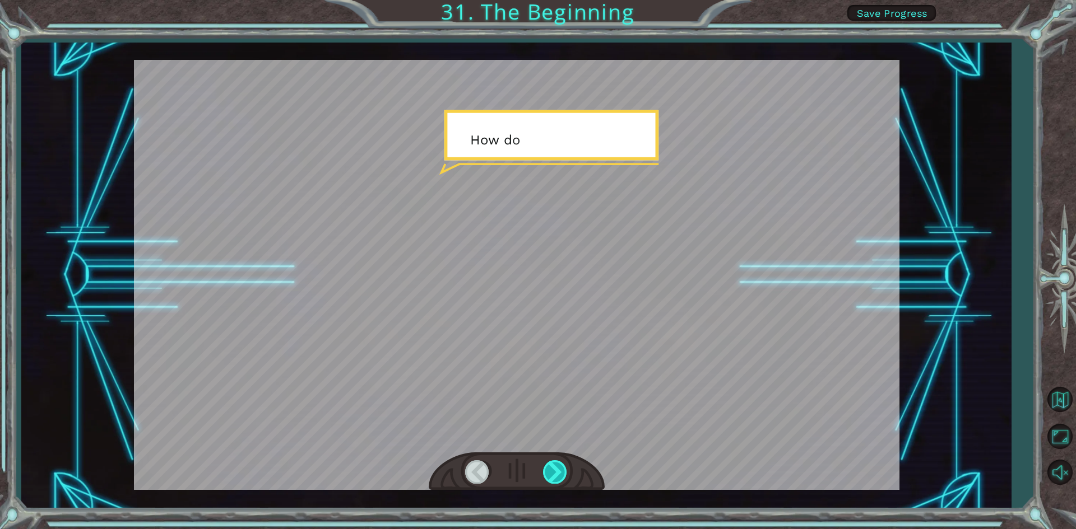
click at [548, 473] on div at bounding box center [555, 471] width 25 height 23
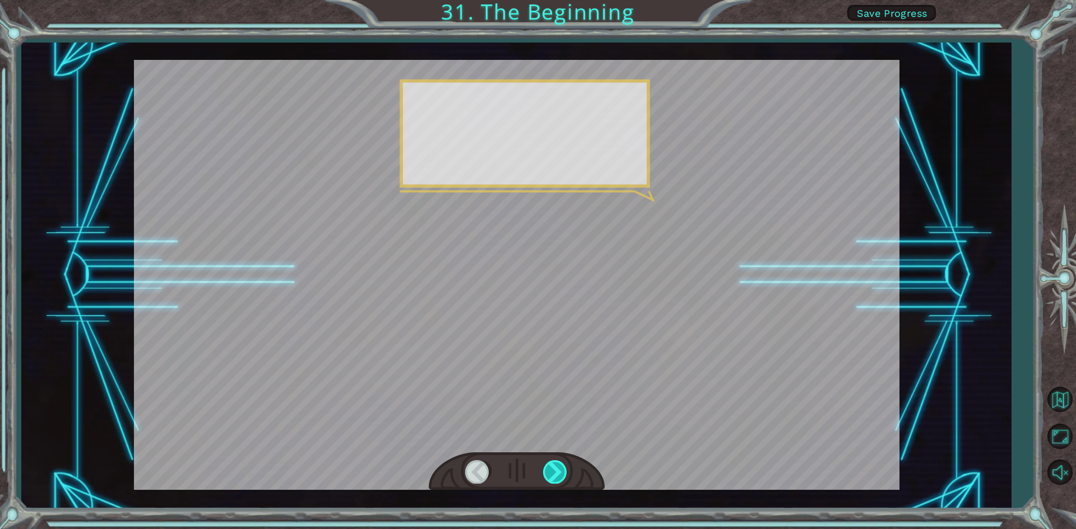
click at [548, 473] on div at bounding box center [555, 471] width 25 height 23
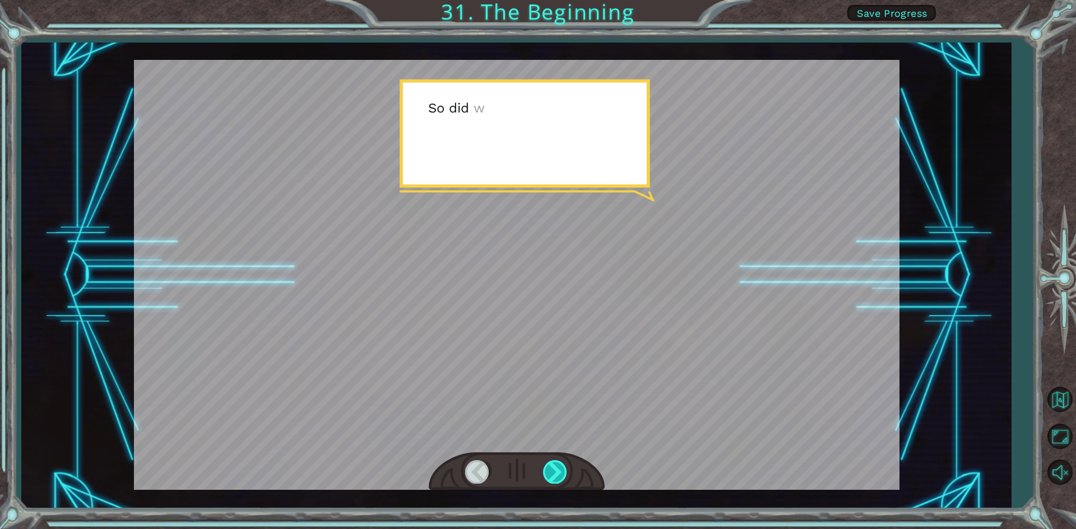
click at [548, 473] on div at bounding box center [555, 471] width 25 height 23
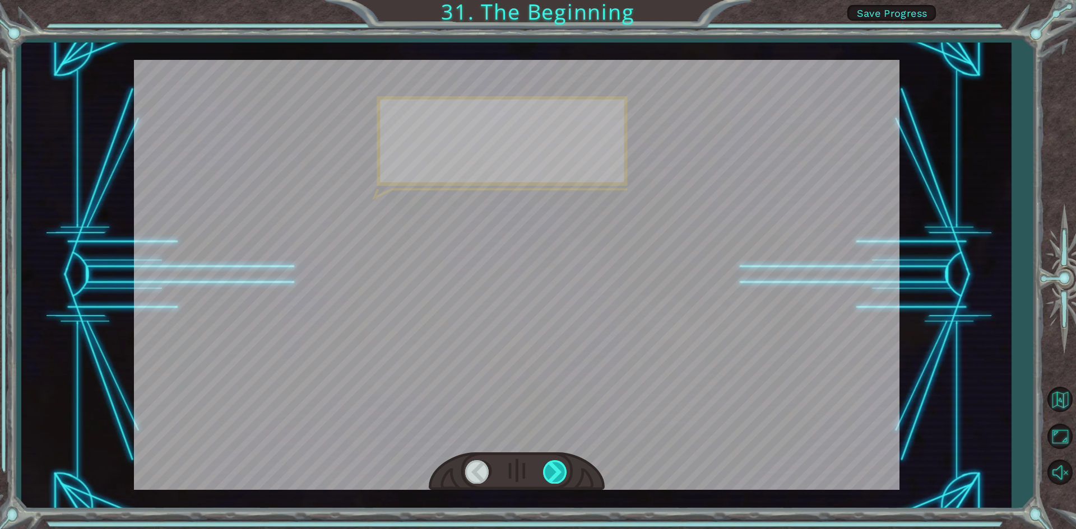
click at [548, 473] on div at bounding box center [555, 471] width 25 height 23
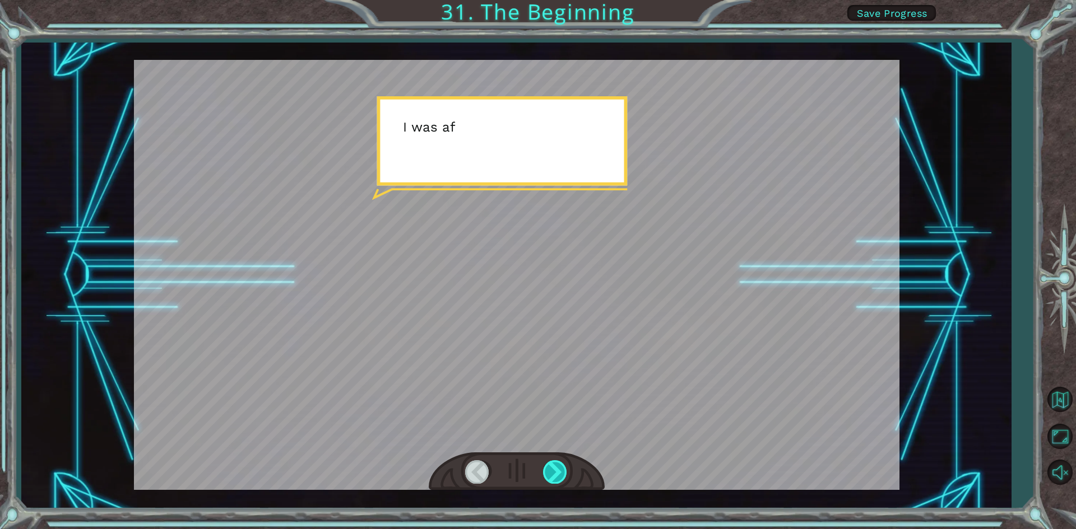
click at [548, 473] on div at bounding box center [555, 471] width 25 height 23
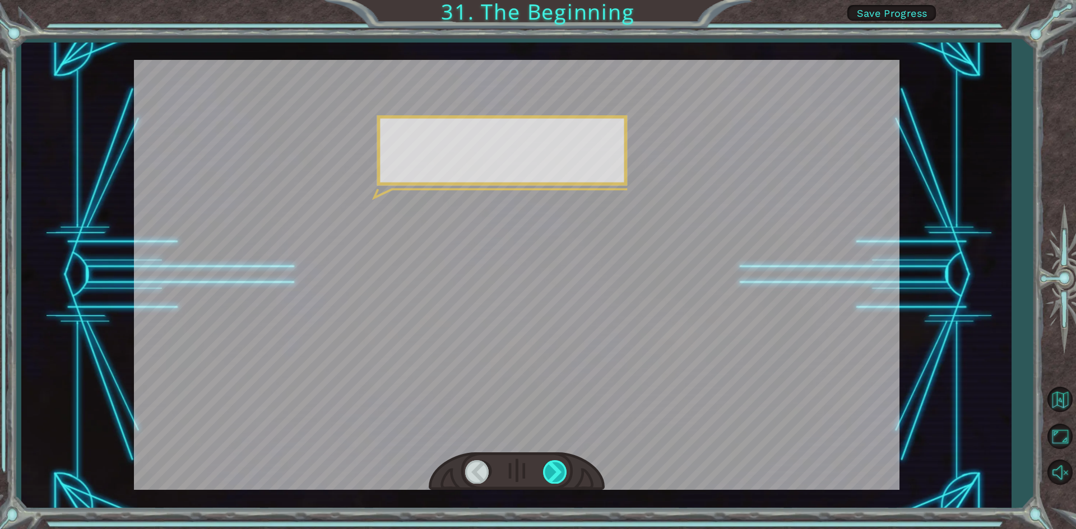
click at [548, 473] on div at bounding box center [555, 471] width 25 height 23
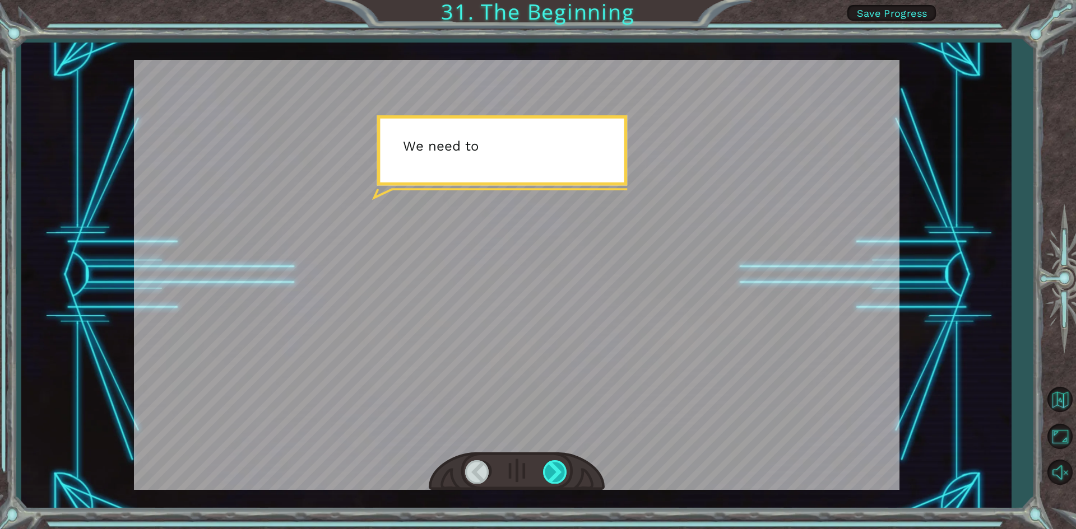
click at [548, 468] on div at bounding box center [555, 471] width 25 height 23
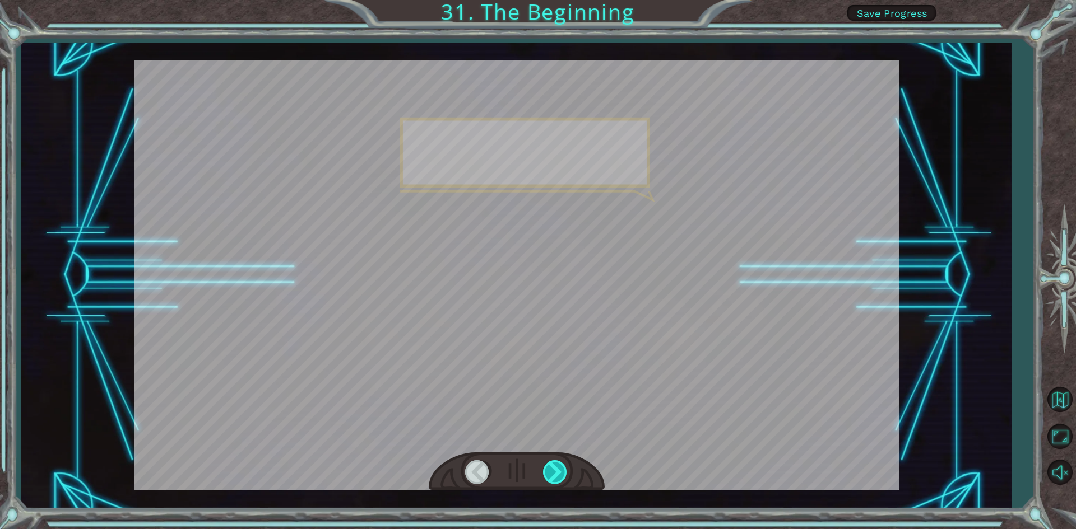
click at [547, 465] on div at bounding box center [555, 471] width 25 height 23
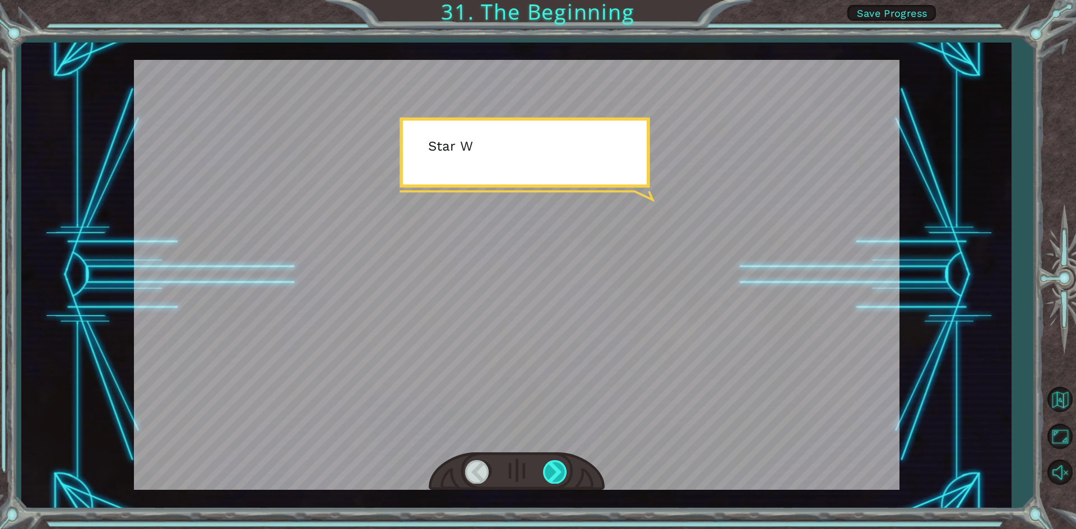
click at [547, 465] on div at bounding box center [555, 471] width 25 height 23
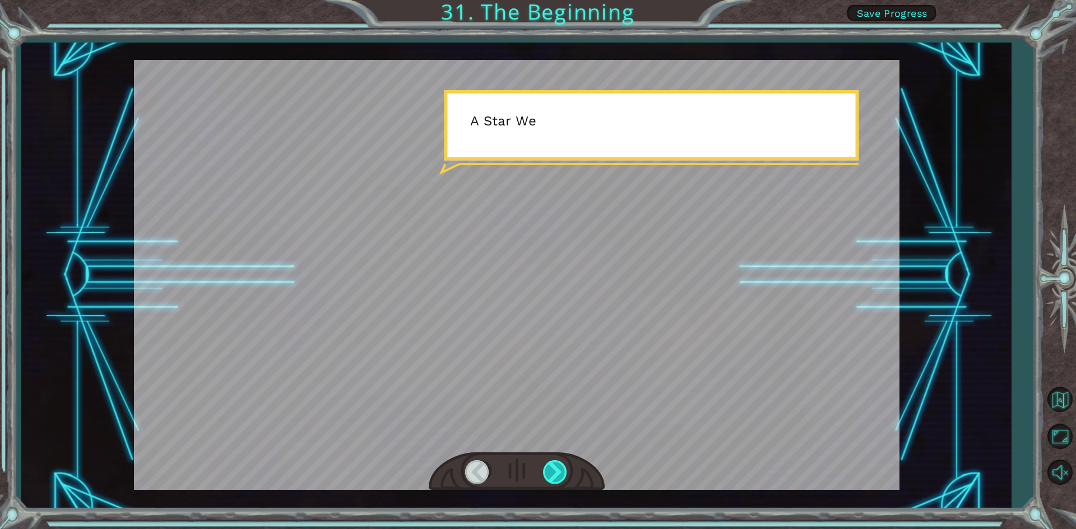
click at [547, 465] on div at bounding box center [555, 471] width 25 height 23
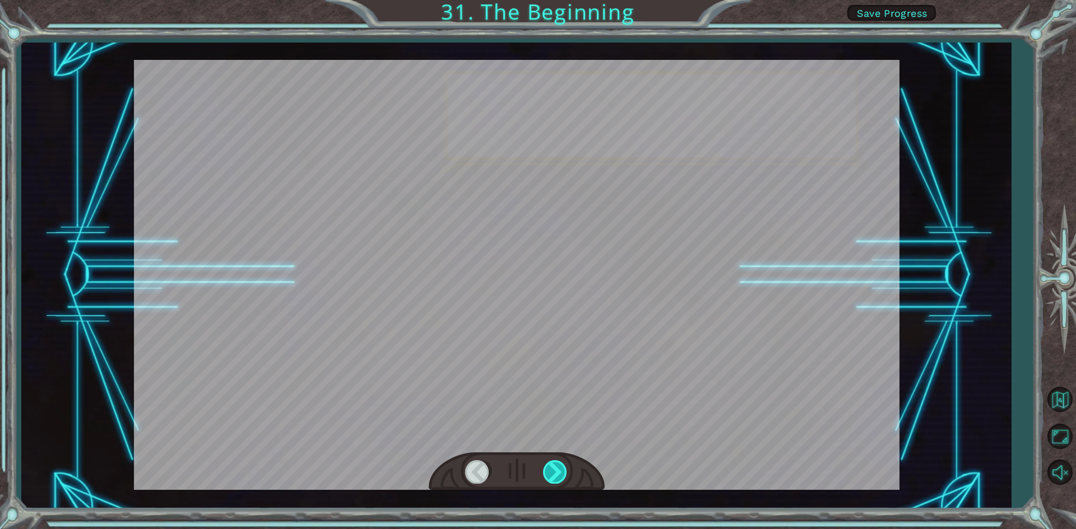
click at [547, 465] on div at bounding box center [555, 471] width 25 height 23
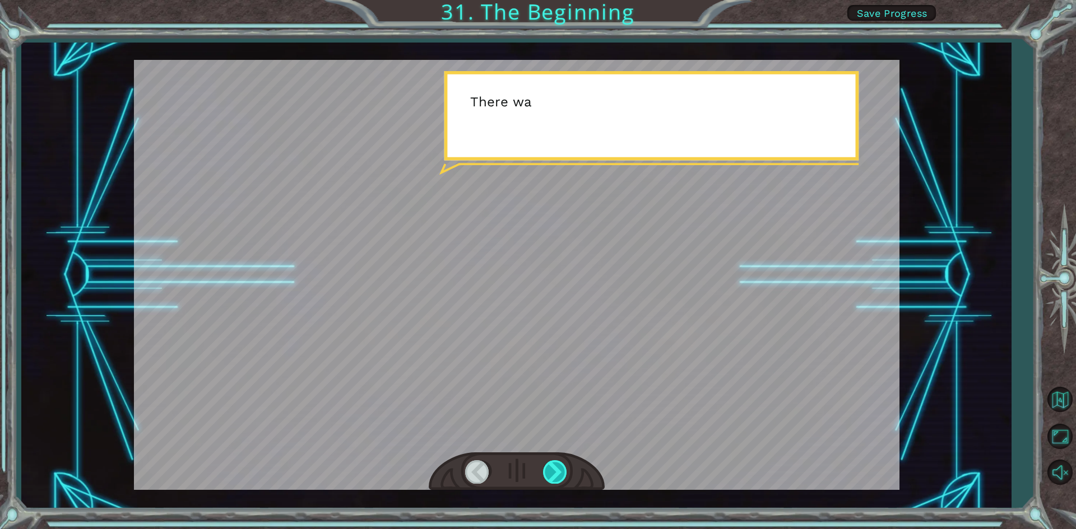
click at [547, 465] on div at bounding box center [555, 471] width 25 height 23
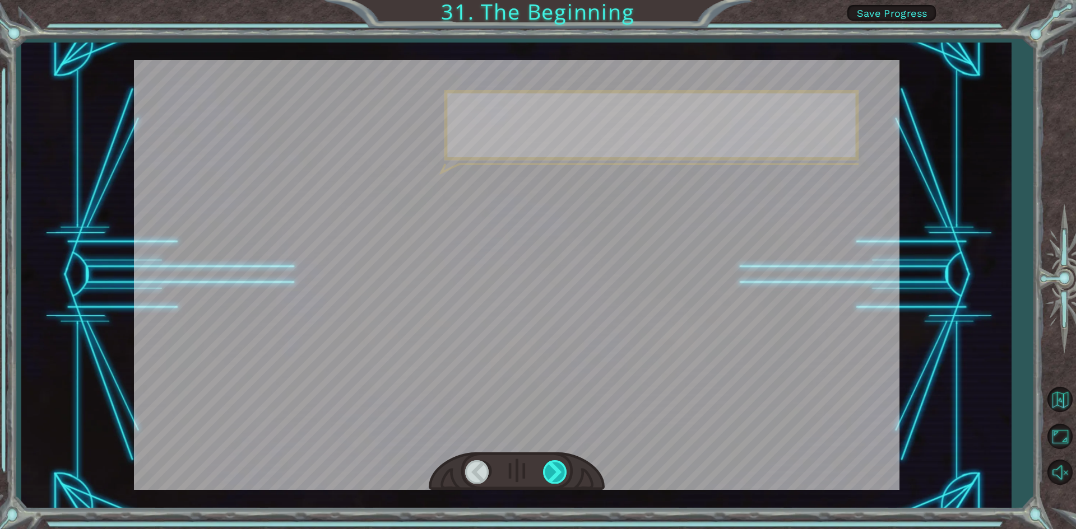
click at [547, 465] on div at bounding box center [555, 471] width 25 height 23
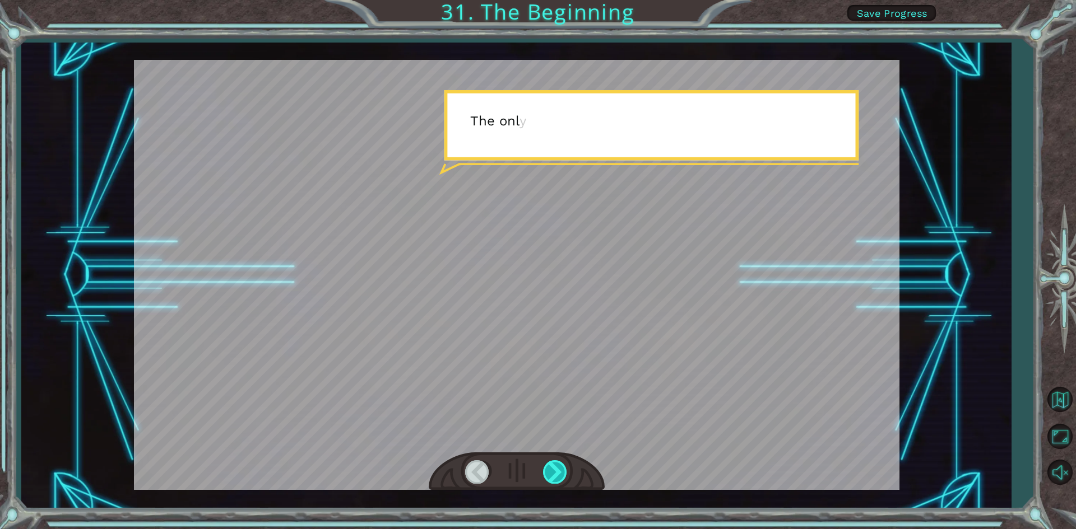
click at [547, 465] on div at bounding box center [555, 471] width 25 height 23
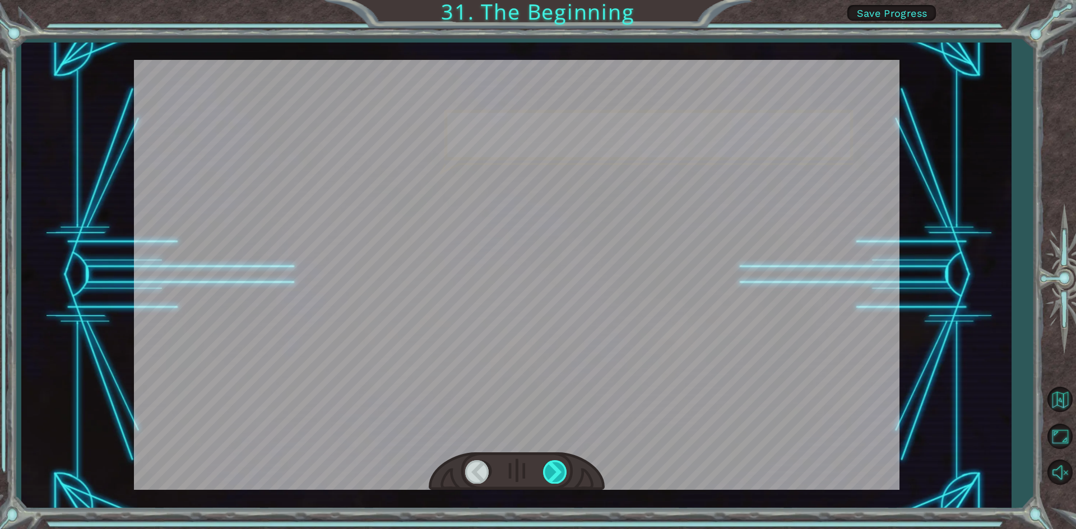
click at [547, 465] on div at bounding box center [555, 471] width 25 height 23
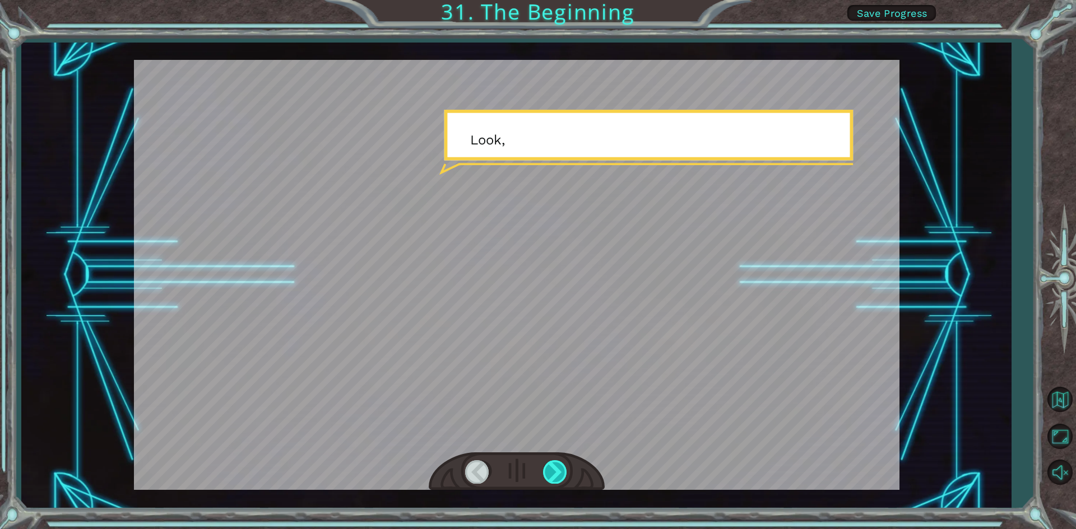
click at [547, 465] on div at bounding box center [555, 471] width 25 height 23
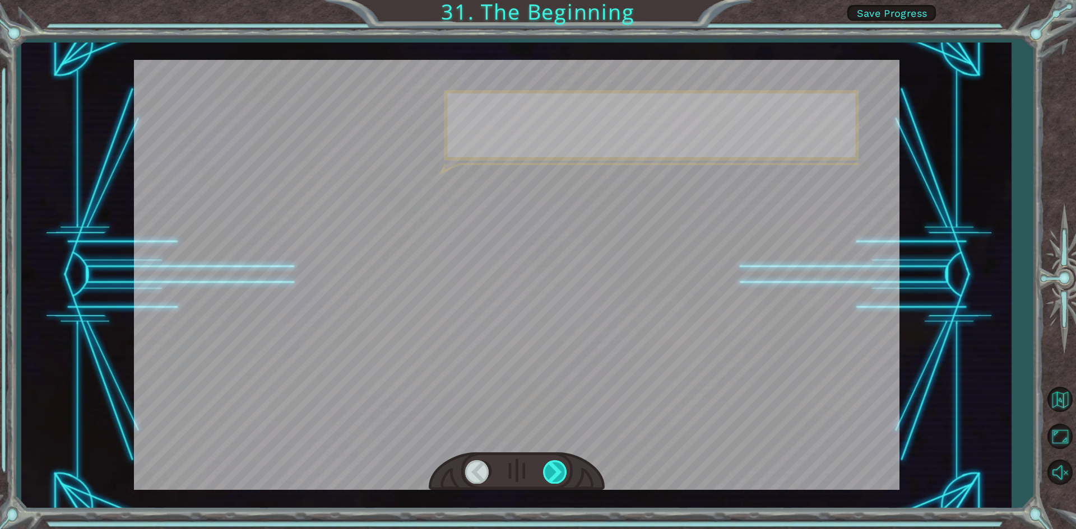
click at [547, 465] on div at bounding box center [555, 471] width 25 height 23
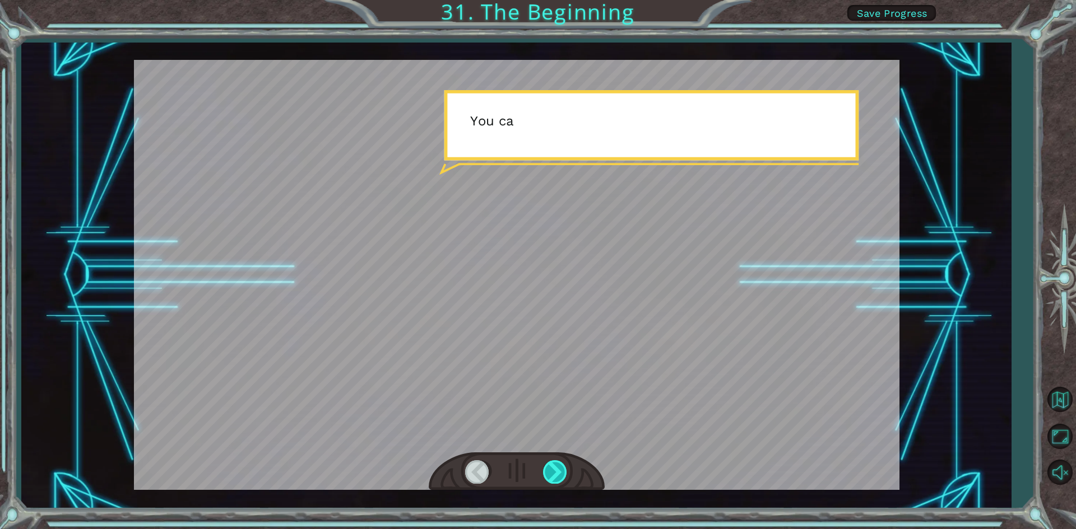
click at [547, 465] on div at bounding box center [555, 471] width 25 height 23
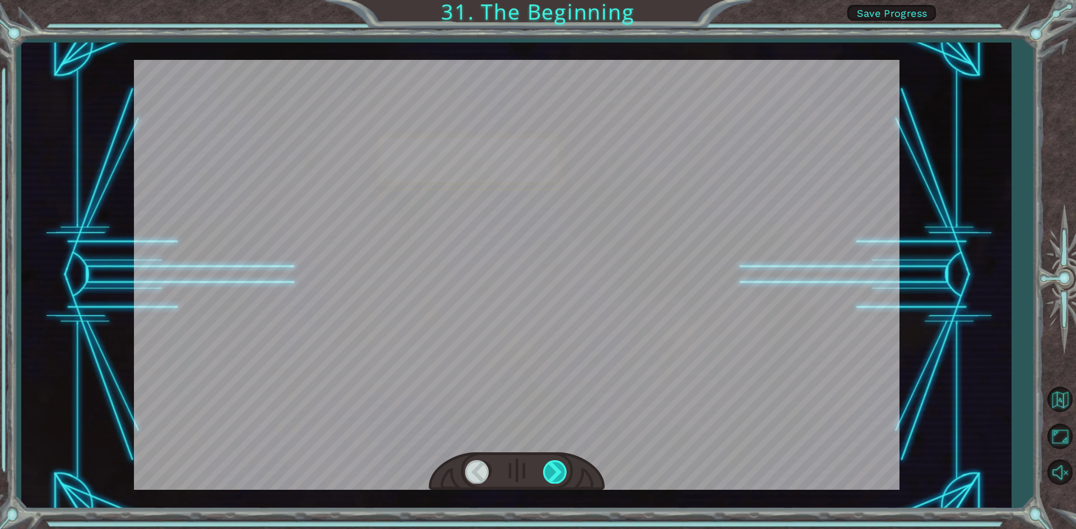
click at [547, 465] on div at bounding box center [555, 471] width 25 height 23
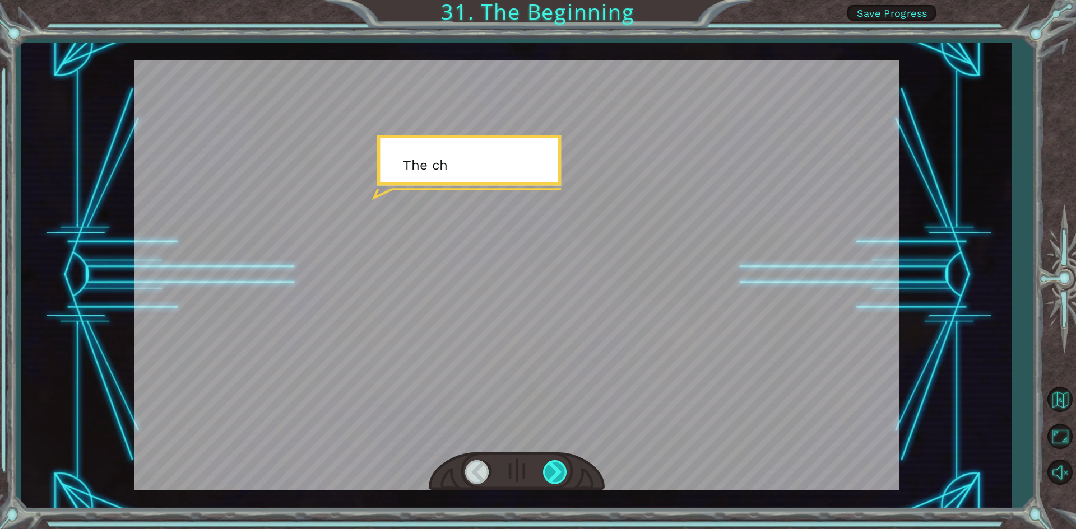
click at [547, 465] on div at bounding box center [555, 471] width 25 height 23
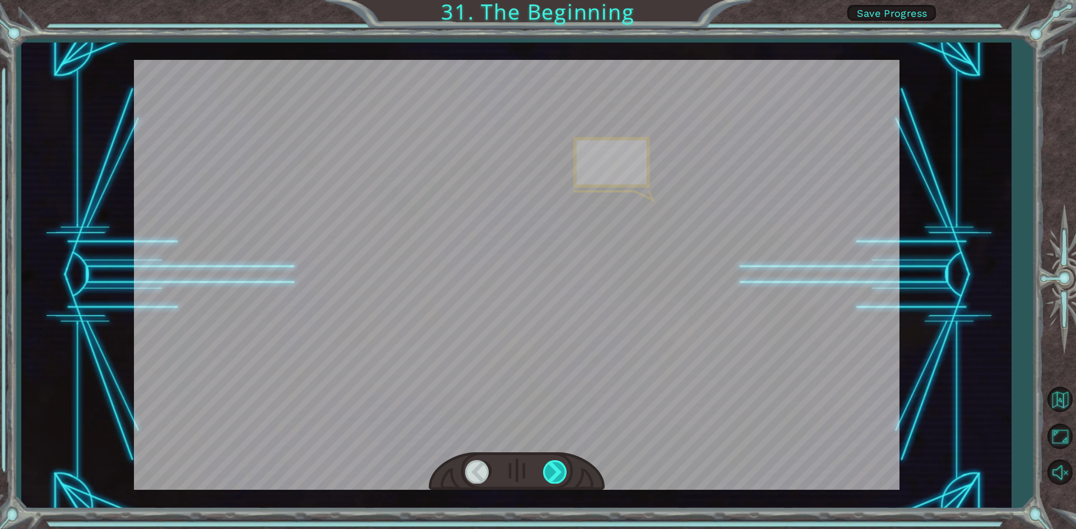
click at [547, 465] on div at bounding box center [555, 471] width 25 height 23
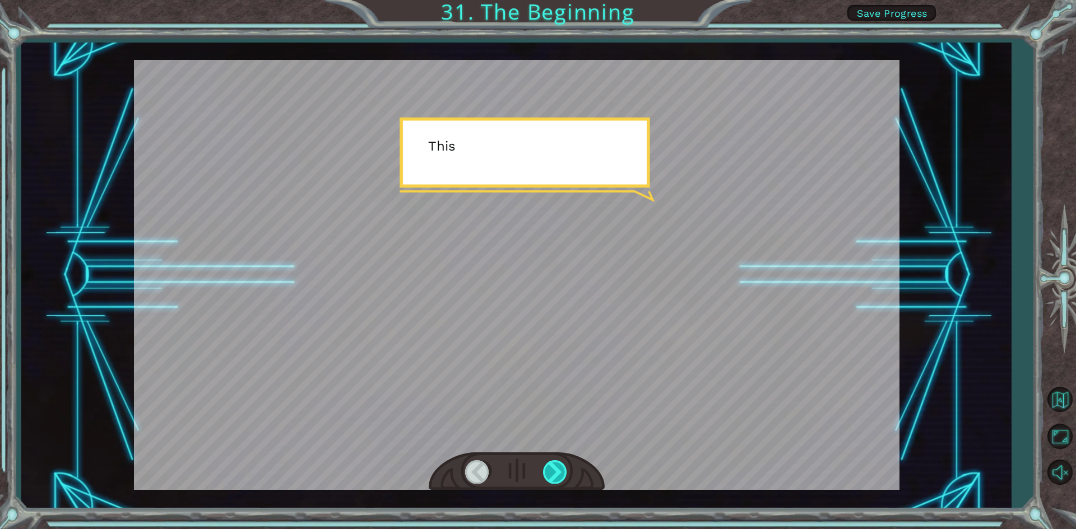
click at [553, 462] on div at bounding box center [555, 471] width 25 height 23
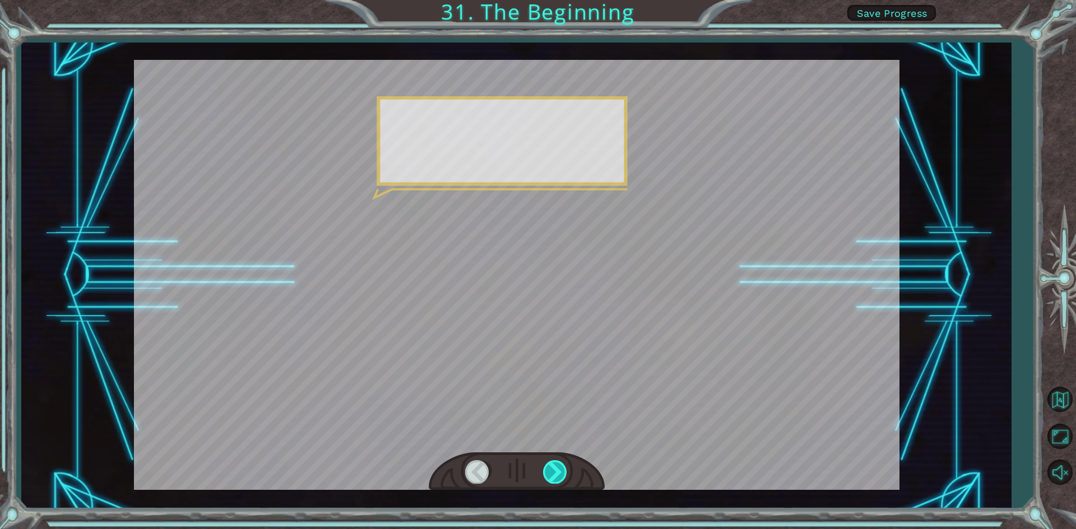
click at [553, 462] on div at bounding box center [555, 471] width 25 height 23
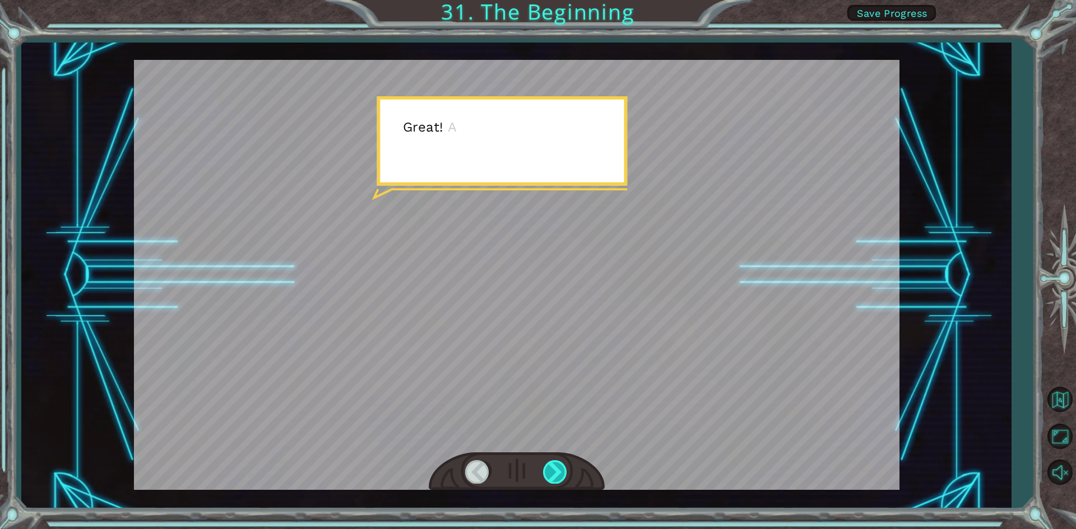
click at [553, 462] on div at bounding box center [555, 471] width 25 height 23
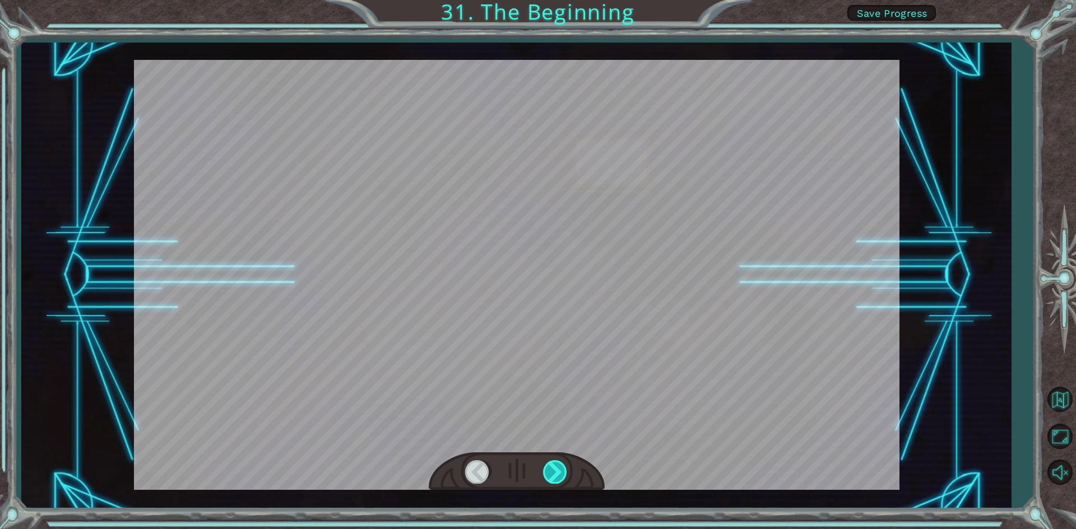
click at [553, 462] on div at bounding box center [555, 471] width 25 height 23
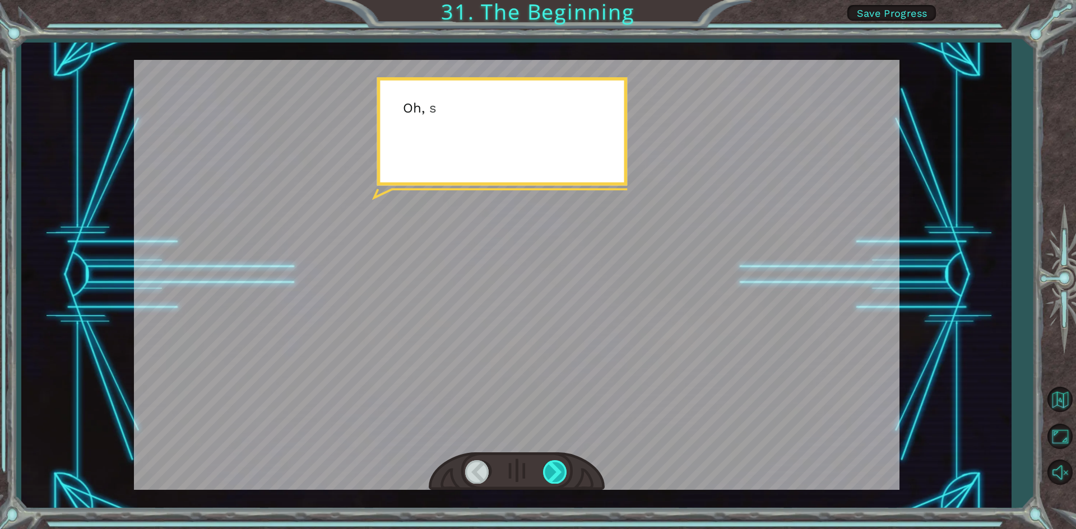
click at [553, 462] on div at bounding box center [555, 471] width 25 height 23
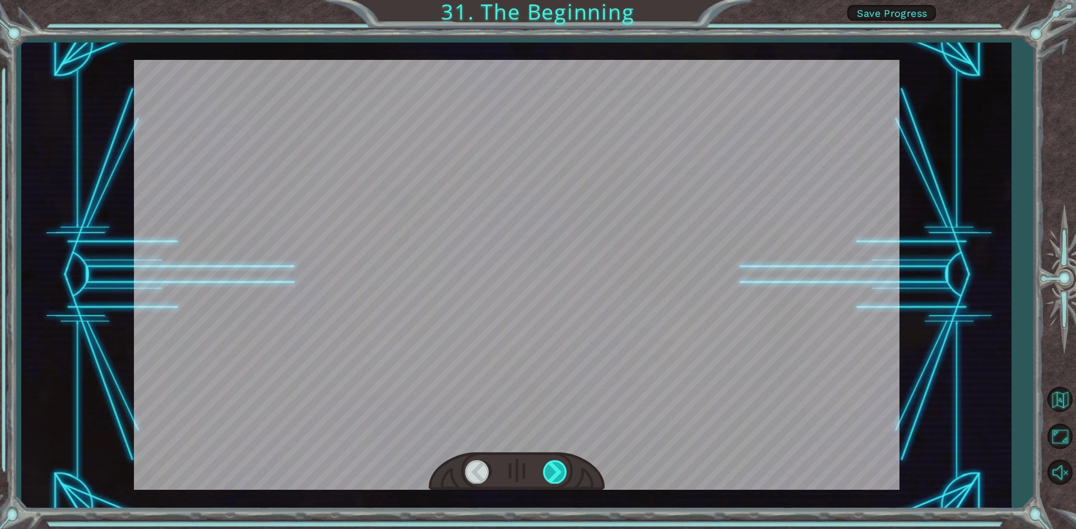
click at [553, 462] on div at bounding box center [555, 471] width 25 height 23
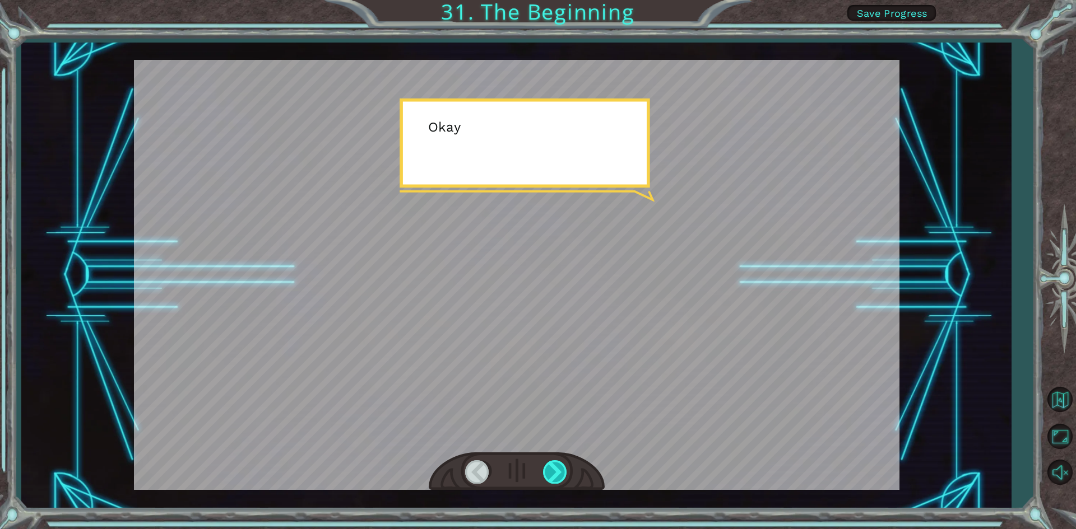
click at [553, 462] on div at bounding box center [555, 471] width 25 height 23
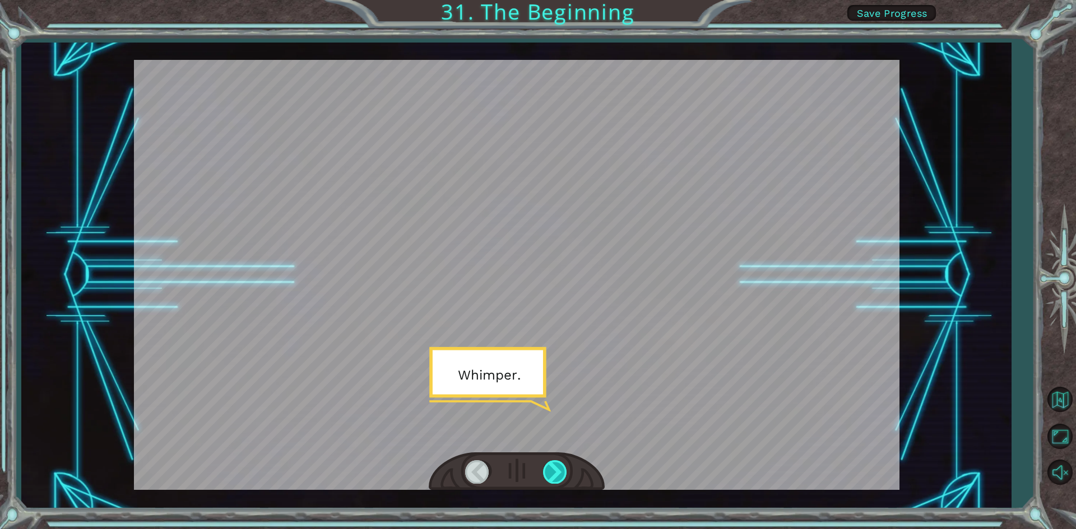
click at [553, 462] on div at bounding box center [555, 471] width 25 height 23
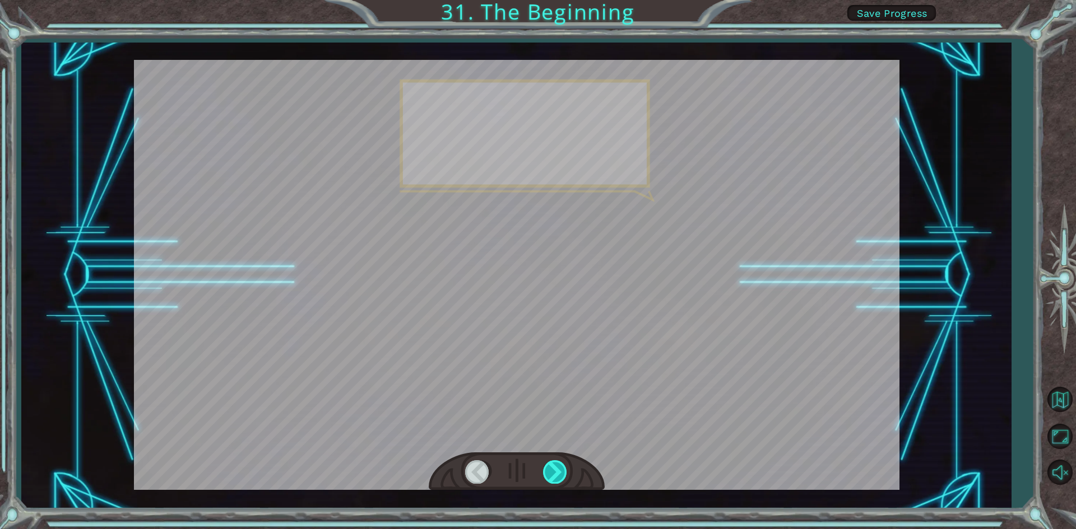
click at [553, 462] on div at bounding box center [555, 471] width 25 height 23
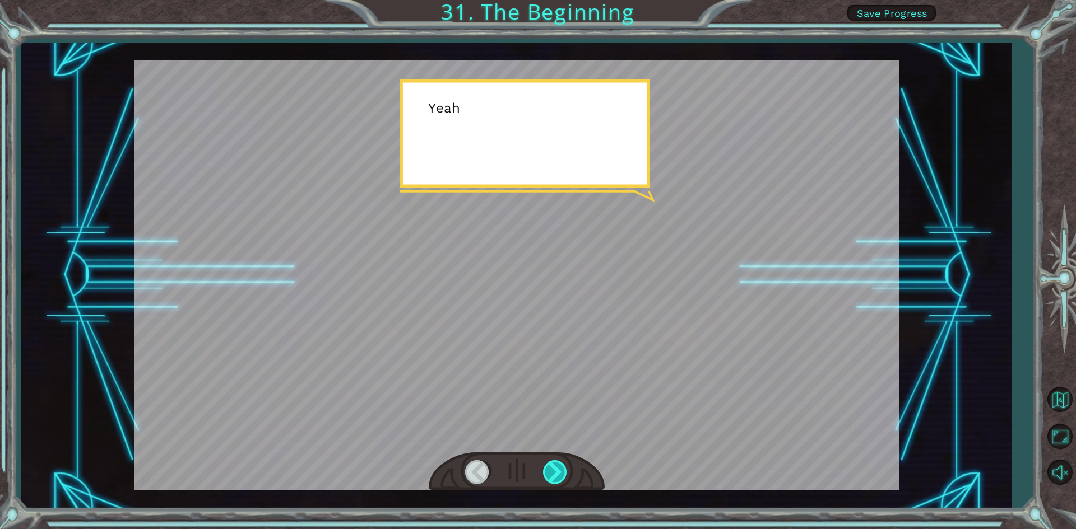
click at [553, 462] on div at bounding box center [555, 471] width 25 height 23
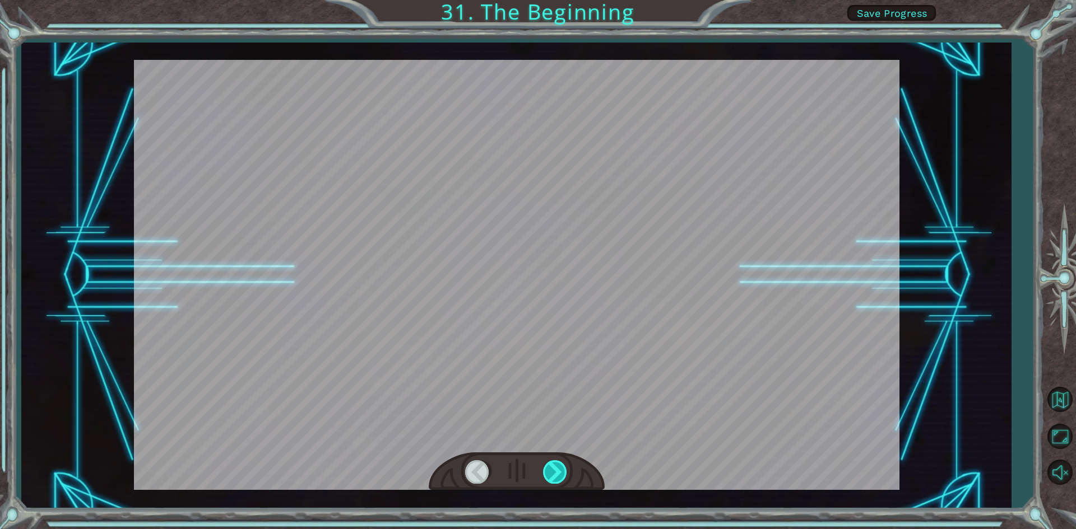
click at [553, 462] on div at bounding box center [555, 471] width 25 height 23
